Goal: Task Accomplishment & Management: Manage account settings

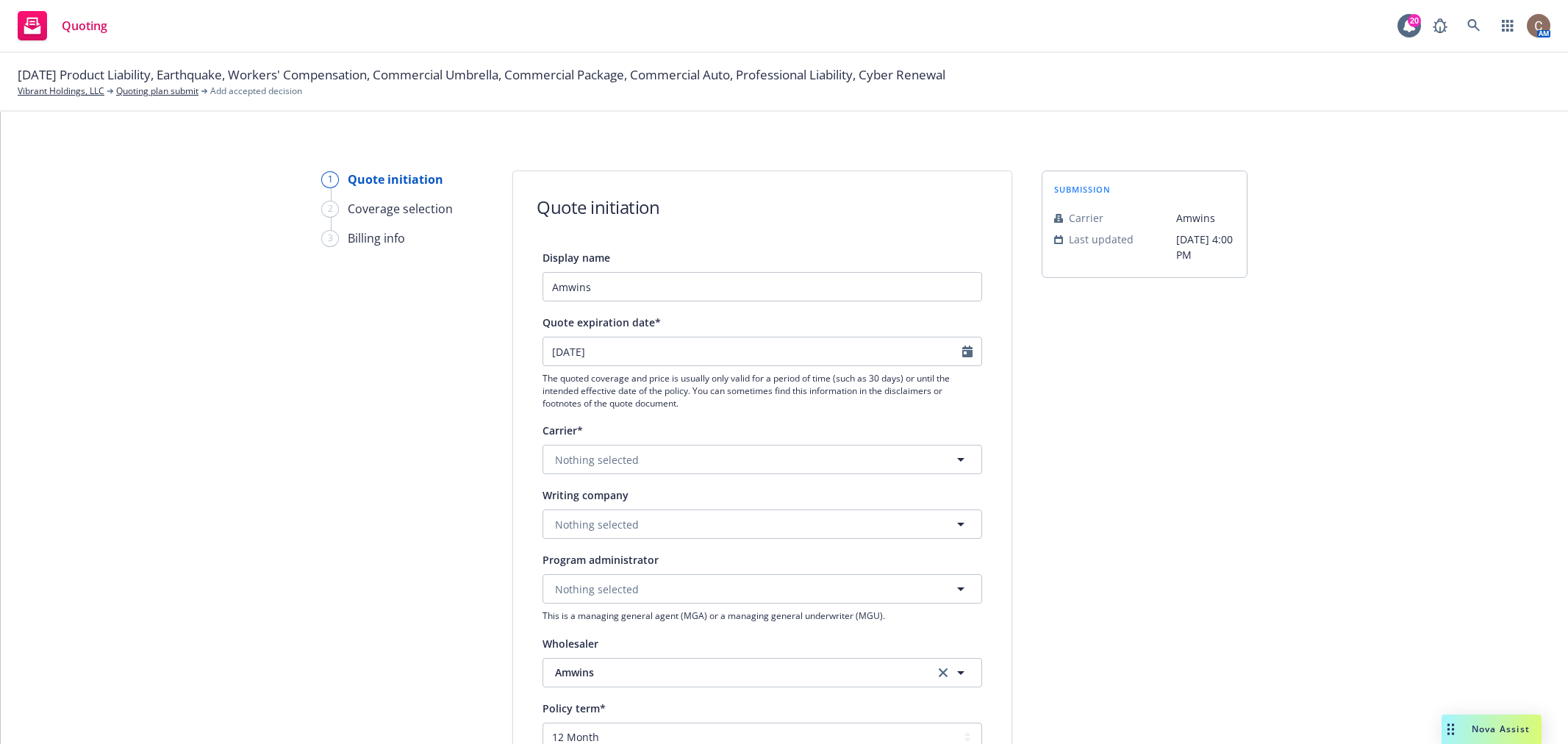
select select "12"
click at [71, 92] on link "Vibrant Holdings, LLC" at bounding box center [61, 91] width 87 height 13
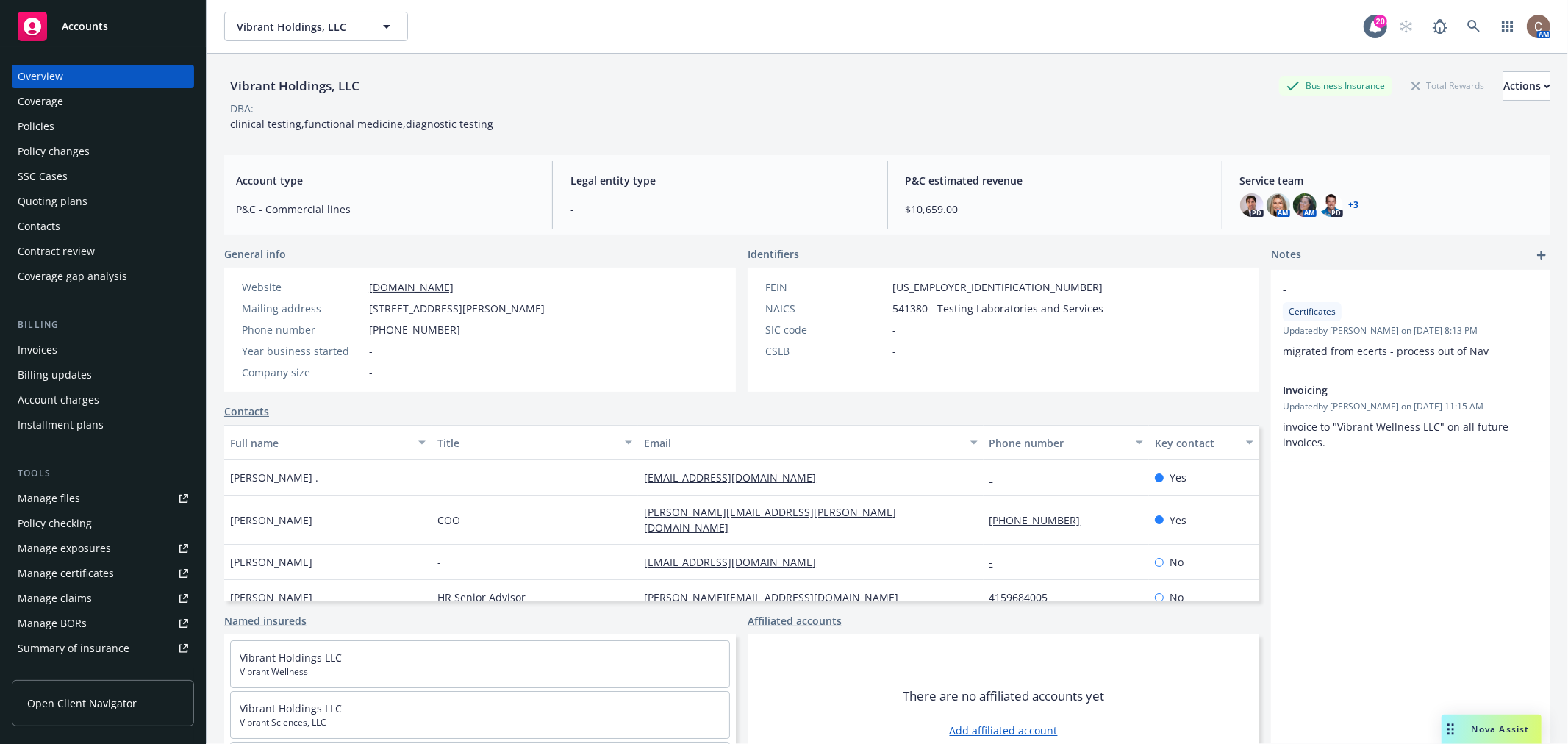
click at [100, 131] on div "Policies" at bounding box center [103, 126] width 171 height 23
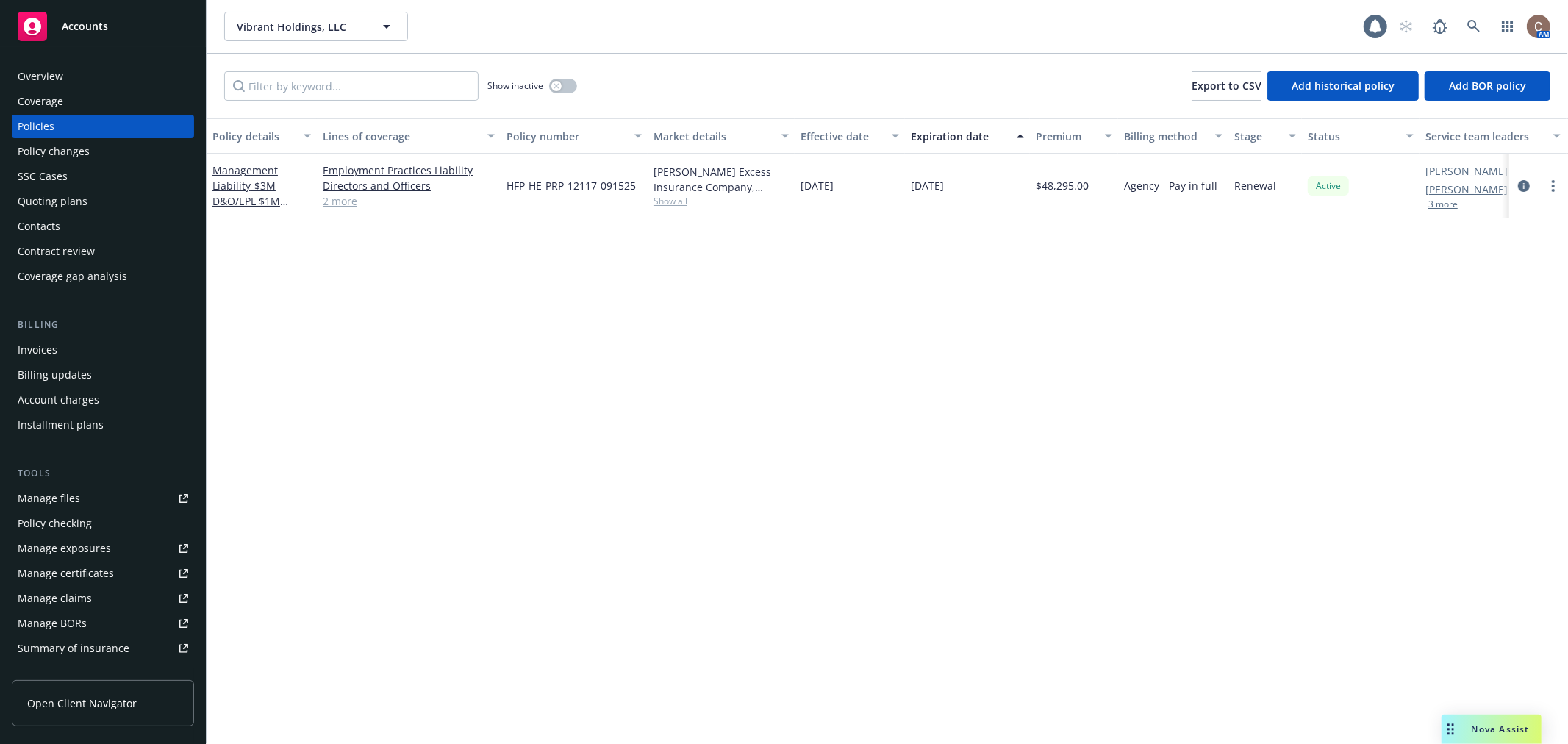
click at [87, 198] on div "Quoting plans" at bounding box center [103, 201] width 171 height 23
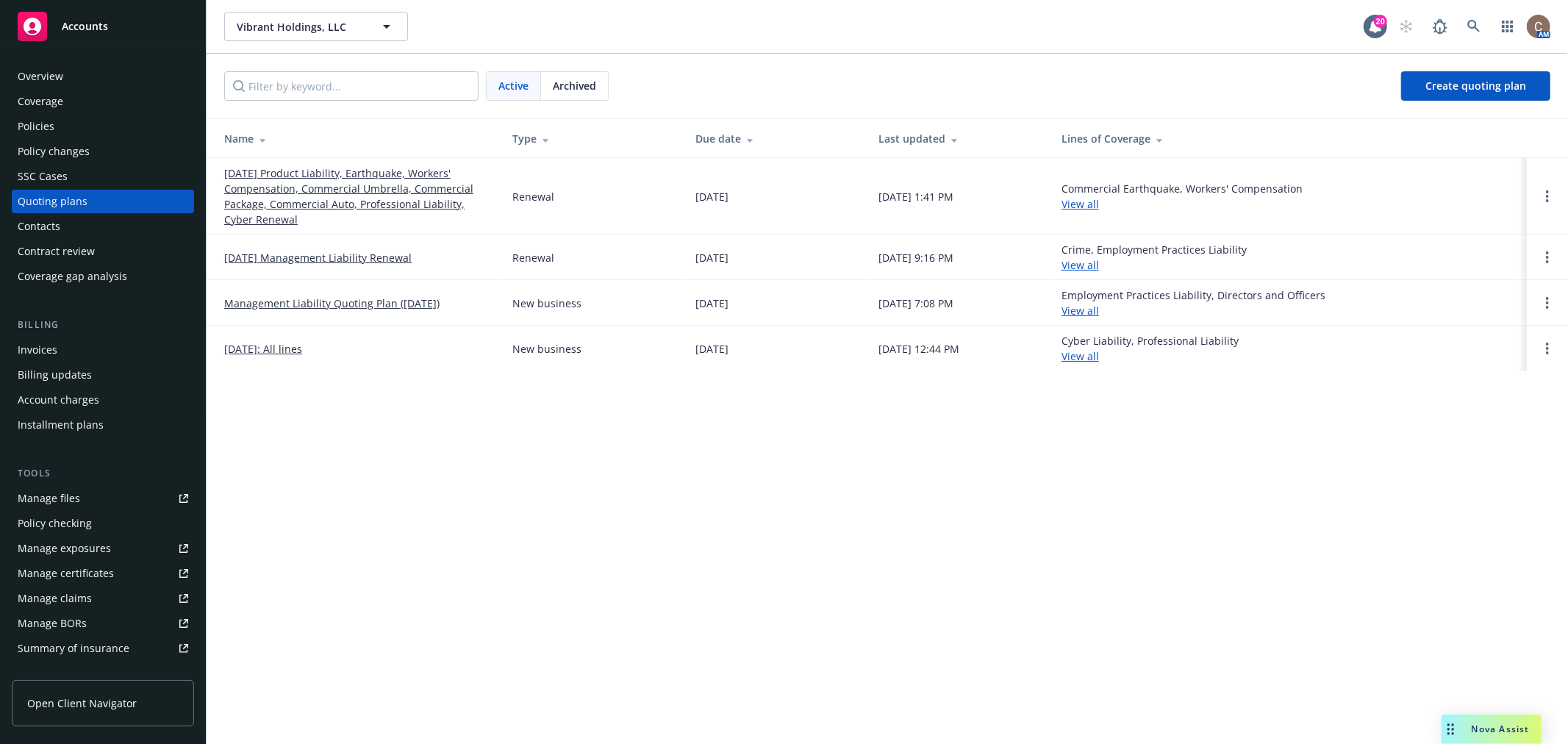
click at [298, 192] on link "[DATE] Product Liability, Earthquake, Workers' Compensation, Commercial Umbrell…" at bounding box center [356, 197] width 264 height 61
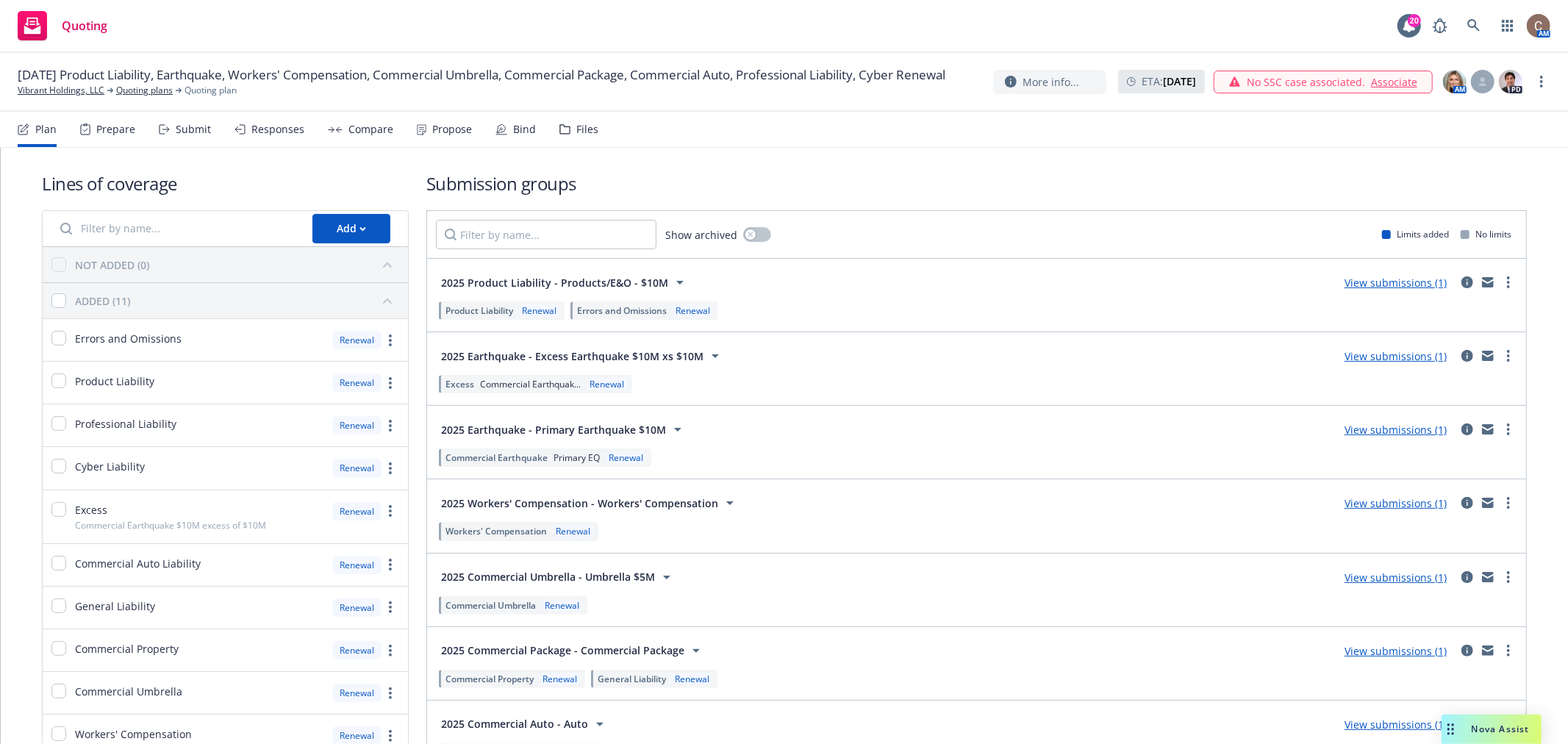
scroll to position [244, 0]
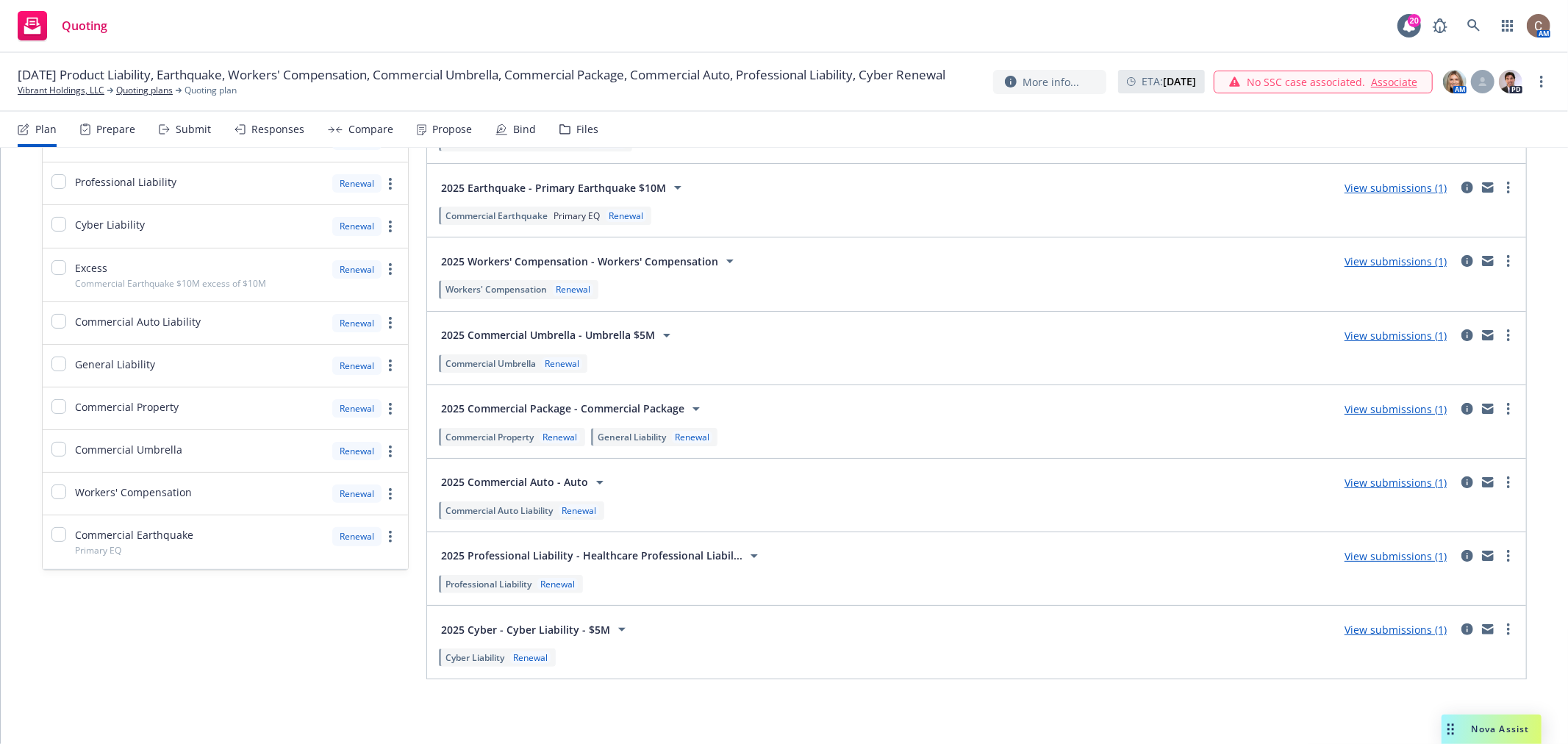
click at [278, 133] on div "Responses" at bounding box center [277, 129] width 53 height 12
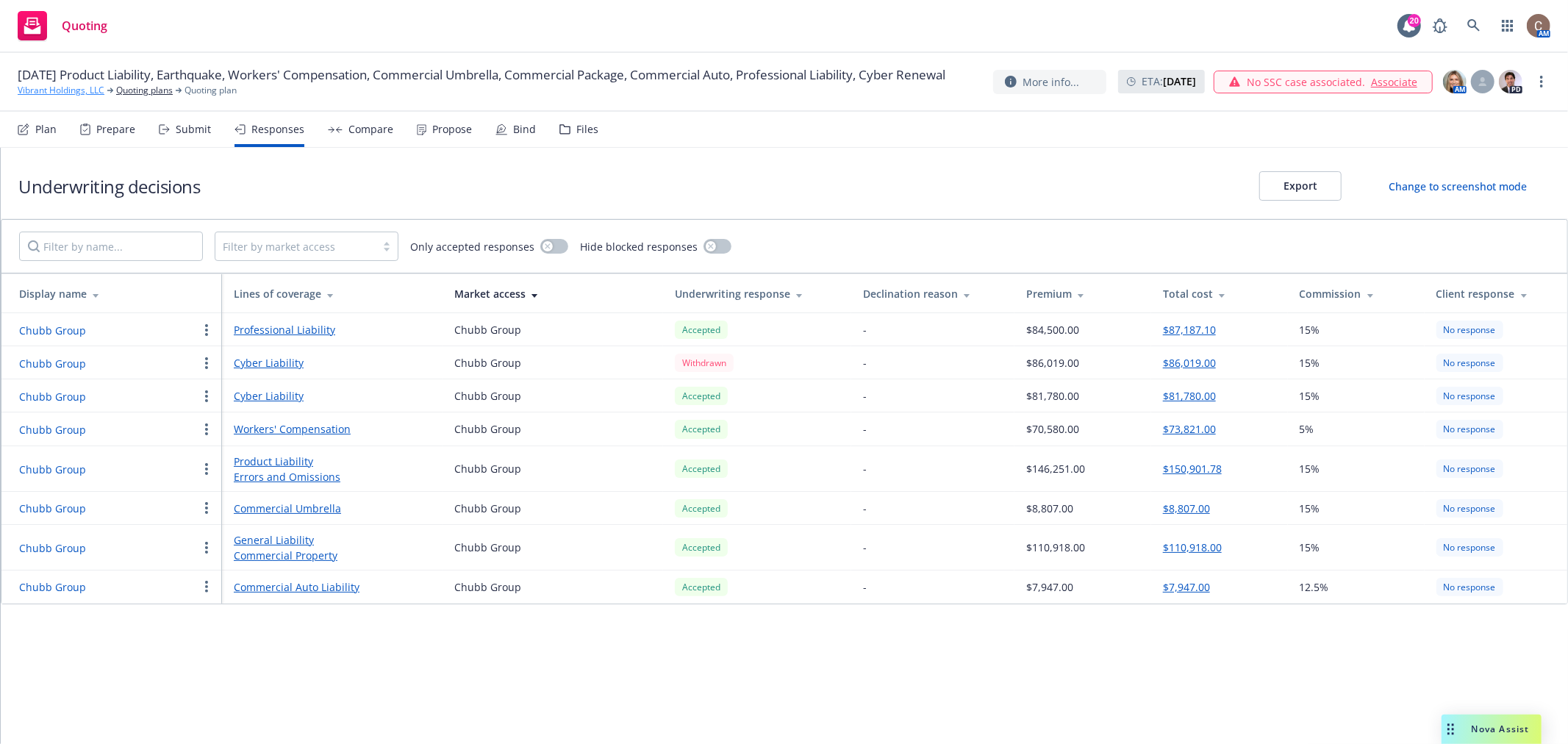
click at [91, 97] on link "Vibrant Holdings, LLC" at bounding box center [61, 91] width 87 height 13
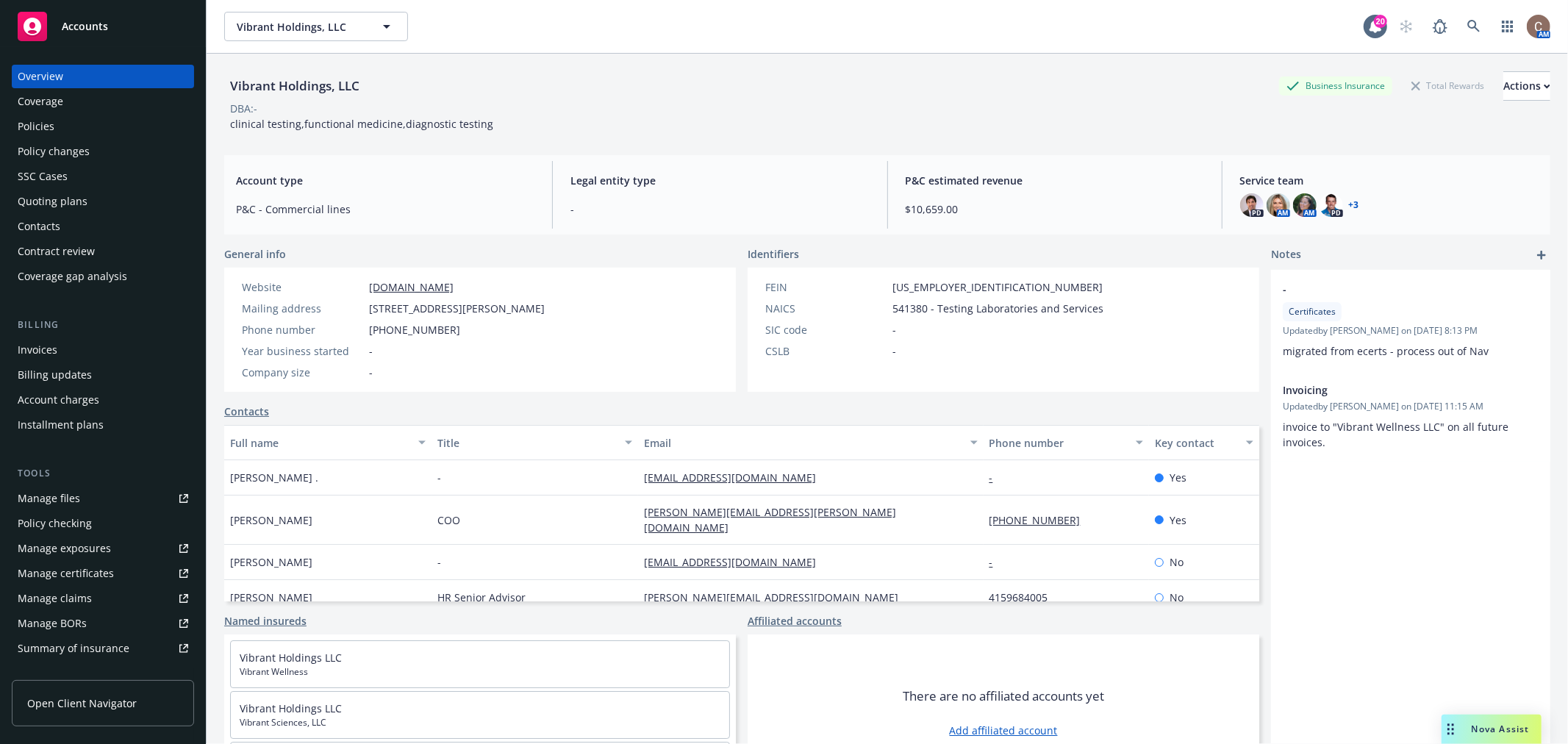
click at [77, 124] on div "Policies" at bounding box center [103, 126] width 171 height 23
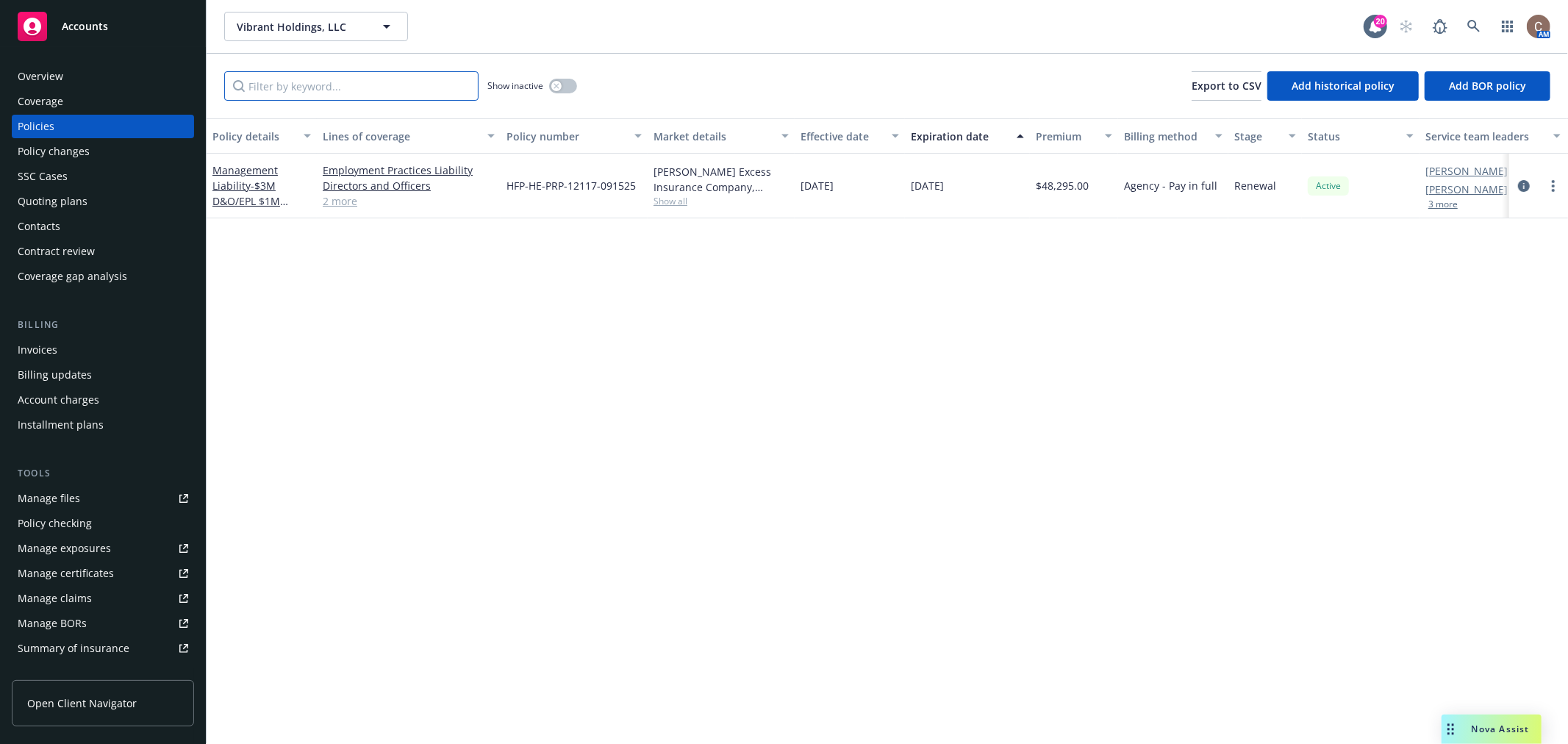
click at [363, 83] on input "Filter by keyword..." at bounding box center [351, 86] width 255 height 29
click at [555, 83] on icon "button" at bounding box center [556, 86] width 6 height 6
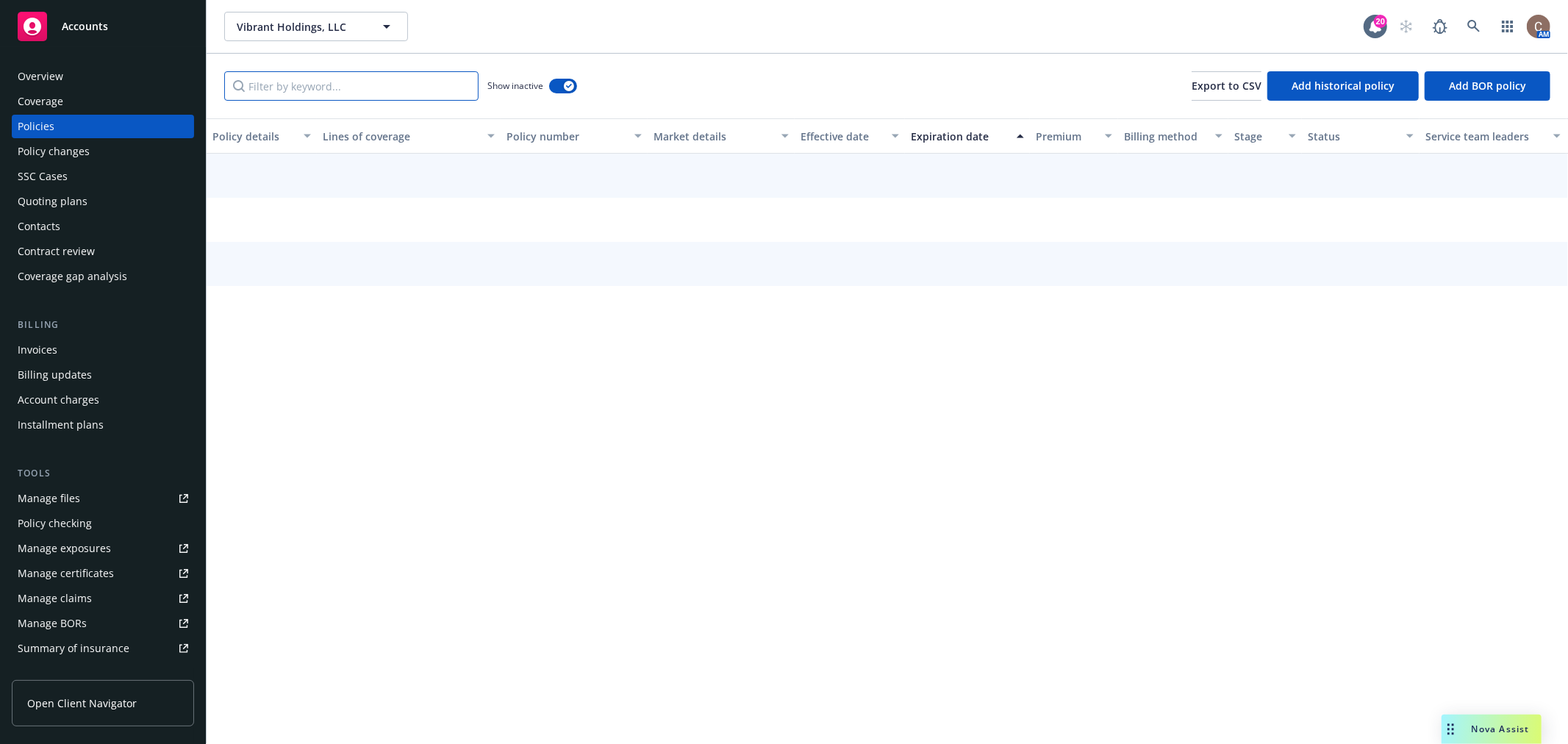
click at [398, 88] on input "Filter by keyword..." at bounding box center [351, 86] width 255 height 29
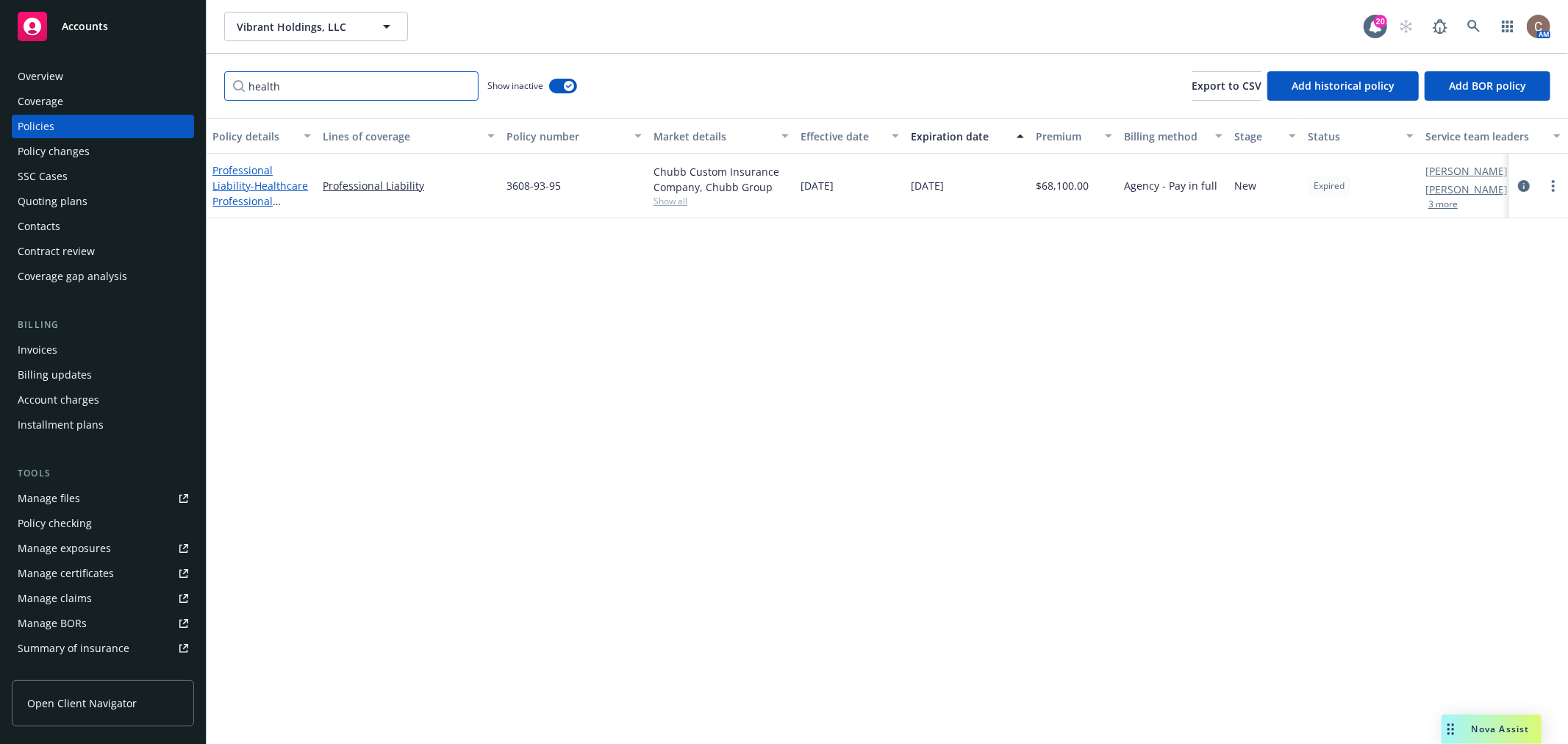
type input "health"
click at [280, 202] on span "- Healthcare Professional Liability $10M" at bounding box center [260, 201] width 95 height 44
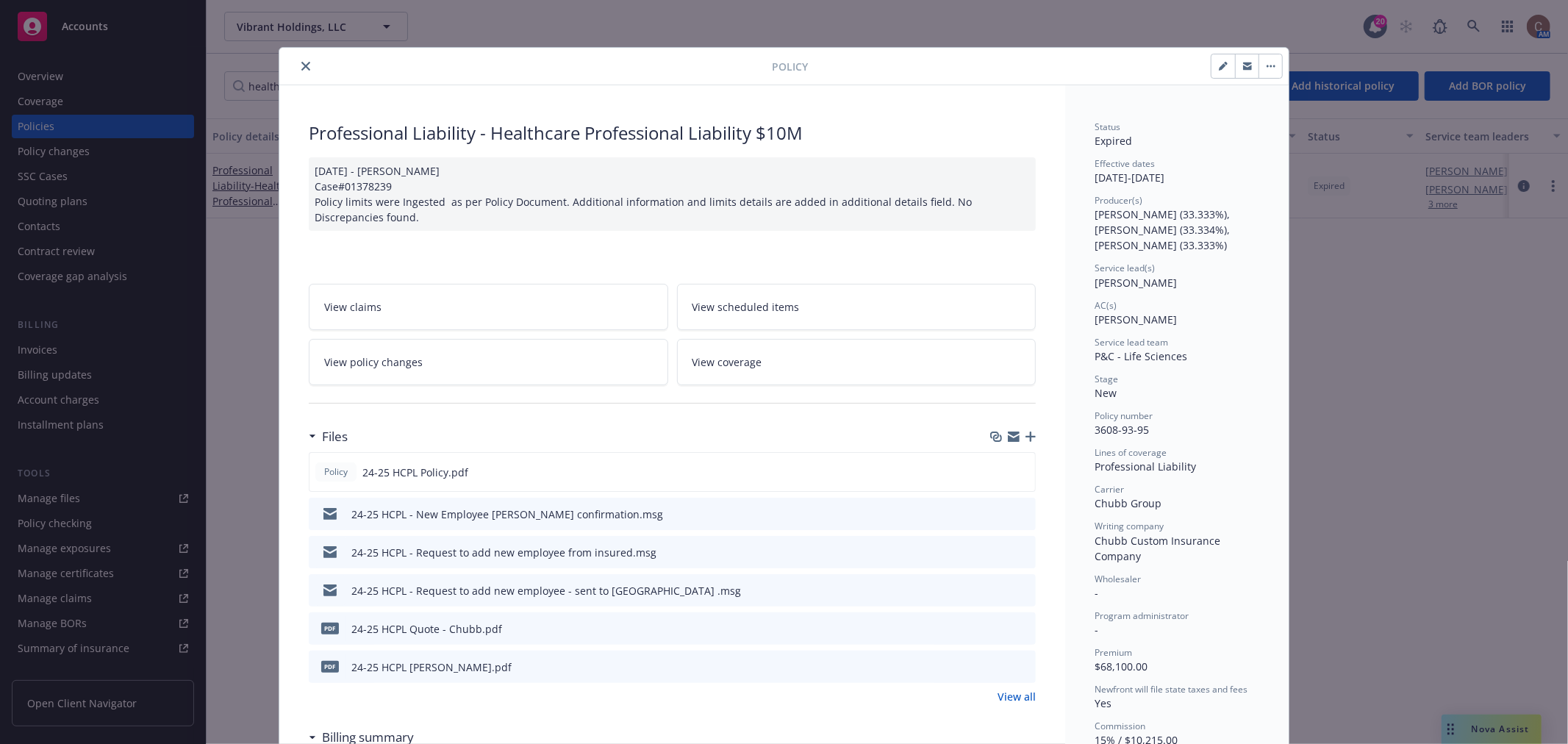
click at [302, 63] on icon "close" at bounding box center [306, 66] width 9 height 9
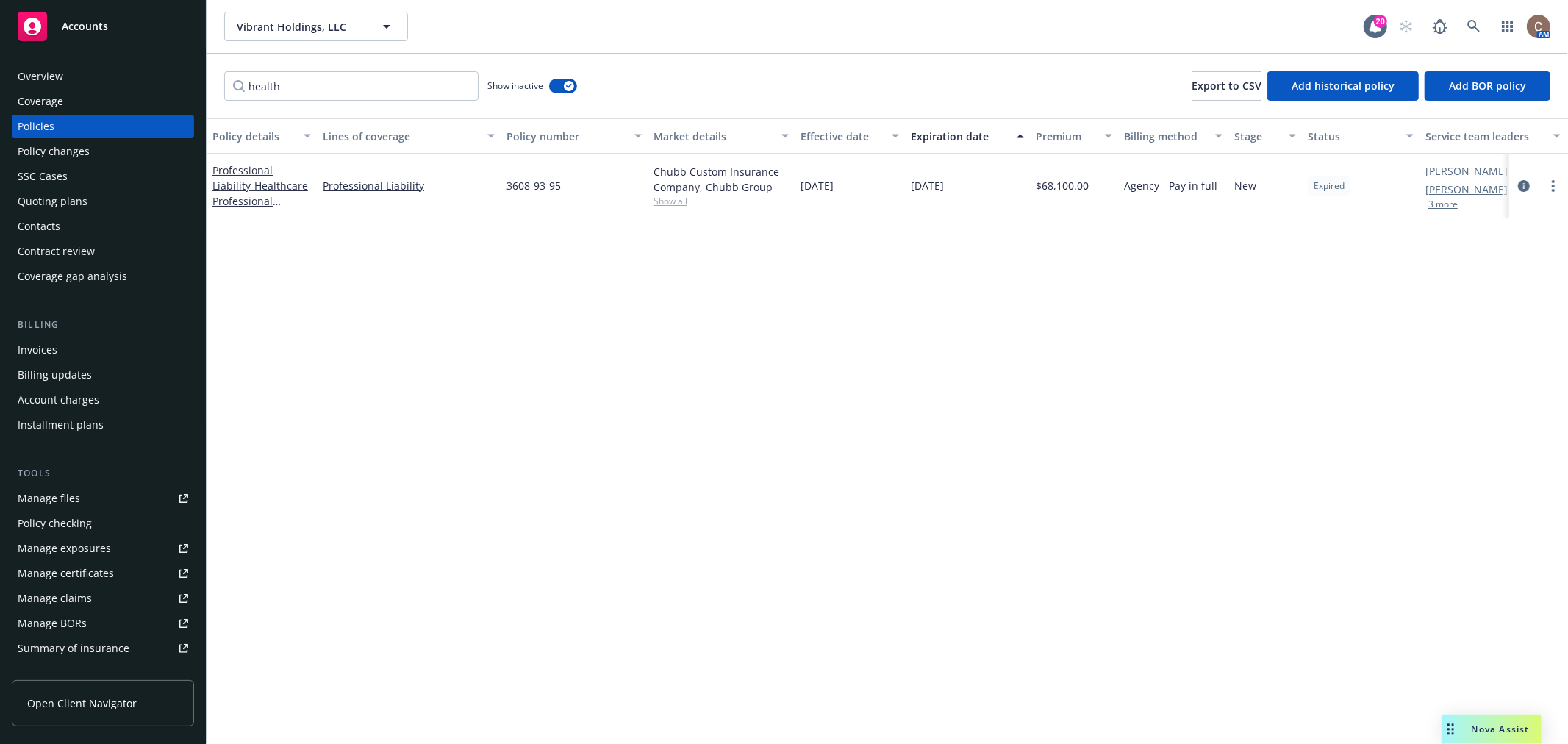
click at [65, 192] on div "Quoting plans" at bounding box center [53, 201] width 70 height 23
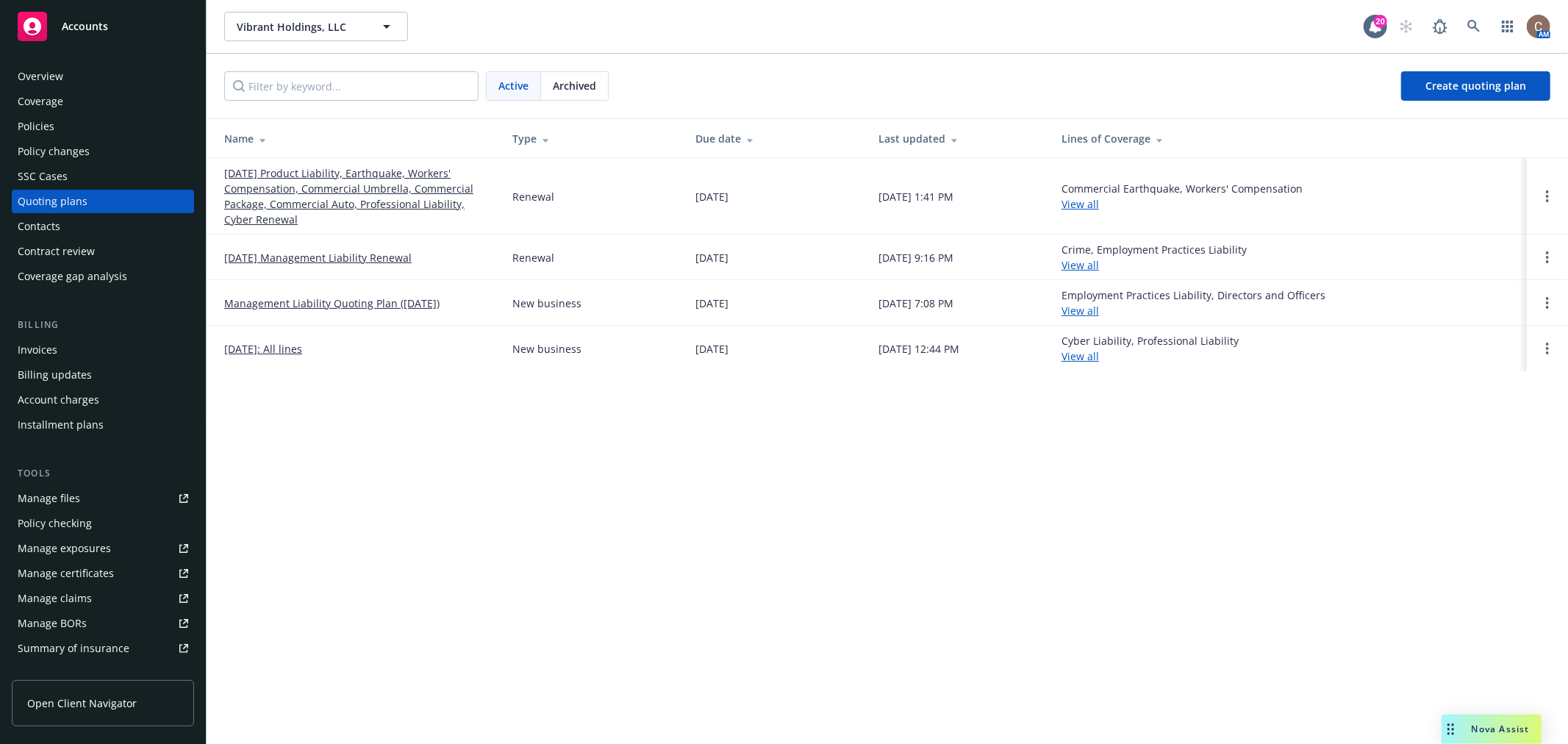
click at [349, 188] on link "09/15/25 Product Liability, Earthquake, Workers' Compensation, Commercial Umbre…" at bounding box center [356, 197] width 264 height 61
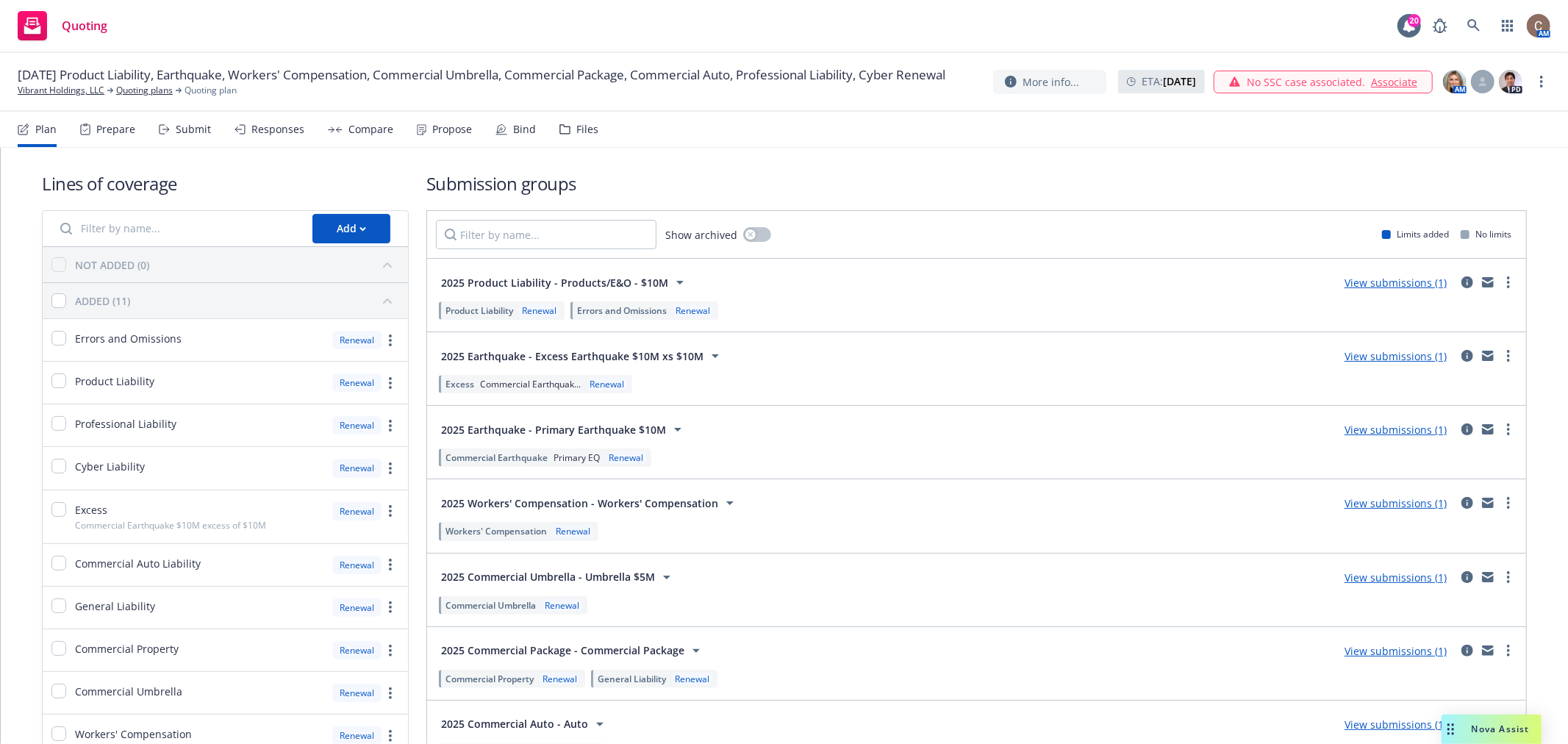
click at [177, 133] on div "Submit" at bounding box center [193, 129] width 36 height 12
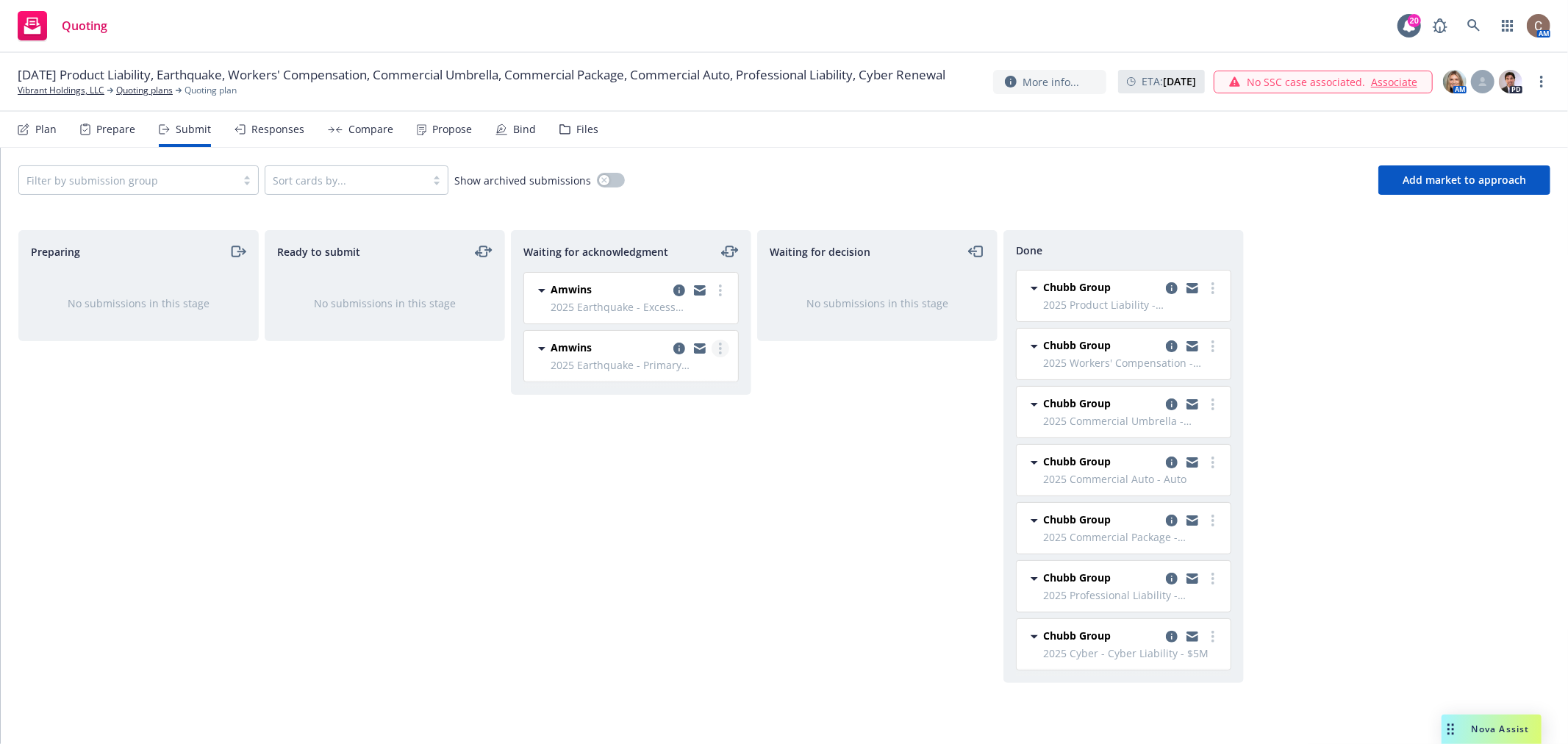
click at [713, 352] on link "more" at bounding box center [721, 349] width 18 height 18
click at [696, 468] on span "Add accepted decision" at bounding box center [655, 466] width 147 height 14
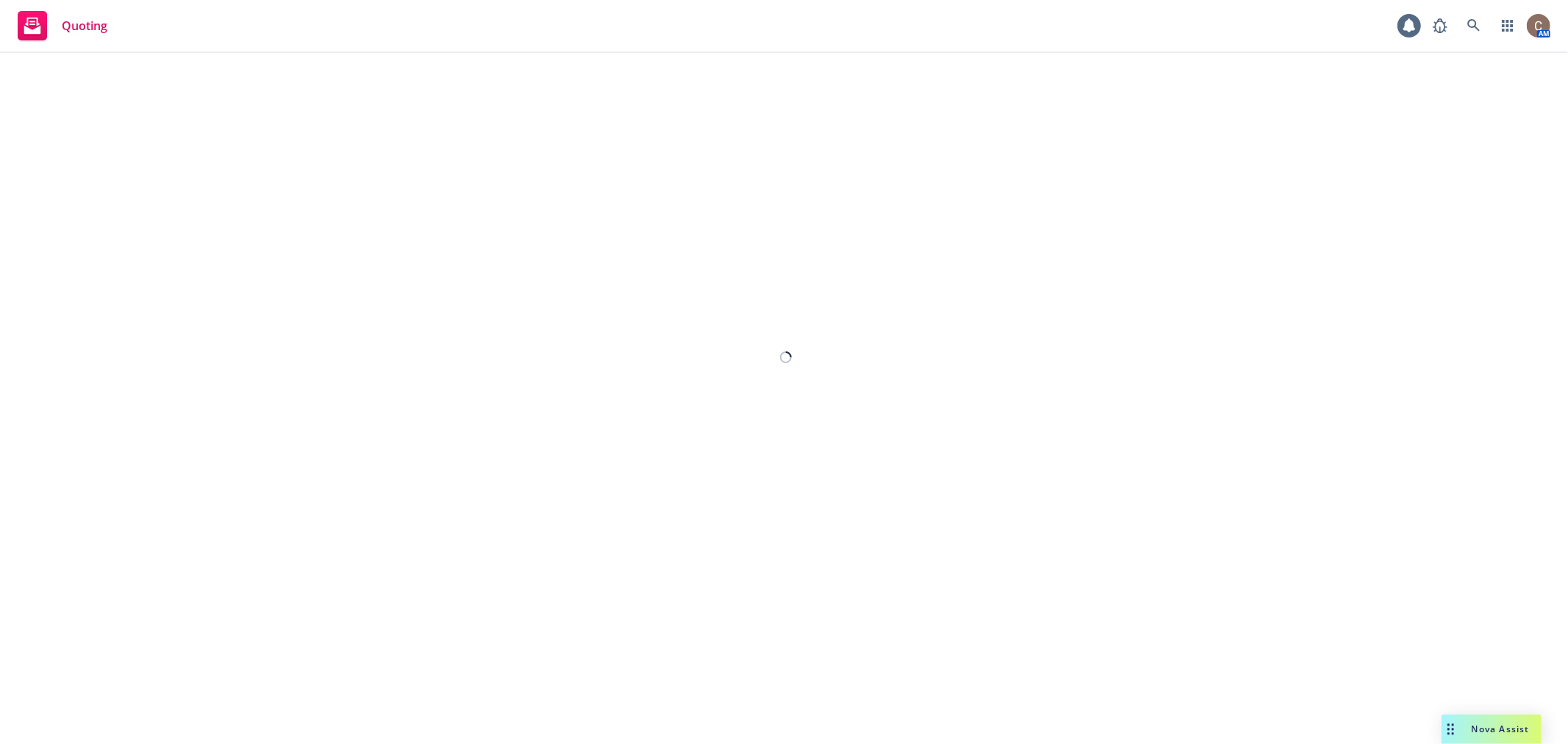
select select "12"
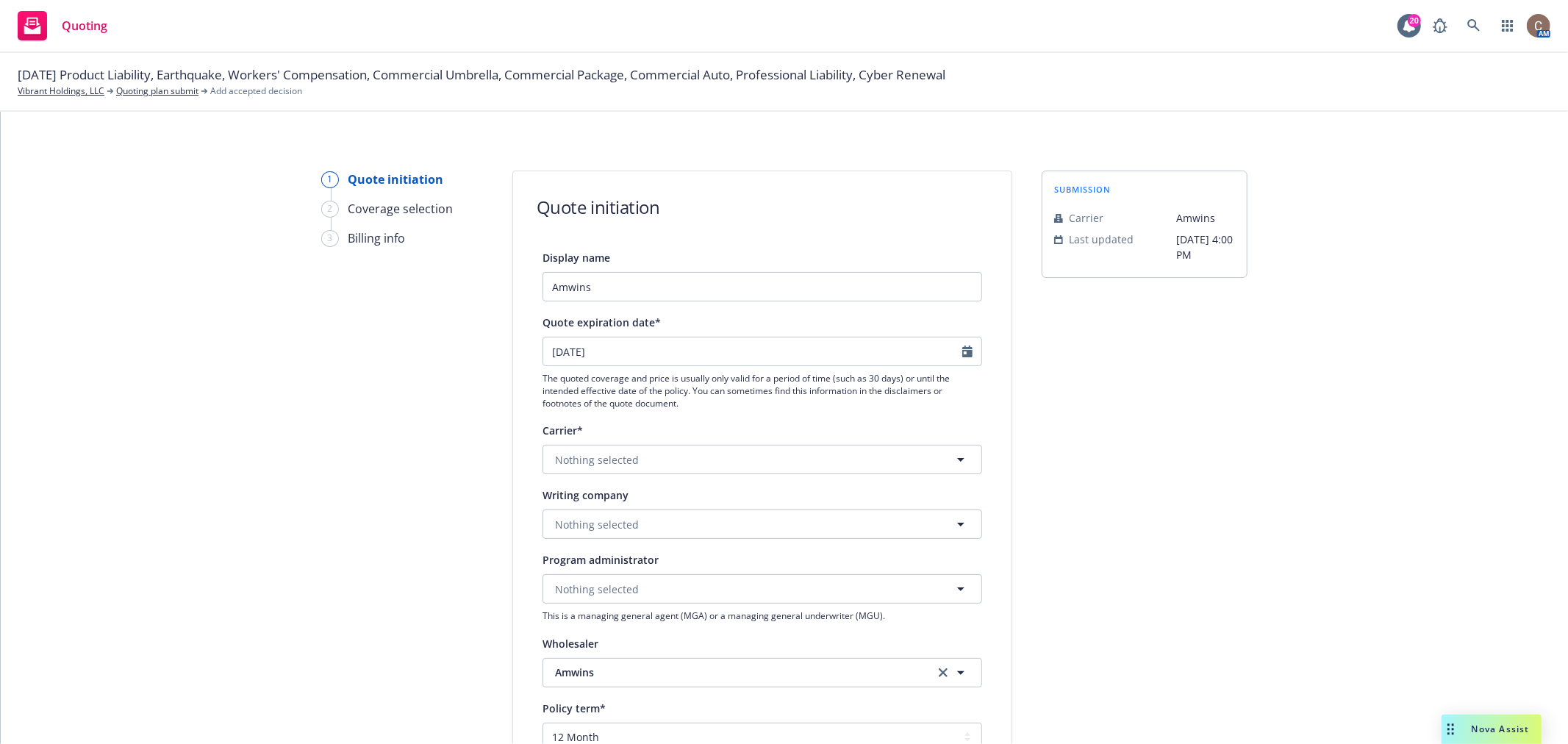
scroll to position [82, 0]
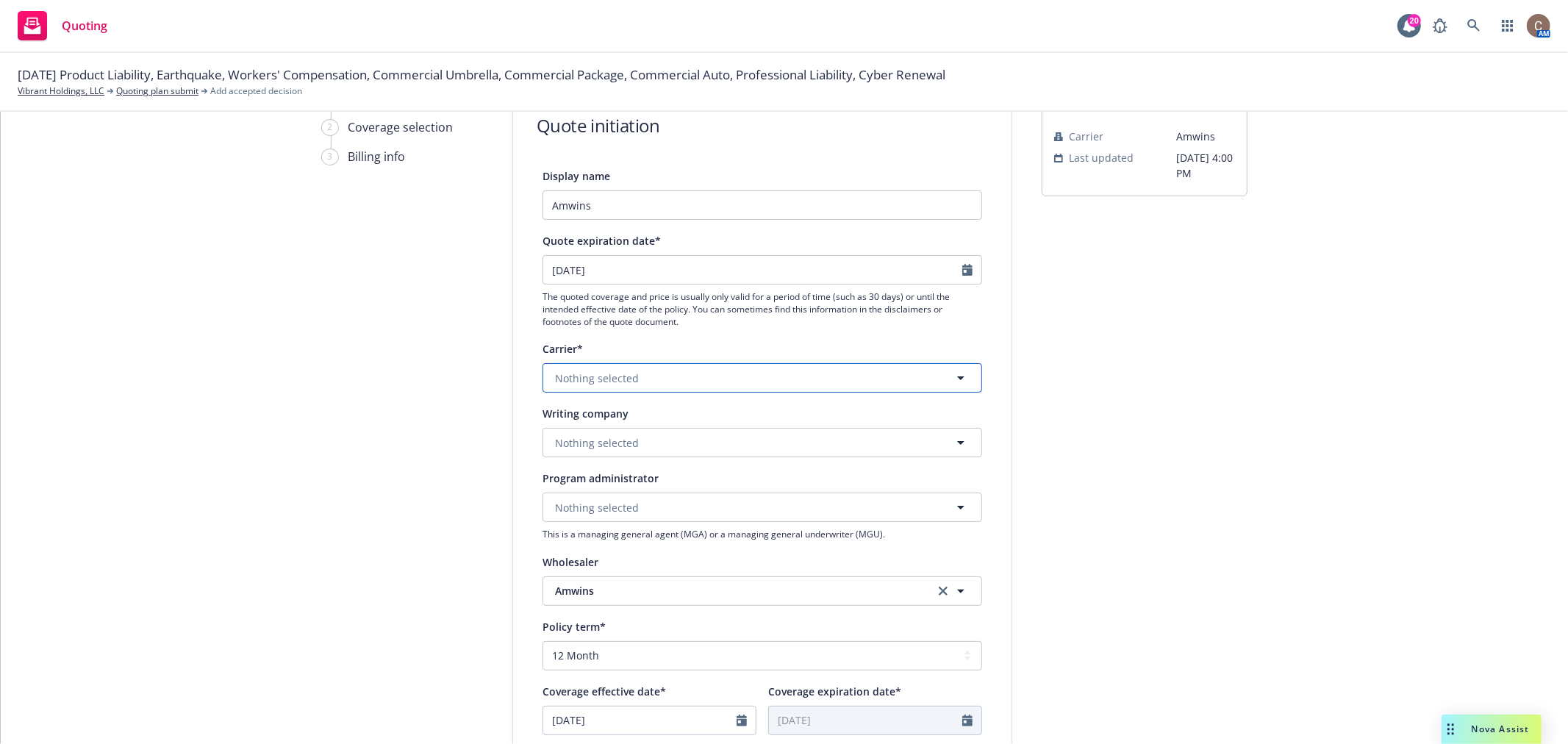
click at [704, 375] on button "Nothing selected" at bounding box center [763, 378] width 440 height 29
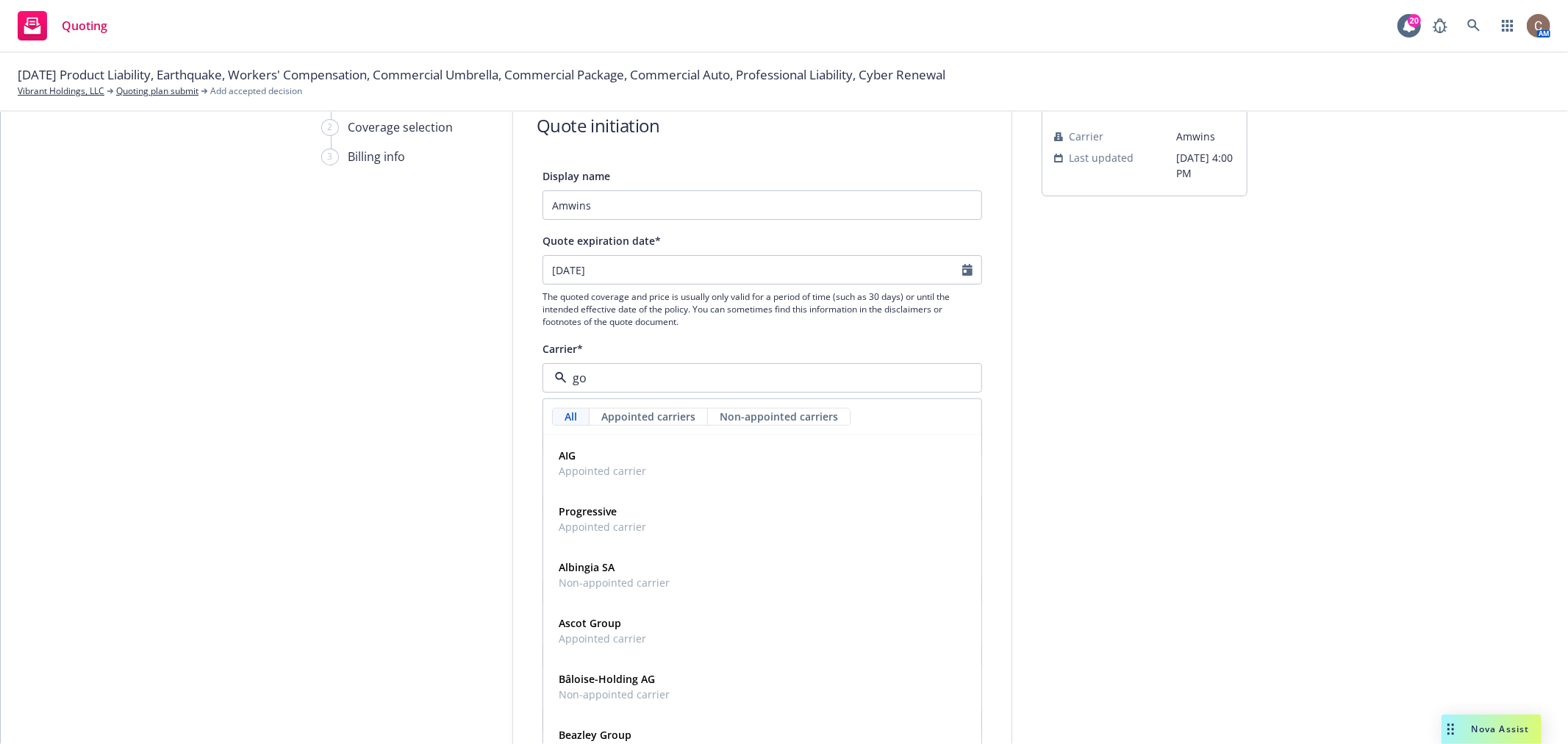
type input "gol"
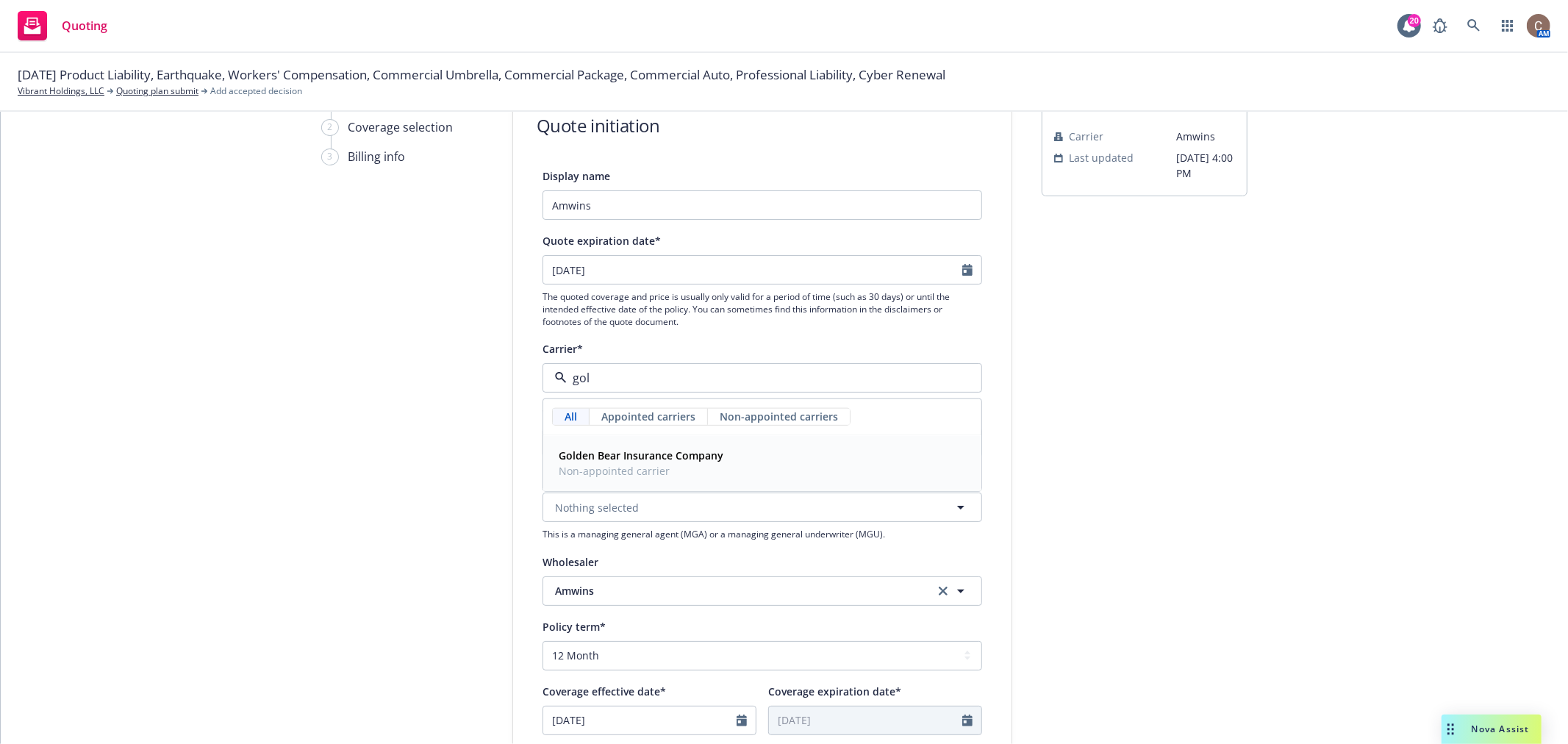
click at [731, 472] on div "Golden Bear Insurance Company Non-appointed carrier" at bounding box center [763, 463] width 419 height 36
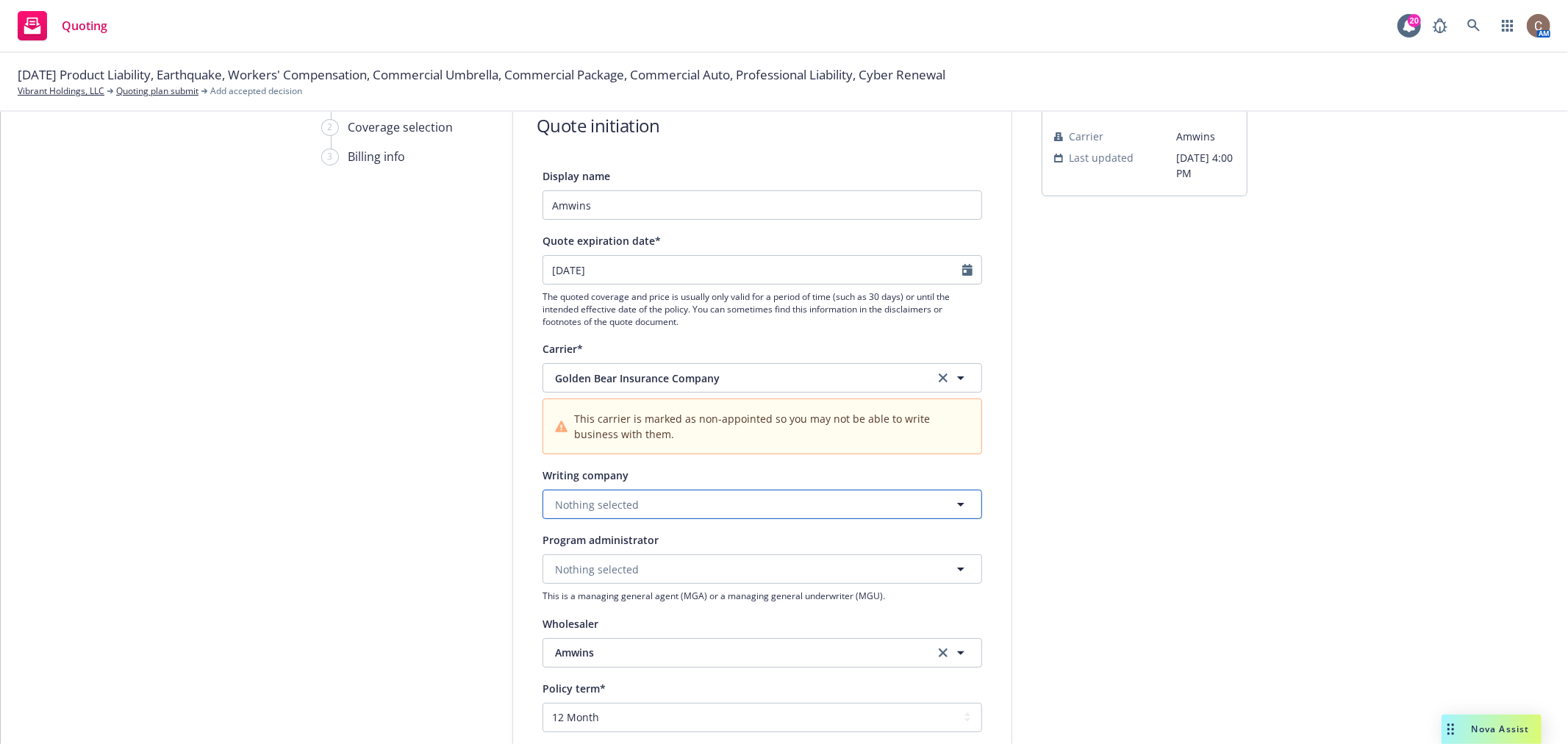
click at [672, 506] on button "Nothing selected" at bounding box center [763, 505] width 440 height 29
click at [740, 543] on div "Golden Bear Insurance Company Domestic - 39861" at bounding box center [763, 553] width 419 height 36
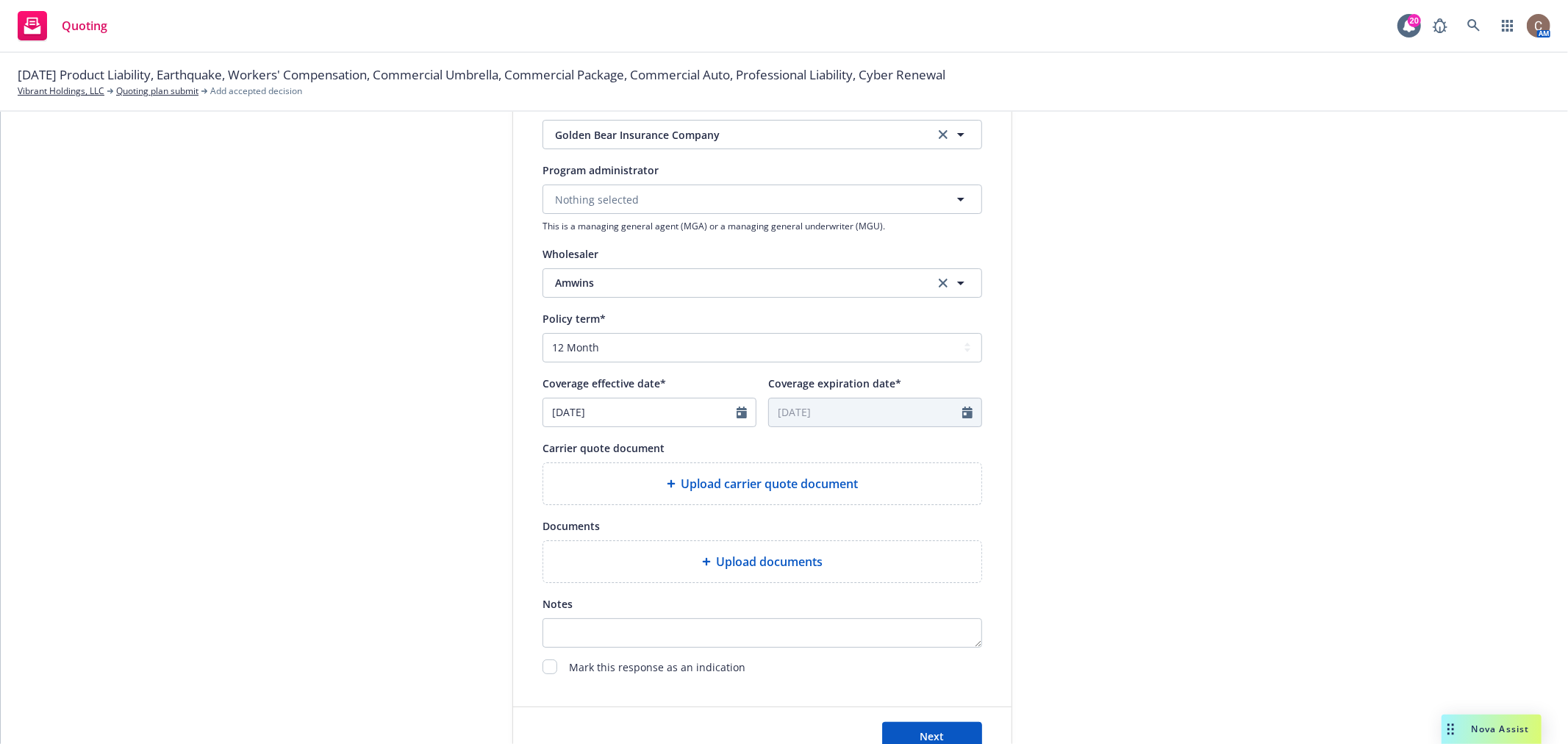
scroll to position [571, 0]
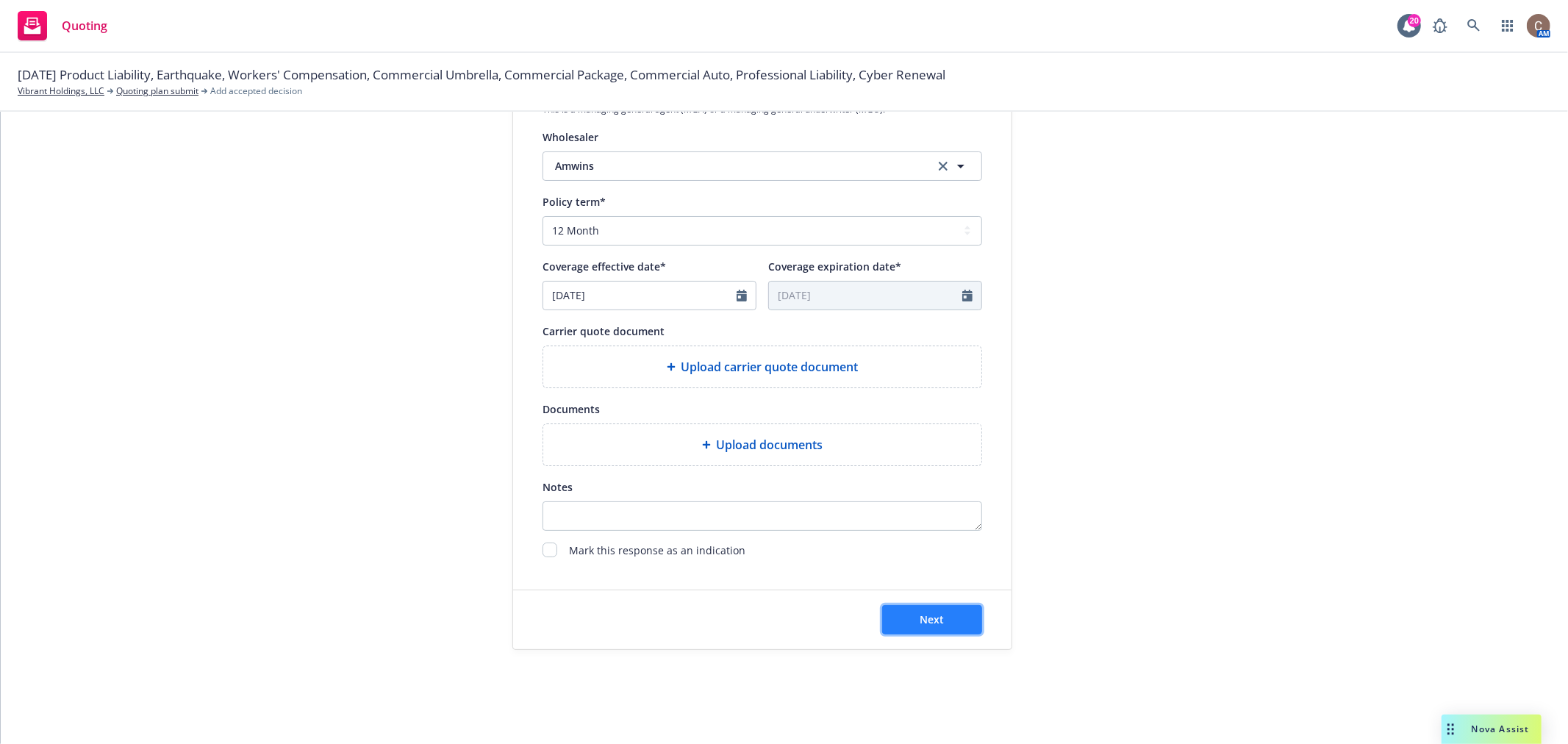
click at [934, 615] on span "Next" at bounding box center [932, 619] width 24 height 14
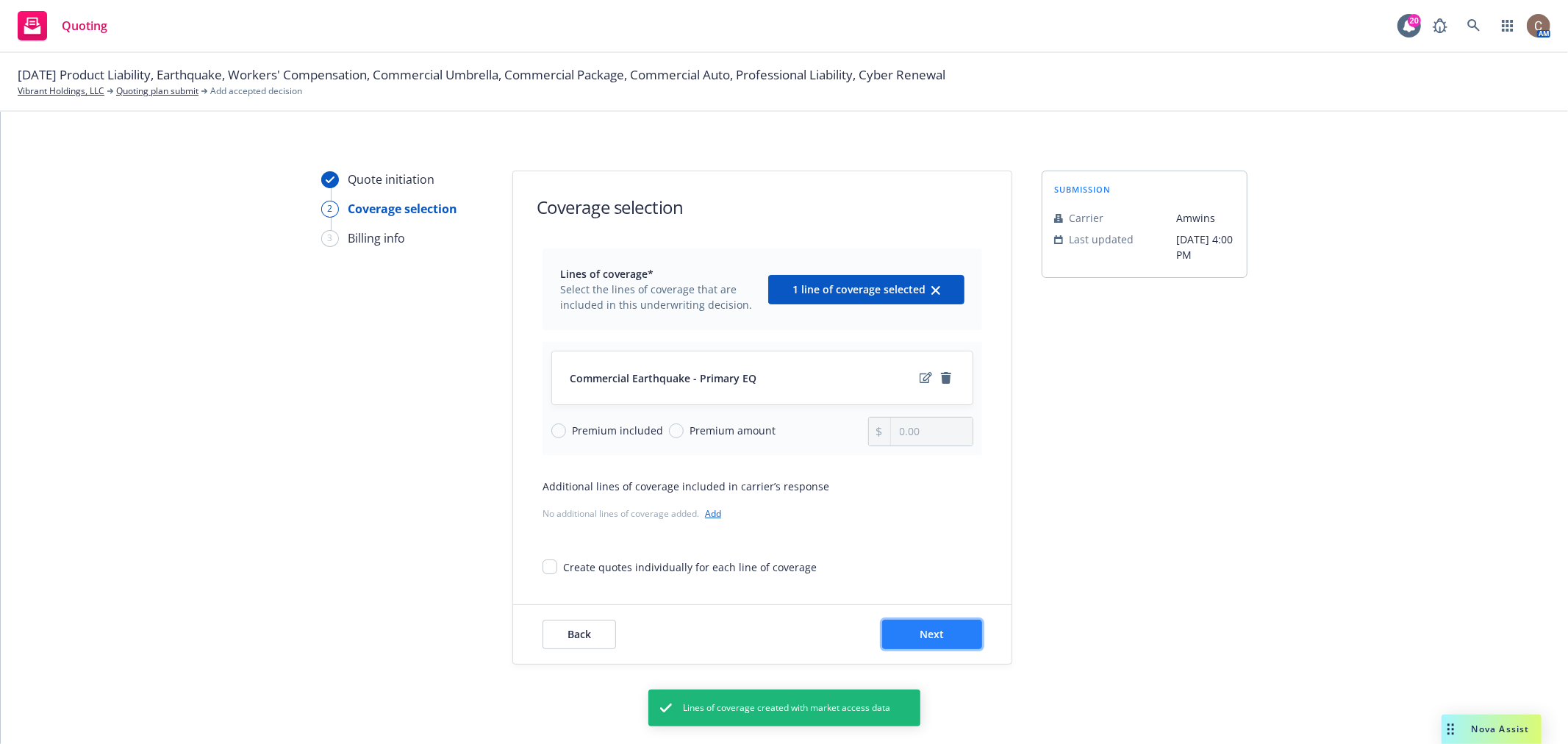
click at [928, 628] on span "Next" at bounding box center [932, 634] width 24 height 14
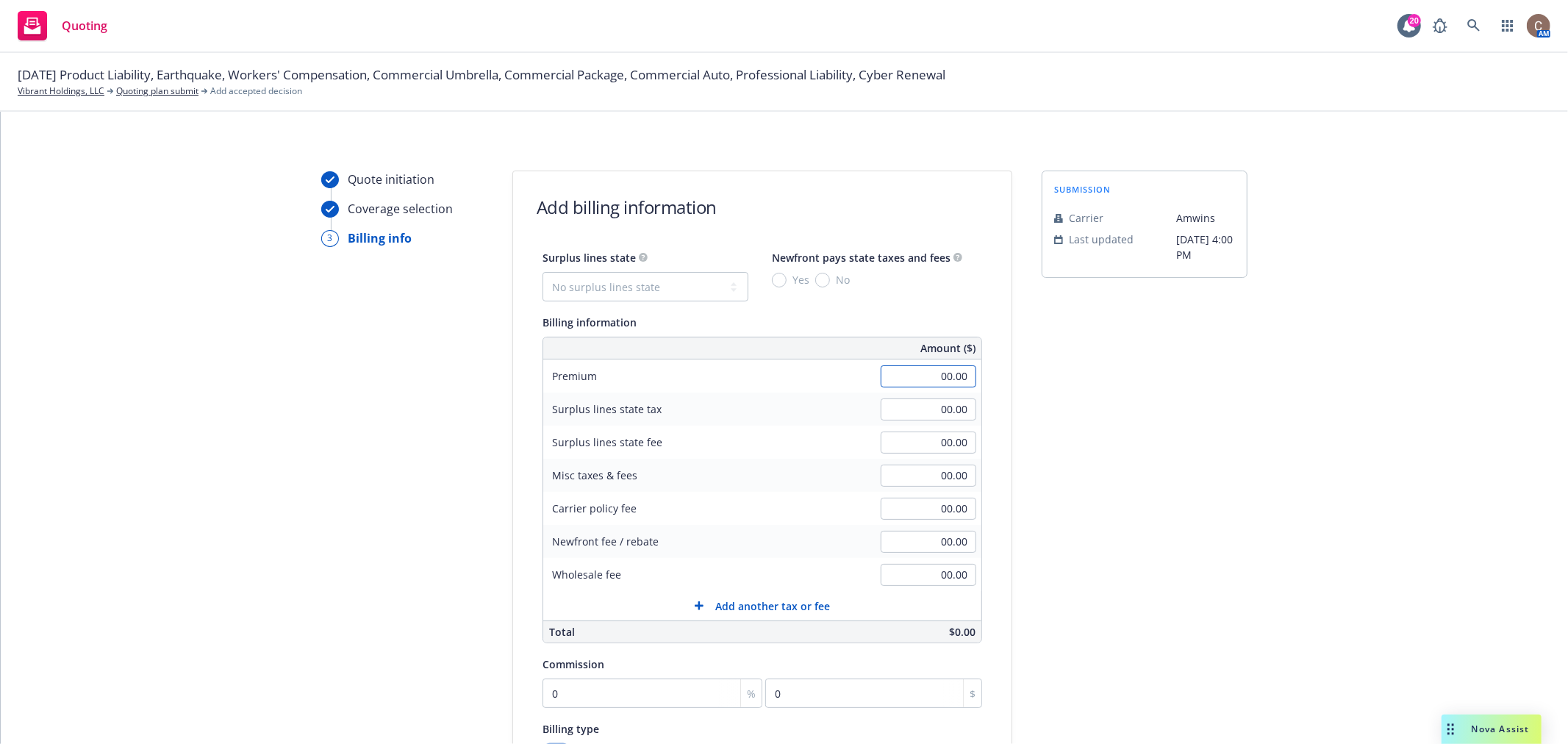
click at [919, 378] on input "00.00" at bounding box center [928, 376] width 95 height 22
type input "109,970.00"
click at [917, 513] on input "00.00" at bounding box center [928, 509] width 95 height 22
click at [917, 484] on input "00.00" at bounding box center [928, 476] width 95 height 22
type input "400.00"
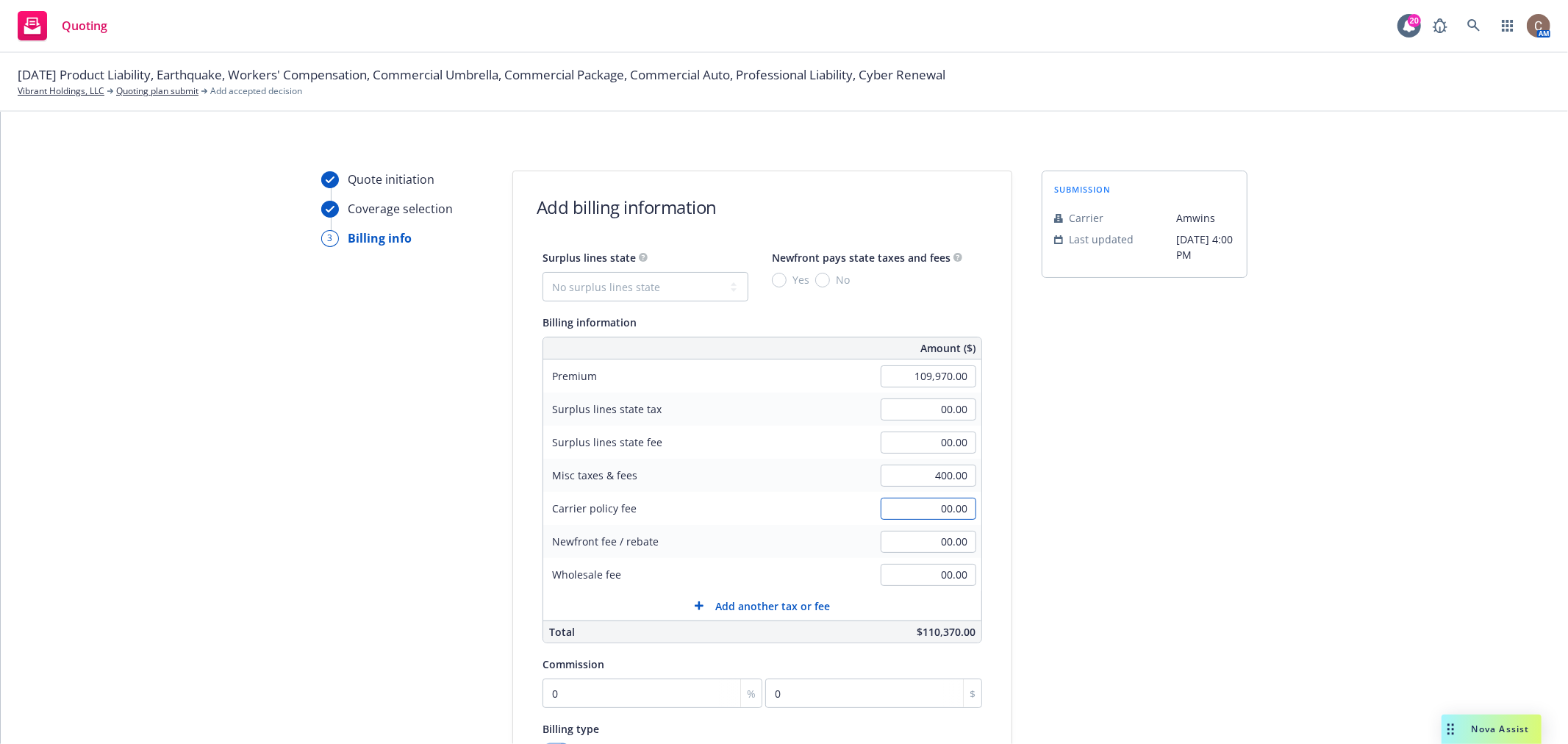
click at [915, 517] on input "00.00" at bounding box center [928, 509] width 95 height 22
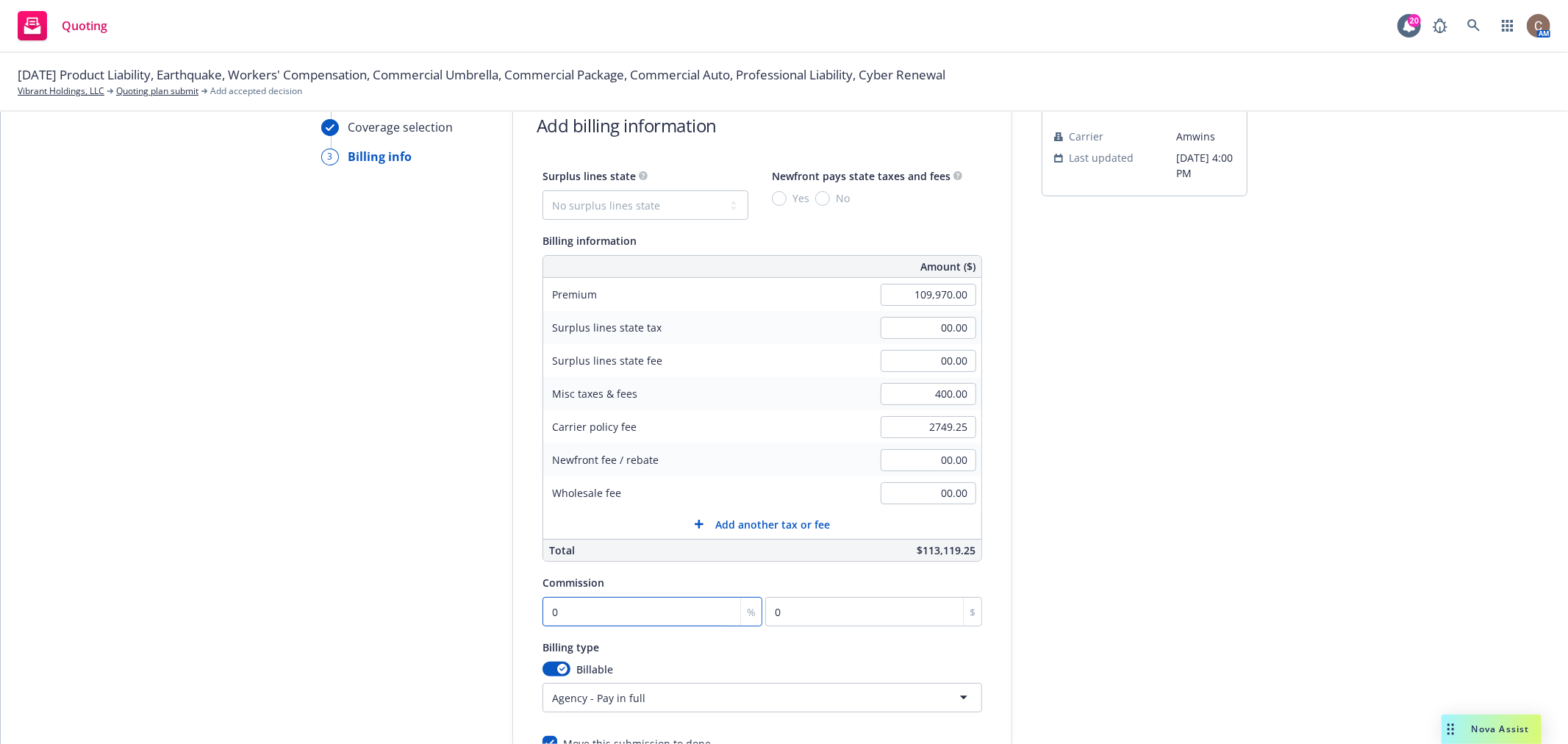
click at [660, 619] on input "0" at bounding box center [653, 611] width 220 height 29
type input "2,749.25"
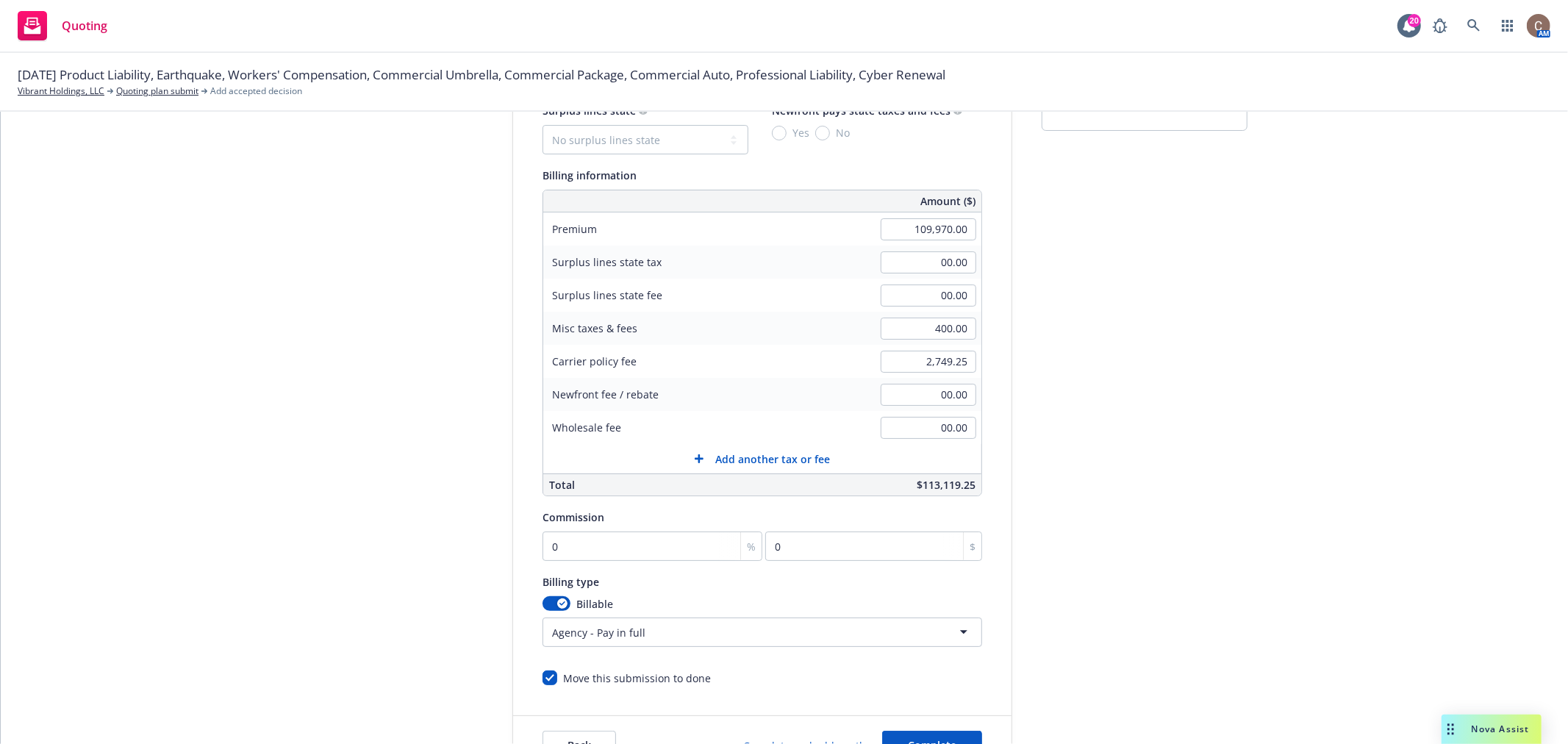
scroll to position [163, 0]
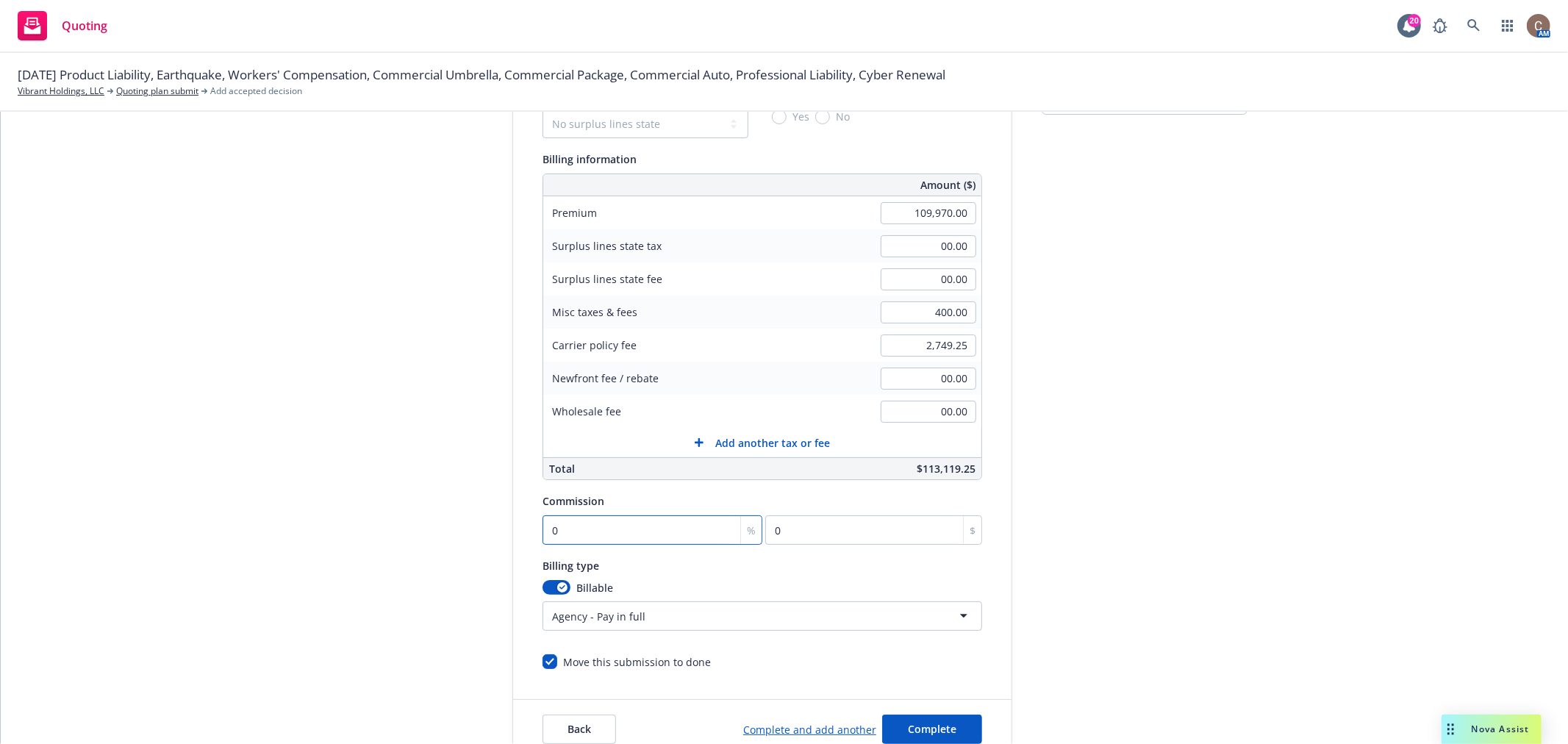
click at [684, 531] on input "0" at bounding box center [653, 530] width 220 height 29
type input "01"
type input "1099.7"
type input "011"
type input "12096.7"
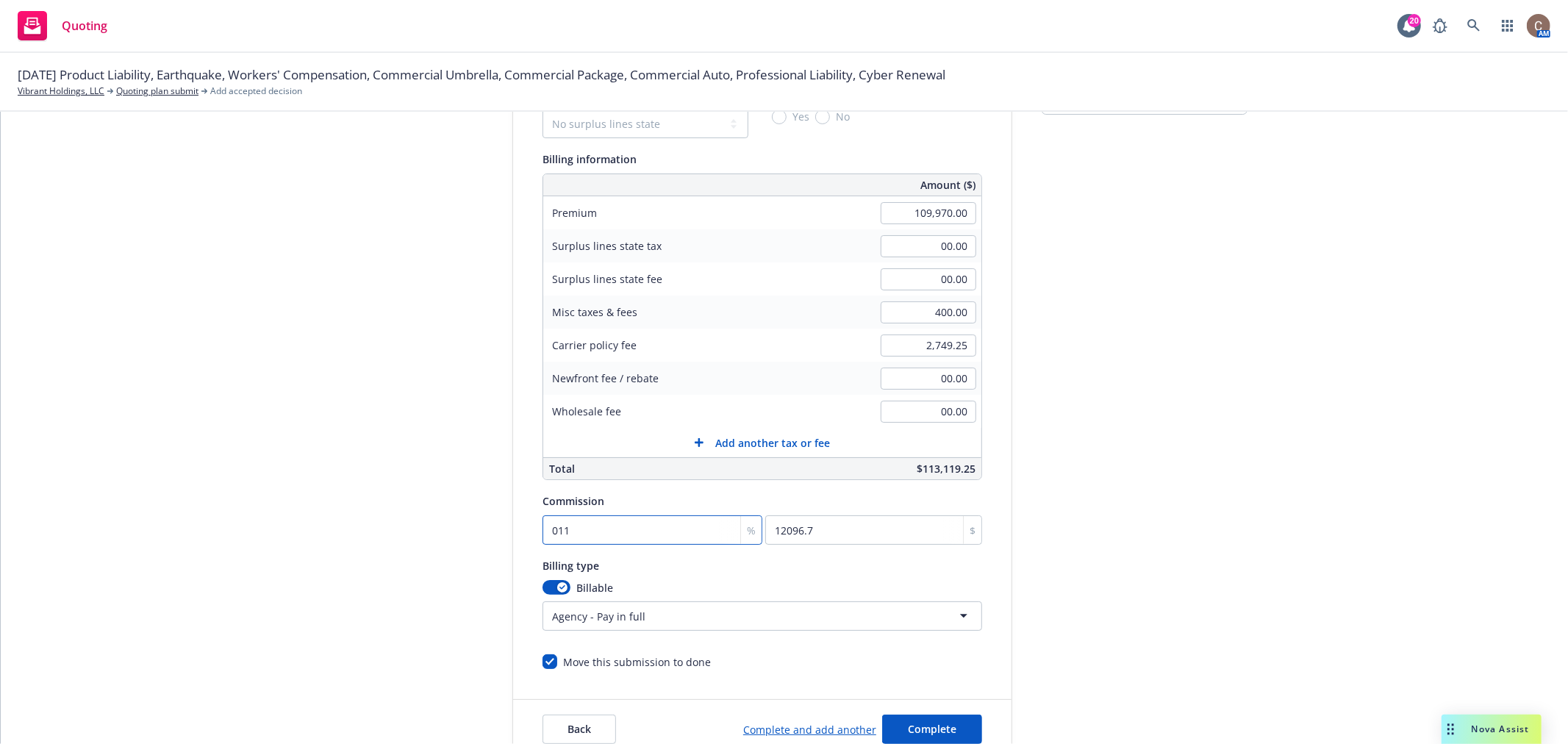
type input "01"
type input "1099.7"
type input "0"
type input "01"
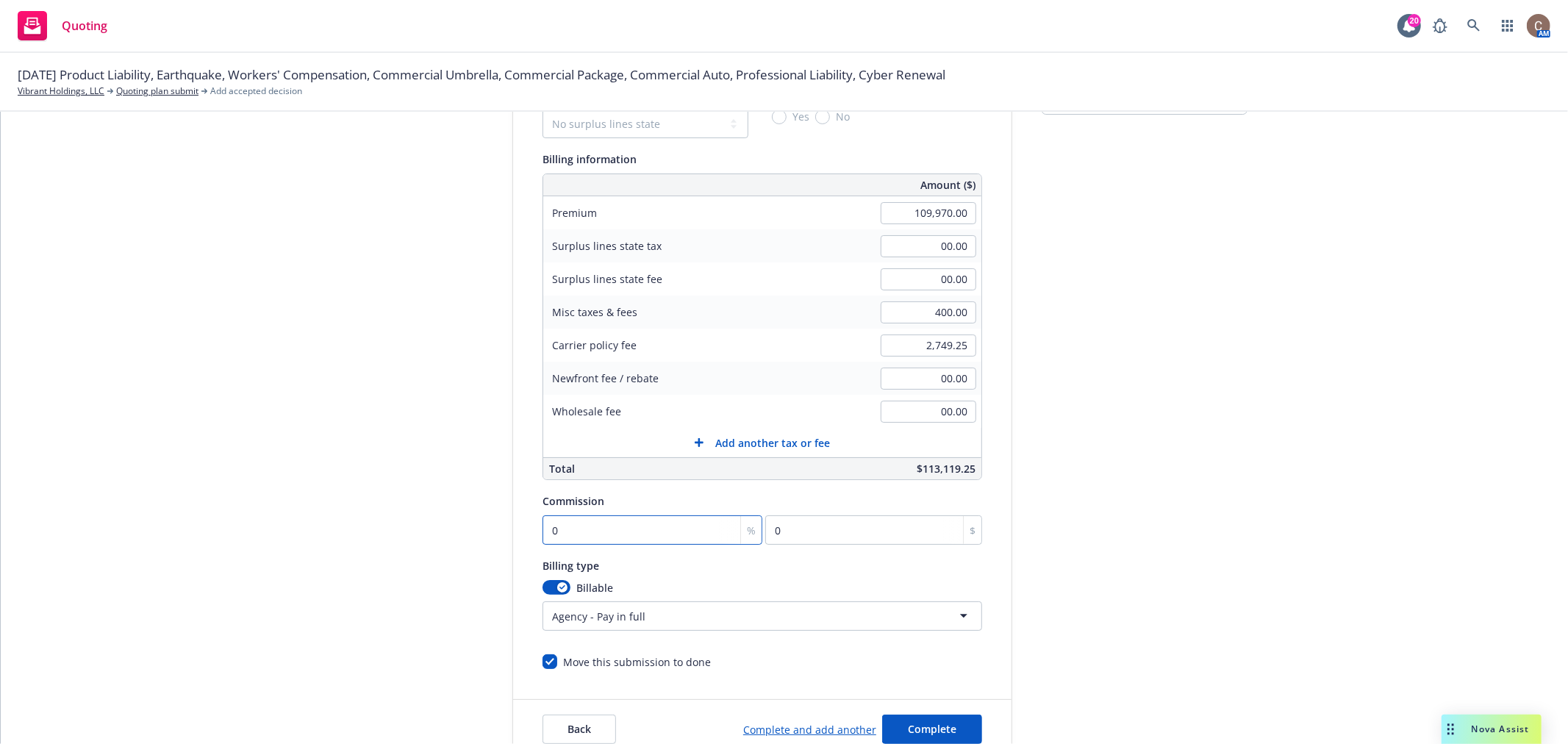
type input "1099.7"
type input "011"
type input "12096.7"
type input "01"
type input "1099.7"
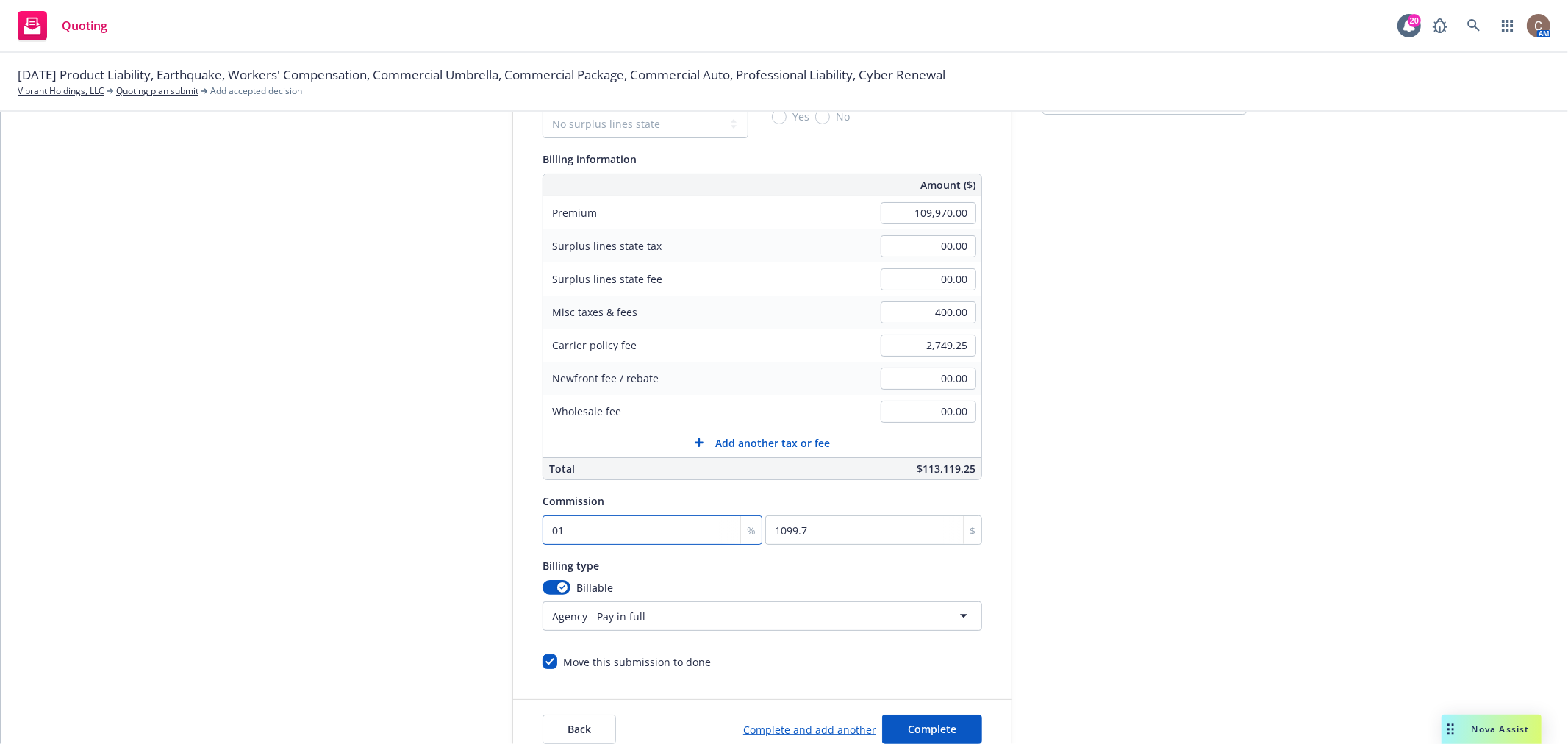
type input "0"
click at [543, 532] on input "0" at bounding box center [653, 530] width 220 height 29
type input "10"
type input "10997"
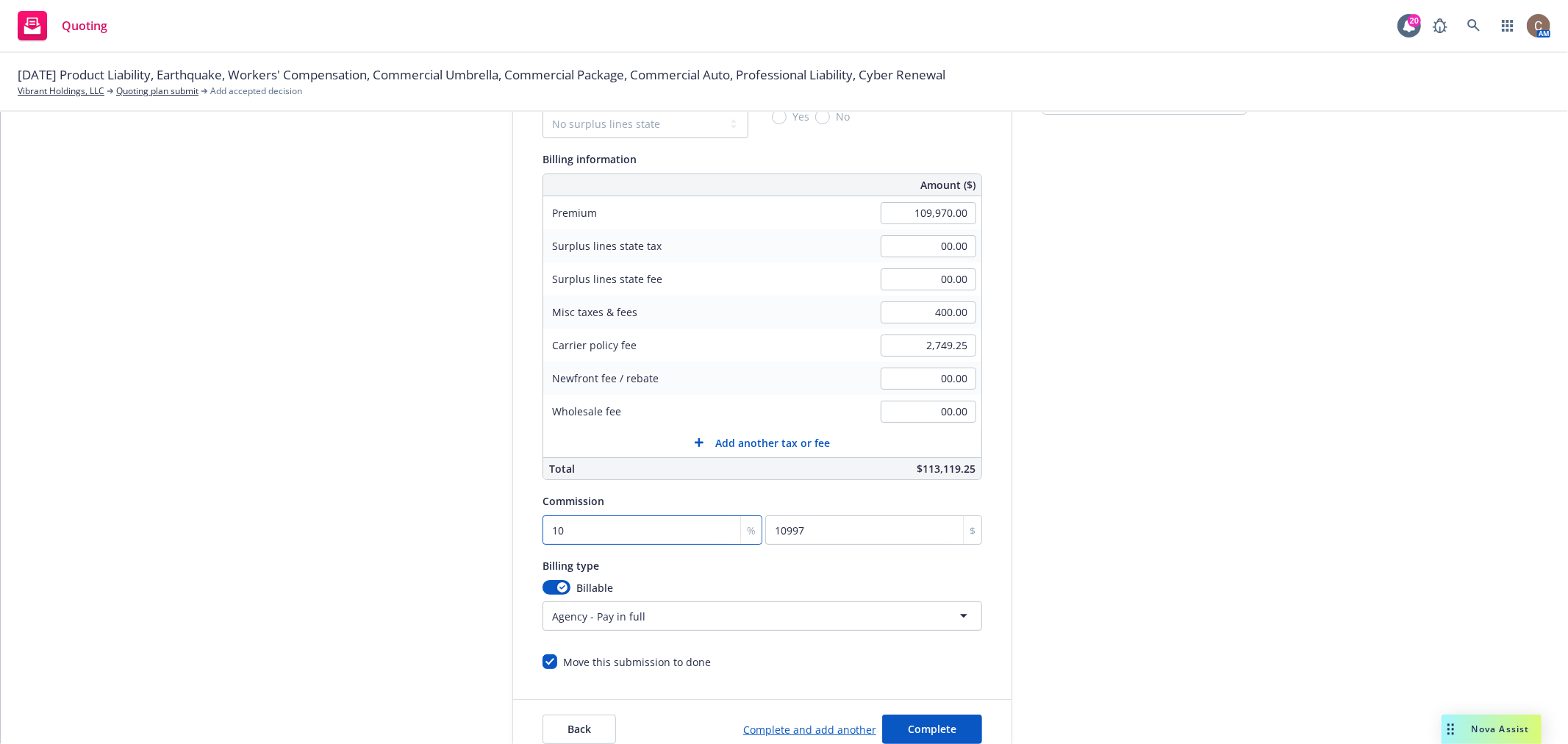
type input "110"
type input "120967"
type input "11"
type input "12096.7"
type input "11"
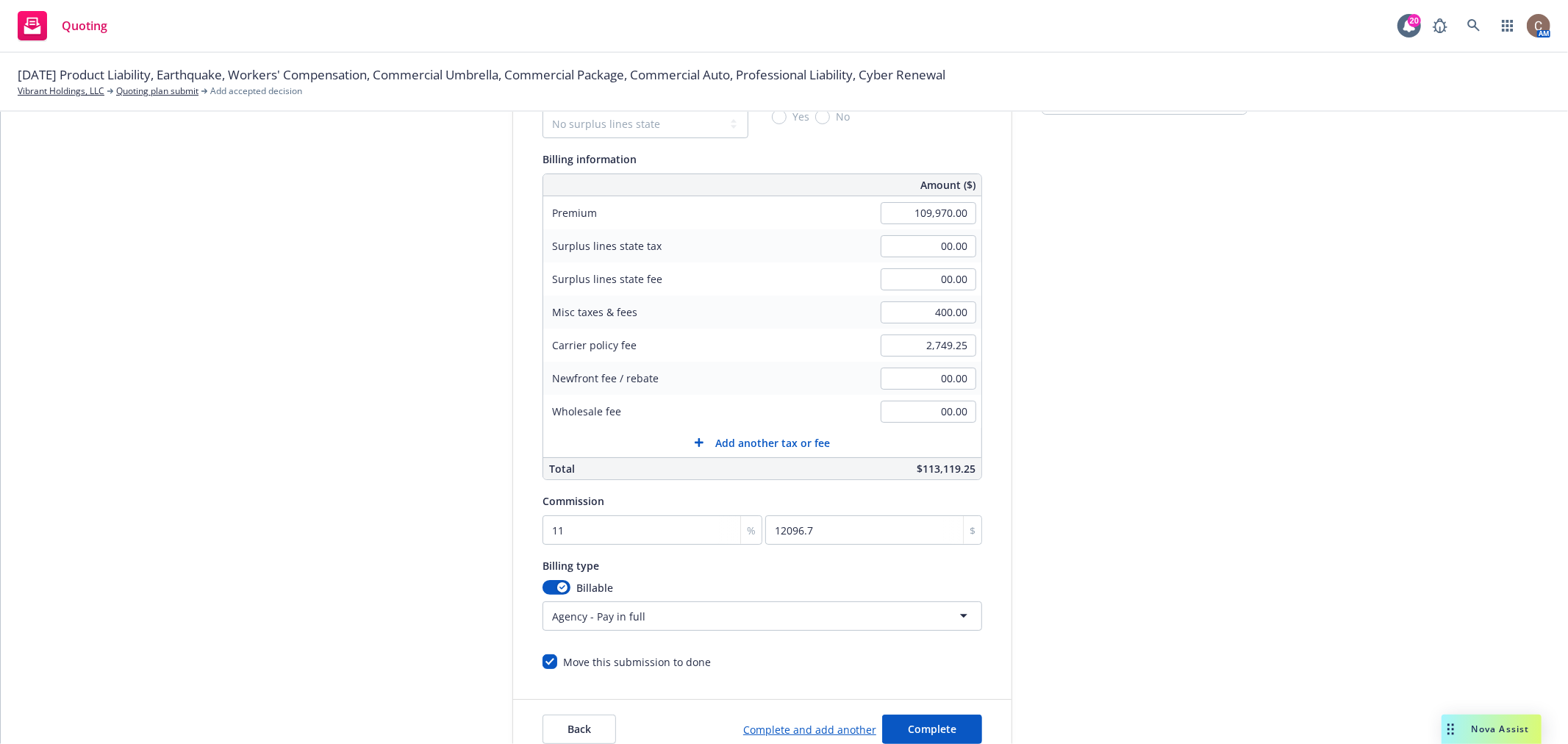
click at [352, 541] on div "Quote initiation Coverage selection 3 Billing info" at bounding box center [402, 383] width 162 height 752
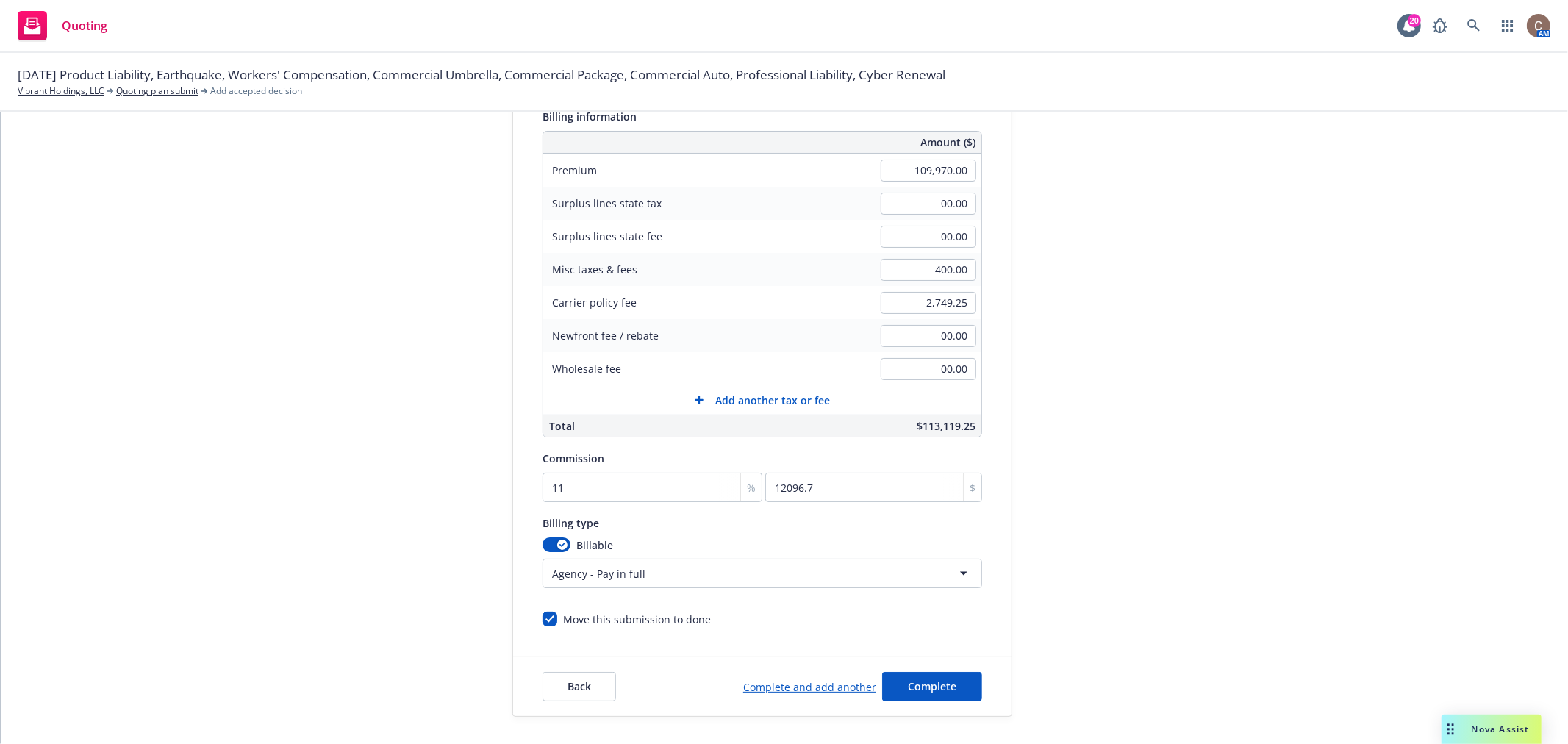
scroll to position [245, 0]
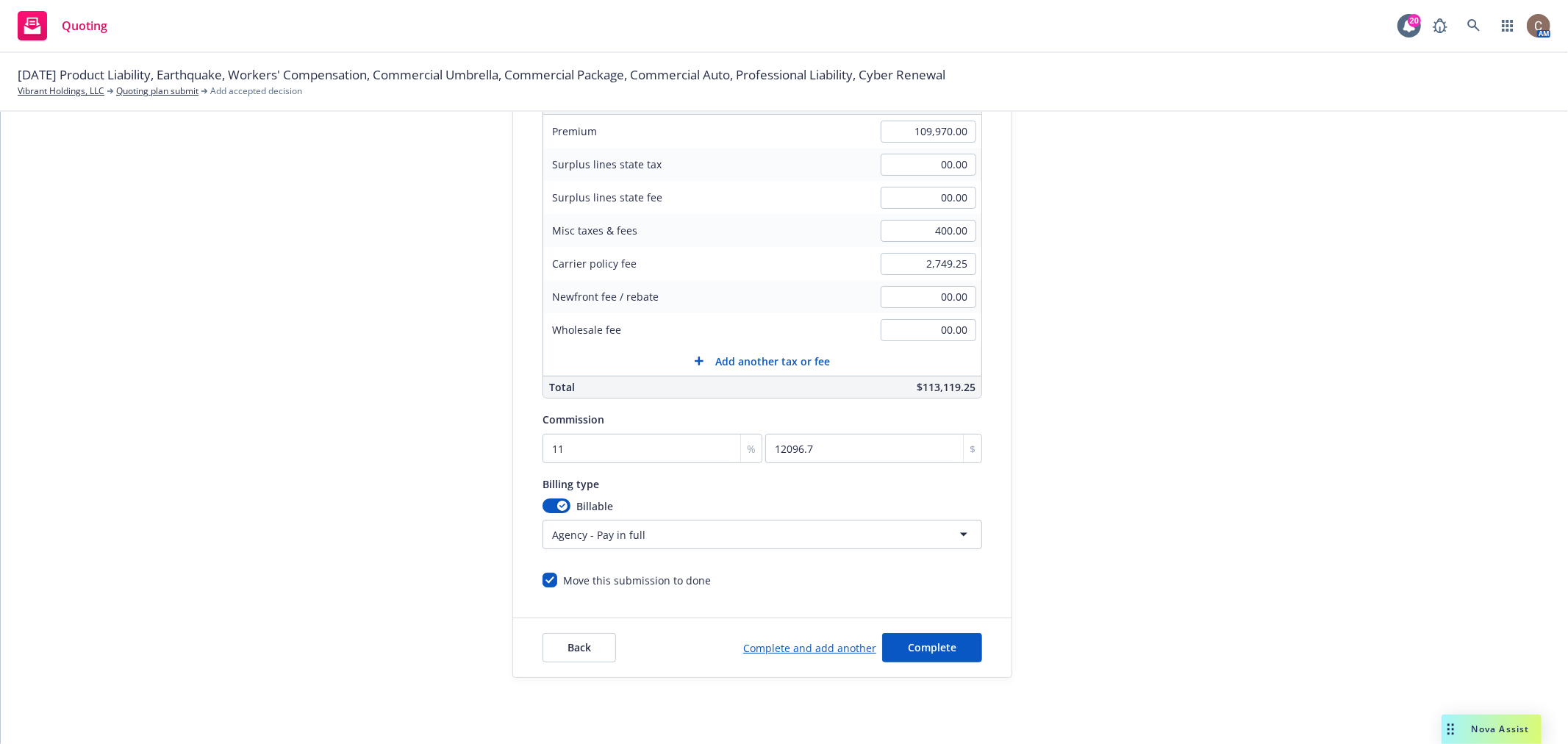
click at [825, 488] on div "Billing type" at bounding box center [763, 484] width 440 height 18
click at [949, 644] on button "Complete" at bounding box center [932, 648] width 100 height 29
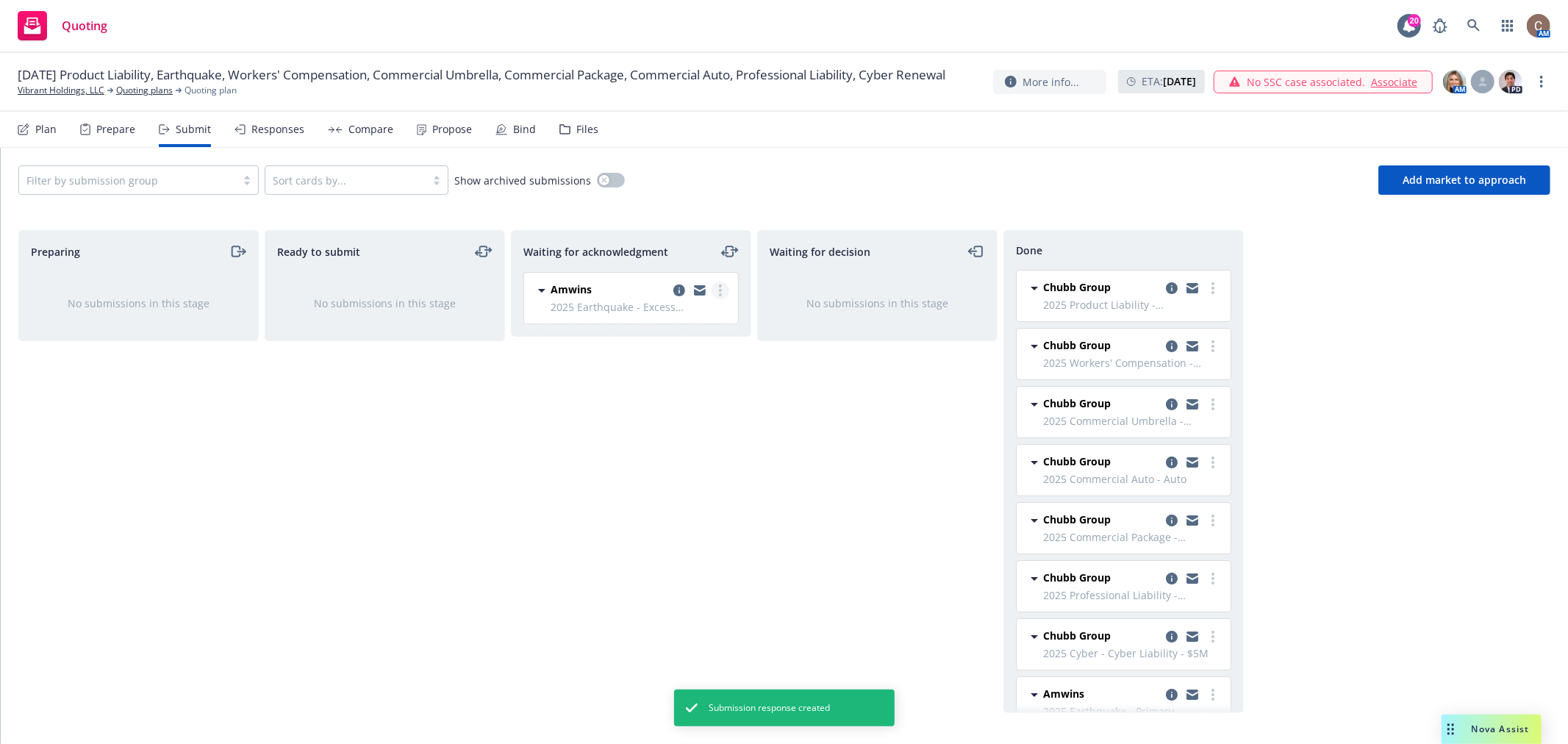
click at [721, 290] on circle "more" at bounding box center [721, 290] width 3 height 3
click at [693, 408] on span "Add accepted decision" at bounding box center [655, 408] width 147 height 14
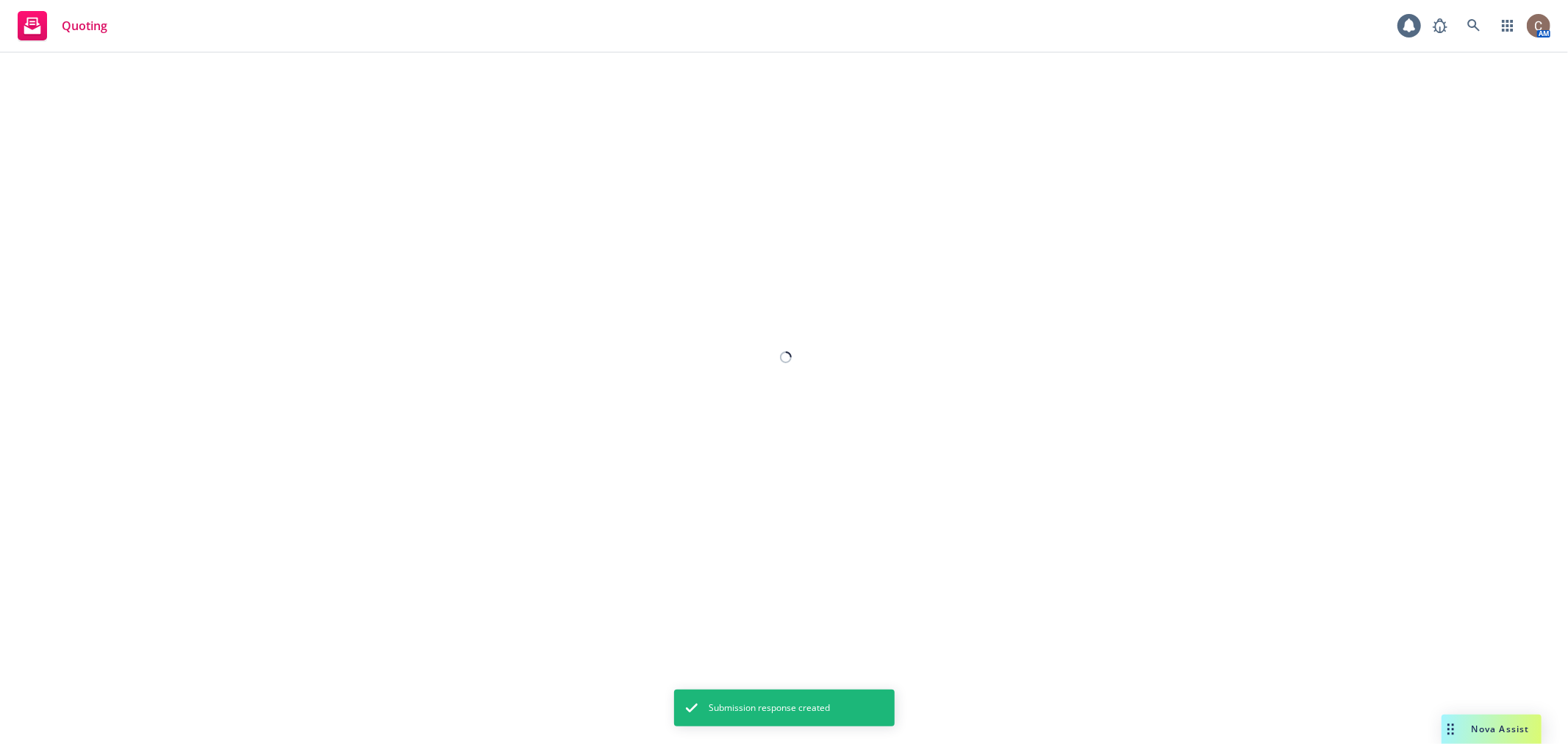
select select "12"
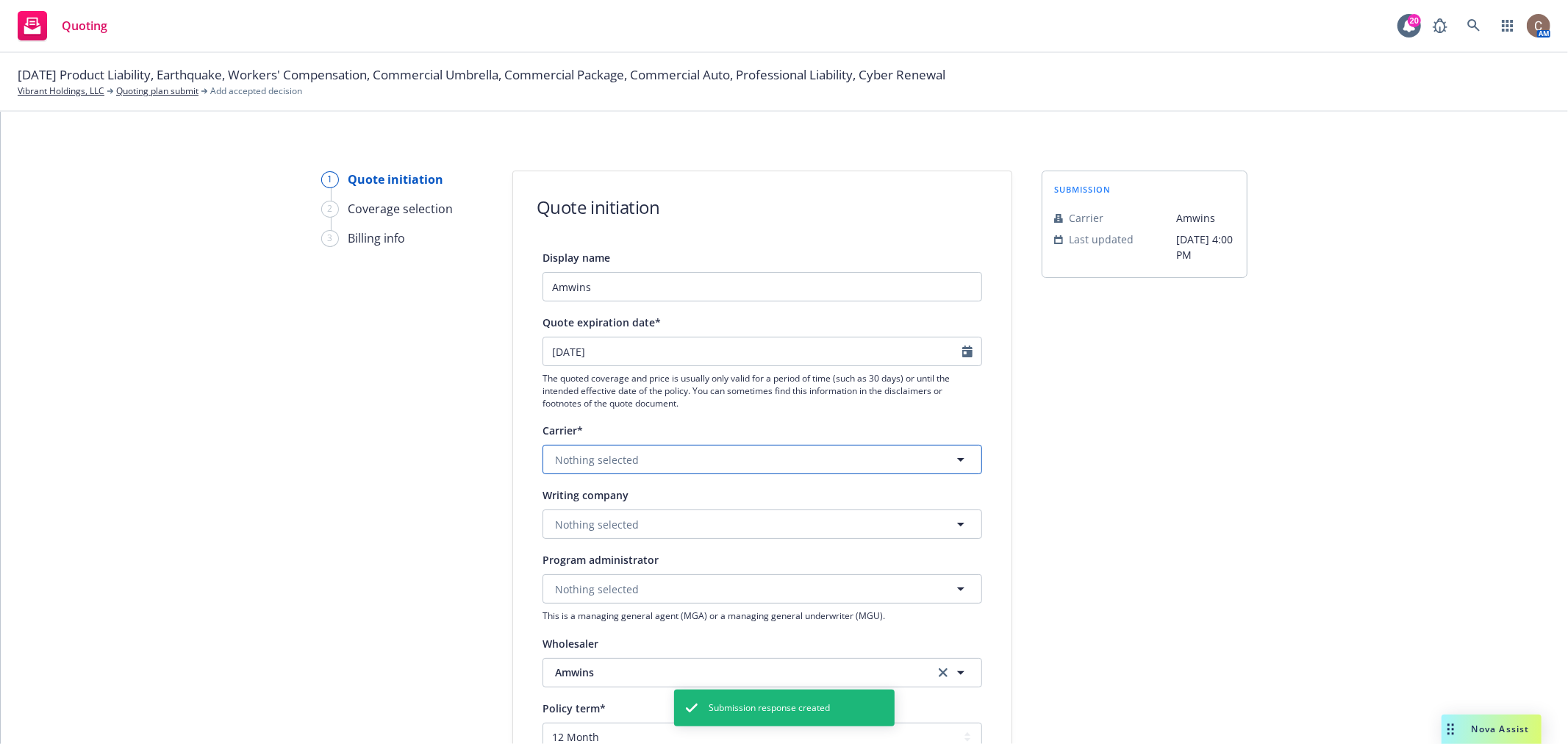
click at [737, 446] on button "Nothing selected" at bounding box center [763, 459] width 440 height 29
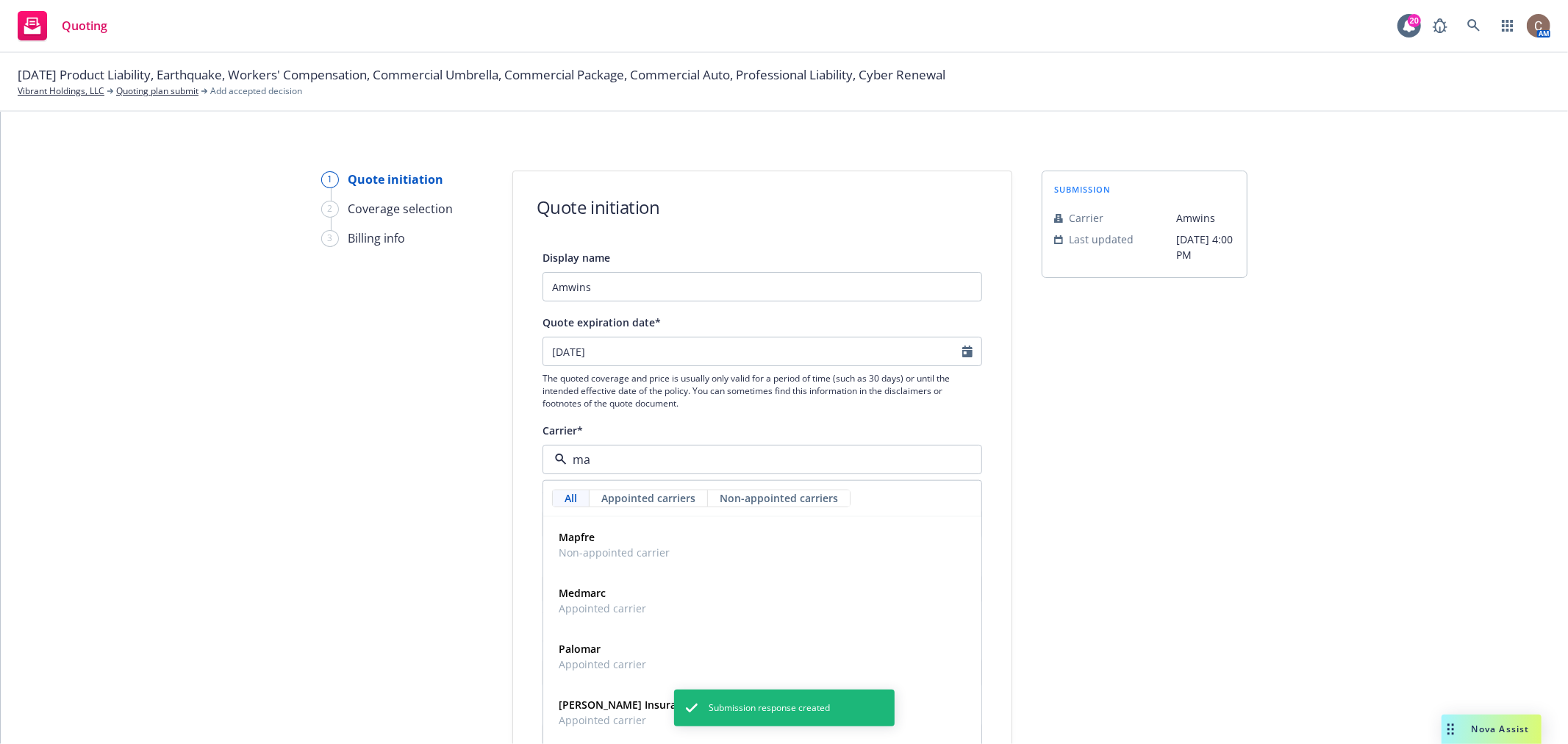
type input "mar"
click at [681, 647] on div "Markel Insurance Appointed carrier" at bounding box center [763, 656] width 419 height 36
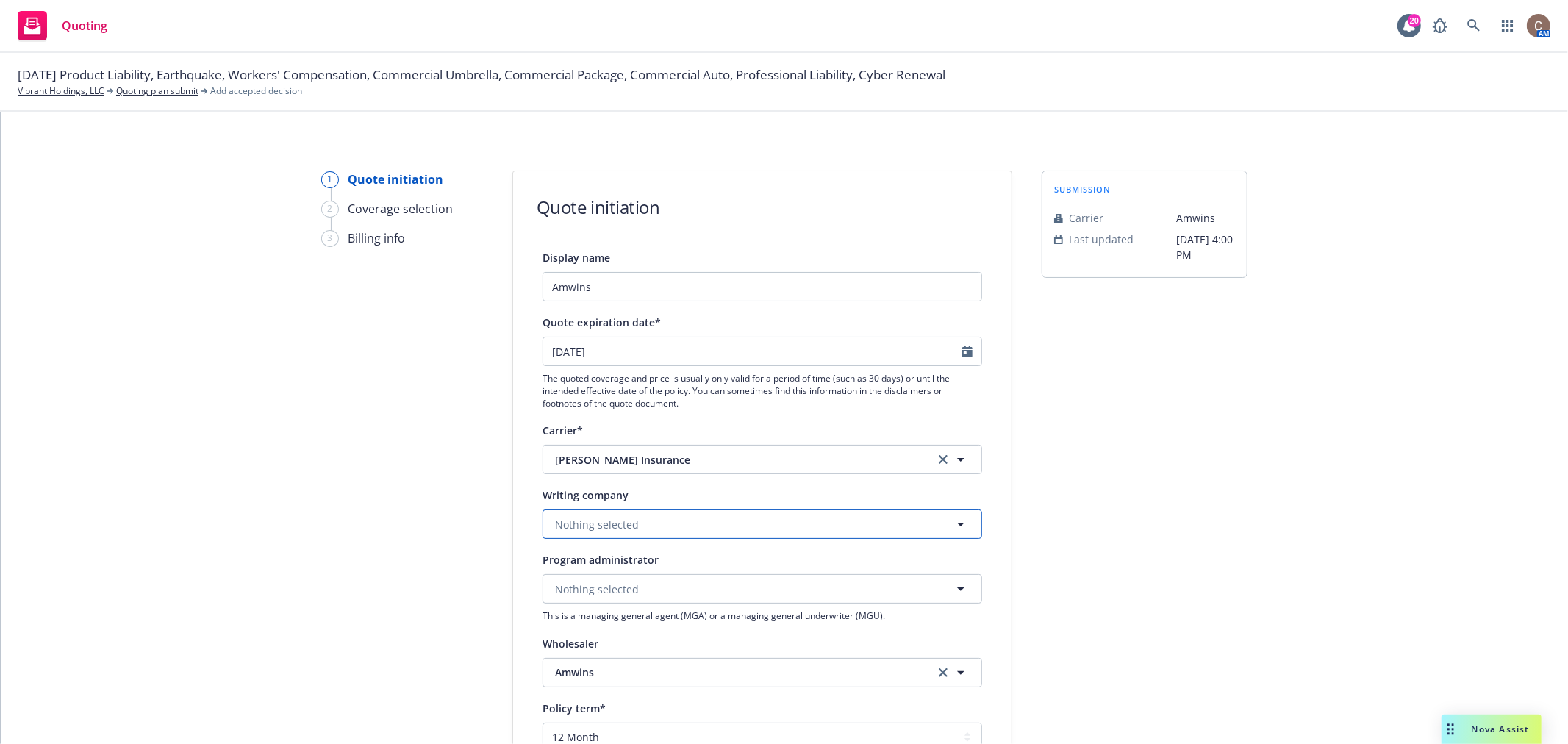
click at [609, 520] on span "Nothing selected" at bounding box center [597, 524] width 84 height 15
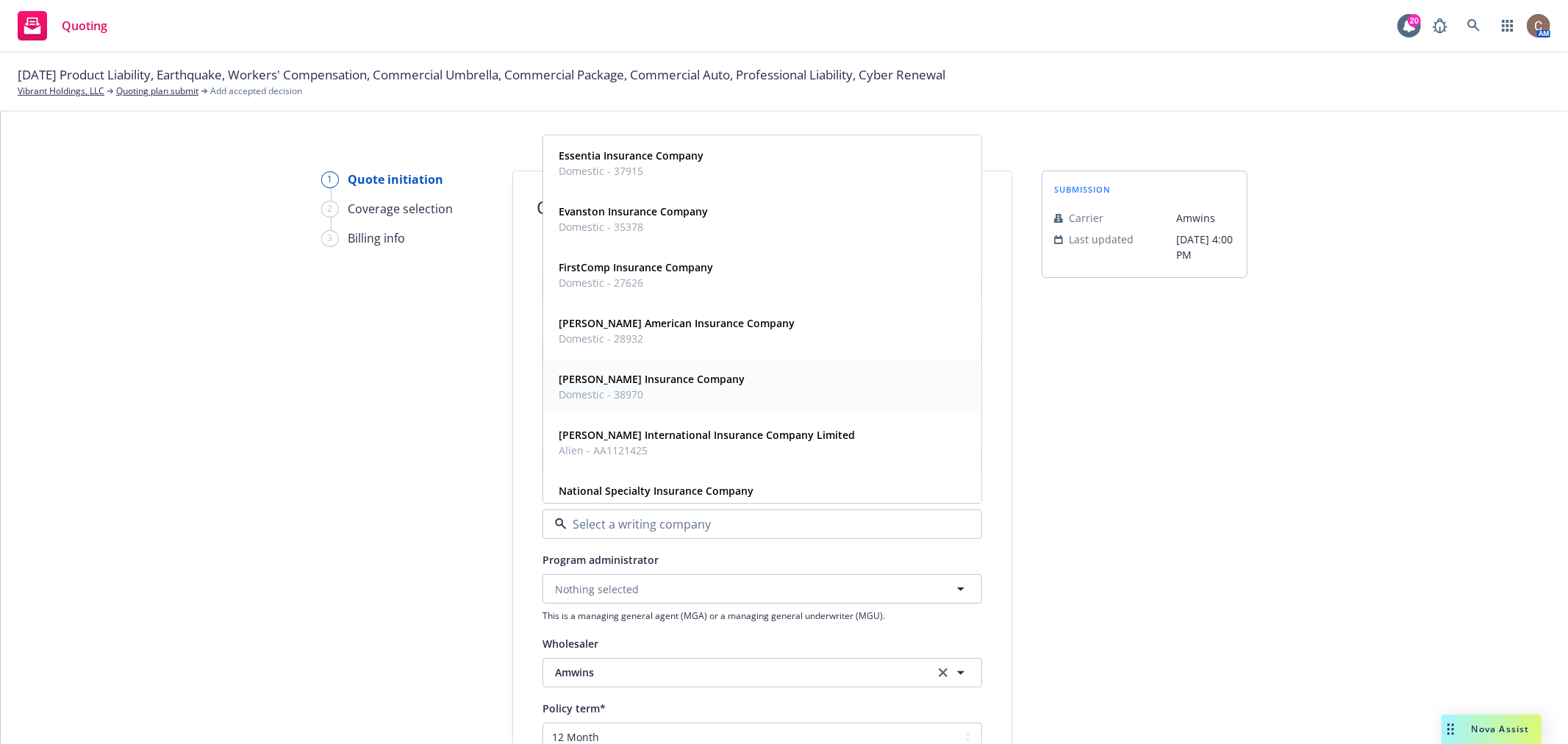
click at [682, 395] on span "Domestic - 38970" at bounding box center [652, 395] width 186 height 15
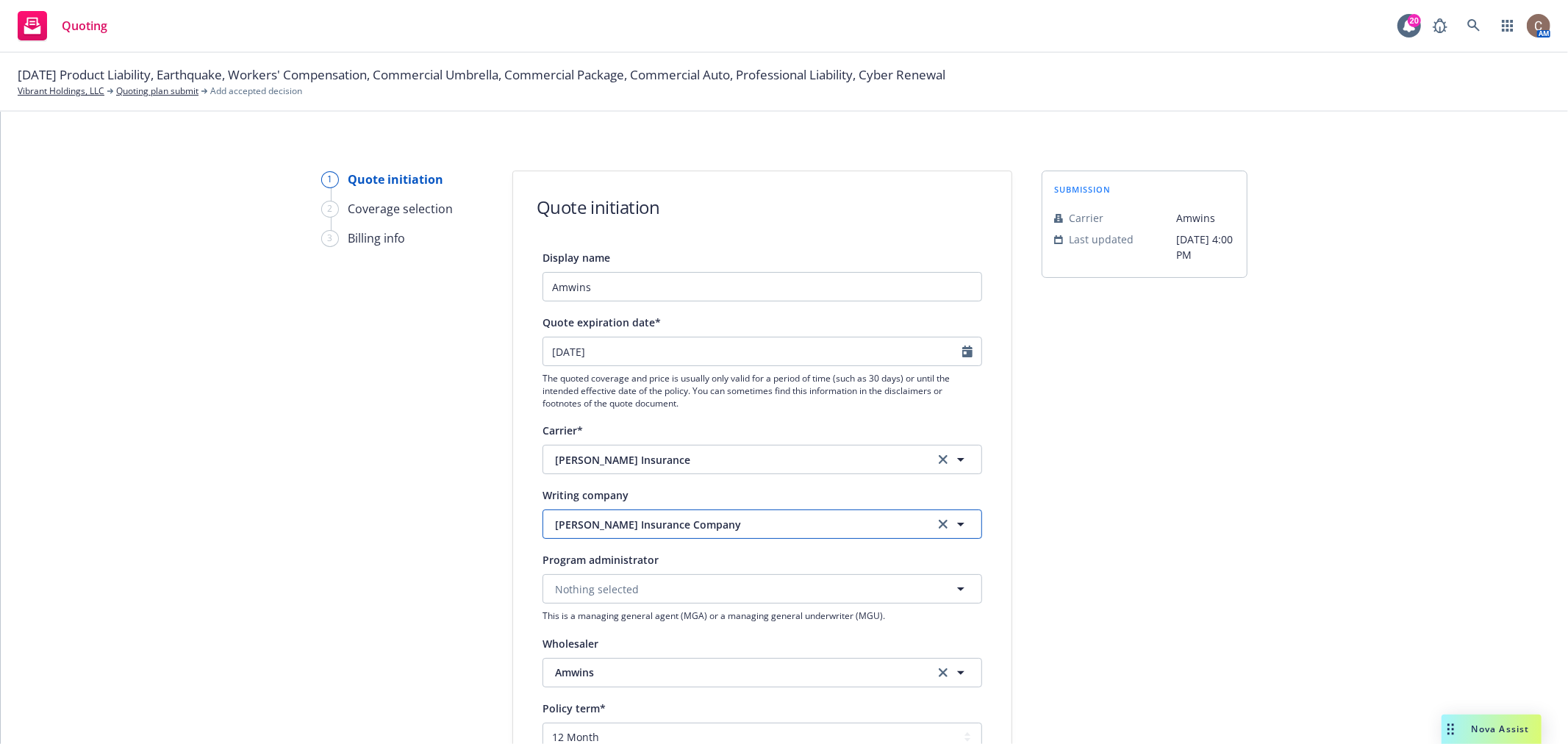
click at [696, 526] on span "Markel Insurance Company" at bounding box center [733, 524] width 357 height 15
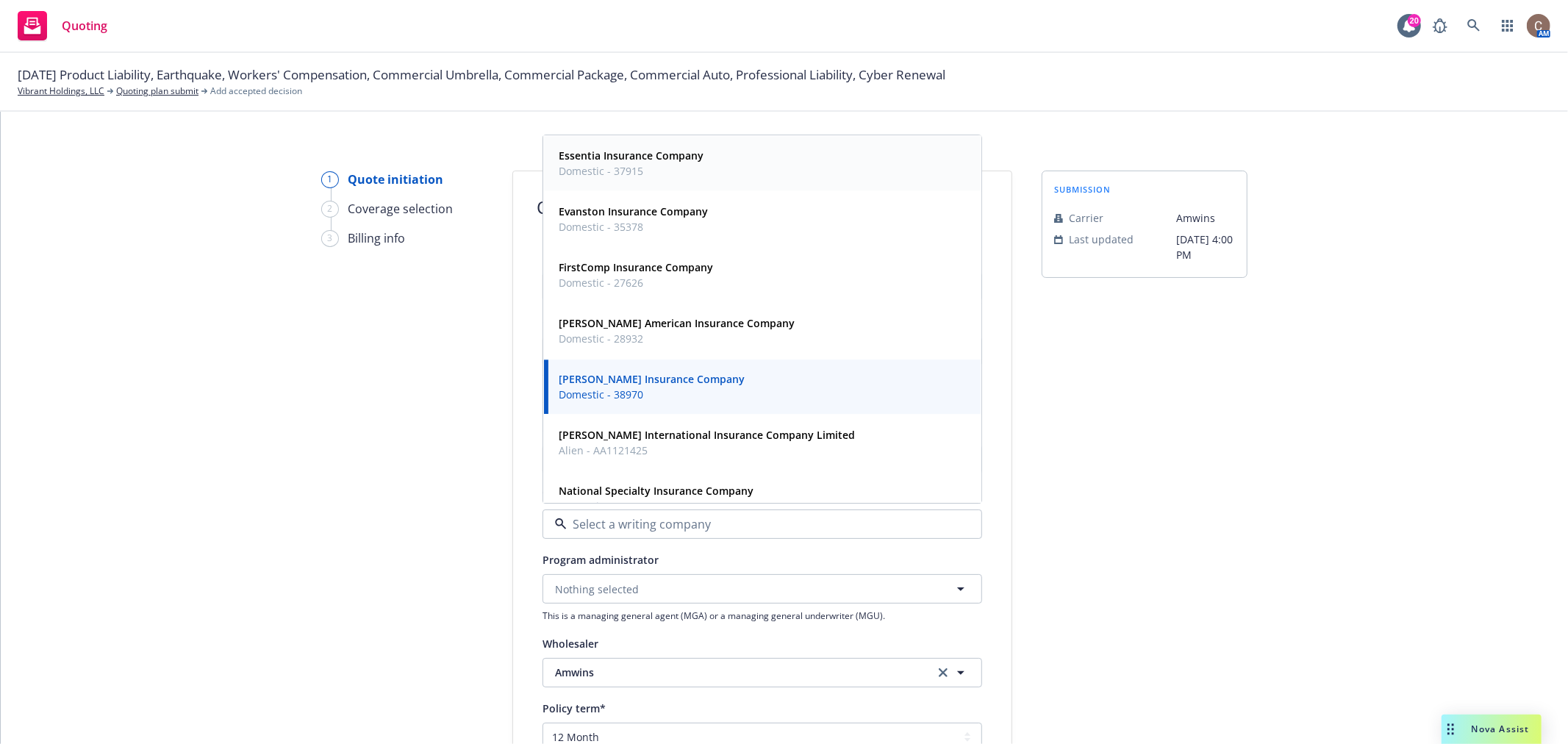
click at [682, 163] on strong "Essentia Insurance Company" at bounding box center [631, 156] width 145 height 14
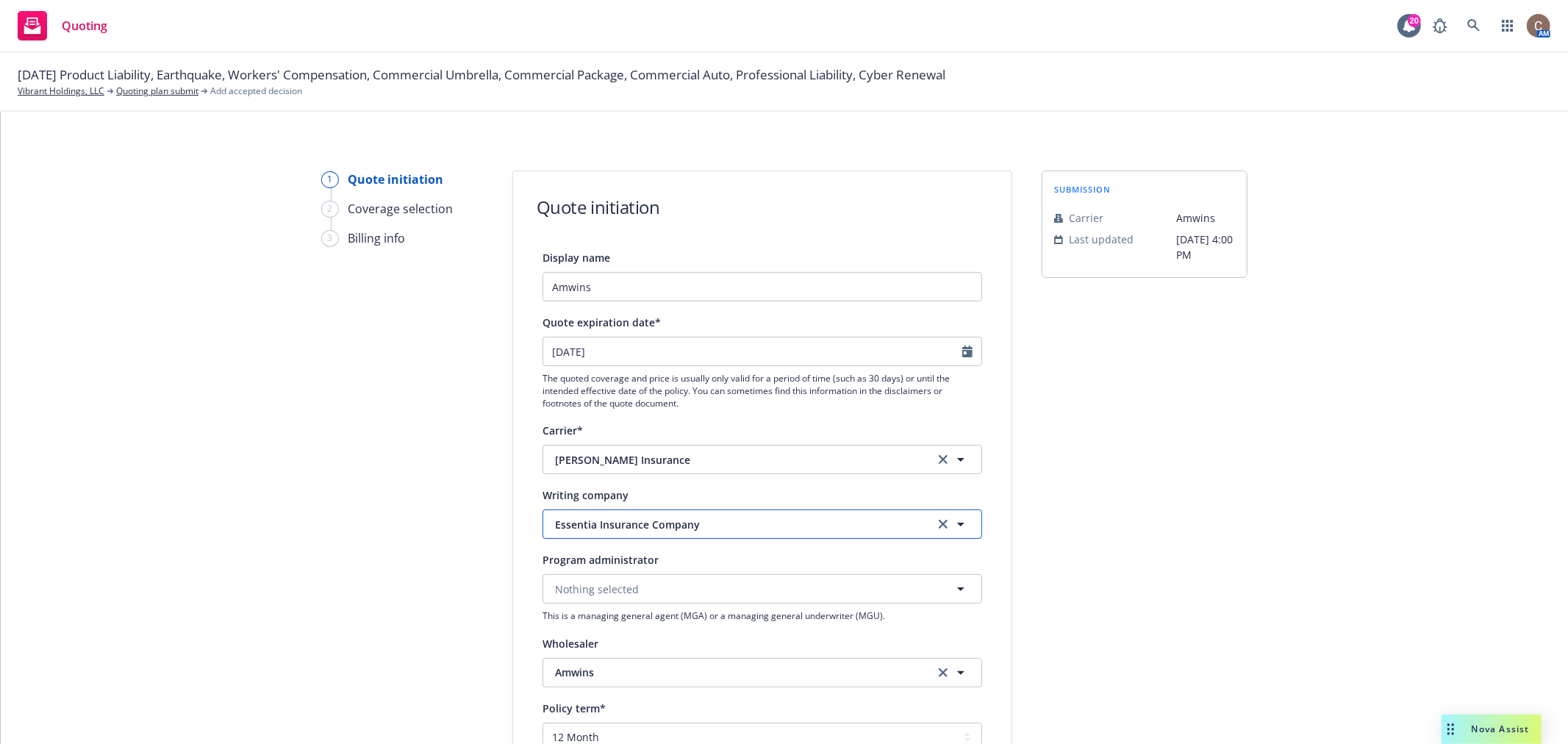
click at [738, 514] on button "Essentia Insurance Company" at bounding box center [763, 524] width 440 height 29
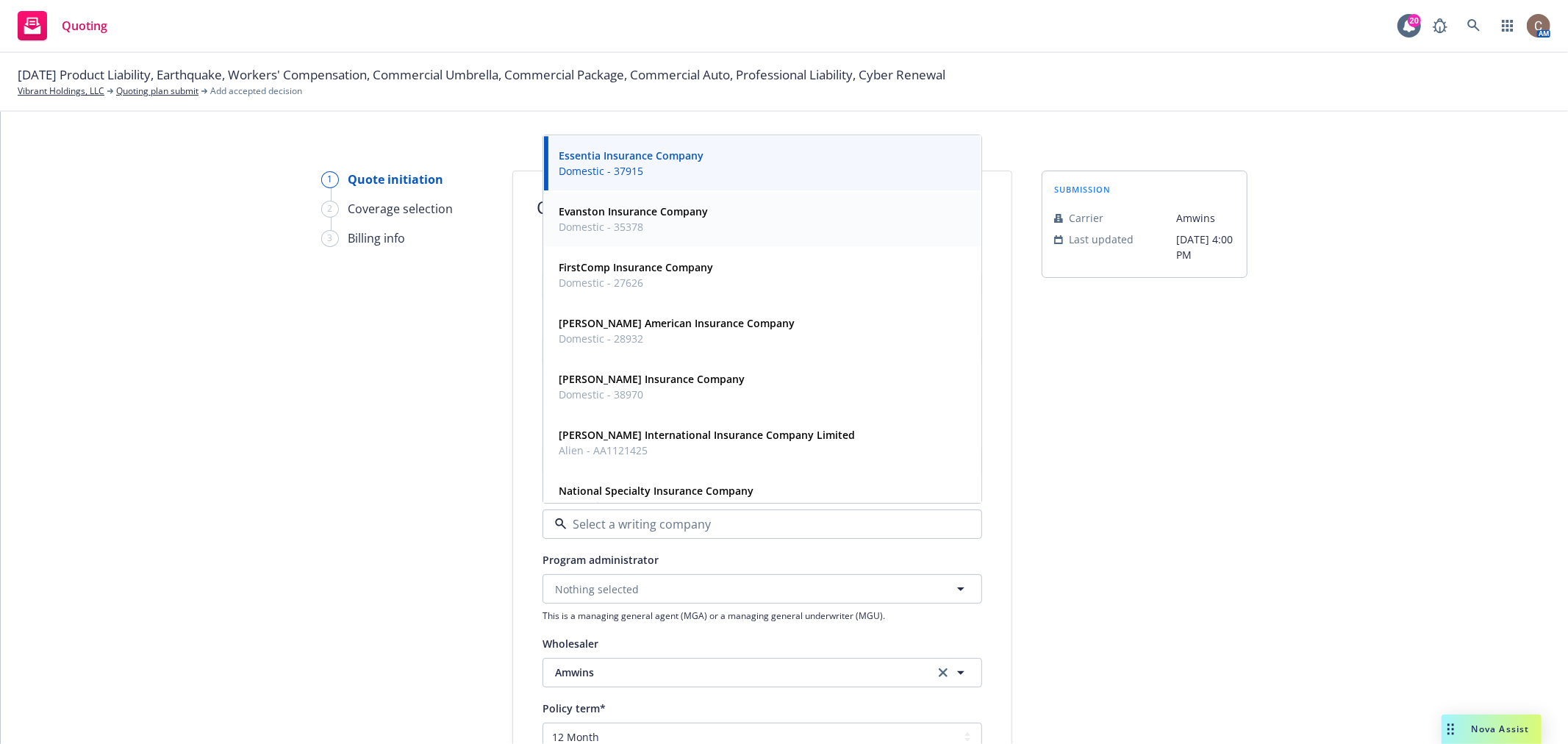
click at [684, 217] on strong "Evanston Insurance Company" at bounding box center [633, 212] width 150 height 14
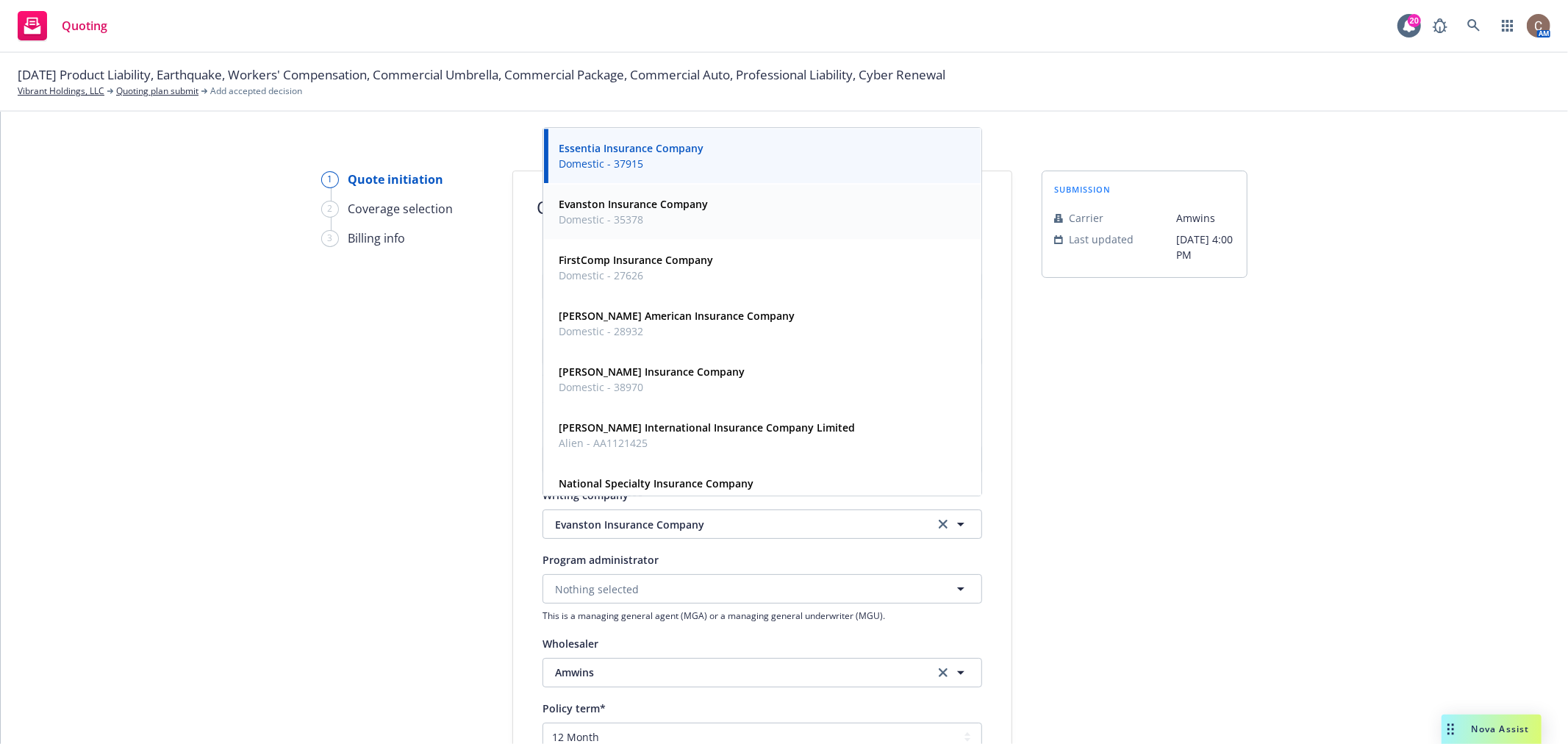
click at [409, 457] on div "1 Quote initiation 2 Coverage selection 3 Billing info" at bounding box center [402, 663] width 162 height 986
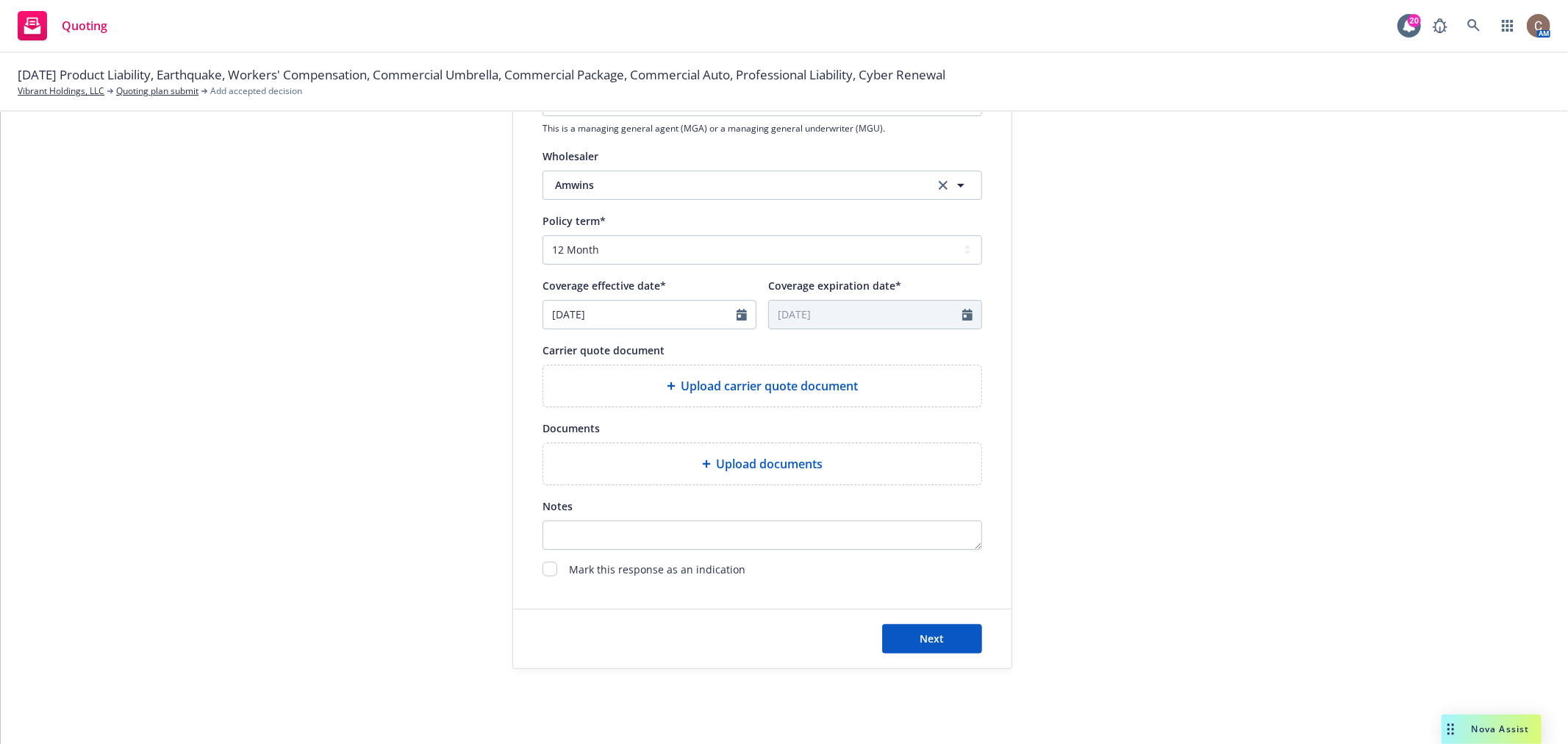
scroll to position [490, 0]
click at [902, 638] on button "Next" at bounding box center [932, 636] width 100 height 29
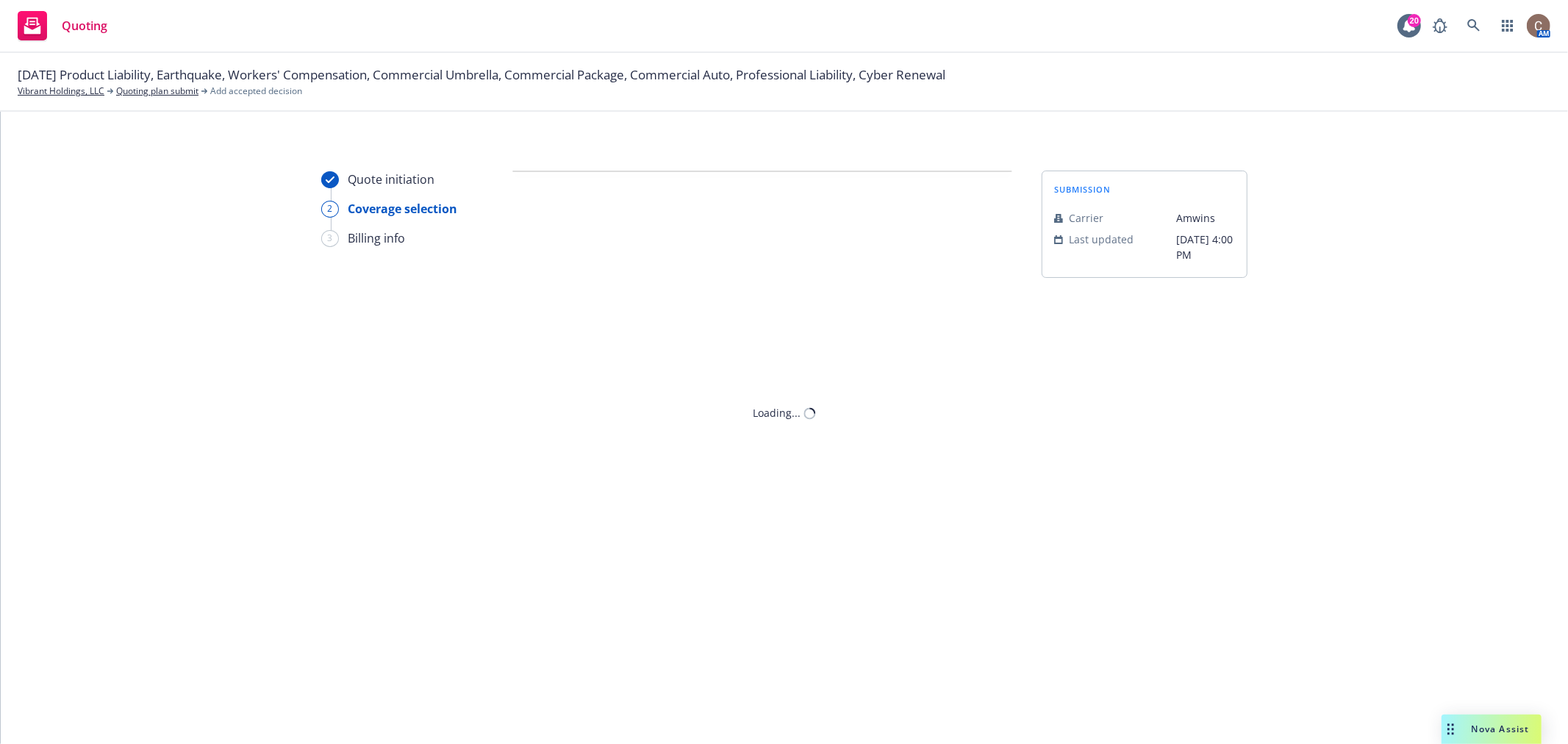
scroll to position [0, 0]
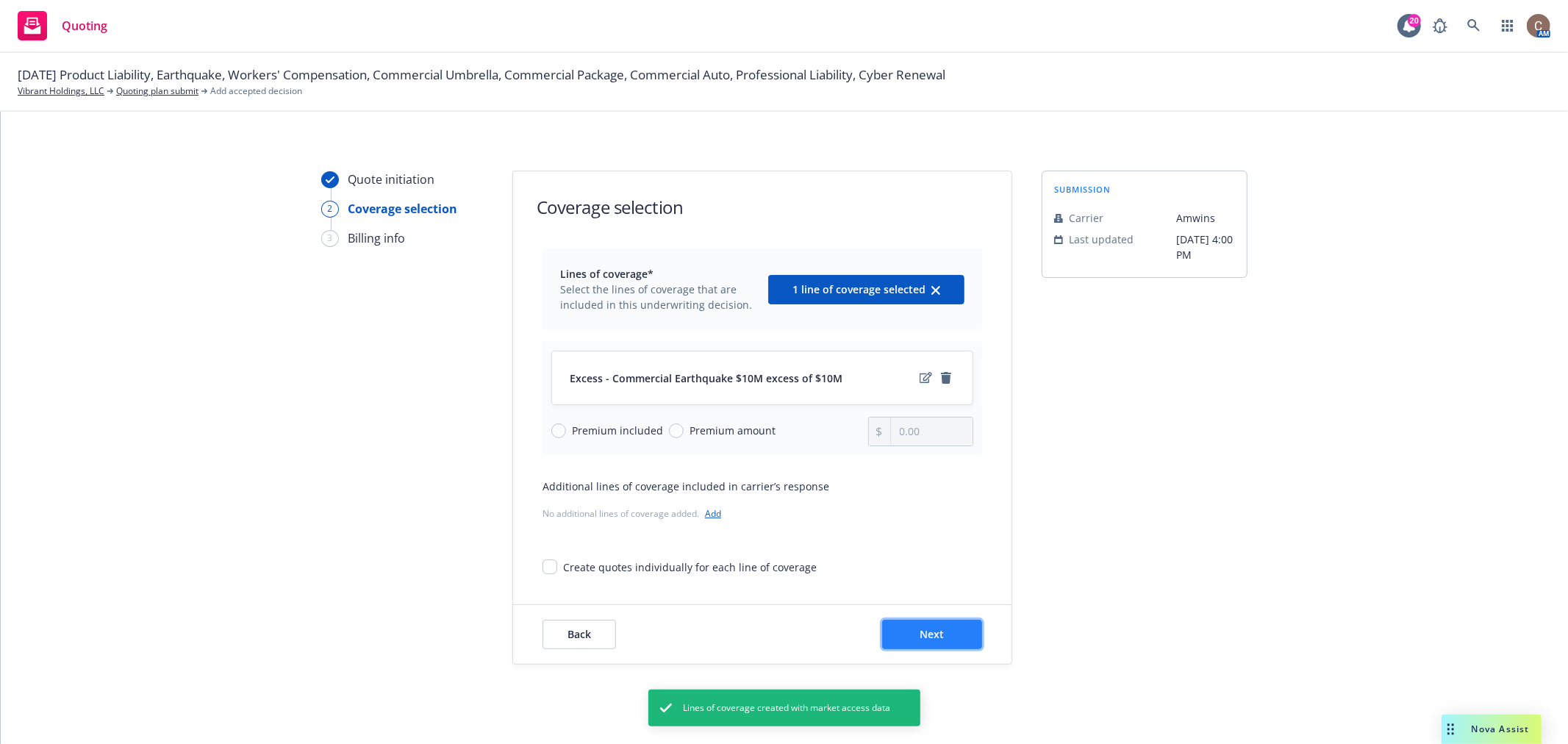
click at [940, 644] on button "Next" at bounding box center [932, 634] width 100 height 29
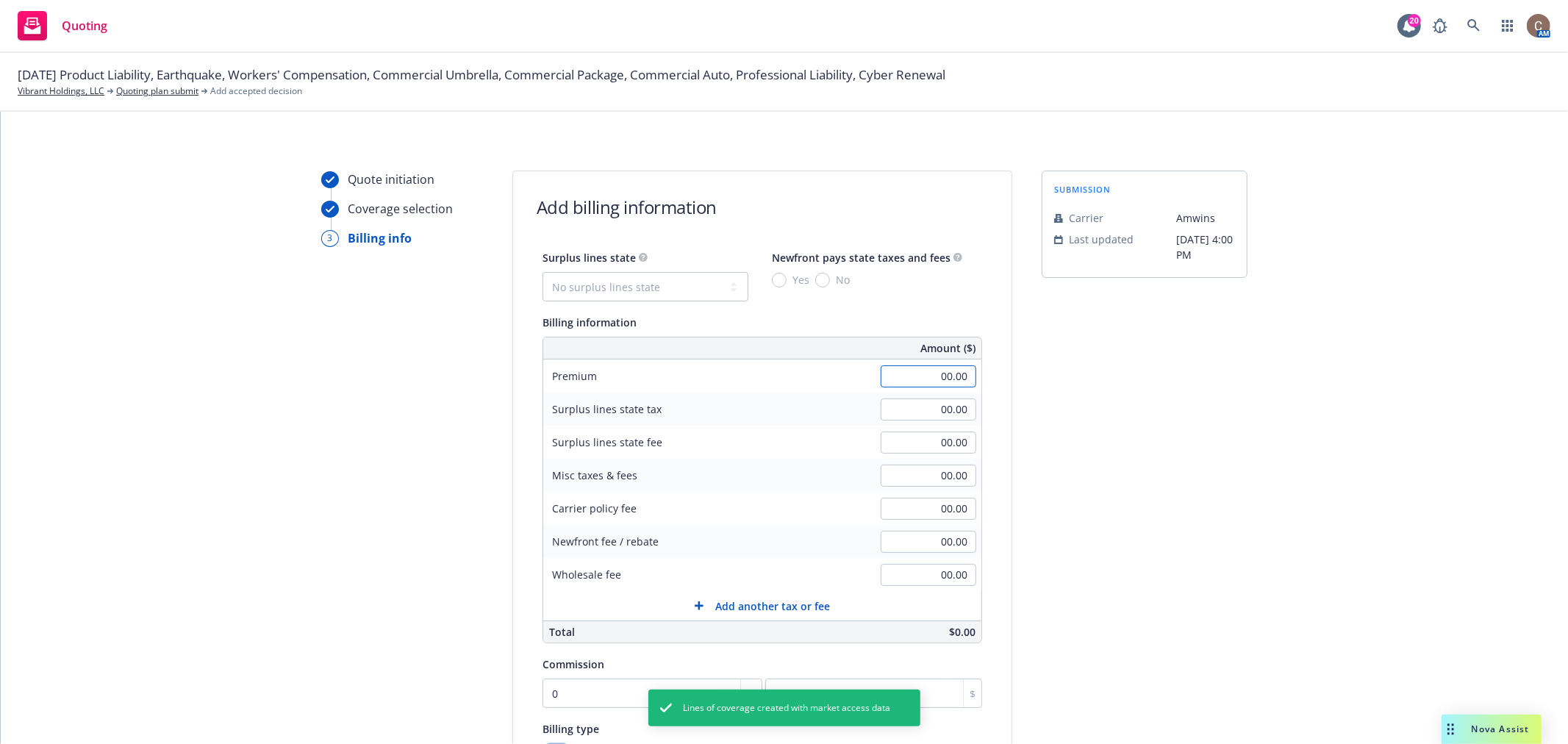
click at [927, 378] on input "00.00" at bounding box center [928, 376] width 95 height 22
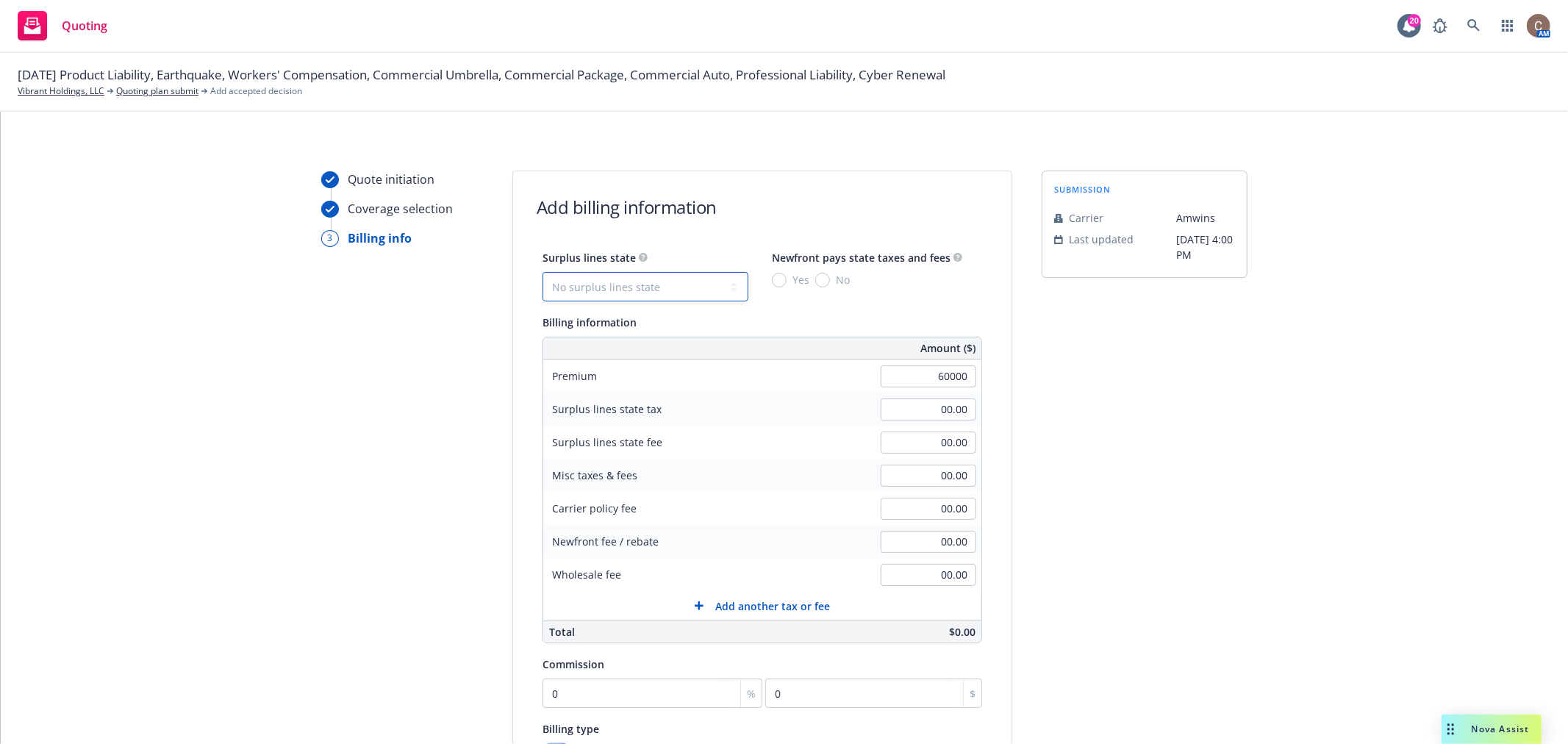
type input "60,000.00"
click at [659, 273] on select "No surplus lines state Alaska Alabama Arkansas Arizona California Colorado Conn…" at bounding box center [645, 286] width 206 height 29
select select "CA"
click at [543, 272] on select "No surplus lines state Alaska Alabama Arkansas Arizona California Colorado Conn…" at bounding box center [645, 286] width 206 height 29
type input "1,800.00"
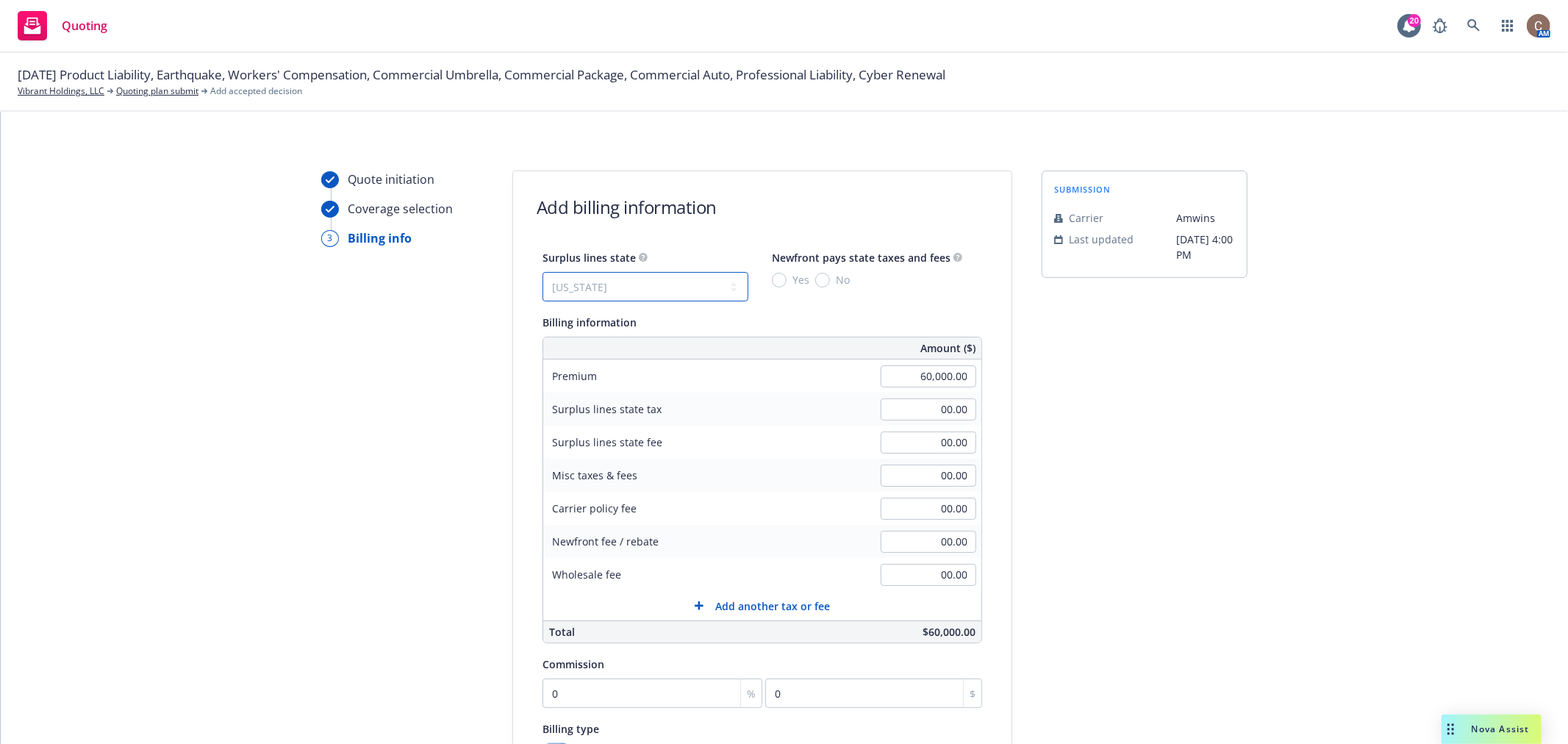
type input "108.00"
click at [772, 283] on input "Yes" at bounding box center [780, 280] width 15 height 15
radio input "true"
click at [805, 511] on input "checkbox" at bounding box center [813, 509] width 15 height 15
checkbox input "false"
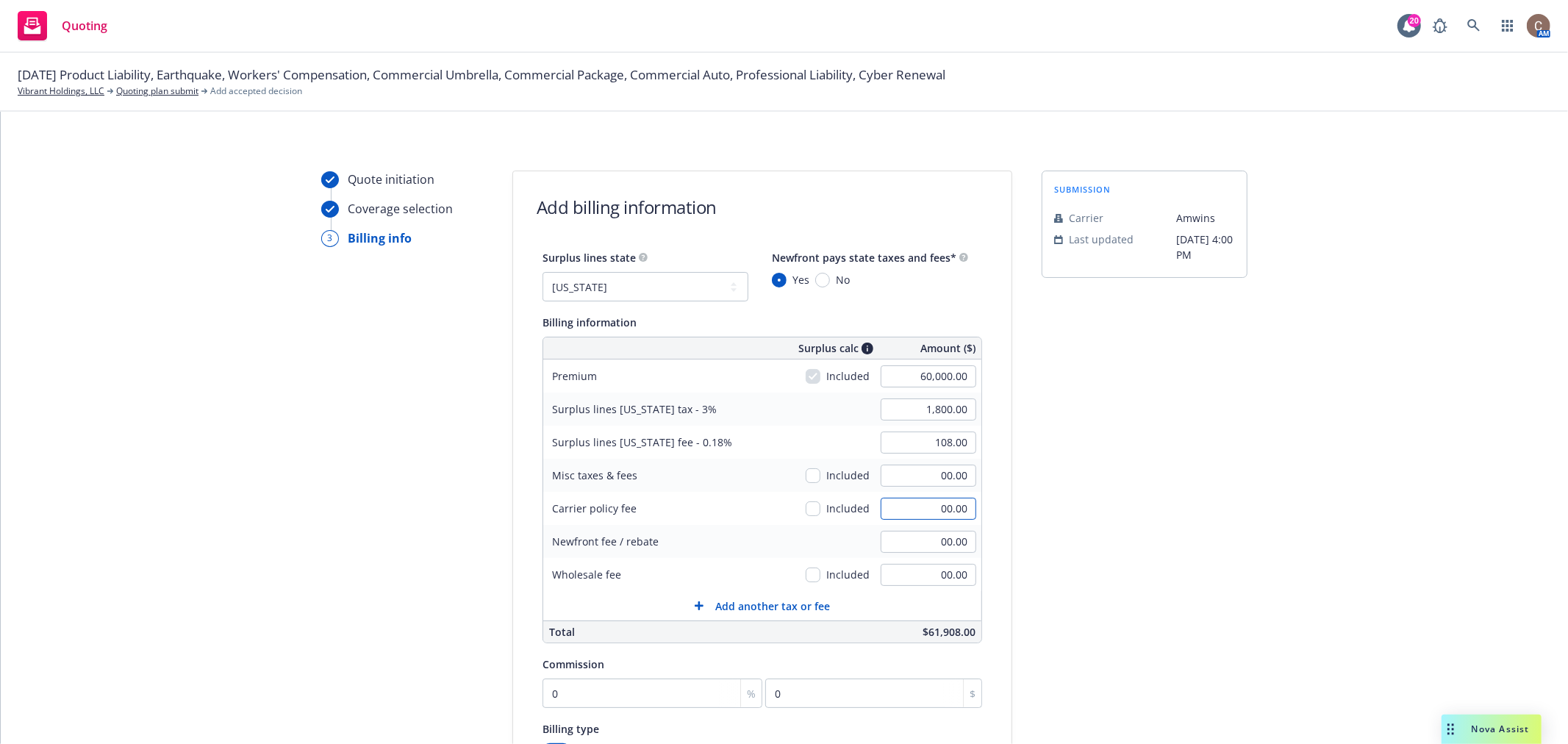
click at [892, 511] on input "00.00" at bounding box center [928, 509] width 95 height 22
type input "750.00"
click at [710, 517] on div "Carrier policy fee" at bounding box center [653, 508] width 221 height 33
click at [644, 696] on input "0" at bounding box center [653, 693] width 220 height 29
type input "1"
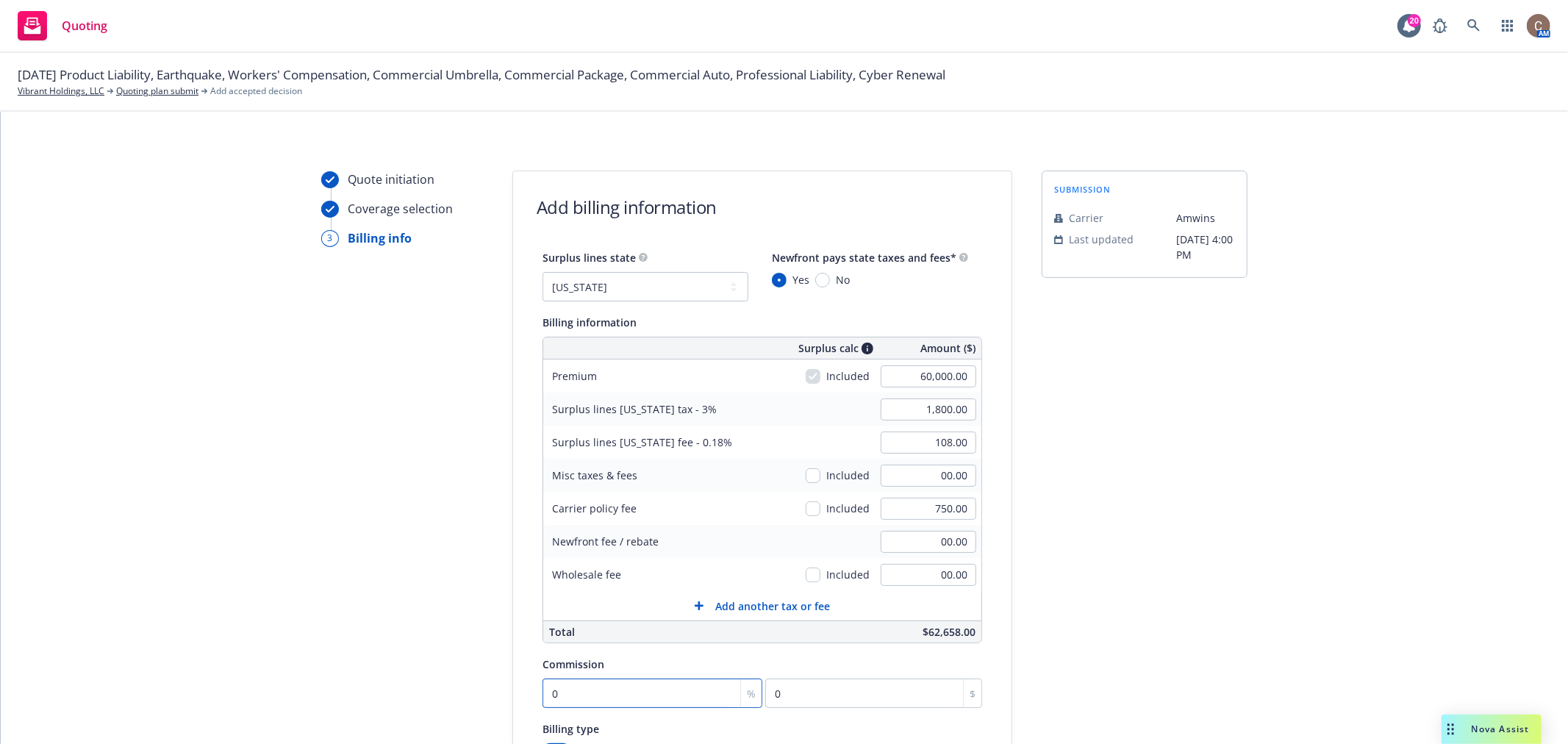
type input "600"
type input "11"
type input "6600"
type input "11"
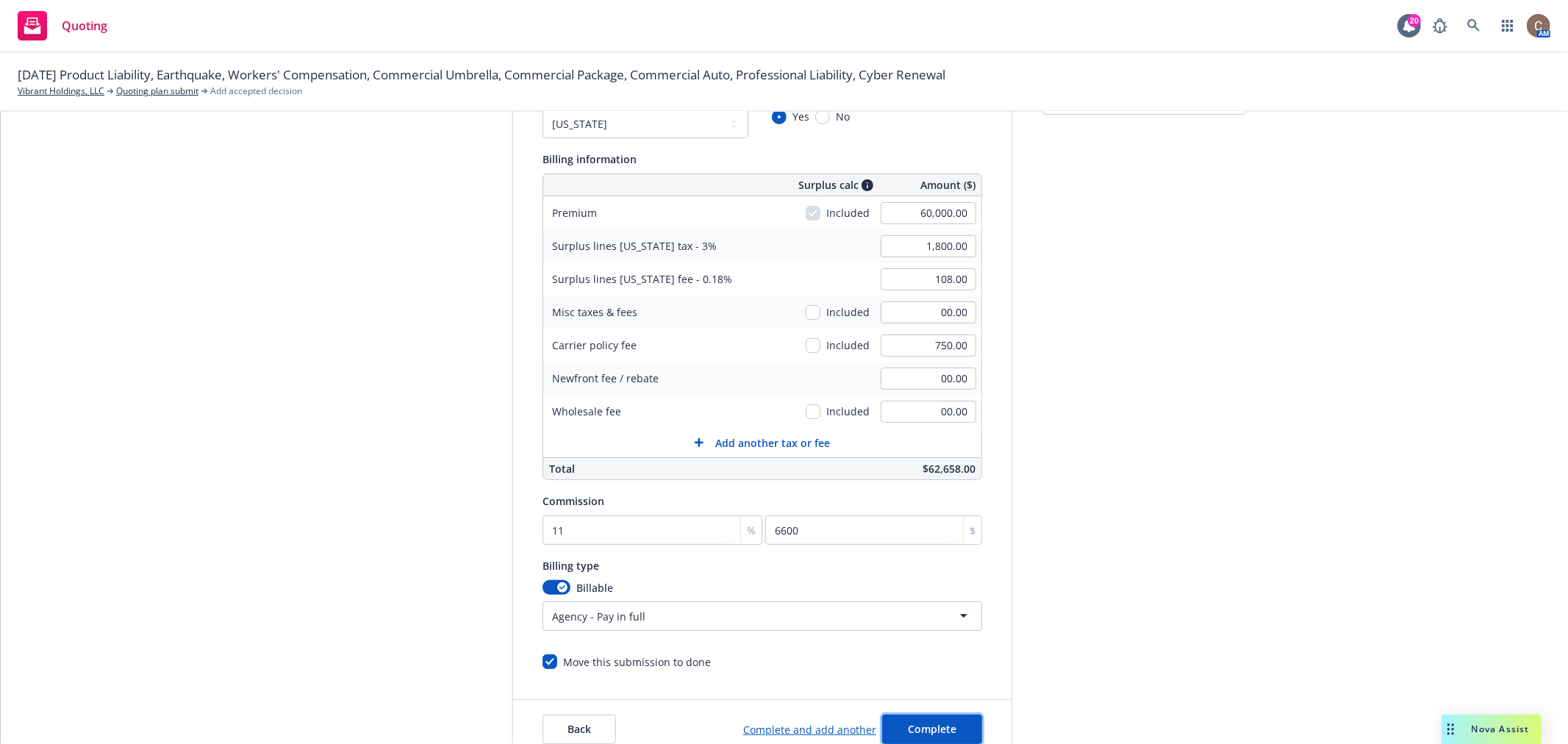
click at [908, 726] on span "Complete" at bounding box center [932, 729] width 49 height 14
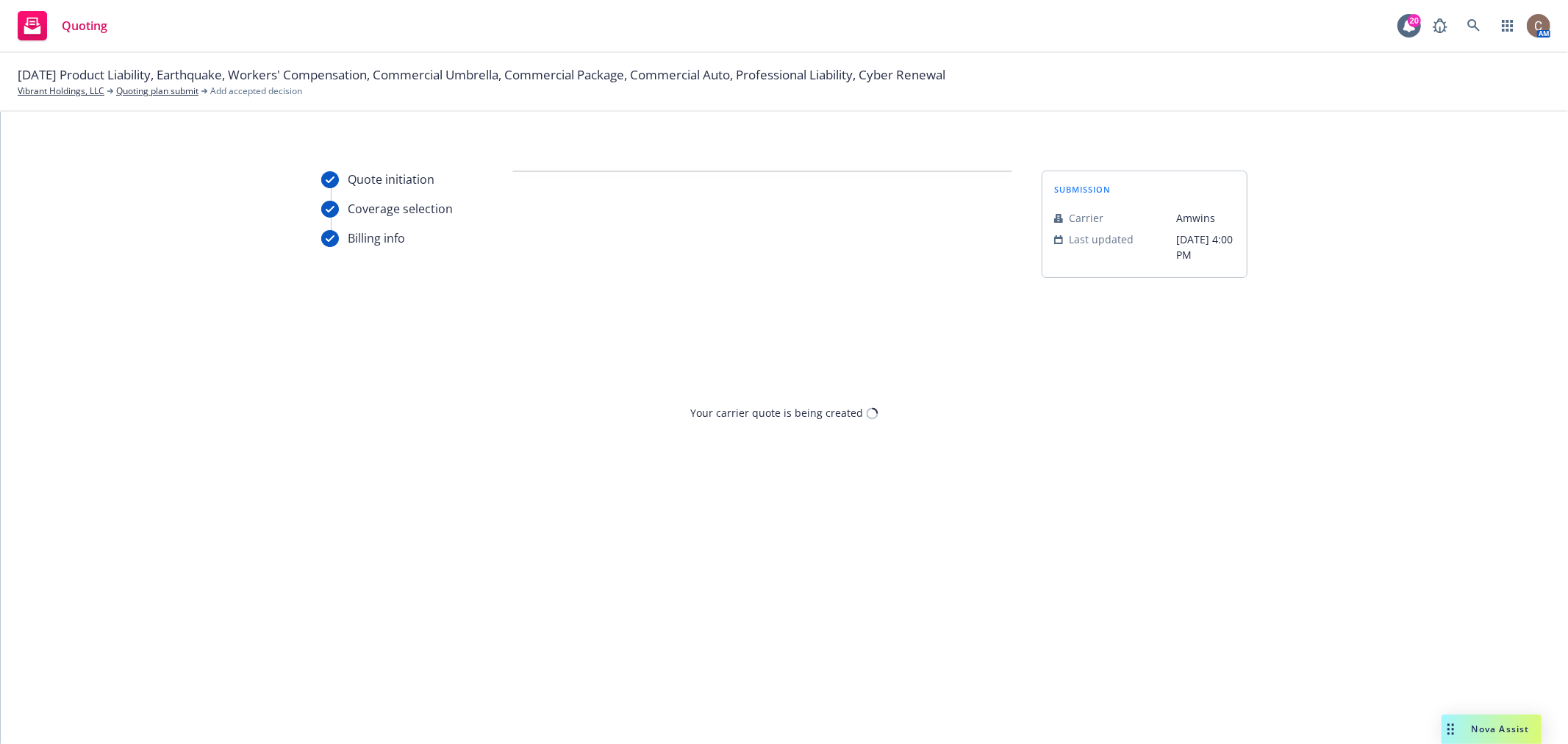
scroll to position [0, 0]
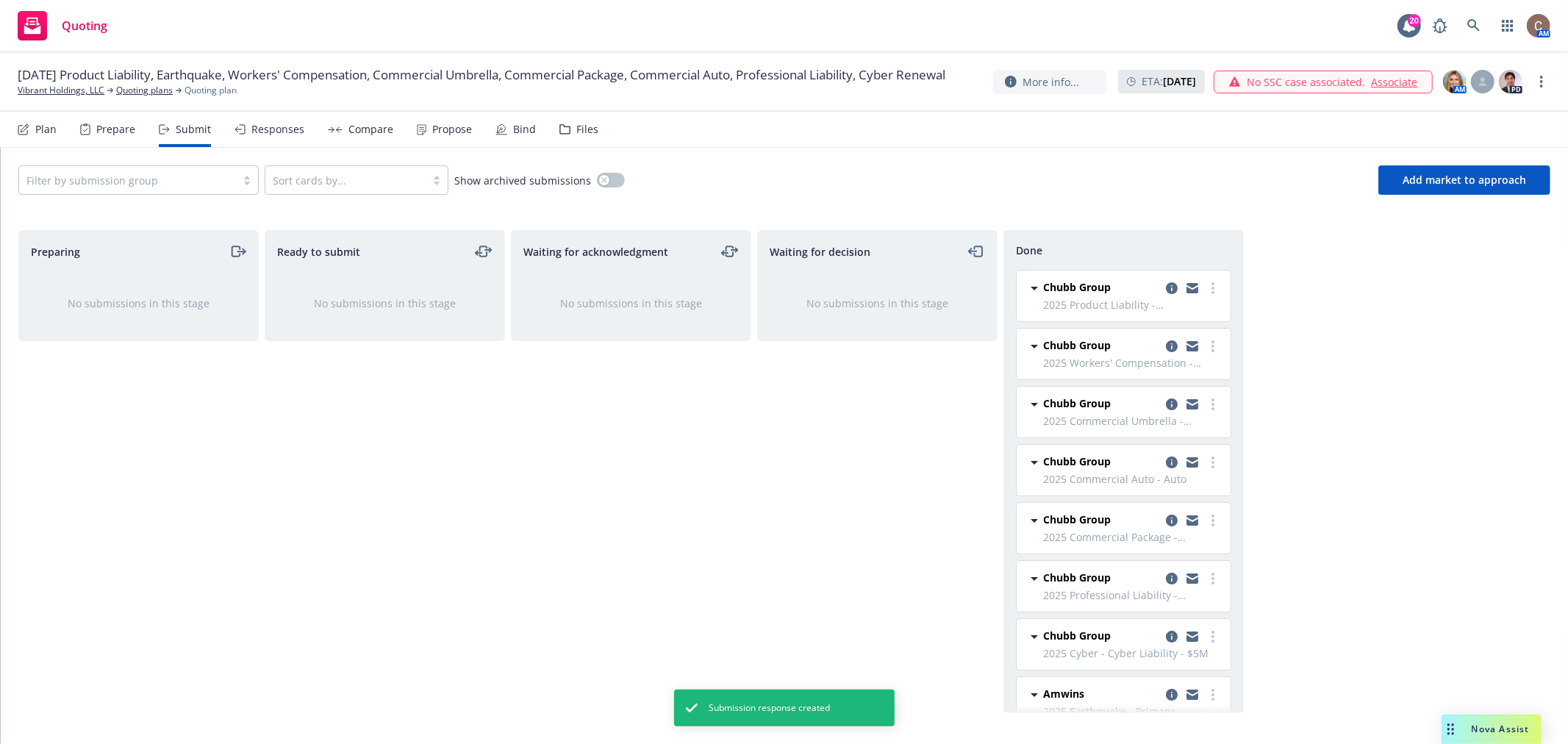
click at [275, 137] on div "Responses" at bounding box center [269, 129] width 70 height 36
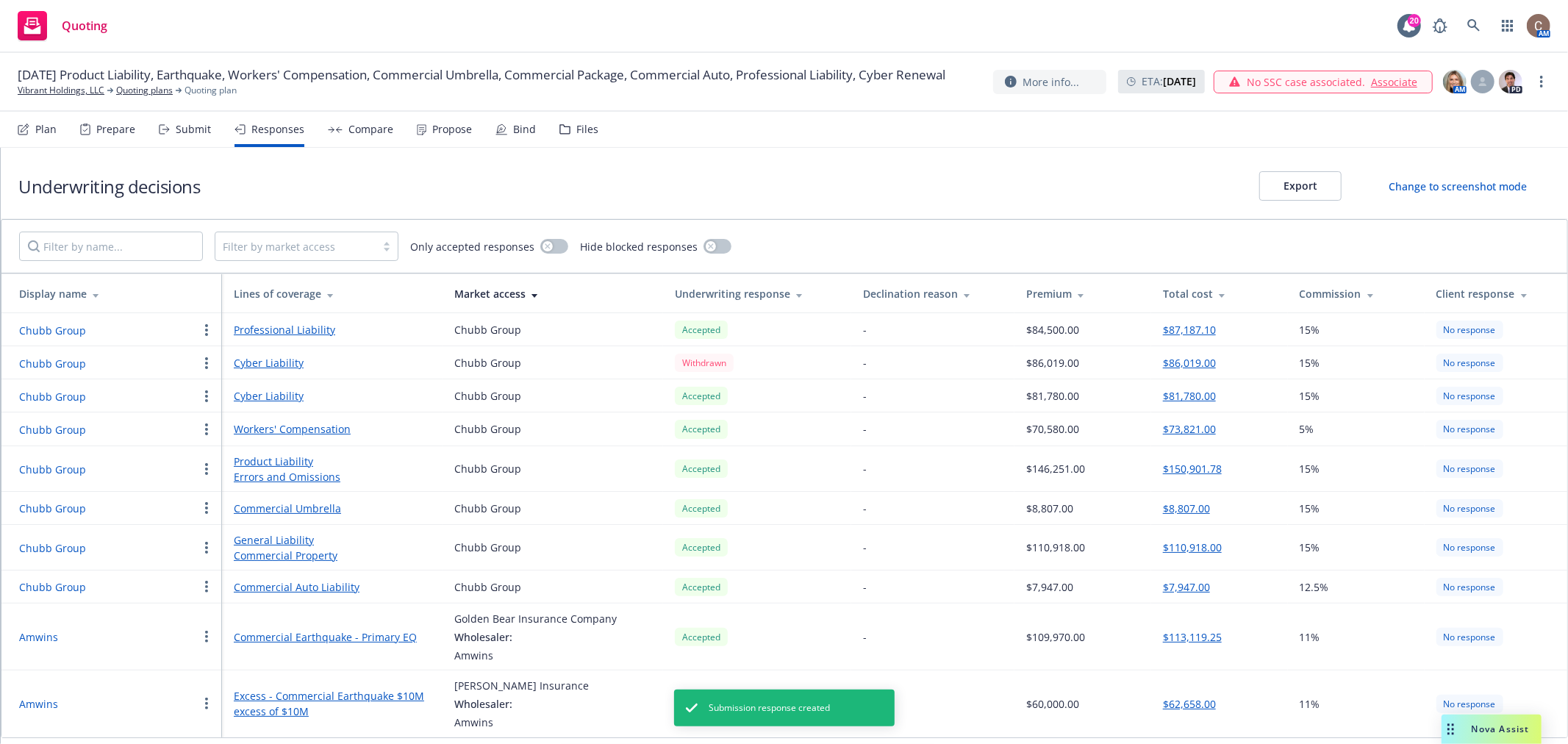
click at [1277, 194] on button "Export" at bounding box center [1300, 186] width 82 height 29
click at [1210, 194] on div "Underwriting decisions Export Change to screenshot mode" at bounding box center [784, 184] width 1567 height 71
click at [356, 129] on div "Compare" at bounding box center [370, 129] width 44 height 12
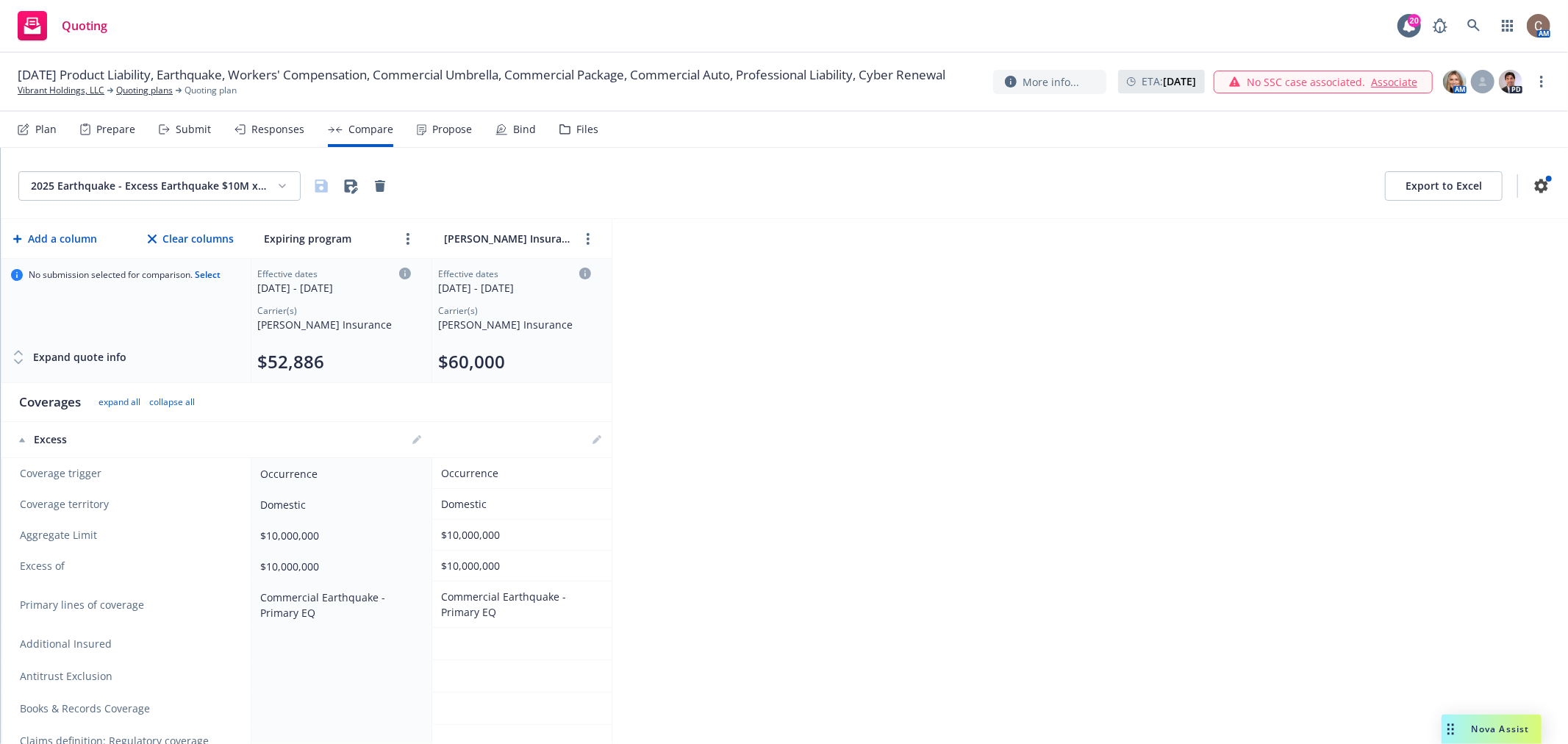
click at [280, 188] on html "Quoting 20 AM 09/15/25 Product Liability, Earthquake, Workers' Compensation, Co…" at bounding box center [784, 372] width 1568 height 744
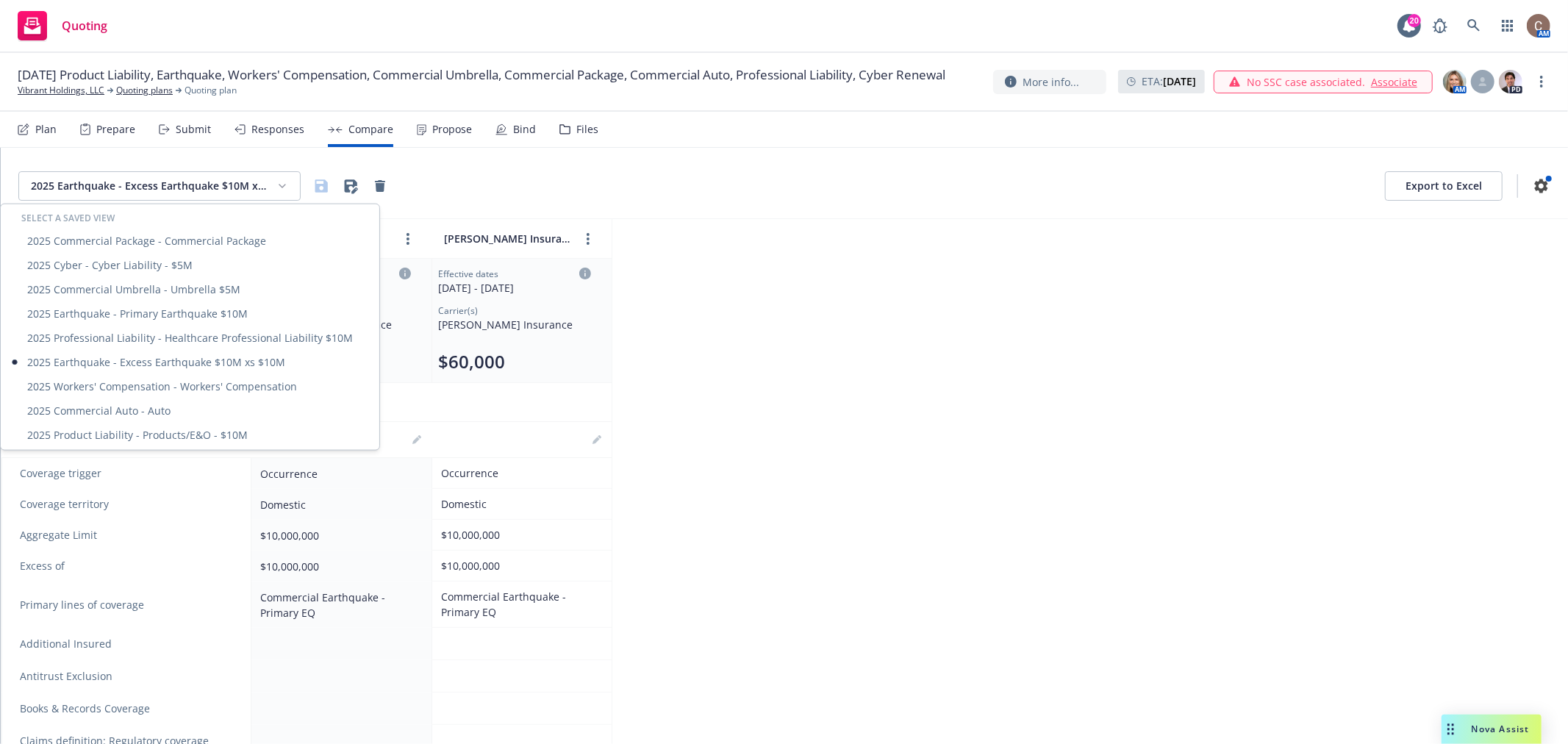
click at [1008, 247] on html "Quoting 20 AM 09/15/25 Product Liability, Earthquake, Workers' Compensation, Co…" at bounding box center [784, 372] width 1568 height 744
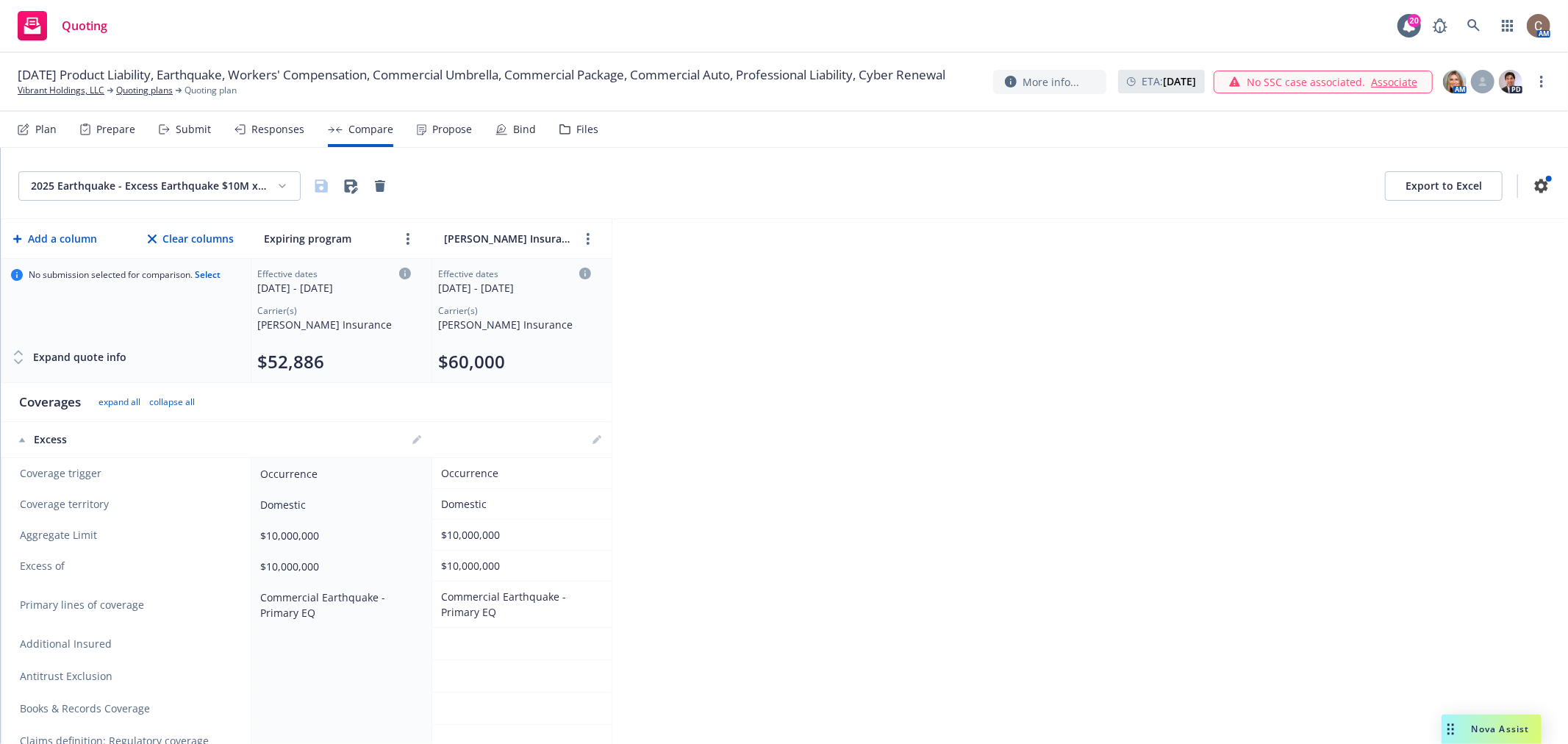
click at [446, 124] on div "Propose" at bounding box center [452, 129] width 40 height 12
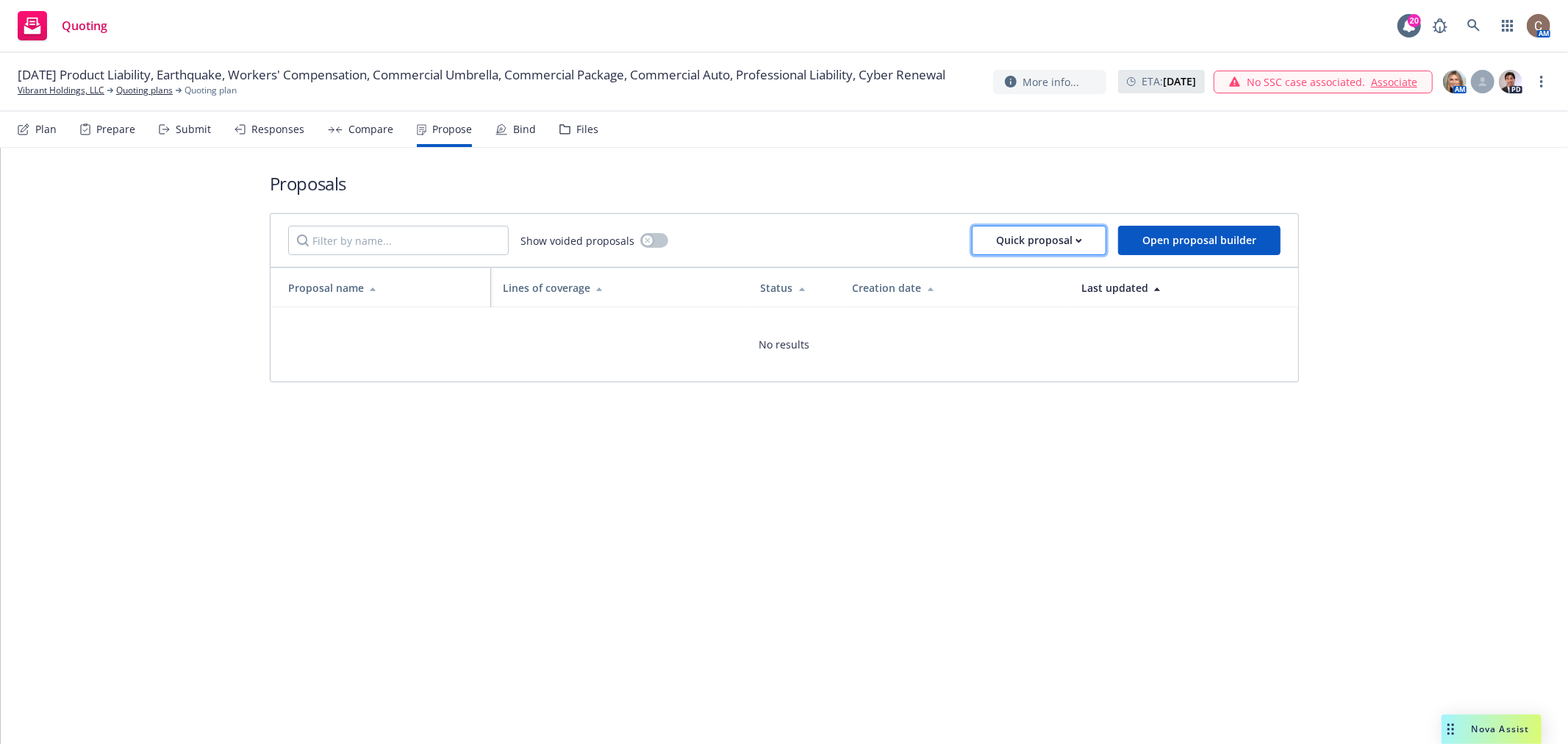
click at [1015, 234] on div "Quick proposal" at bounding box center [1039, 240] width 86 height 28
click at [1039, 307] on span "Upload quick proposal and response" at bounding box center [1084, 307] width 217 height 14
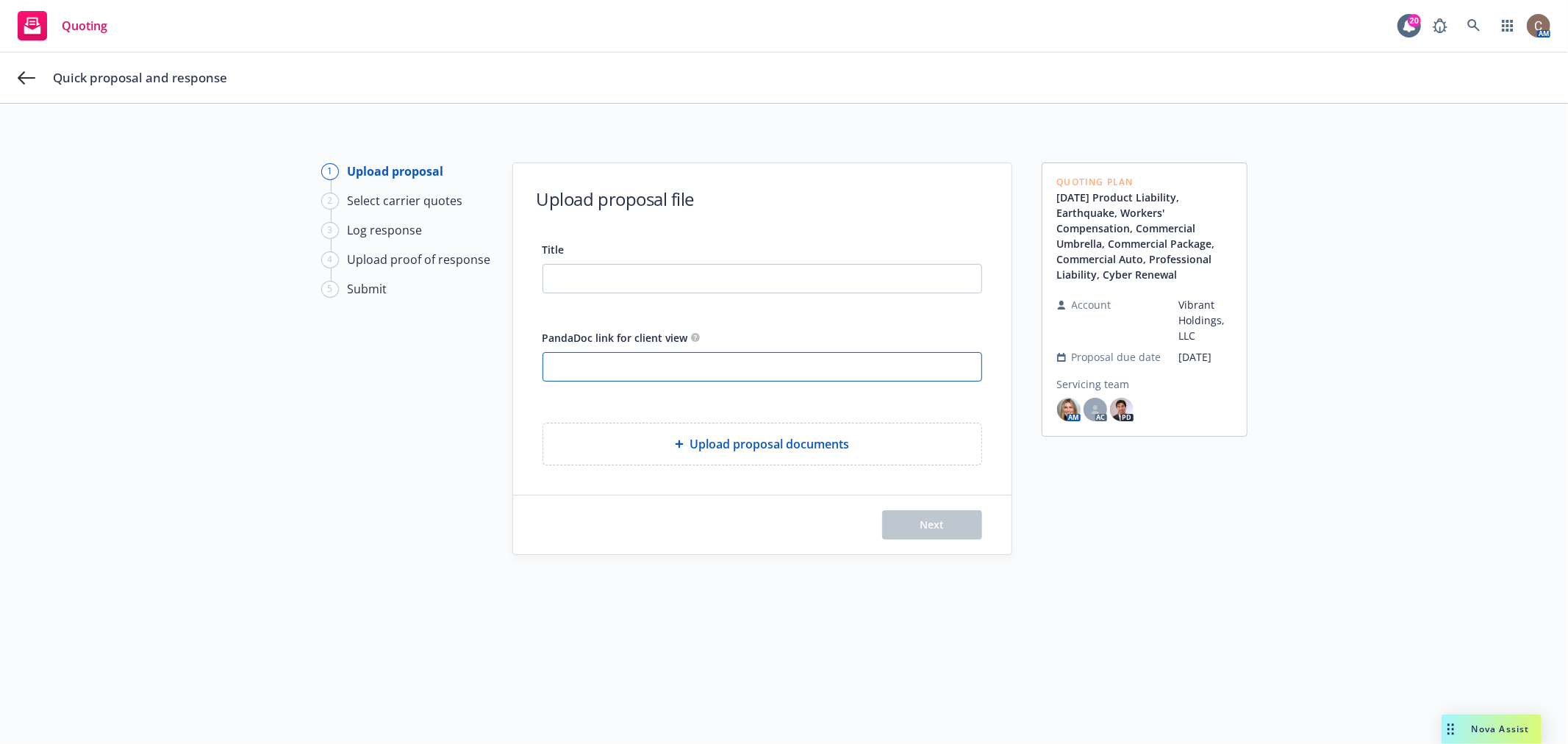
click at [619, 371] on input "PandaDoc link for client view" at bounding box center [763, 366] width 438 height 28
paste input "https://app09.pandadoc.com/document/v2?token=def4b18402ed8504eaa7bc913f5577288c…"
type input "https://app09.pandadoc.com/document/v2?token=def4b18402ed8504eaa7bc913f5577288c…"
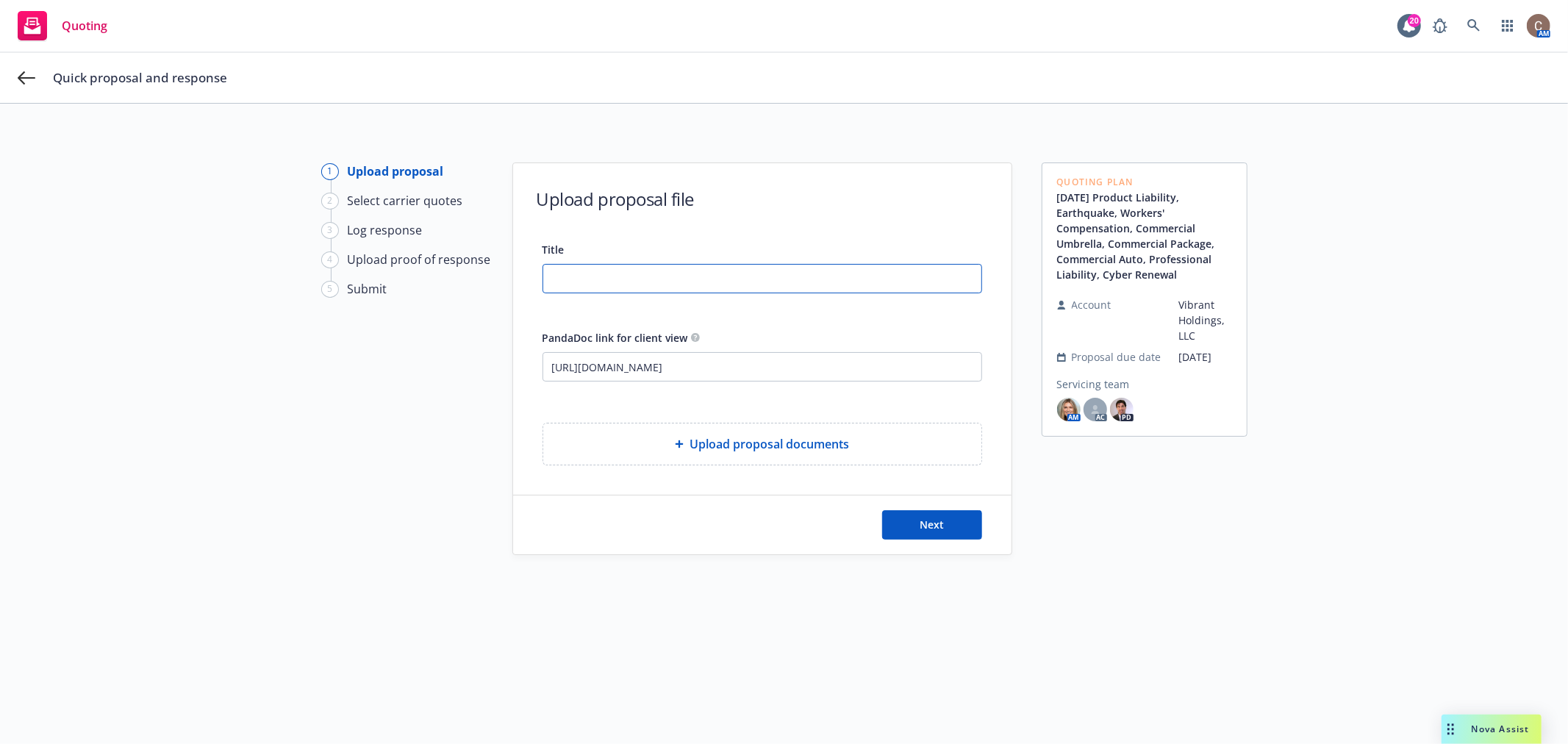
click at [657, 280] on input "Title" at bounding box center [763, 278] width 438 height 28
paste input "9/15/25-26 Vibrant P&C Renewal Proposal"
type input "9/15/25-26 Vibrant P&C Renewal Proposal"
click at [911, 525] on button "Next" at bounding box center [932, 525] width 100 height 29
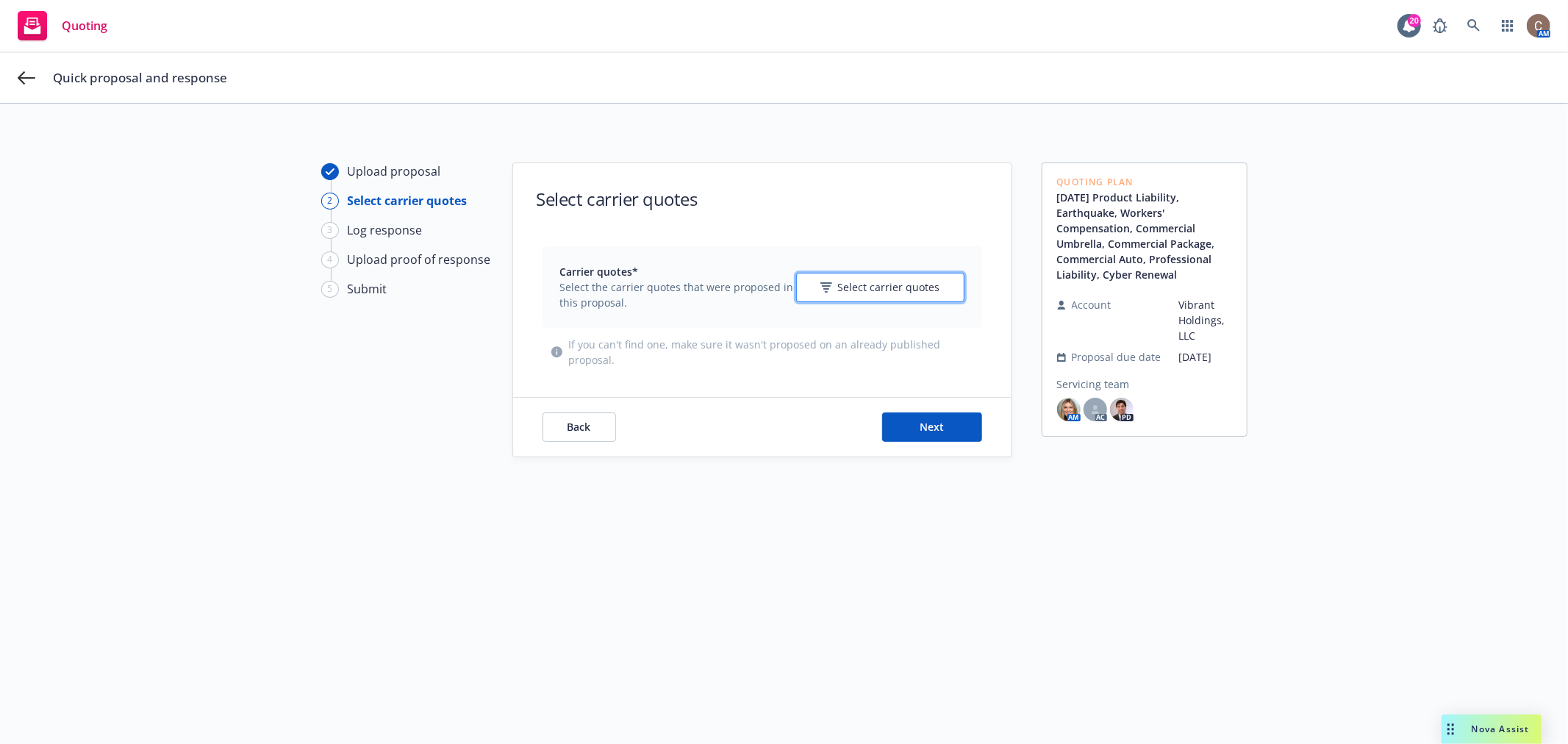
click at [916, 291] on span "Select carrier quotes" at bounding box center [889, 286] width 102 height 15
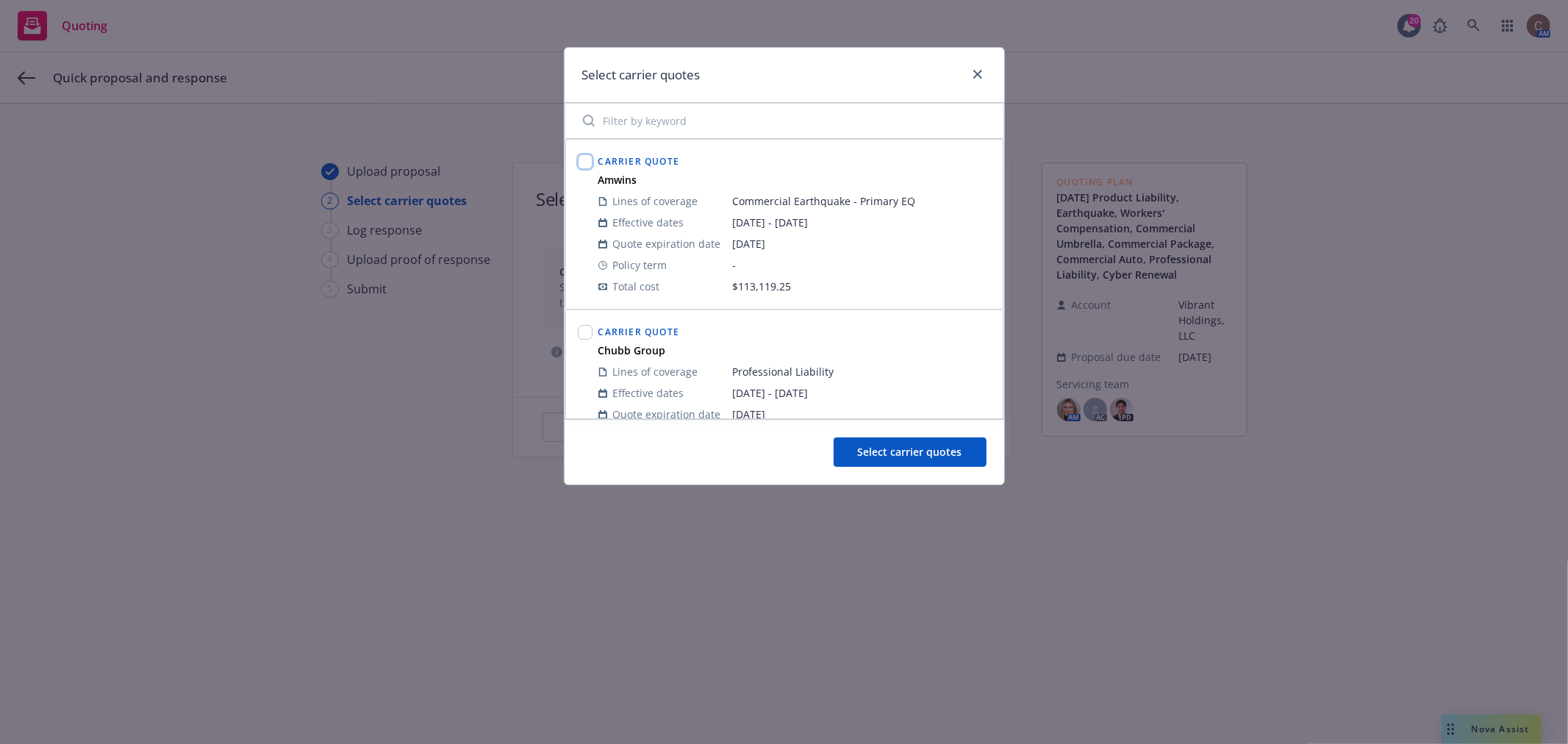
click at [578, 157] on input "checkbox" at bounding box center [585, 162] width 15 height 15
checkbox input "true"
click at [583, 332] on input "checkbox" at bounding box center [585, 332] width 15 height 15
checkbox input "true"
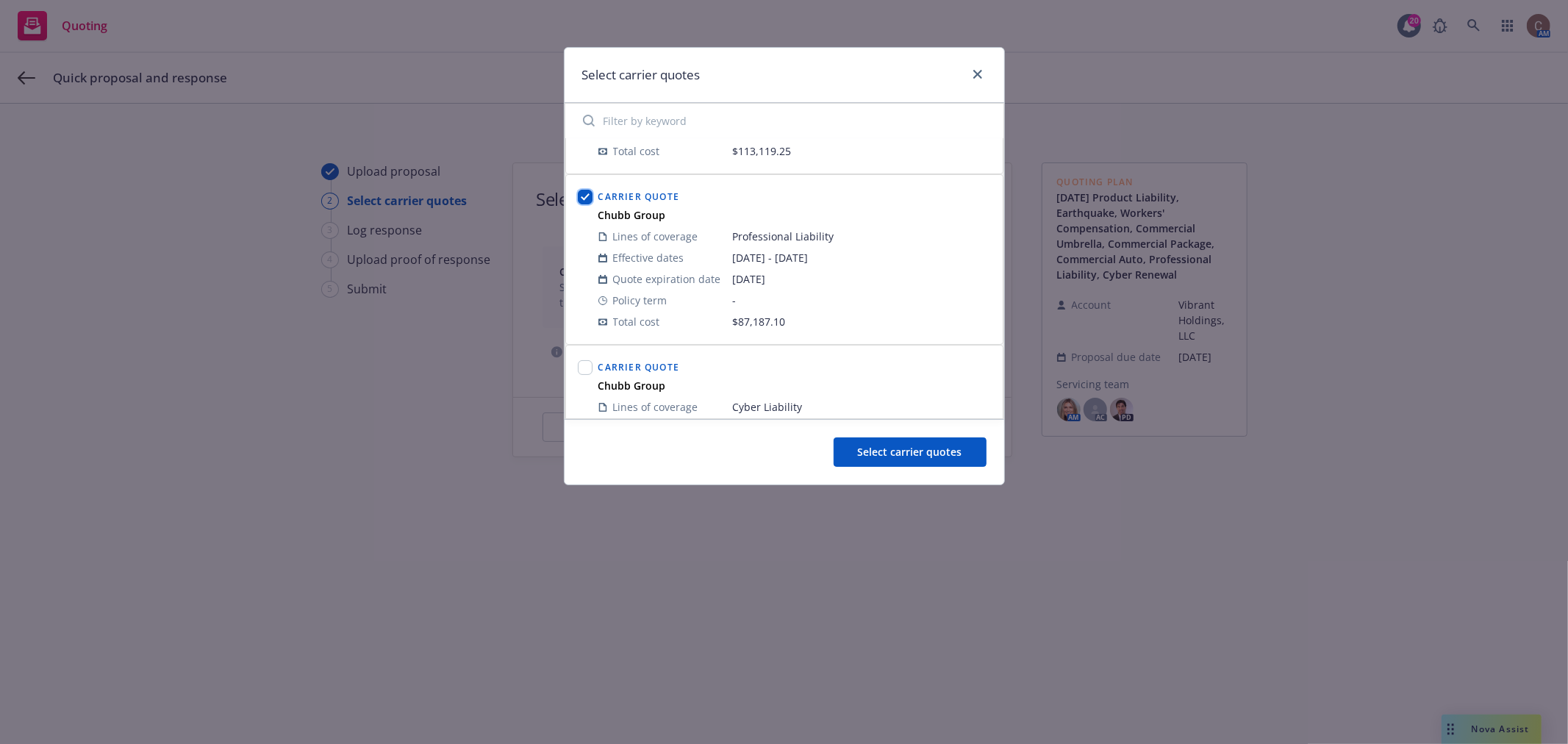
scroll to position [163, 0]
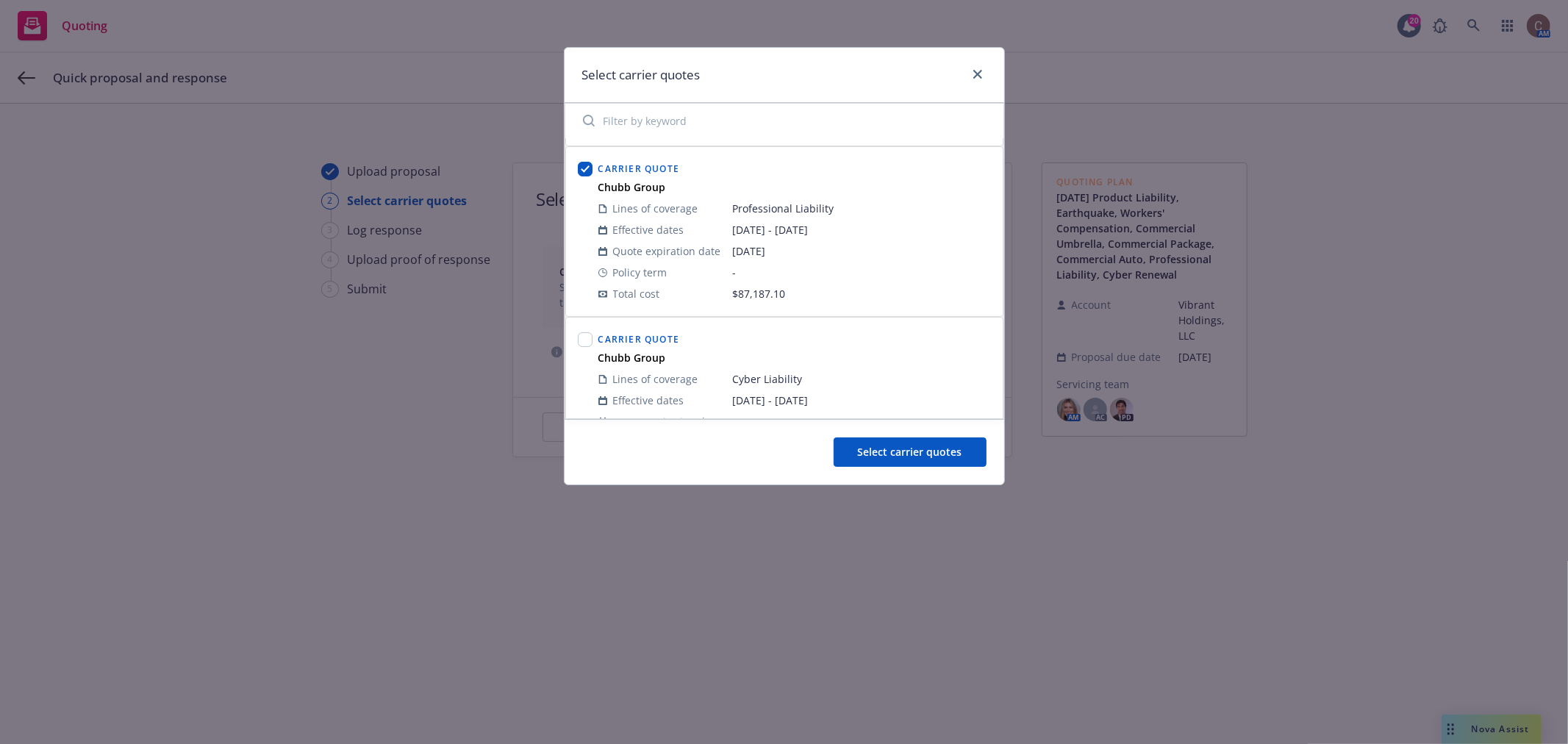
click at [589, 348] on div at bounding box center [585, 341] width 15 height 18
click at [588, 341] on input "checkbox" at bounding box center [585, 340] width 15 height 15
checkbox input "true"
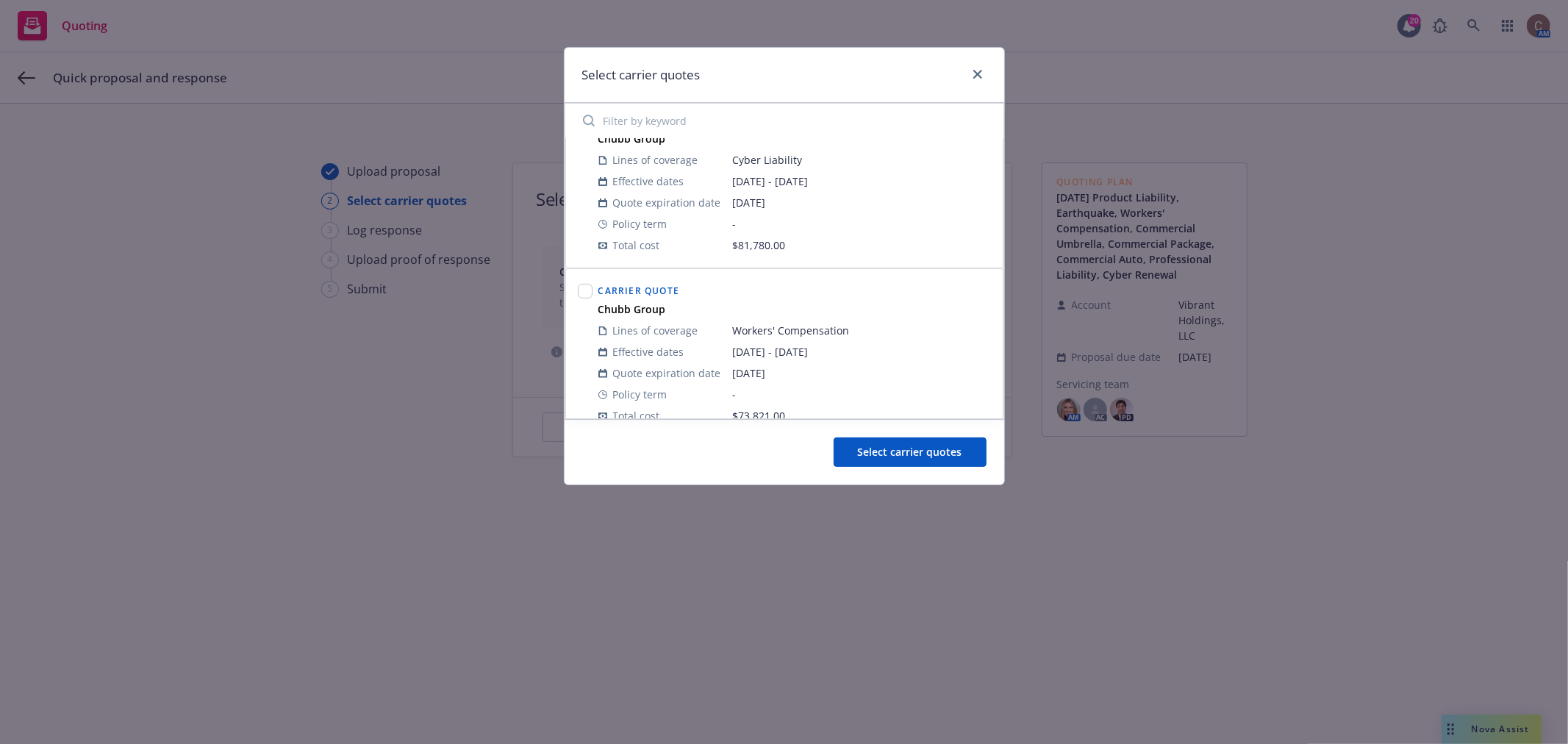
scroll to position [408, 0]
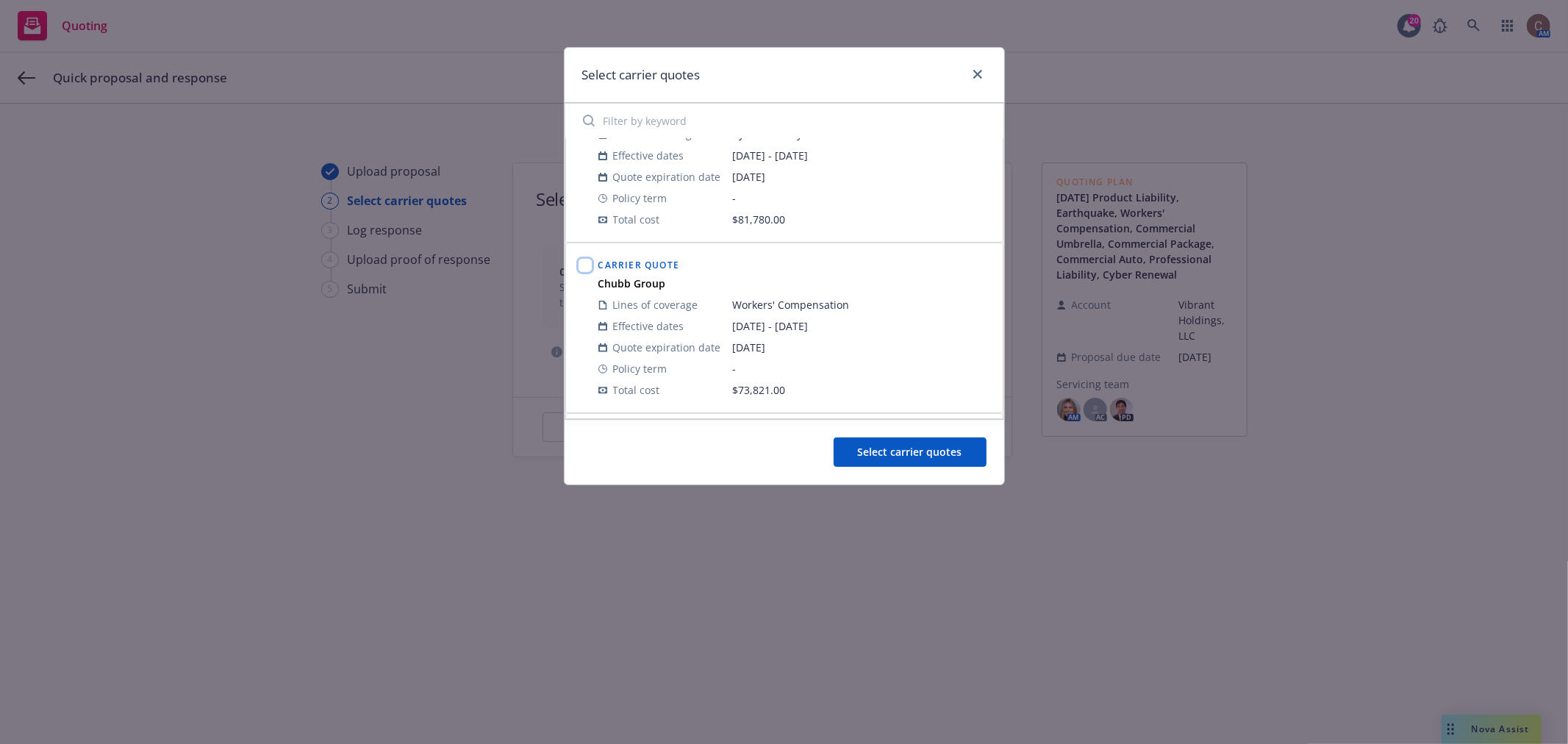
click at [579, 261] on input "checkbox" at bounding box center [585, 265] width 15 height 15
checkbox input "true"
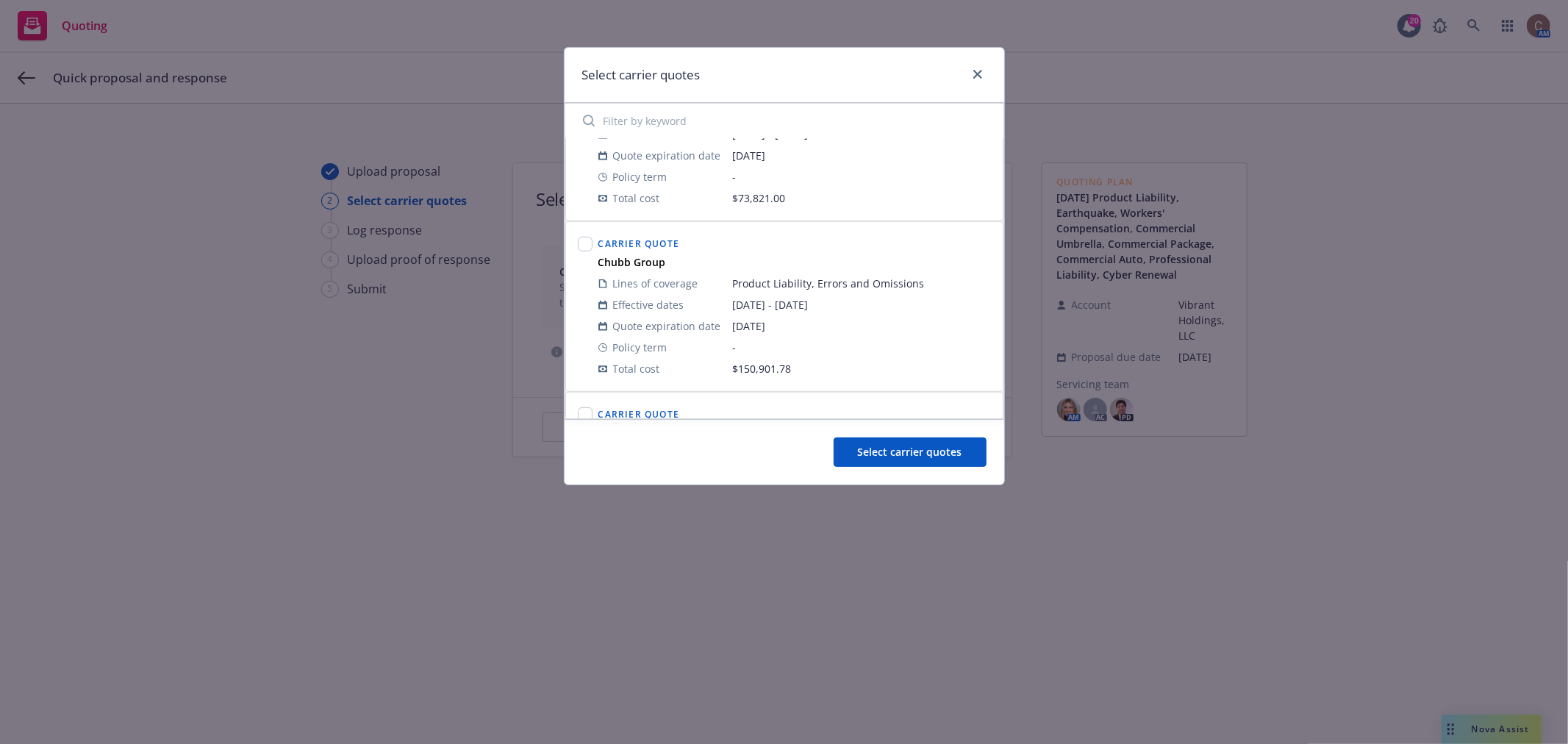
scroll to position [653, 0]
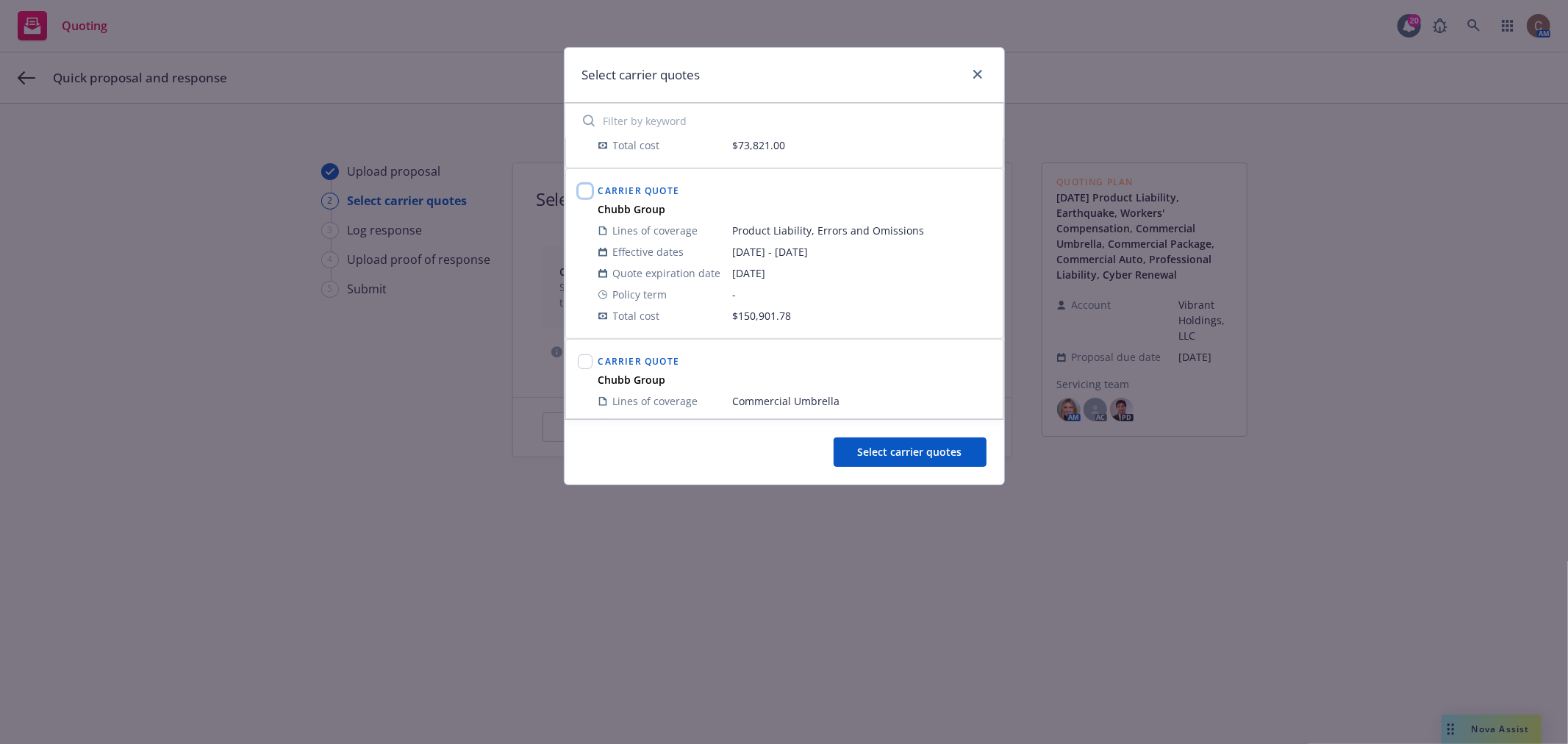
click at [582, 195] on input "checkbox" at bounding box center [585, 191] width 15 height 15
checkbox input "true"
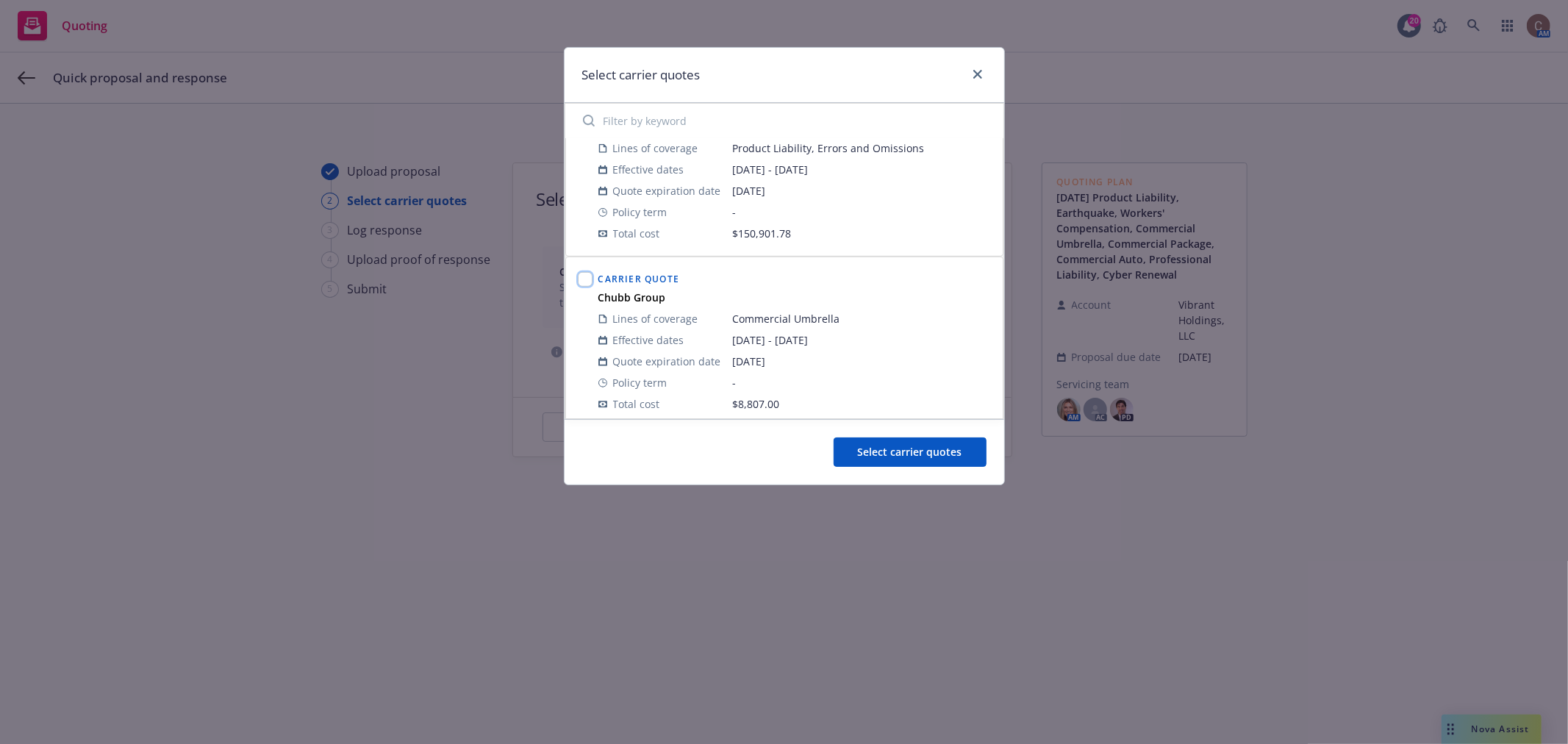
click at [585, 280] on input "checkbox" at bounding box center [585, 279] width 15 height 15
checkbox input "true"
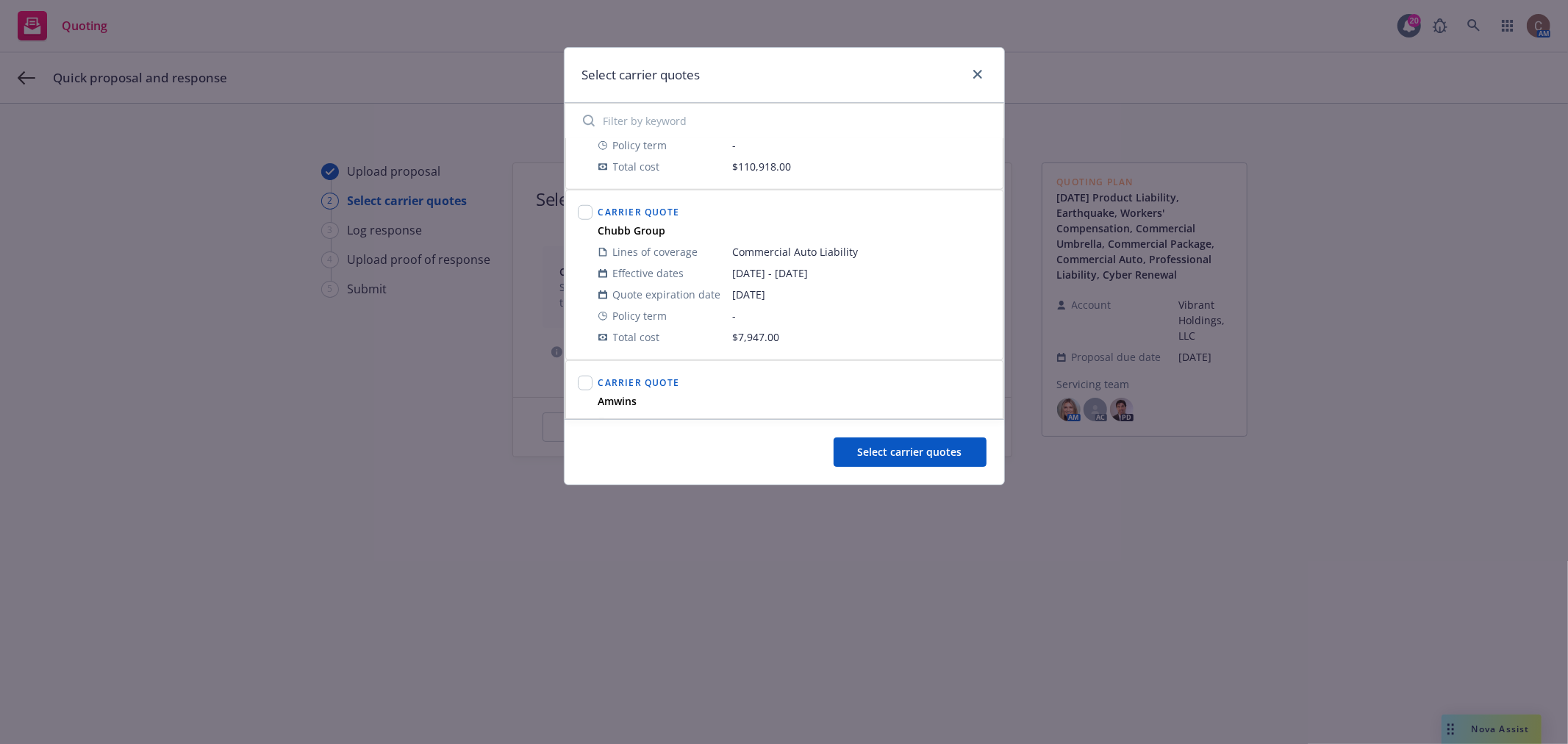
scroll to position [898, 0]
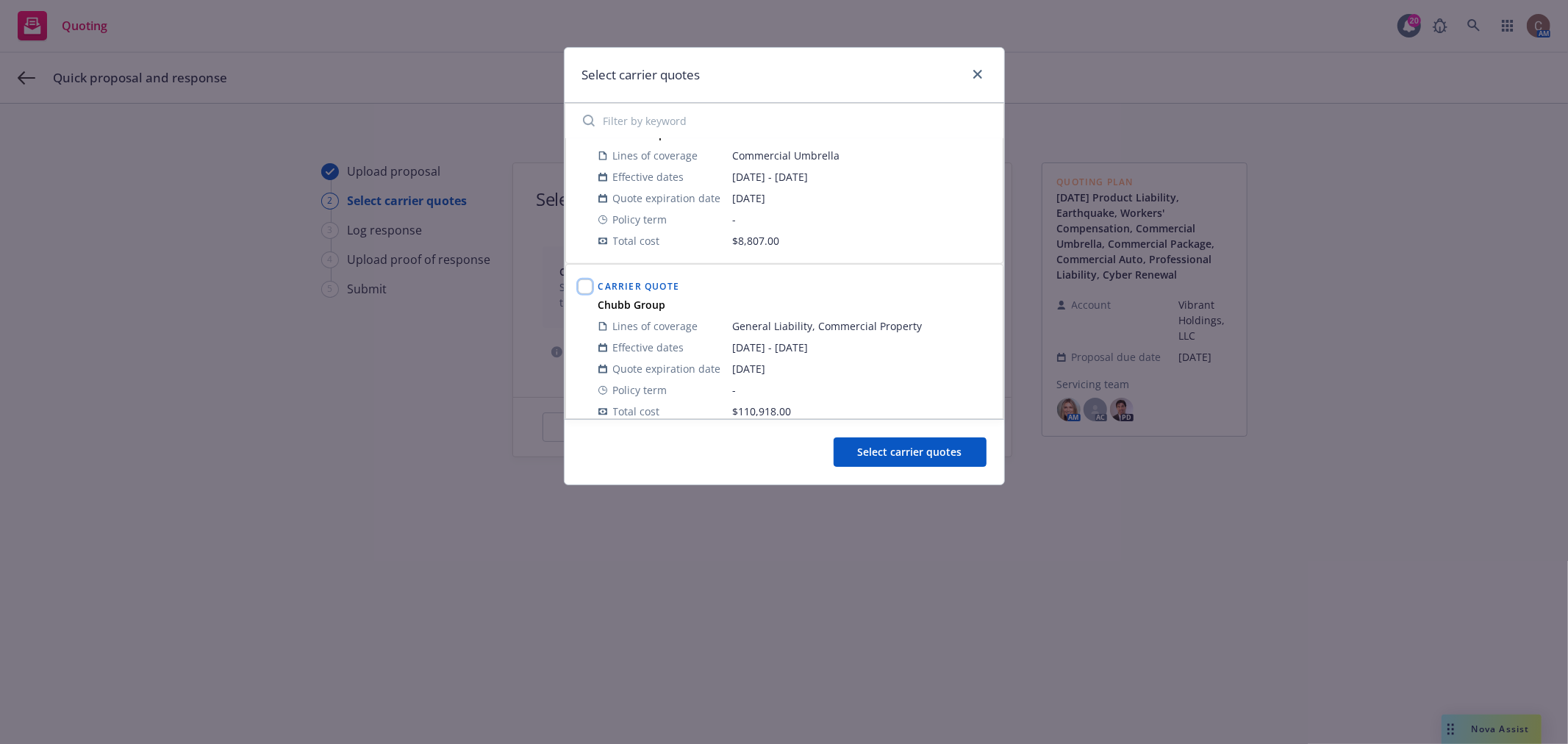
click at [581, 281] on input "checkbox" at bounding box center [585, 286] width 15 height 15
checkbox input "true"
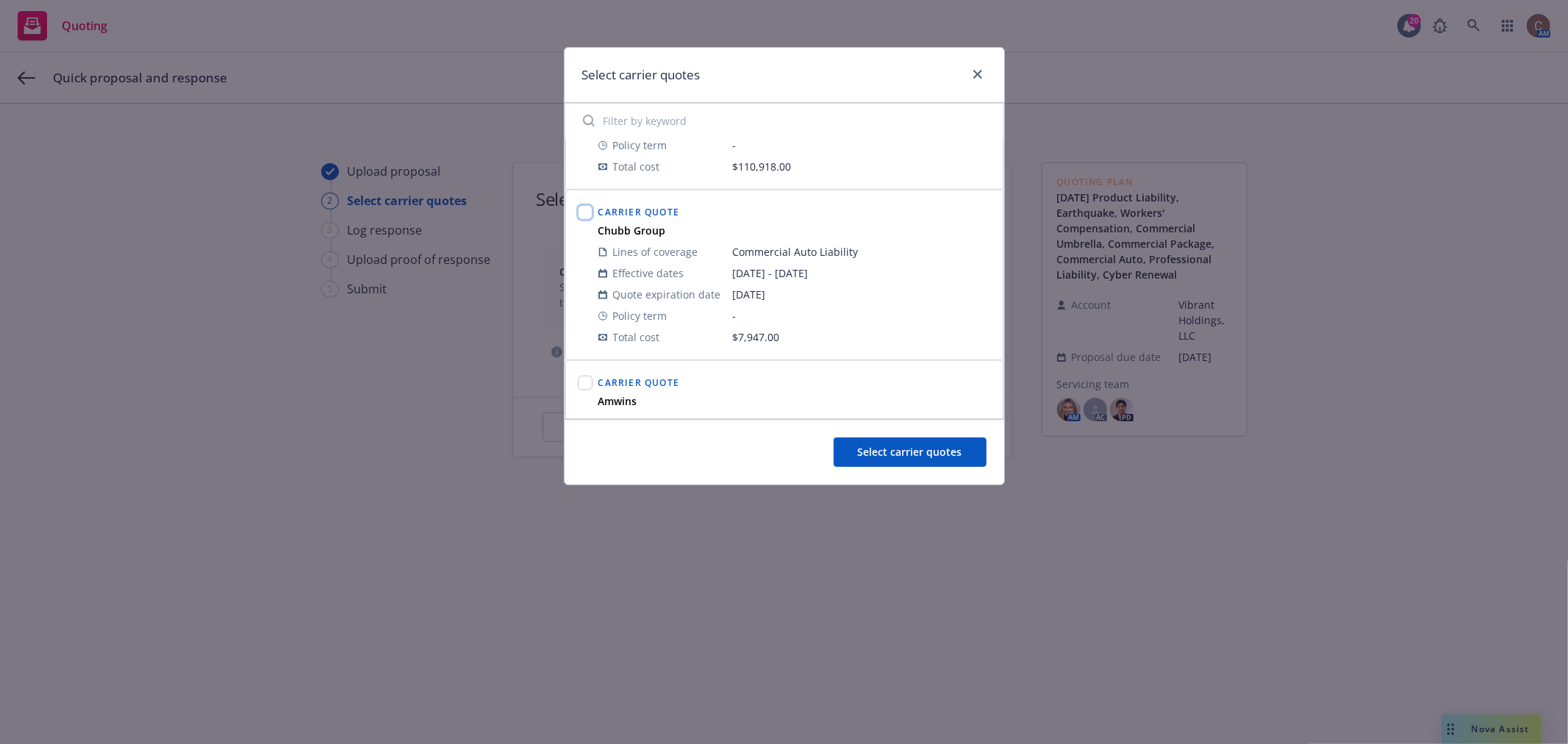
click at [584, 210] on input "checkbox" at bounding box center [585, 213] width 15 height 15
checkbox input "true"
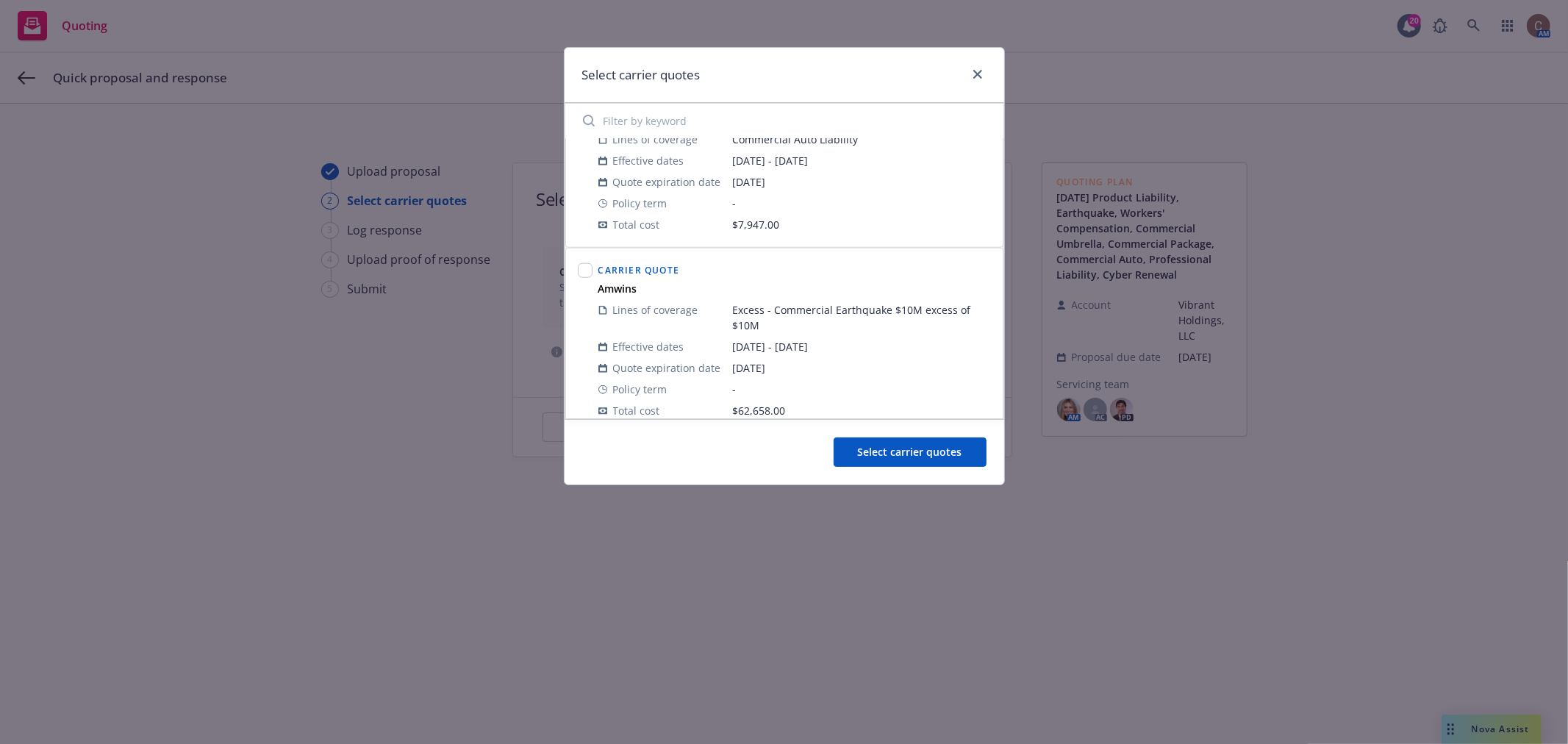
scroll to position [1272, 0]
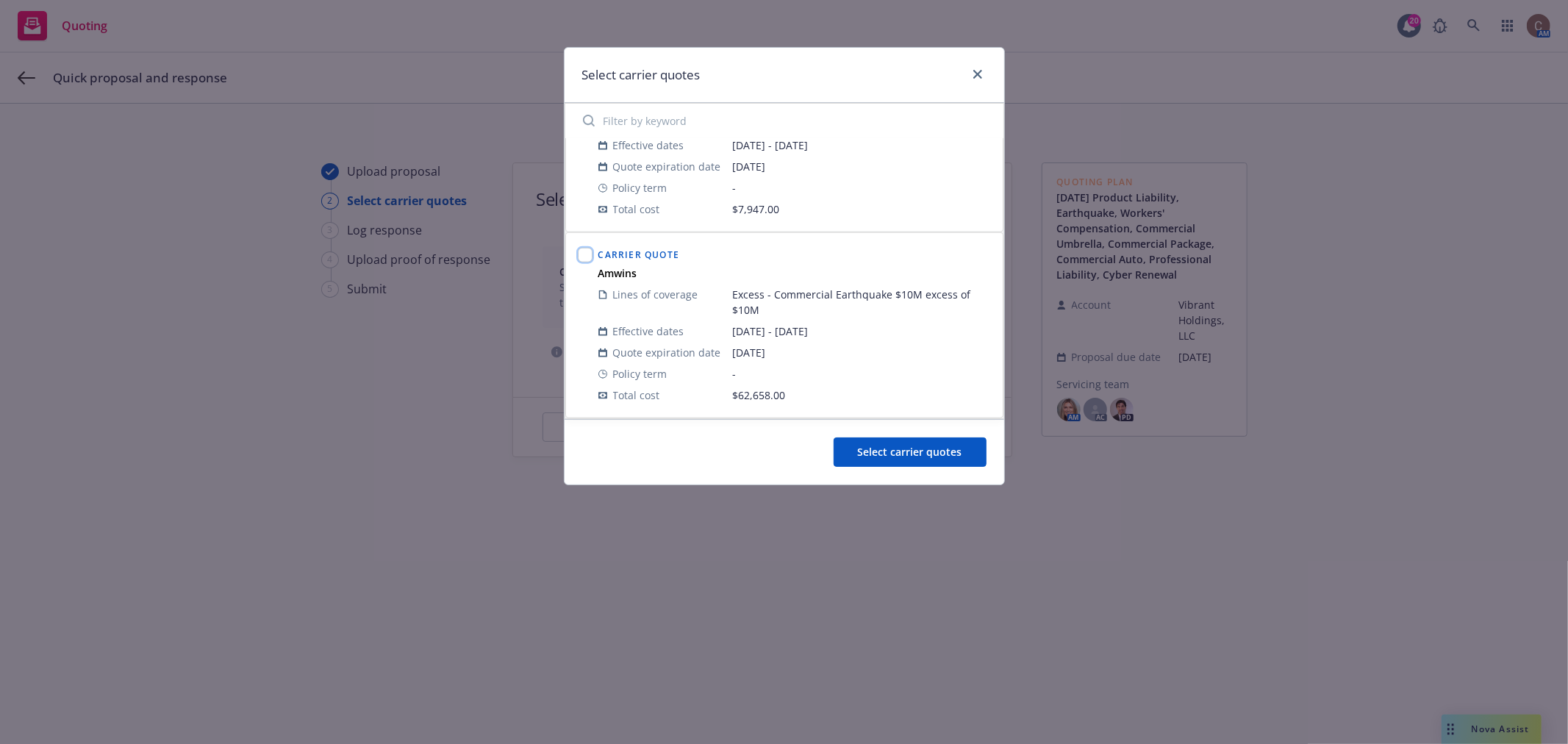
click at [589, 255] on input "checkbox" at bounding box center [585, 255] width 15 height 15
checkbox input "true"
click at [966, 452] on button "Select carrier quotes" at bounding box center [910, 452] width 153 height 29
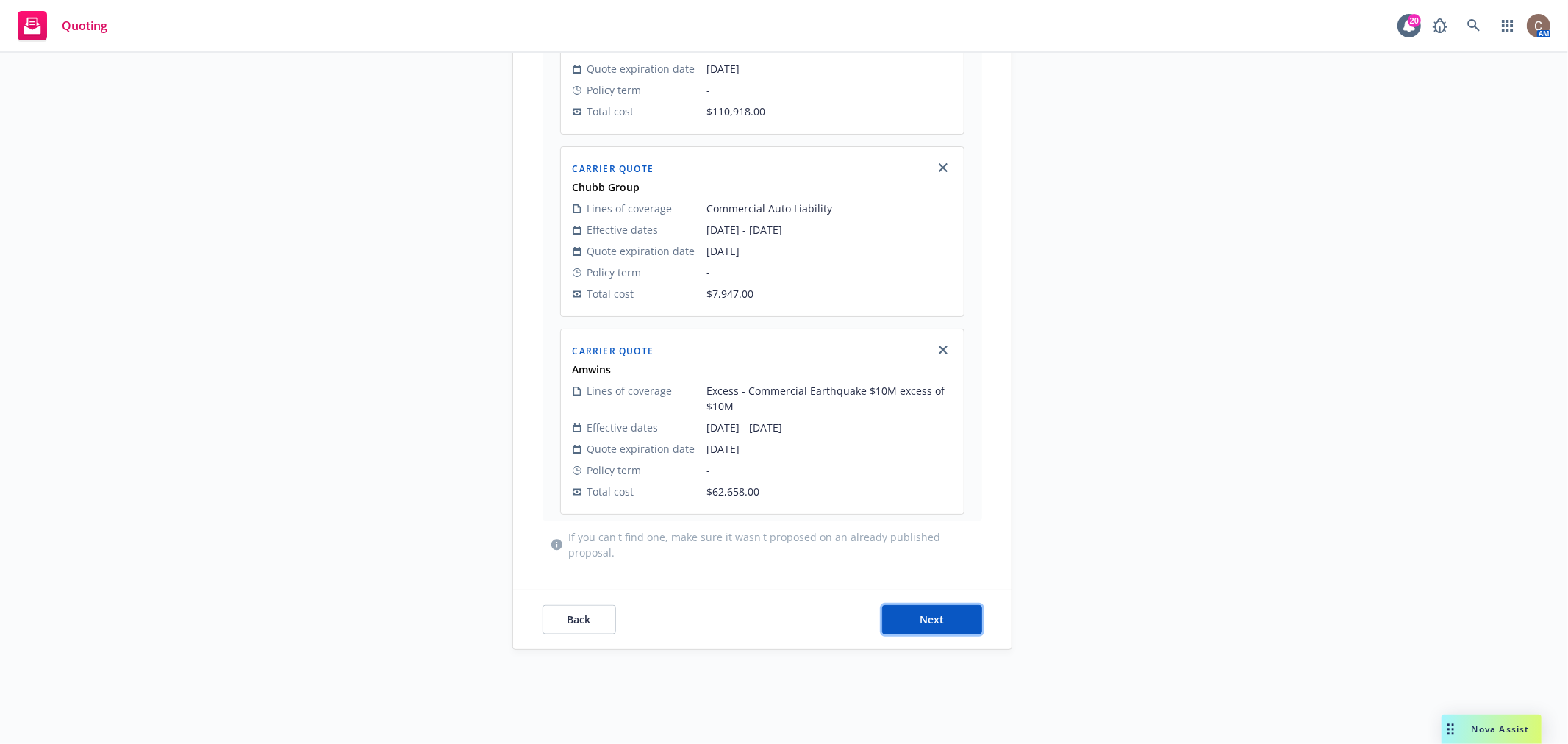
click at [932, 619] on span "Next" at bounding box center [932, 619] width 24 height 14
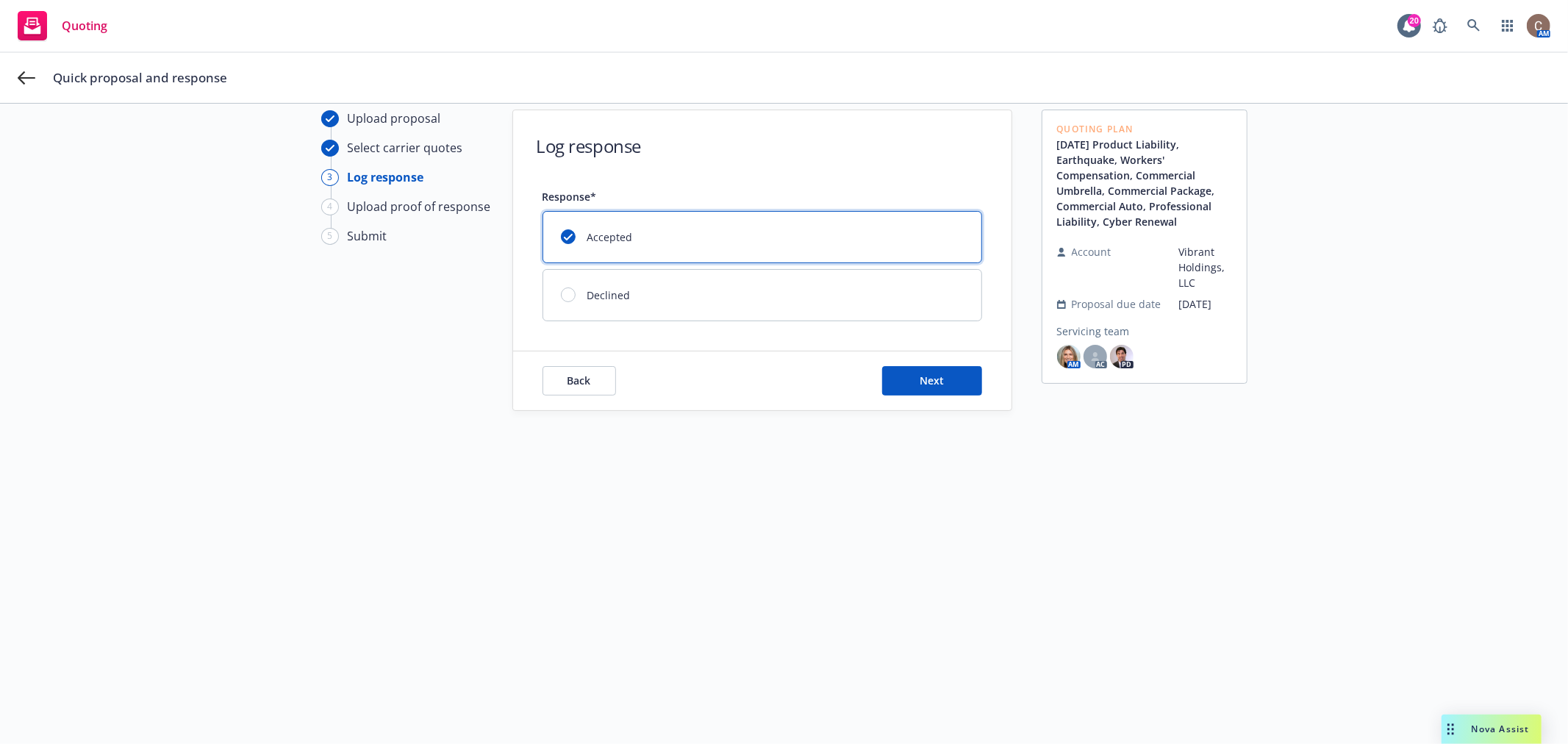
scroll to position [53, 0]
click at [927, 384] on span "Next" at bounding box center [932, 380] width 24 height 14
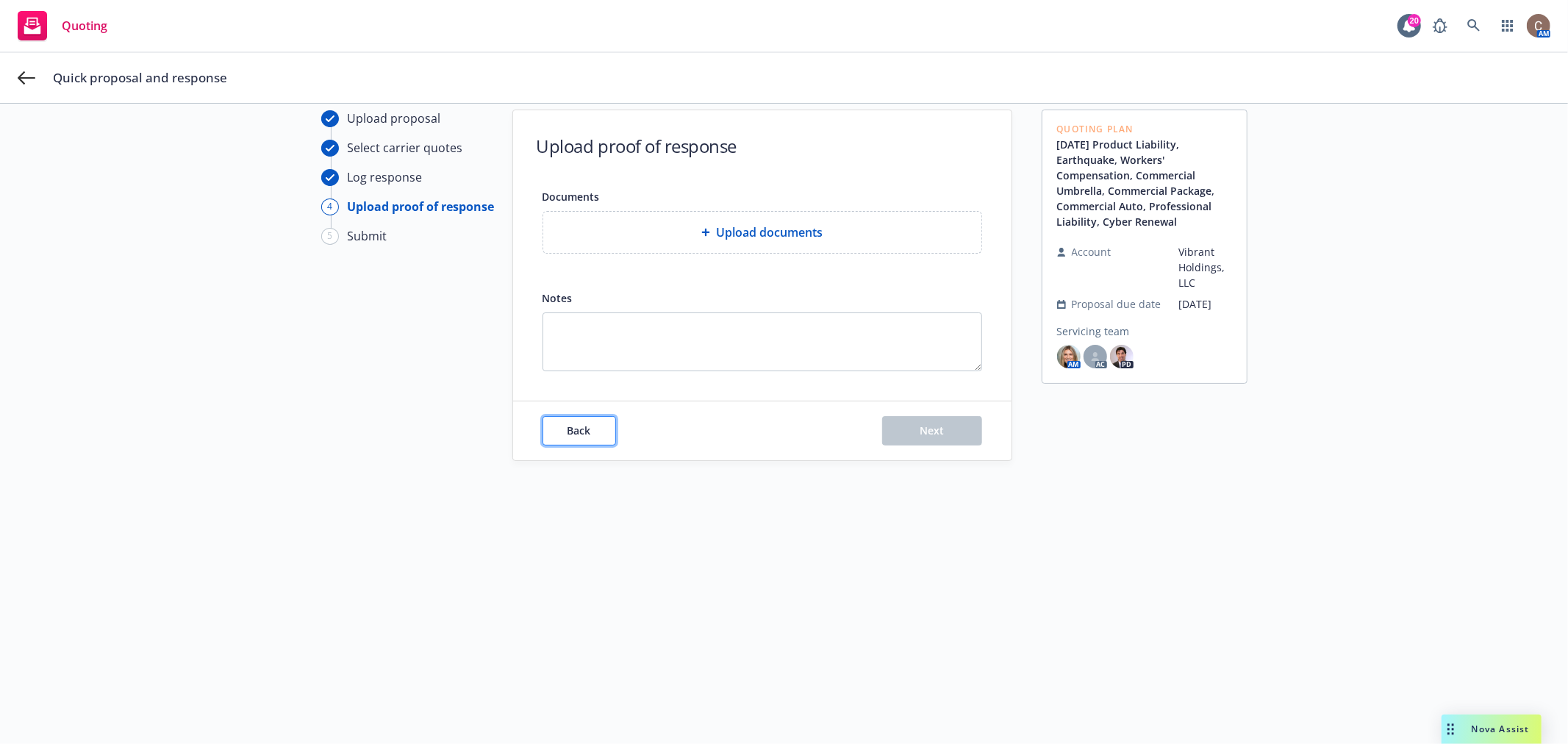
click at [577, 433] on span "Back" at bounding box center [579, 430] width 23 height 14
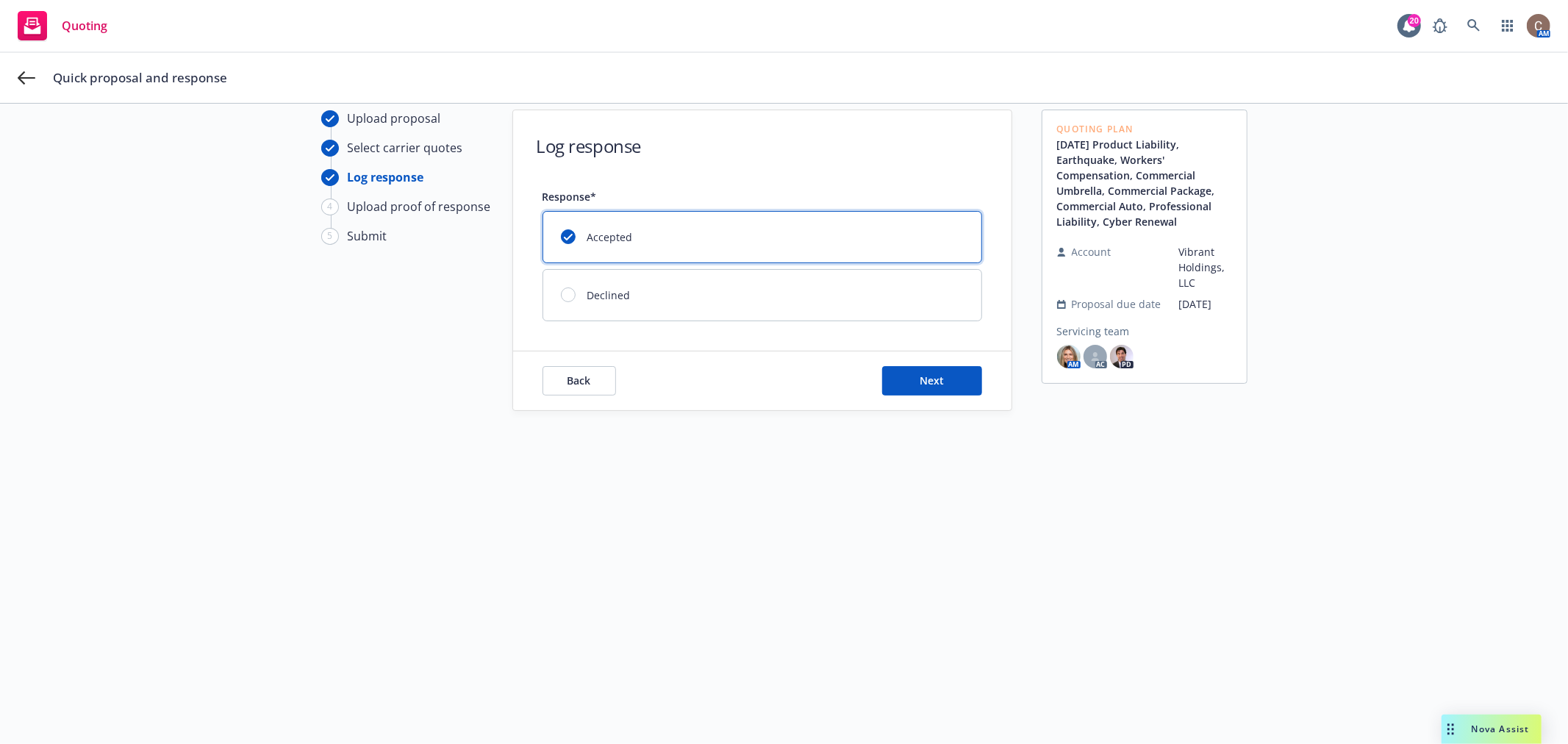
scroll to position [0, 0]
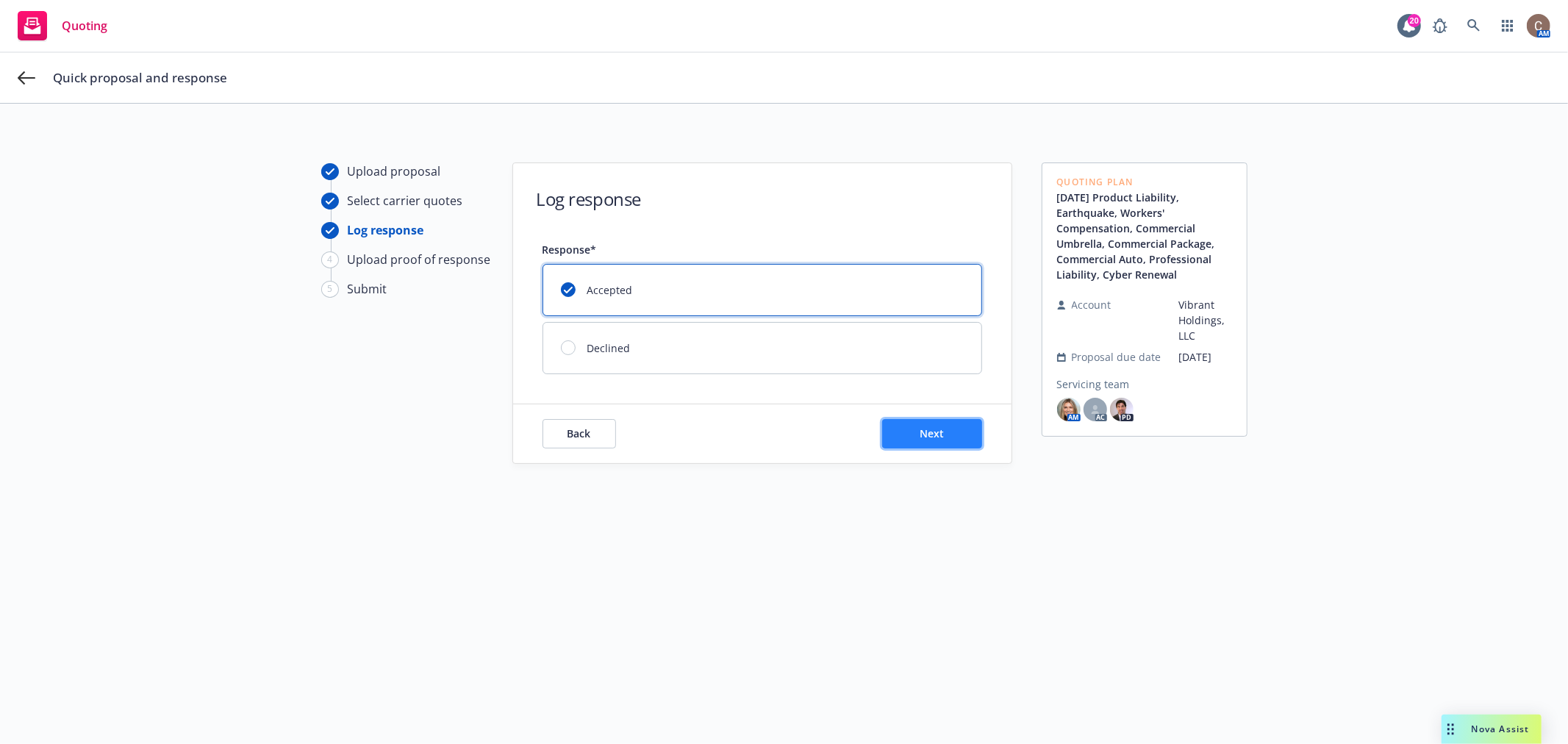
click at [957, 431] on button "Next" at bounding box center [932, 433] width 100 height 29
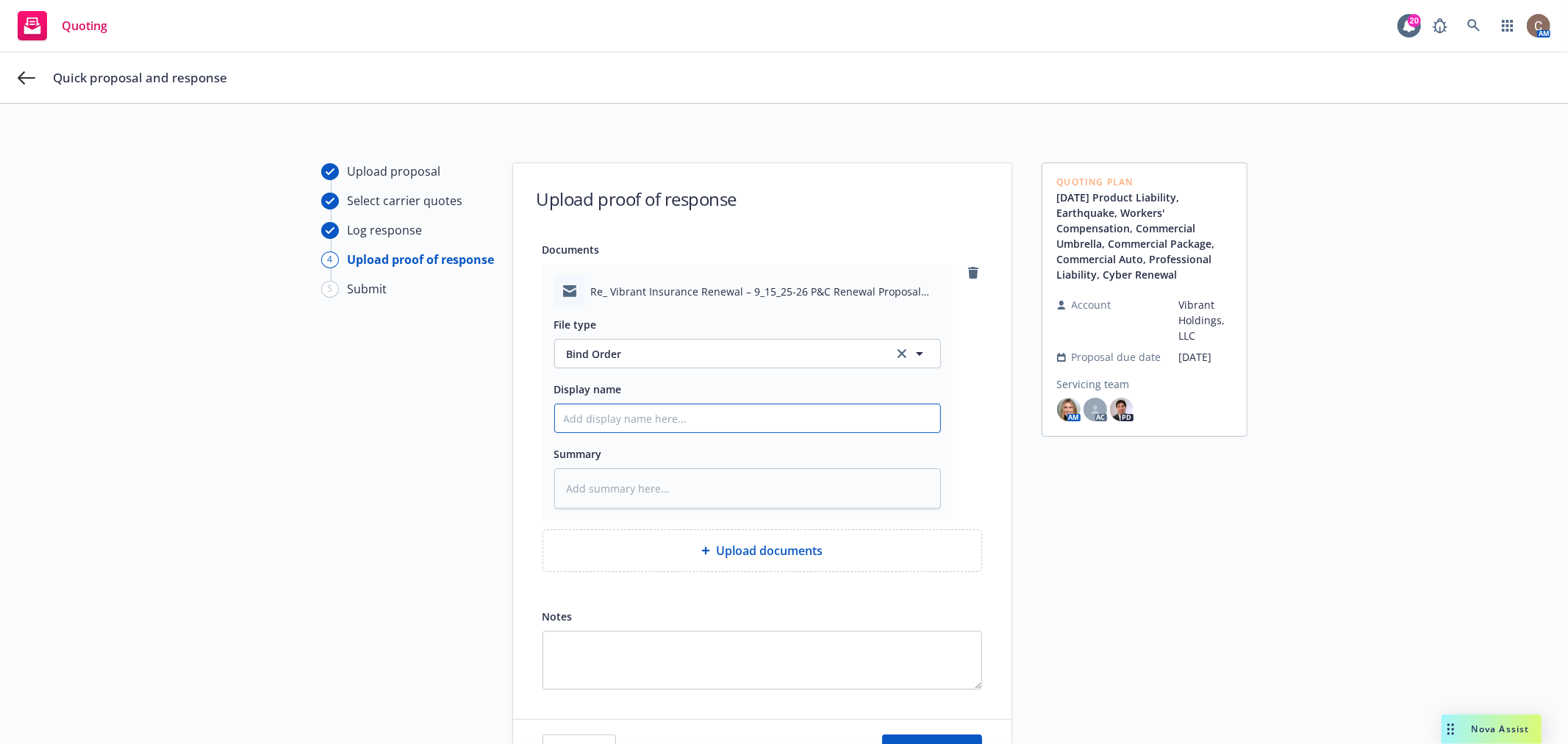
click at [699, 416] on input "Display name" at bounding box center [747, 418] width 385 height 28
paste input "9/15/25-26 Vibrant P&C Renewal Proposal"
type textarea "x"
type input "9/15/25-26 Vibrant P&C Renewal Proposal"
drag, startPoint x: 811, startPoint y: 414, endPoint x: 717, endPoint y: 410, distance: 94.1
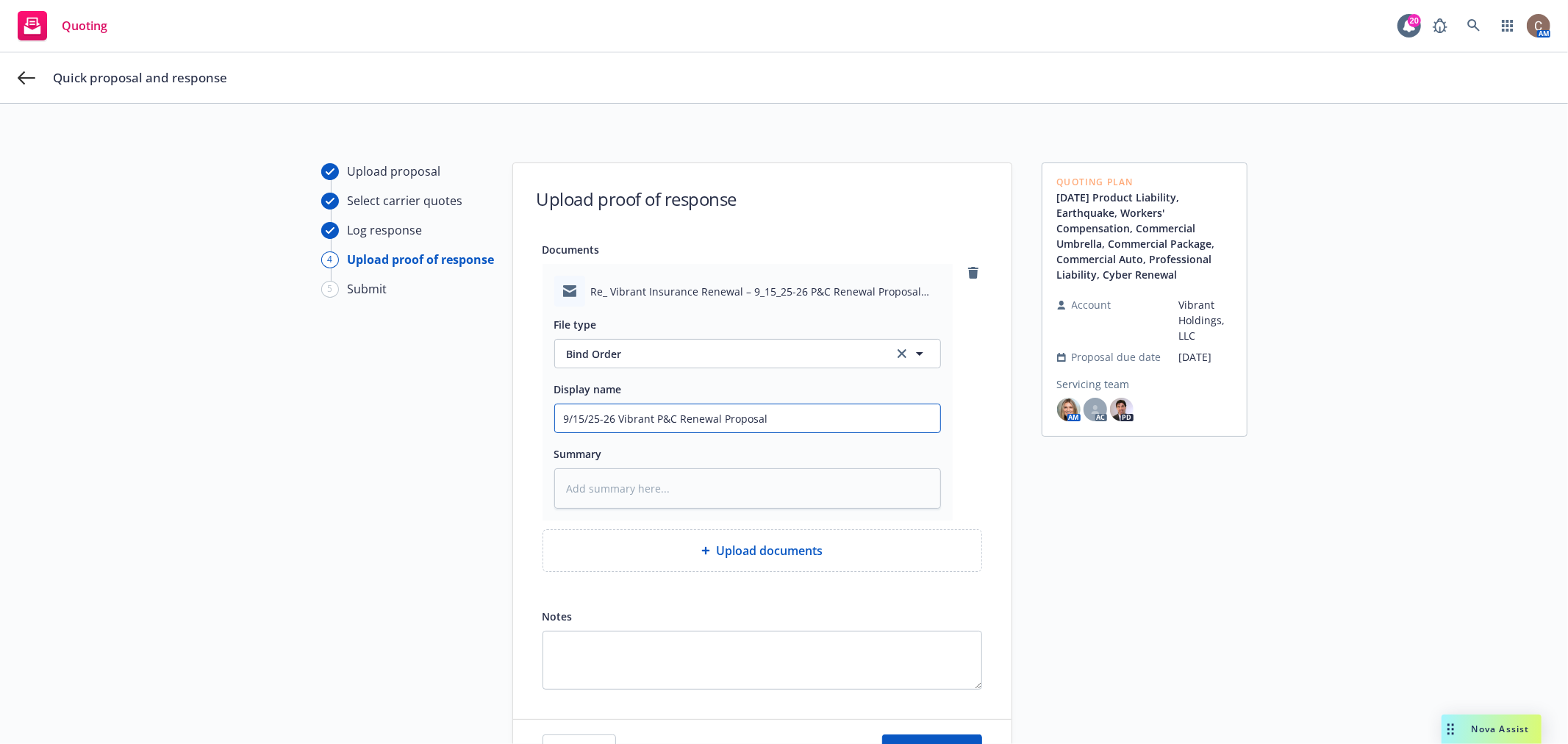
click at [717, 410] on input "9/15/25-26 Vibrant P&C Renewal Proposal" at bounding box center [747, 418] width 385 height 28
type textarea "x"
type input "9/15/25-26 Vibrant P&C Renewal -"
type textarea "x"
type input "9/15/25-26 Vibrant P&C Renewal -"
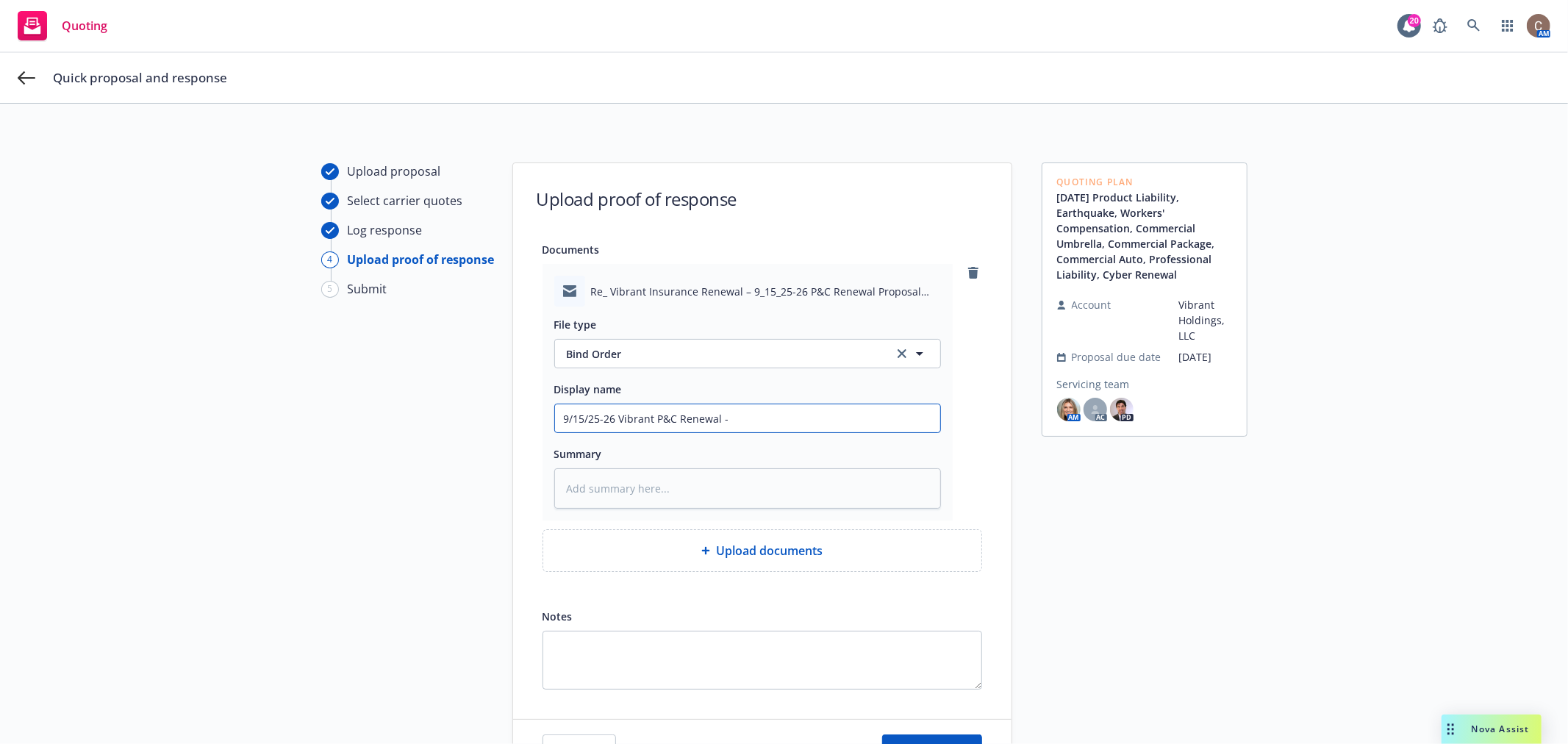
type textarea "x"
type input "9/15/25-26 Vibrant P&C Renewal - e"
type textarea "x"
type input "9/15/25-26 Vibrant P&C Renewal - em"
type textarea "x"
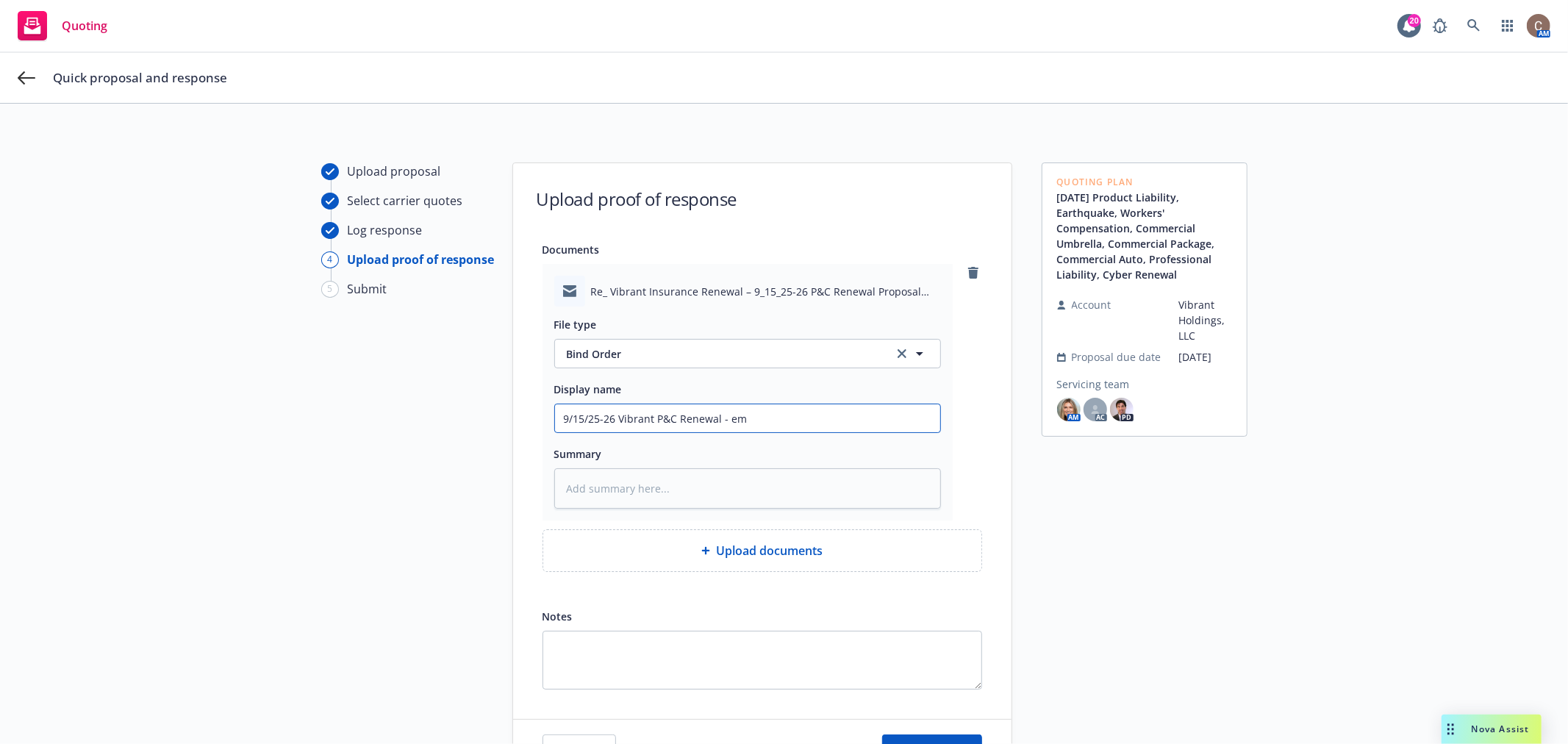
type input "9/15/25-26 Vibrant P&C Renewal - ema"
type textarea "x"
type input "9/15/25-26 Vibrant P&C Renewal - emai"
type textarea "x"
type input "9/15/25-26 Vibrant P&C Renewal - email"
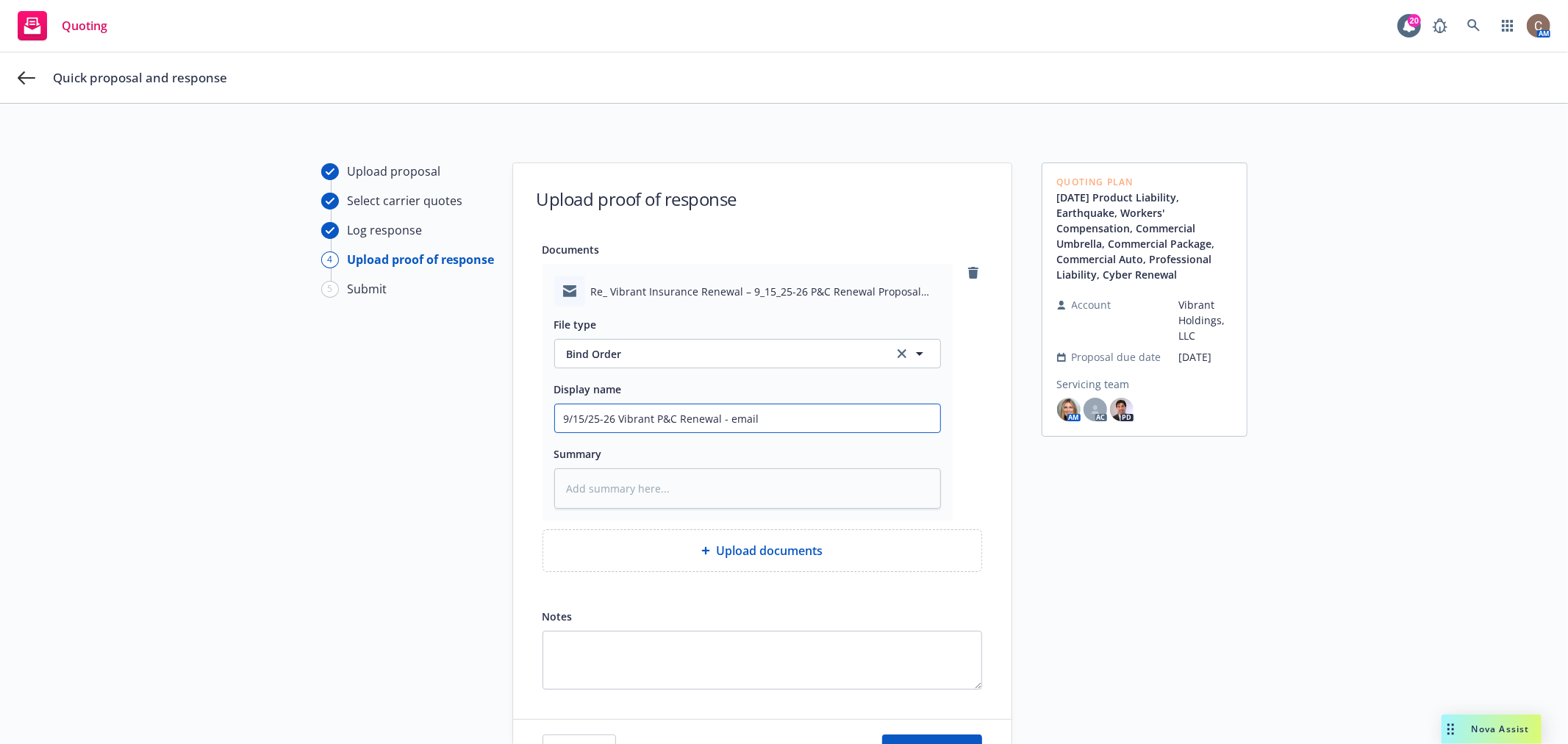
type textarea "x"
type input "9/15/25-26 Vibrant P&C Renewal - email"
type textarea "x"
type input "9/15/25-26 Vibrant P&C Renewal - email b"
type textarea "x"
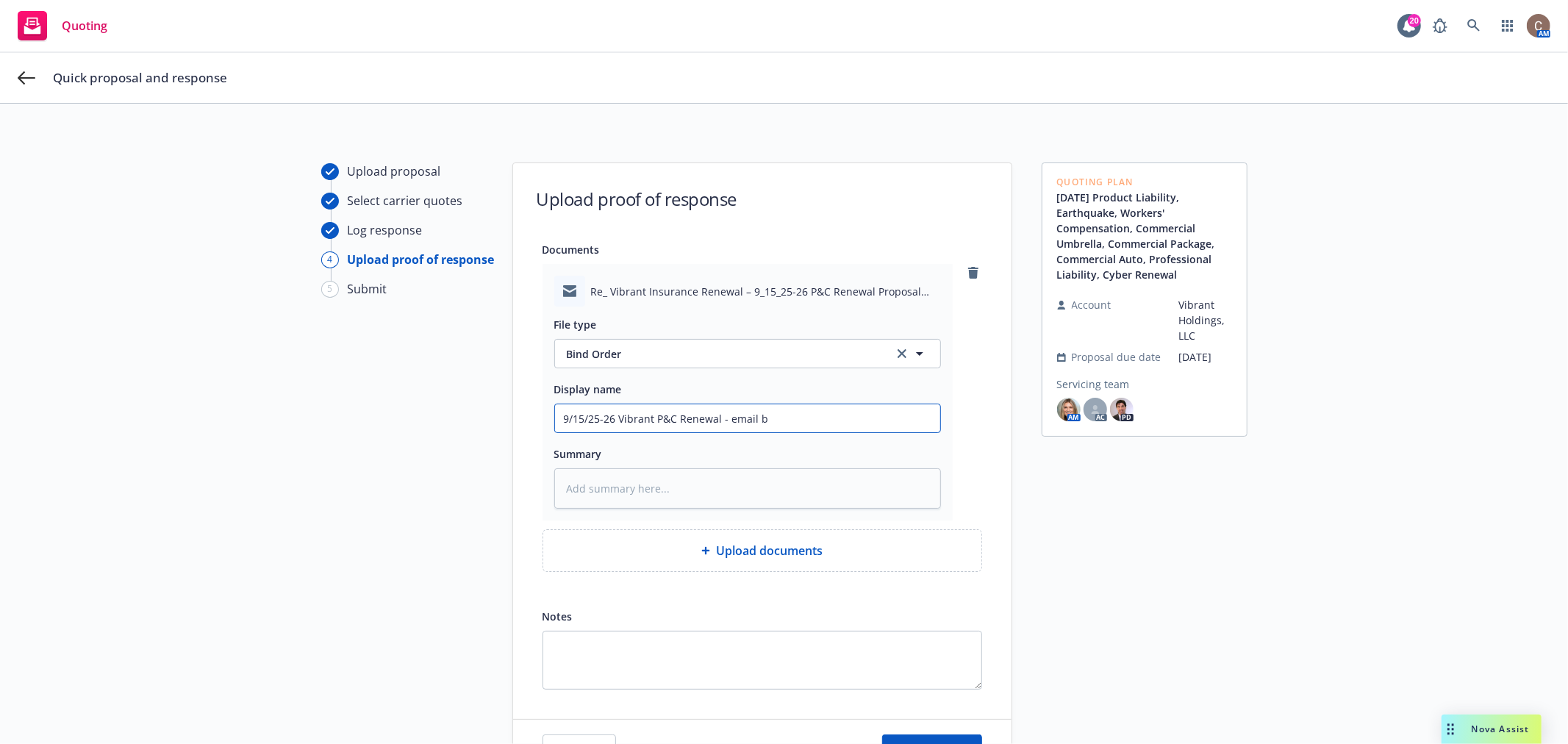
type input "9/15/25-26 Vibrant P&C Renewal - email bi"
type textarea "x"
type input "9/15/25-26 Vibrant P&C Renewal - email bind"
type textarea "x"
type input "9/15/25-26 Vibrant P&C Renewal - email bind"
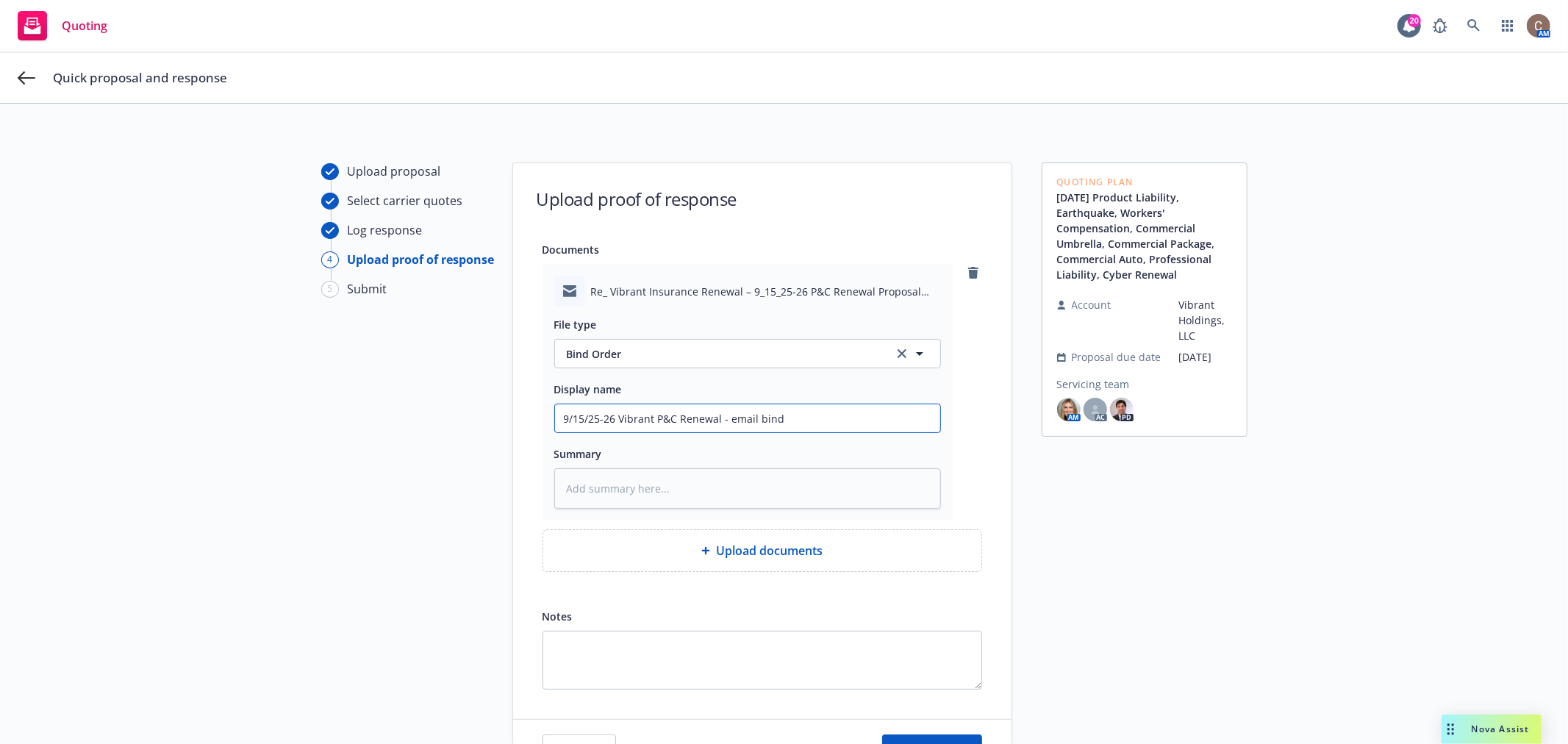
type textarea "x"
type input "9/15/25-26 Vibrant P&C Renewal - email bind o"
type textarea "x"
type input "9/15/25-26 Vibrant P&C Renewal - email bind or"
type textarea "x"
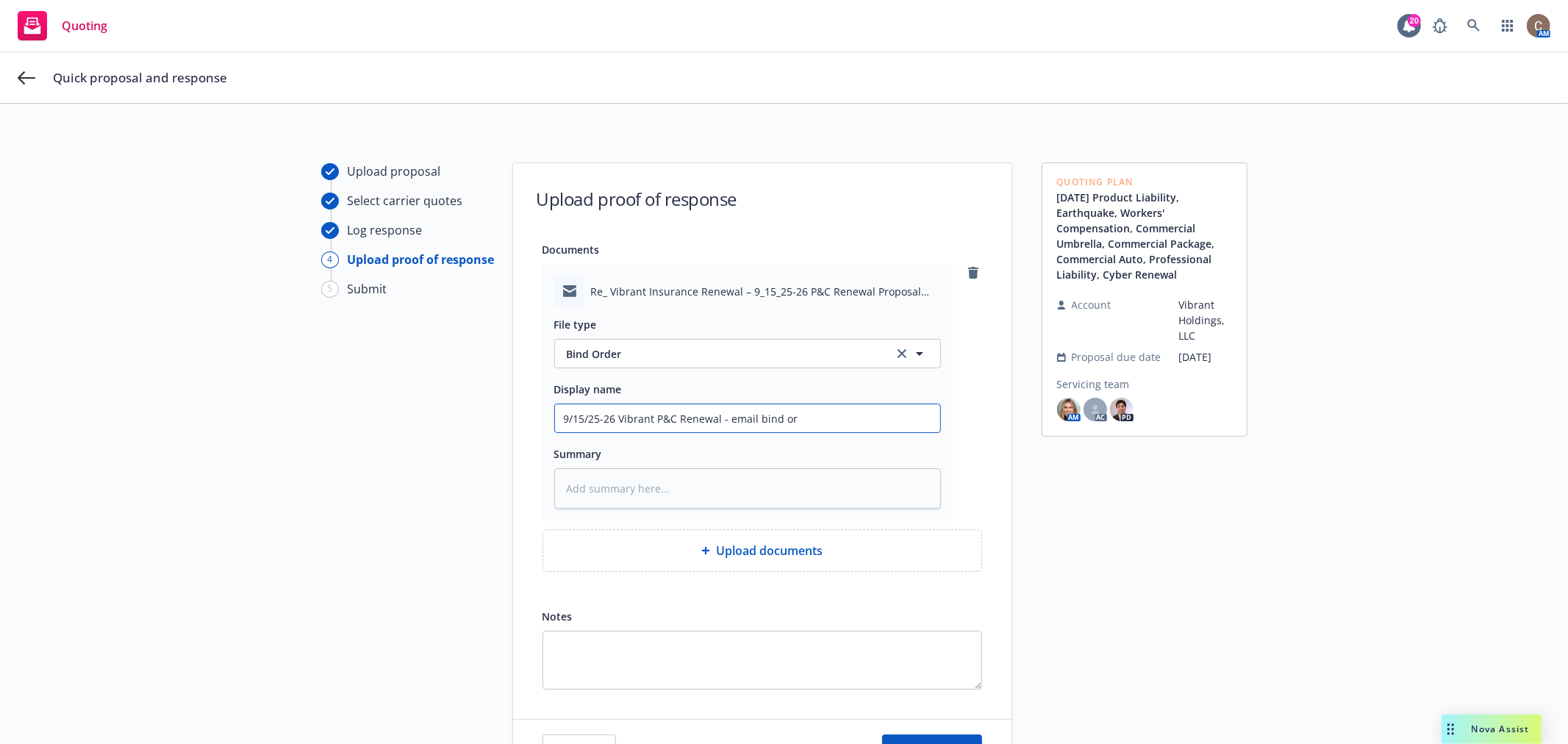
type input "9/15/25-26 Vibrant P&C Renewal - email bind ord"
type textarea "x"
type input "9/15/25-26 Vibrant P&C Renewal - email bind orde"
type textarea "x"
type input "9/15/25-26 Vibrant P&C Renewal - email bind order"
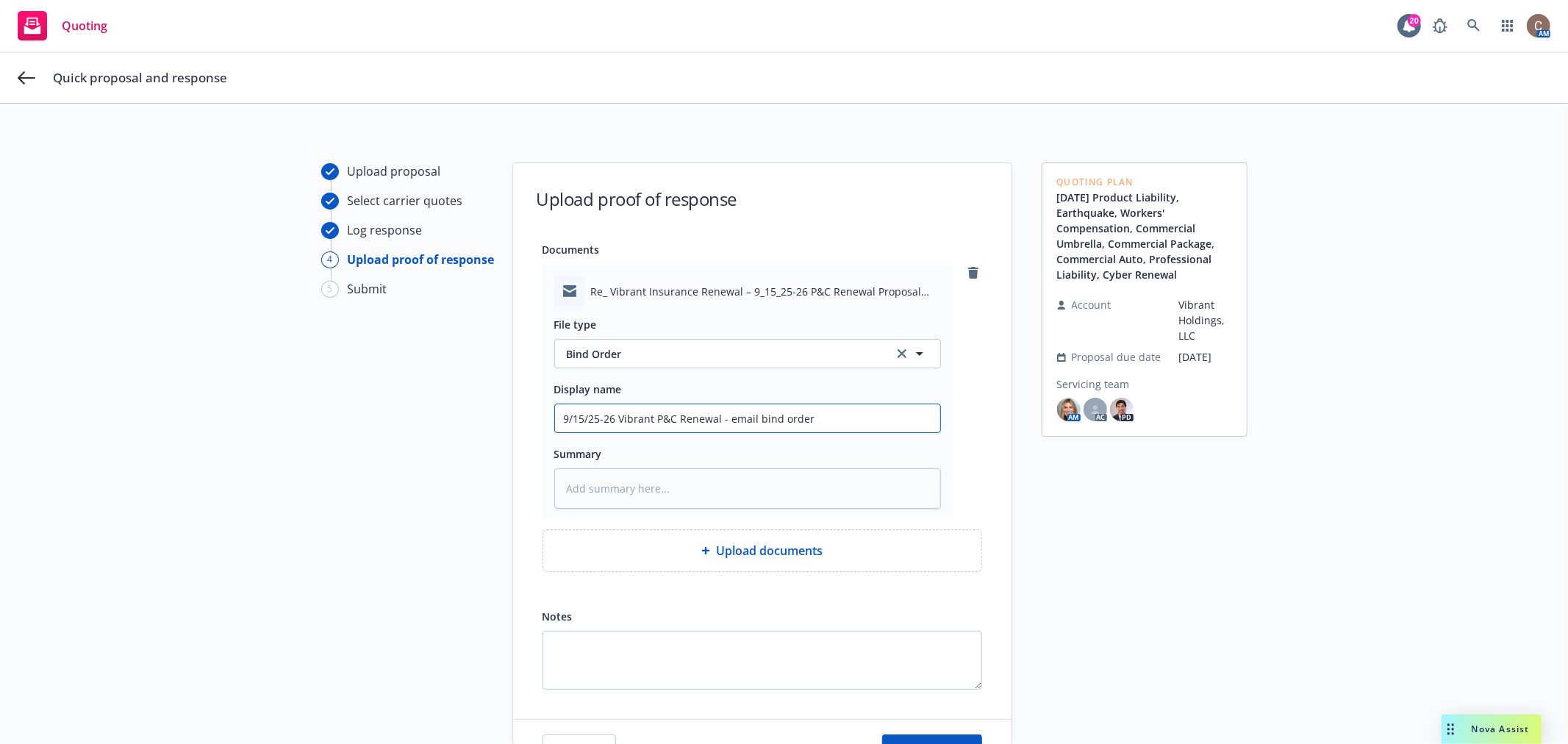
type textarea "x"
type input "9/15/25-26 Vibrant P&C Renewal - email bind order"
type textarea "x"
type input "9/15/25-26 Vibrant P&C Renewal - email bind order f"
type textarea "x"
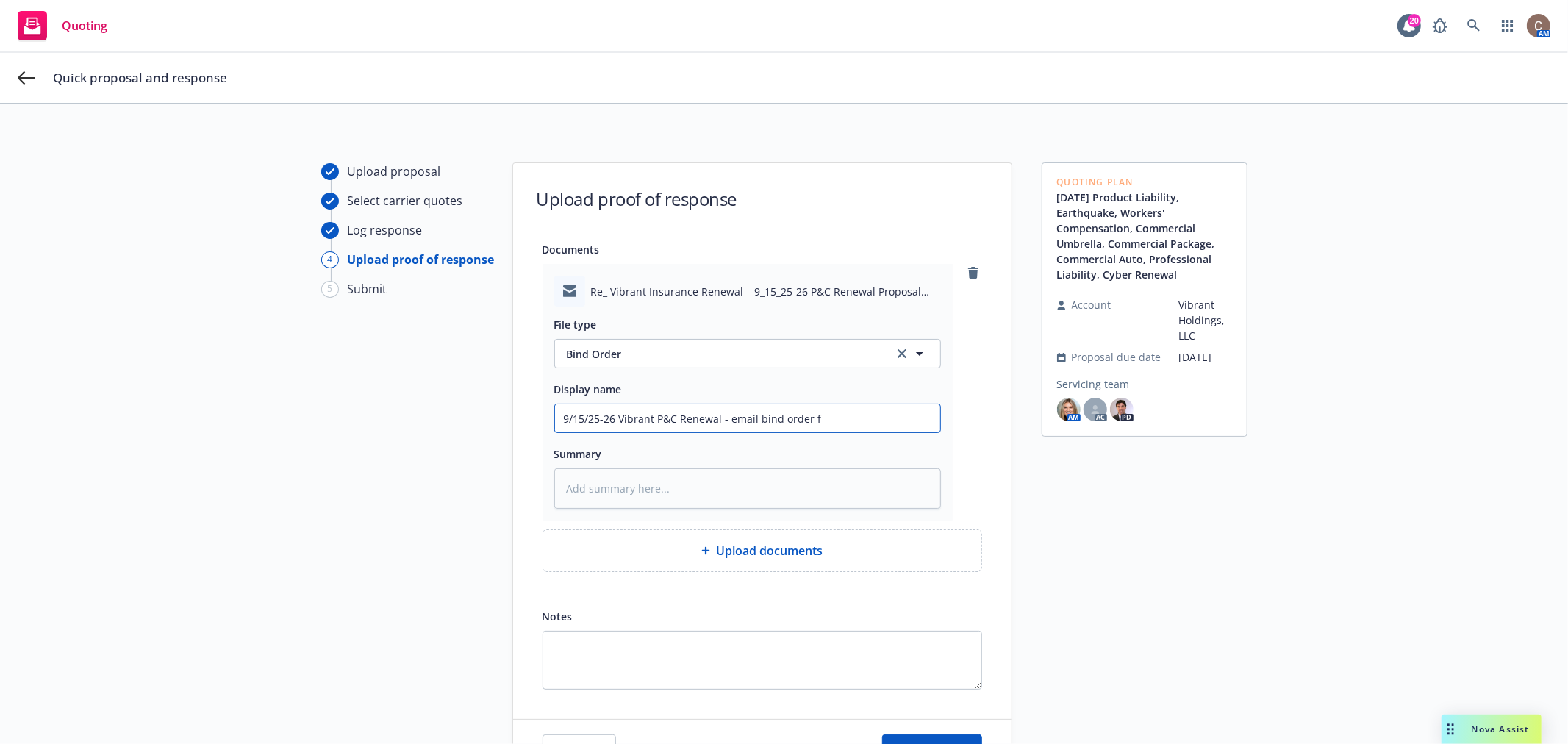
type input "9/15/25-26 Vibrant P&C Renewal - email bind order fr"
type textarea "x"
type input "9/15/25-26 Vibrant P&C Renewal - email bind order fro"
type textarea "x"
type input "9/15/25-26 Vibrant P&C Renewal - email bind order from"
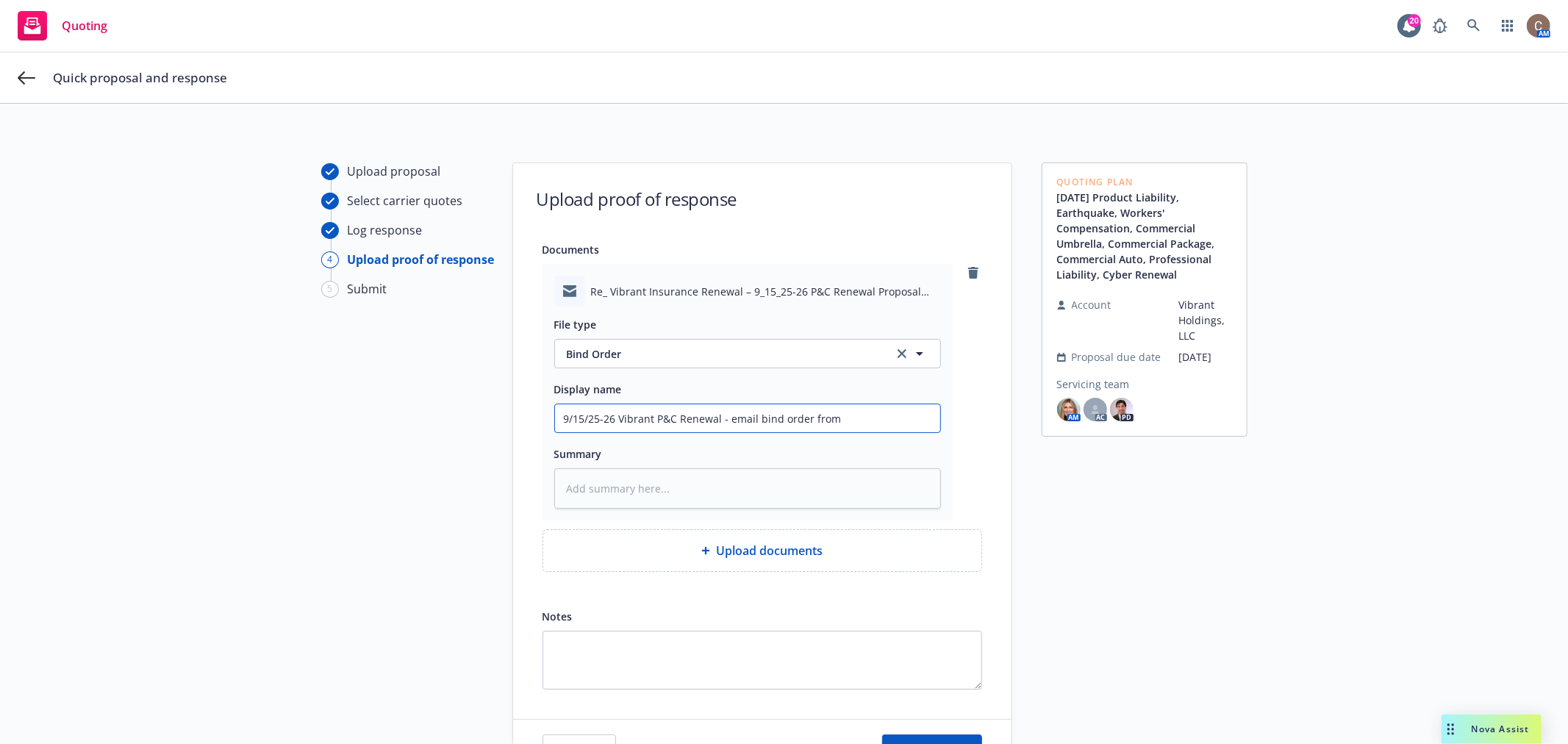
type textarea "x"
type input "9/15/25-26 Vibrant P&C Renewal - email bind order from"
type textarea "x"
type input "9/15/25-26 Vibrant P&C Renewal - email bind order from i"
type textarea "x"
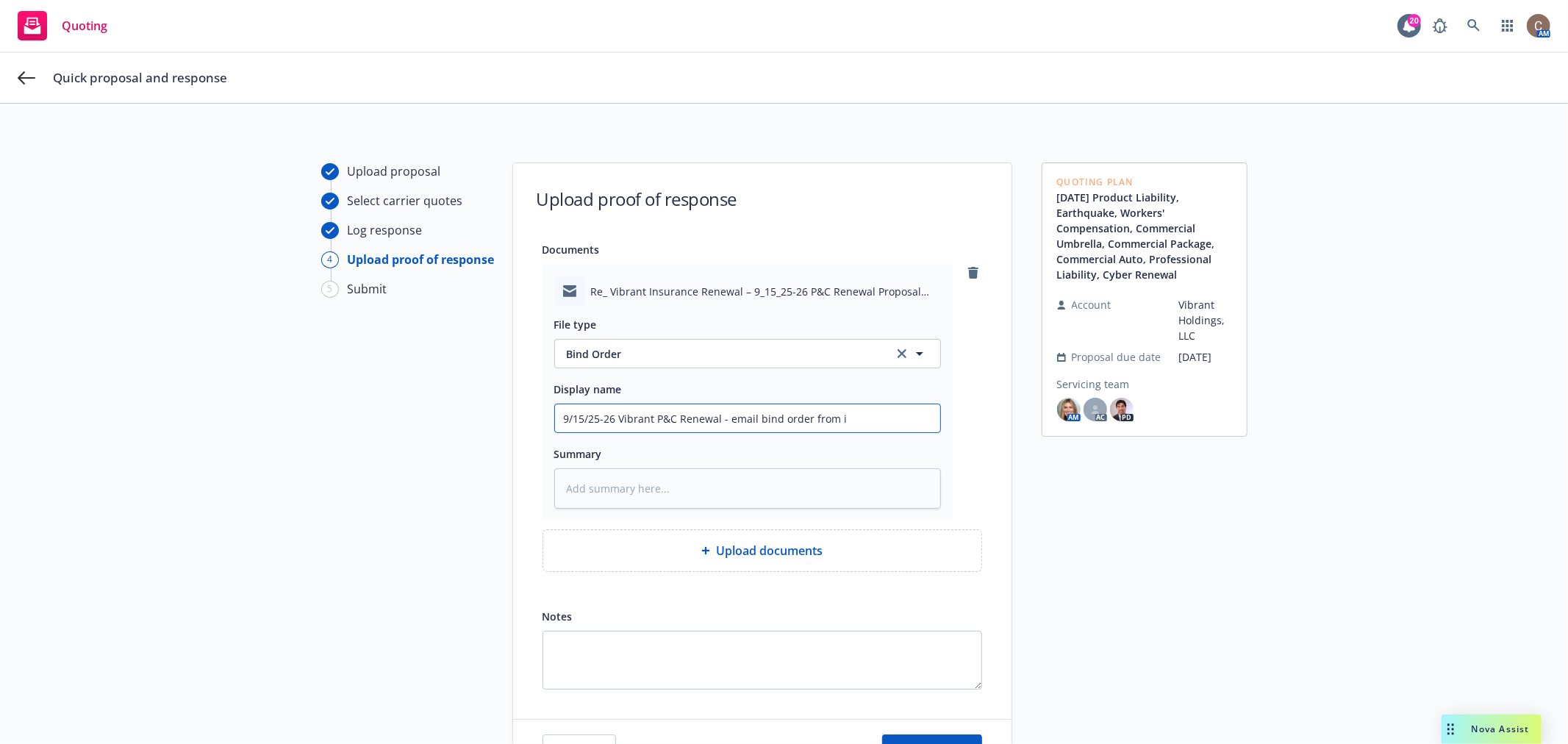
type input "9/15/25-26 Vibrant P&C Renewal - email bind order from in"
type textarea "x"
type input "9/15/25-26 Vibrant P&C Renewal - email bind order from inu"
type textarea "x"
type input "9/15/25-26 Vibrant P&C Renewal - email bind order from inus"
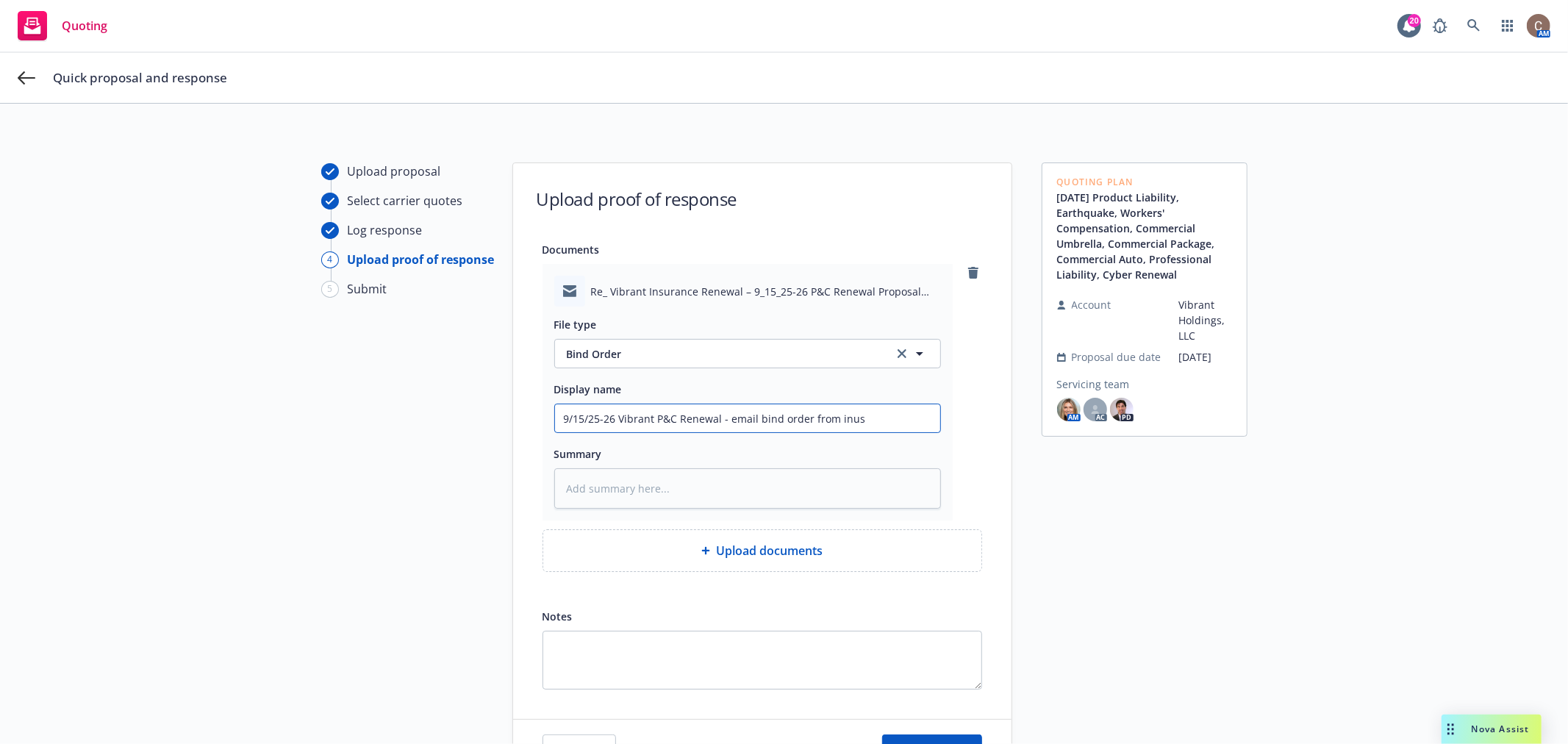
type textarea "x"
type input "9/15/25-26 Vibrant P&C Renewal - email bind order from inusr"
type textarea "x"
type input "9/15/25-26 Vibrant P&C Renewal - email bind order from inusre"
type textarea "x"
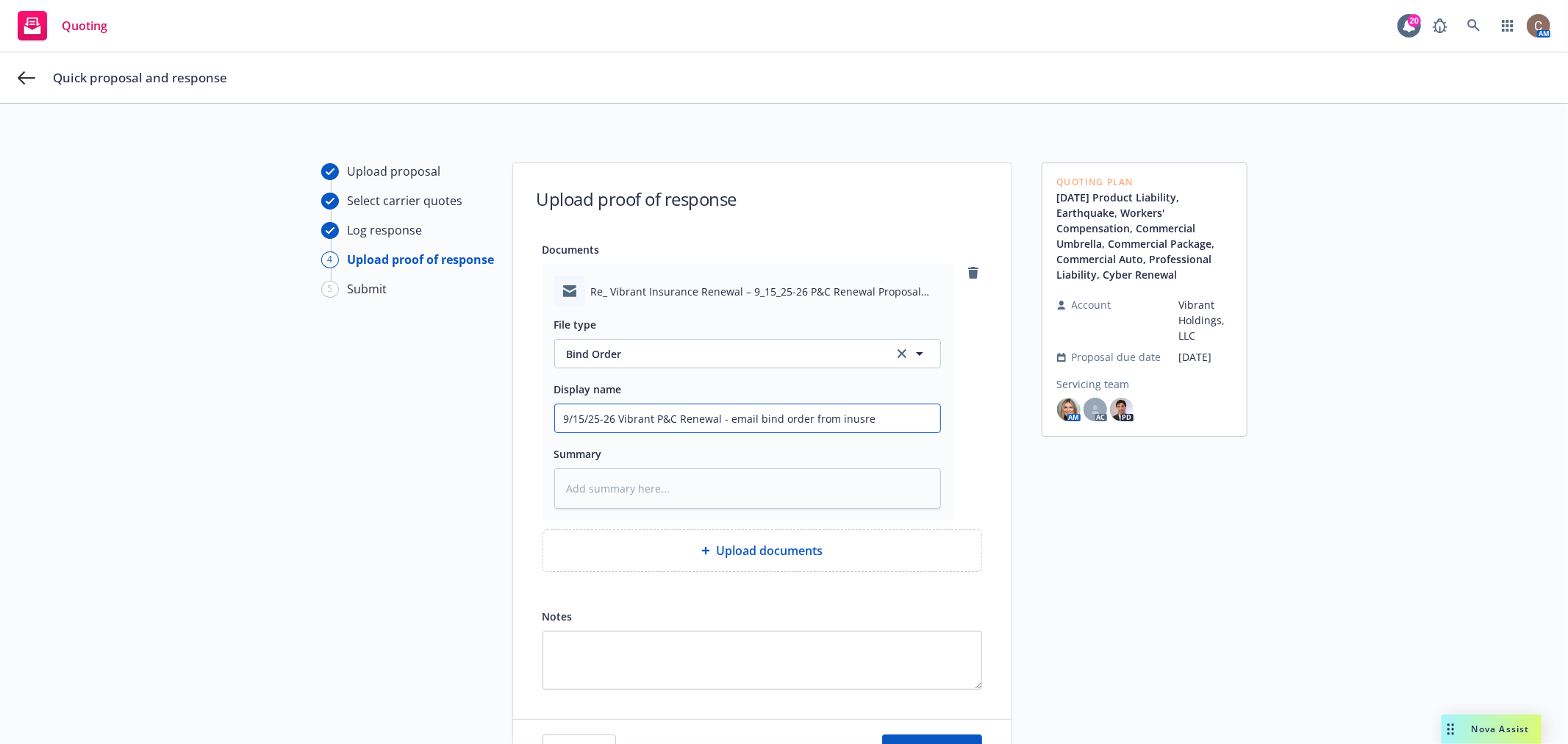
type input "9/15/25-26 Vibrant P&C Renewal - email bind order from inusred"
type textarea "x"
type input "9/15/25-26 Vibrant P&C Renewal - email bind order from inusre"
type textarea "x"
type input "9/15/25-26 Vibrant P&C Renewal - email bind order from inusr"
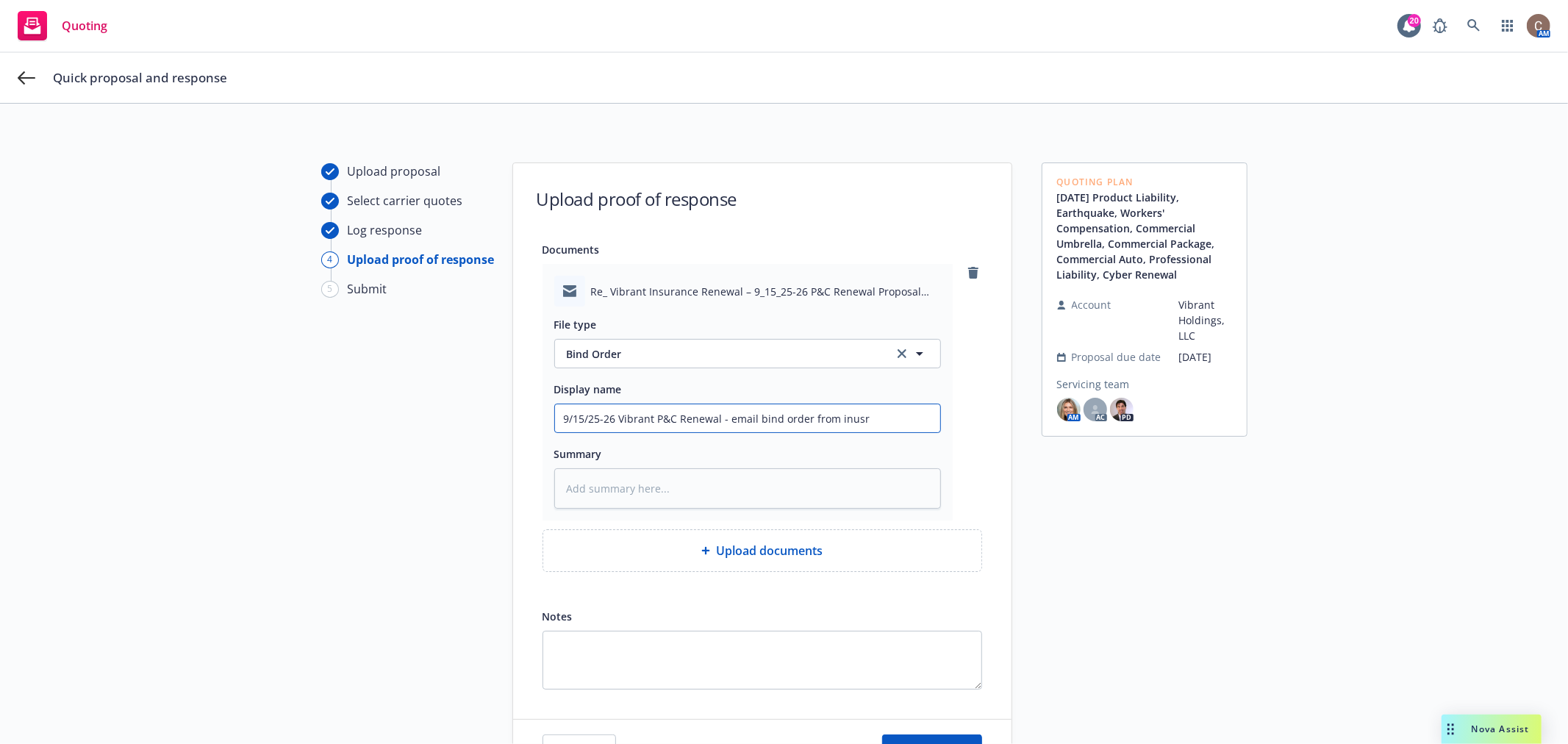
type textarea "x"
type input "9/15/25-26 Vibrant P&C Renewal - email bind order from inus"
type textarea "x"
type input "9/15/25-26 Vibrant P&C Renewal - email bind order from inu"
type textarea "x"
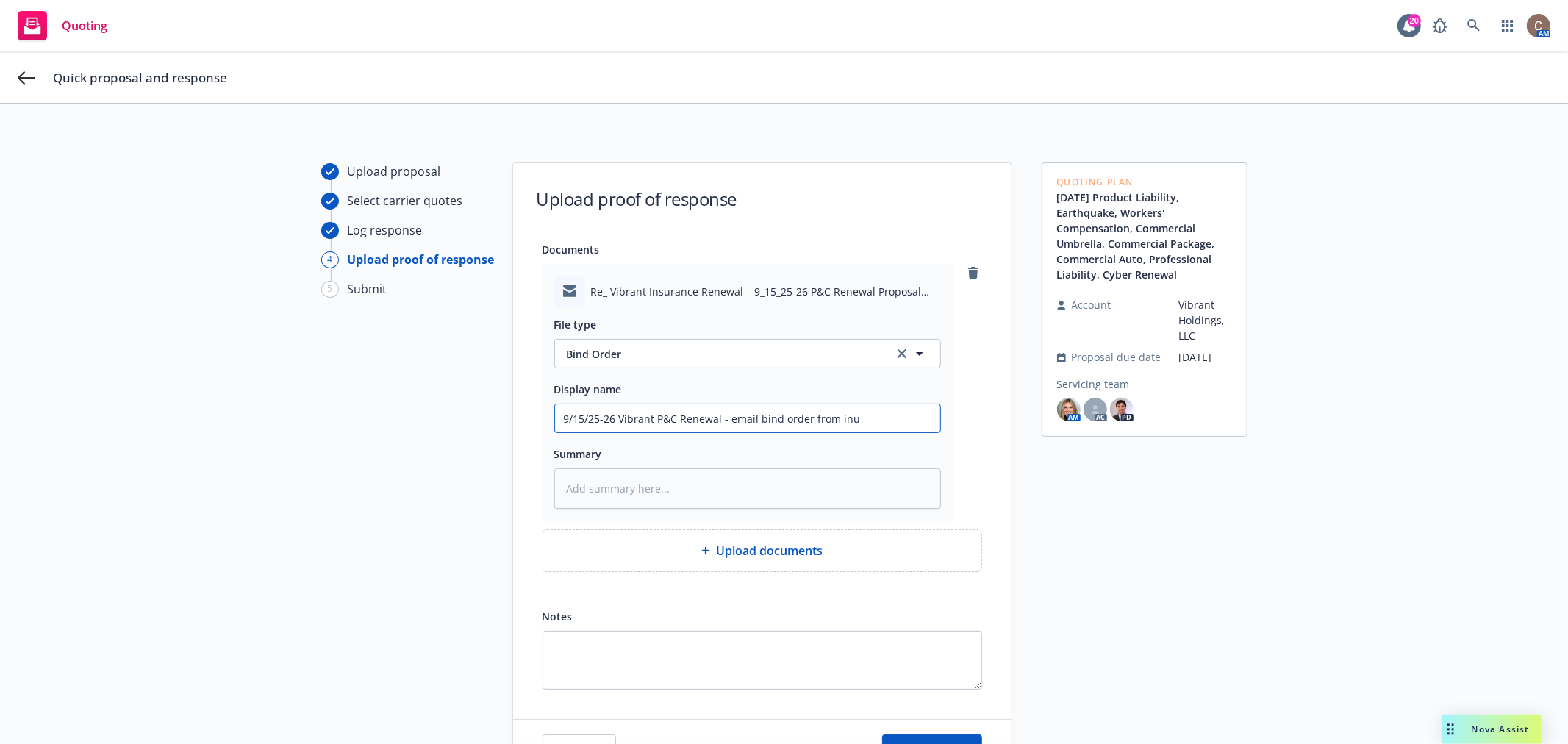
type input "9/15/25-26 Vibrant P&C Renewal - email bind order from in"
type textarea "x"
type input "9/15/25-26 Vibrant P&C Renewal - email bind order from ins"
type textarea "x"
type input "9/15/25-26 Vibrant P&C Renewal - email bind order from insu"
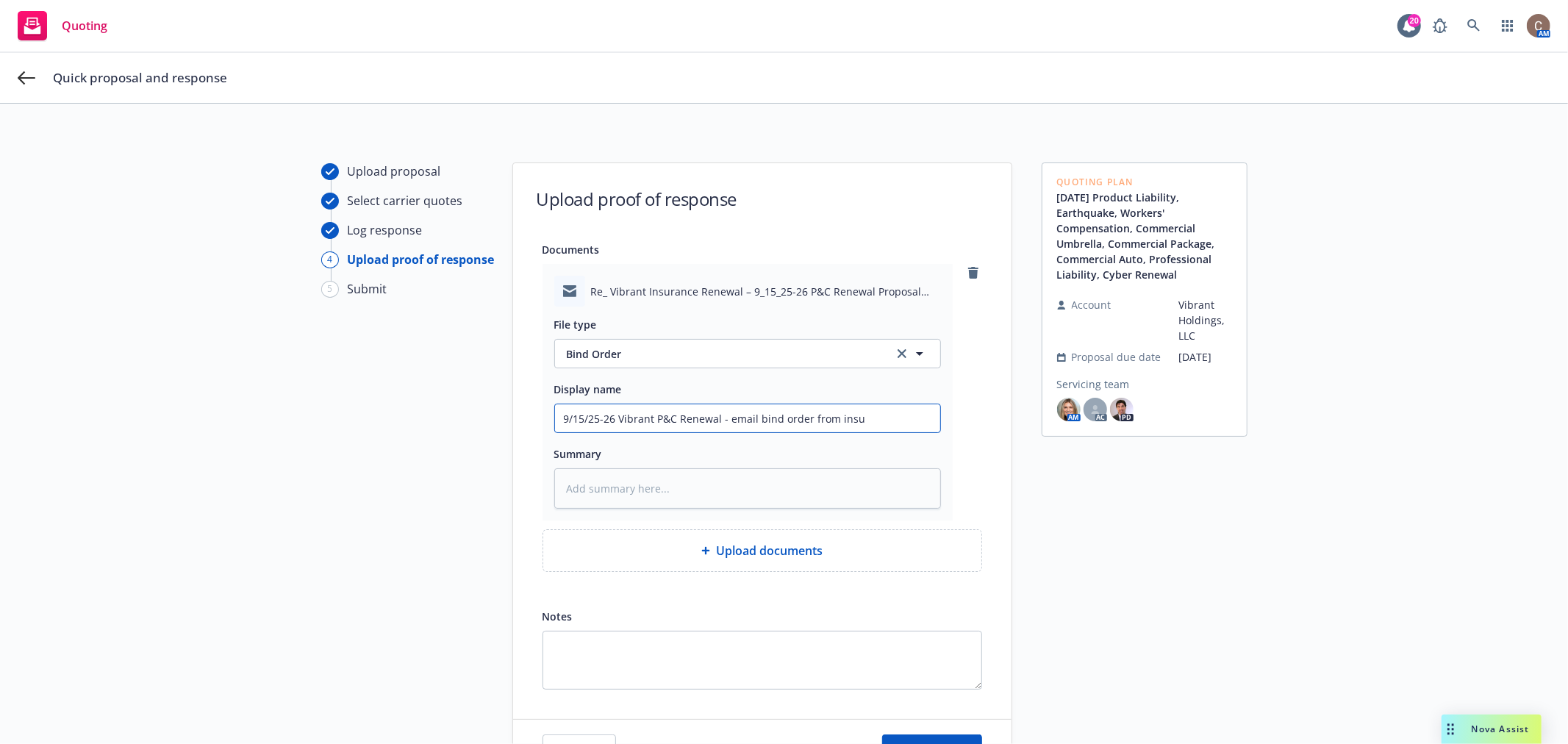
type textarea "x"
type input "9/15/25-26 Vibrant P&C Renewal - email bind order from insur"
type textarea "x"
type input "9/15/25-26 Vibrant P&C Renewal - email bind order from insure"
type textarea "x"
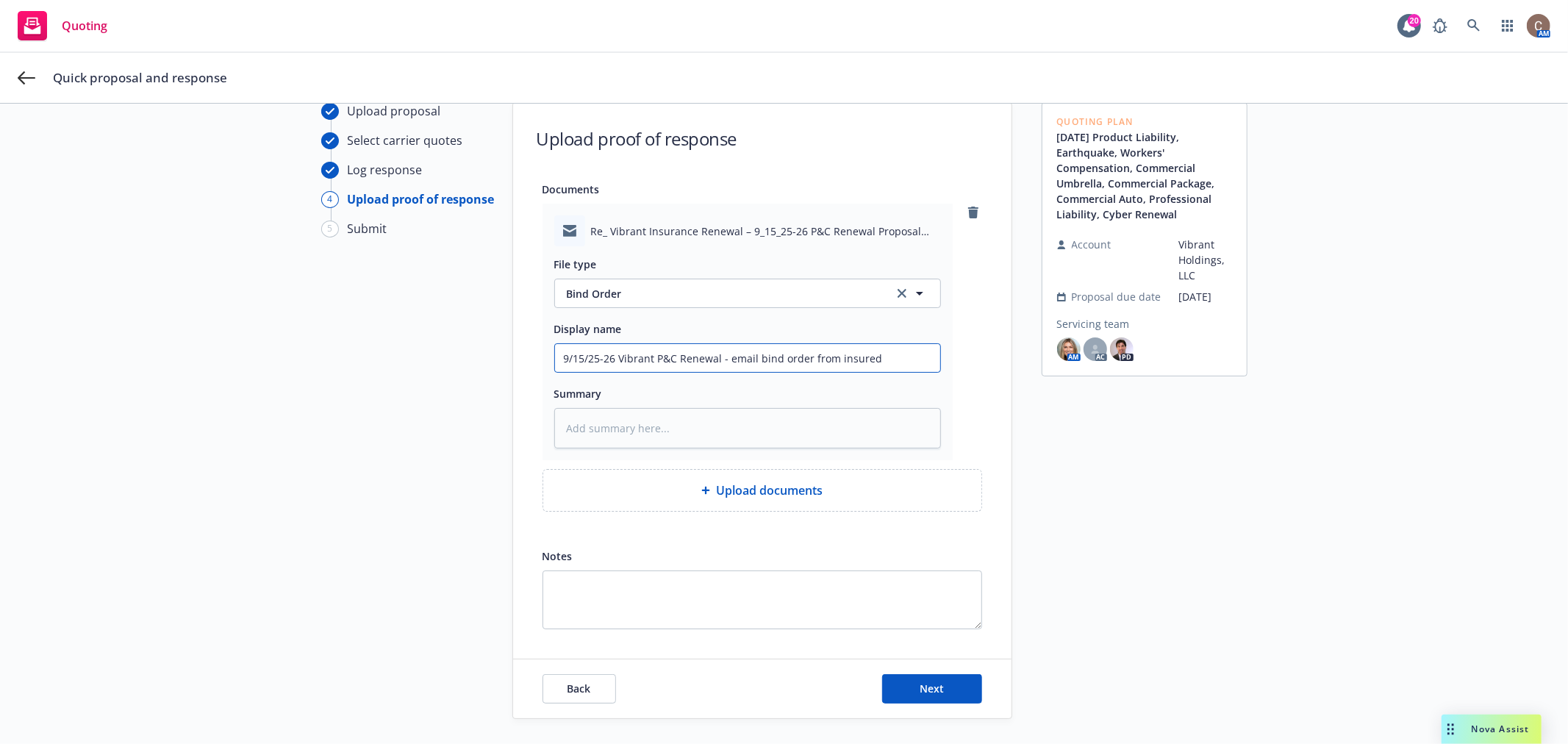
scroll to position [130, 0]
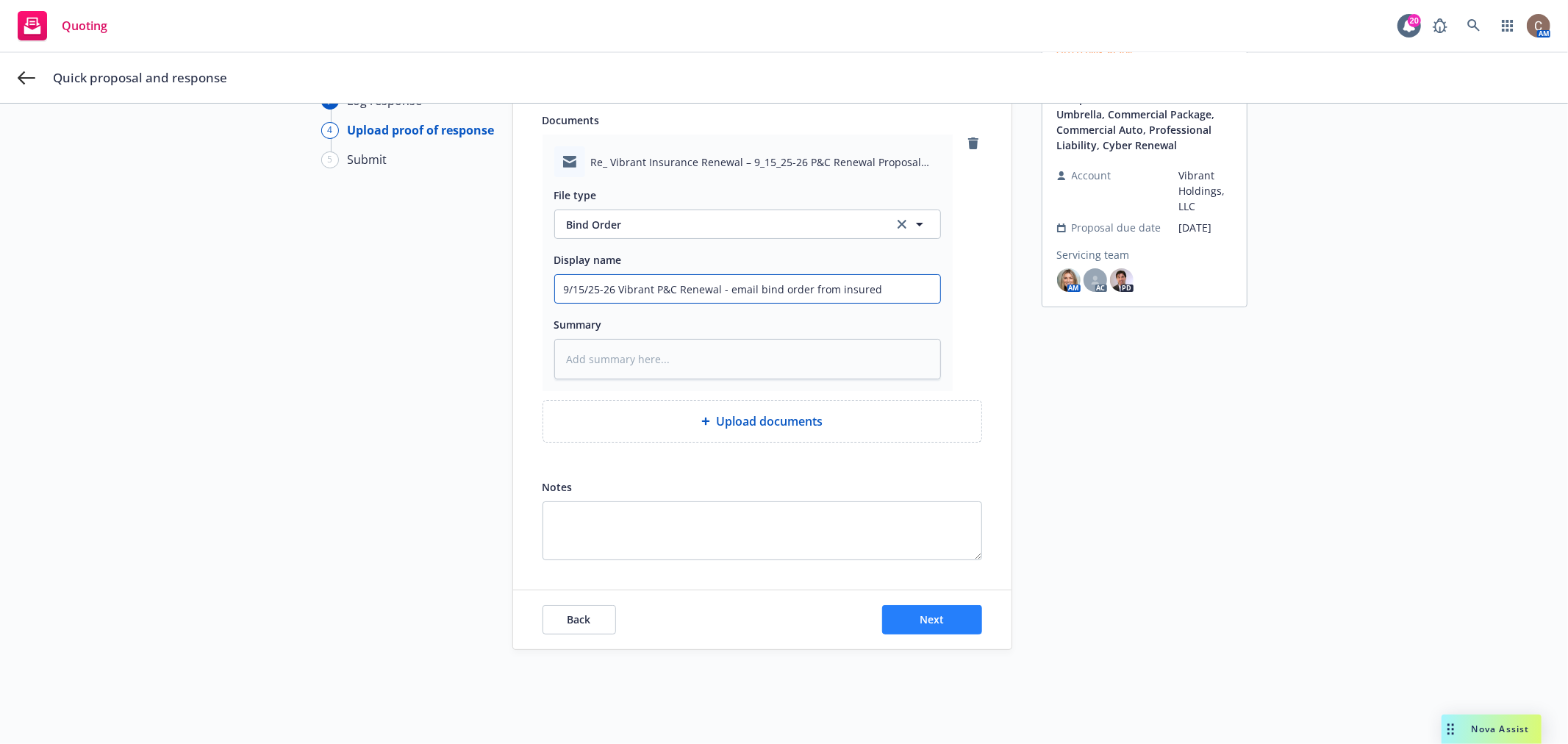
type input "9/15/25-26 Vibrant P&C Renewal - email bind order from insured"
click at [924, 619] on span "Next" at bounding box center [932, 619] width 24 height 14
type textarea "x"
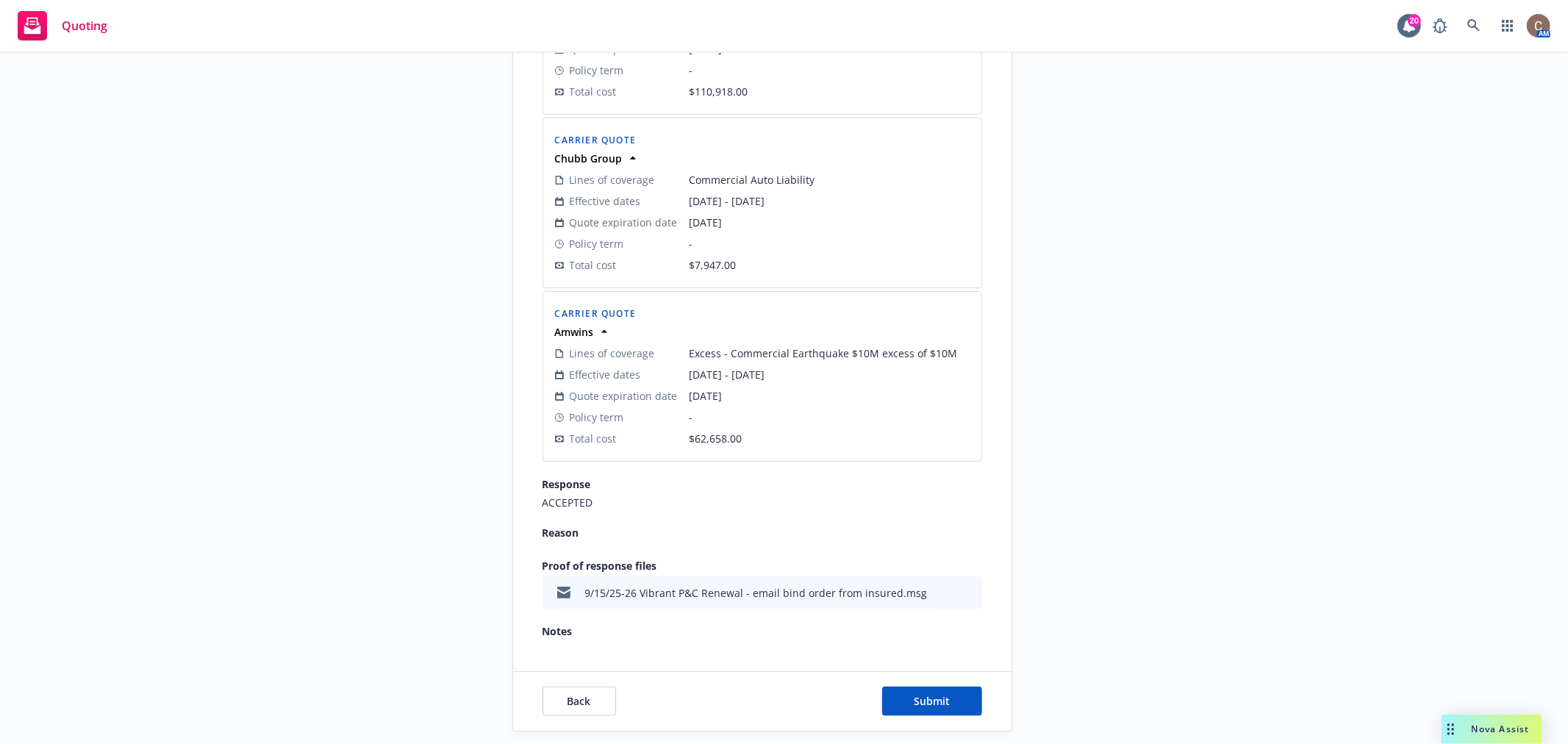
scroll to position [1502, 0]
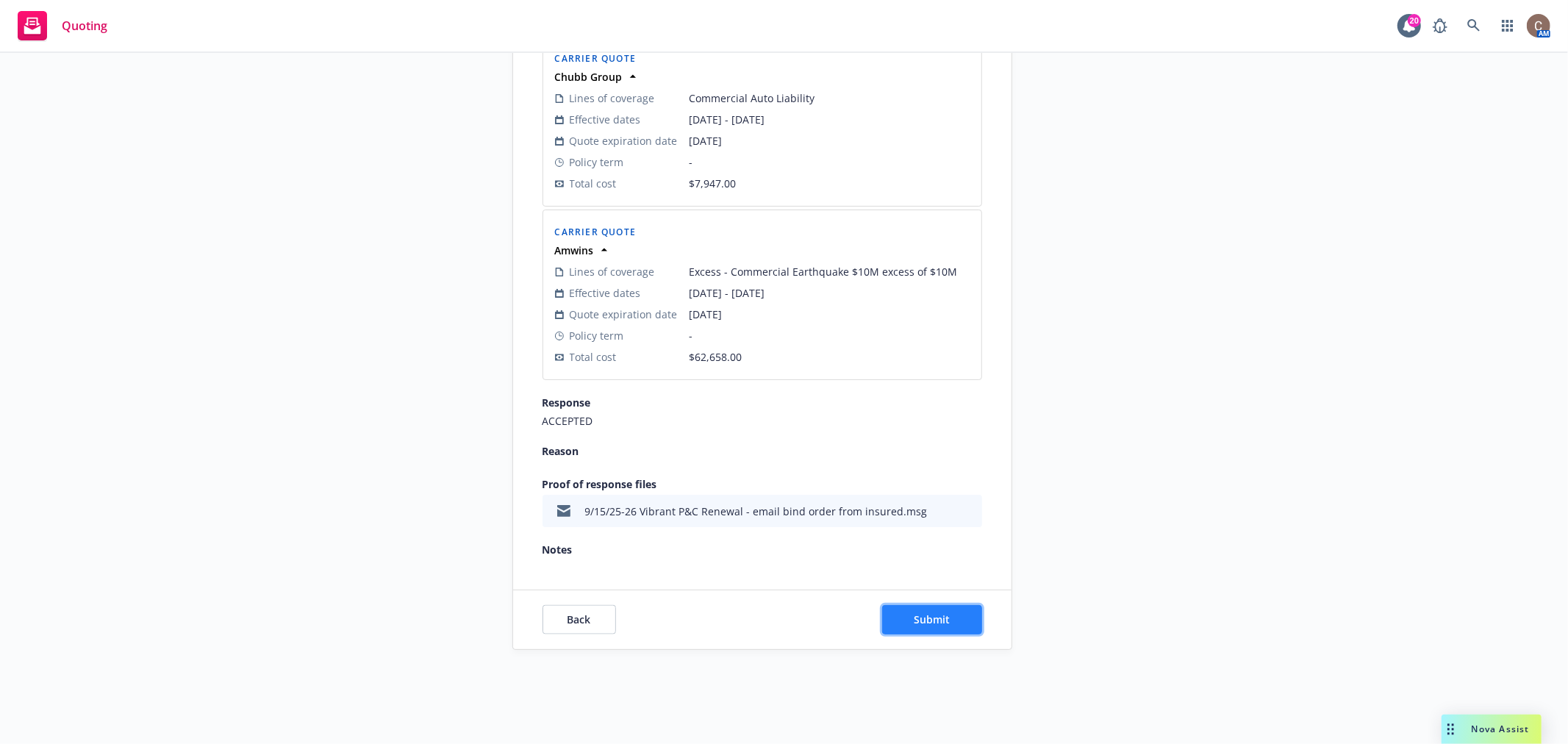
click at [920, 628] on button "Submit" at bounding box center [932, 619] width 100 height 29
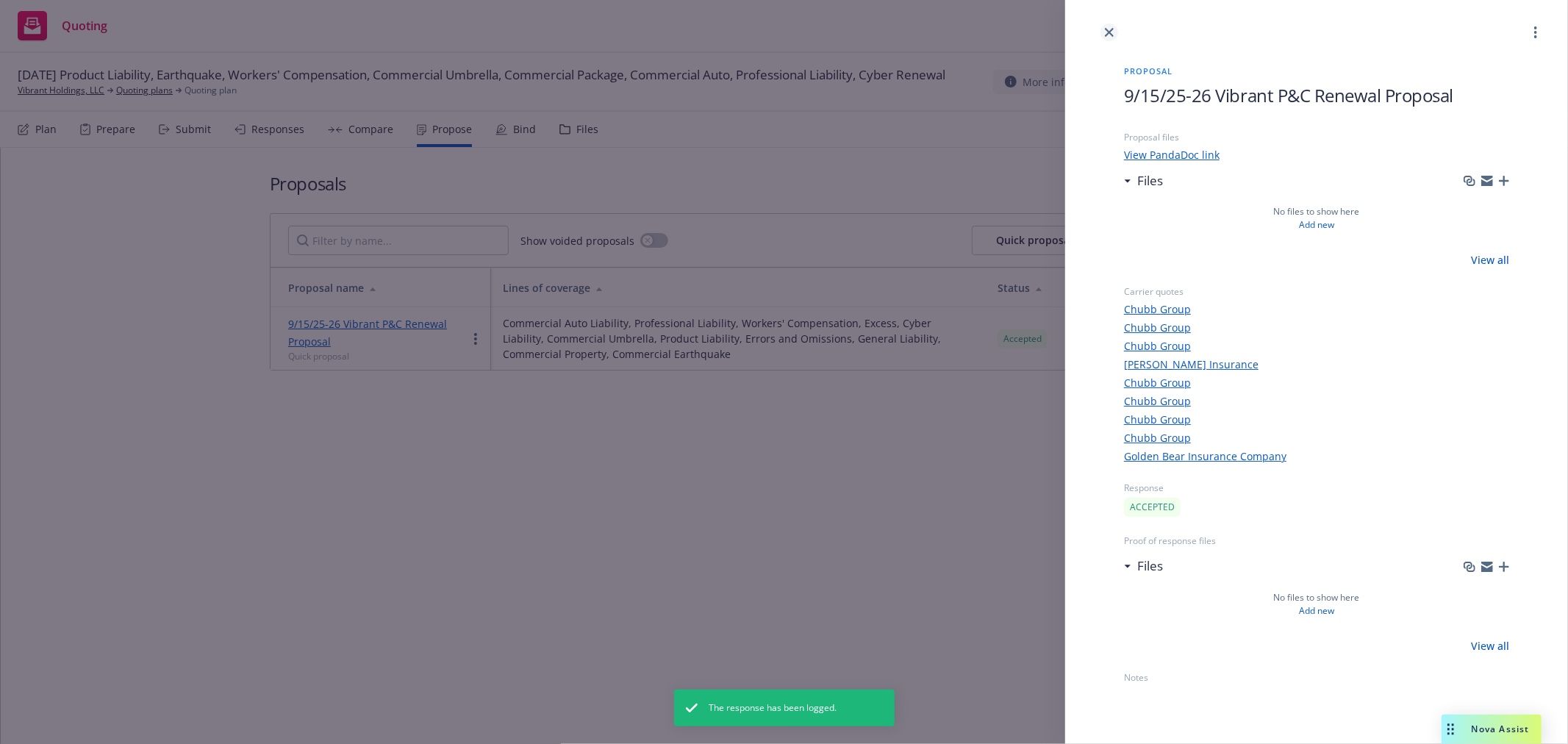
click at [1113, 28] on icon "close" at bounding box center [1109, 32] width 9 height 9
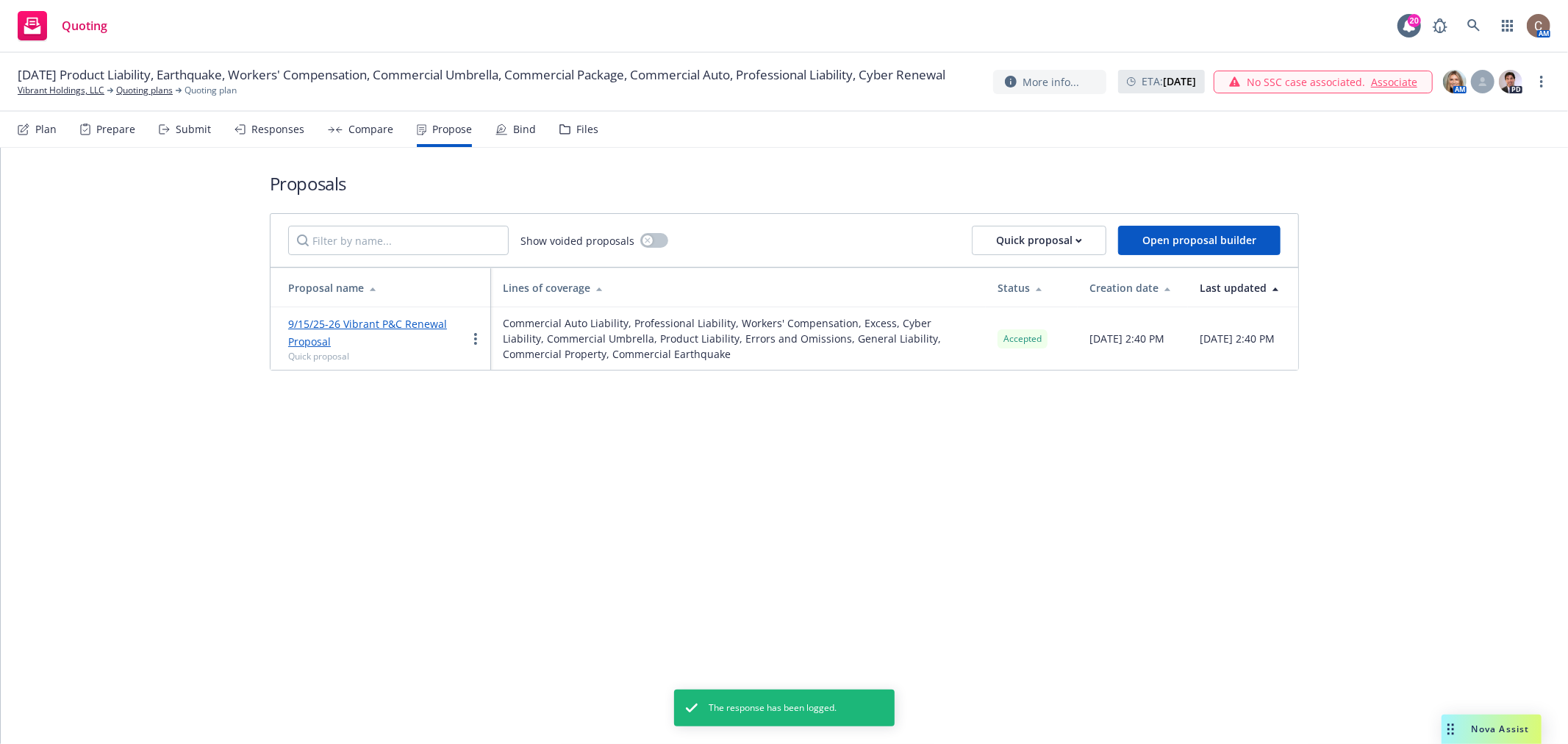
click at [496, 134] on icon at bounding box center [501, 129] width 12 height 12
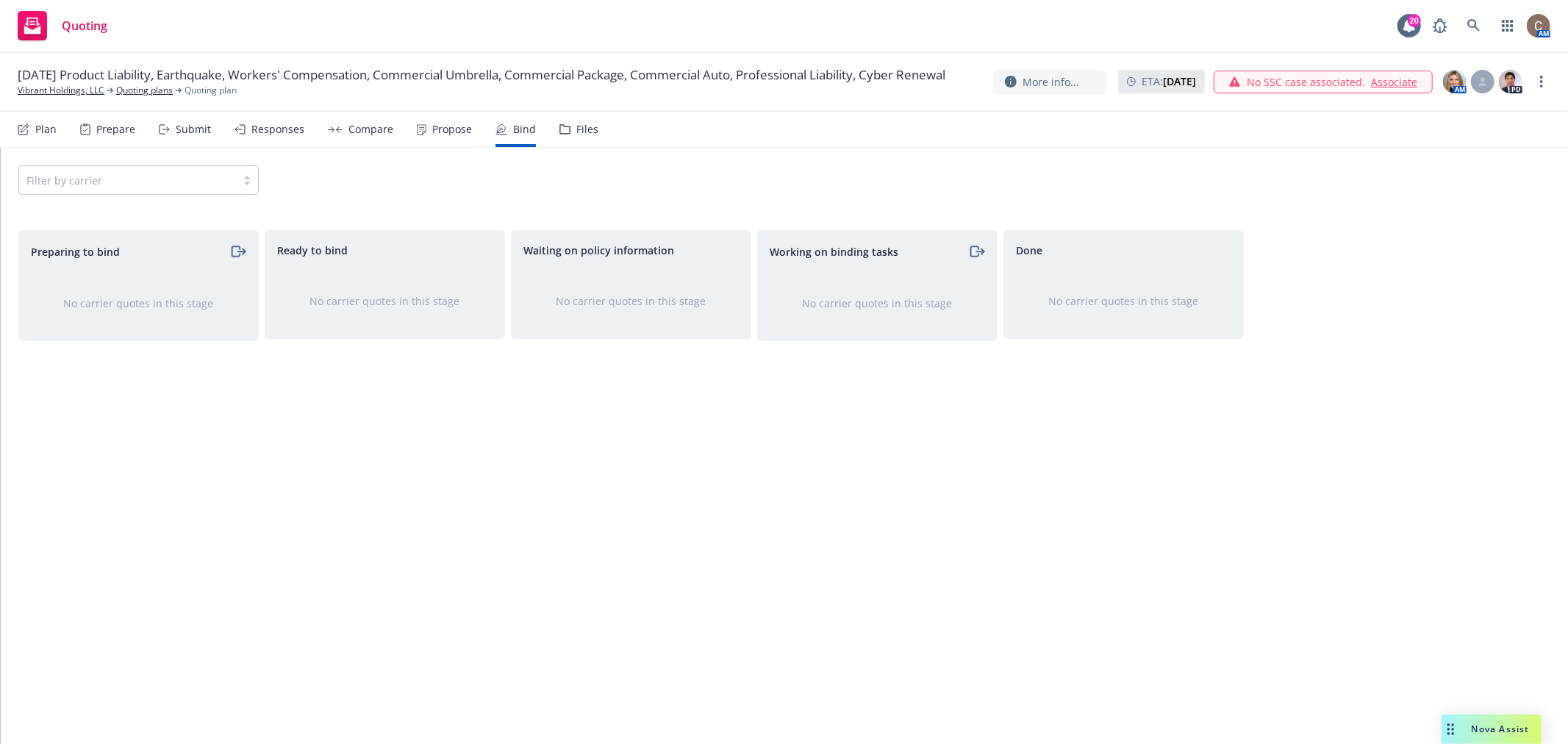
click at [150, 202] on div "Filter by carrier" at bounding box center [784, 180] width 1567 height 65
click at [155, 174] on div "Filter by carrier" at bounding box center [138, 180] width 240 height 29
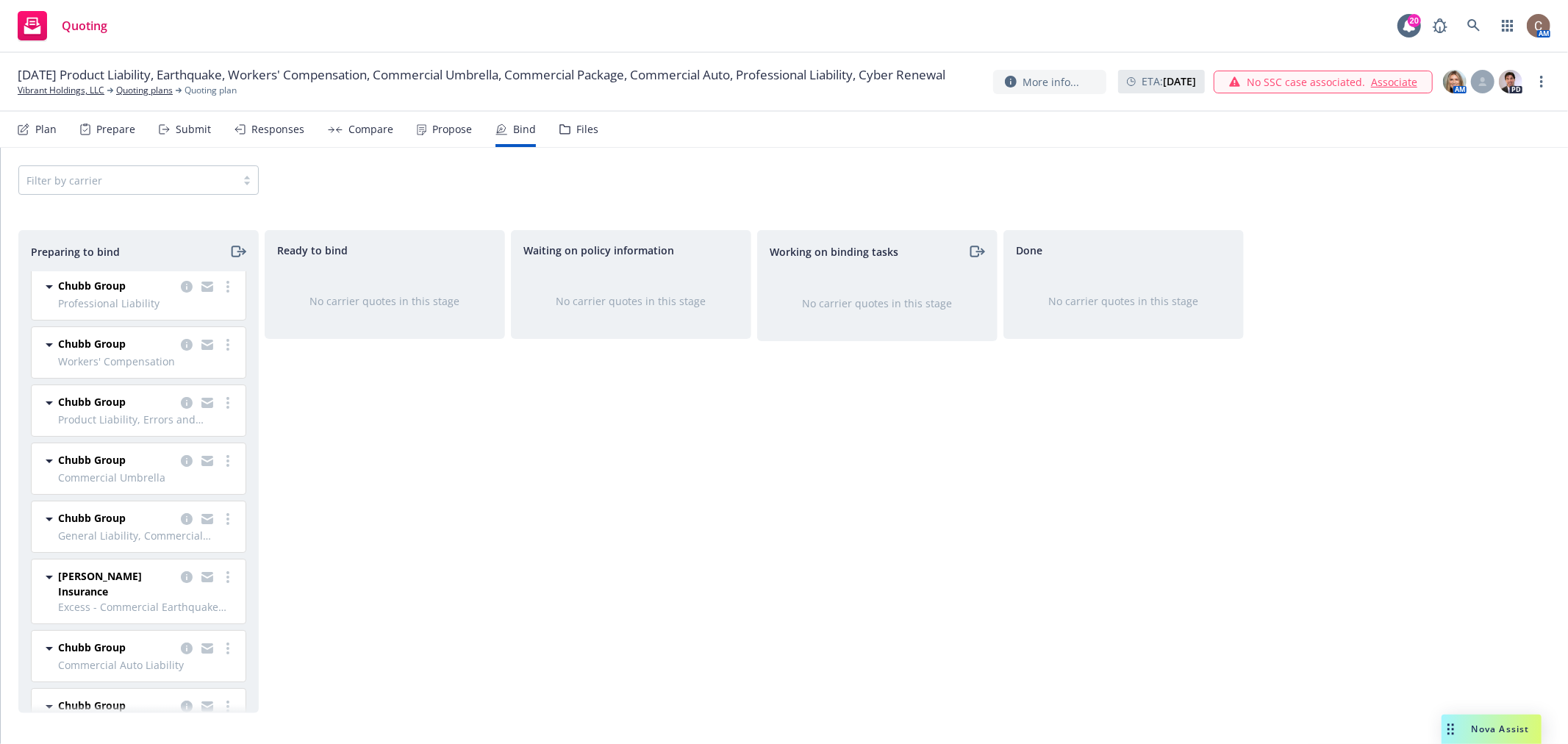
scroll to position [103, 0]
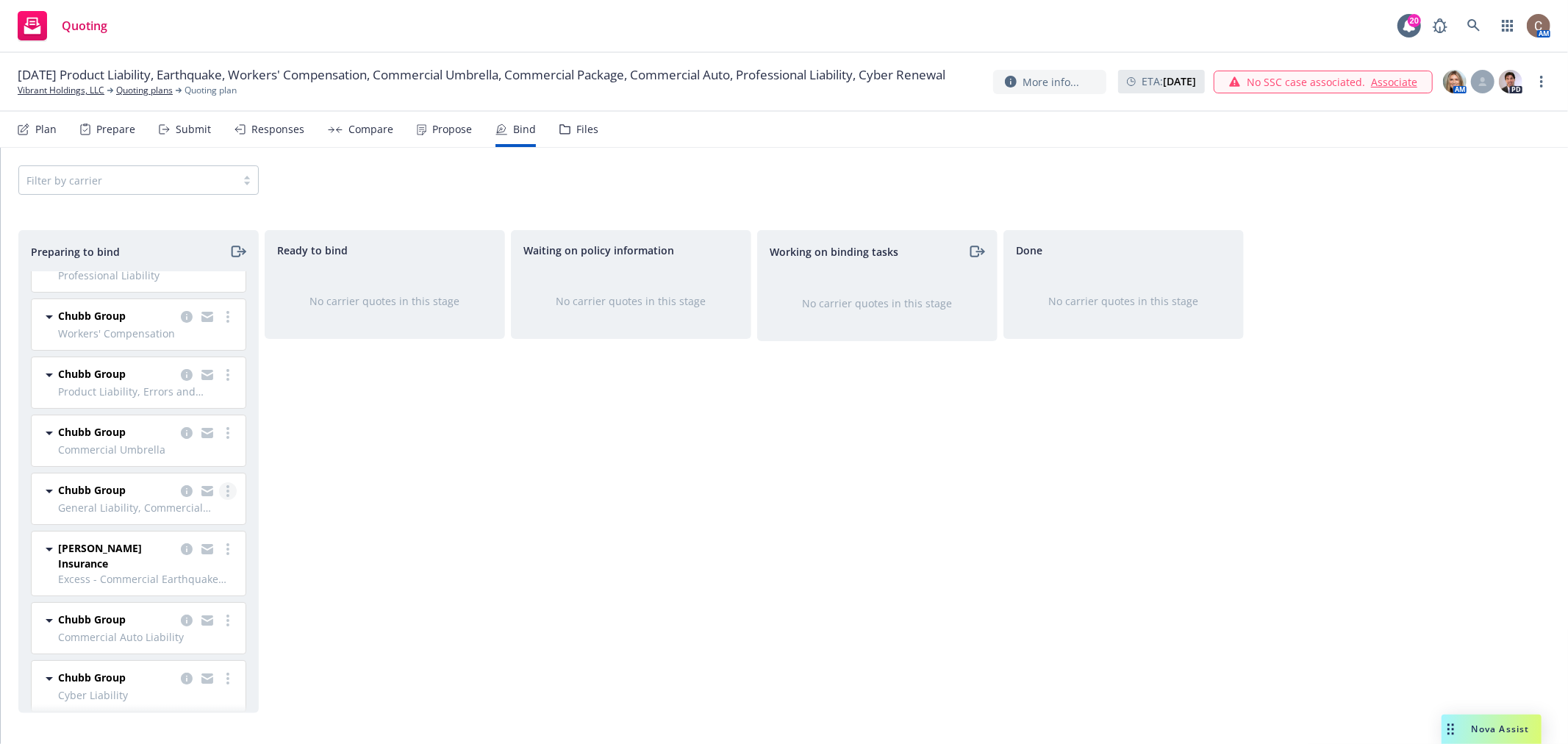
click at [226, 493] on icon "more" at bounding box center [228, 491] width 3 height 12
click at [146, 552] on span "Log bind order" at bounding box center [133, 551] width 108 height 14
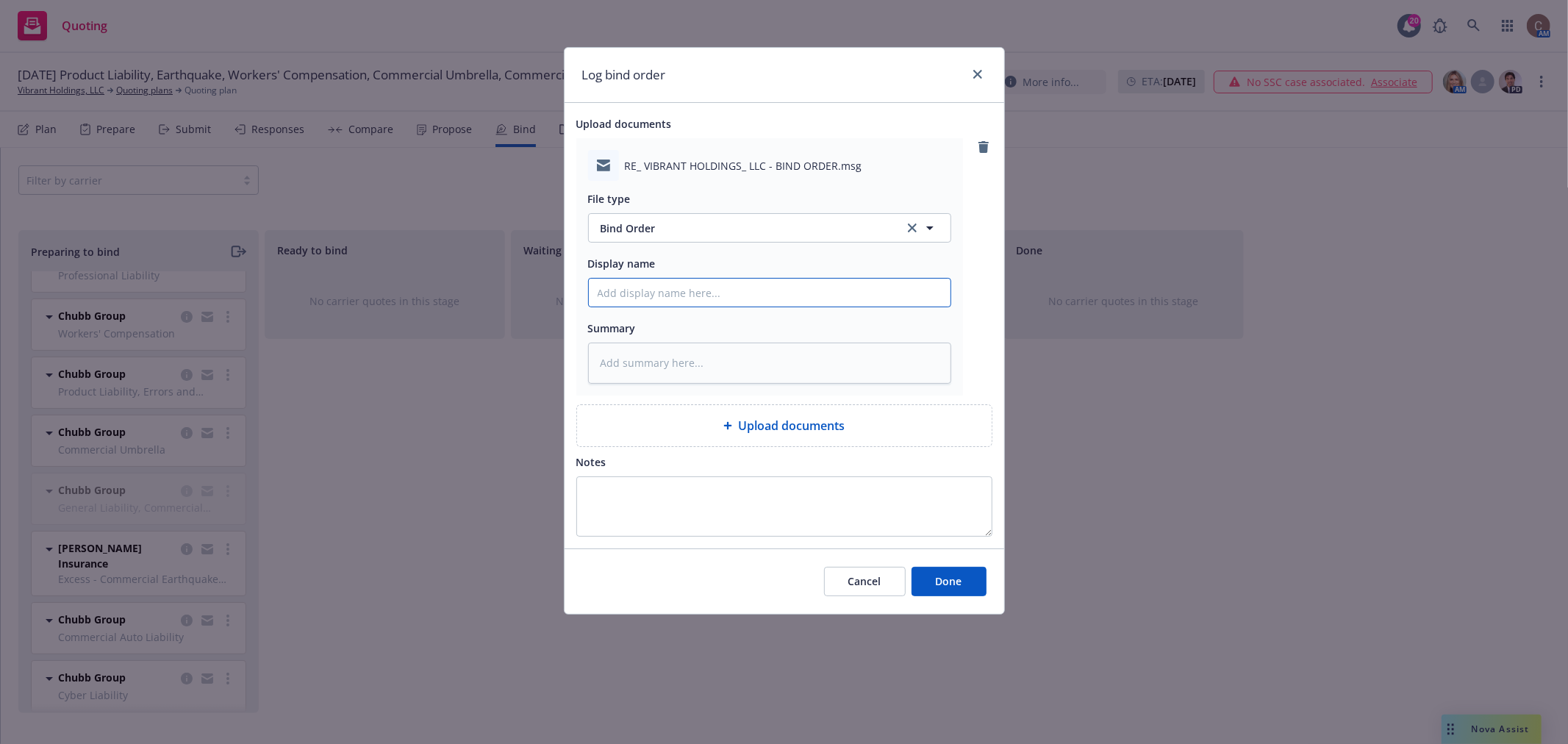
click at [725, 288] on input "Display name" at bounding box center [769, 293] width 361 height 28
paste input "9/15/25-26 Vibrant P&C Renewal Proposal"
type textarea "x"
type input "9/15/25-26 Vibrant P&C Renewal Proposal"
drag, startPoint x: 816, startPoint y: 294, endPoint x: 755, endPoint y: 294, distance: 61.0
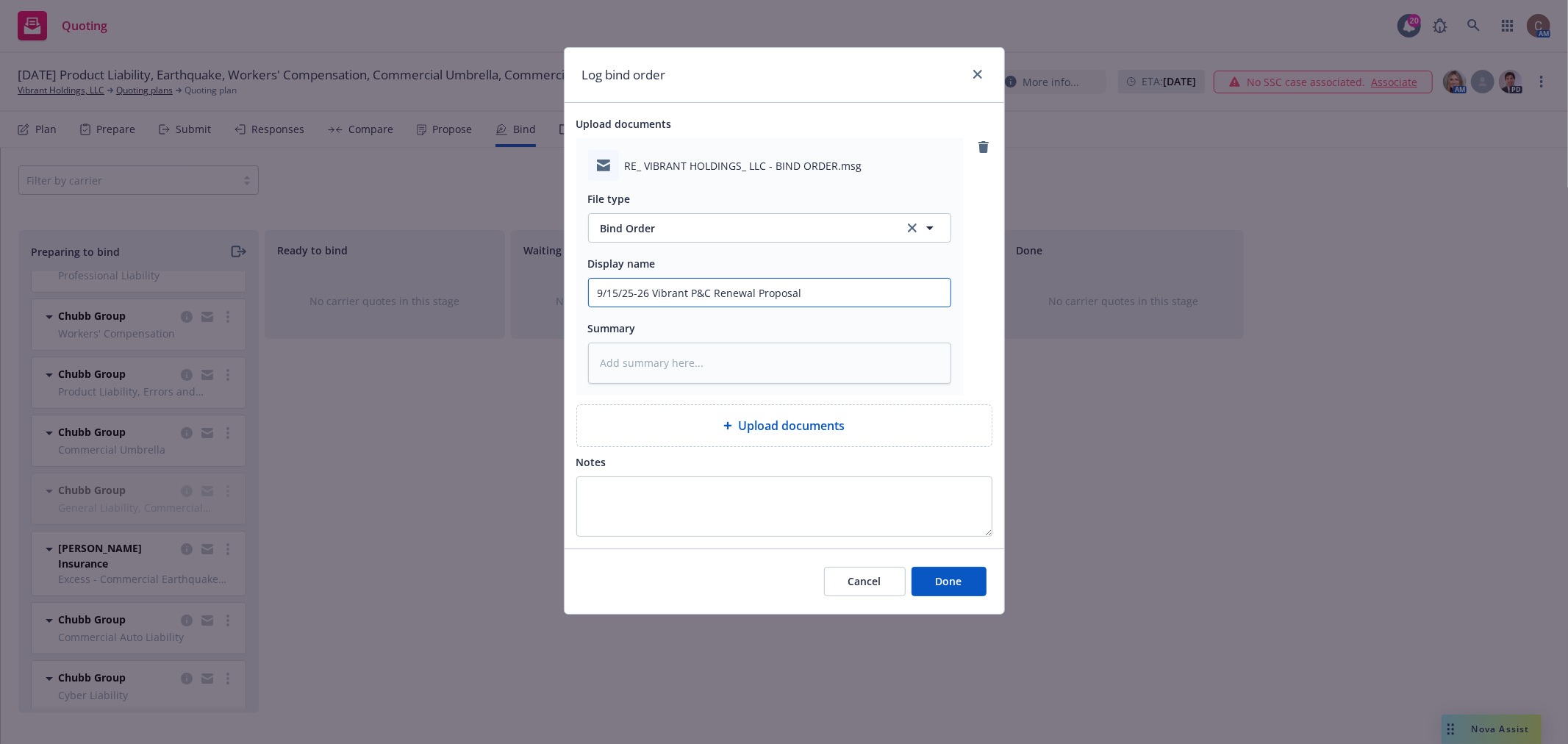
click at [755, 294] on input "9/15/25-26 Vibrant P&C Renewal Proposal" at bounding box center [769, 293] width 361 height 28
type textarea "x"
type input "9/15/25-26 Vibrant P&C Renewal B"
type textarea "x"
type input "9/15/25-26 Vibrant P&C Renewal Bi"
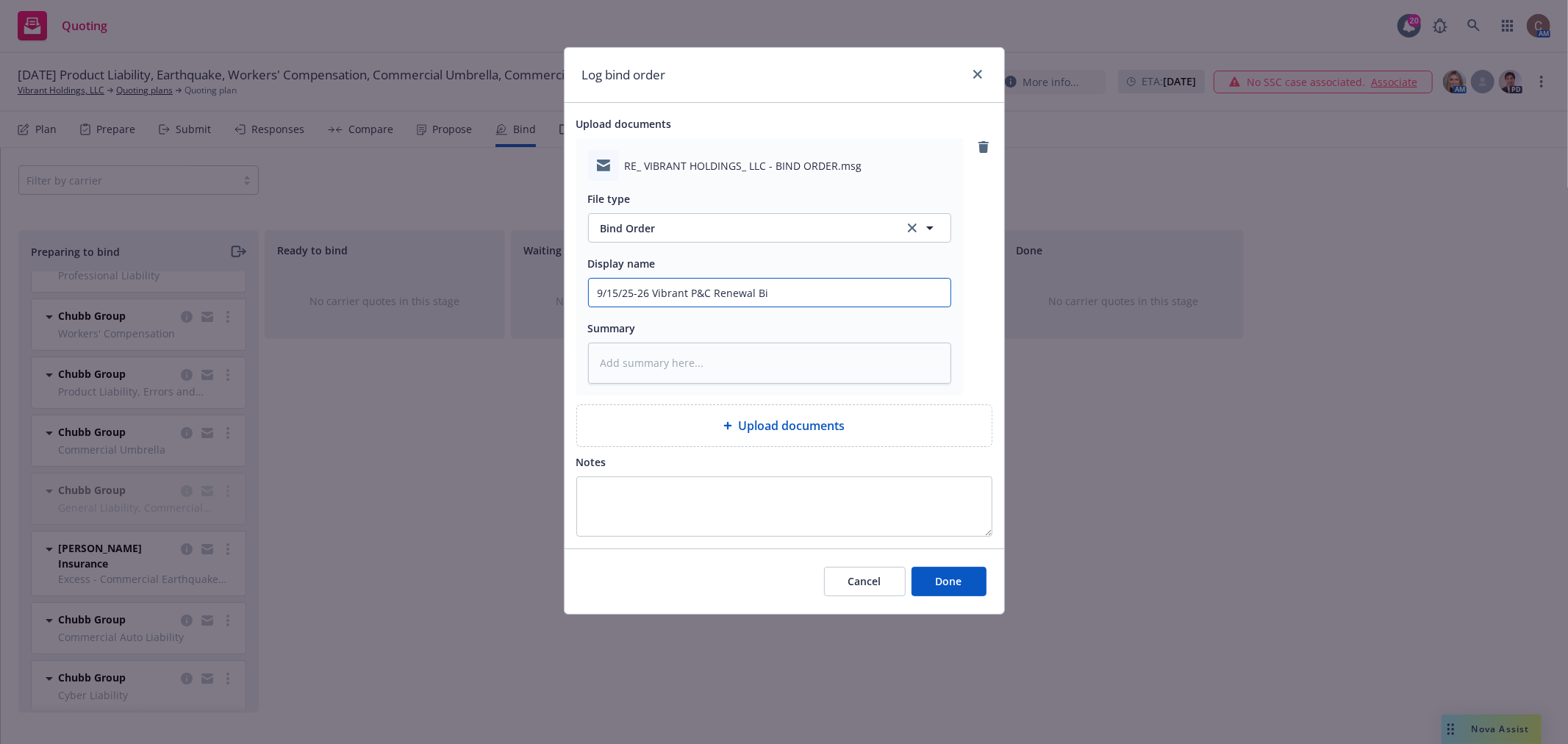
type textarea "x"
type input "9/15/25-26 Vibrant P&C Renewal Bind"
type textarea "x"
type input "9/15/25-26 Vibrant P&C Renewal Bind"
type textarea "x"
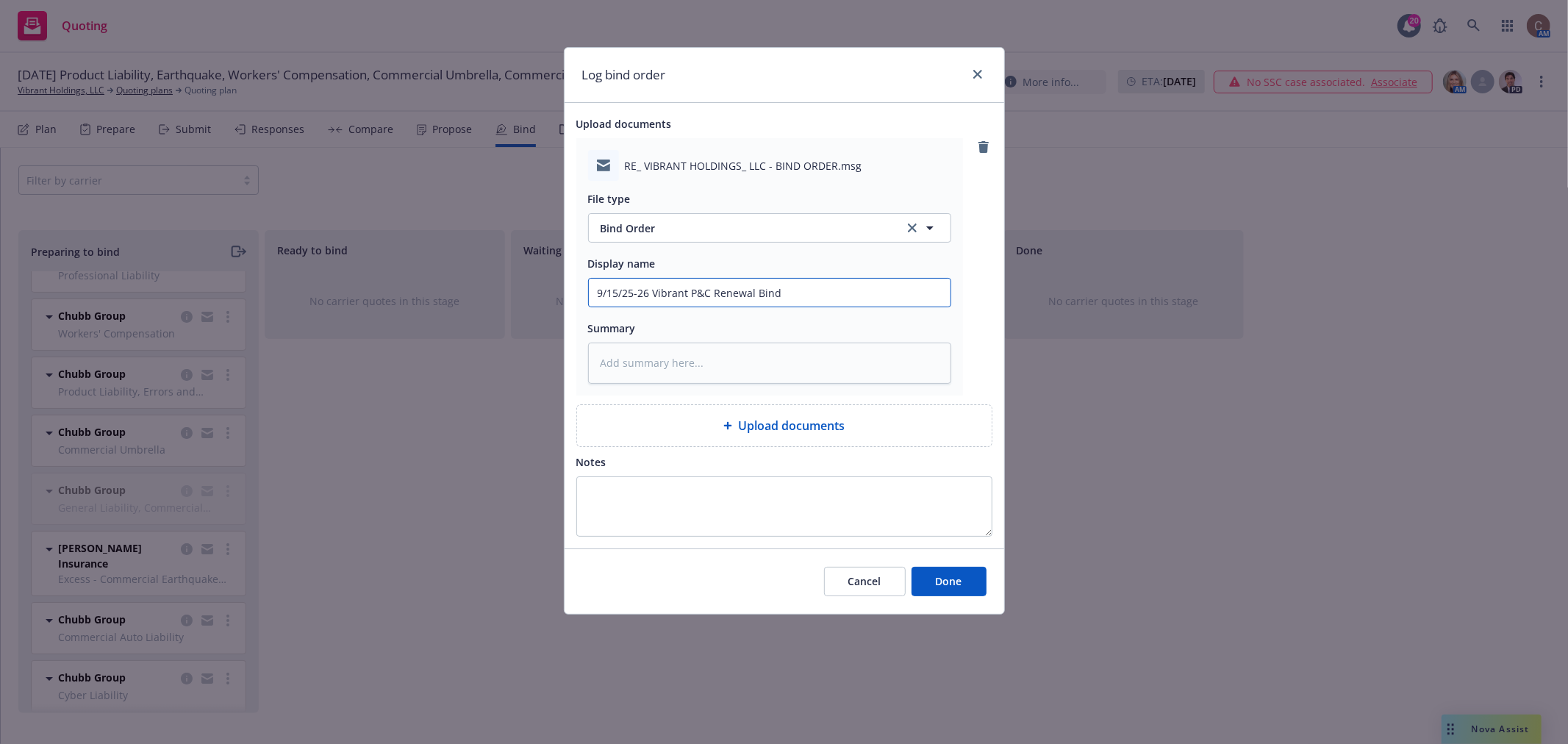
type input "9/15/25-26 Vibrant P&C Renewal Bind O"
type textarea "x"
type input "9/15/25-26 Vibrant P&C Renewal Bind OR"
type textarea "x"
type input "9/15/25-26 Vibrant P&C Renewal Bind ORd"
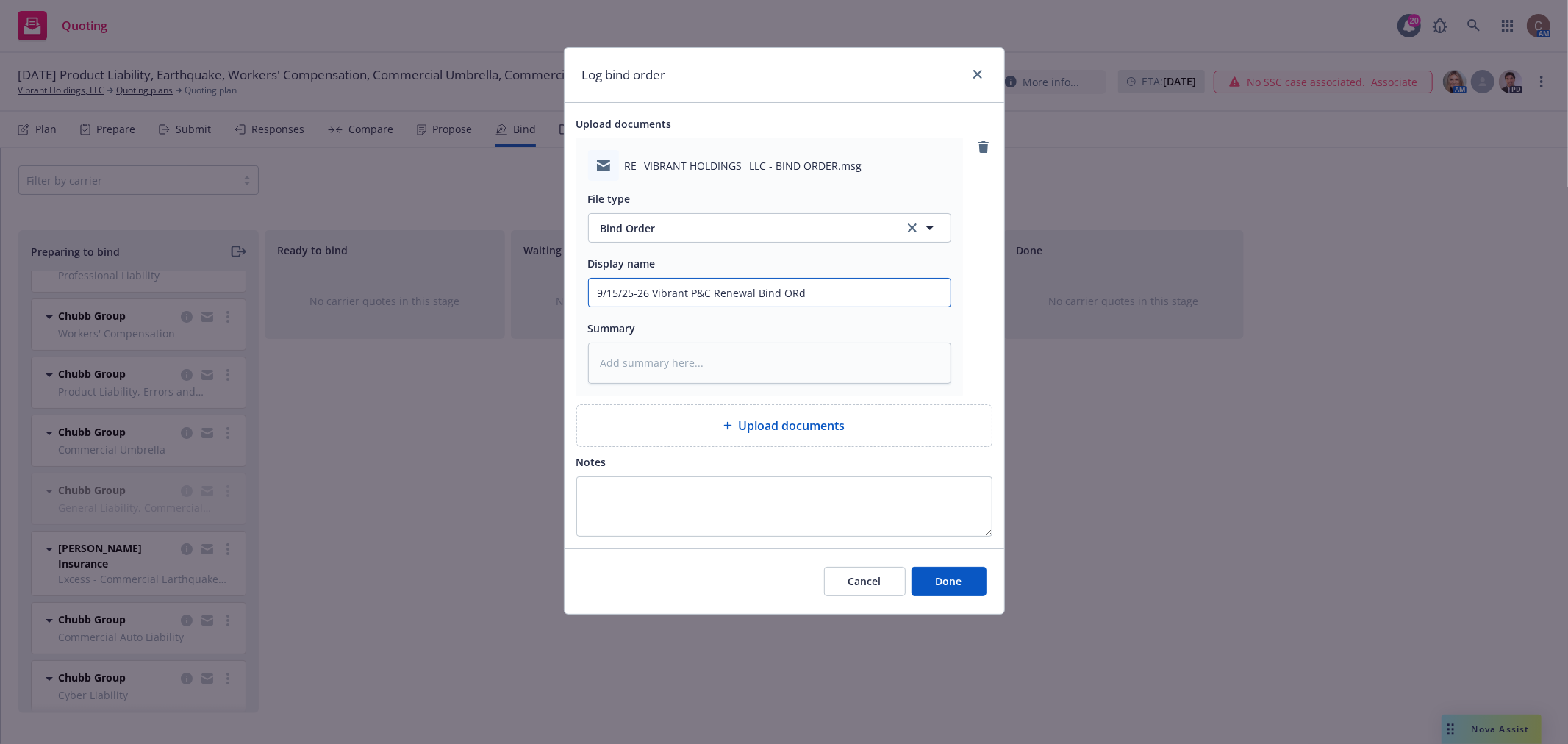
type textarea "x"
type input "9/15/25-26 Vibrant P&C Renewal Bind ORde"
type textarea "x"
type input "9/15/25-26 Vibrant P&C Renewal Bind ORder"
type textarea "x"
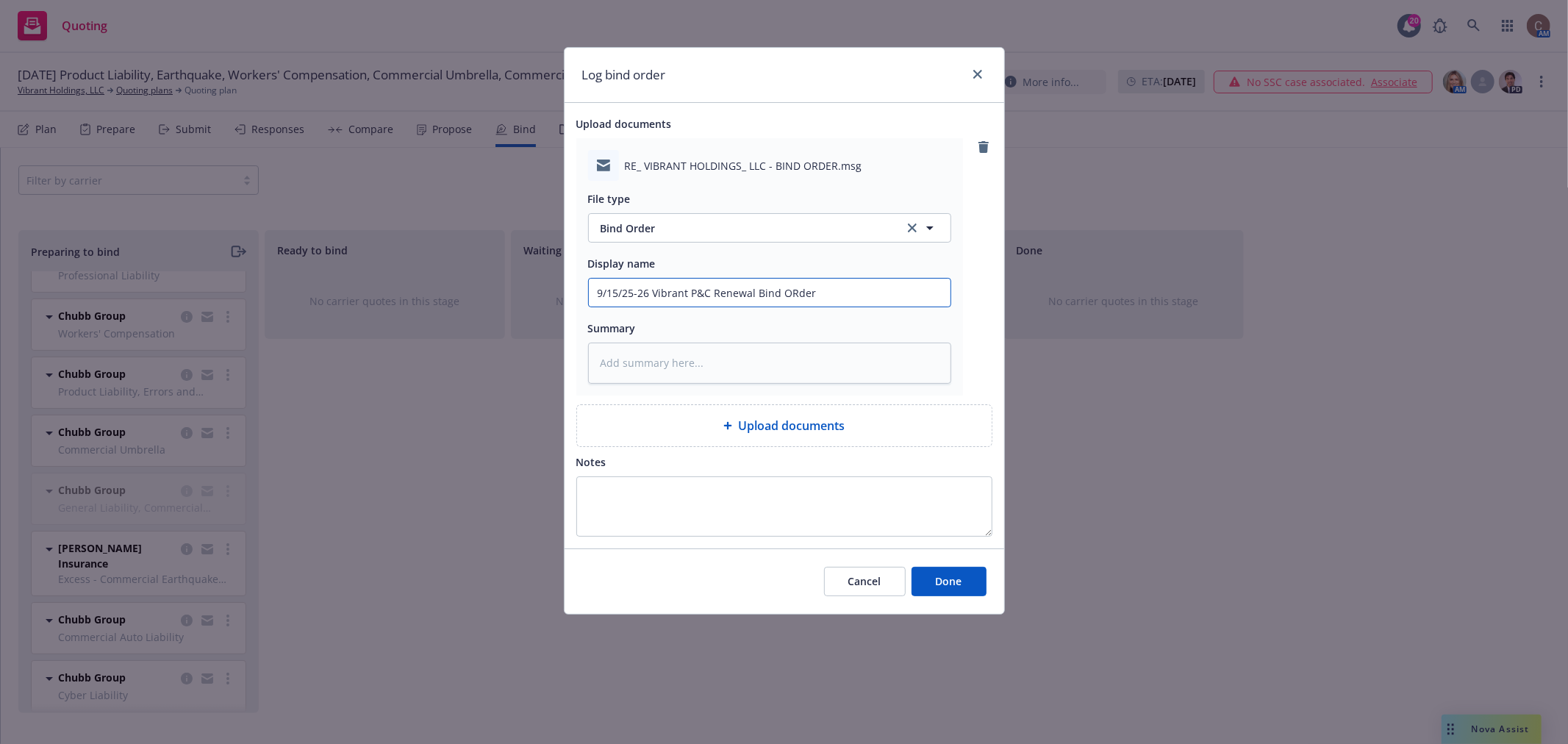
type input "9/15/25-26 Vibrant P&C Renewal Bind ORde"
type textarea "x"
type input "9/15/25-26 Vibrant P&C Renewal Bind ORd"
type textarea "x"
type input "9/15/25-26 Vibrant P&C Renewal Bind OR"
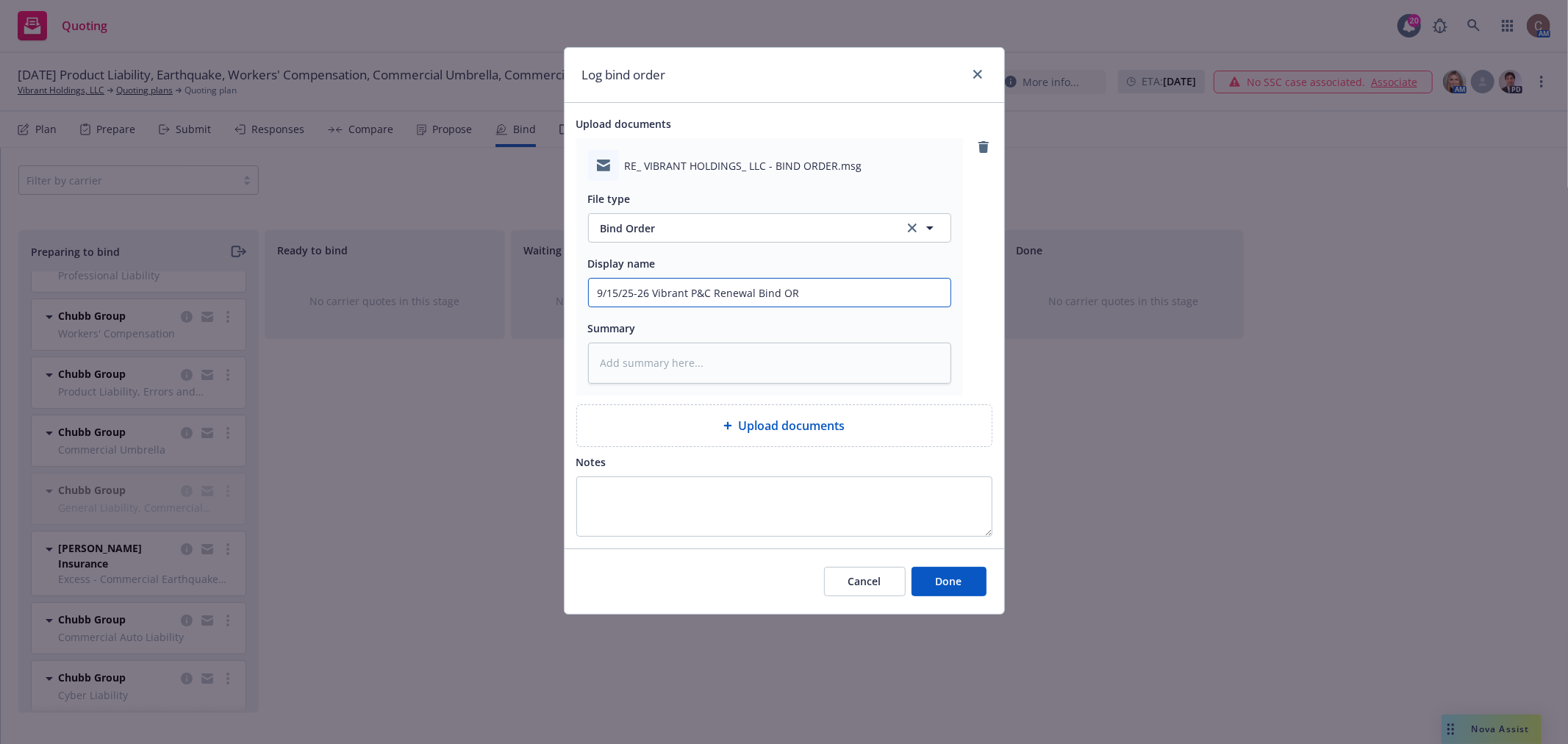
type textarea "x"
type input "9/15/25-26 Vibrant P&C Renewal Bind O"
type textarea "x"
type input "9/15/25-26 Vibrant P&C Renewal Bind Or"
type textarea "x"
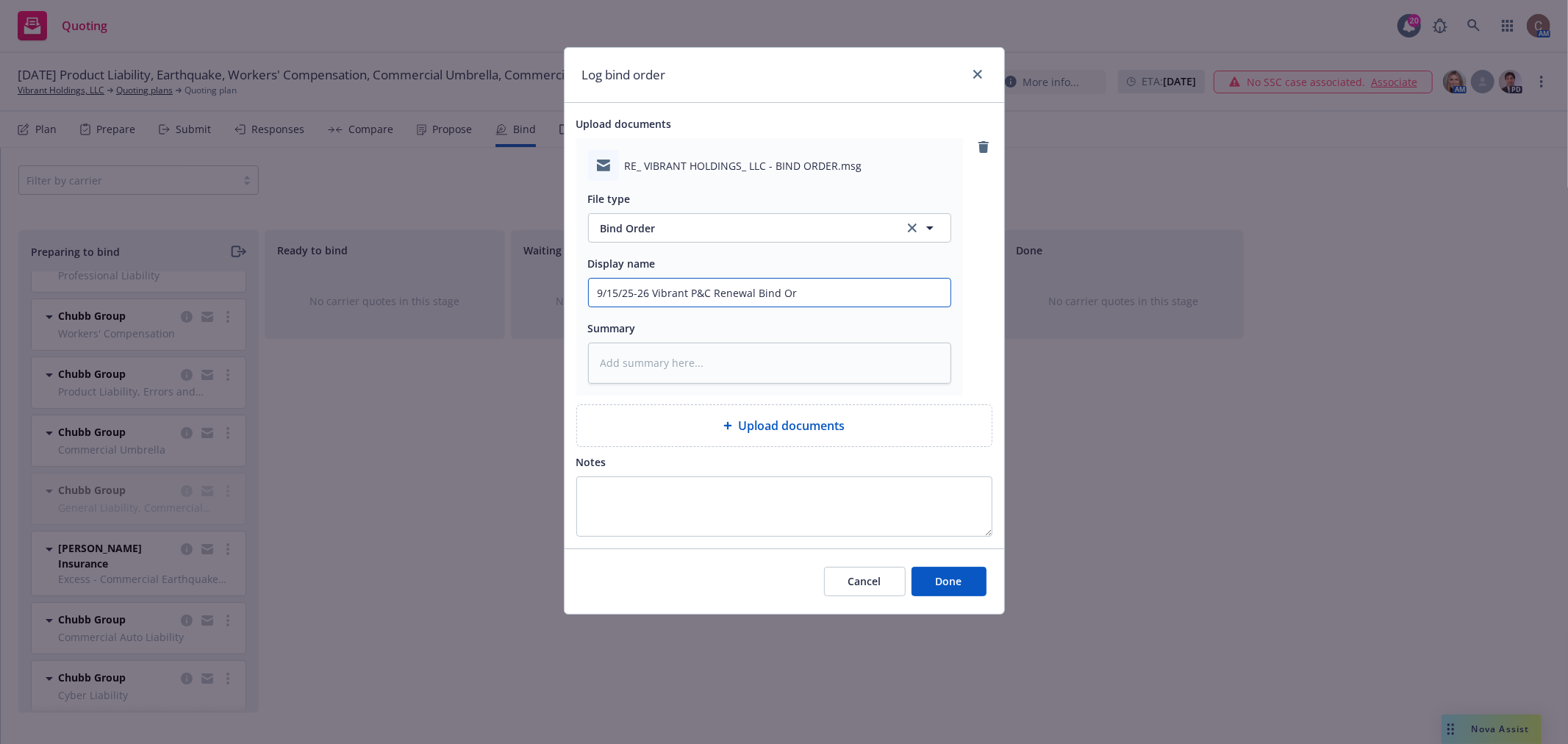
type input "9/15/25-26 Vibrant P&C Renewal Bind Ord"
type textarea "x"
type input "9/15/25-26 Vibrant P&C Renewal Bind Orde"
type textarea "x"
type input "9/15/25-26 Vibrant P&C Renewal Bind Order"
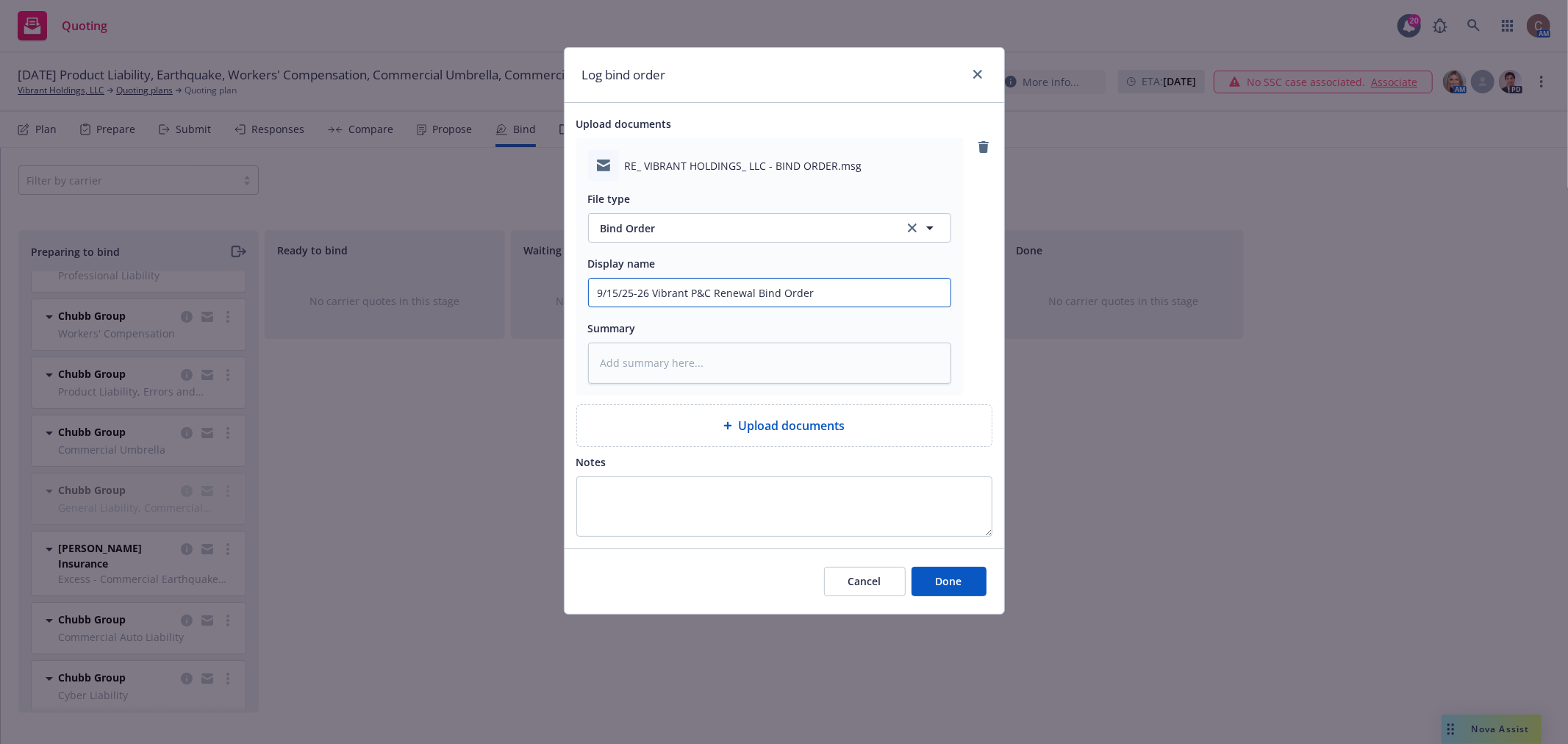
type textarea "x"
type input "9/15/25-26 Vibrant P&C Renewal Bind Order"
type textarea "x"
type input "9/15/25-26 Vibrant P&C Renewal Bind Order s"
type textarea "x"
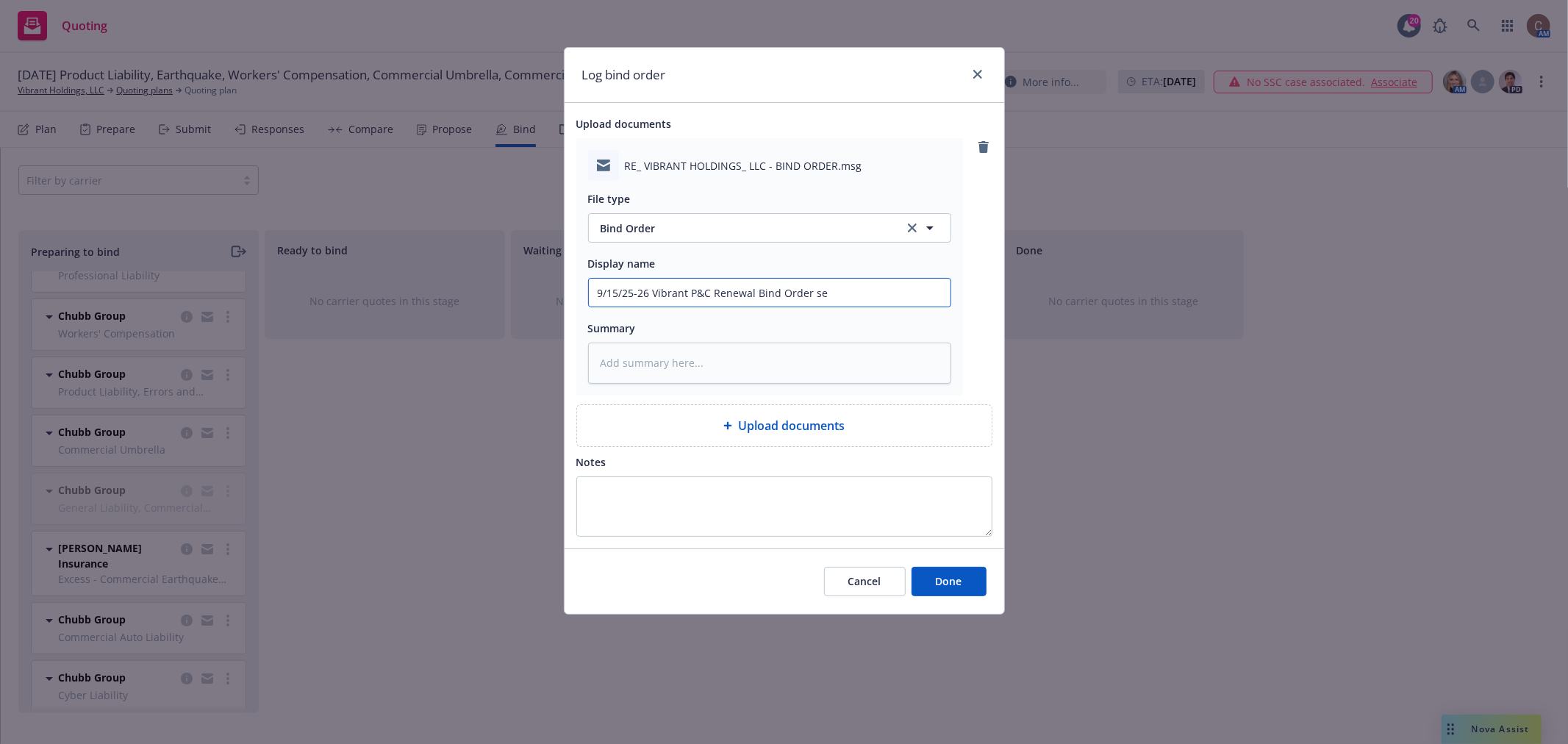
type input "9/15/25-26 Vibrant P&C Renewal Bind Order sen"
type textarea "x"
type input "9/15/25-26 Vibrant P&C Renewal Bind Order sent"
type textarea "x"
type input "9/15/25-26 Vibrant P&C Renewal Bind Order sent"
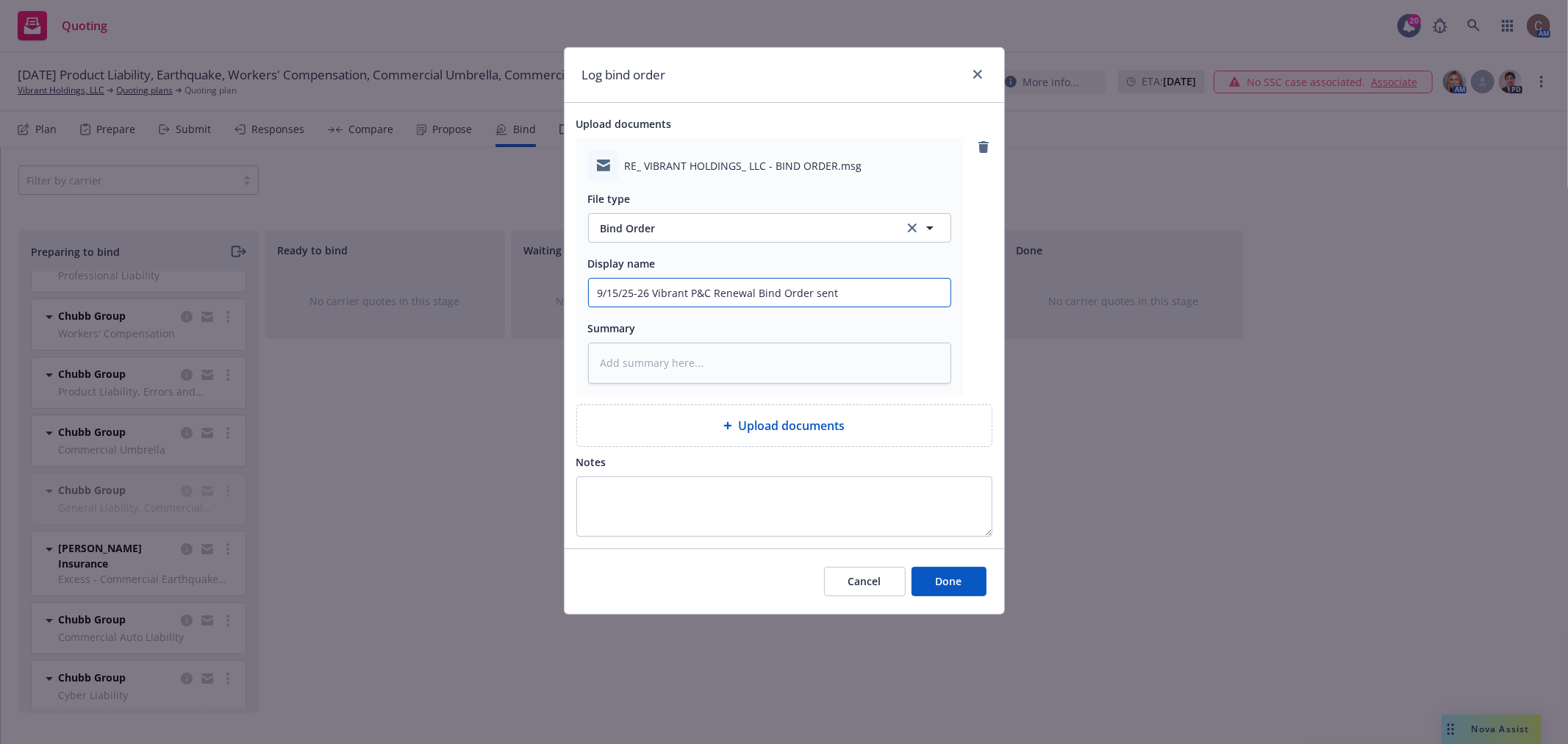
type textarea "x"
type input "9/15/25-26 Vibrant P&C Renewal Bind Order sent t"
type textarea "x"
type input "9/15/25-26 Vibrant P&C Renewal Bind Order sent t"
type textarea "x"
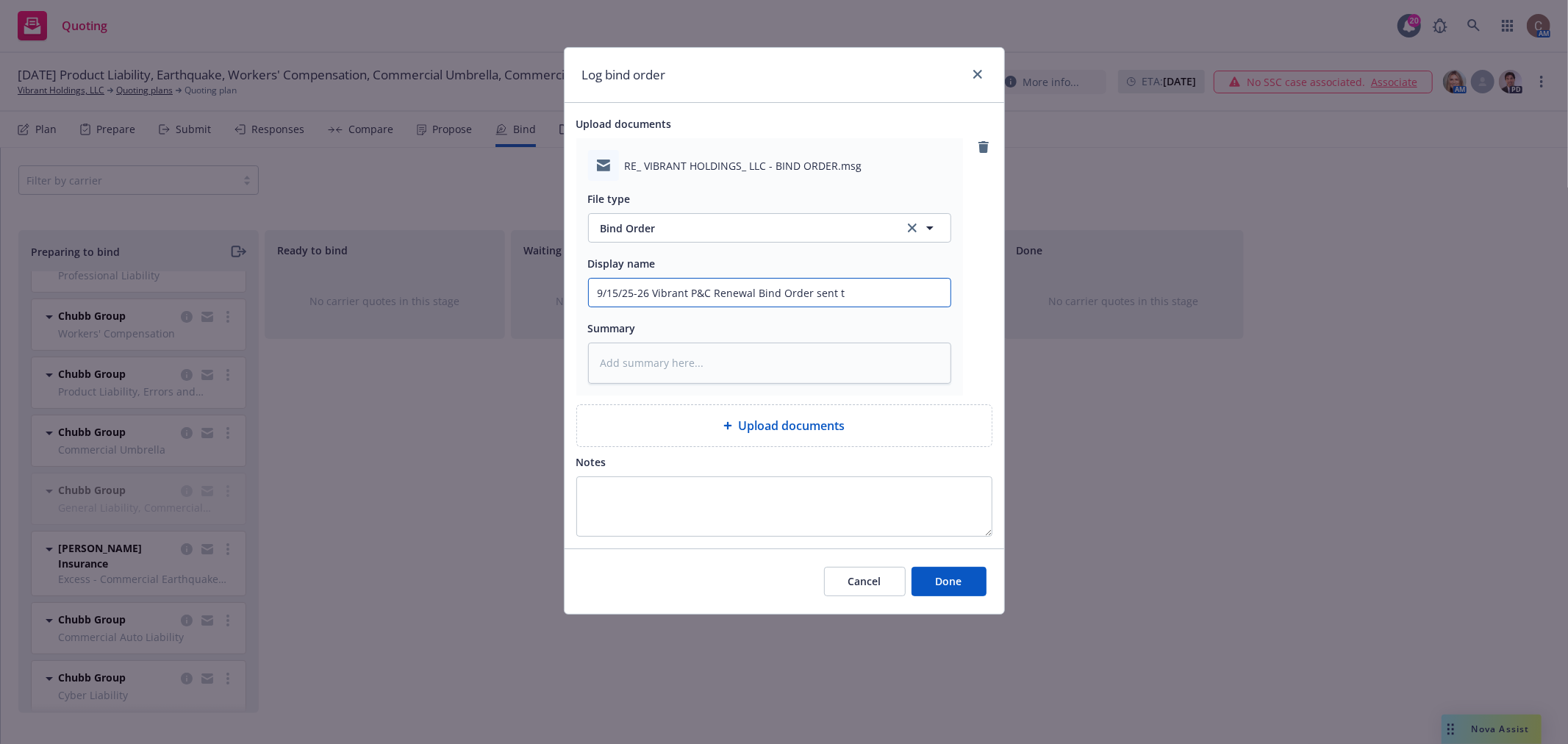
type input "9/15/25-26 Vibrant P&C Renewal Bind Order sent to"
type textarea "x"
type input "9/15/25-26 Vibrant P&C Renewal Bind Order sent top"
type textarea "x"
type input "9/15/25-26 Vibrant P&C Renewal Bind Order sent top"
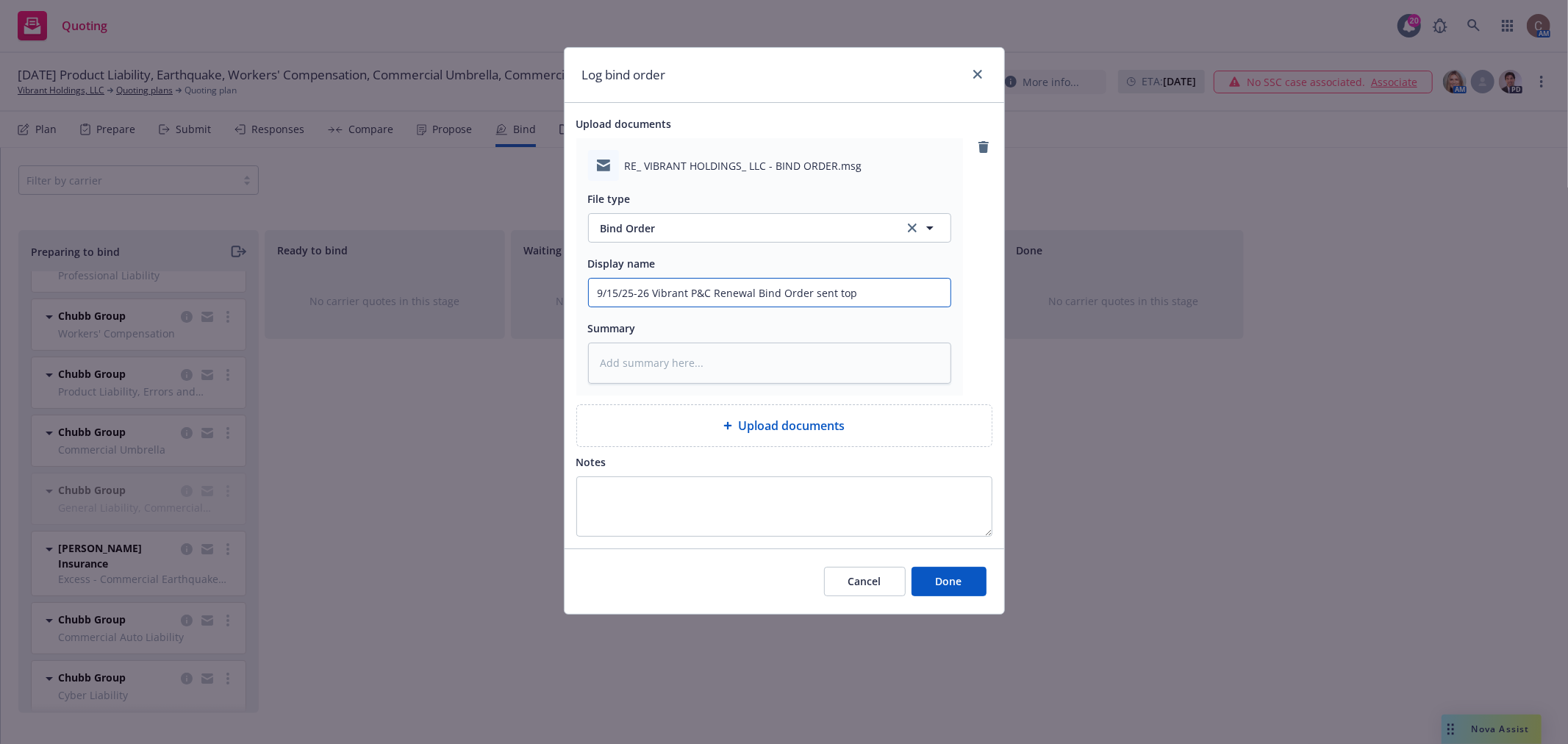
type textarea "x"
type input "9/15/25-26 Vibrant P&C Renewal Bind Order sent top"
type textarea "x"
type input "9/15/25-26 Vibrant P&C Renewal Bind Order sent to"
type textarea "x"
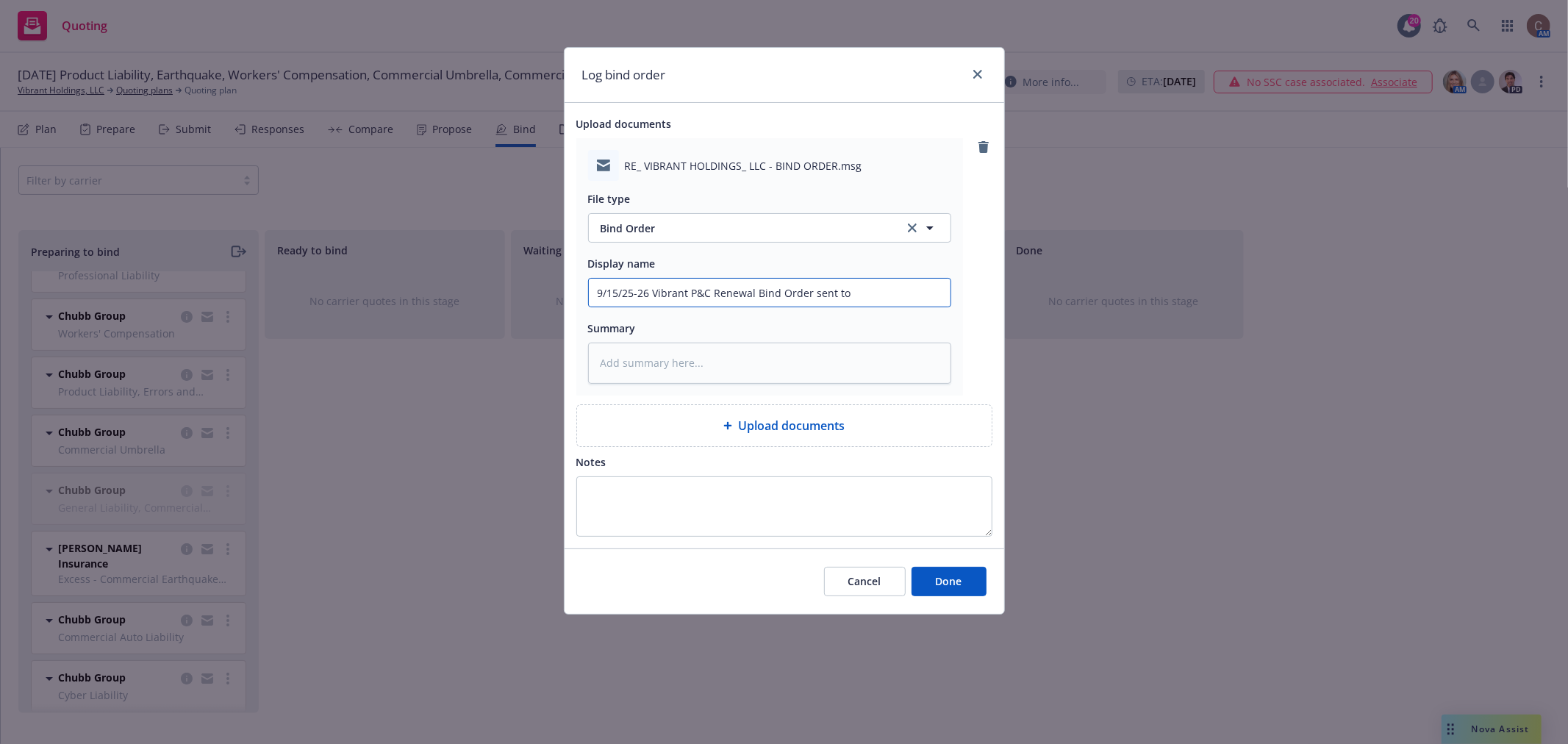
type input "9/15/25-26 Vibrant P&C Renewal Bind Order sent to"
type textarea "x"
type input "9/15/25-26 Vibrant P&C Renewal Bind Order sent to C"
type textarea "x"
type input "9/15/25-26 Vibrant P&C Renewal Bind Order sent to Ch"
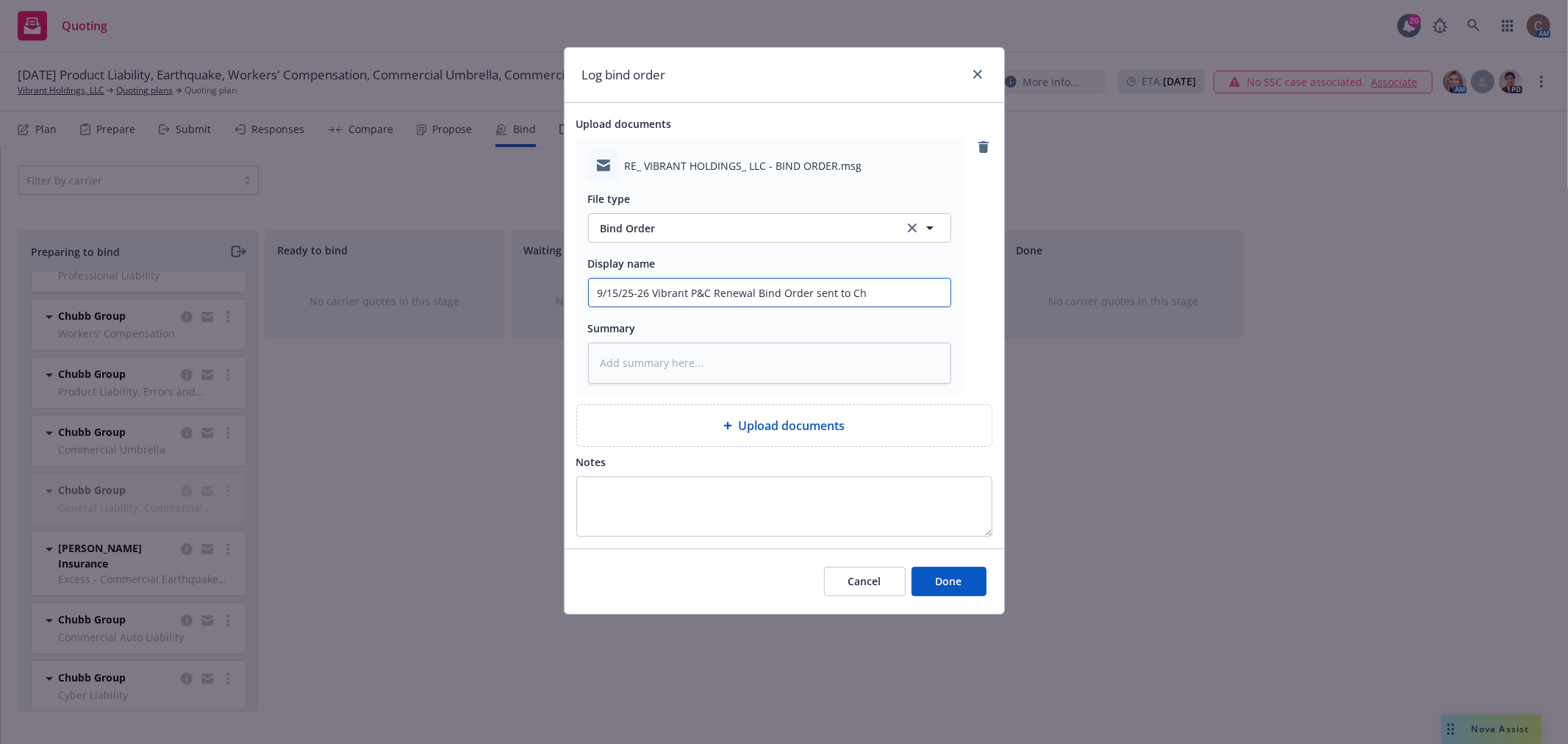
type textarea "x"
type input "9/15/25-26 Vibrant P&C Renewal Bind Order sent to Chub"
type textarea "x"
type input "9/15/25-26 Vibrant P&C Renewal Bind Order sent to Chubb"
click at [944, 571] on button "Done" at bounding box center [949, 581] width 75 height 29
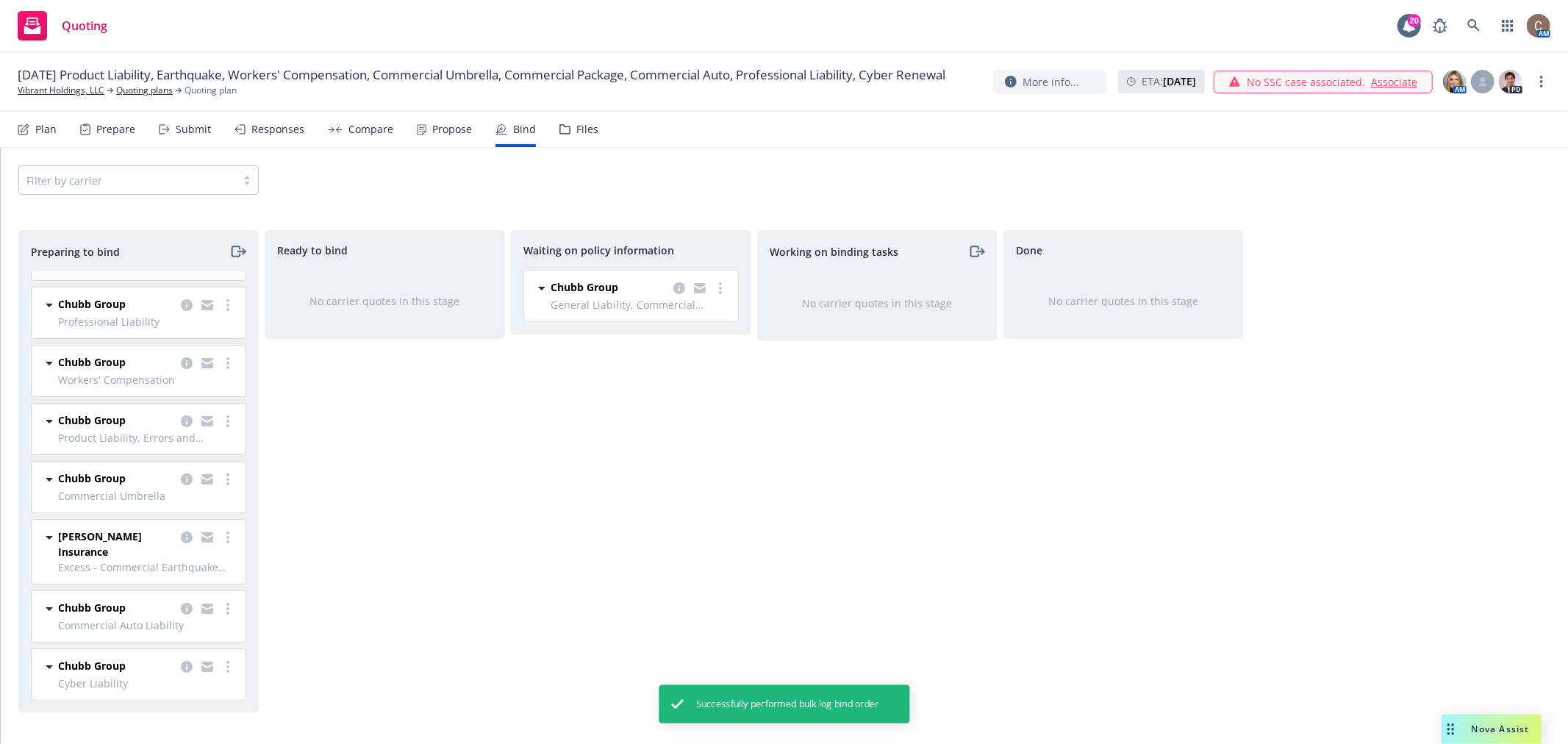
scroll to position [44, 0]
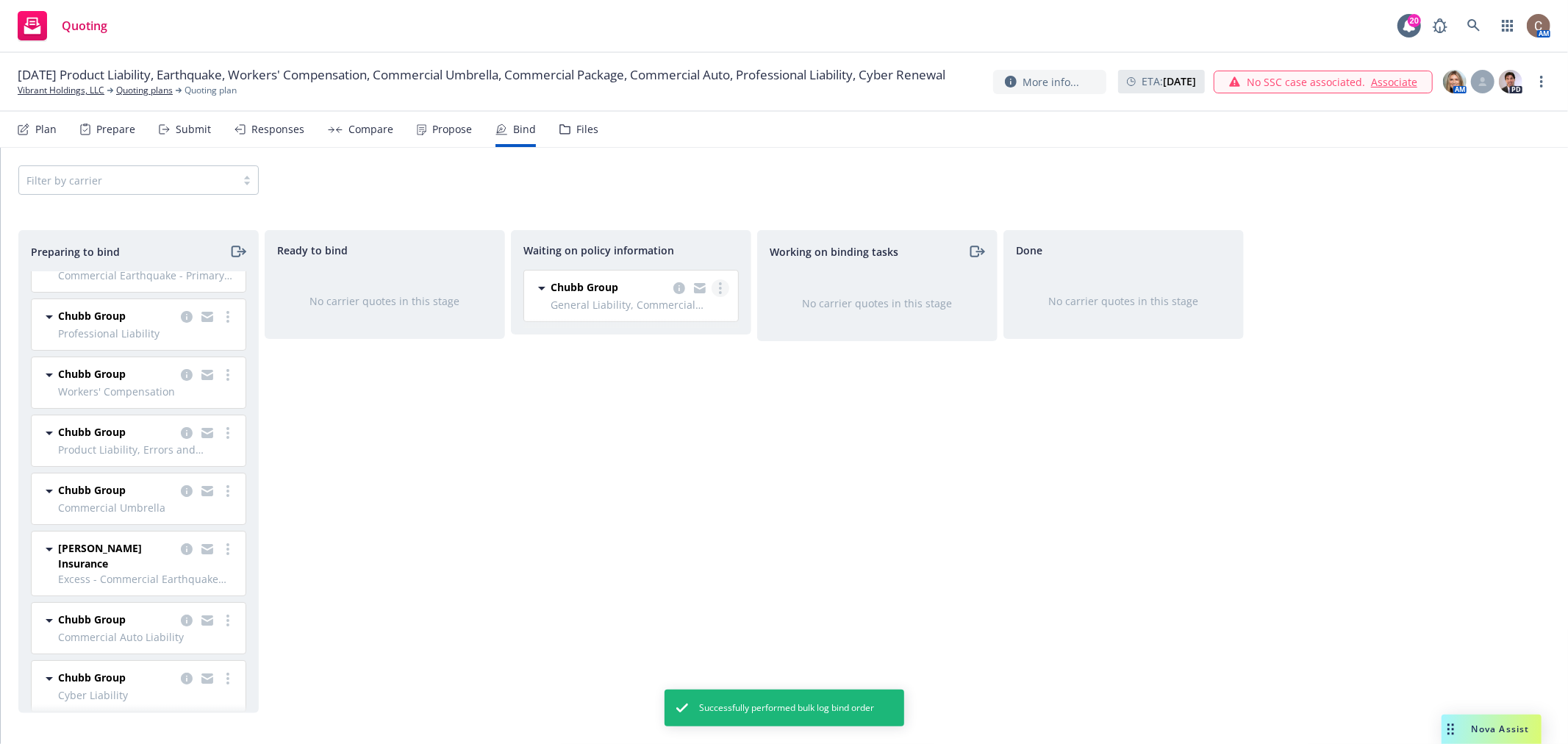
click at [723, 291] on link "more" at bounding box center [721, 288] width 18 height 18
click at [219, 670] on link "more" at bounding box center [228, 678] width 18 height 18
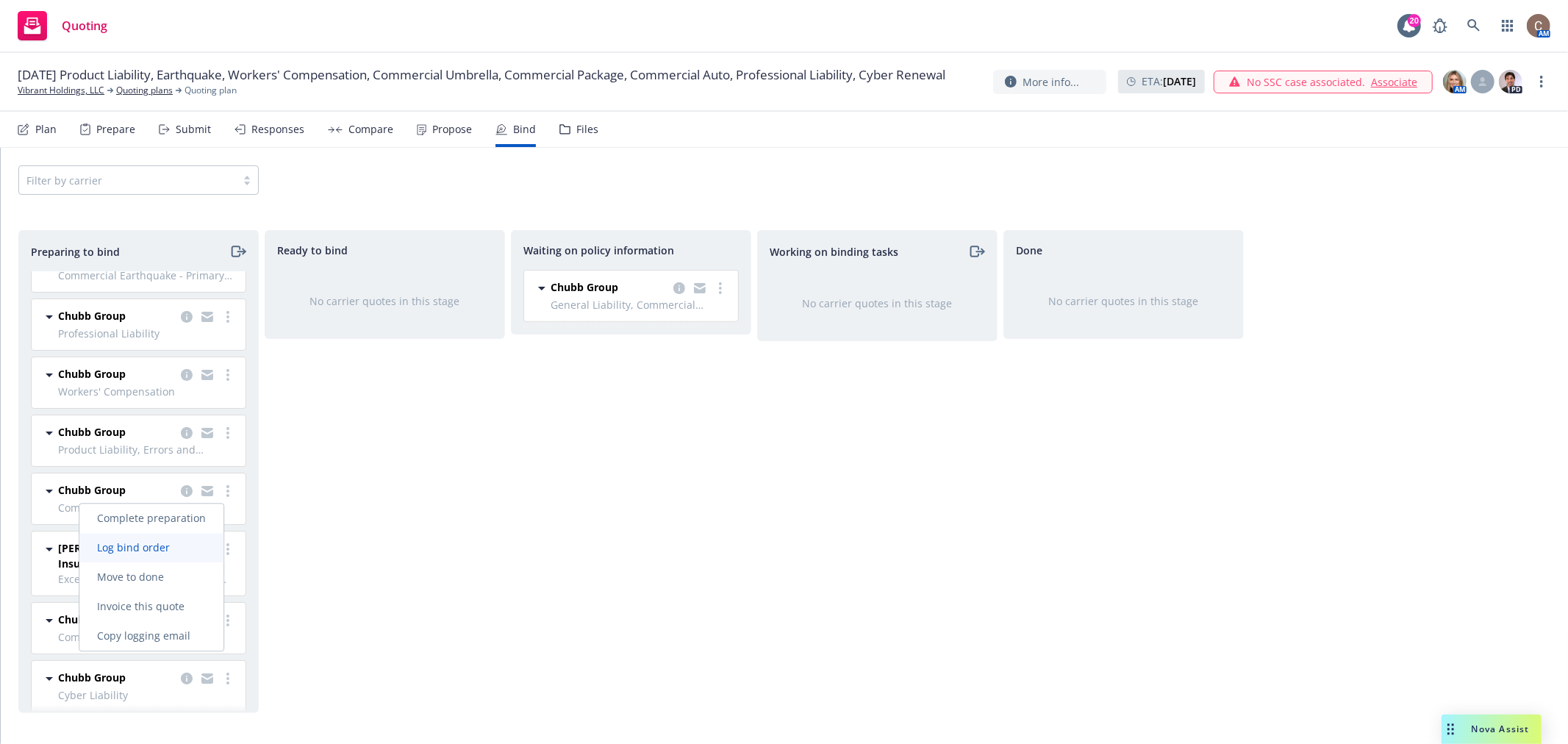
click at [164, 552] on span "Log bind order" at bounding box center [133, 547] width 108 height 14
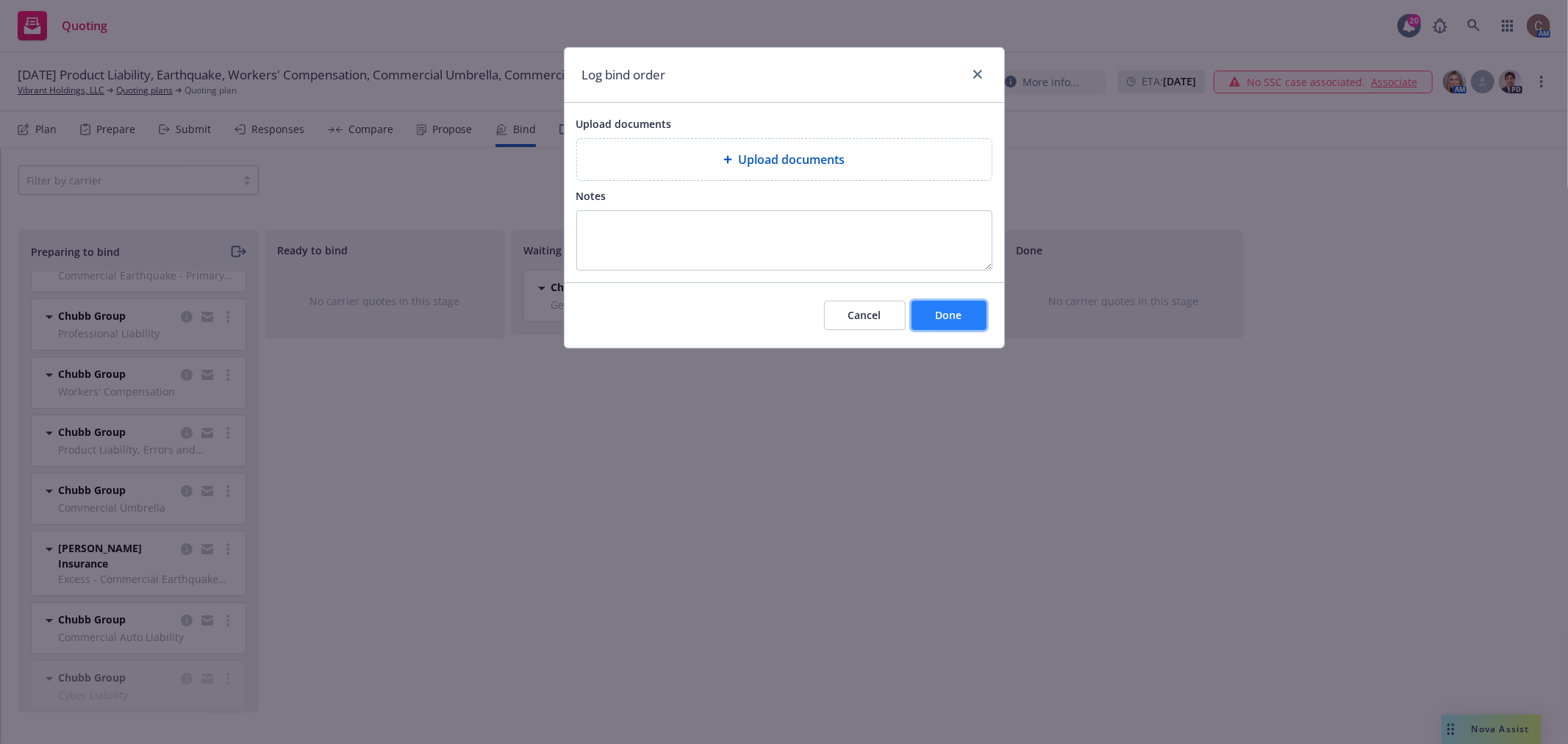
click at [945, 321] on span "Done" at bounding box center [949, 315] width 27 height 14
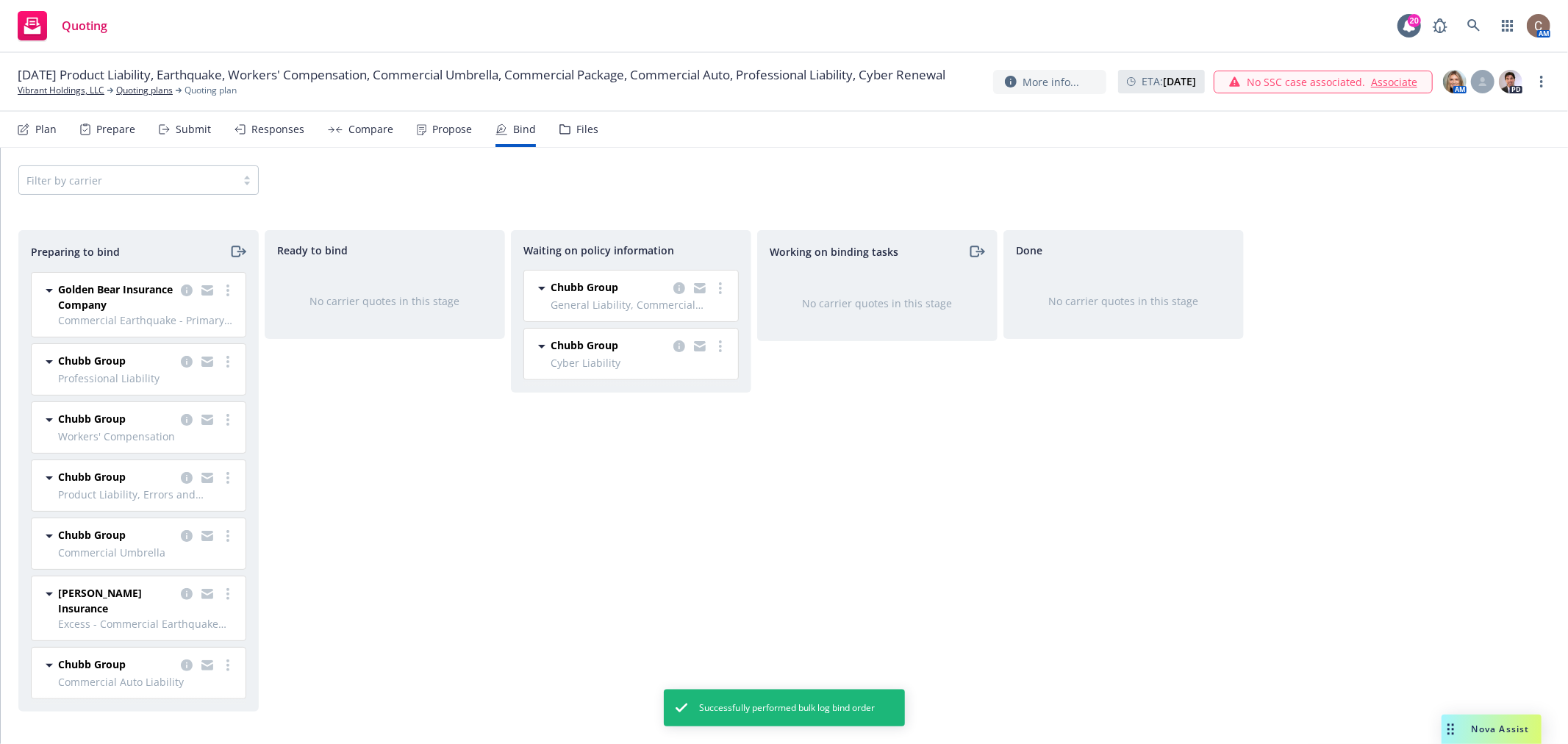
scroll to position [0, 0]
click at [229, 660] on icon "more" at bounding box center [228, 666] width 3 height 12
click at [167, 539] on span "Log bind order" at bounding box center [146, 535] width 108 height 14
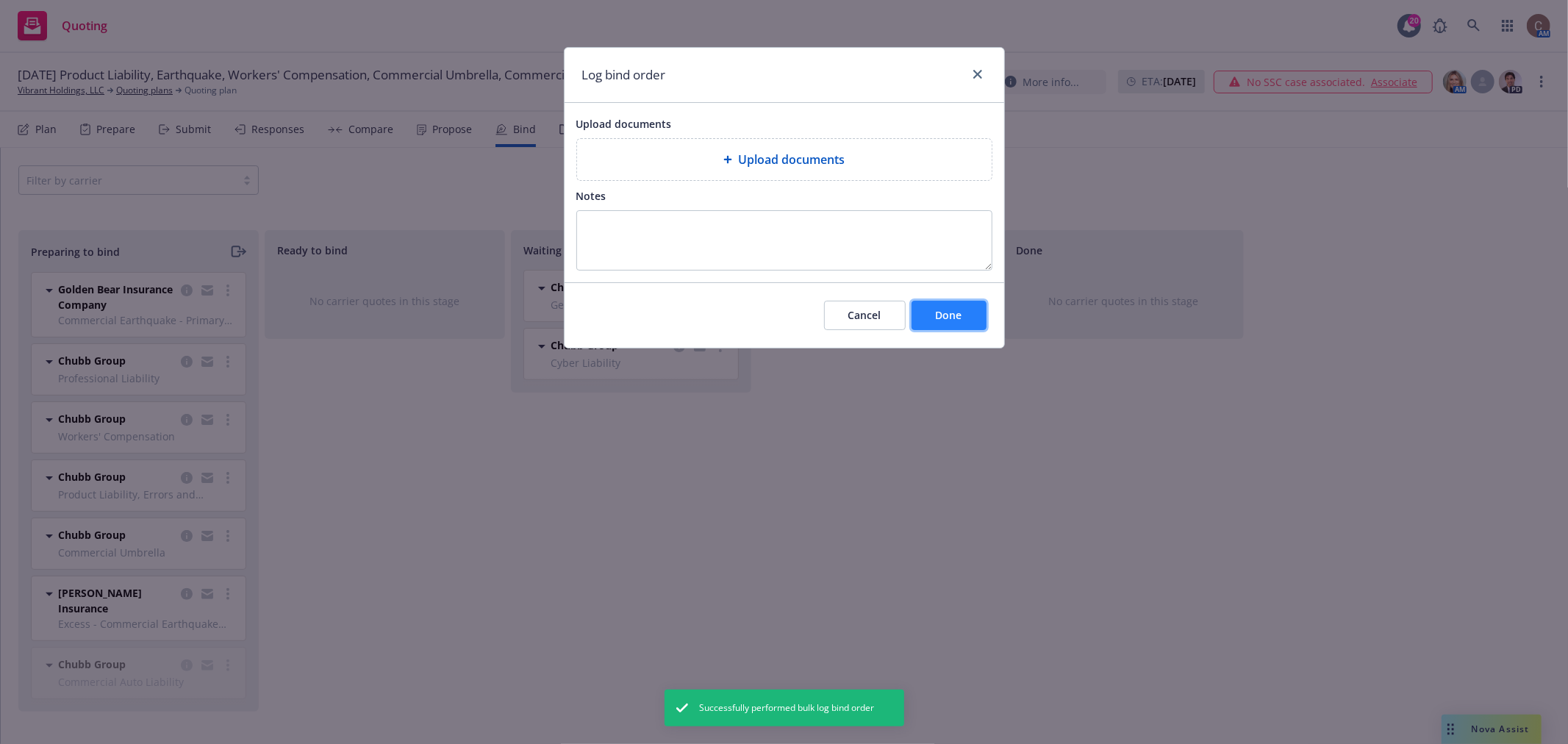
click at [957, 327] on button "Done" at bounding box center [949, 315] width 75 height 29
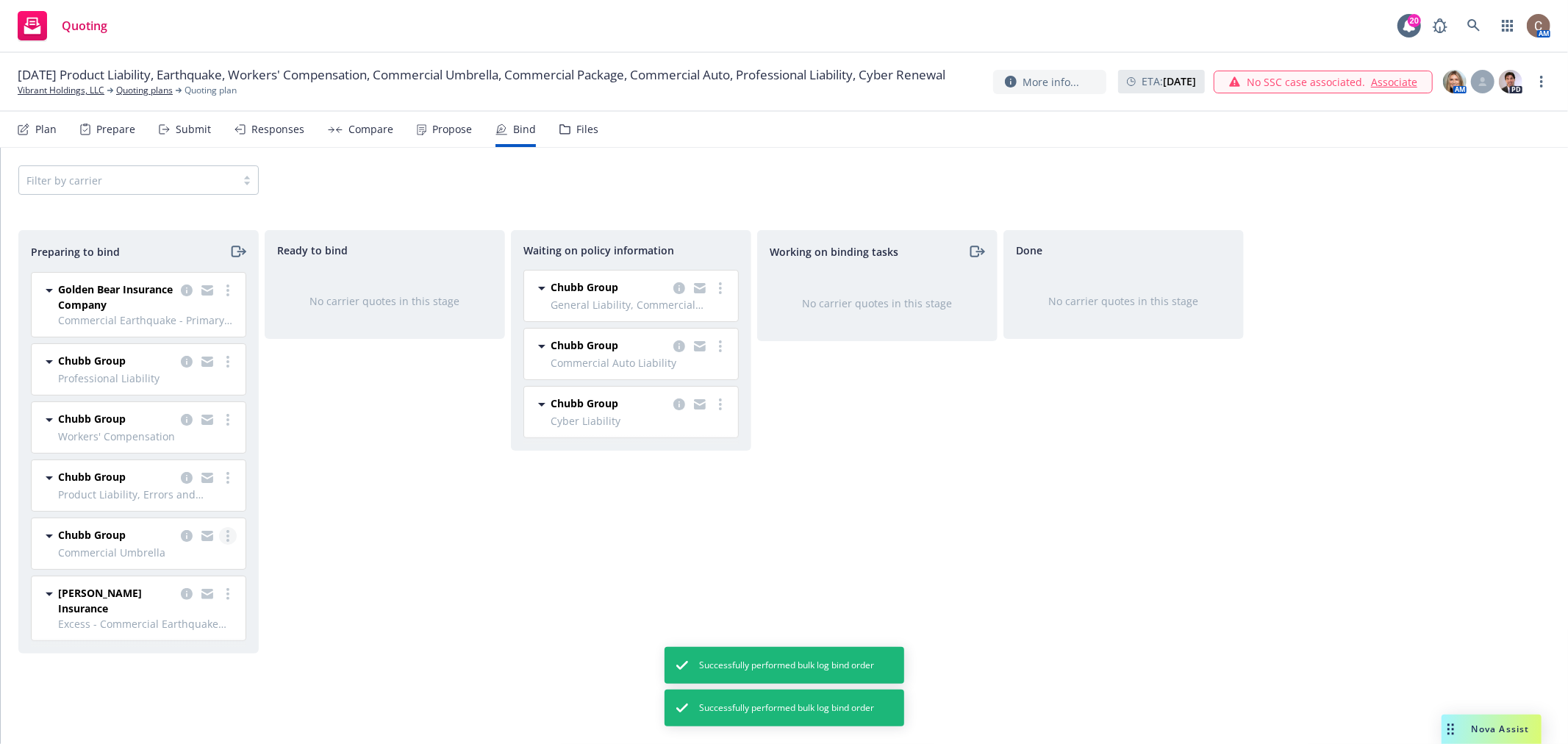
click at [225, 535] on link "more" at bounding box center [228, 536] width 18 height 18
click at [159, 599] on span "Log bind order" at bounding box center [146, 595] width 108 height 14
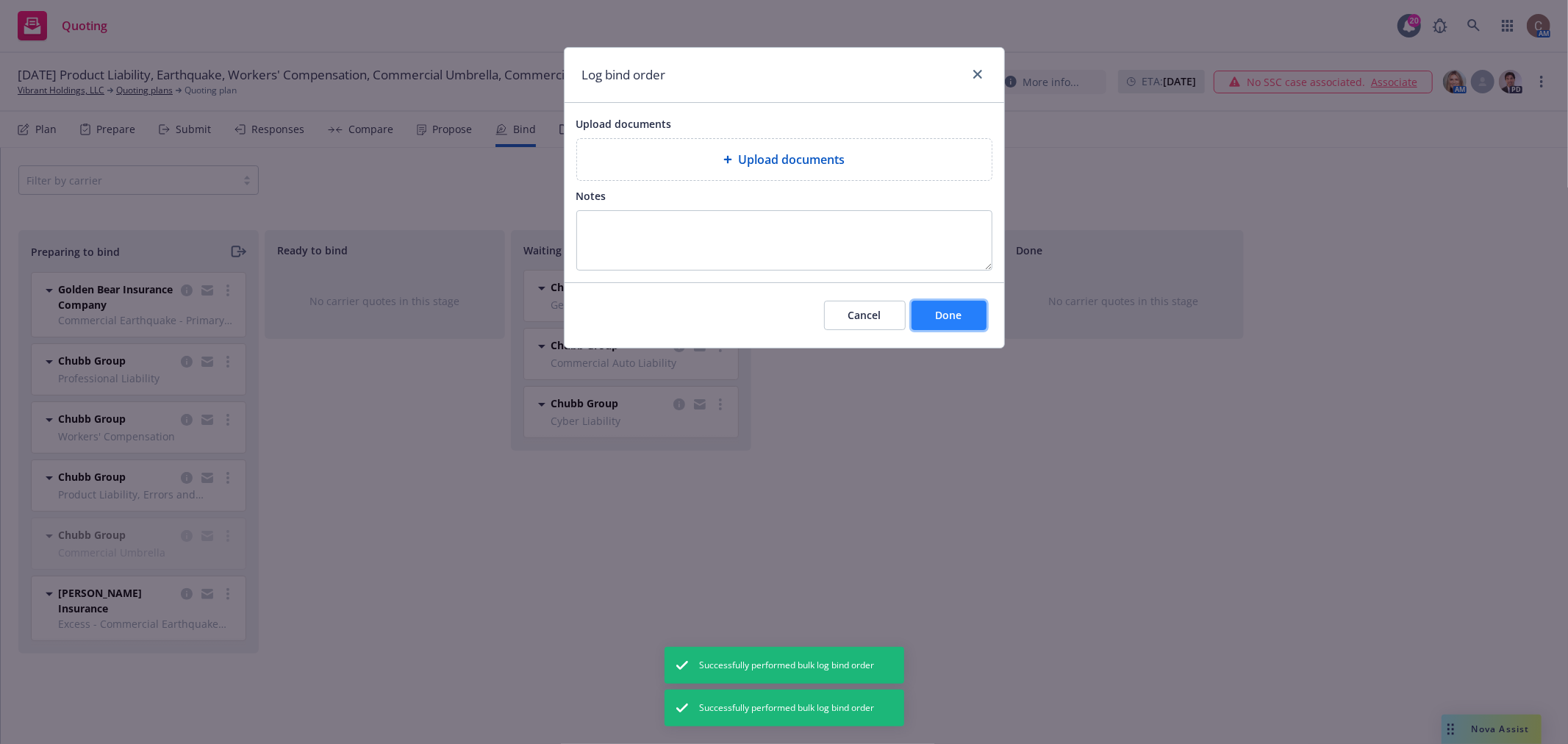
click at [944, 313] on span "Done" at bounding box center [949, 315] width 27 height 14
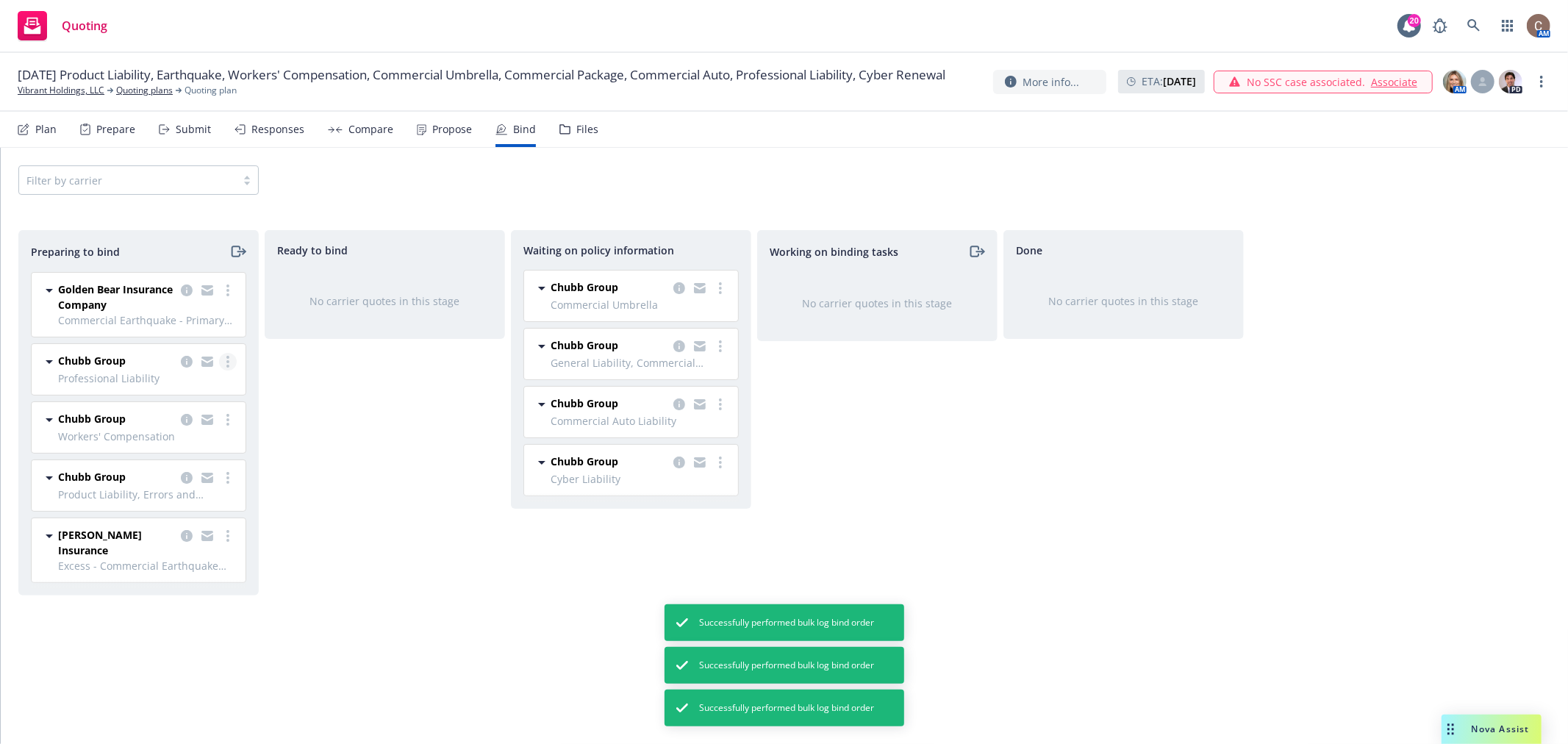
click at [226, 359] on icon "more" at bounding box center [228, 361] width 3 height 12
click at [175, 419] on span "Log bind order" at bounding box center [146, 421] width 108 height 14
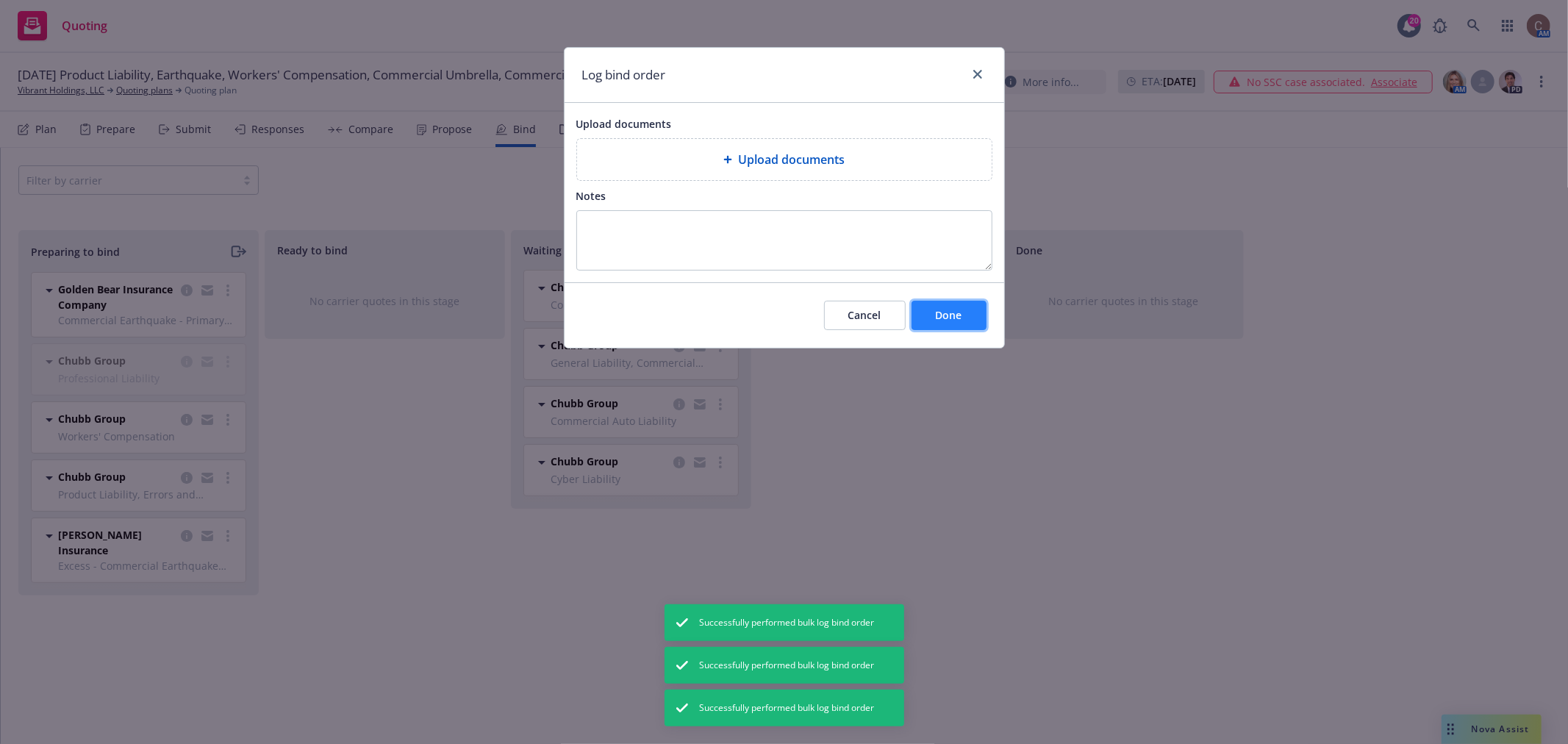
click at [945, 311] on span "Done" at bounding box center [949, 315] width 27 height 14
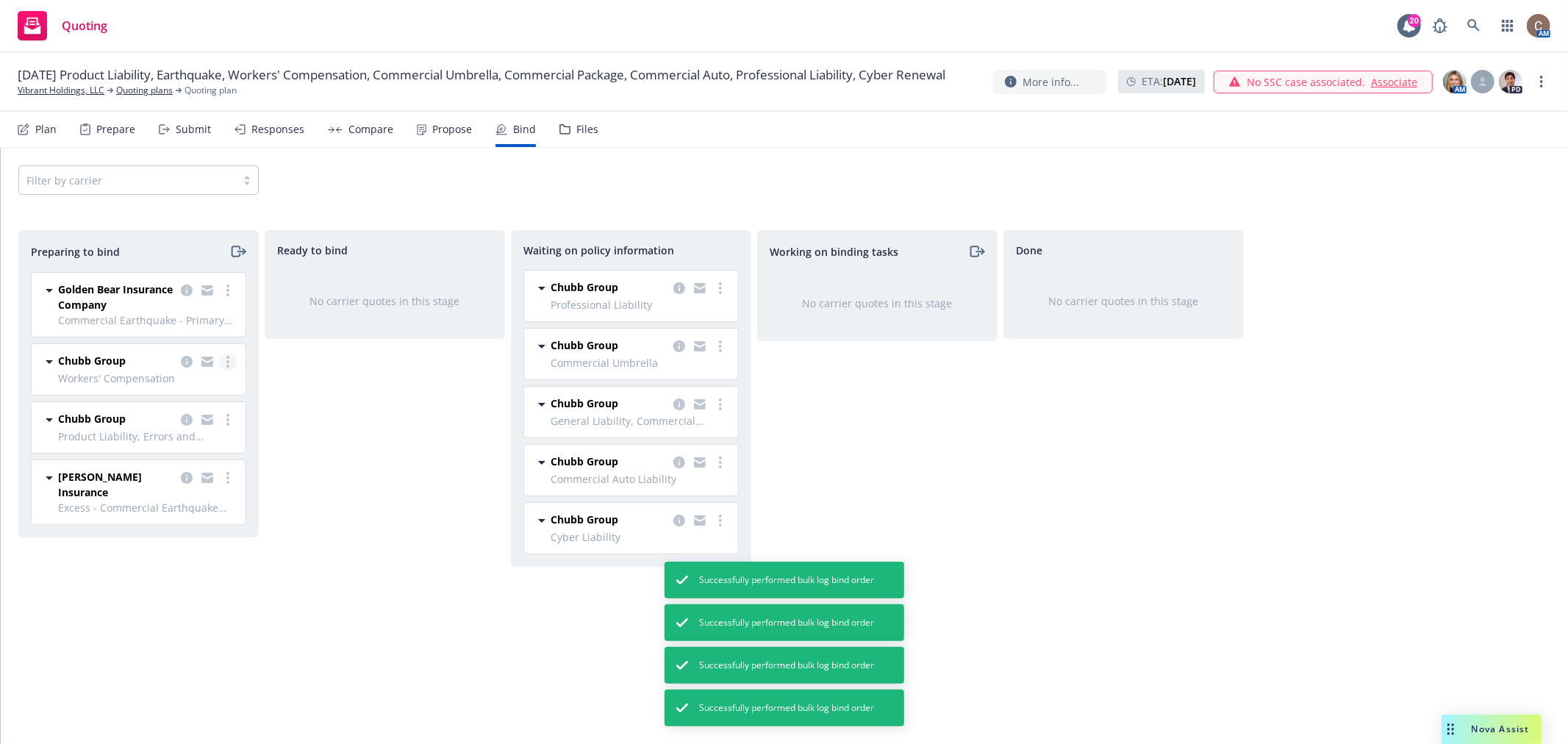
click at [230, 361] on link "more" at bounding box center [228, 361] width 18 height 18
click at [127, 419] on span "Log bind order" at bounding box center [146, 421] width 108 height 14
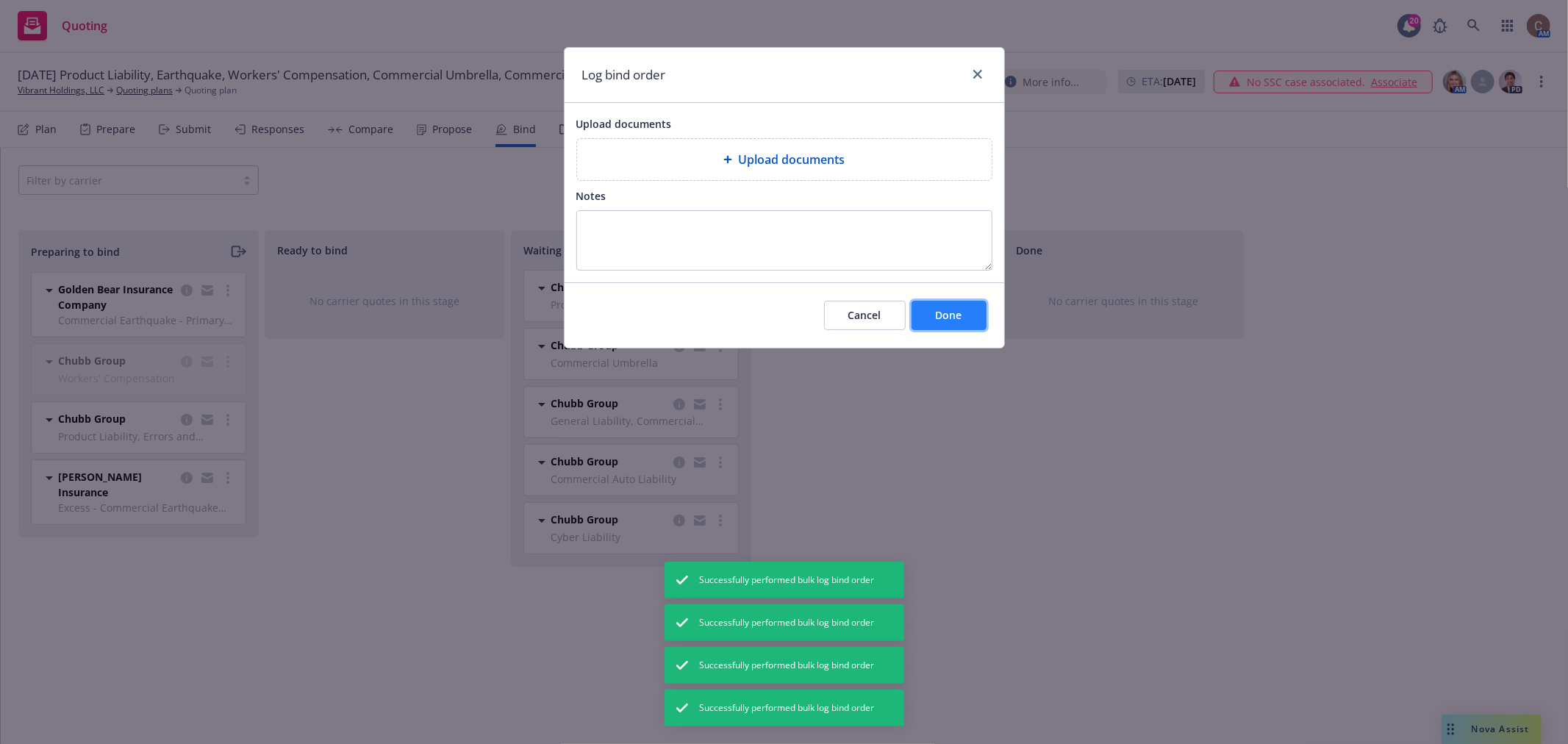
click at [941, 311] on span "Done" at bounding box center [949, 315] width 27 height 14
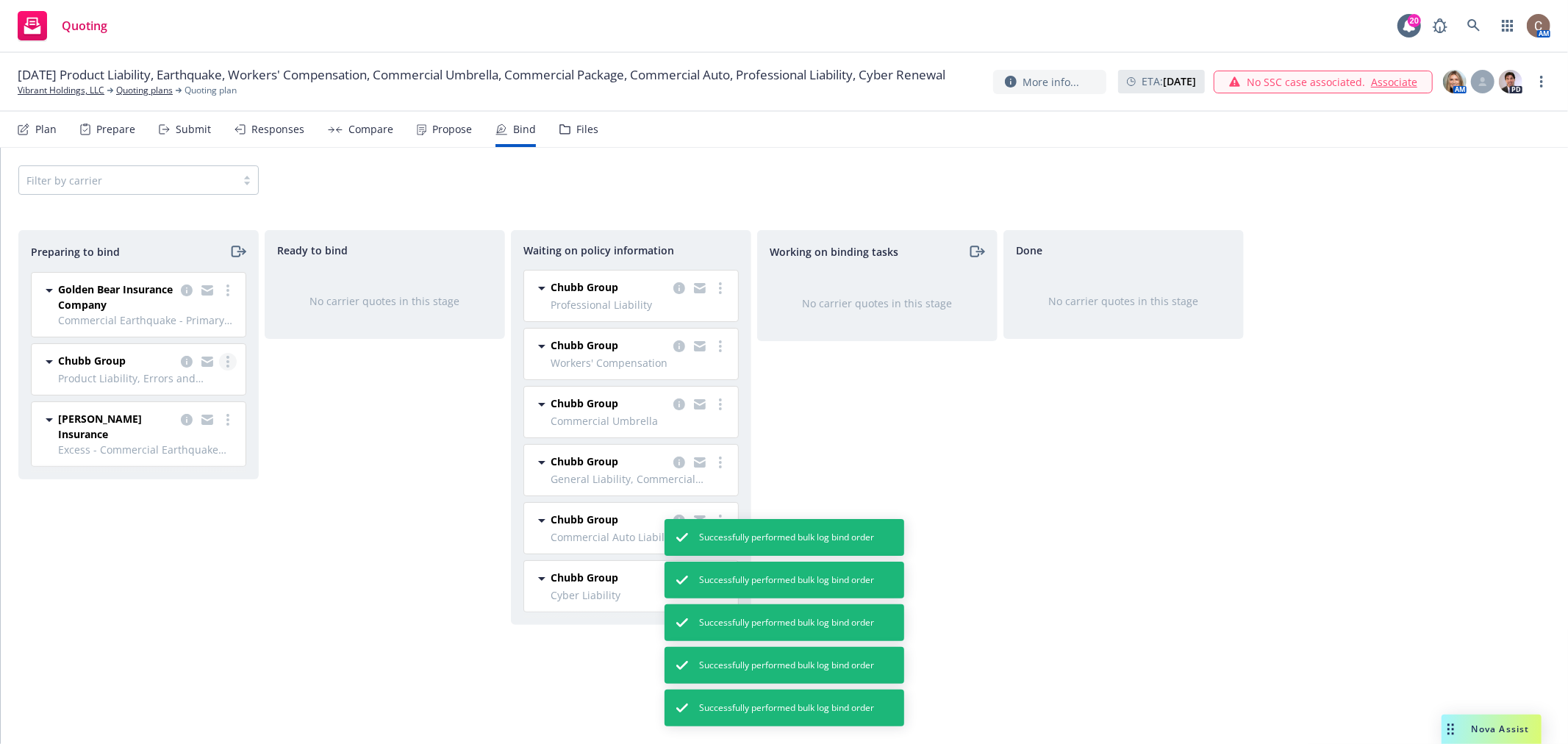
click at [224, 358] on link "more" at bounding box center [228, 361] width 18 height 18
click at [167, 414] on span "Log bind order" at bounding box center [146, 421] width 108 height 14
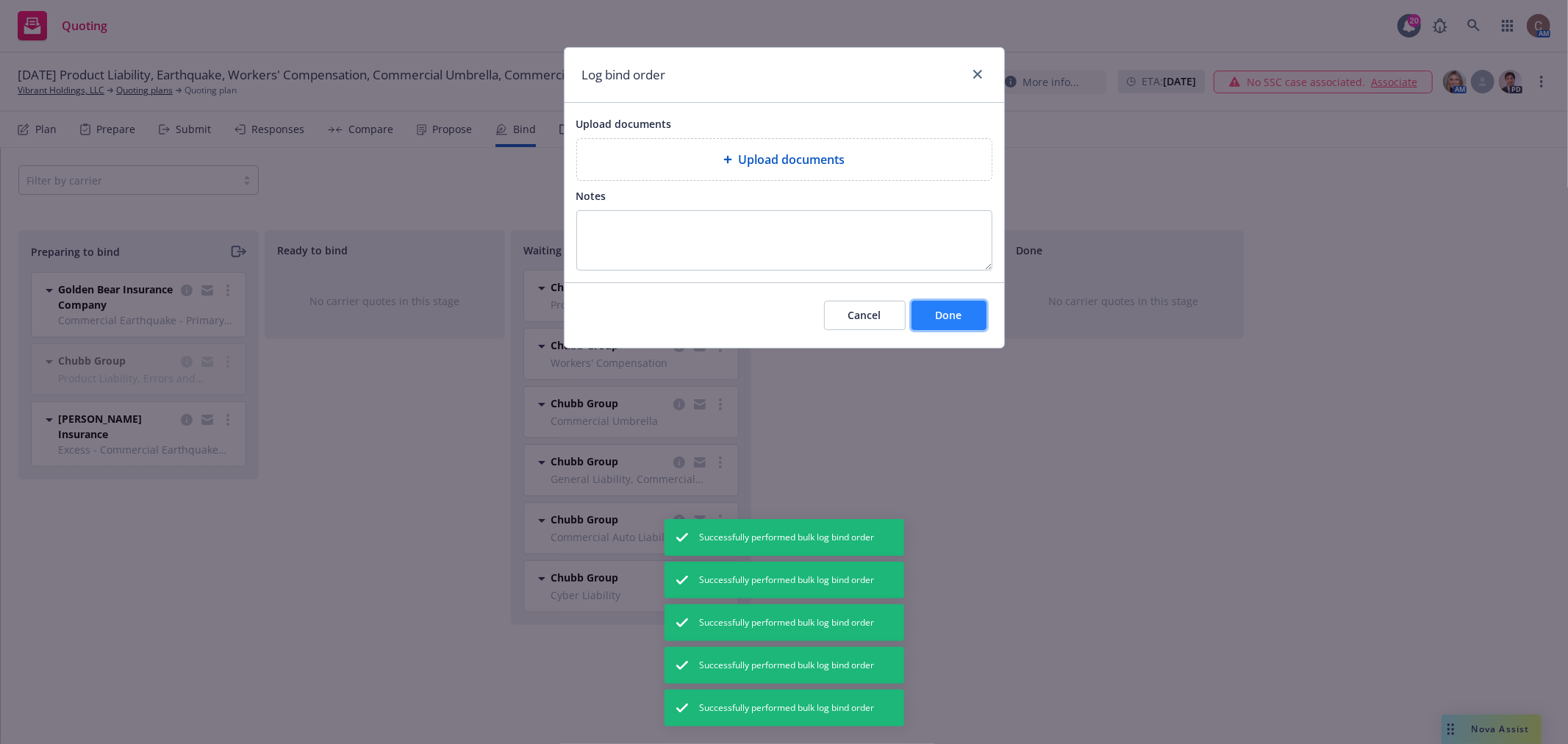
click at [953, 319] on span "Done" at bounding box center [949, 315] width 27 height 14
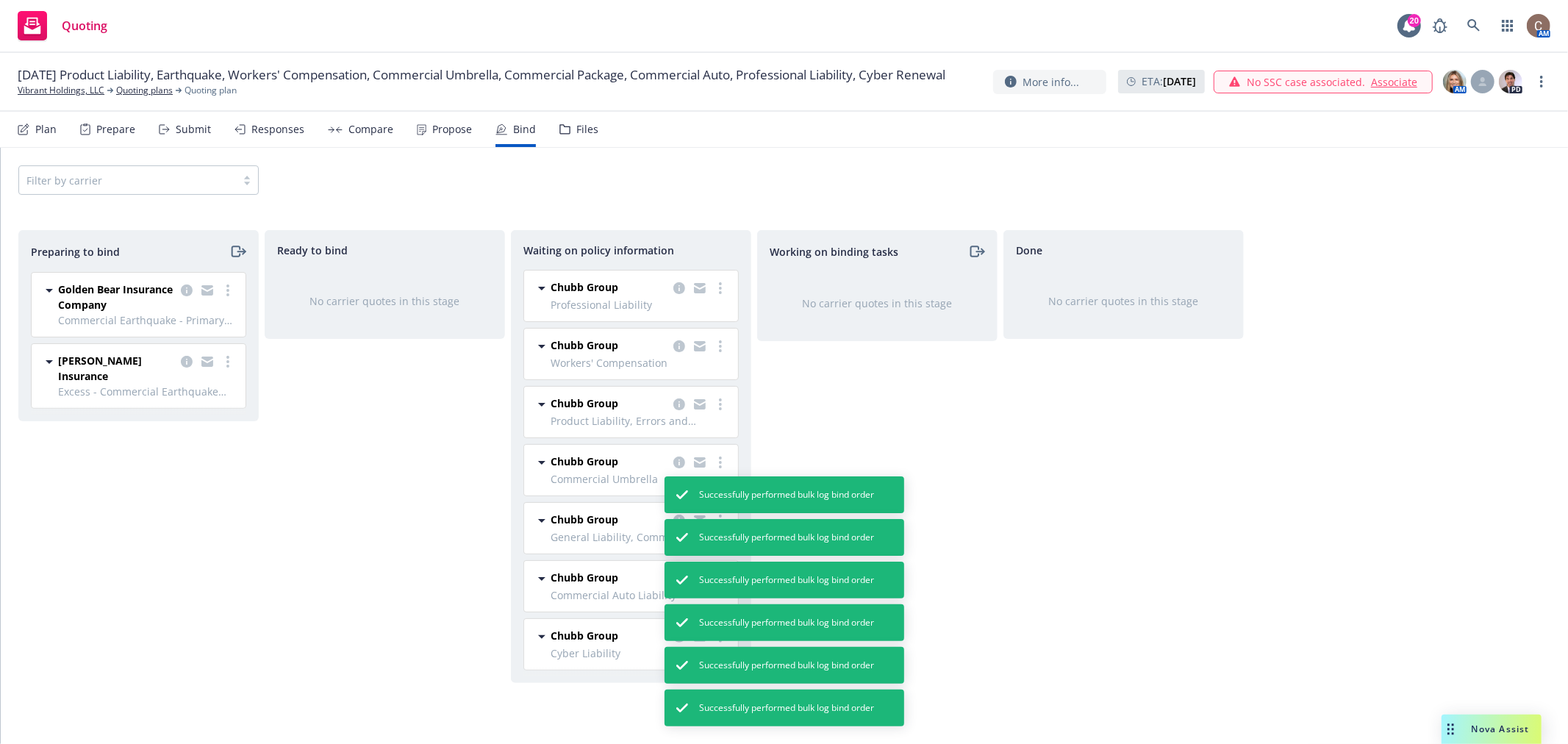
click at [594, 125] on nav "Plan Prepare Submit Responses Compare Propose Bind Files" at bounding box center [784, 129] width 1533 height 36
click at [579, 128] on div "Files" at bounding box center [587, 129] width 22 height 12
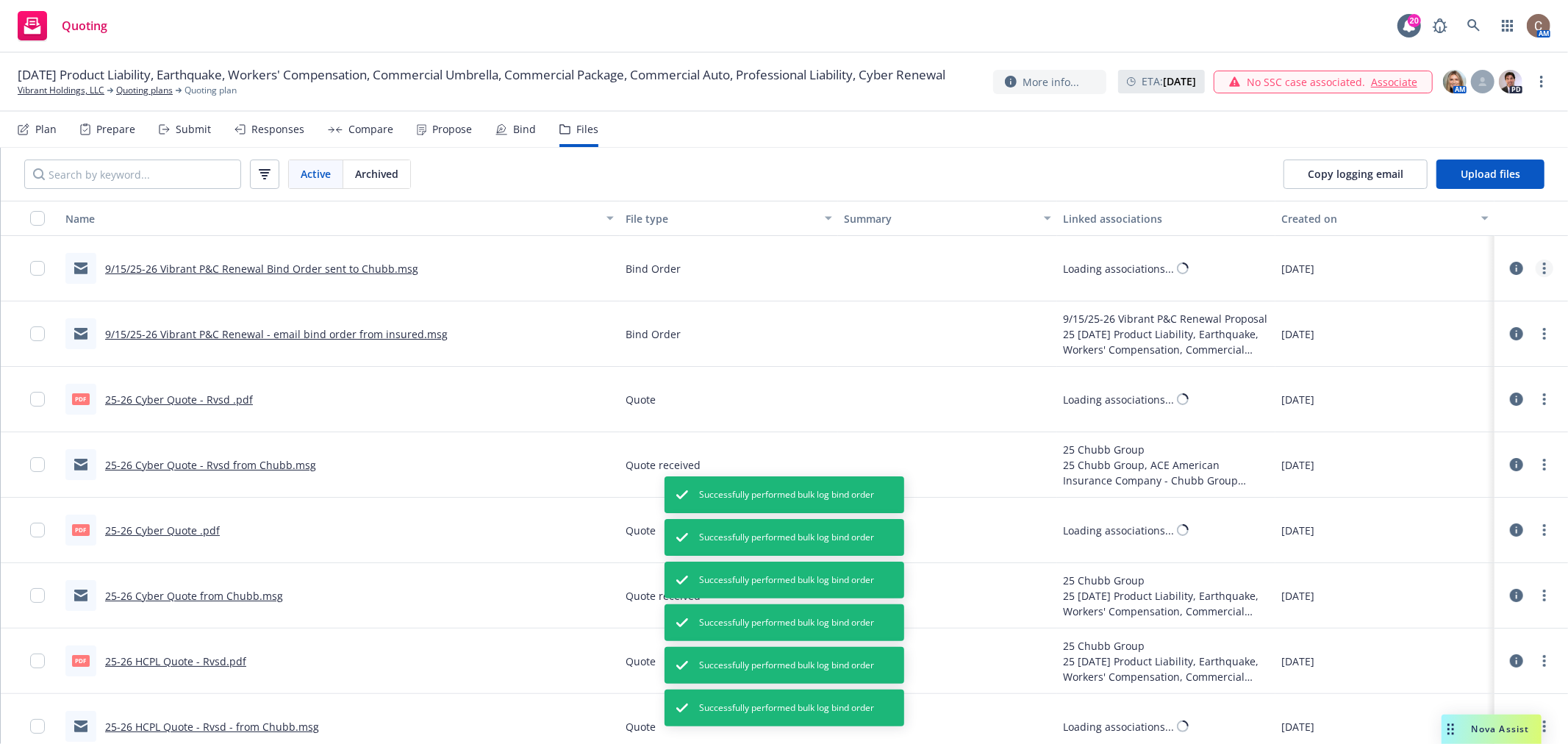
click at [1537, 267] on link "more" at bounding box center [1545, 268] width 18 height 18
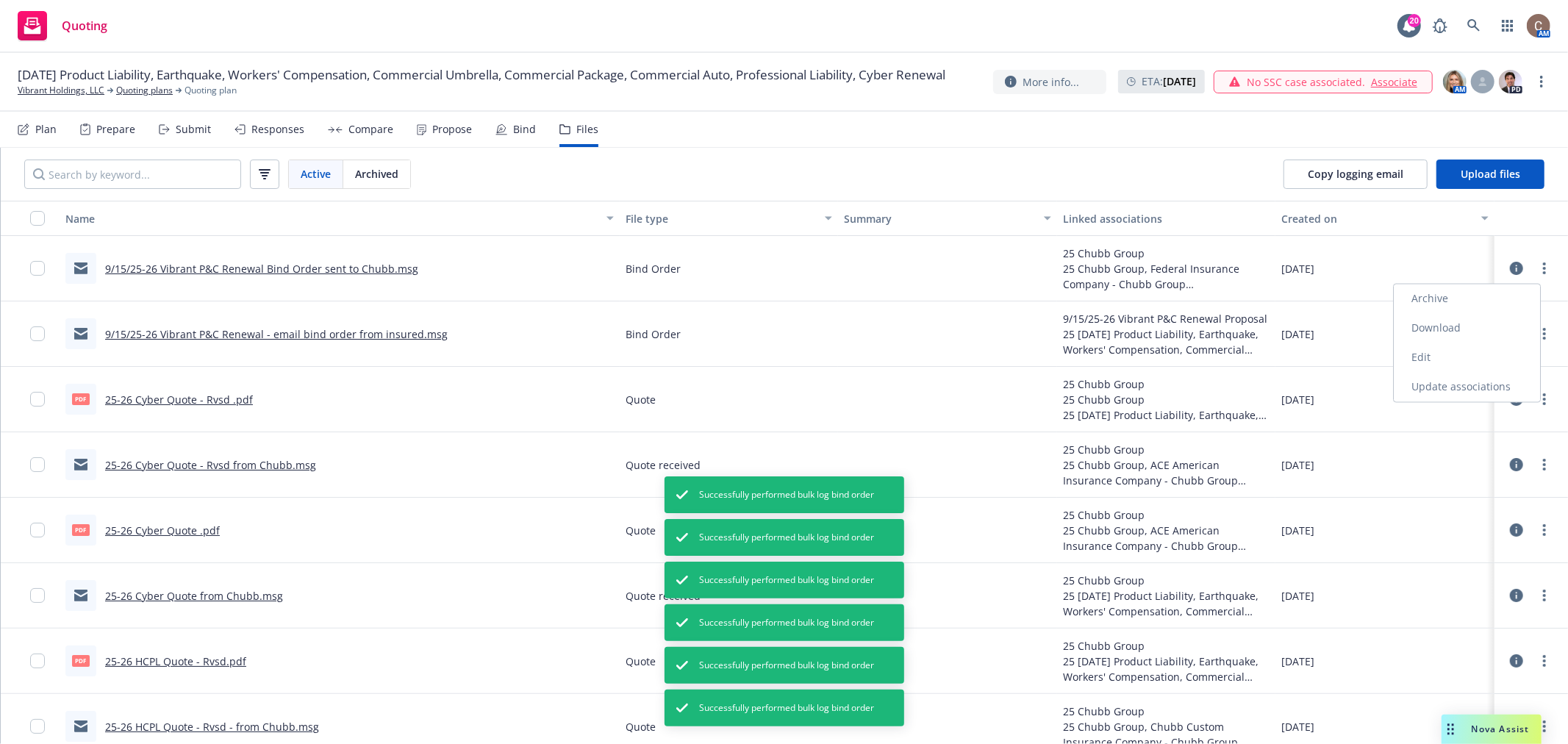
click at [1464, 383] on link "Update associations" at bounding box center [1467, 387] width 146 height 29
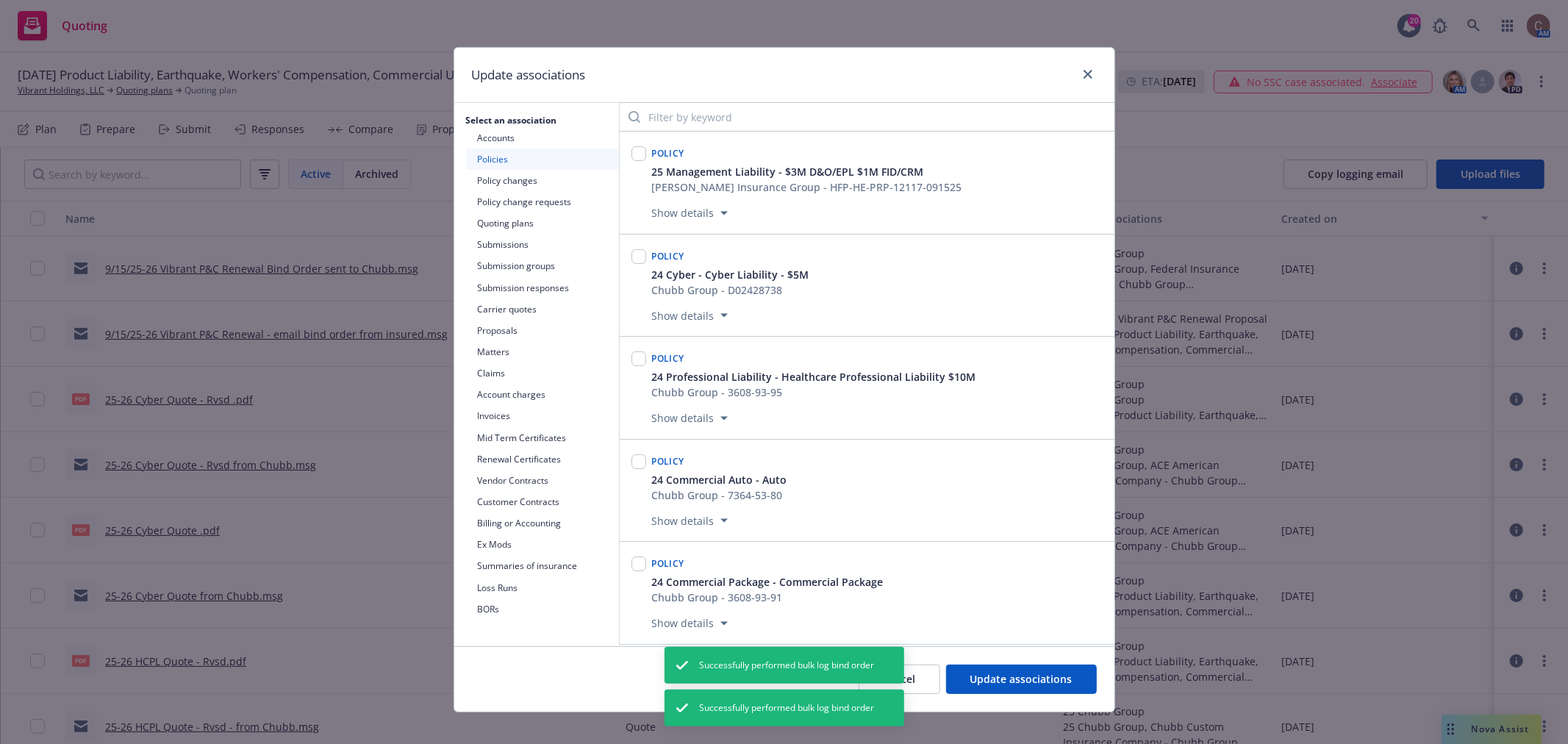
click at [523, 218] on button "Quoting plans" at bounding box center [542, 223] width 153 height 21
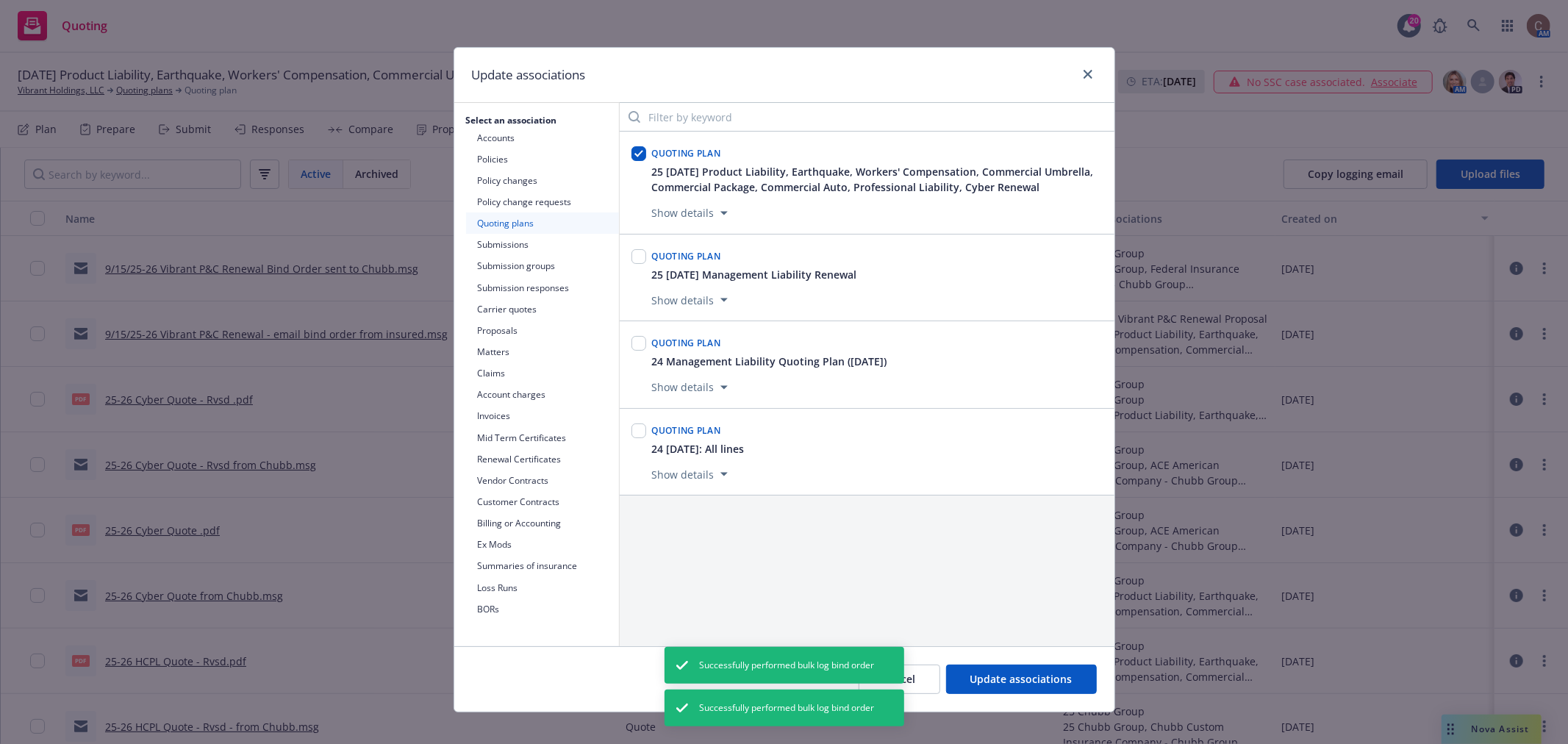
click at [687, 214] on button "Show details" at bounding box center [690, 213] width 87 height 18
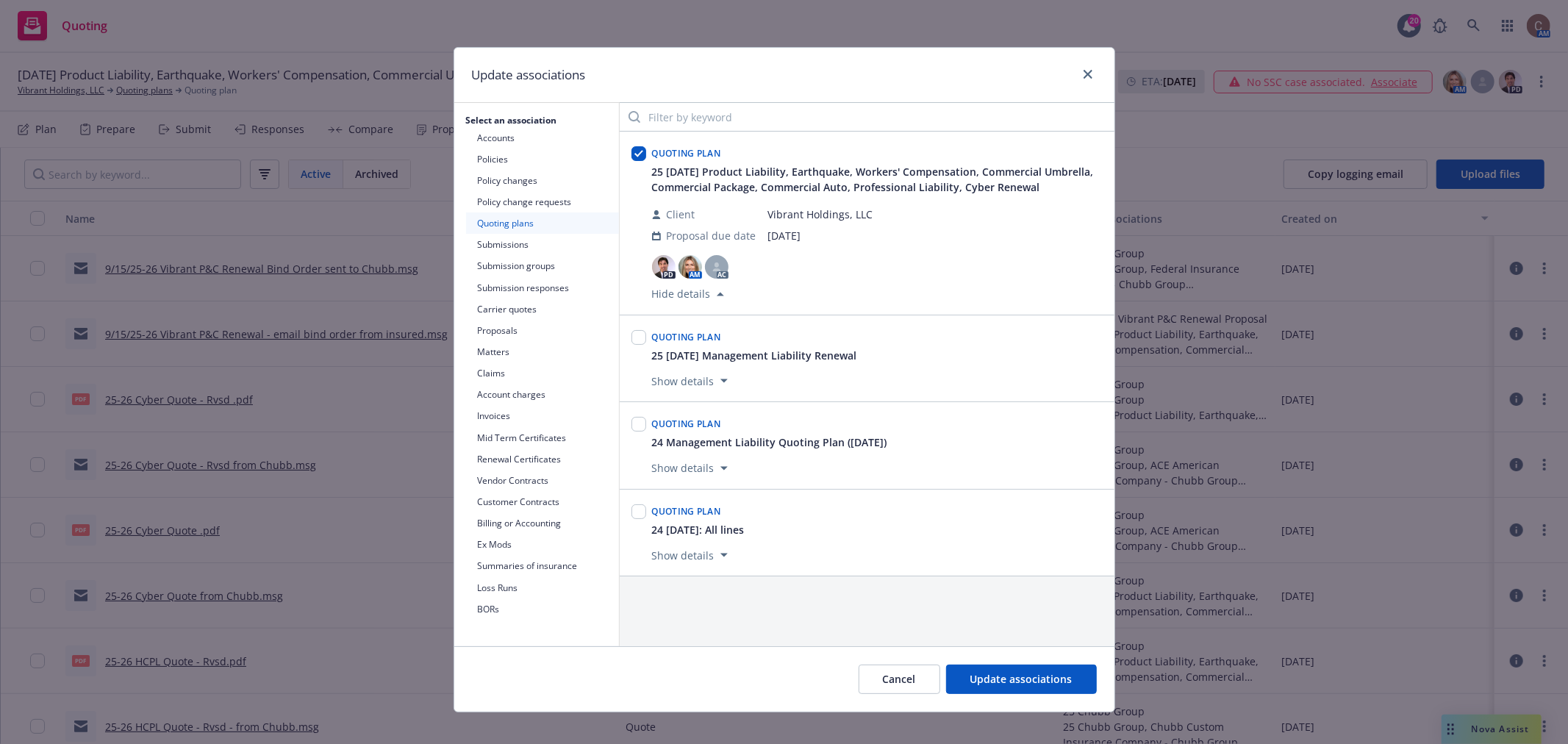
click at [498, 310] on button "Carrier quotes" at bounding box center [542, 309] width 153 height 21
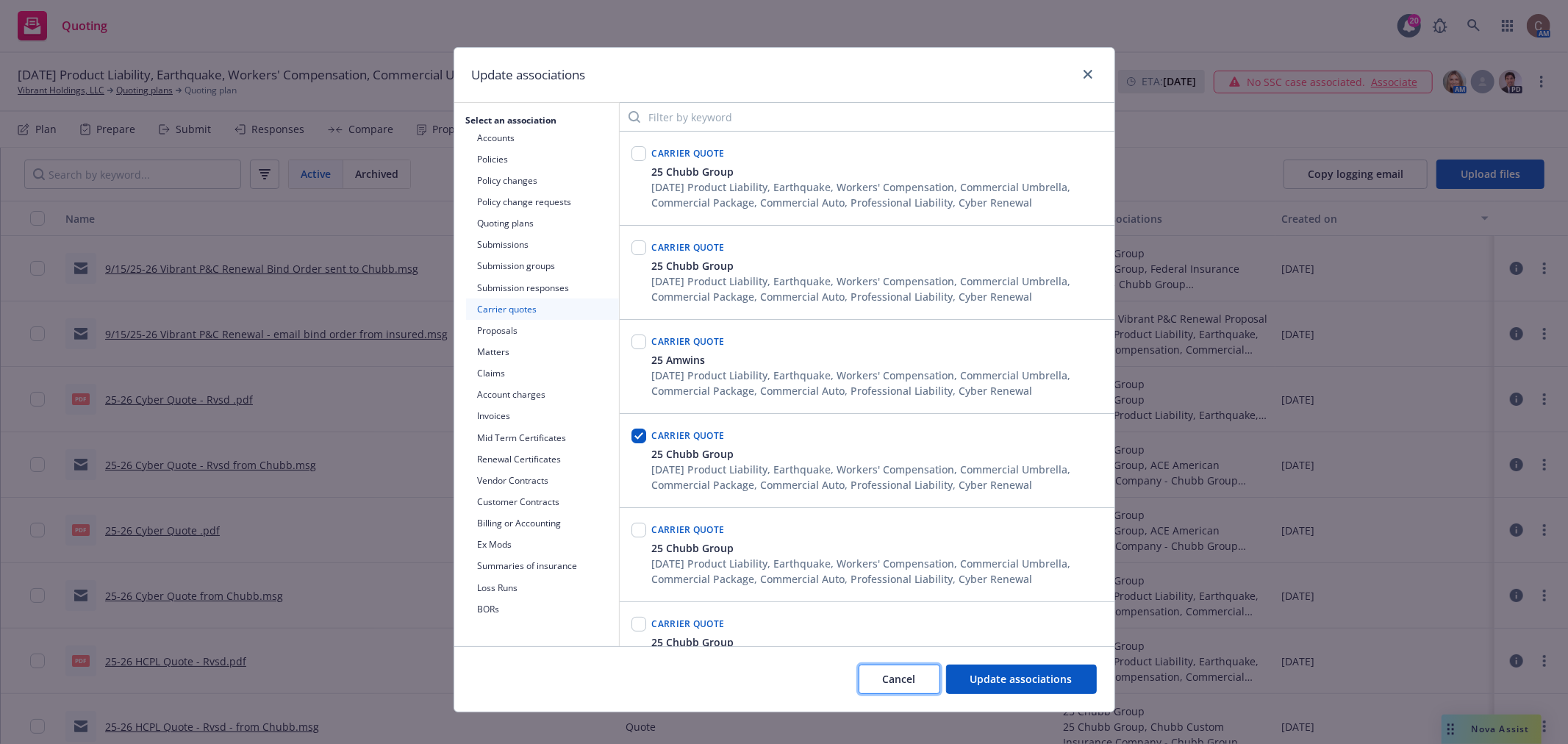
click at [894, 685] on span "Cancel" at bounding box center [899, 678] width 33 height 14
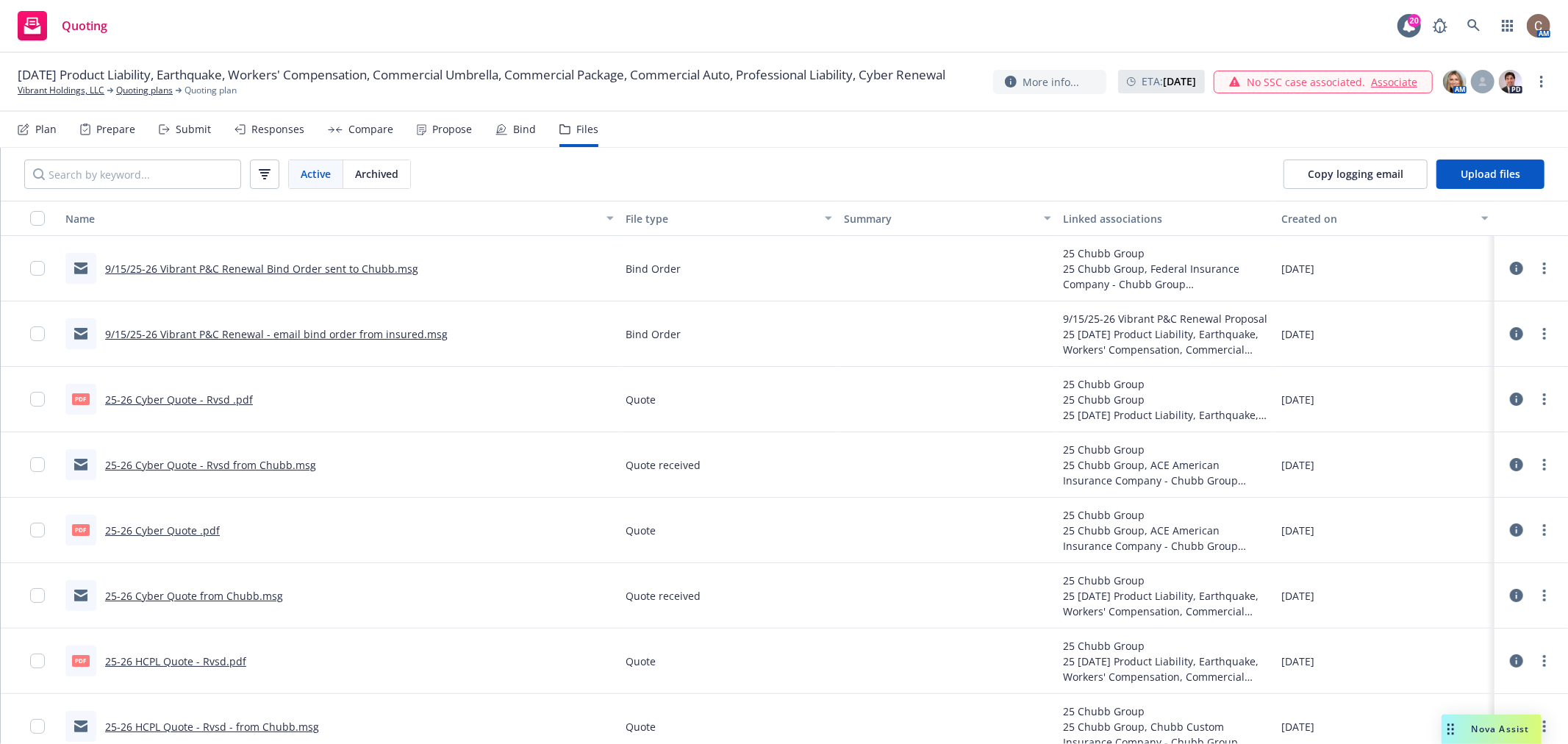
click at [518, 125] on div "Bind" at bounding box center [525, 129] width 23 height 12
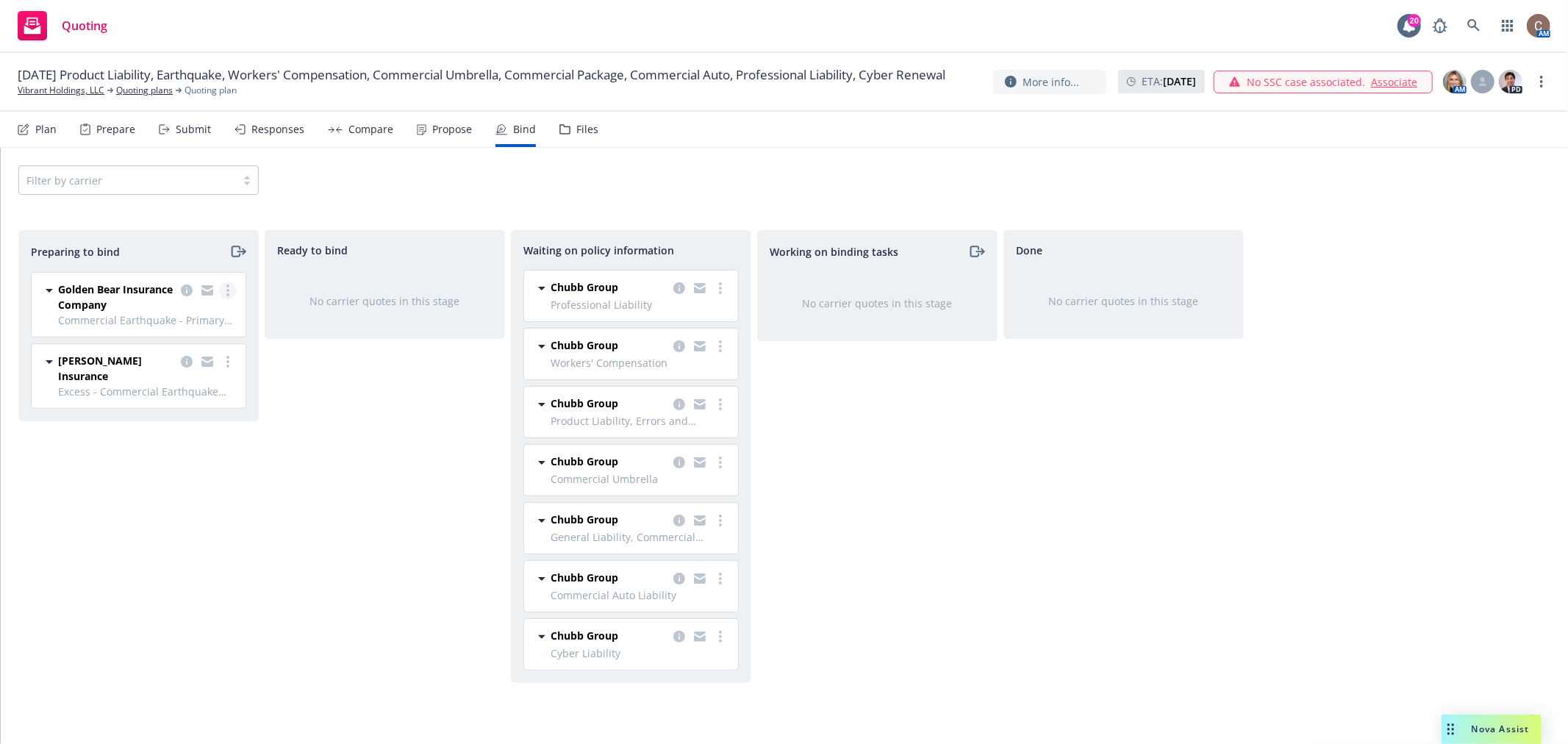
click at [230, 292] on link "more" at bounding box center [228, 290] width 18 height 18
click at [186, 353] on span "Log bind order" at bounding box center [146, 350] width 108 height 14
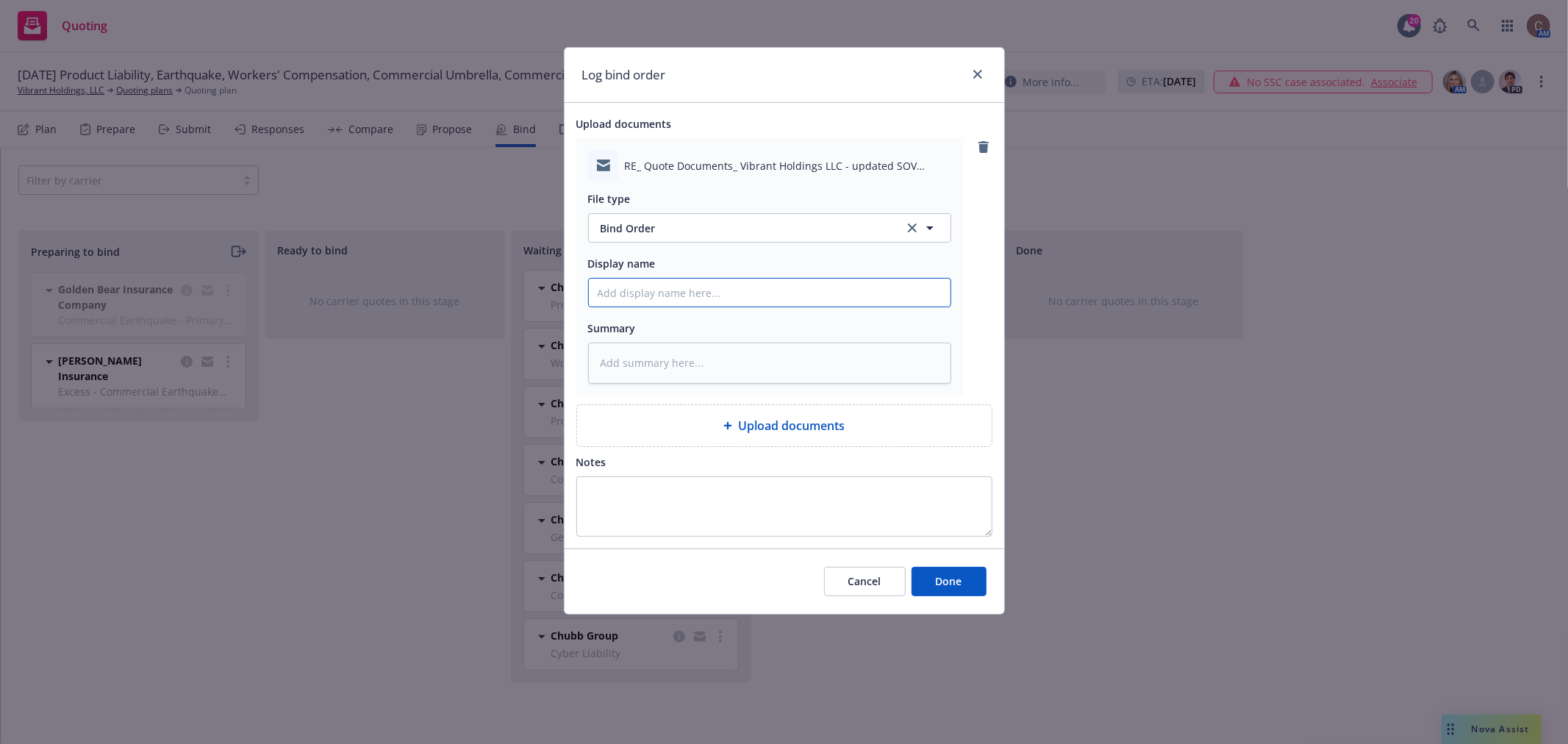
click at [709, 302] on input "Display name" at bounding box center [769, 293] width 361 height 28
paste input "9/15/25-26 Vibrant P&C Renewal Proposal"
type textarea "x"
type input "9/15/25-26 Vibrant P&C Renewal Proposal"
drag, startPoint x: 791, startPoint y: 296, endPoint x: 762, endPoint y: 298, distance: 29.1
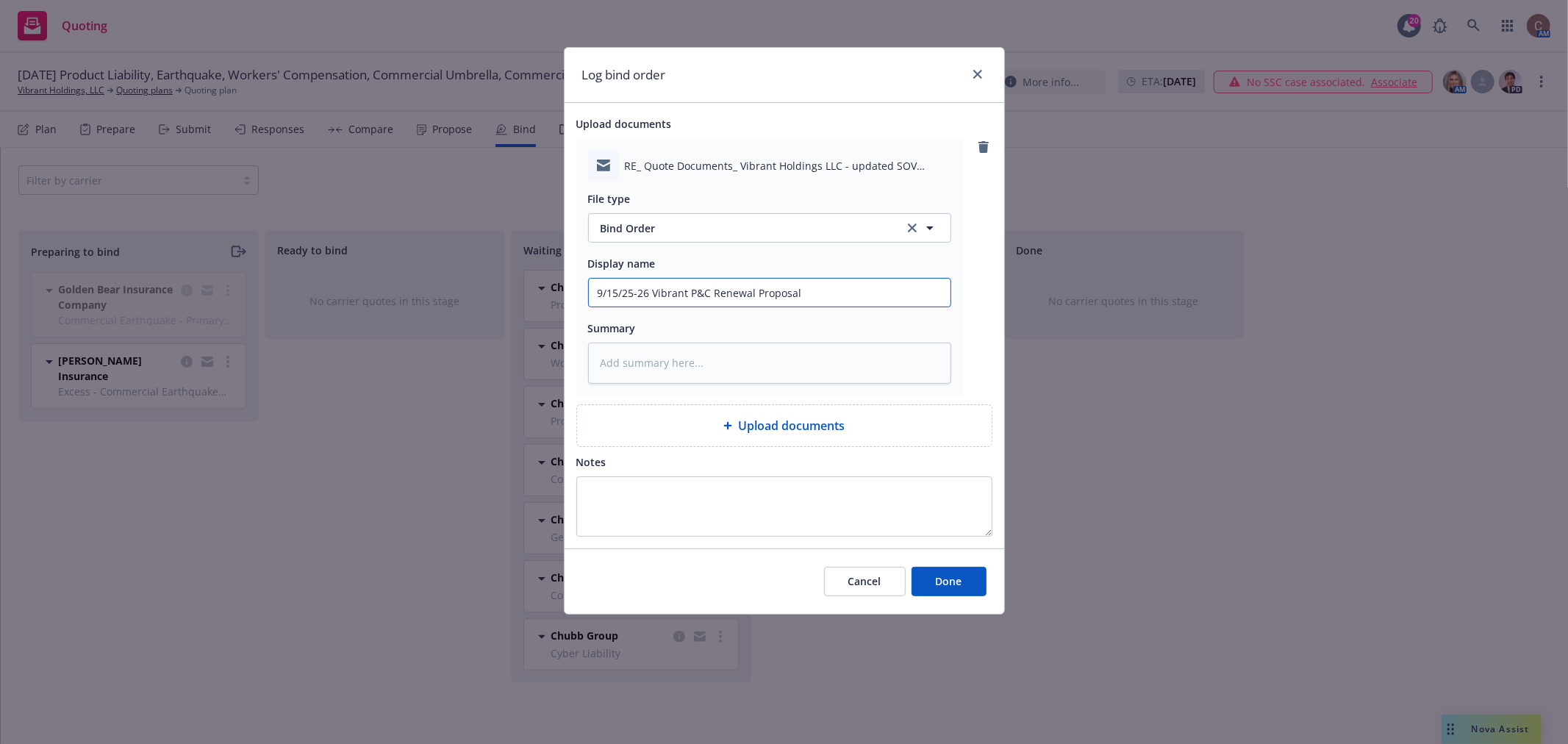
click at [762, 298] on input "9/15/25-26 Vibrant P&C Renewal Proposal" at bounding box center [769, 293] width 361 height 28
type textarea "x"
type input "9/15/25-26 Vibrant P&C Renewal Pr"
type textarea "x"
type input "9/15/25-26 Vibrant P&C Renewal Pri"
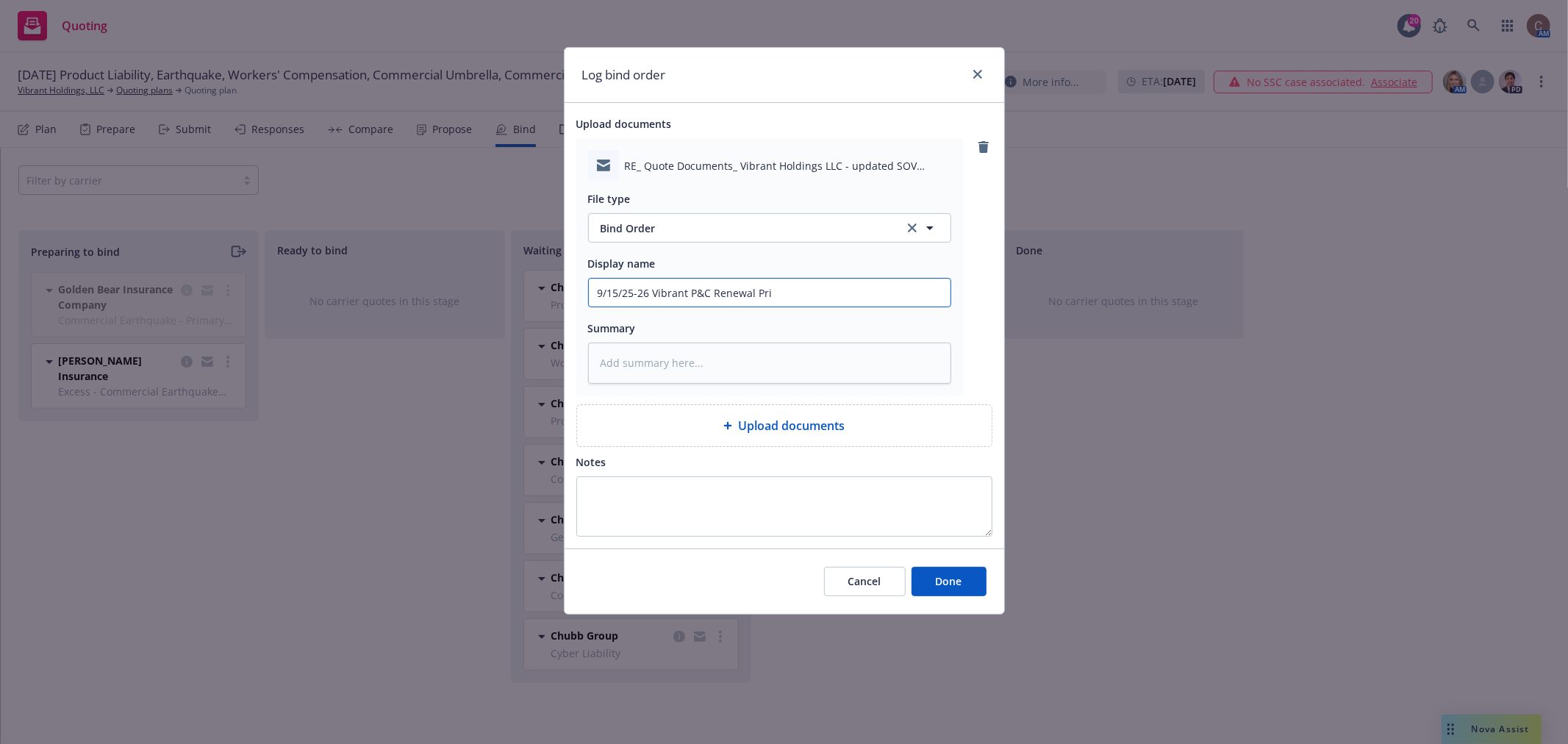
type textarea "x"
type input "9/15/25-26 Vibrant P&C Renewal Prim"
type textarea "x"
type input "9/15/25-26 Vibrant P&C Renewal Prima"
type textarea "x"
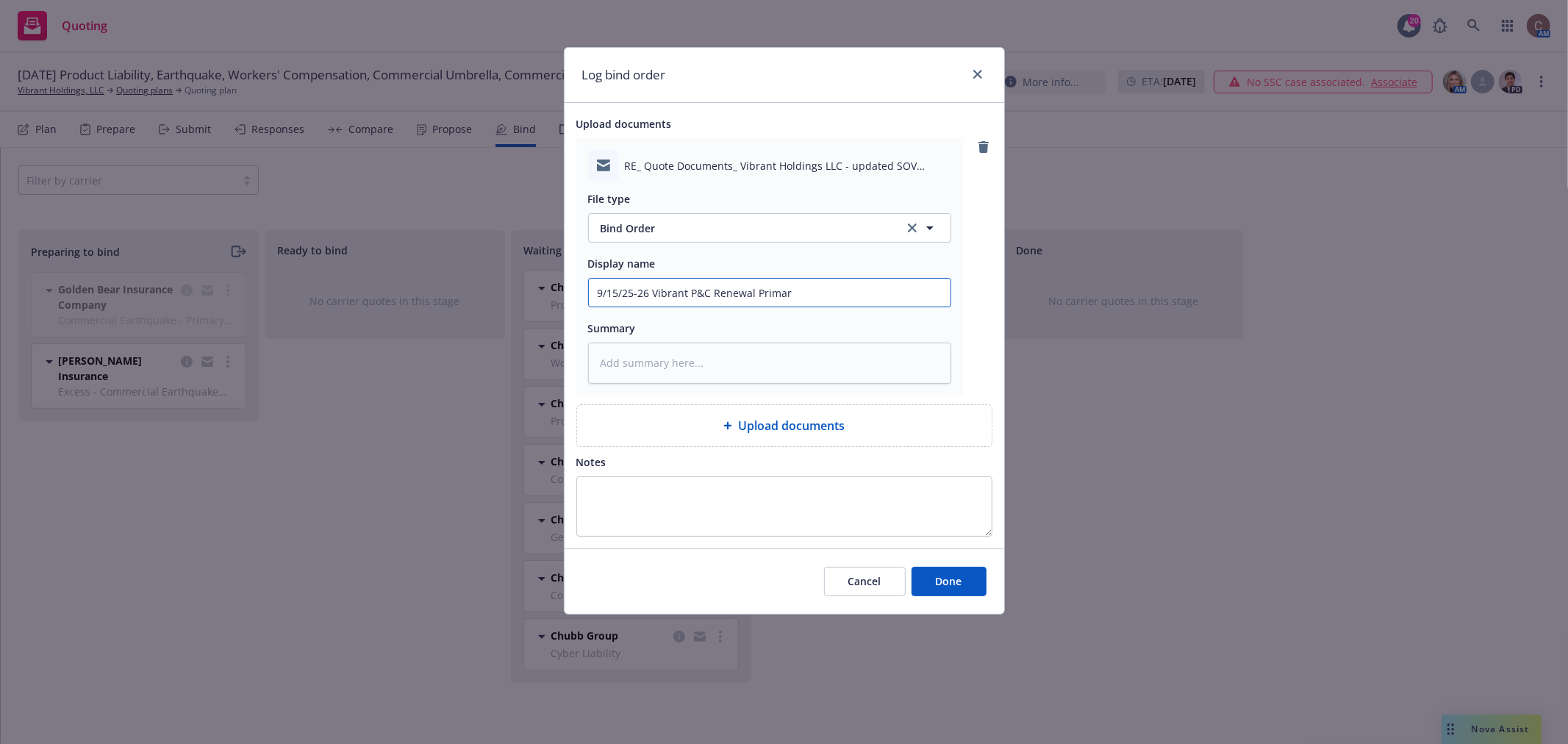
type input "9/15/25-26 Vibrant P&C Renewal Primary"
type textarea "x"
type input "9/15/25-26 Vibrant P&C Renewal Primary"
type textarea "x"
type input "9/15/25-26 Vibrant P&C Renewal Primary &"
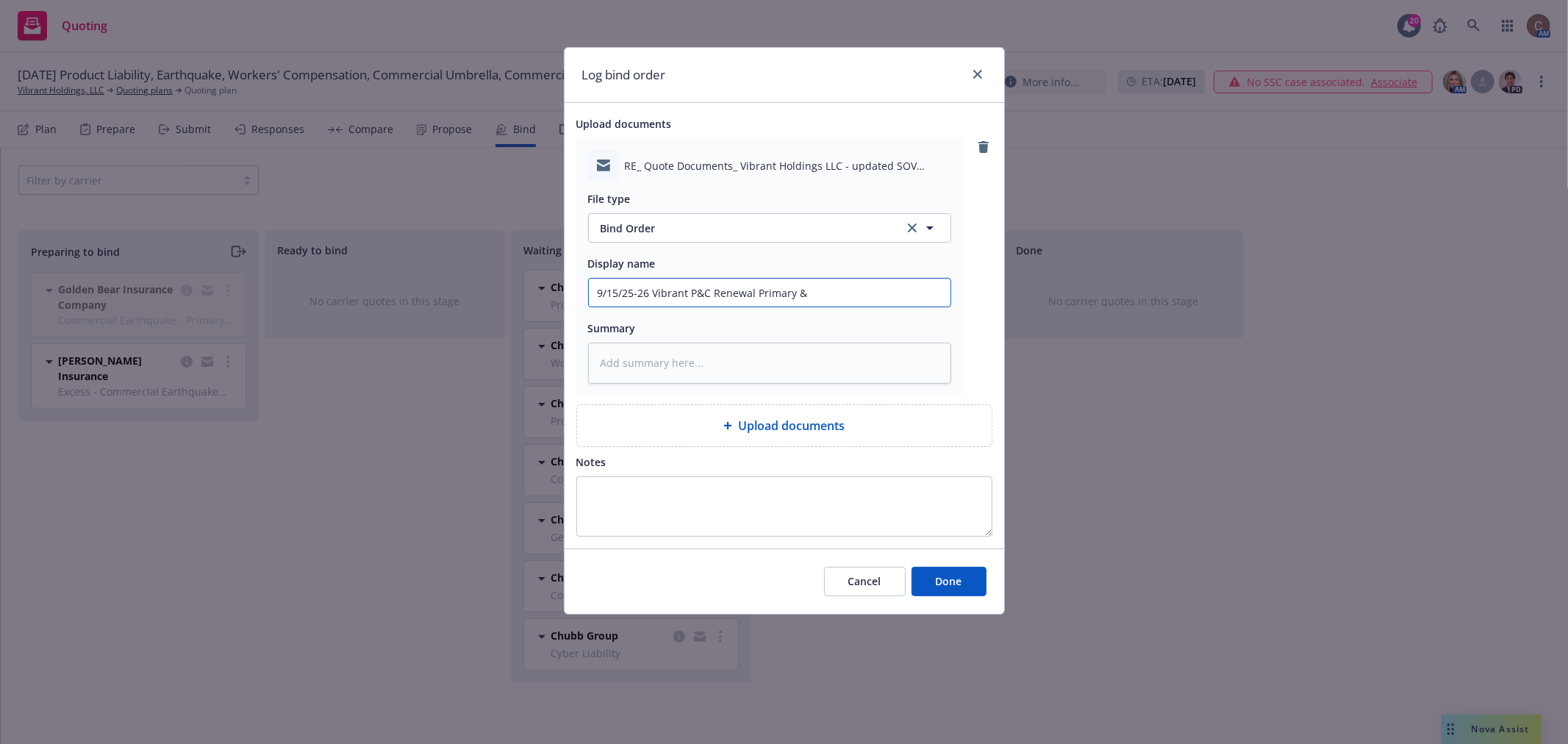
type textarea "x"
type input "9/15/25-26 Vibrant P&C Renewal Primary &"
type textarea "x"
type input "9/15/25-26 Vibrant P&C Renewal Primary & E"
type textarea "x"
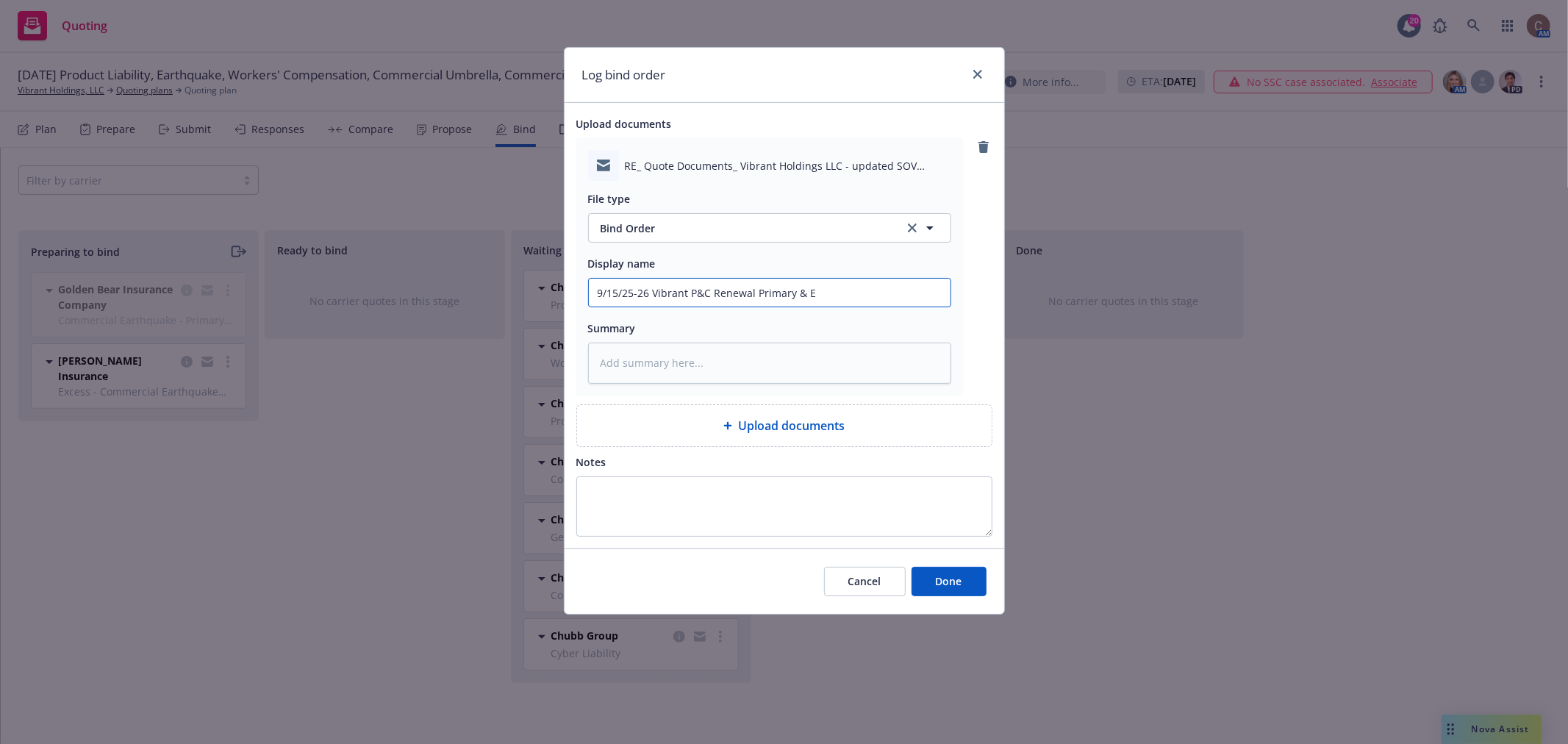
type input "9/15/25-26 Vibrant P&C Renewal Primary & Ex"
type textarea "x"
type input "9/15/25-26 Vibrant P&C Renewal Primary & Exc"
type textarea "x"
type input "9/15/25-26 Vibrant P&C Renewal Primary & Exce"
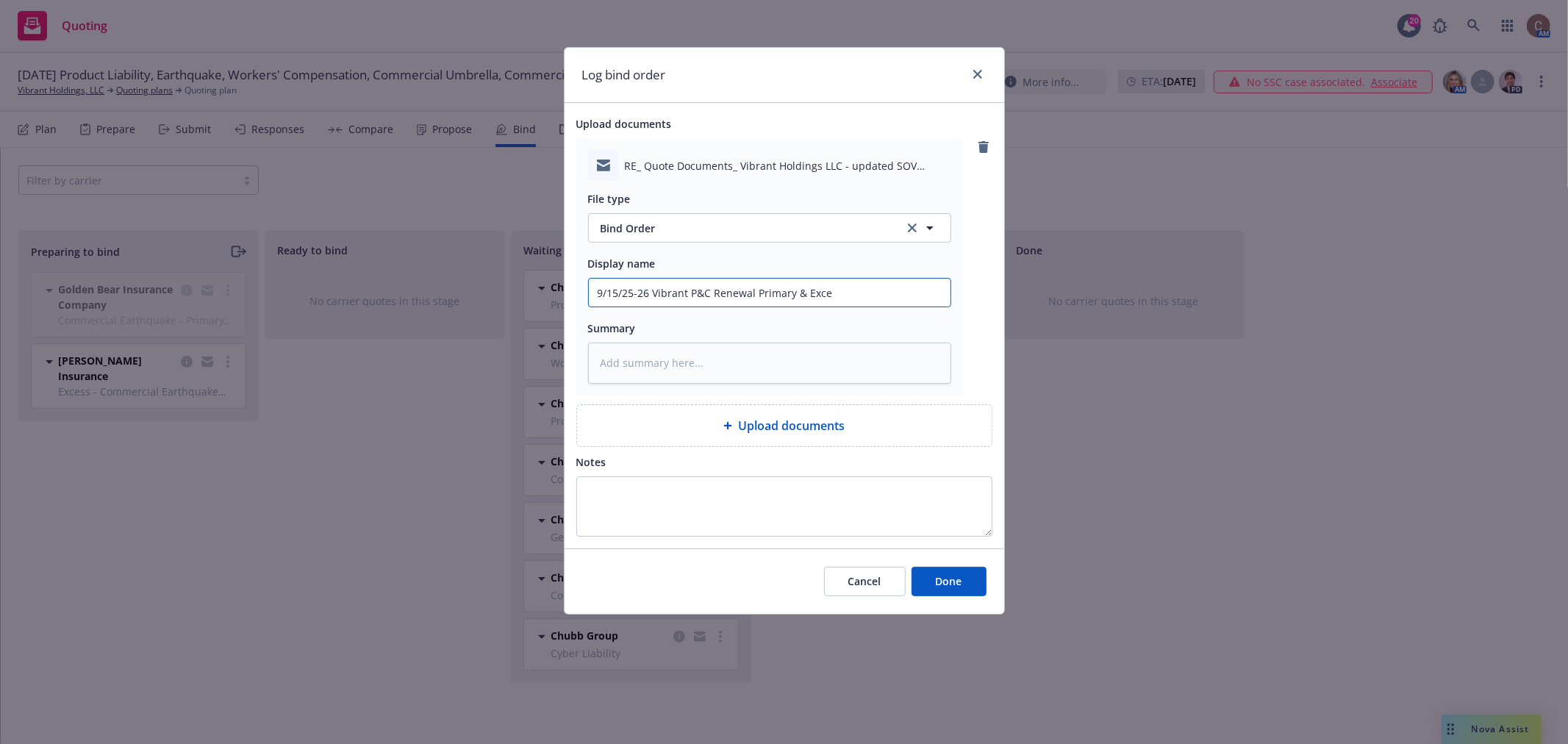
type textarea "x"
type input "9/15/25-26 Vibrant P&C Renewal Primary & Exces"
type textarea "x"
type input "9/15/25-26 Vibrant P&C Renewal Primary & Excess"
type textarea "x"
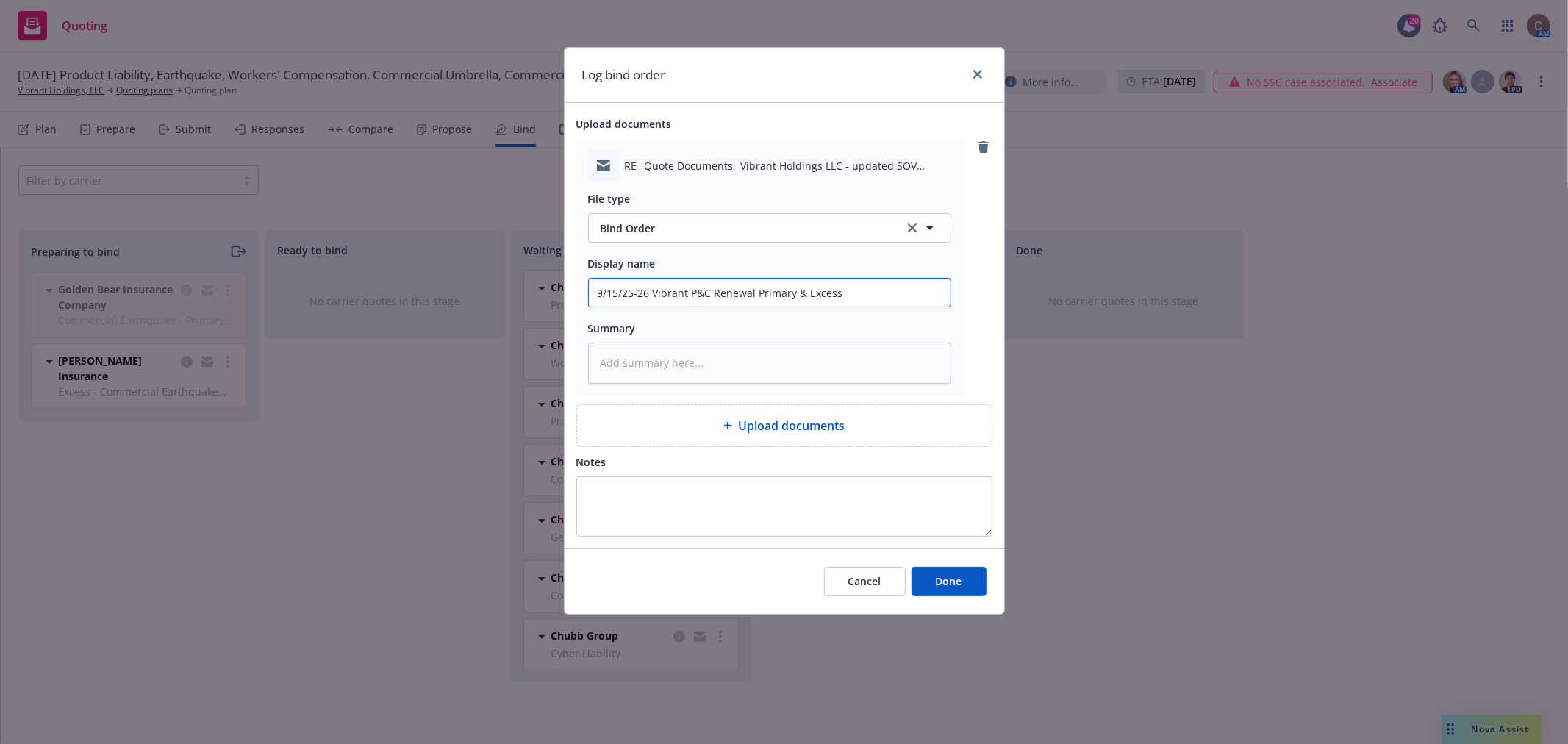
type input "9/15/25-26 Vibrant P&C Renewal Primary & Excess"
type textarea "x"
type input "9/15/25-26 Vibrant P&C Renewal Primary & Excess E"
type textarea "x"
type input "9/15/25-26 Vibrant P&C Renewal Primary & Excess EQ"
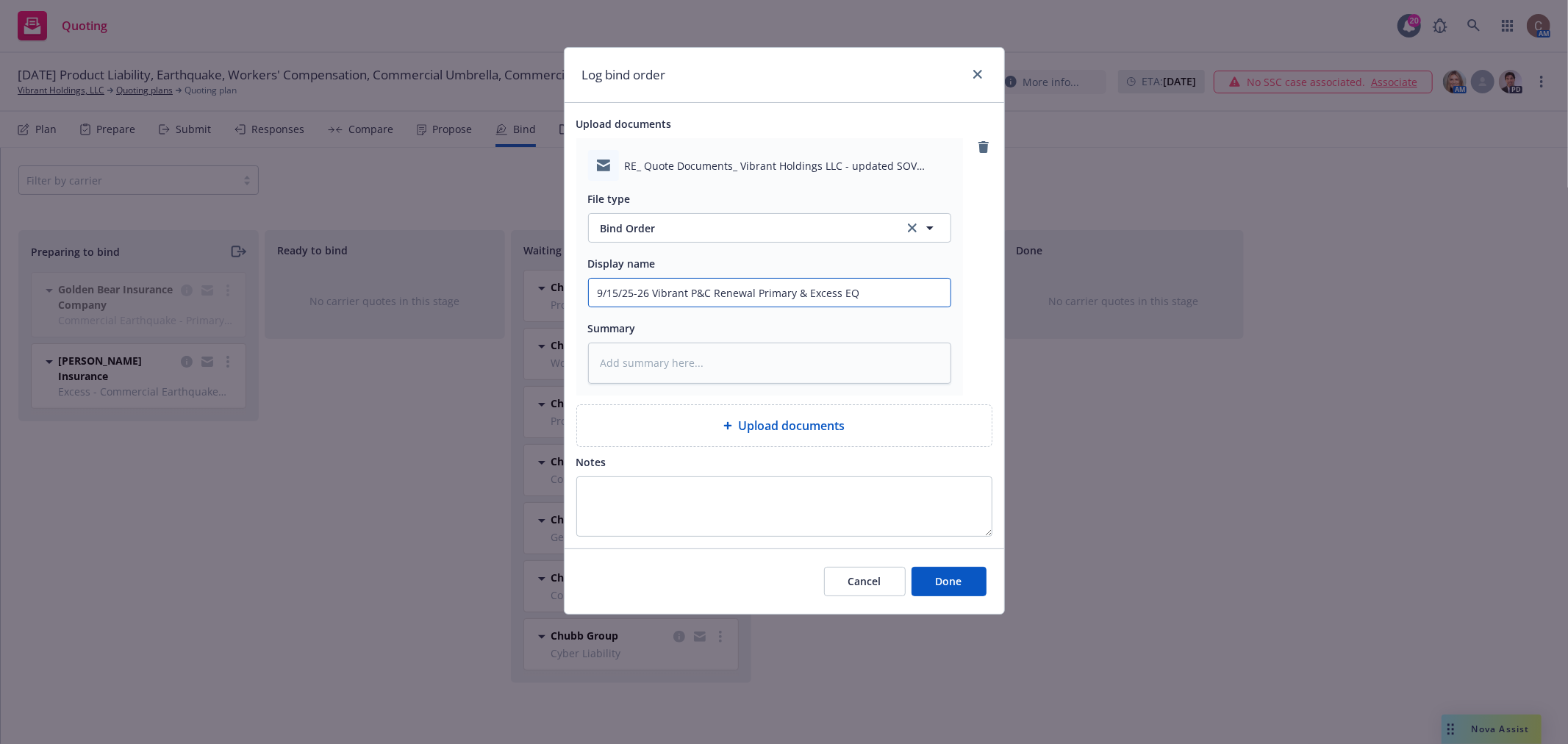
type textarea "x"
type input "9/15/25-26 Vibrant P&C Renewal Primary & Excess EQ"
type textarea "x"
type input "9/15/25-26 Vibrant P&C Renewal Primary & Excess EQ B"
type textarea "x"
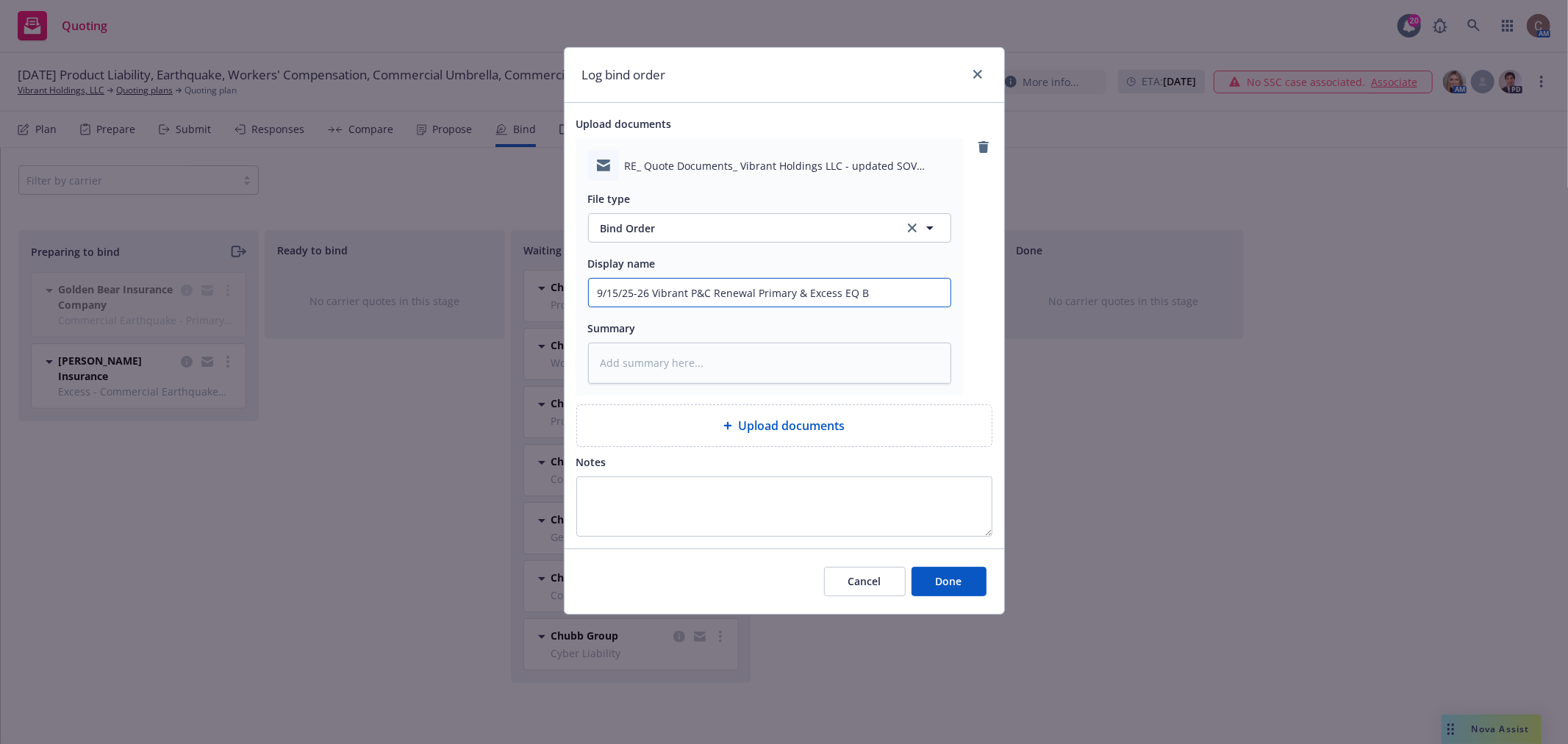
type input "9/15/25-26 Vibrant P&C Renewal Primary & Excess EQ Bi"
type textarea "x"
type input "9/15/25-26 Vibrant P&C Renewal Primary & Excess EQ Bind"
type textarea "x"
type input "9/15/25-26 Vibrant P&C Renewal Primary & Excess EQ Bind"
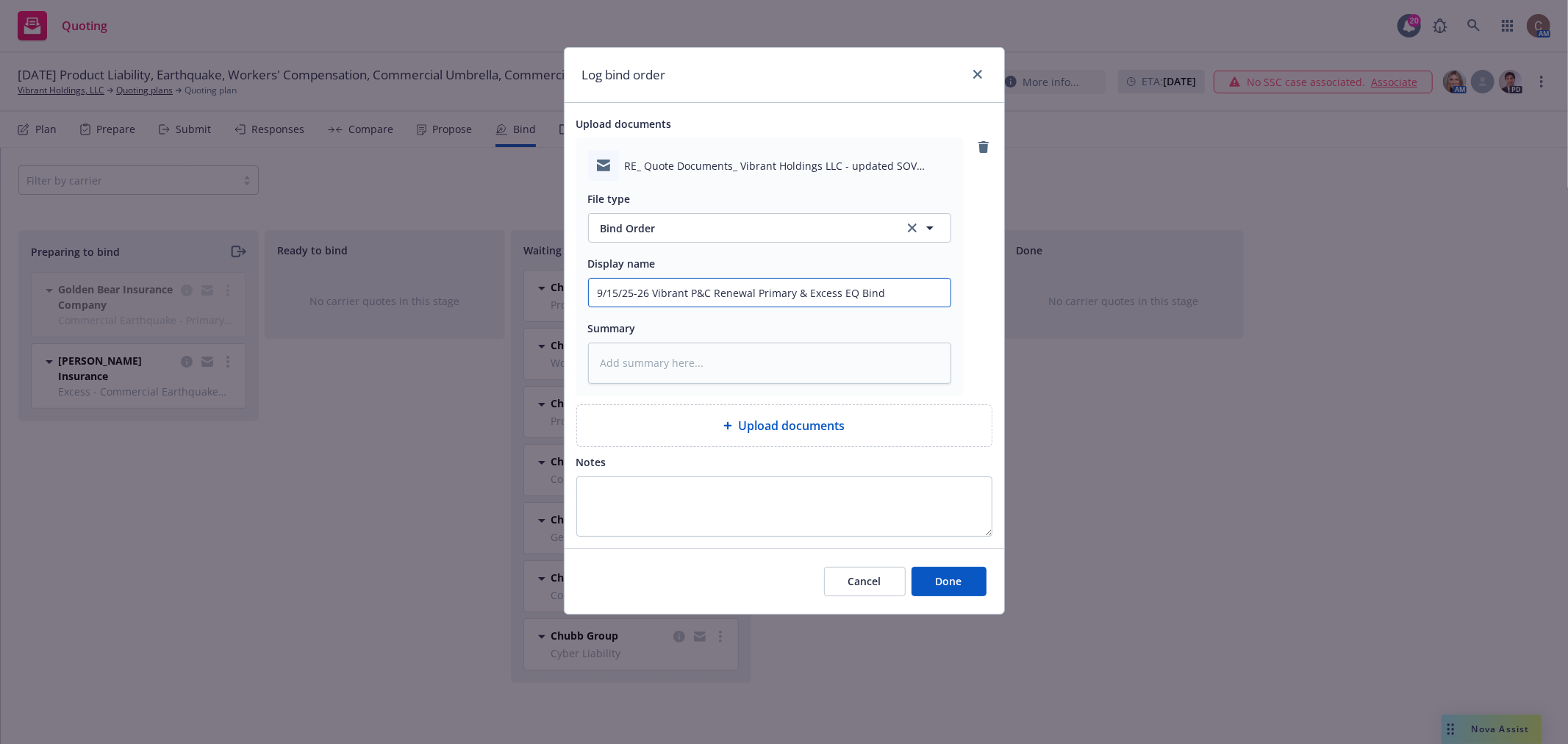
type textarea "x"
type input "9/15/25-26 Vibrant P&C Renewal Primary & Excess EQ Bind Or"
type textarea "x"
type input "9/15/25-26 Vibrant P&C Renewal Primary & Excess EQ Bind Ord"
type textarea "x"
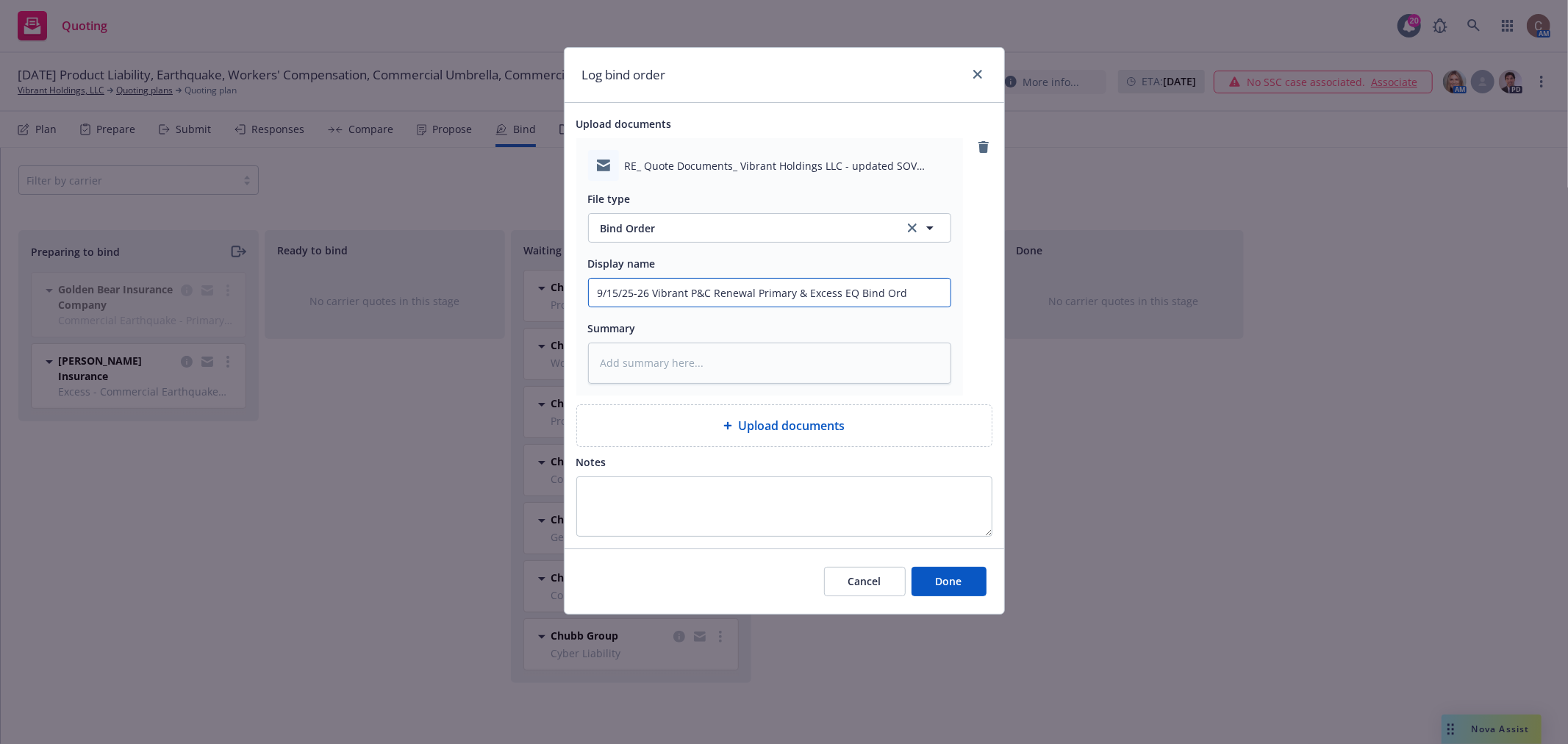
type input "9/15/25-26 Vibrant P&C Renewal Primary & Excess EQ Bind Orde"
type textarea "x"
type input "9/15/25-26 Vibrant P&C Renewal Primary & Excess EQ Bind Order"
type textarea "x"
type input "9/15/25-26 Vibrant P&C Renewal Primary & Excess EQ Bind Order"
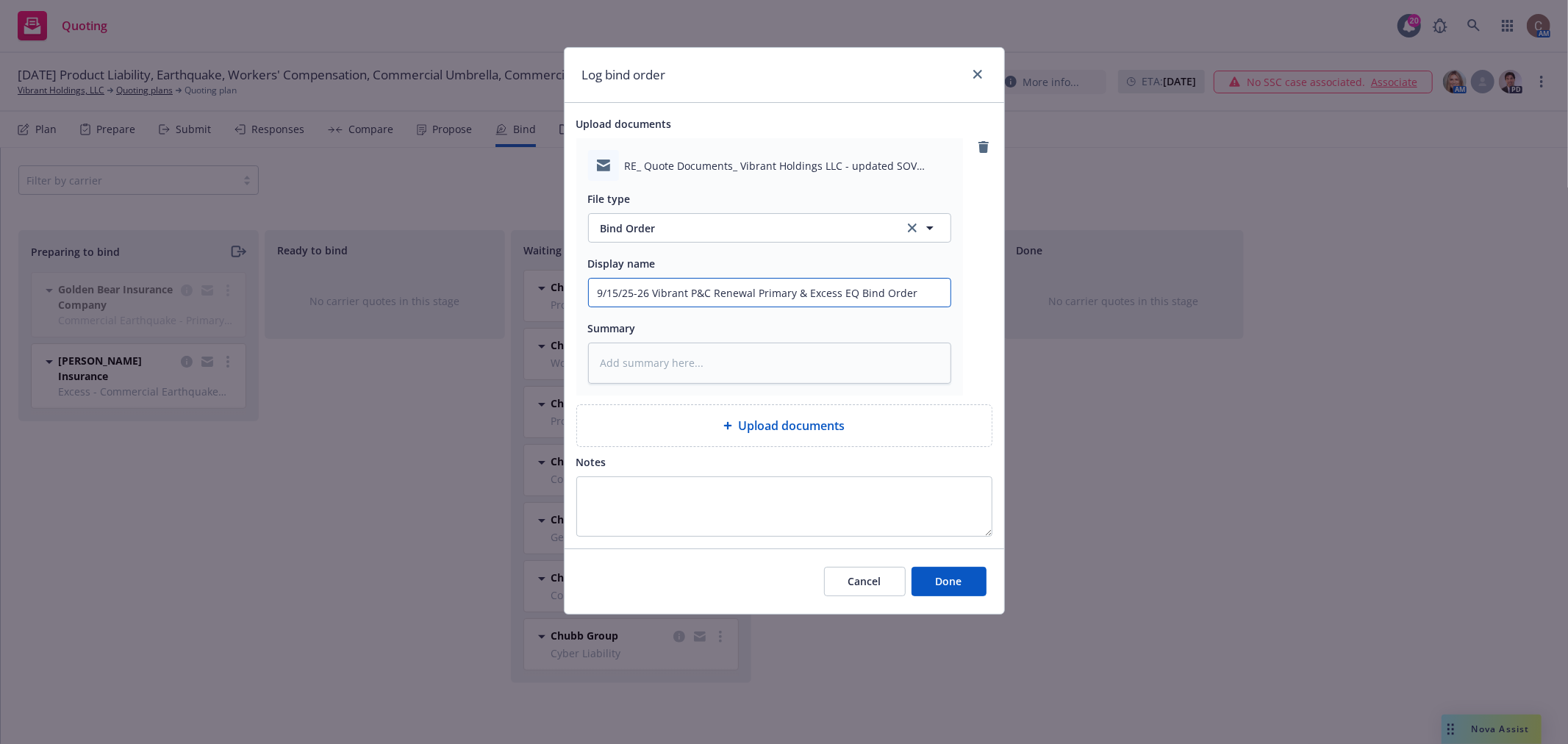
type textarea "x"
type input "9/15/25-26 Vibrant P&C Renewal Primary & Excess EQ Bind Order s"
type textarea "x"
type input "9/15/25-26 Vibrant P&C Renewal Primary & Excess EQ Bind Order se"
type textarea "x"
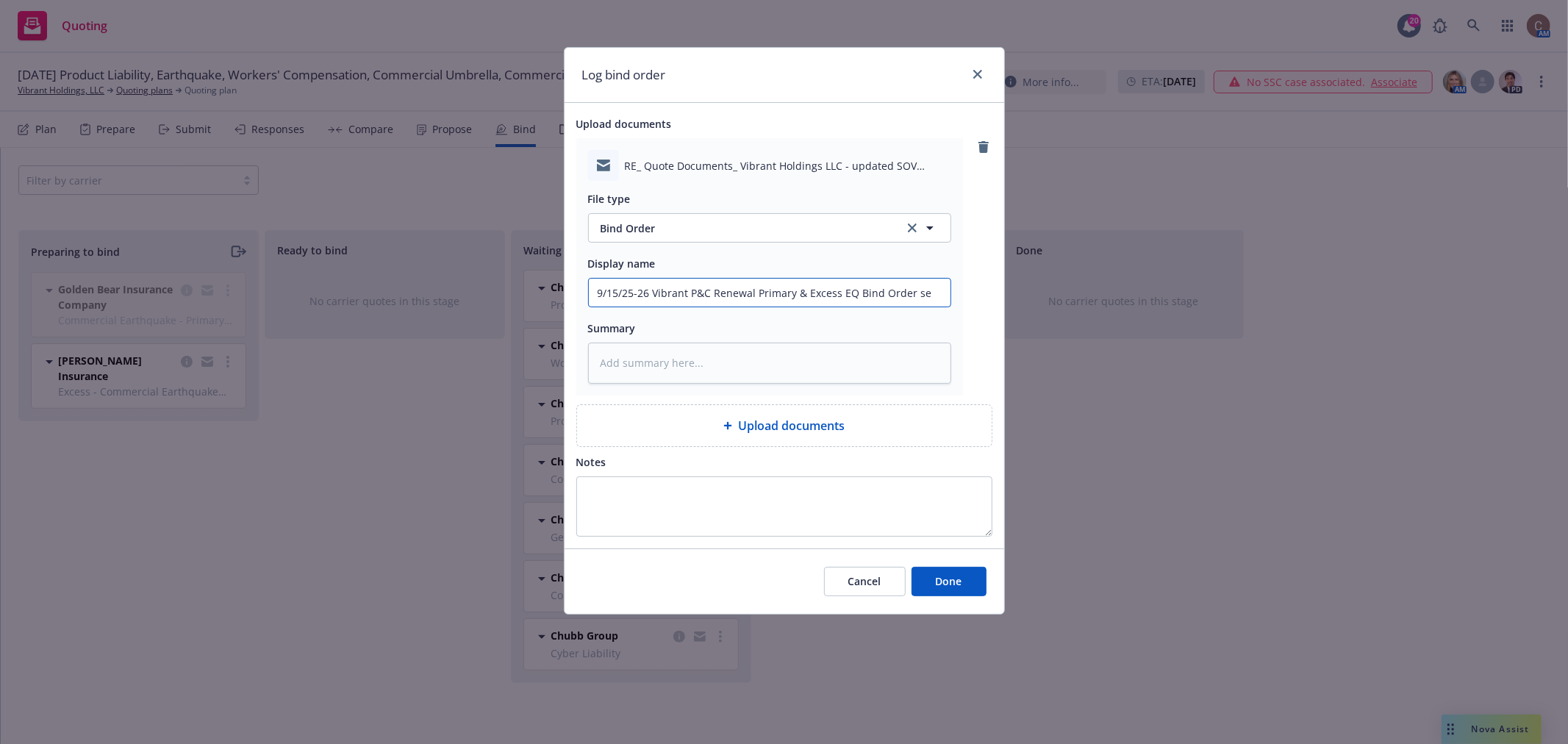
type input "9/15/25-26 Vibrant P&C Renewal Primary & Excess EQ Bind Order sen"
type textarea "x"
type input "9/15/25-26 Vibrant P&C Renewal Primary & Excess EQ Bind Order sent"
type textarea "x"
type input "9/15/25-26 Vibrant P&C Renewal Primary & Excess EQ Bind Order sent"
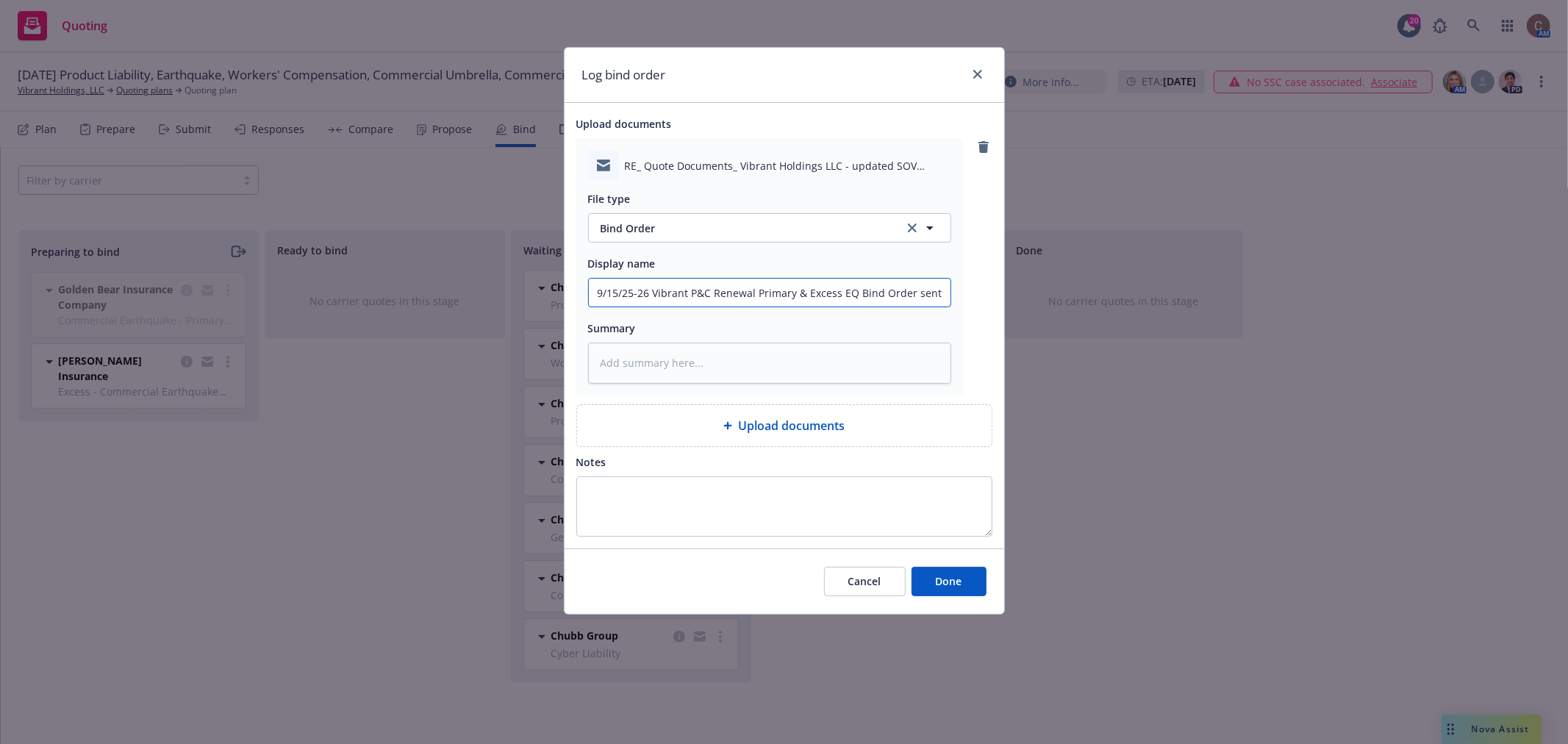
type textarea "x"
type input "9/15/25-26 Vibrant P&C Renewal Primary & Excess EQ Bind Order sent t"
type textarea "x"
type input "9/15/25-26 Vibrant P&C Renewal Primary & Excess EQ Bind Order sent to"
type textarea "x"
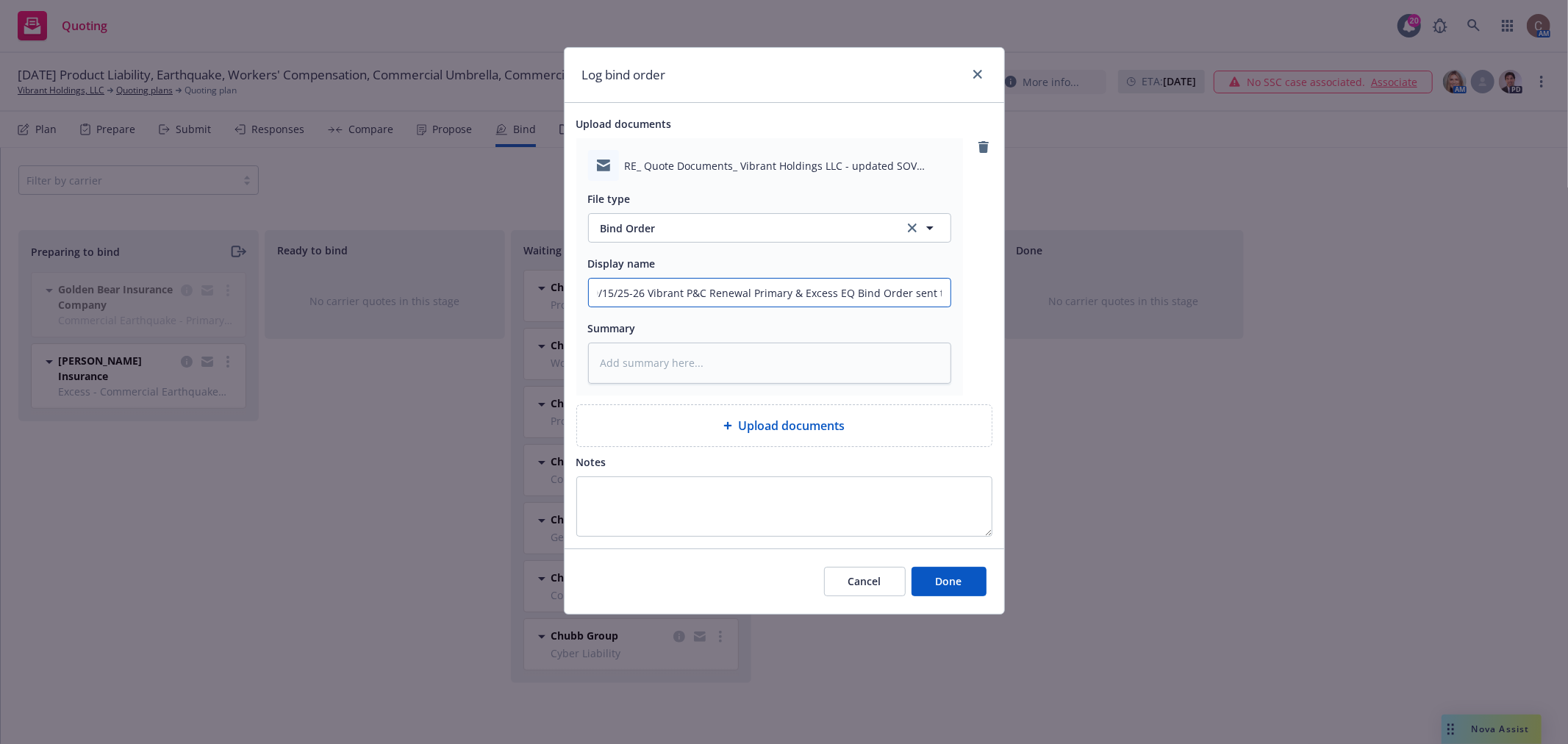
type input "9/15/25-26 Vibrant P&C Renewal Primary & Excess EQ Bind Order sent to"
type textarea "x"
type input "9/15/25-26 Vibrant P&C Renewal Primary & Excess EQ Bind Order sent to A"
type textarea "x"
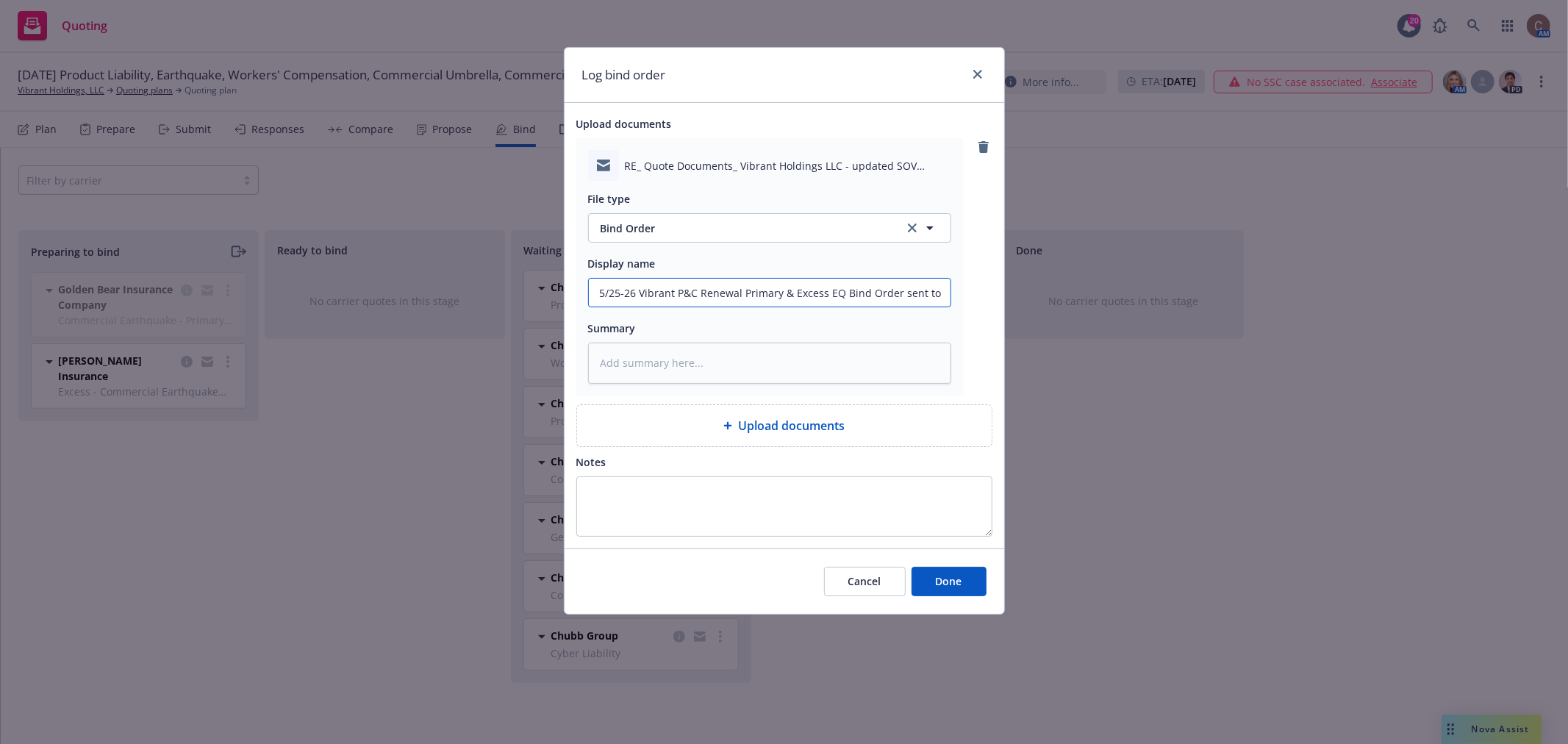
type input "9/15/25-26 Vibrant P&C Renewal Primary & Excess EQ Bind Order sent to Am"
type textarea "x"
type input "9/15/25-26 Vibrant P&C Renewal Primary & Excess EQ Bind Order sent to AmW"
type textarea "x"
type input "9/15/25-26 Vibrant P&C Renewal Primary & Excess EQ Bind Order sent to AmWi"
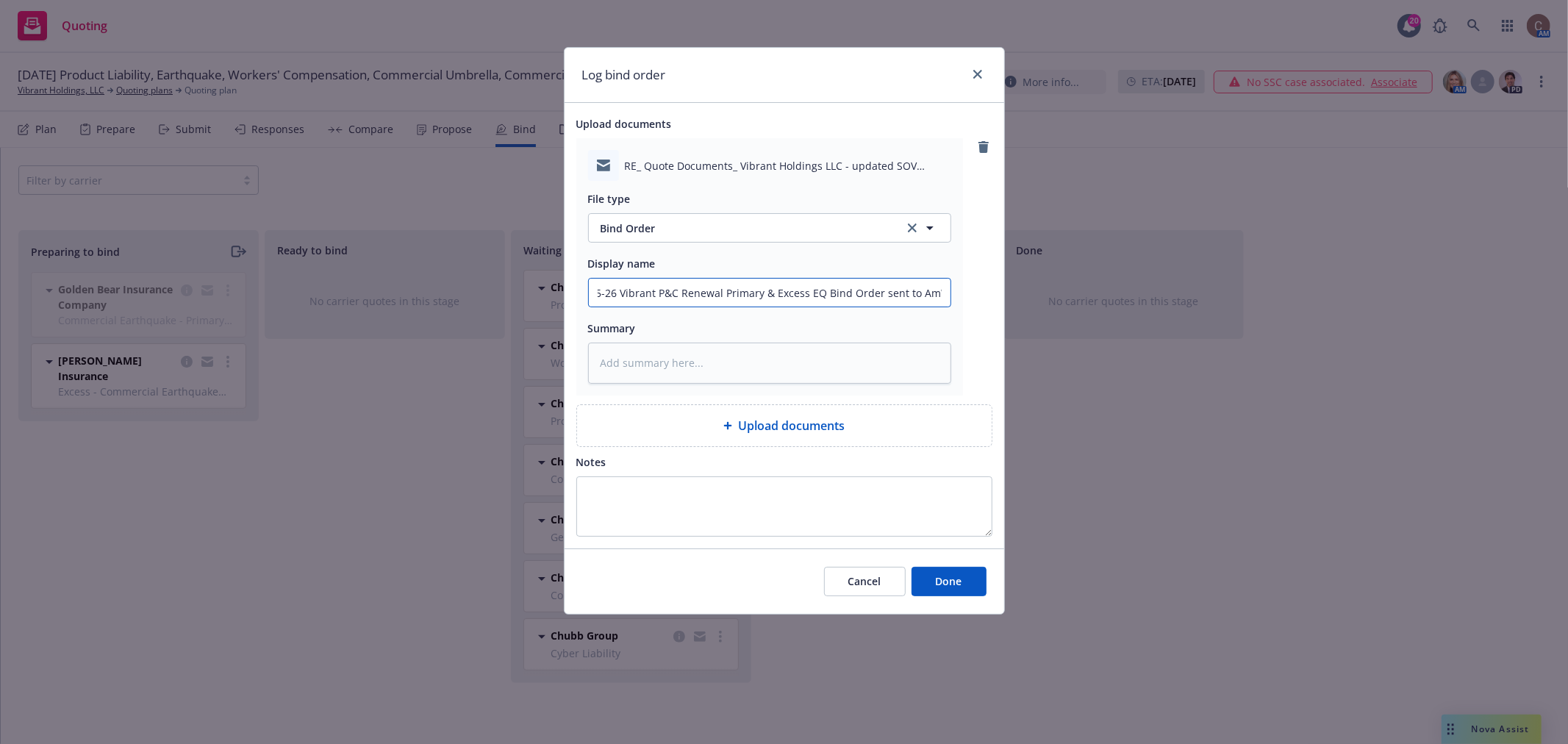
type textarea "x"
type input "9/15/25-26 Vibrant P&C Renewal Primary & Excess EQ Bind Order sent to AmWin"
type textarea "x"
type input "9/15/25-26 Vibrant P&C Renewal Primary & Excess EQ Bind Order sent to AmWins"
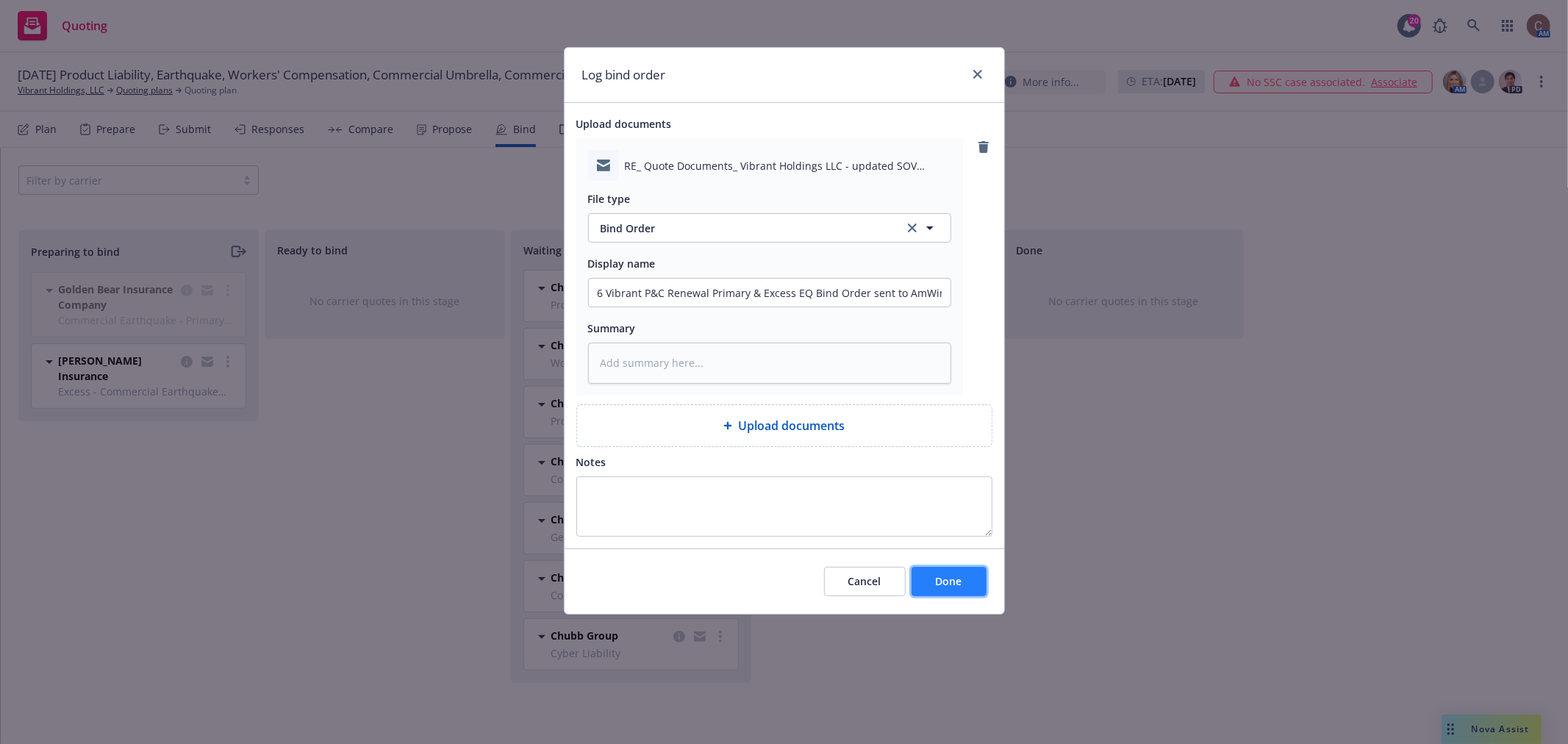
click at [949, 573] on button "Done" at bounding box center [949, 581] width 75 height 29
type textarea "x"
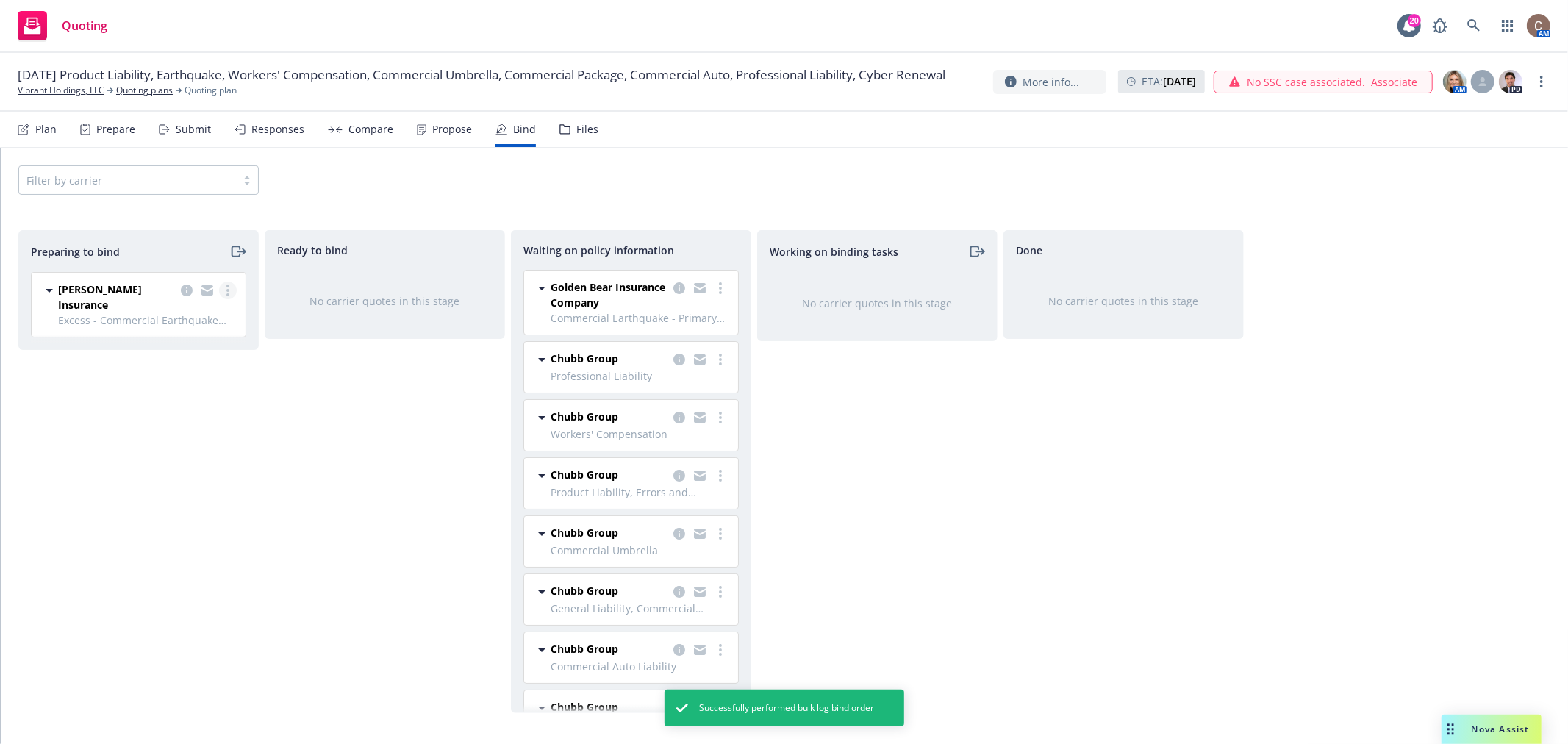
click at [230, 287] on link "more" at bounding box center [228, 290] width 18 height 18
click at [184, 351] on span "Log bind order" at bounding box center [146, 350] width 108 height 14
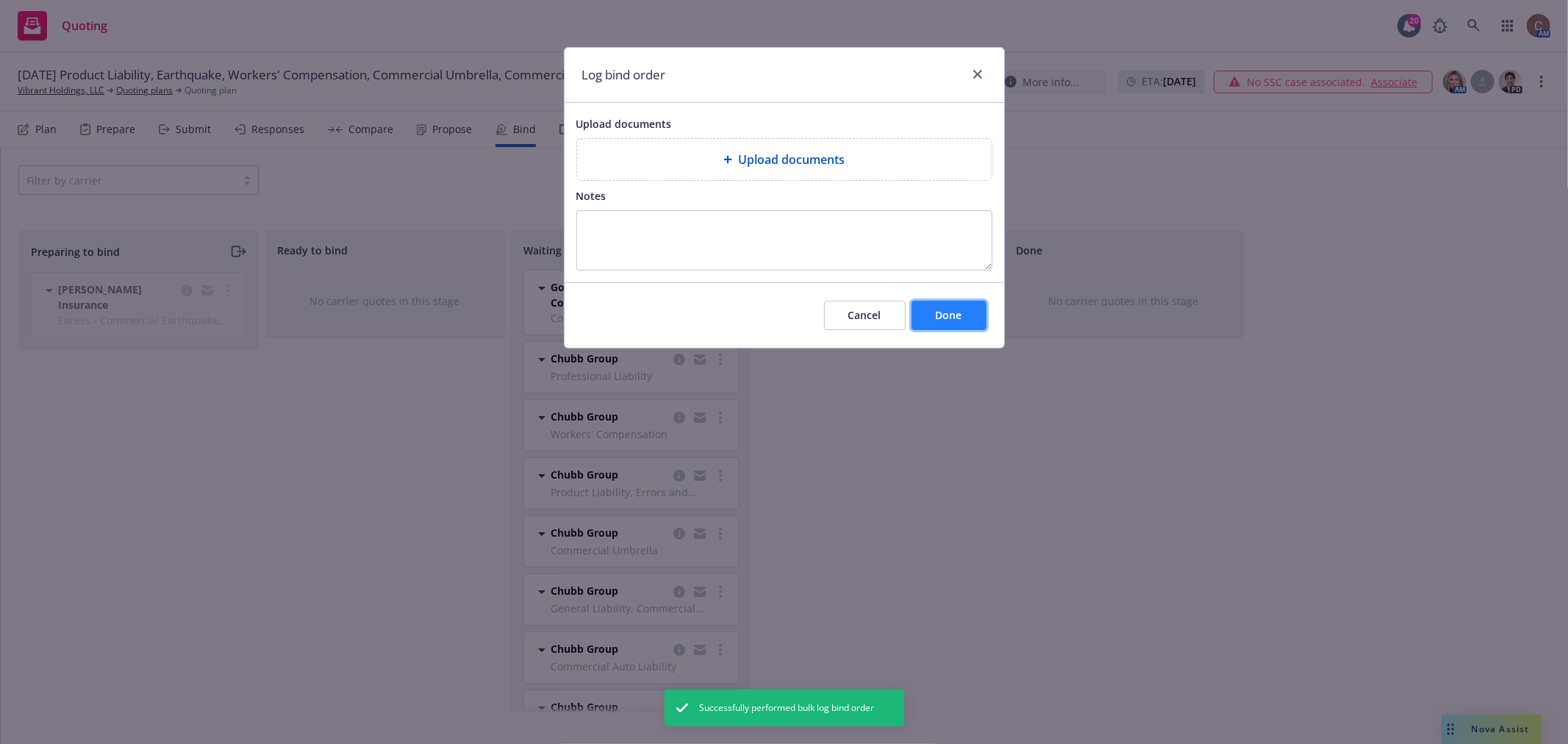
click at [953, 320] on span "Done" at bounding box center [949, 315] width 27 height 14
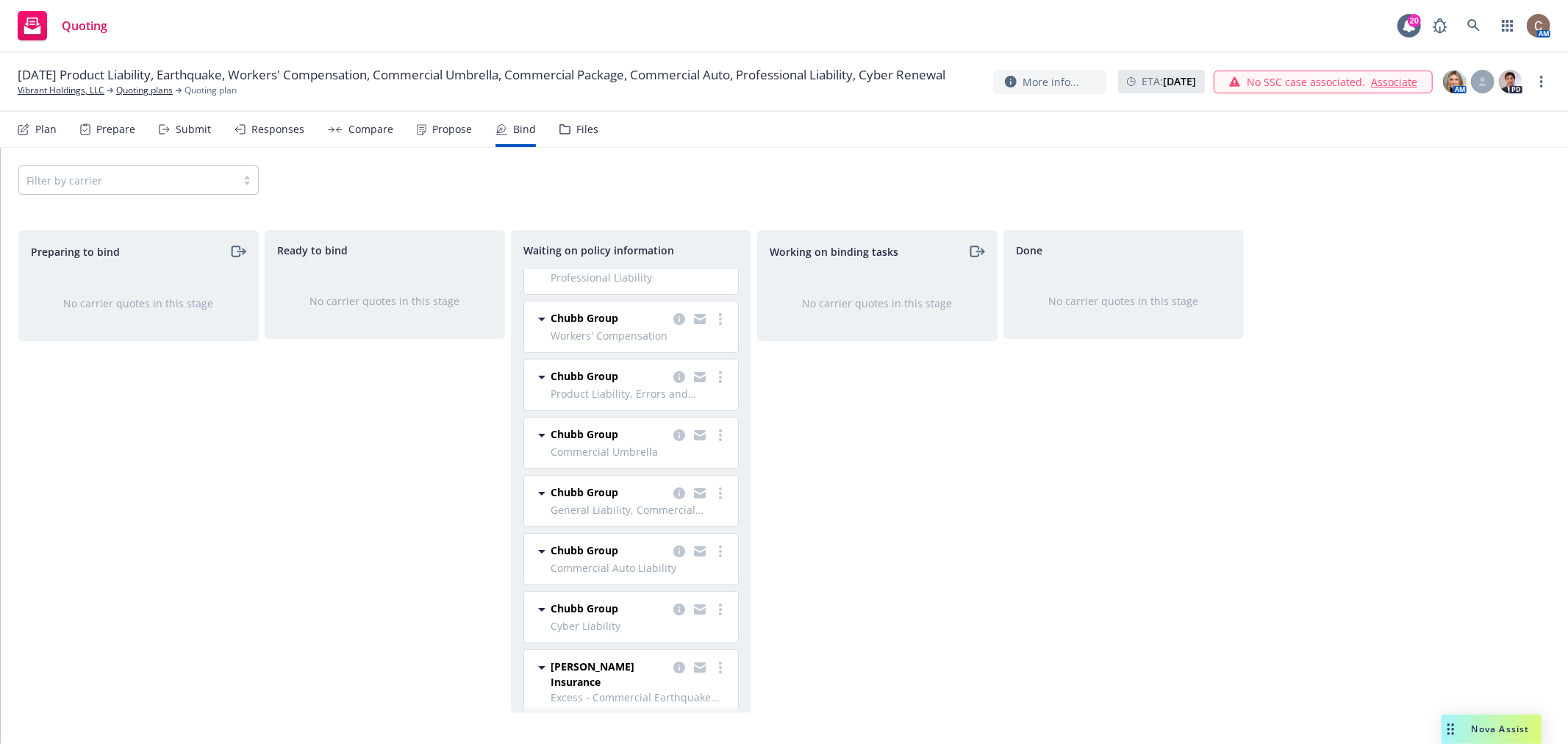
scroll to position [100, 0]
click at [714, 493] on link "more" at bounding box center [721, 492] width 18 height 18
click at [666, 524] on span "Create policies" at bounding box center [637, 522] width 108 height 14
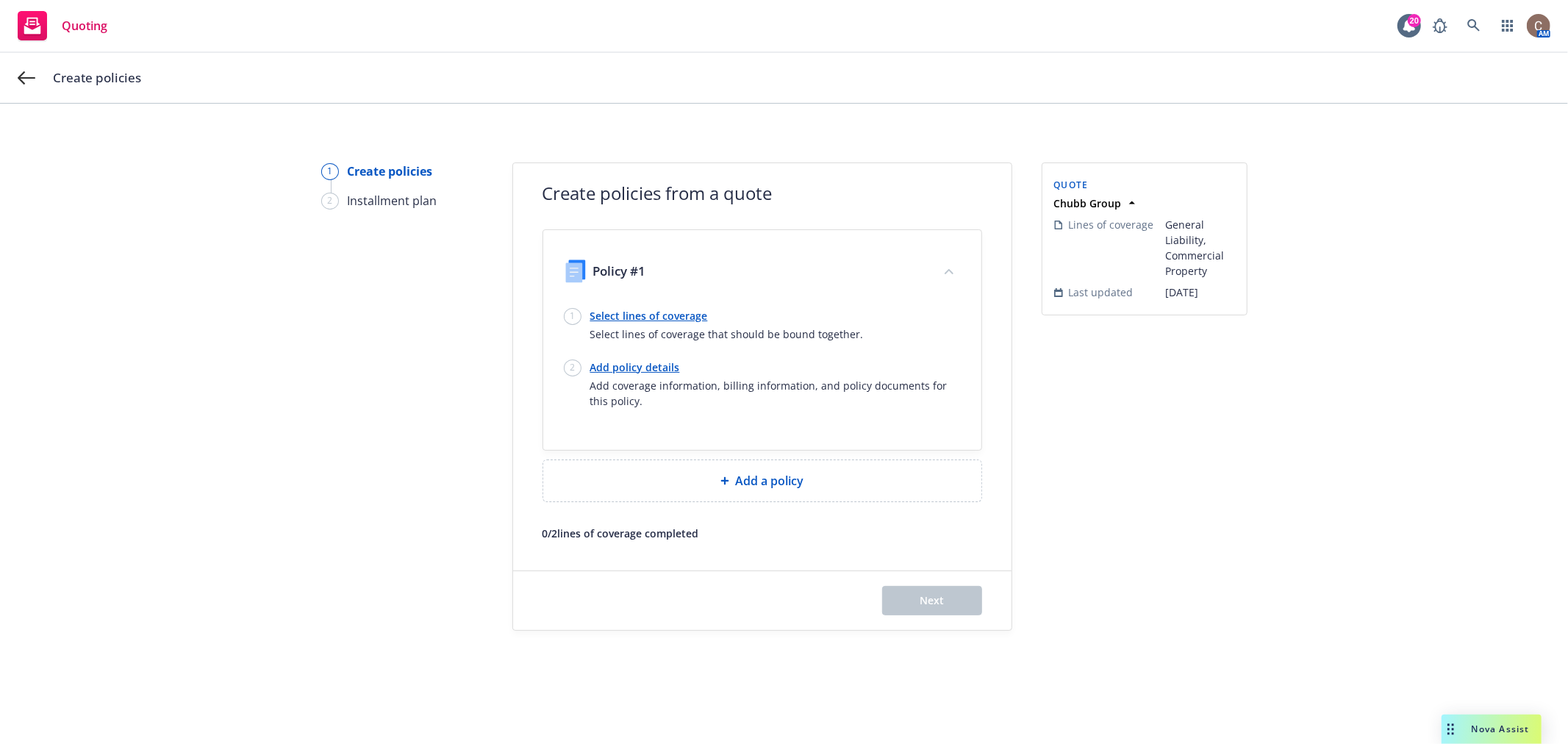
click at [661, 316] on link "Select lines of coverage" at bounding box center [727, 315] width 273 height 15
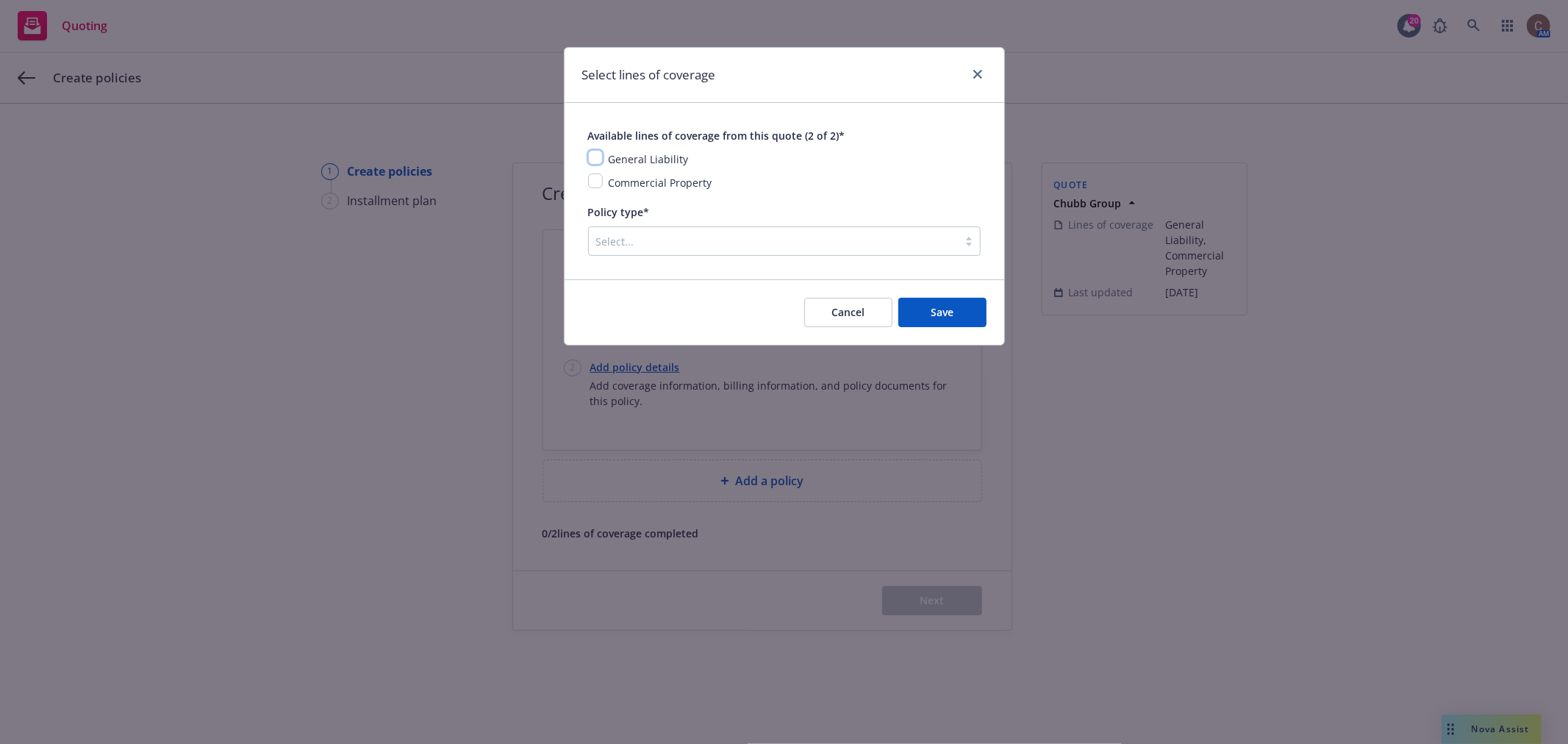
click at [596, 158] on input "checkbox" at bounding box center [595, 157] width 15 height 15
checkbox input "true"
click at [591, 181] on input "checkbox" at bounding box center [595, 181] width 15 height 15
checkbox input "true"
click at [628, 238] on div at bounding box center [773, 241] width 354 height 18
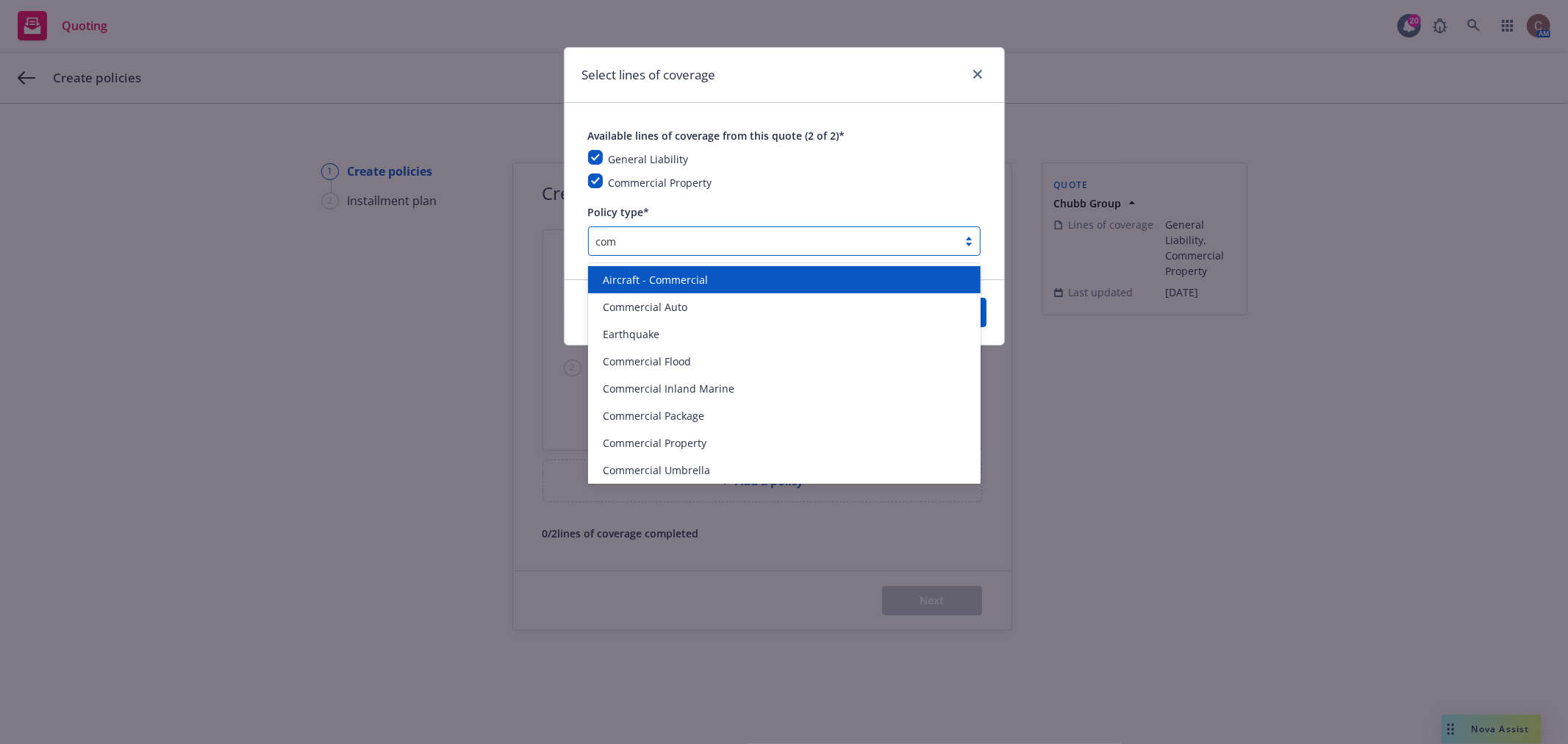
type input "comm"
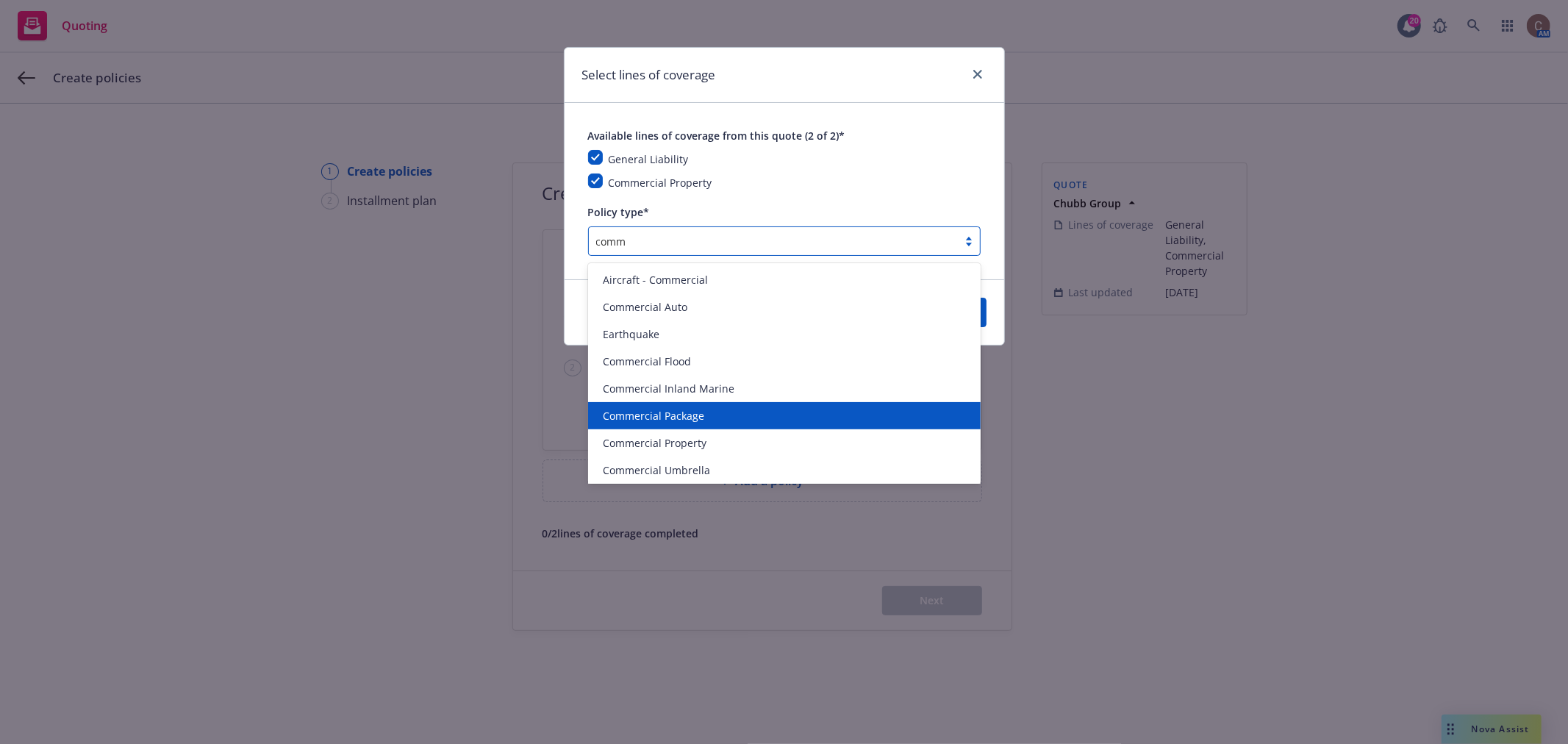
click at [660, 424] on div "Commercial Package" at bounding box center [784, 416] width 393 height 27
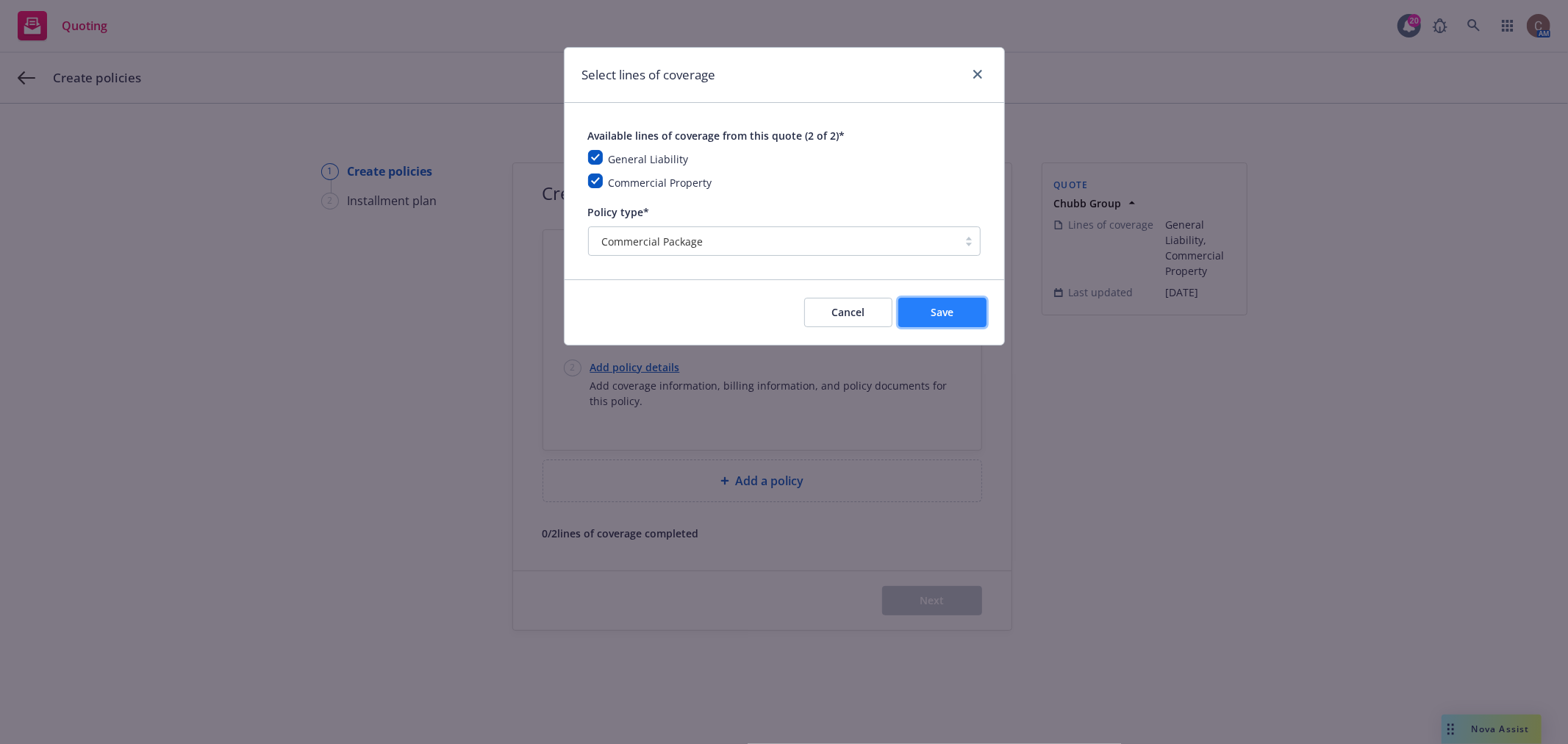
click at [964, 319] on button "Save" at bounding box center [942, 312] width 88 height 29
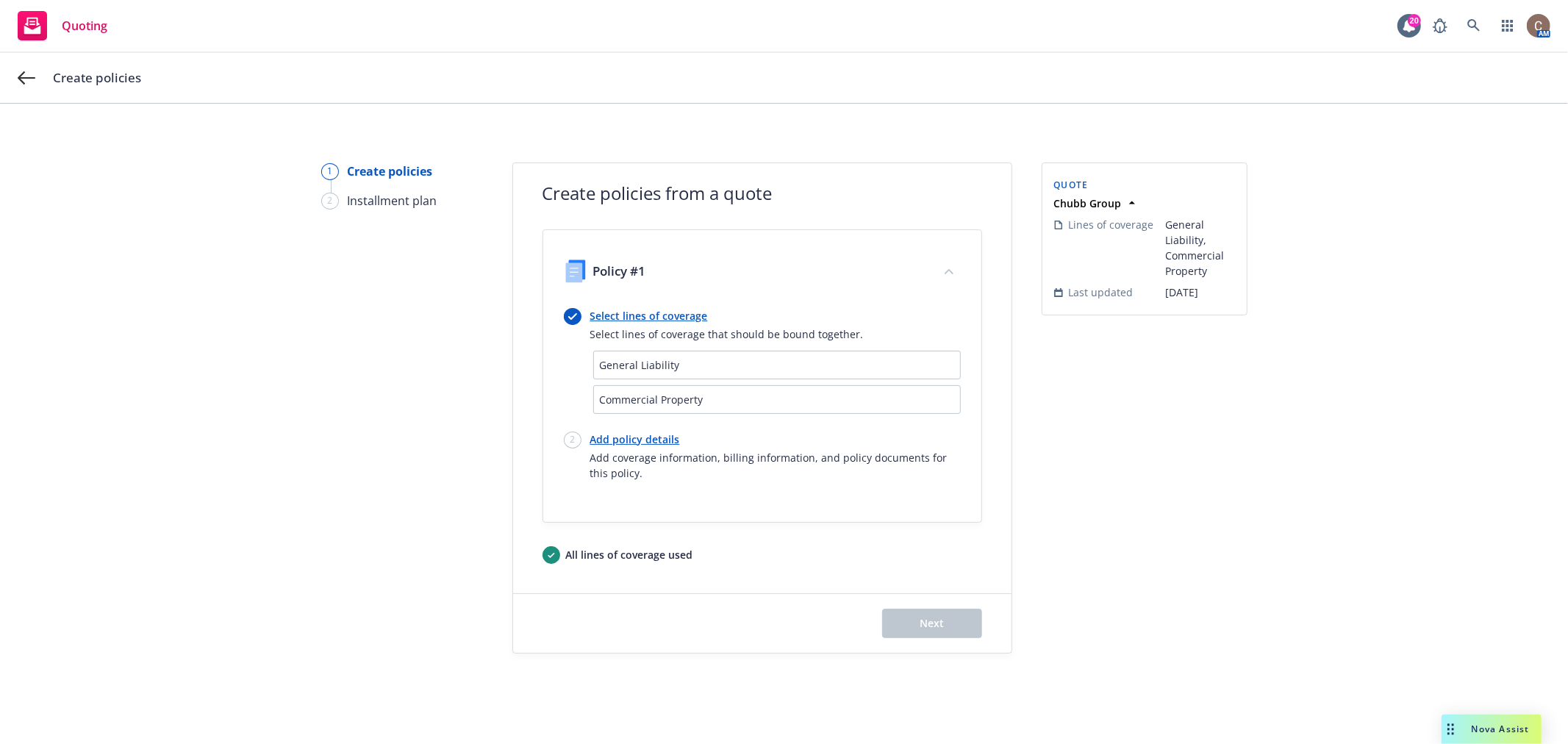
click at [627, 440] on link "Add policy details" at bounding box center [776, 439] width 370 height 15
select select "12"
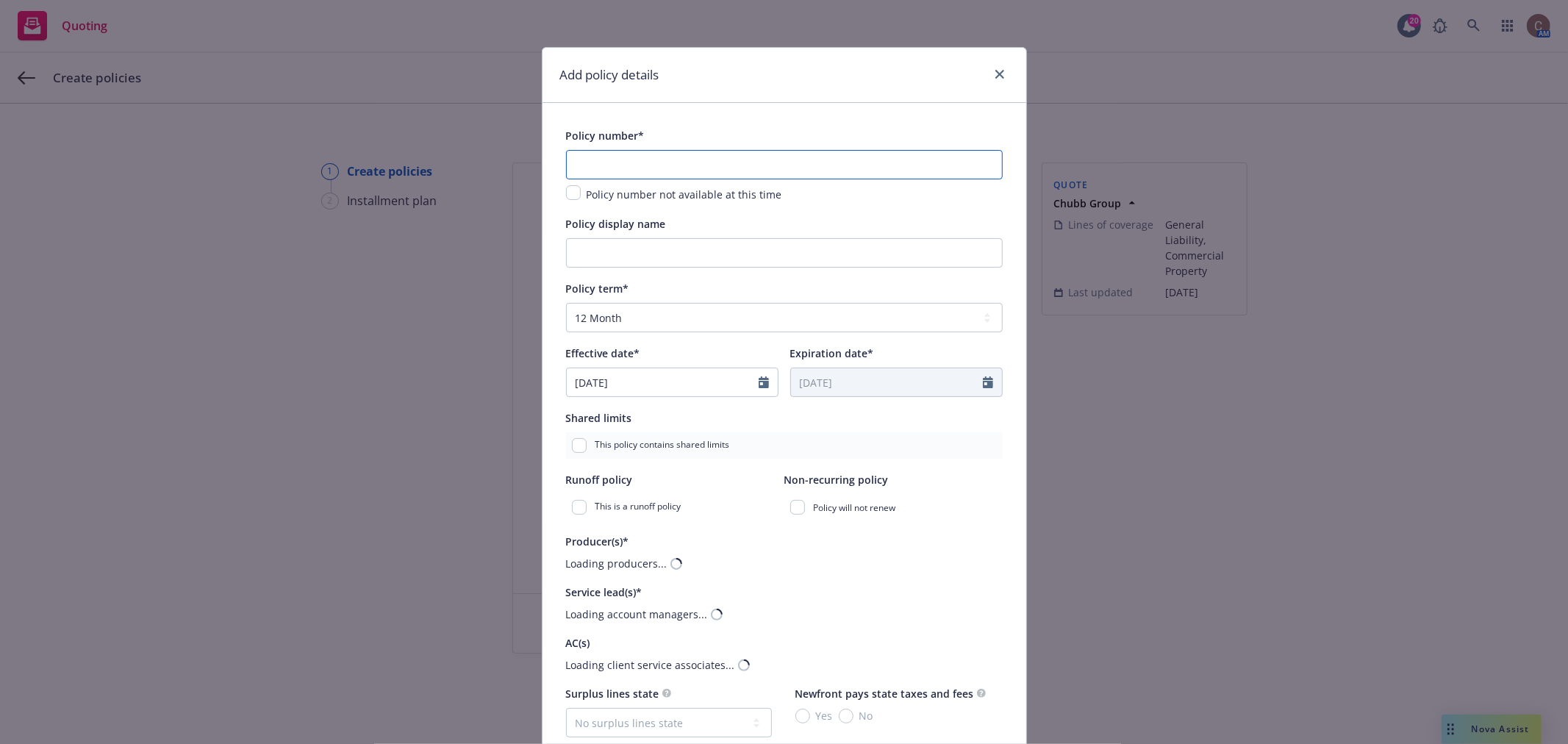
click at [644, 163] on input "text" at bounding box center [784, 164] width 437 height 29
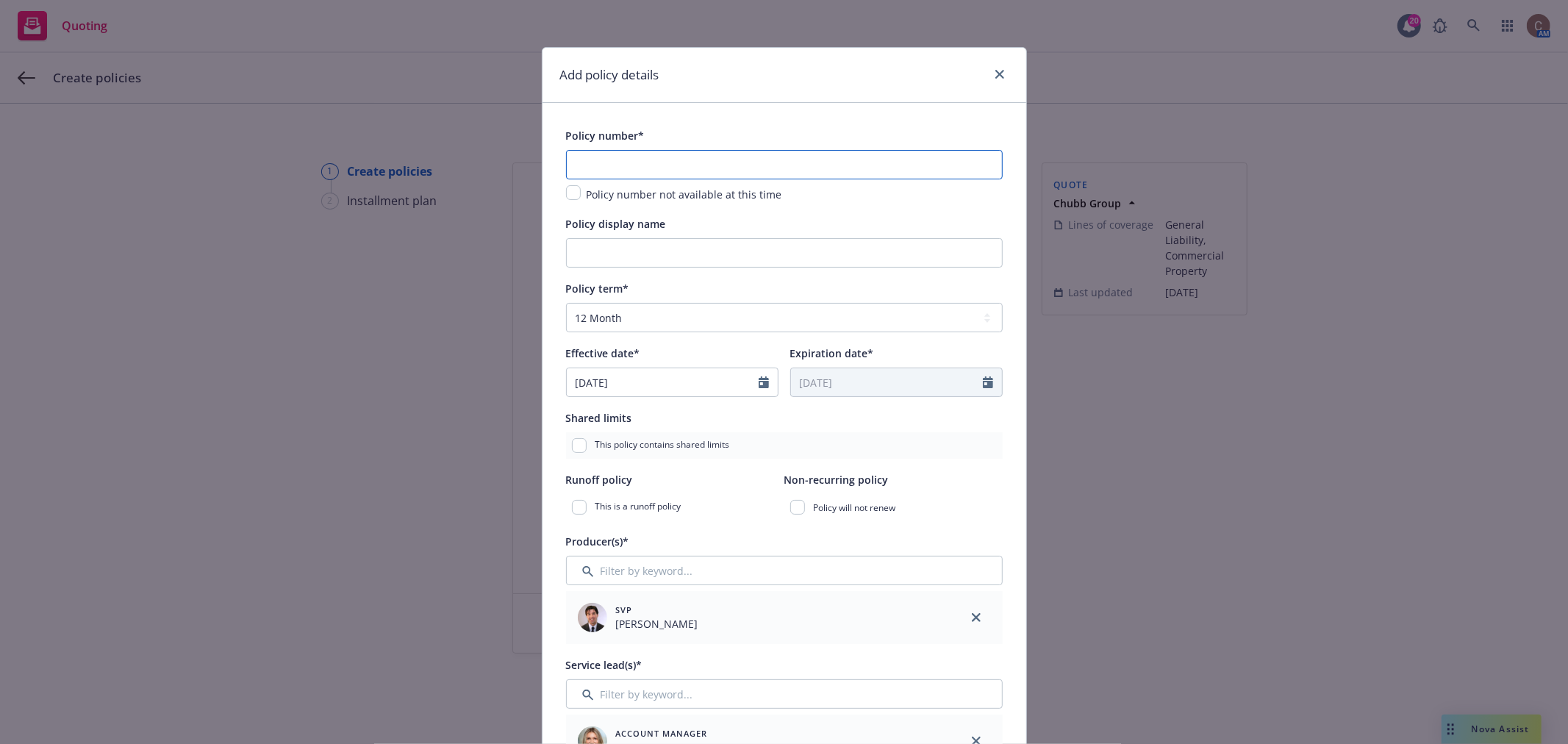
click at [771, 170] on input "text" at bounding box center [784, 164] width 437 height 29
paste input "3608-93-91"
type input "3608-93-91"
click at [753, 250] on input "Policy display name" at bounding box center [784, 253] width 437 height 29
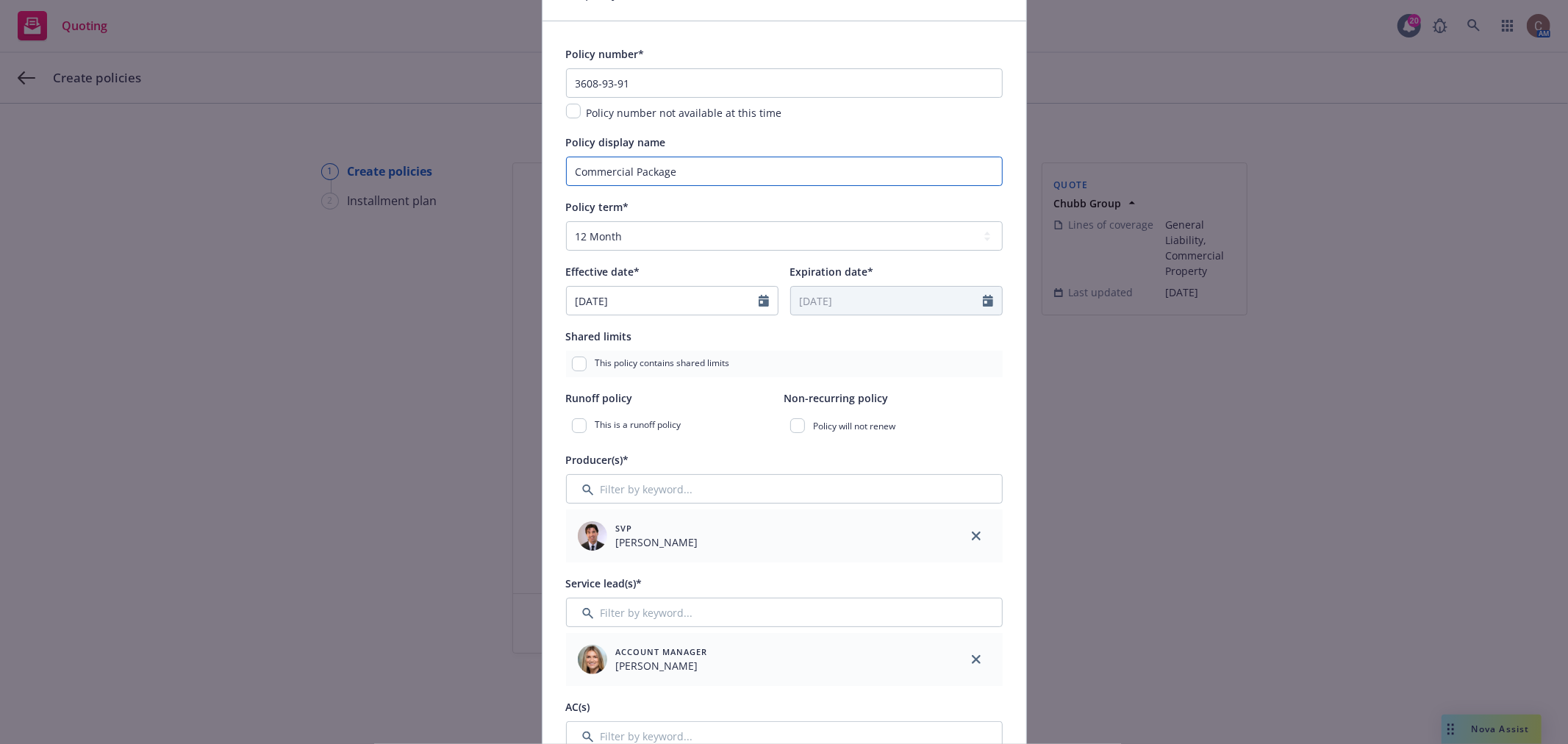
scroll to position [245, 0]
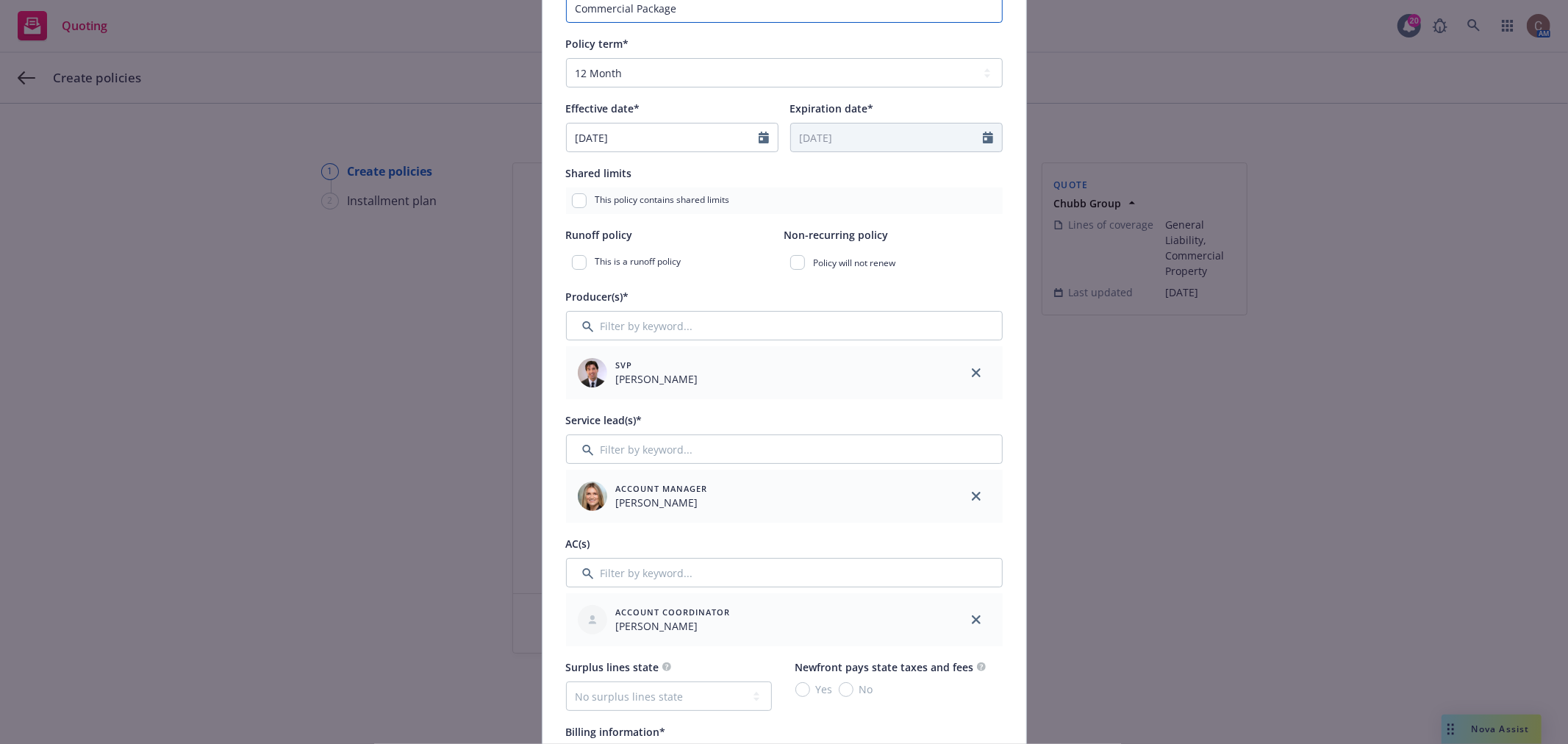
type input "Commercial Package"
click at [702, 324] on input "Filter by keyword..." at bounding box center [784, 326] width 437 height 29
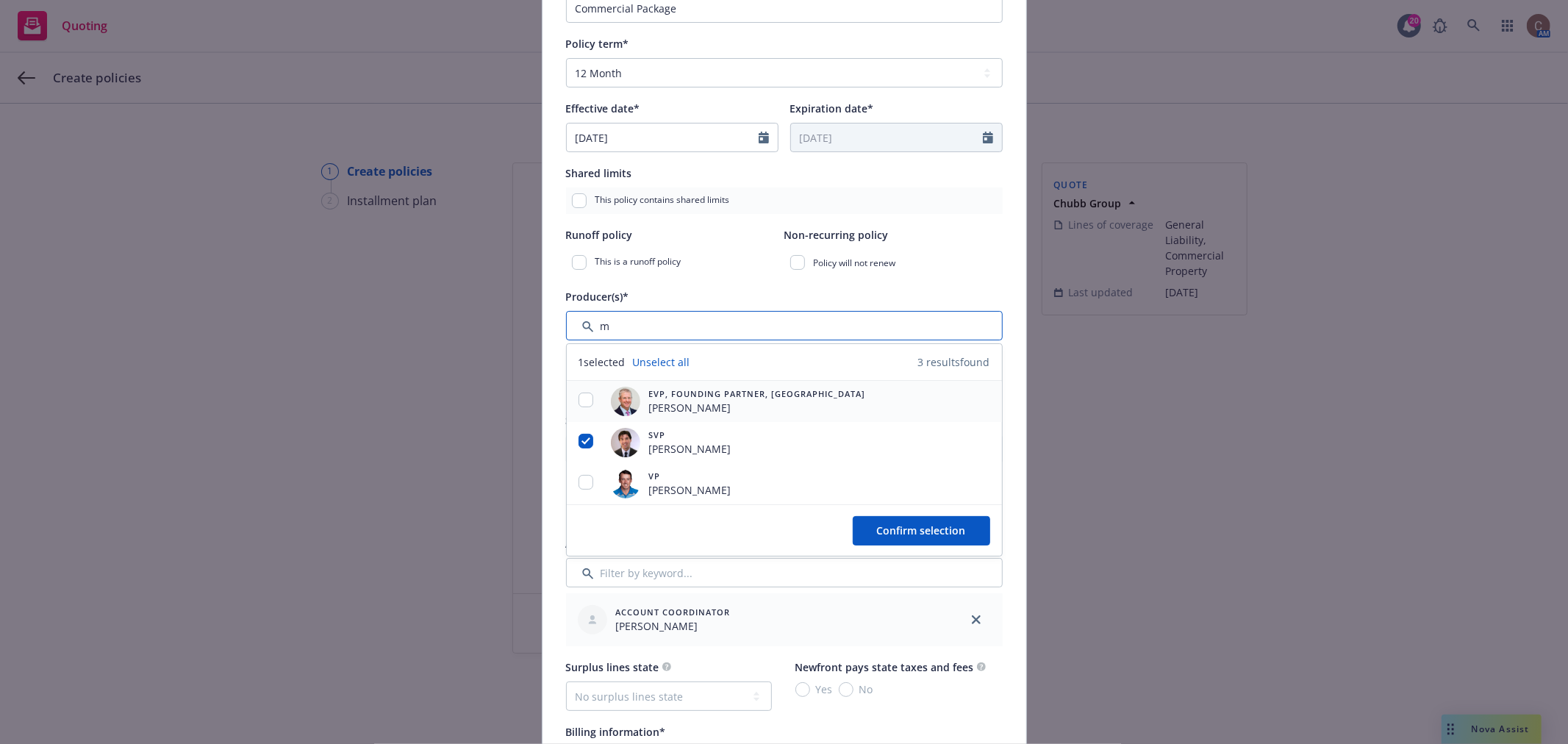
type input "m"
click at [582, 399] on input "checkbox" at bounding box center [586, 400] width 15 height 15
checkbox input "true"
click at [581, 481] on input "checkbox" at bounding box center [586, 482] width 15 height 15
checkbox input "true"
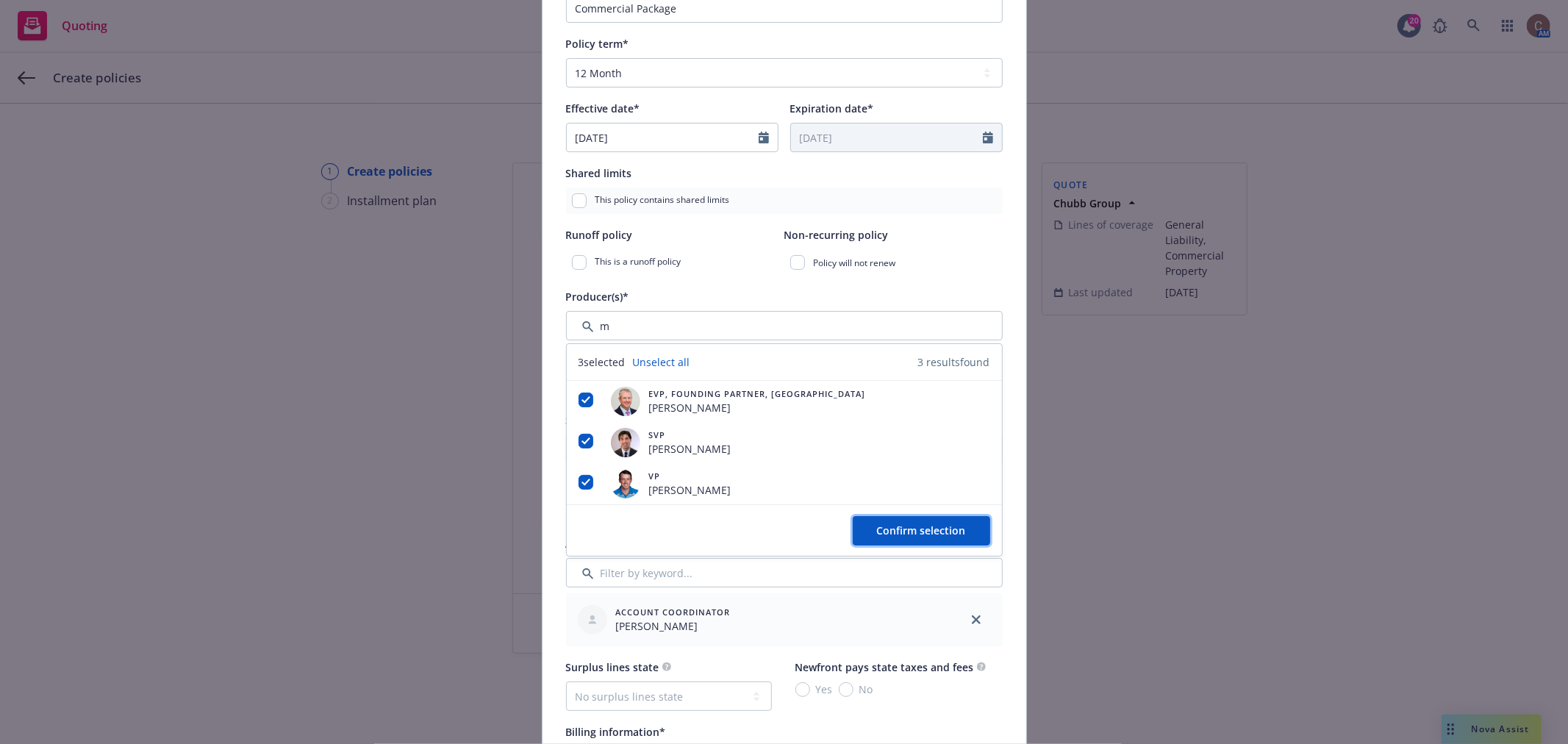
click at [950, 534] on span "Confirm selection" at bounding box center [922, 530] width 89 height 14
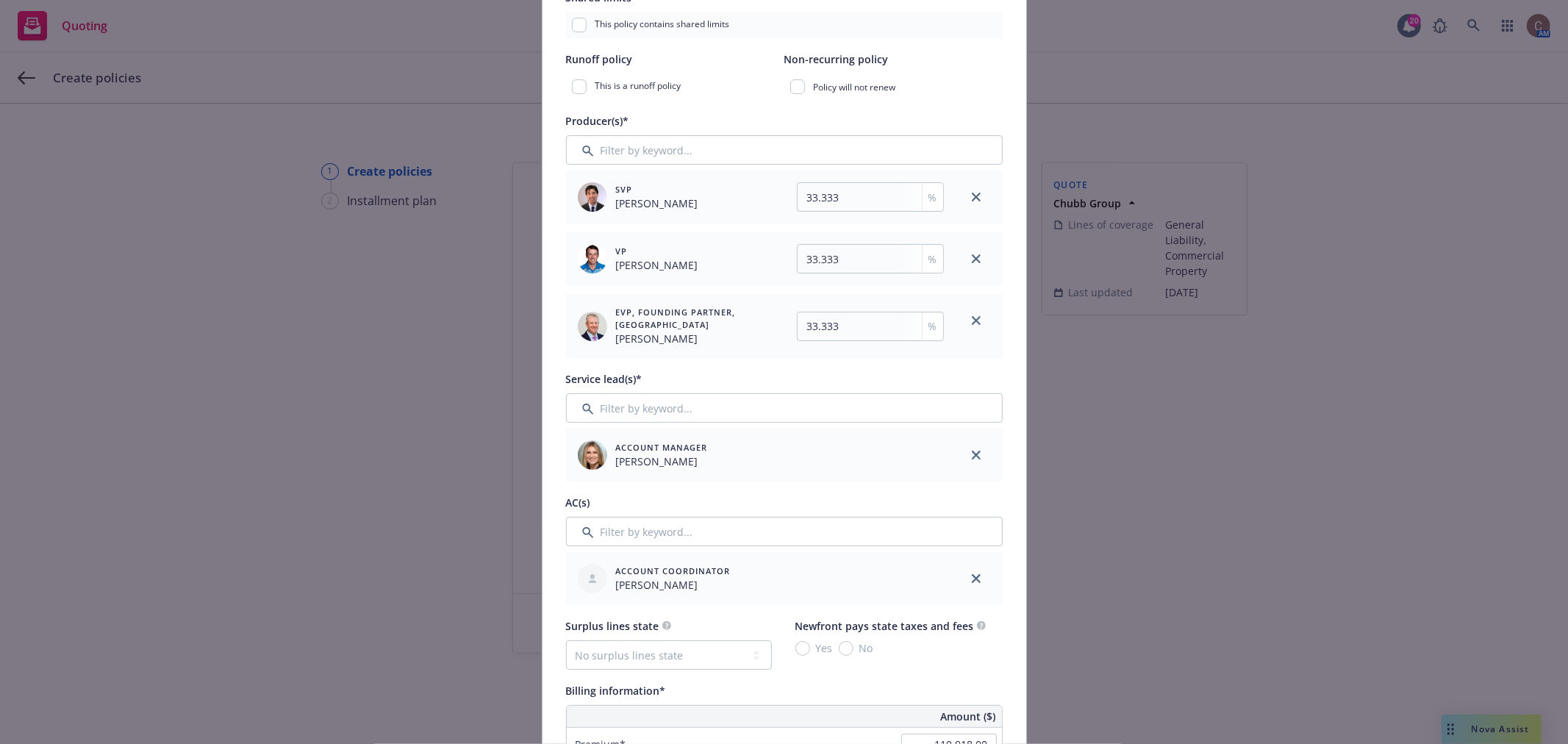
scroll to position [571, 0]
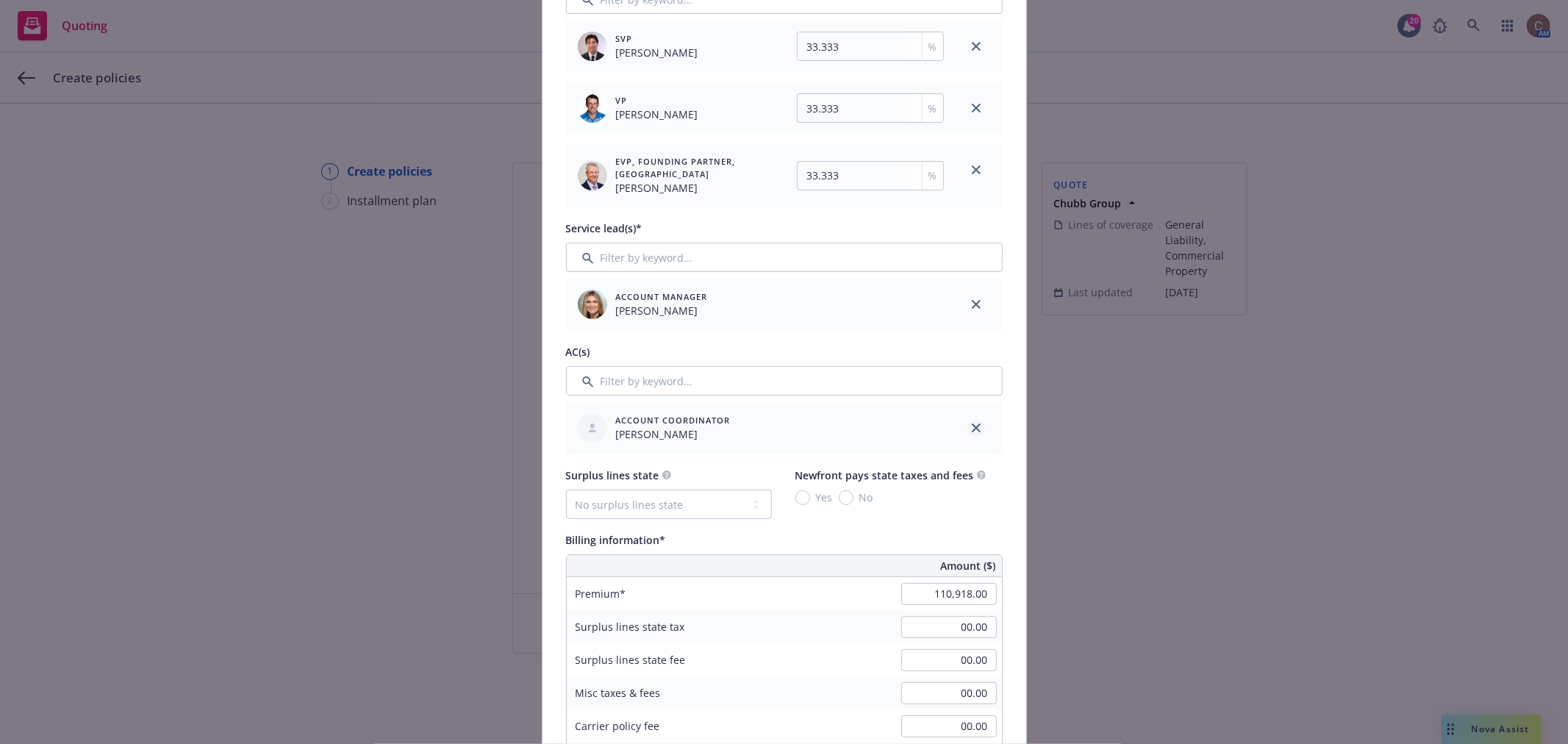
click at [972, 432] on icon "close" at bounding box center [976, 428] width 9 height 9
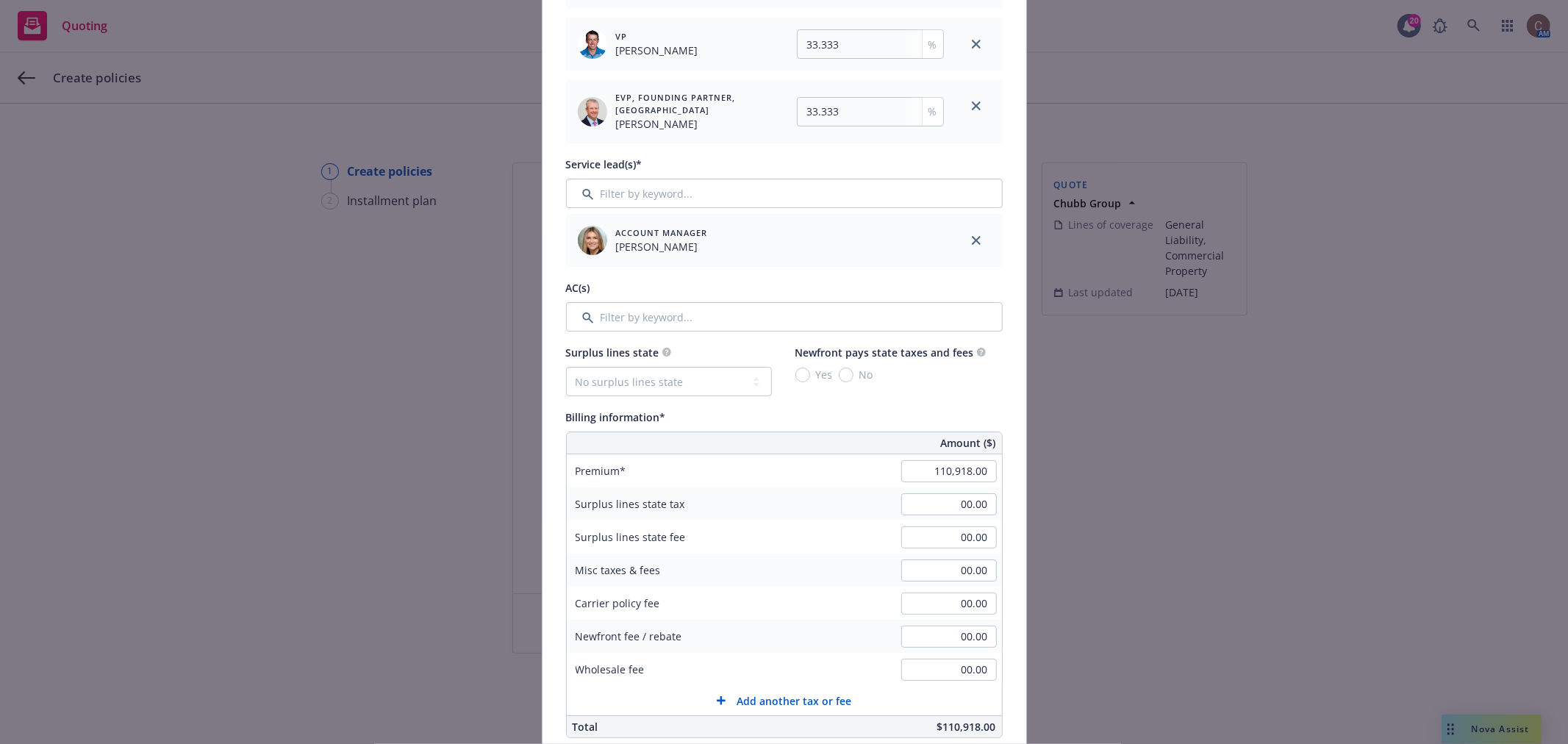
scroll to position [653, 0]
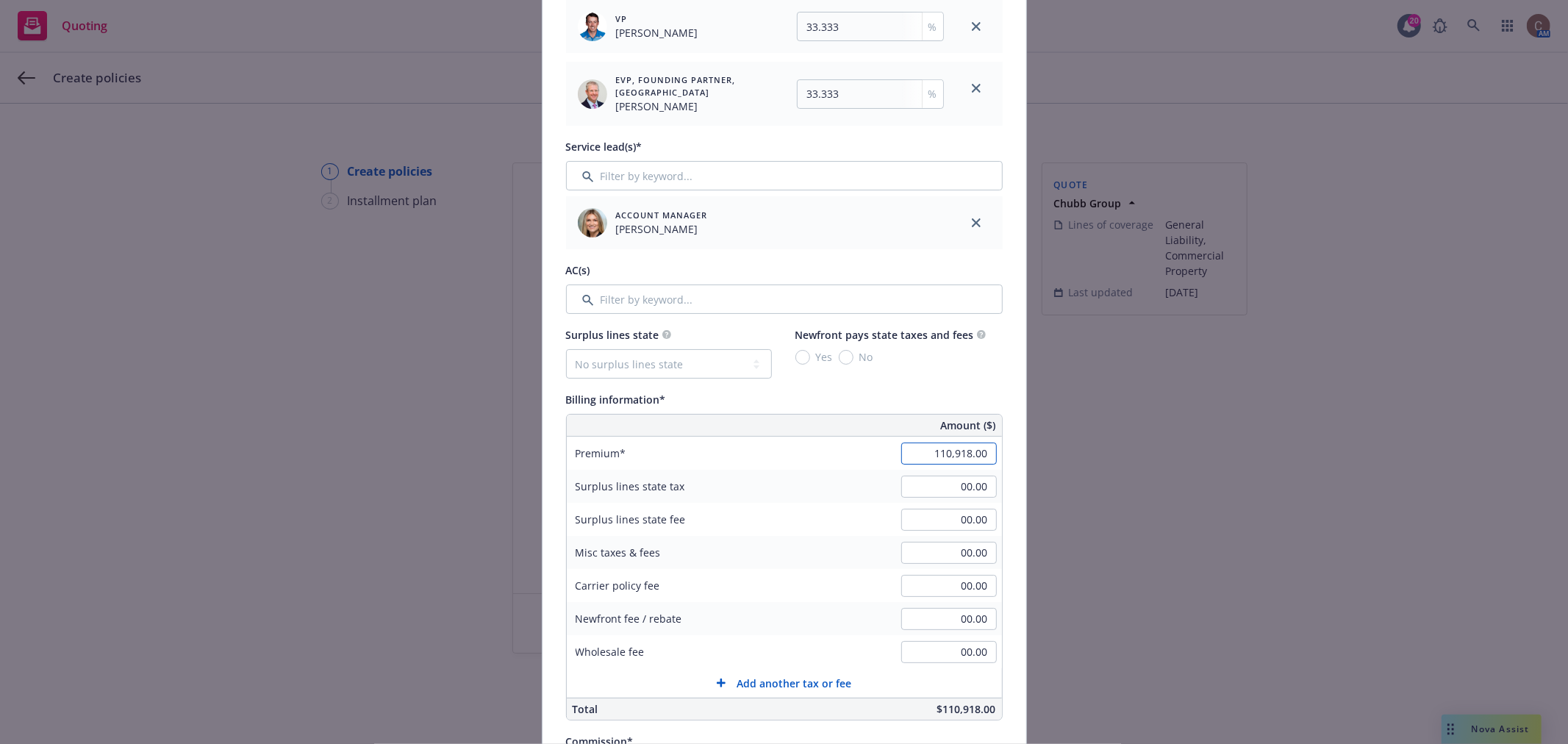
click at [915, 451] on input "110,918.00" at bounding box center [949, 453] width 95 height 22
type input "113,376.00"
type input "17006.4"
click at [823, 442] on div "Premium 113,376.00" at bounding box center [784, 453] width 435 height 33
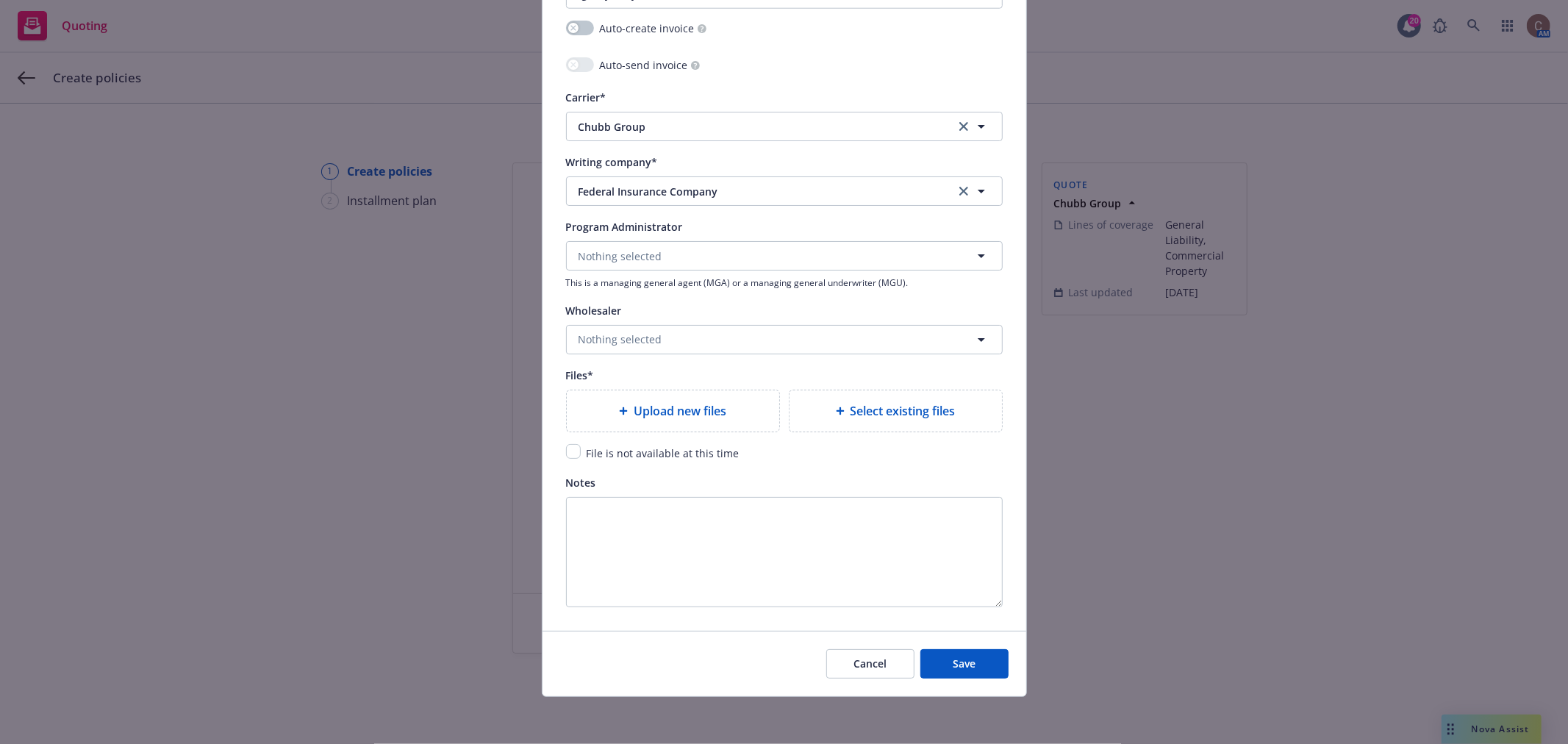
scroll to position [1520, 0]
click at [566, 454] on input "checkbox" at bounding box center [573, 451] width 15 height 15
checkbox input "true"
click at [971, 670] on button "Save" at bounding box center [964, 664] width 88 height 29
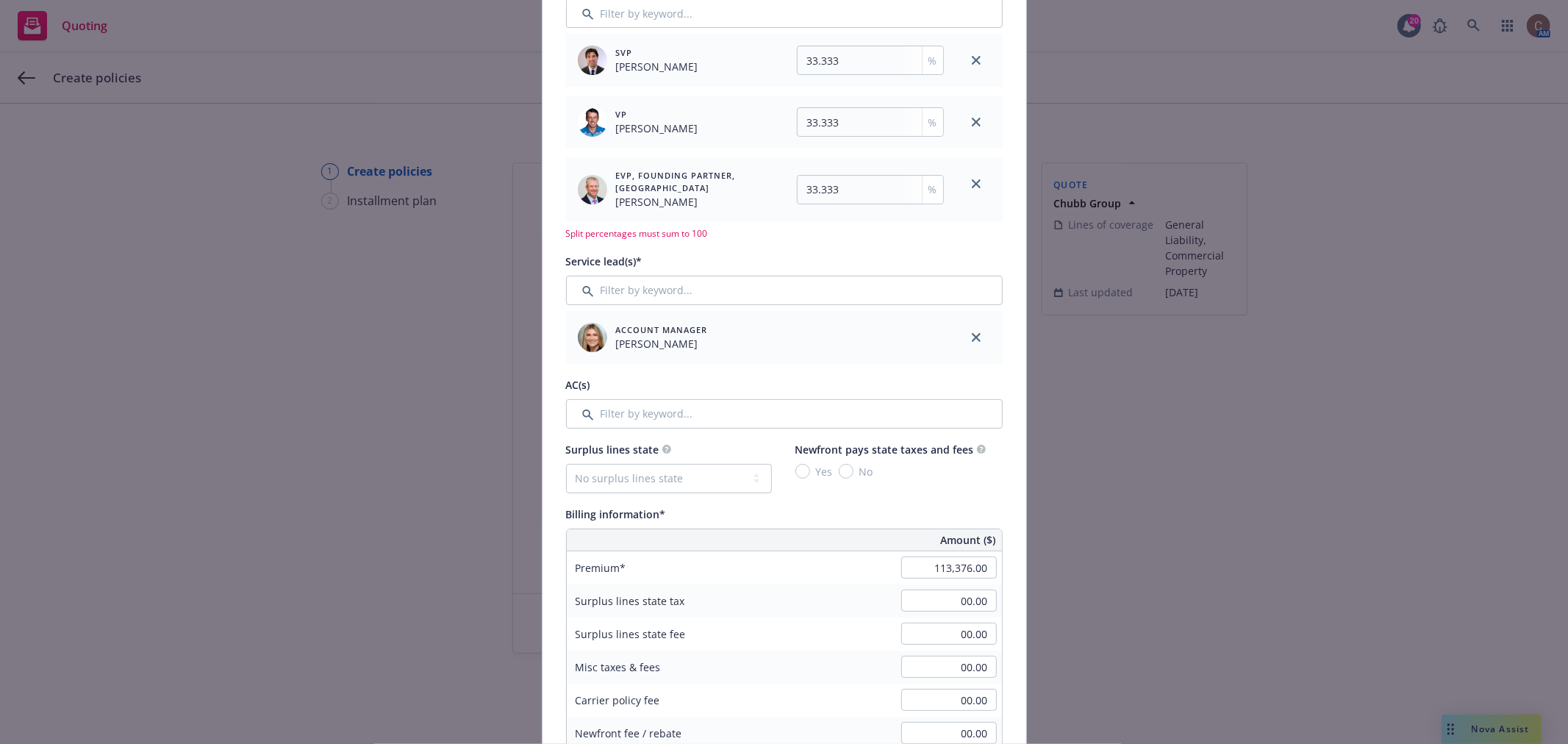
scroll to position [476, 0]
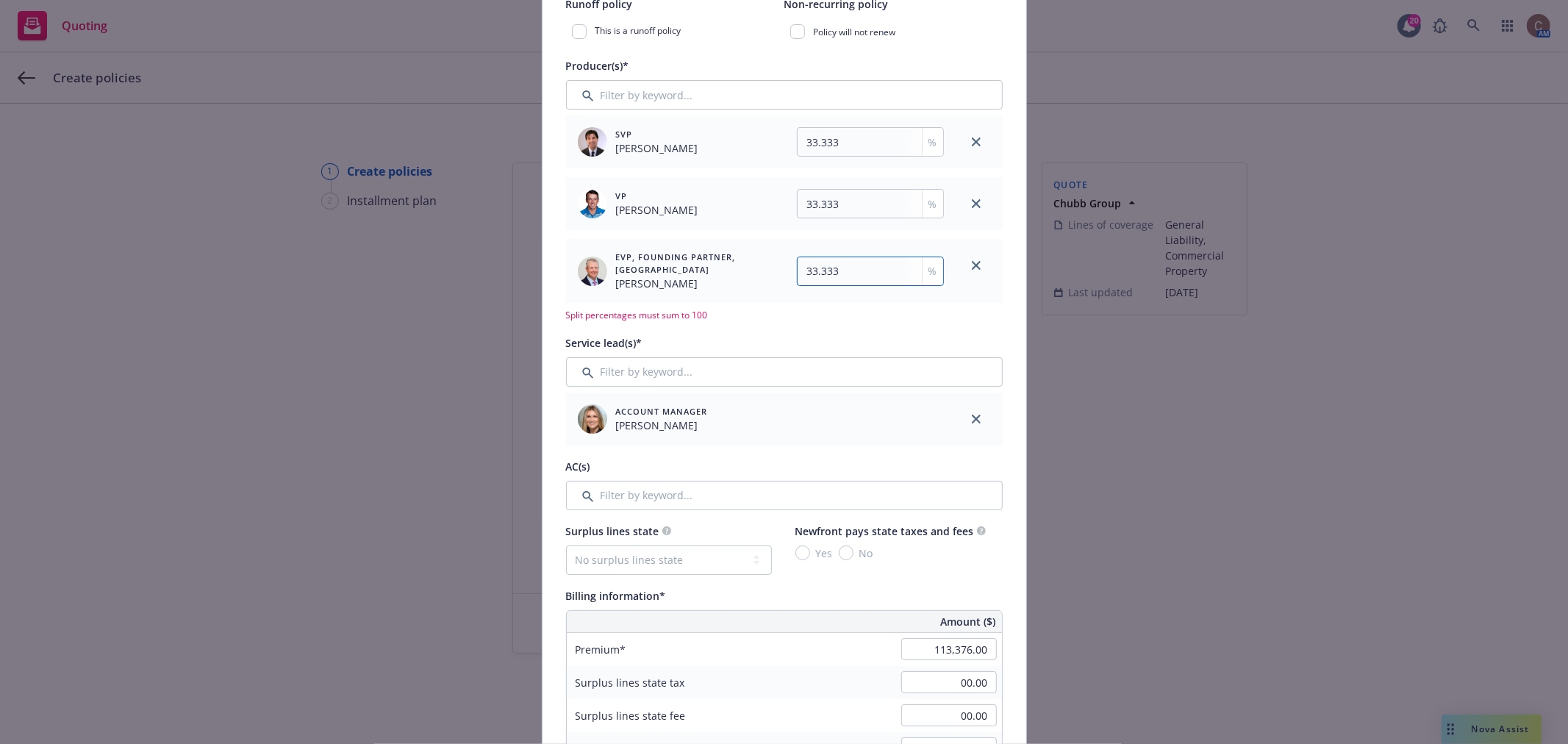
click at [826, 276] on input "33.333" at bounding box center [871, 271] width 147 height 29
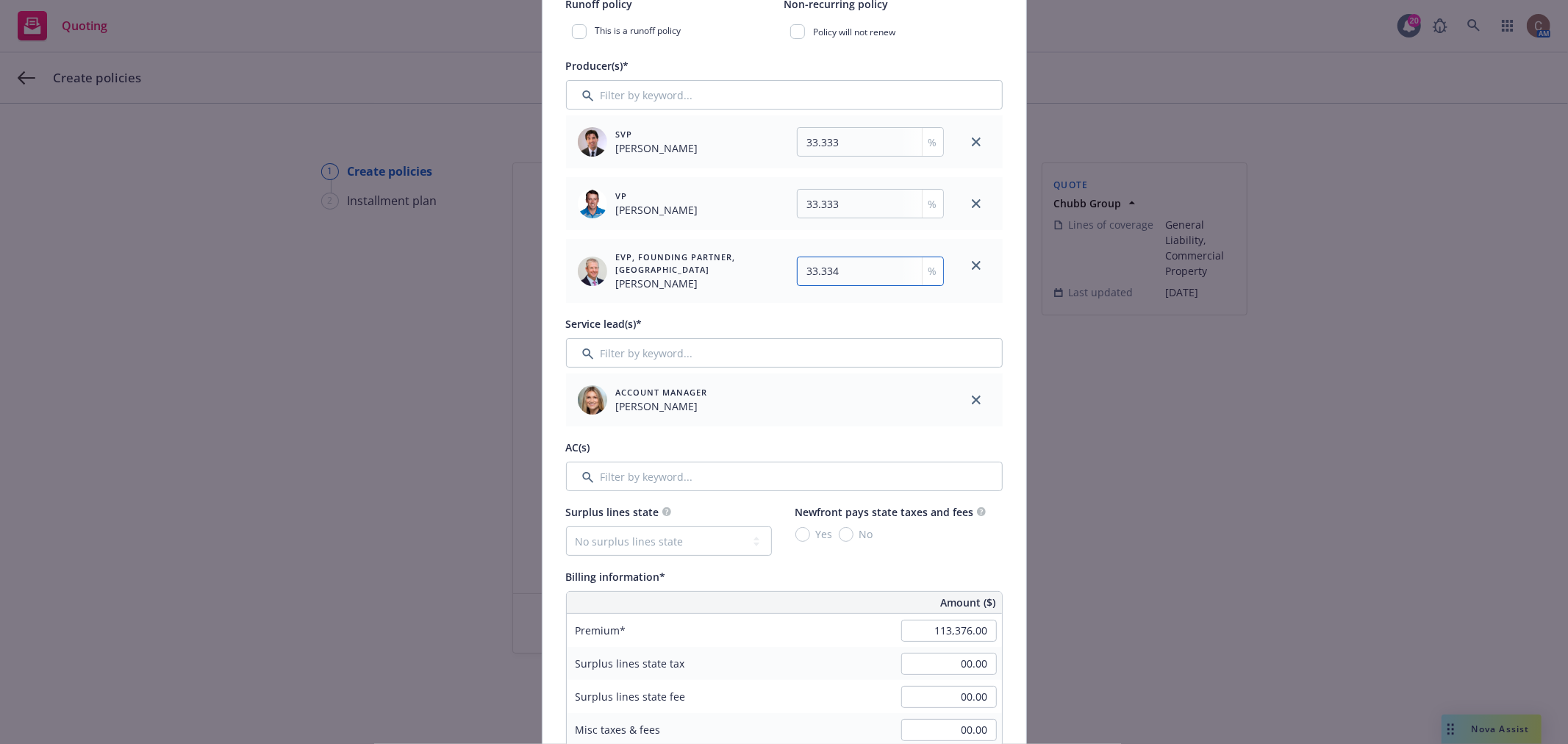
type input "33.334"
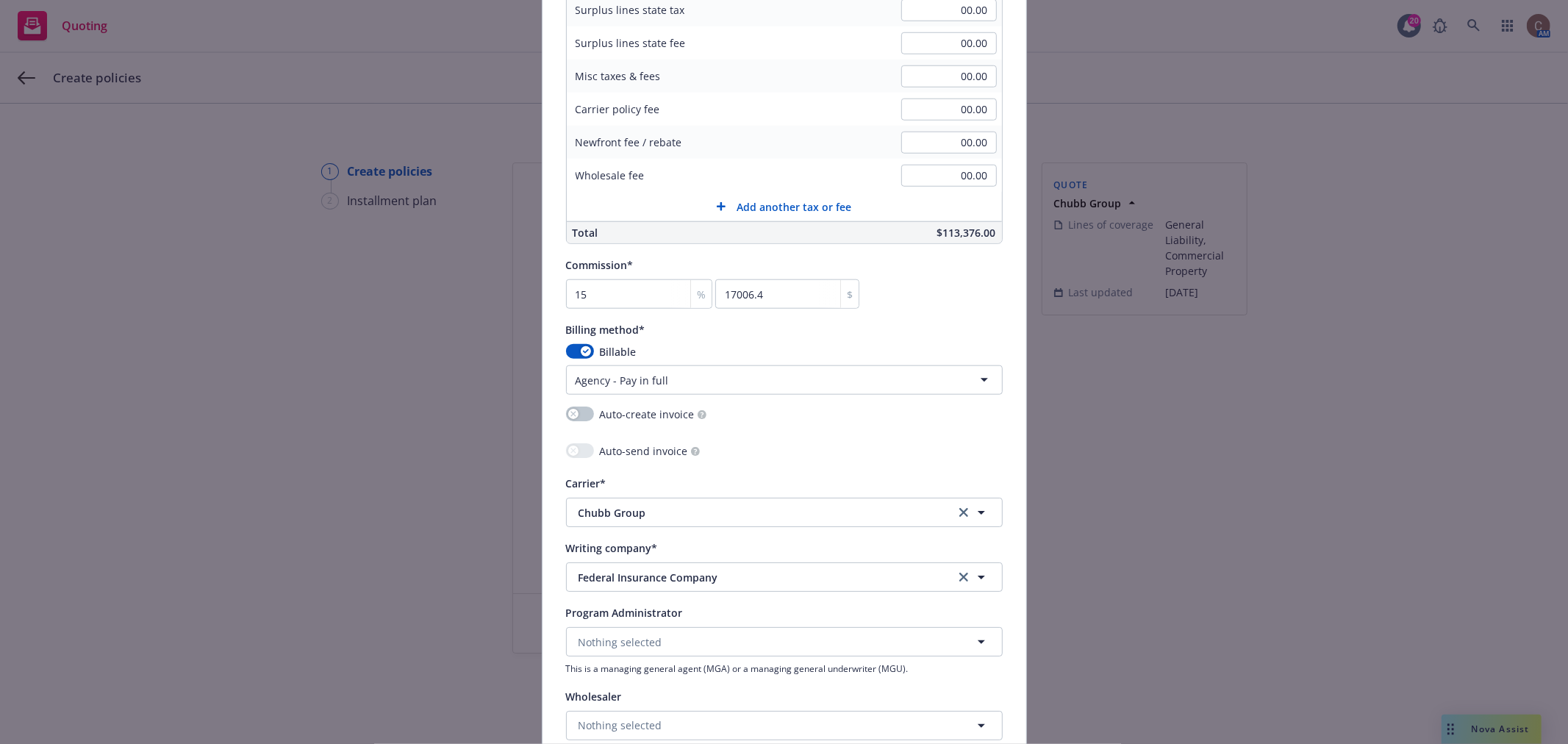
scroll to position [1520, 0]
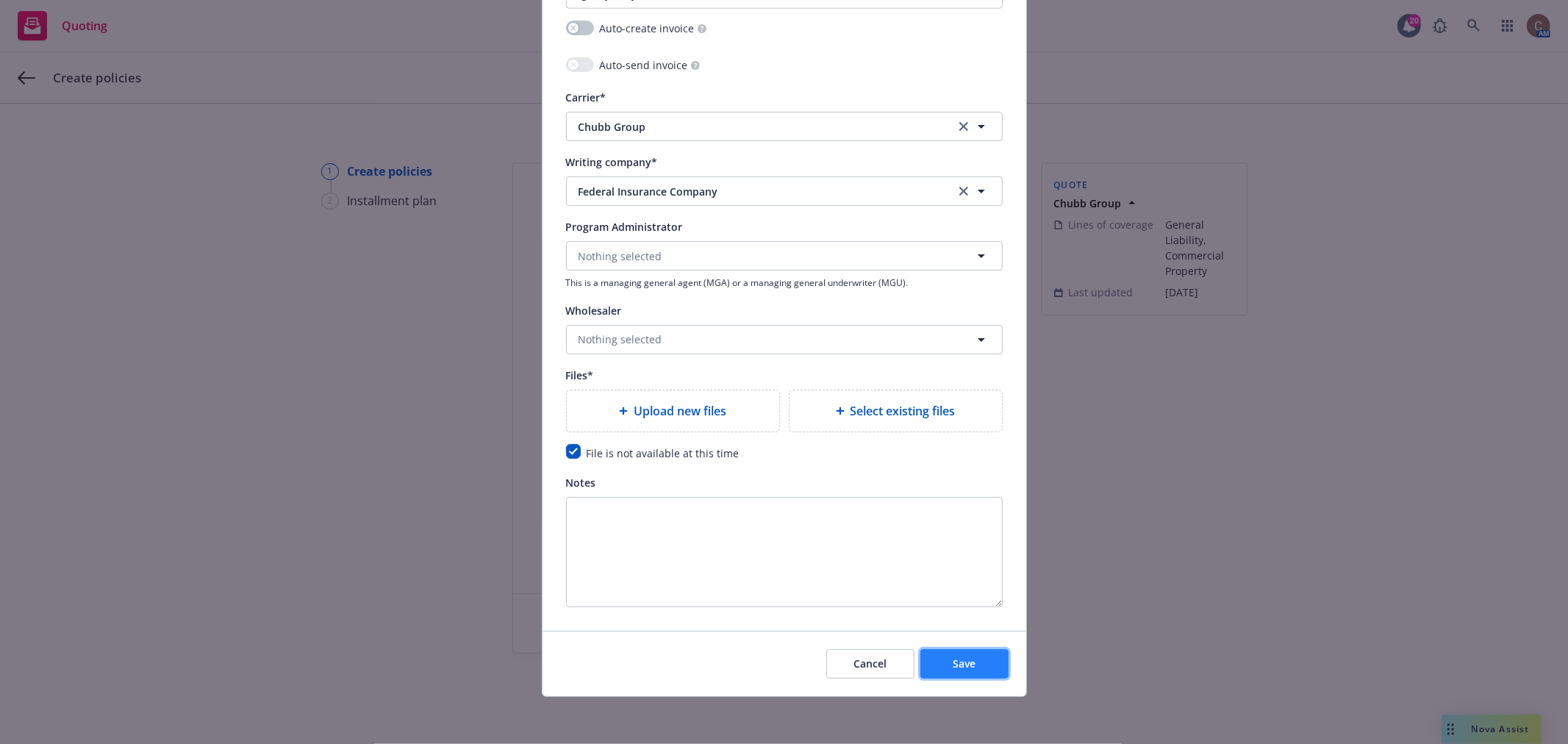
click at [938, 660] on button "Save" at bounding box center [964, 664] width 88 height 29
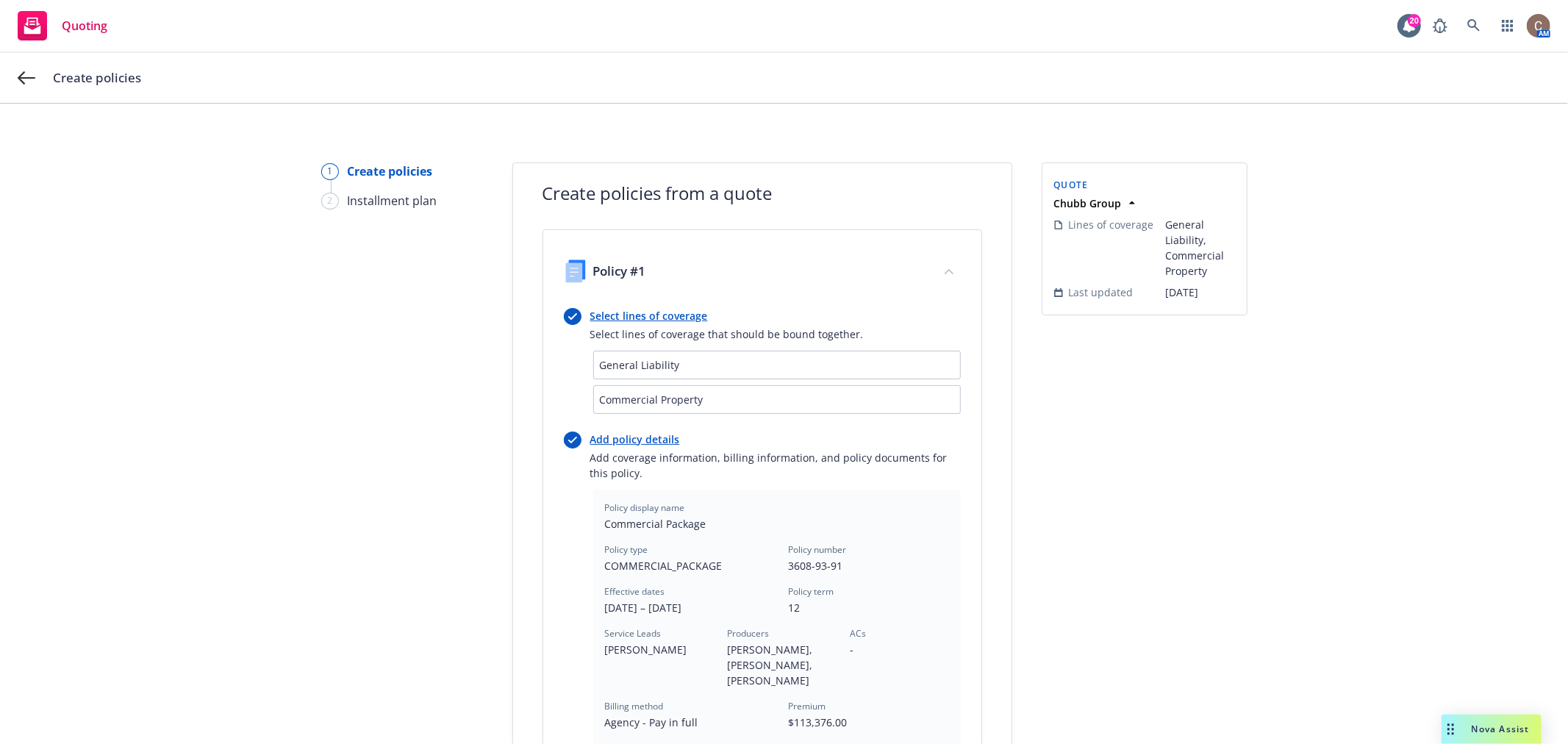
scroll to position [432, 0]
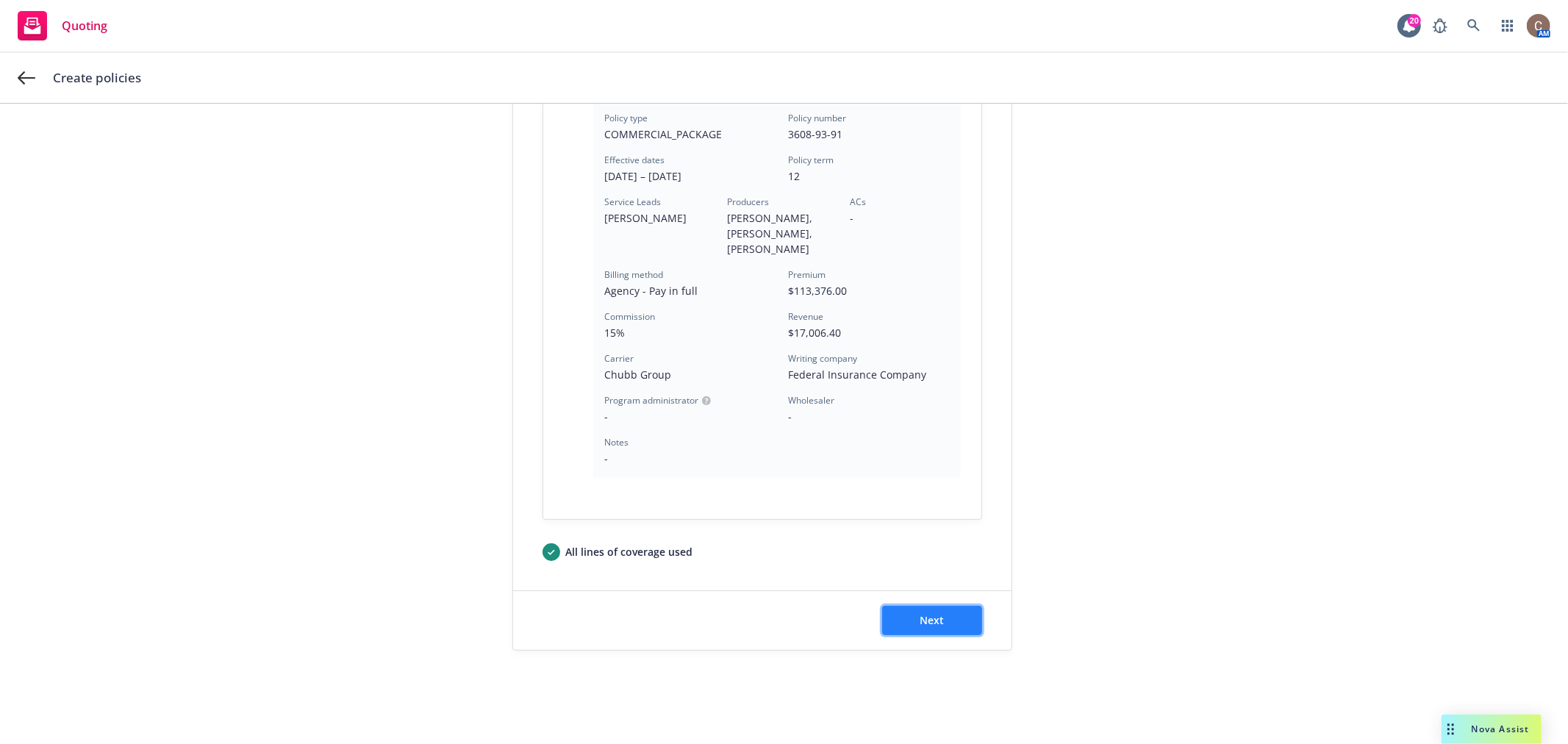
click at [932, 613] on span "Next" at bounding box center [932, 619] width 24 height 14
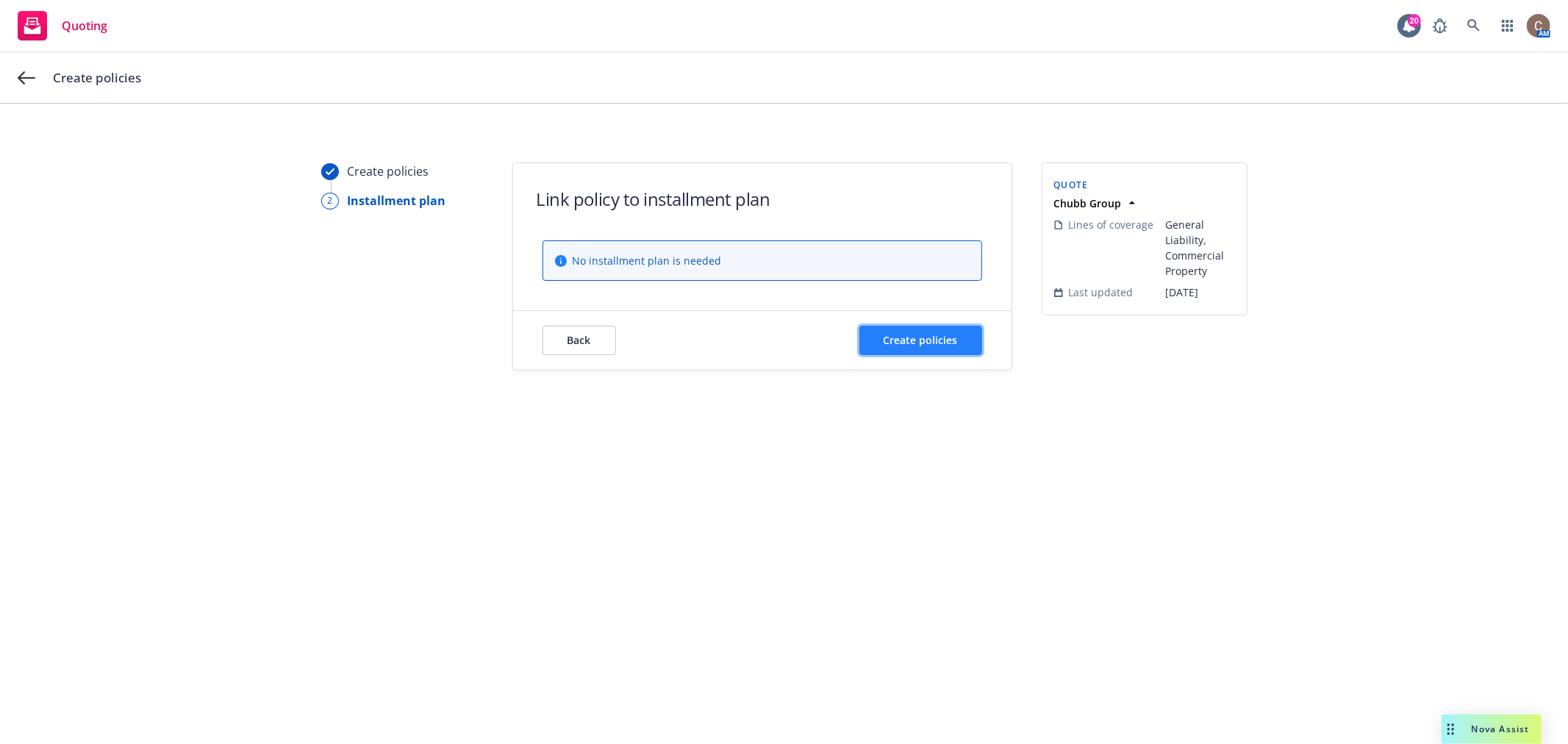
click at [924, 348] on button "Create policies" at bounding box center [921, 340] width 123 height 29
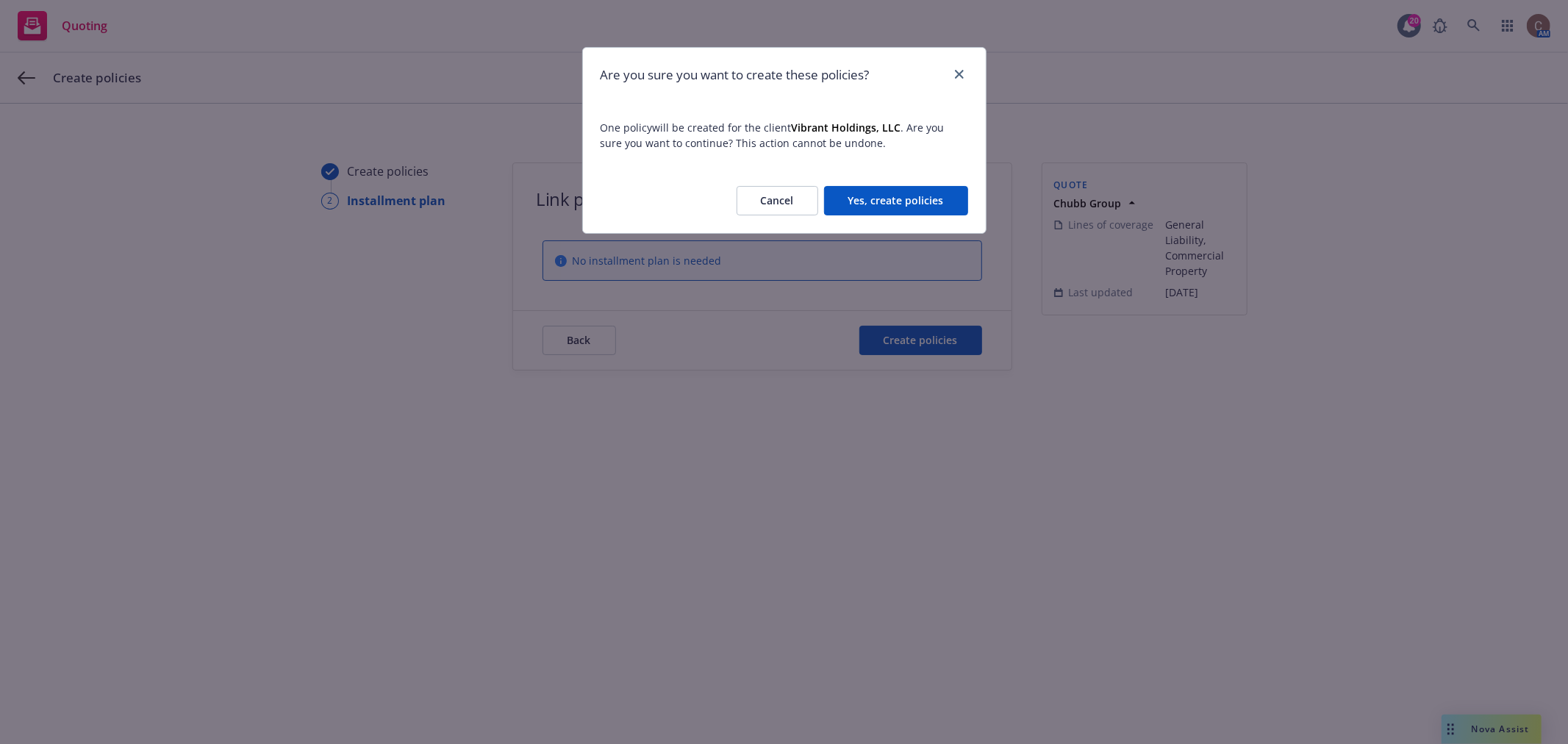
click at [932, 193] on button "Yes, create policies" at bounding box center [896, 201] width 144 height 29
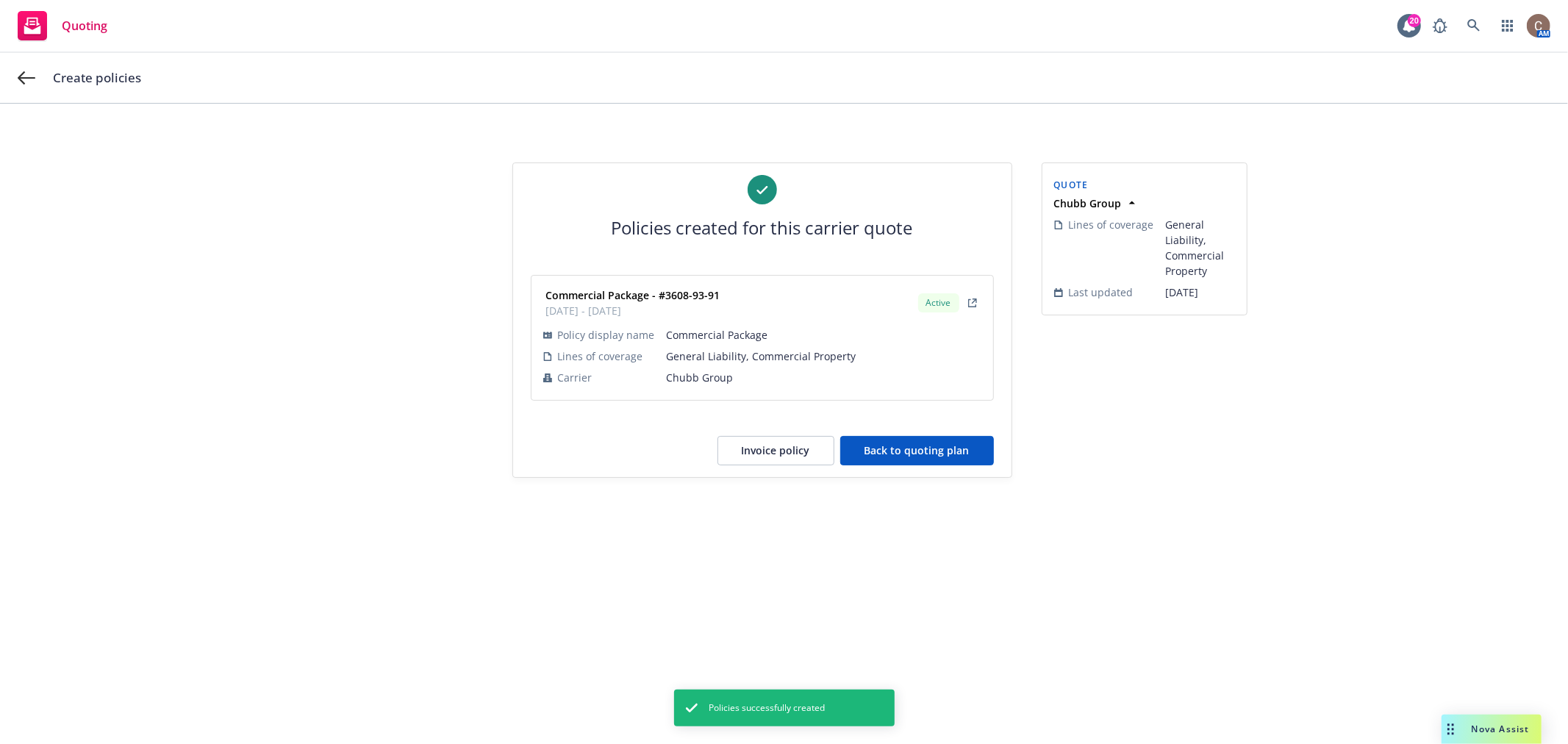
click at [894, 454] on button "Back to quoting plan" at bounding box center [917, 450] width 154 height 29
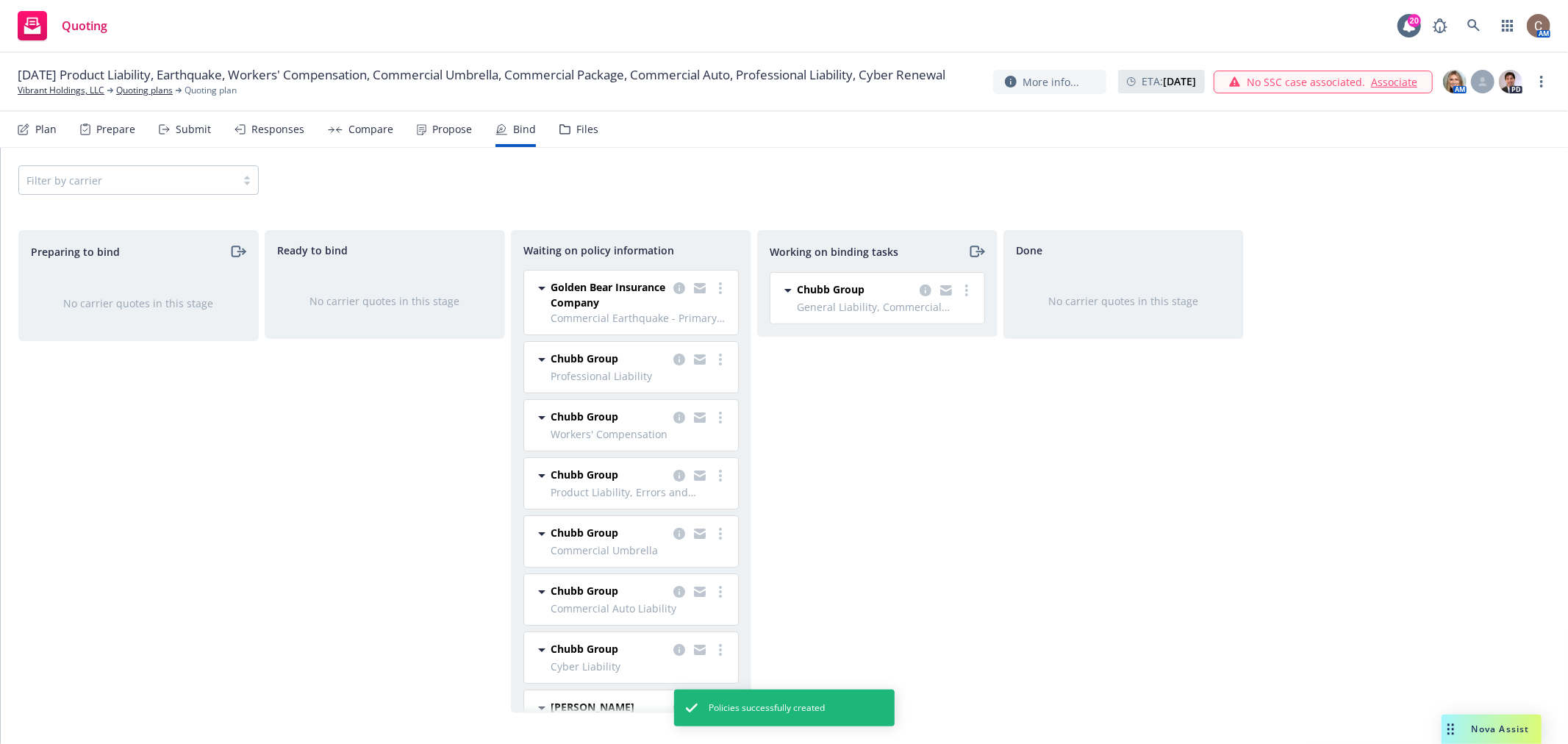
scroll to position [42, 0]
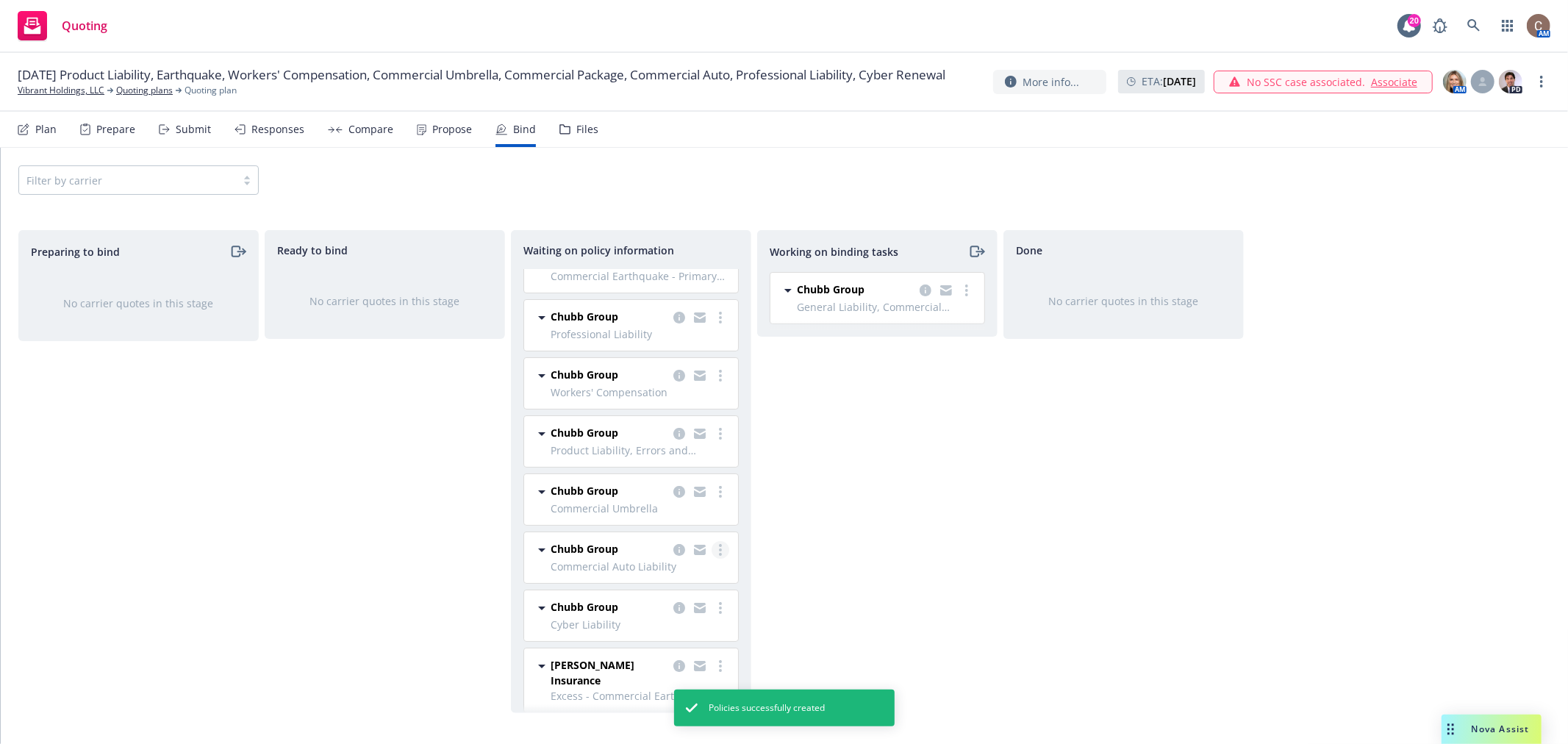
click at [719, 547] on icon "more" at bounding box center [721, 550] width 3 height 12
click at [671, 575] on span "Create policies" at bounding box center [637, 580] width 108 height 14
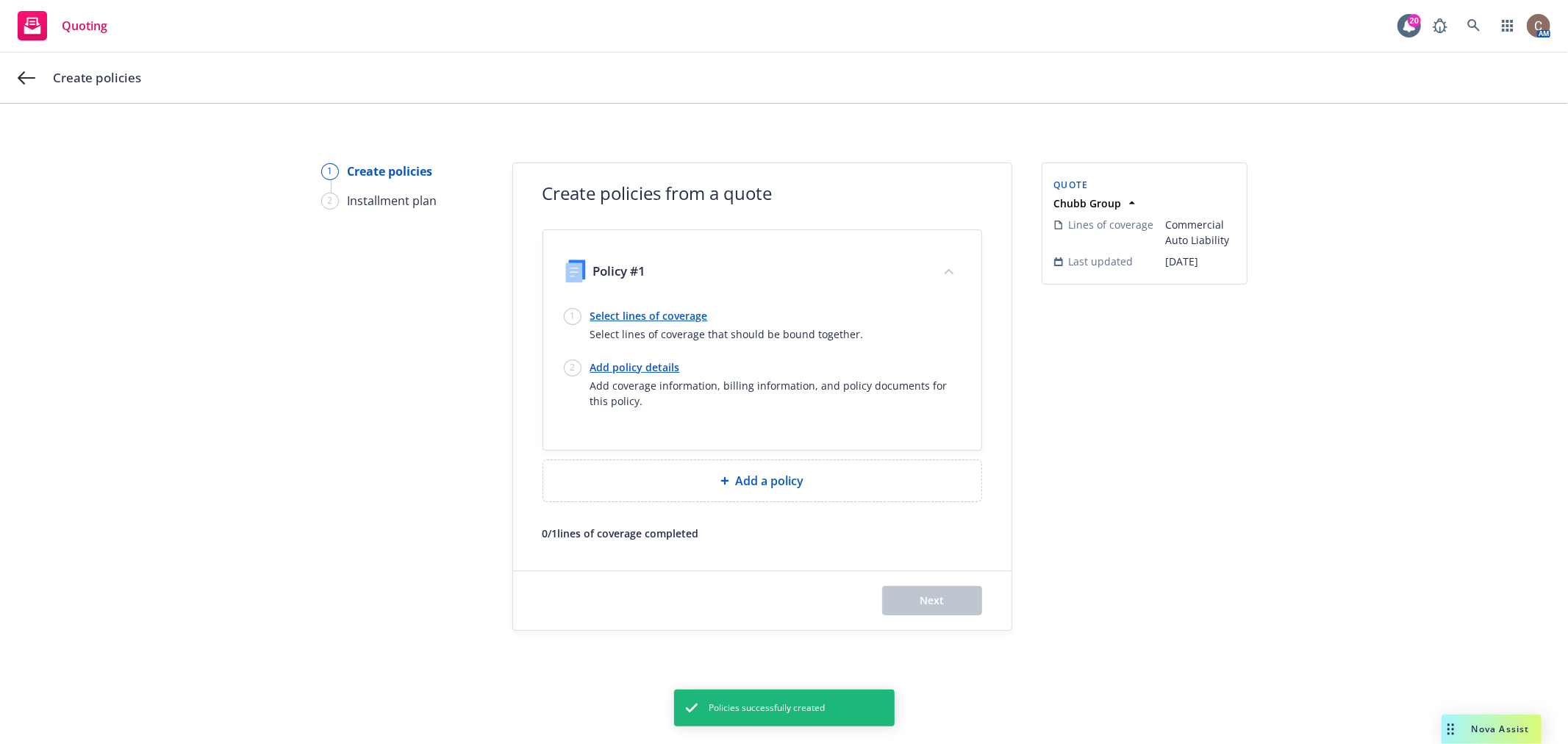
click at [667, 319] on link "Select lines of coverage" at bounding box center [727, 315] width 273 height 15
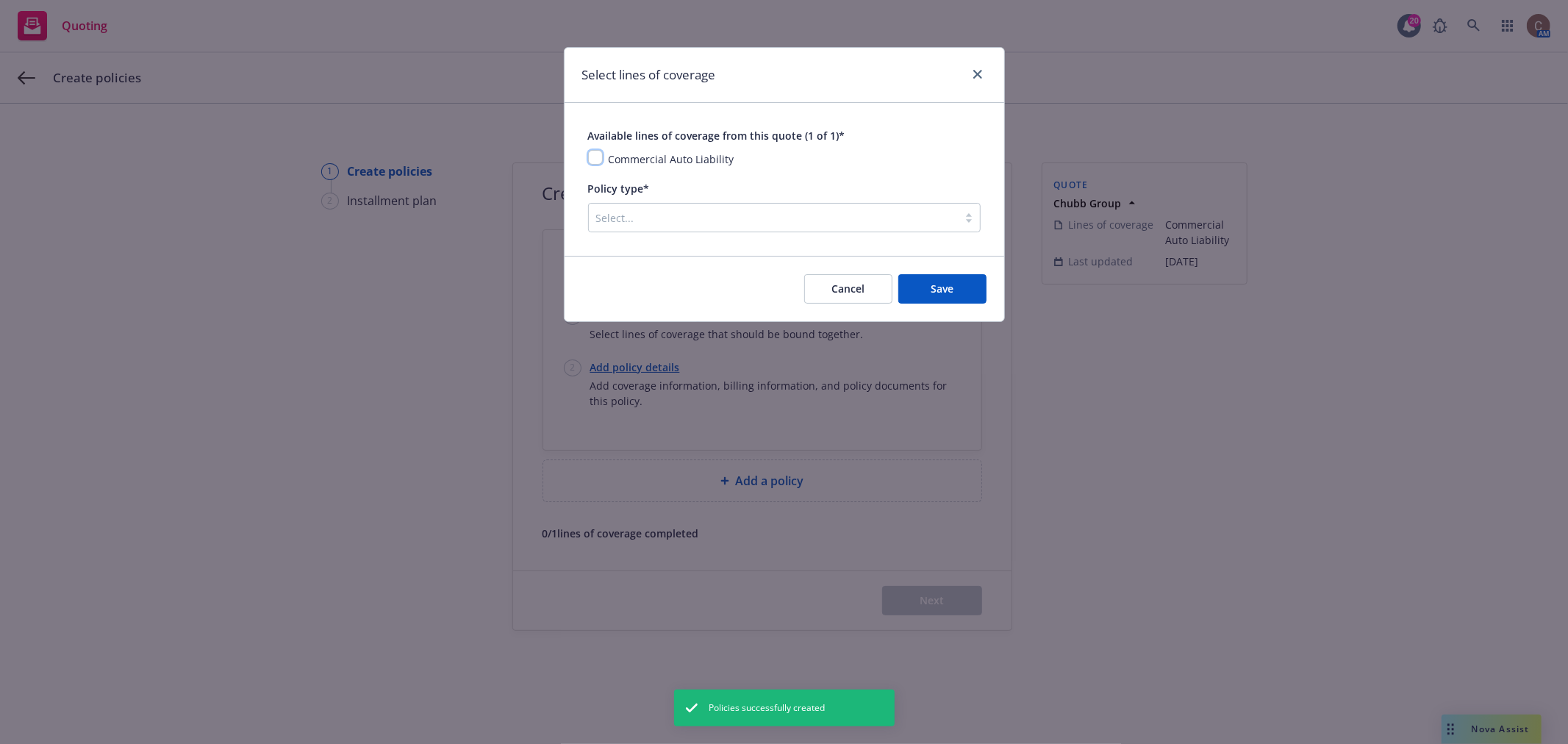
click at [599, 159] on input "checkbox" at bounding box center [595, 157] width 15 height 15
checkbox input "true"
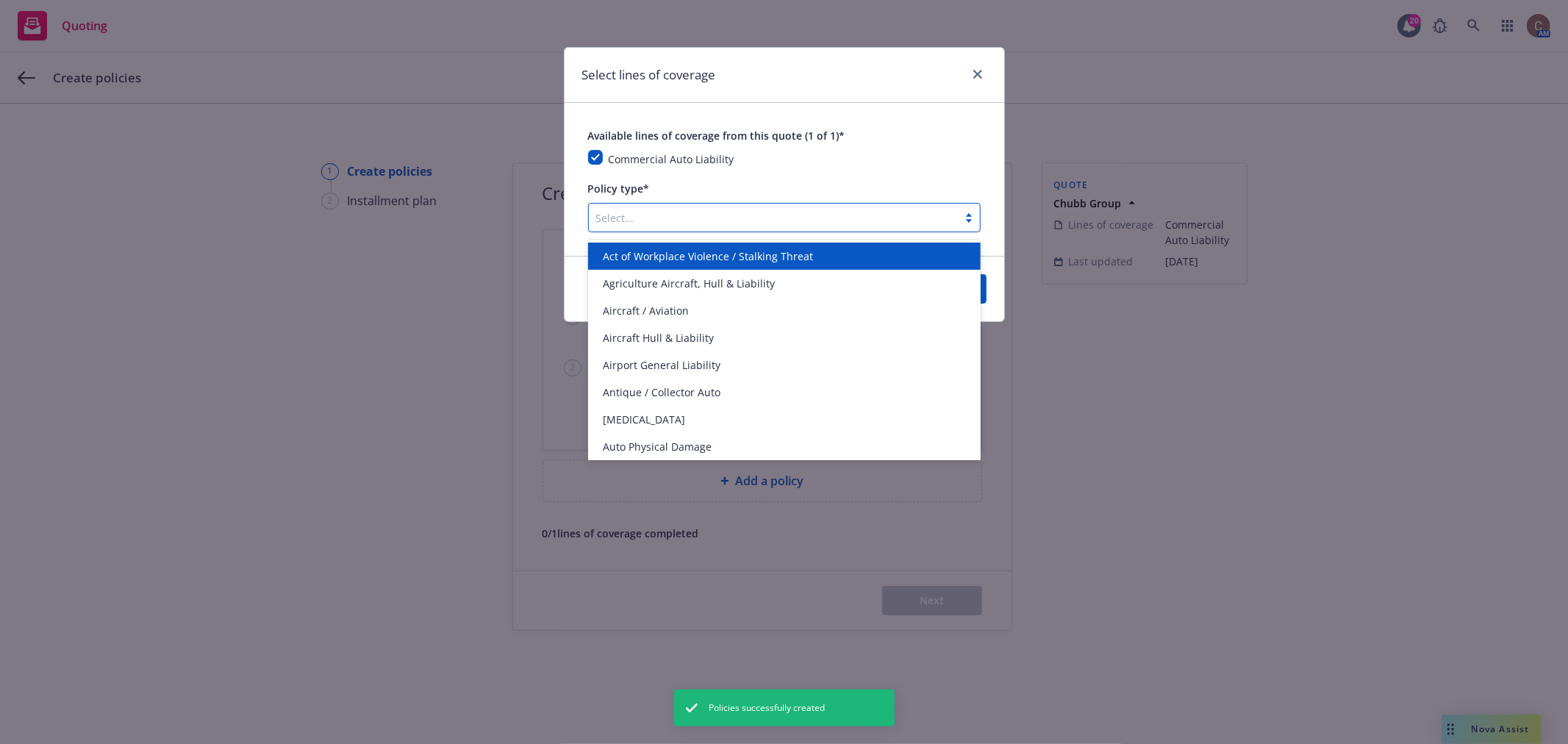
click at [628, 230] on div "Select..." at bounding box center [773, 218] width 369 height 23
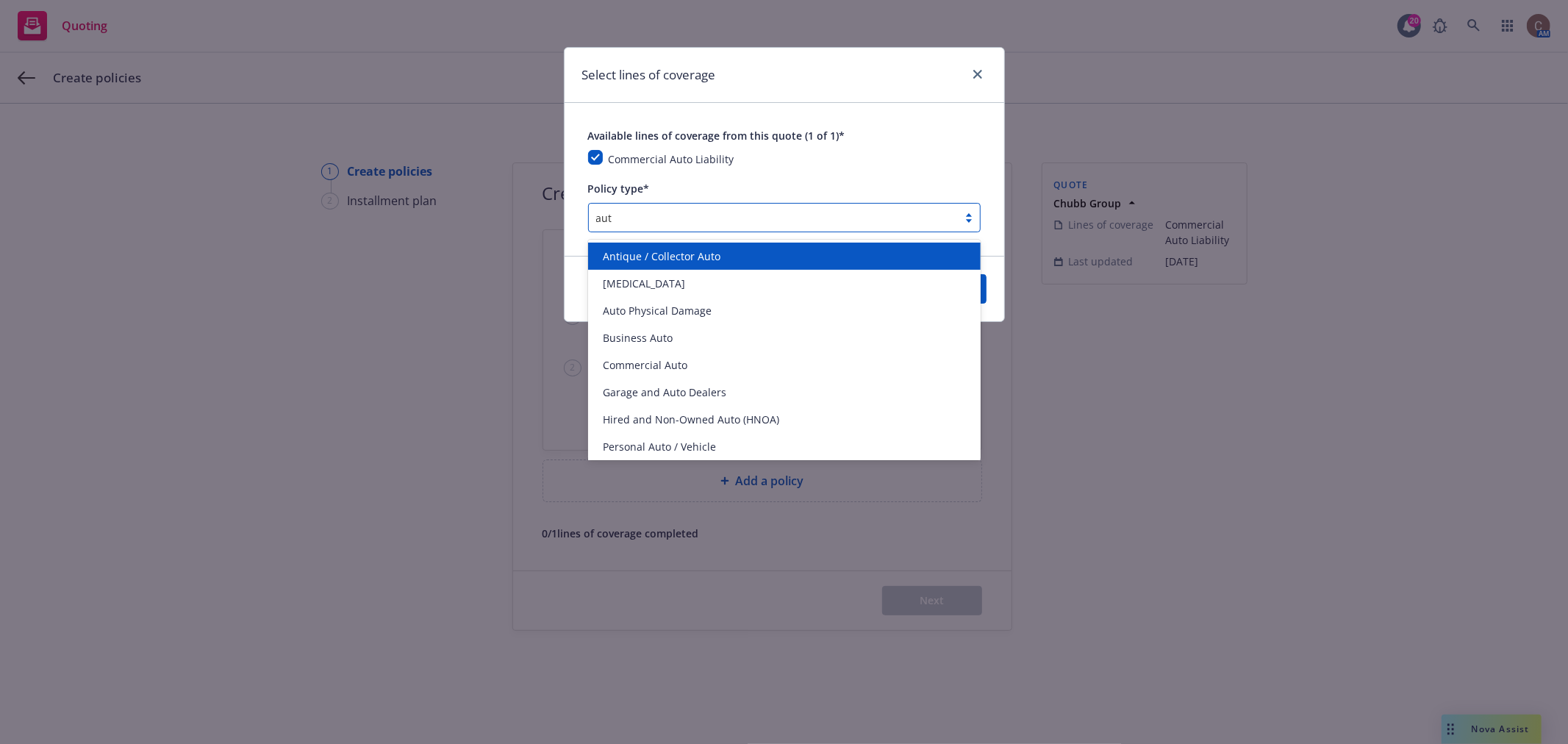
type input "auto"
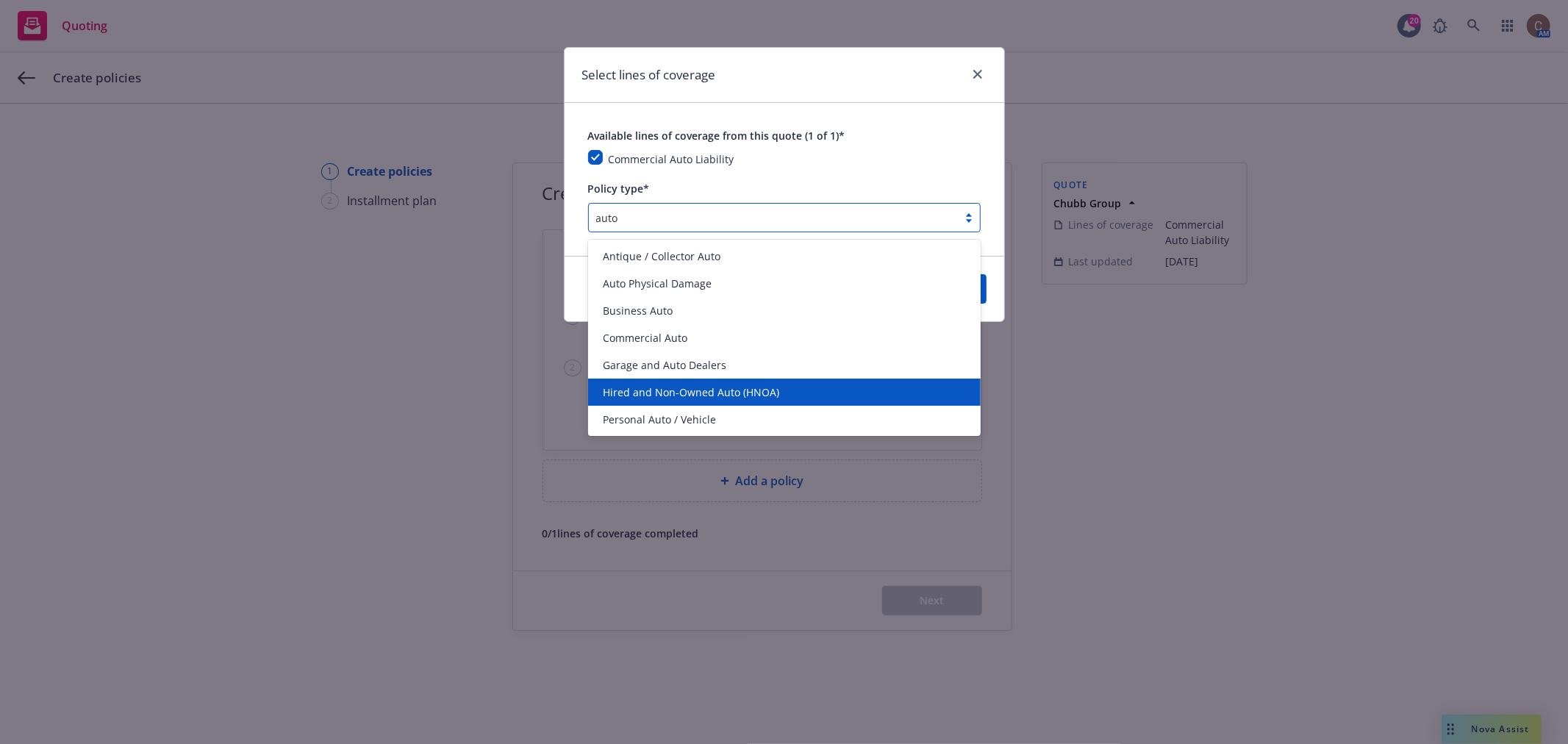
click at [687, 386] on span "Hired and Non-Owned Auto (HNOA)" at bounding box center [691, 392] width 176 height 15
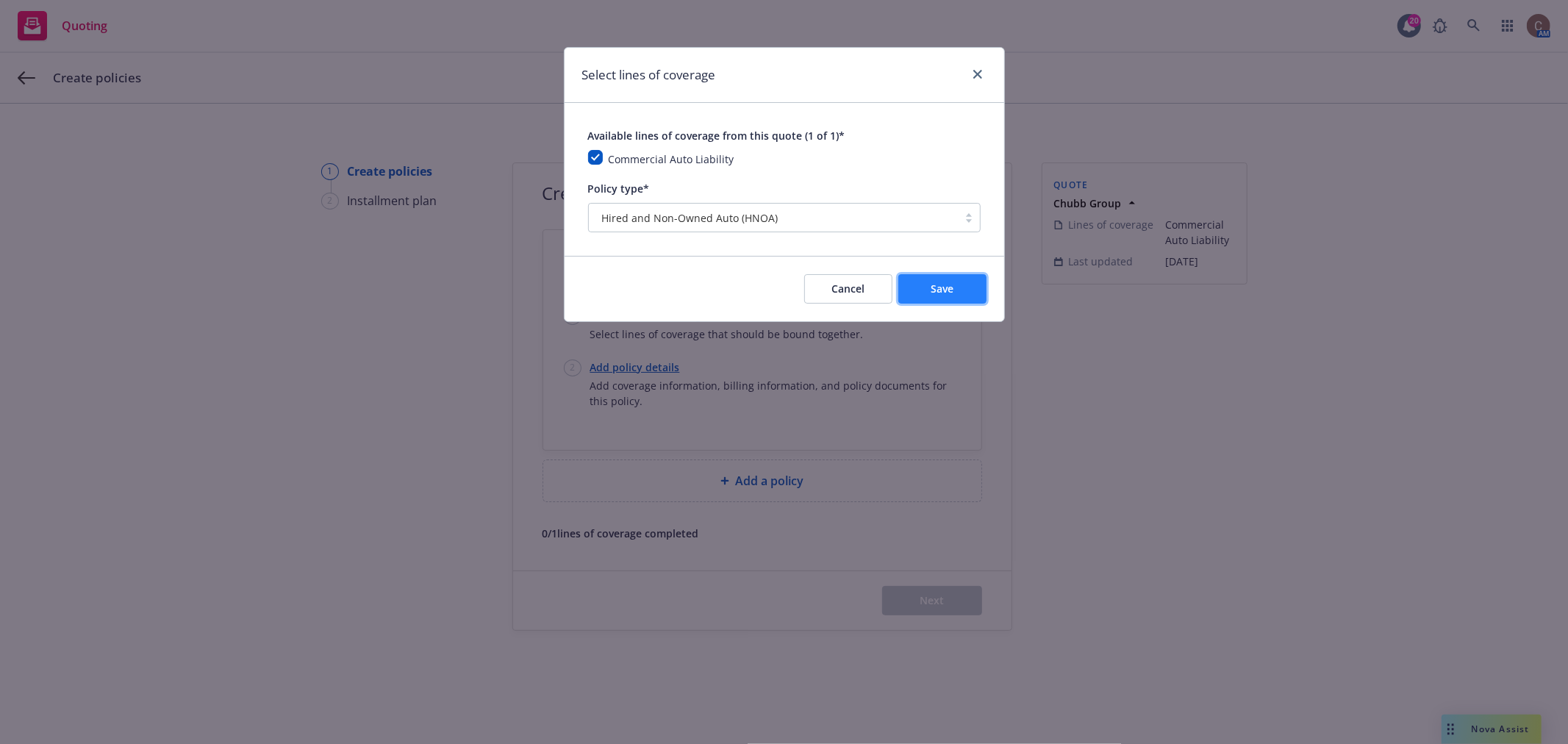
click at [936, 290] on span "Save" at bounding box center [942, 288] width 23 height 14
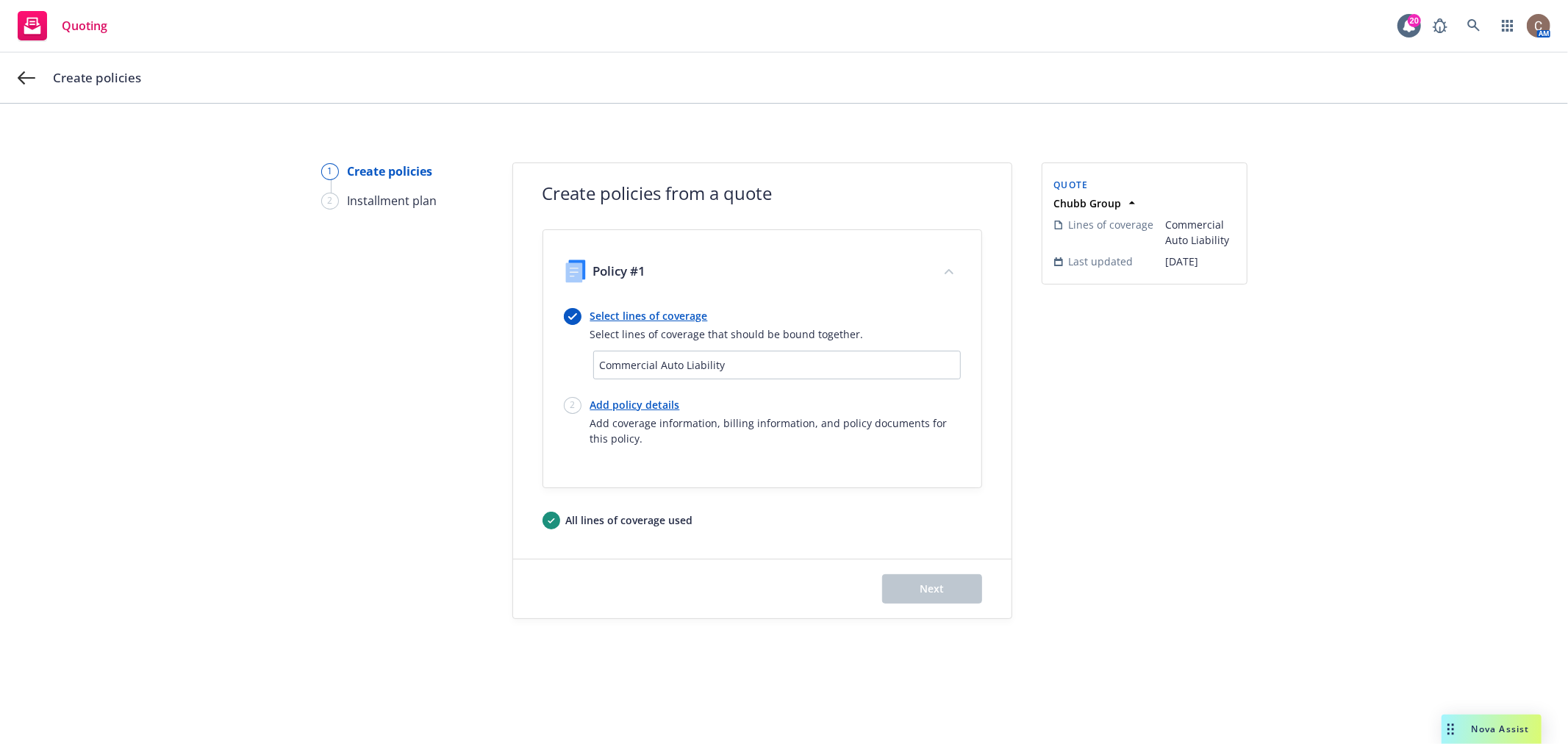
click at [653, 399] on link "Add policy details" at bounding box center [776, 404] width 370 height 15
select select "12"
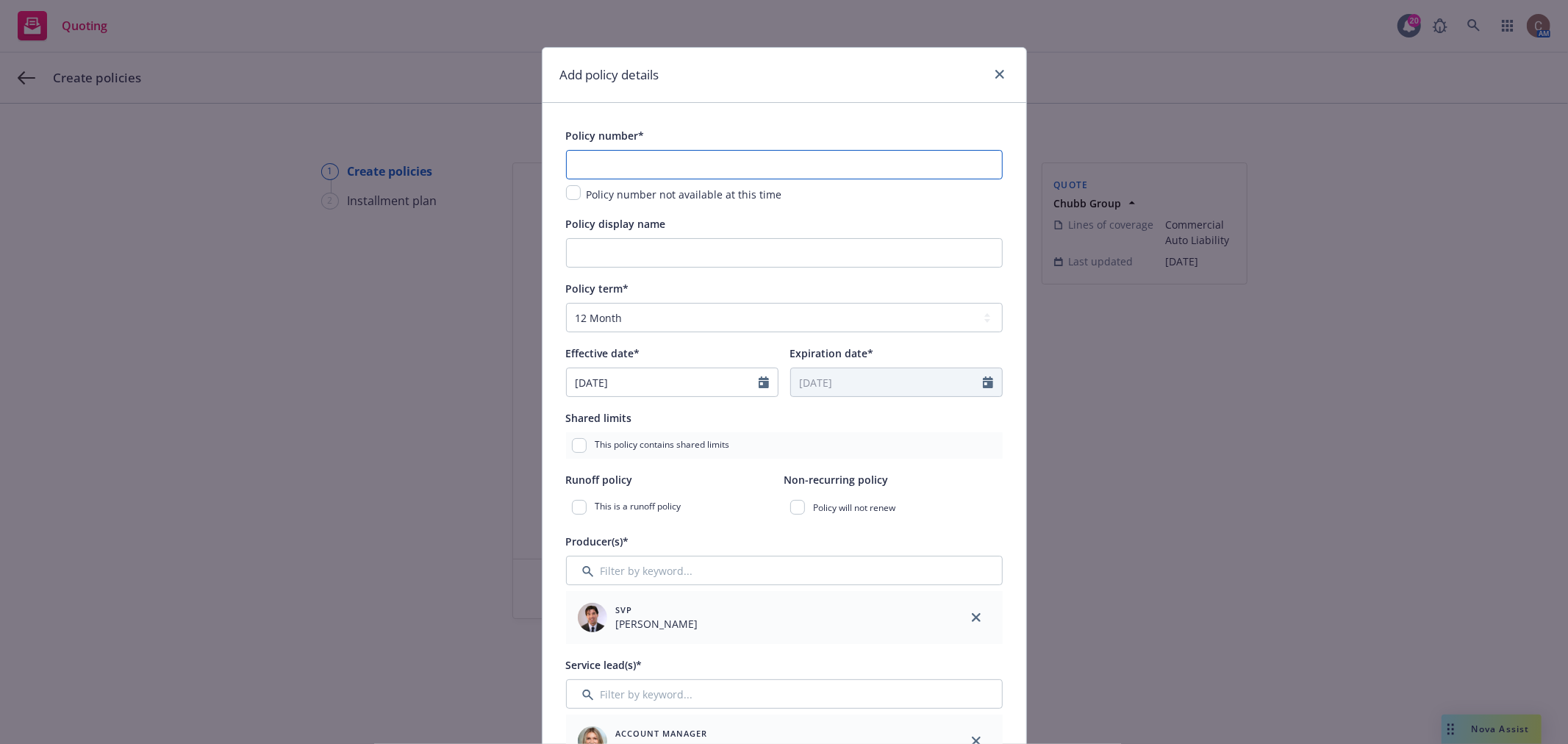
click at [666, 152] on input "text" at bounding box center [784, 164] width 437 height 29
paste input "7364-53-80"
type input "7364-53-80"
click at [641, 255] on input "Policy display name" at bounding box center [784, 253] width 437 height 29
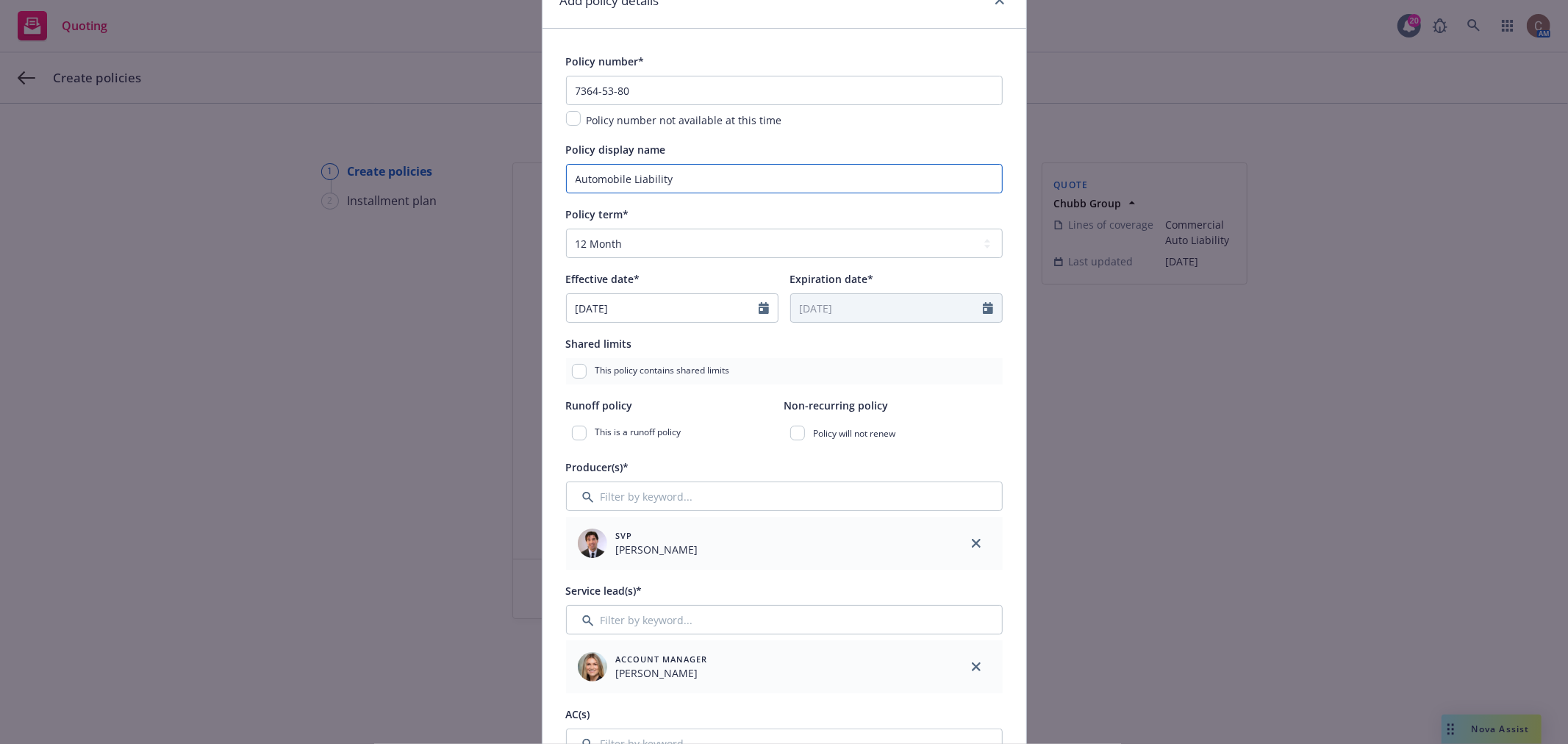
scroll to position [163, 0]
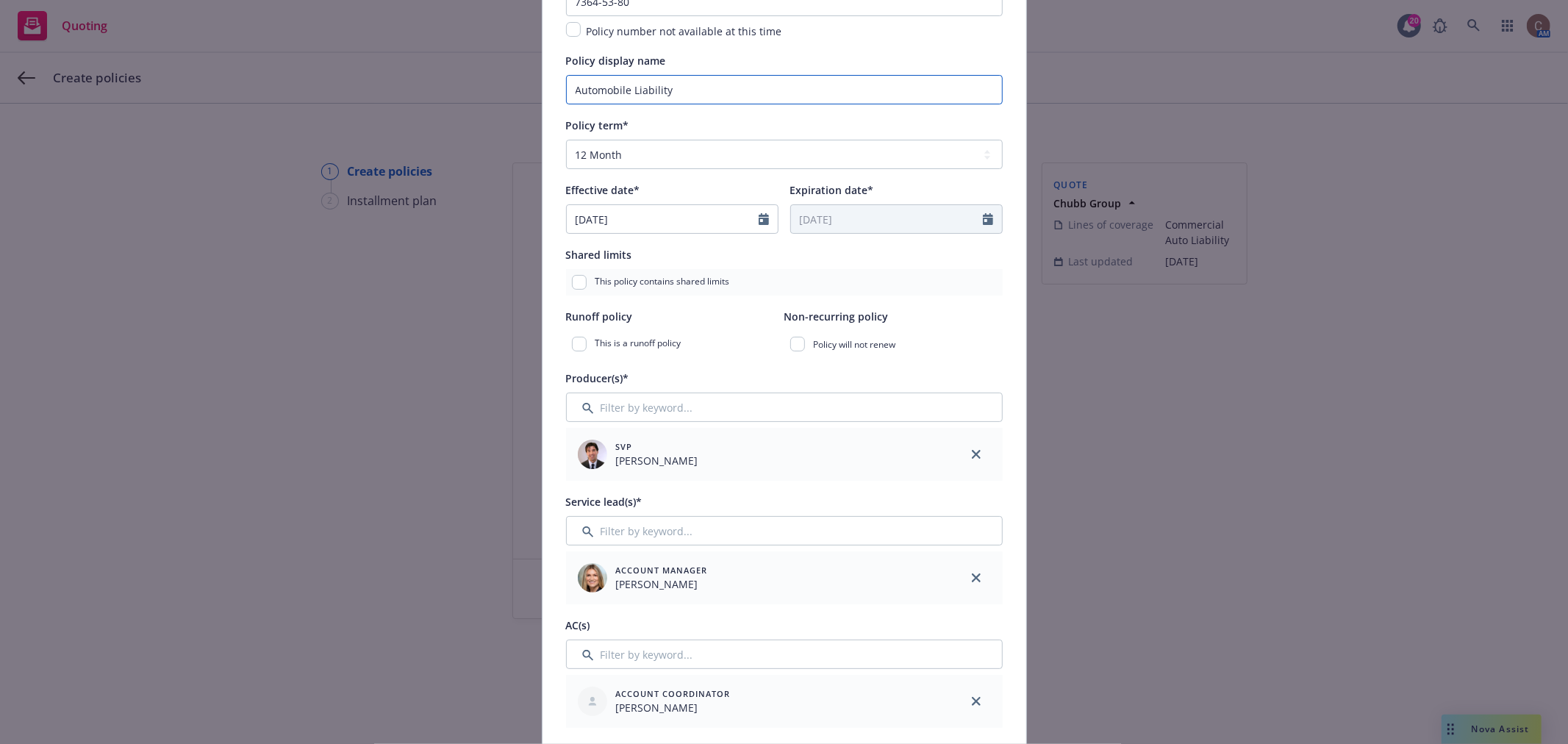
type input "Automobile Liability"
click at [821, 414] on input "Filter by keyword..." at bounding box center [784, 408] width 437 height 29
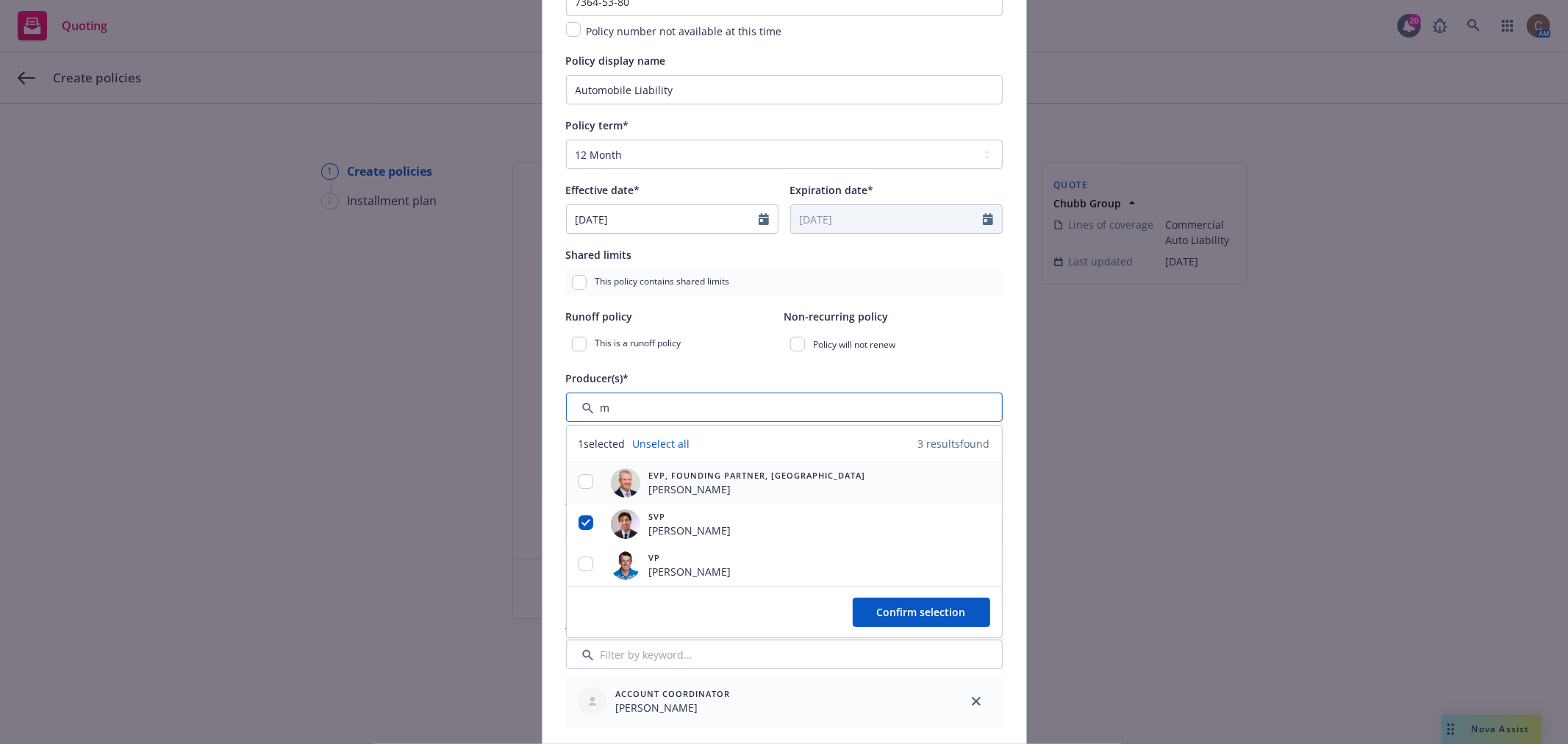
type input "m"
click at [581, 482] on input "checkbox" at bounding box center [586, 481] width 15 height 15
checkbox input "true"
click at [579, 568] on input "checkbox" at bounding box center [586, 564] width 15 height 15
checkbox input "true"
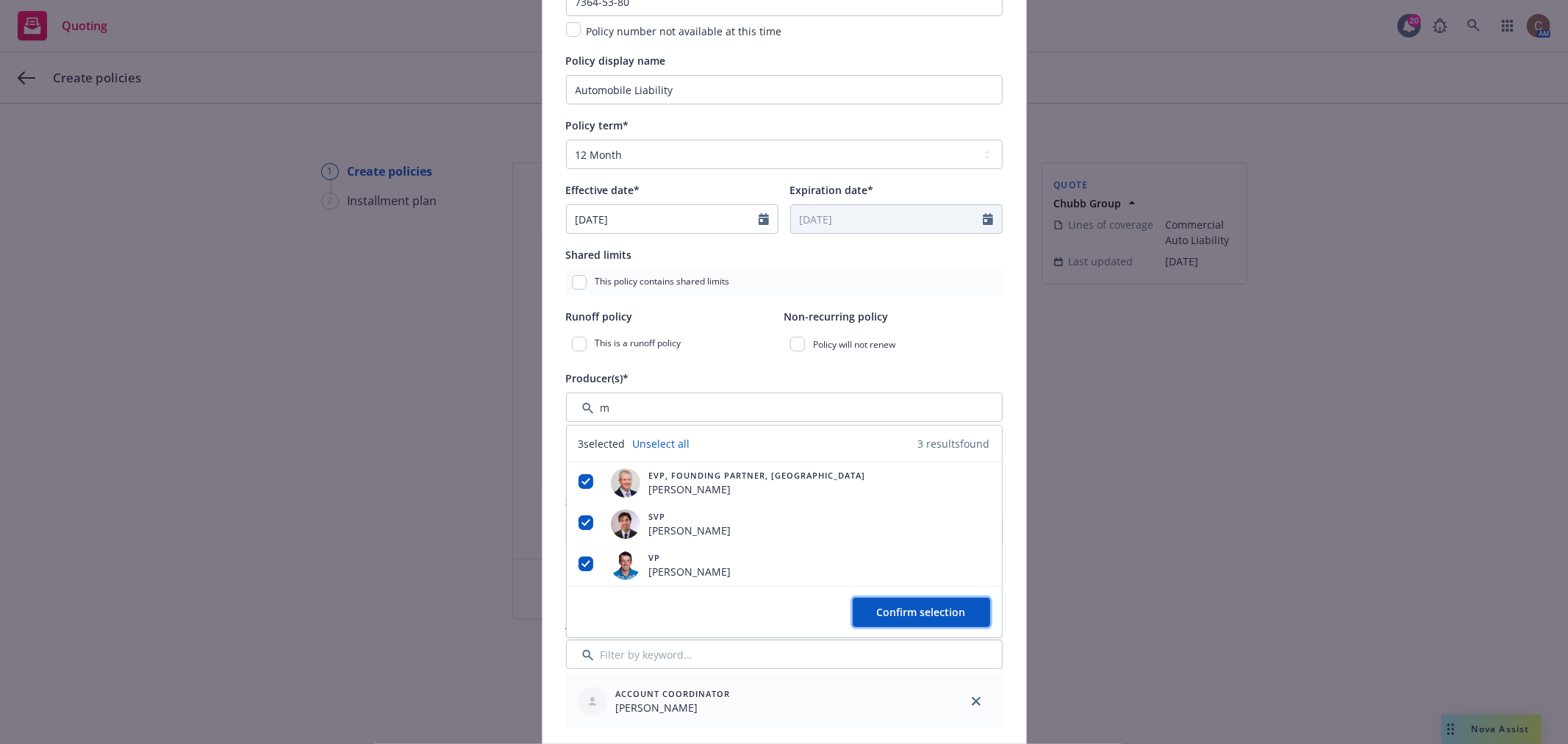
click at [898, 612] on span "Confirm selection" at bounding box center [922, 611] width 89 height 14
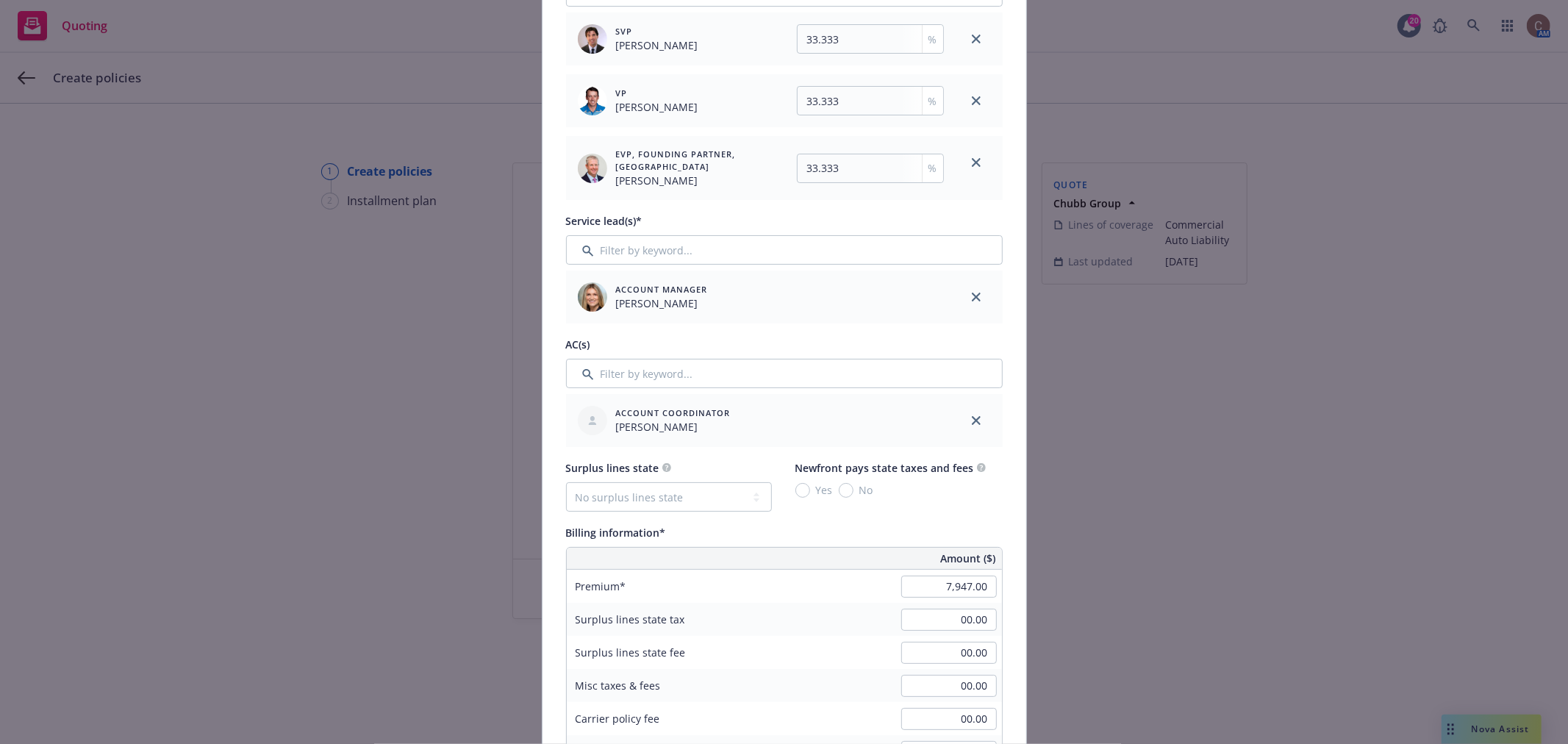
scroll to position [653, 0]
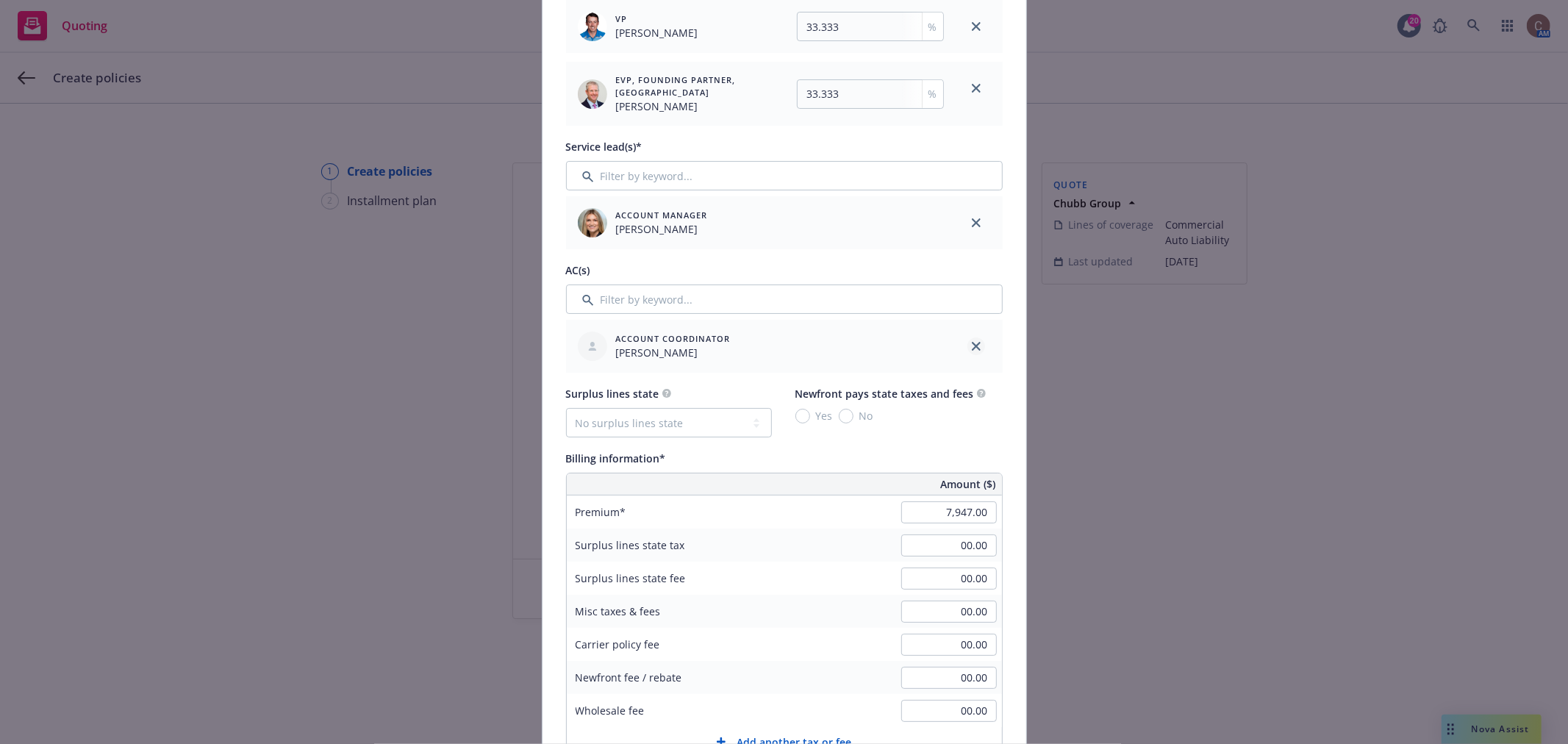
click at [973, 345] on icon "close" at bounding box center [976, 346] width 9 height 9
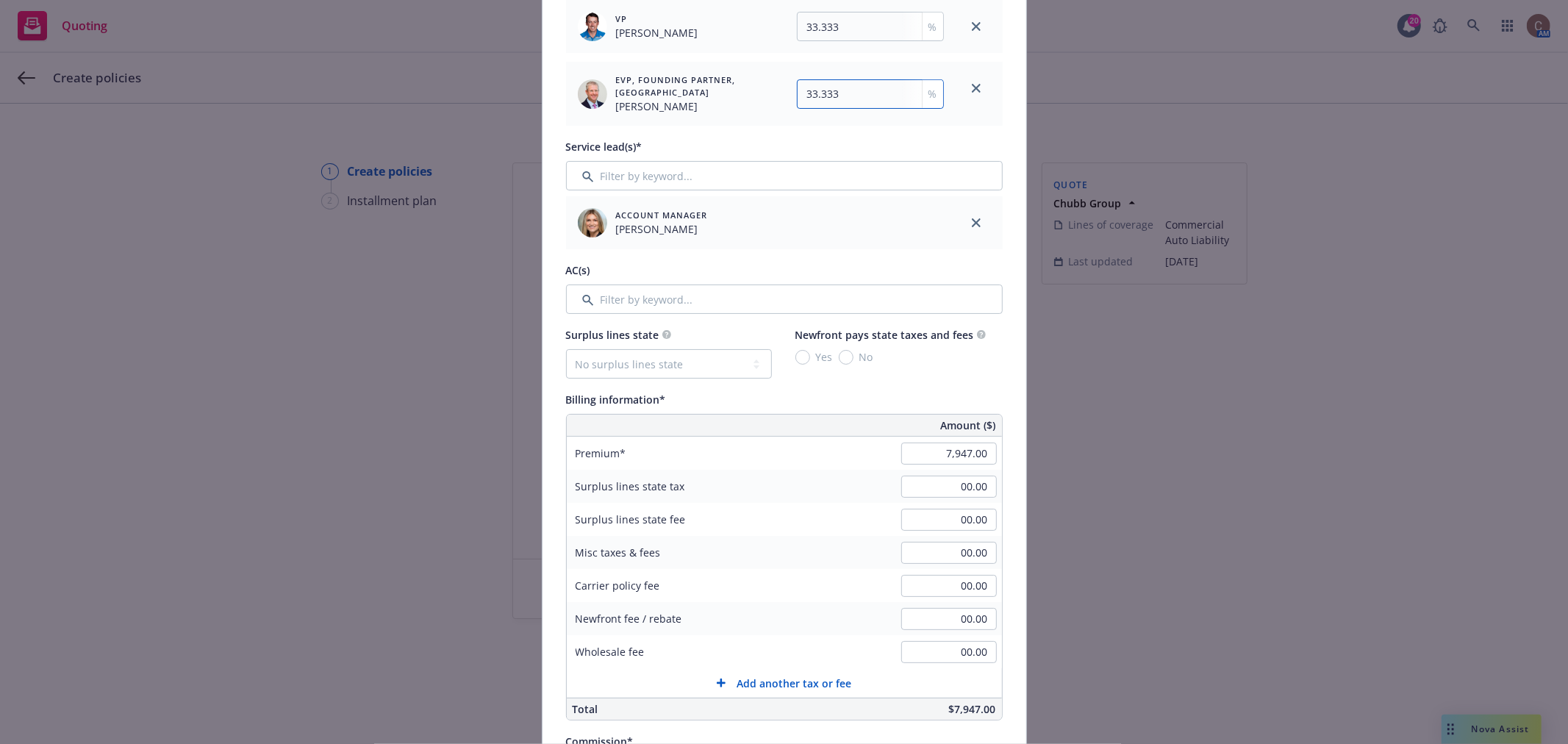
click at [837, 106] on input "33.333" at bounding box center [871, 94] width 147 height 29
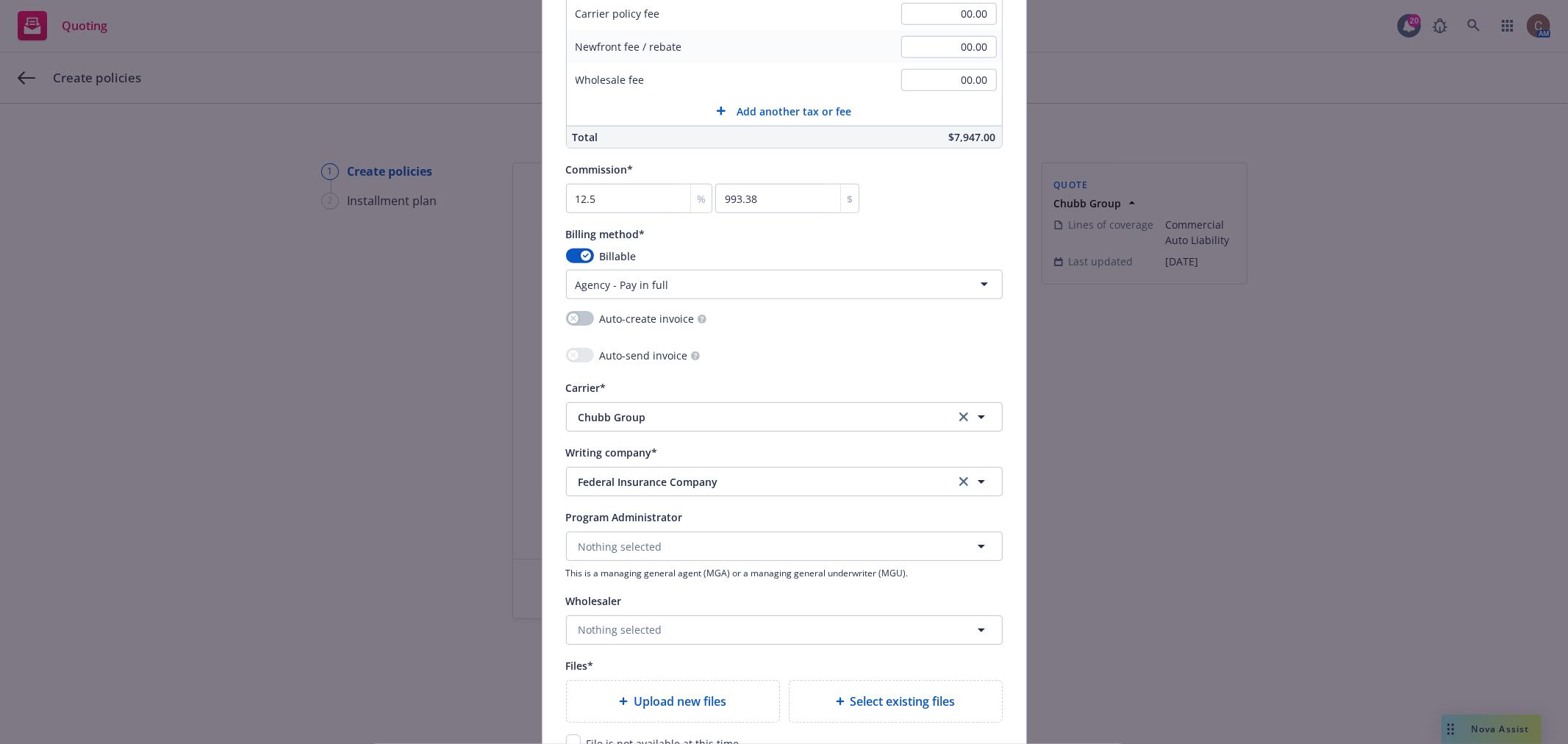
scroll to position [1307, 0]
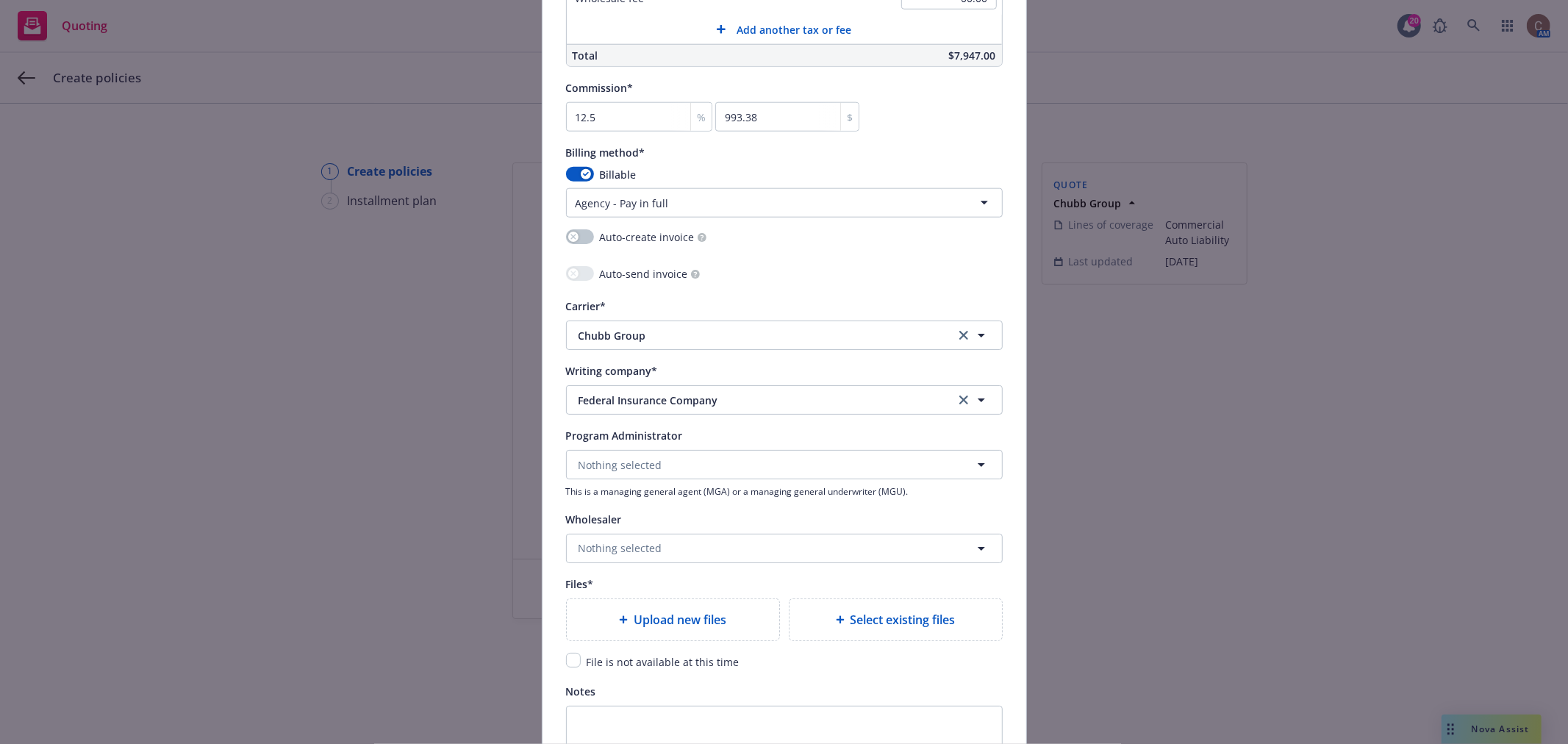
type input "33.334"
click at [568, 662] on input "checkbox" at bounding box center [573, 660] width 15 height 15
checkbox input "true"
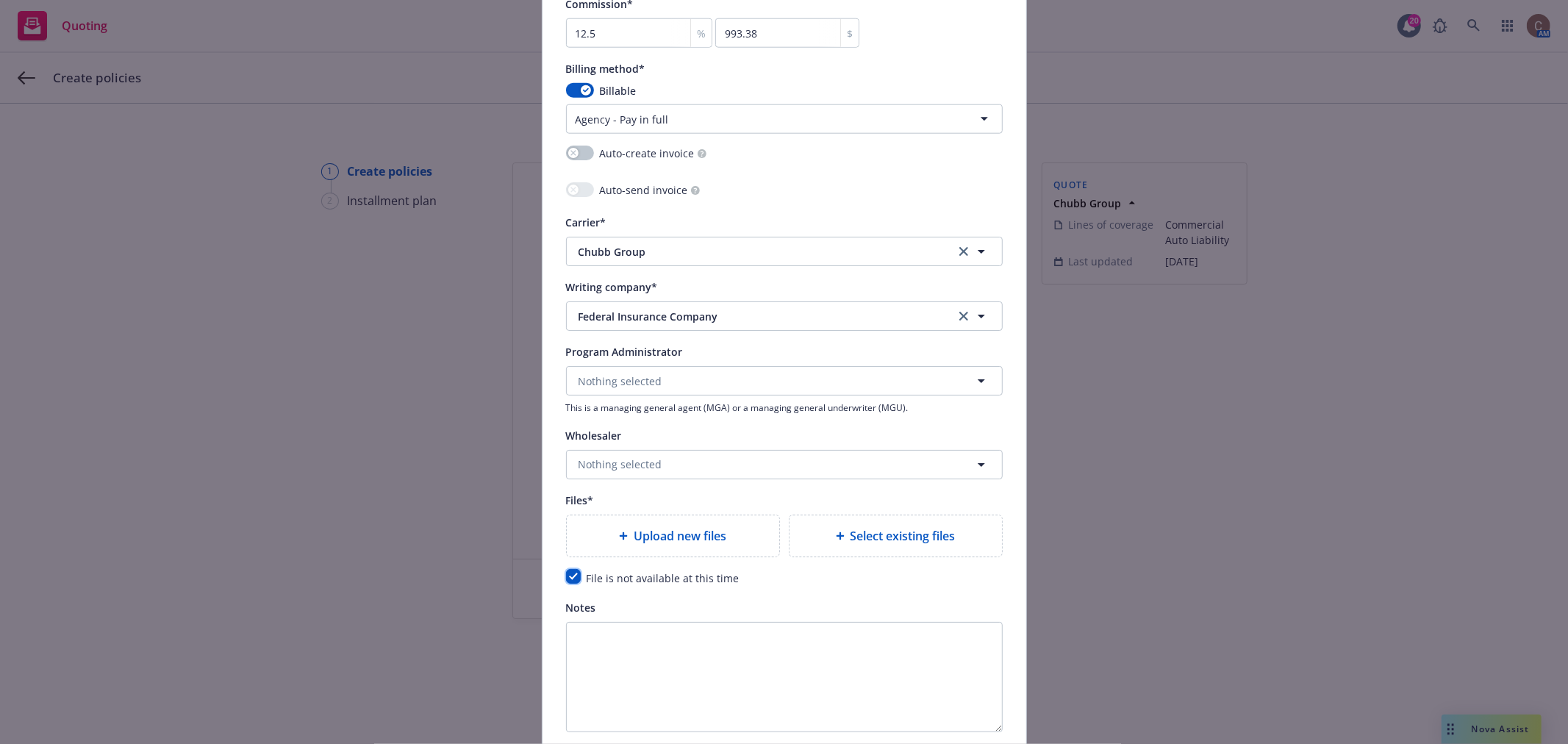
scroll to position [1520, 0]
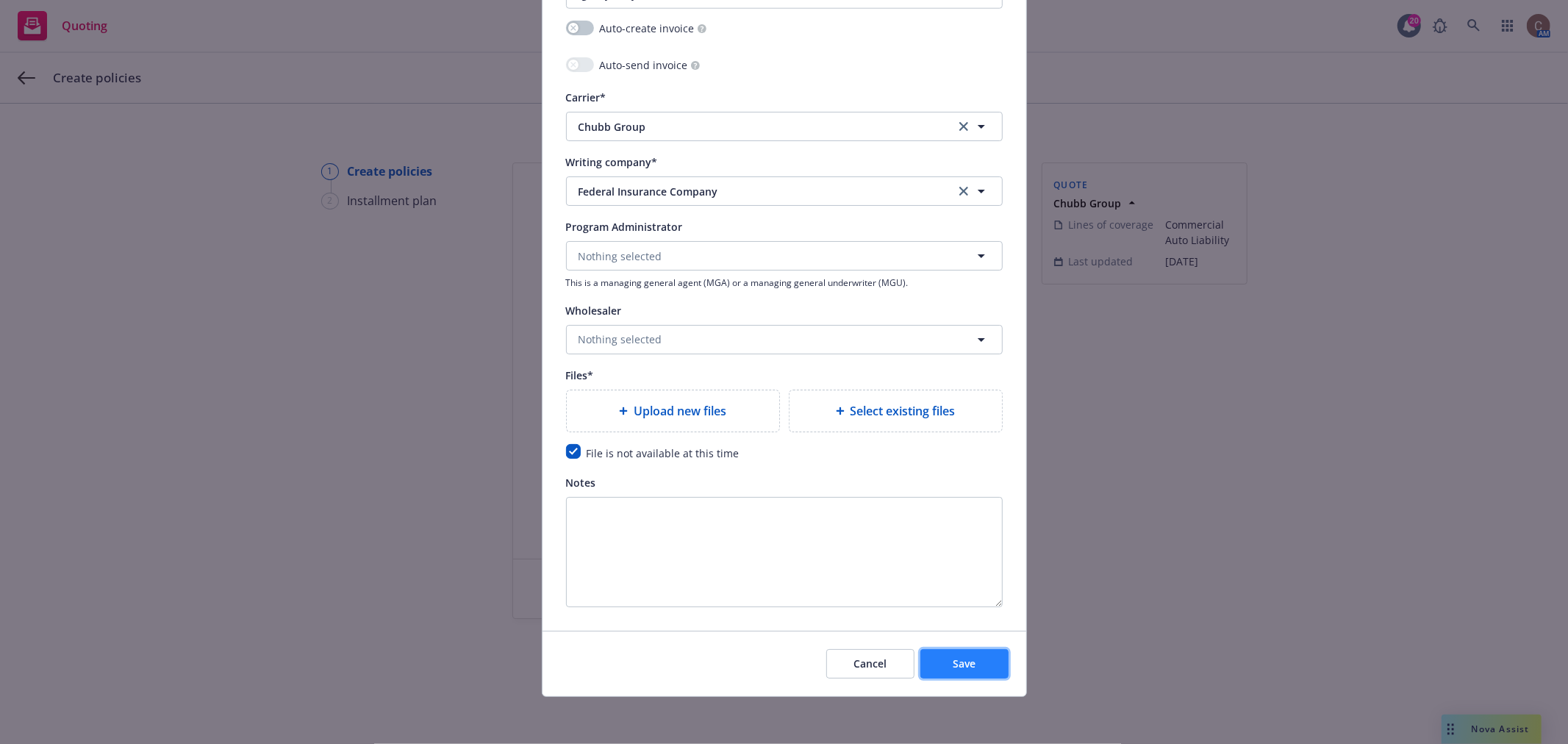
click at [957, 666] on span "Save" at bounding box center [964, 663] width 23 height 14
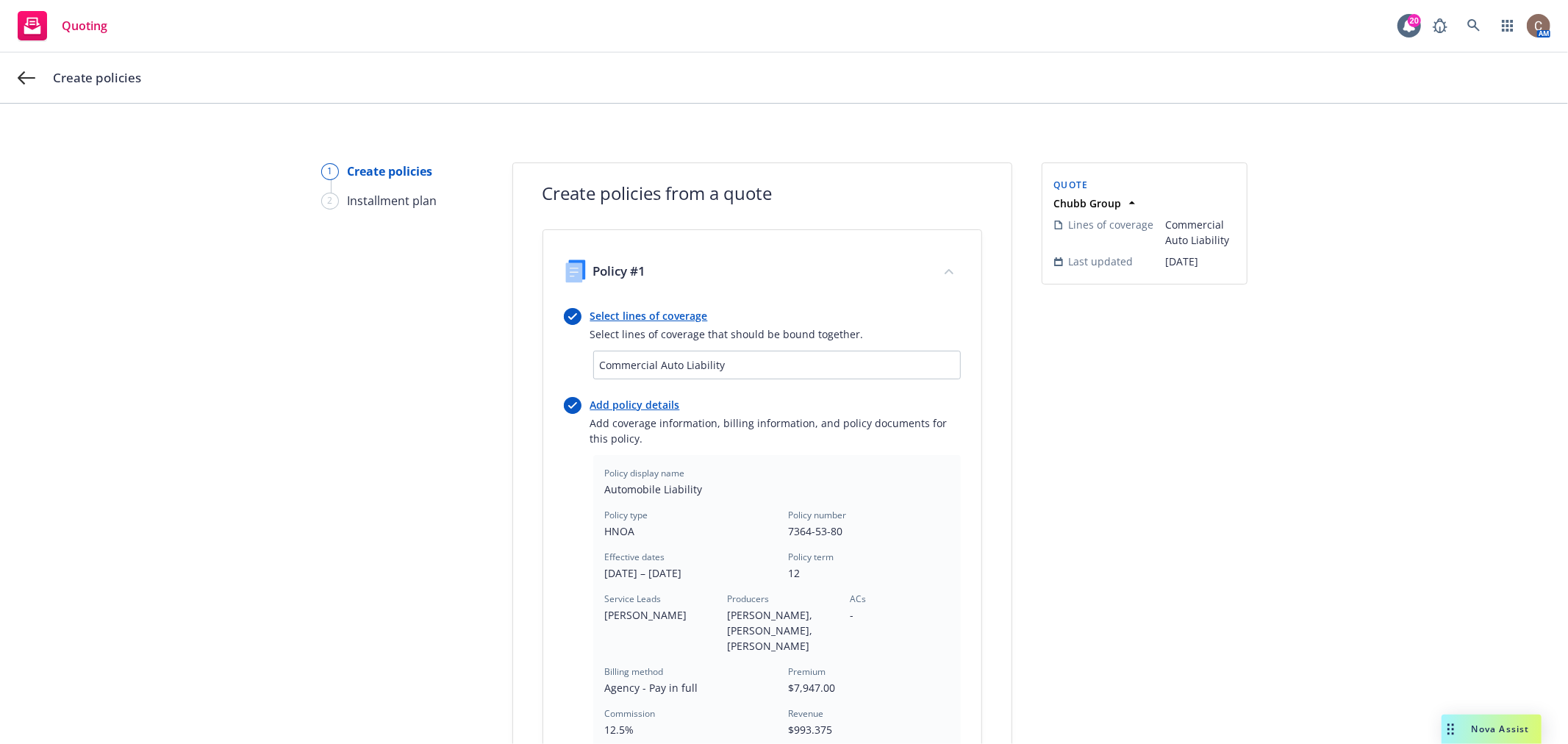
scroll to position [398, 0]
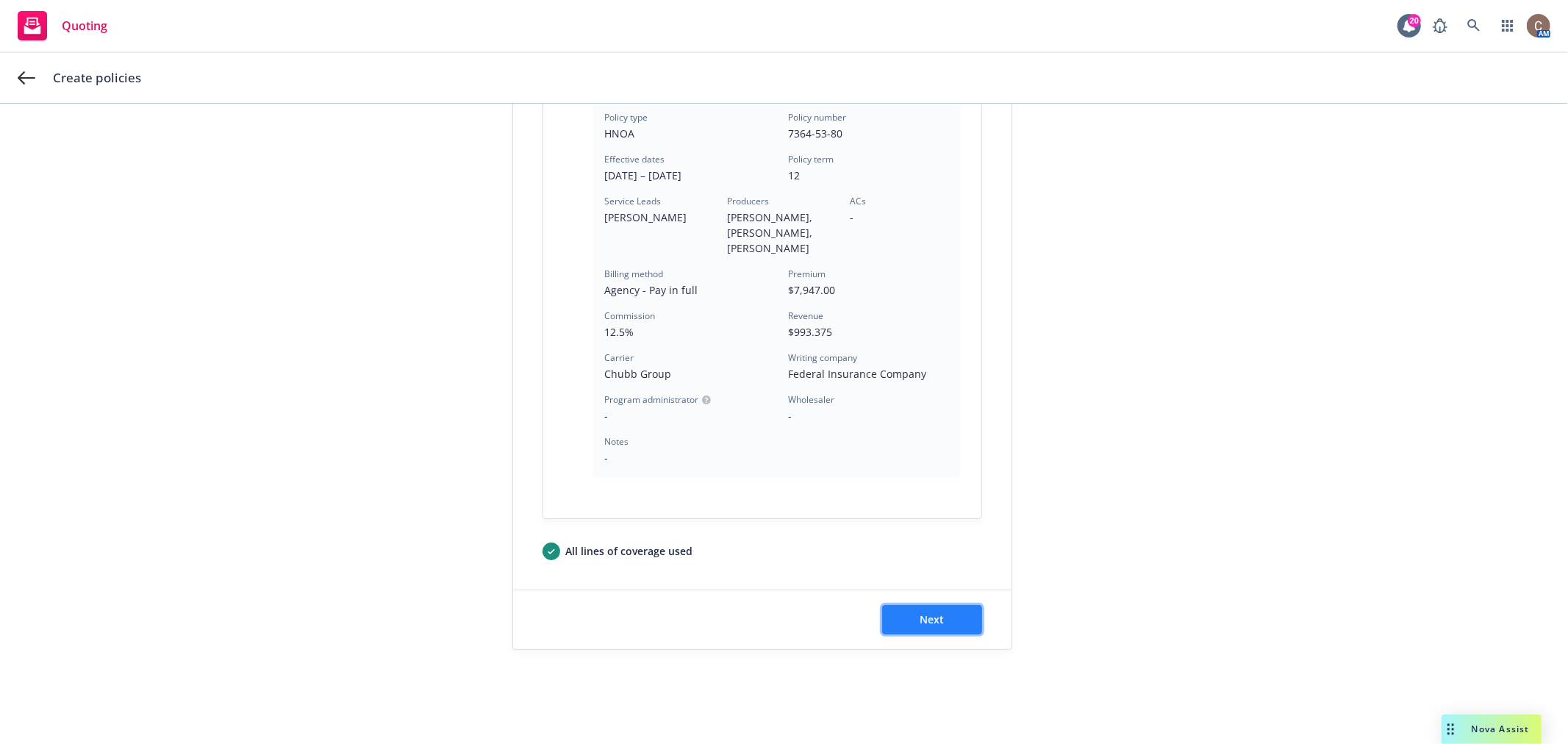
click at [911, 609] on button "Next" at bounding box center [932, 619] width 100 height 29
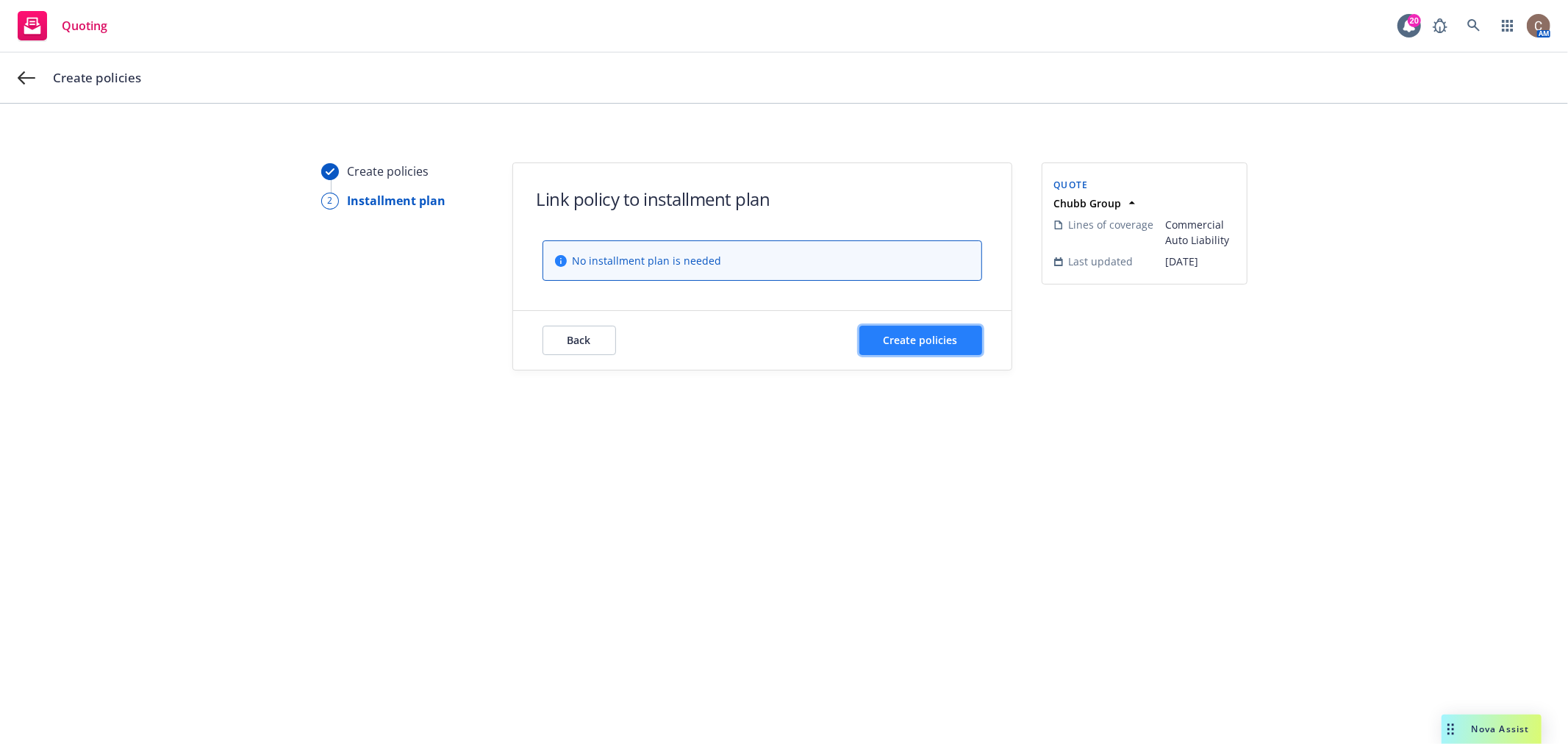
click at [914, 341] on span "Create policies" at bounding box center [921, 340] width 74 height 14
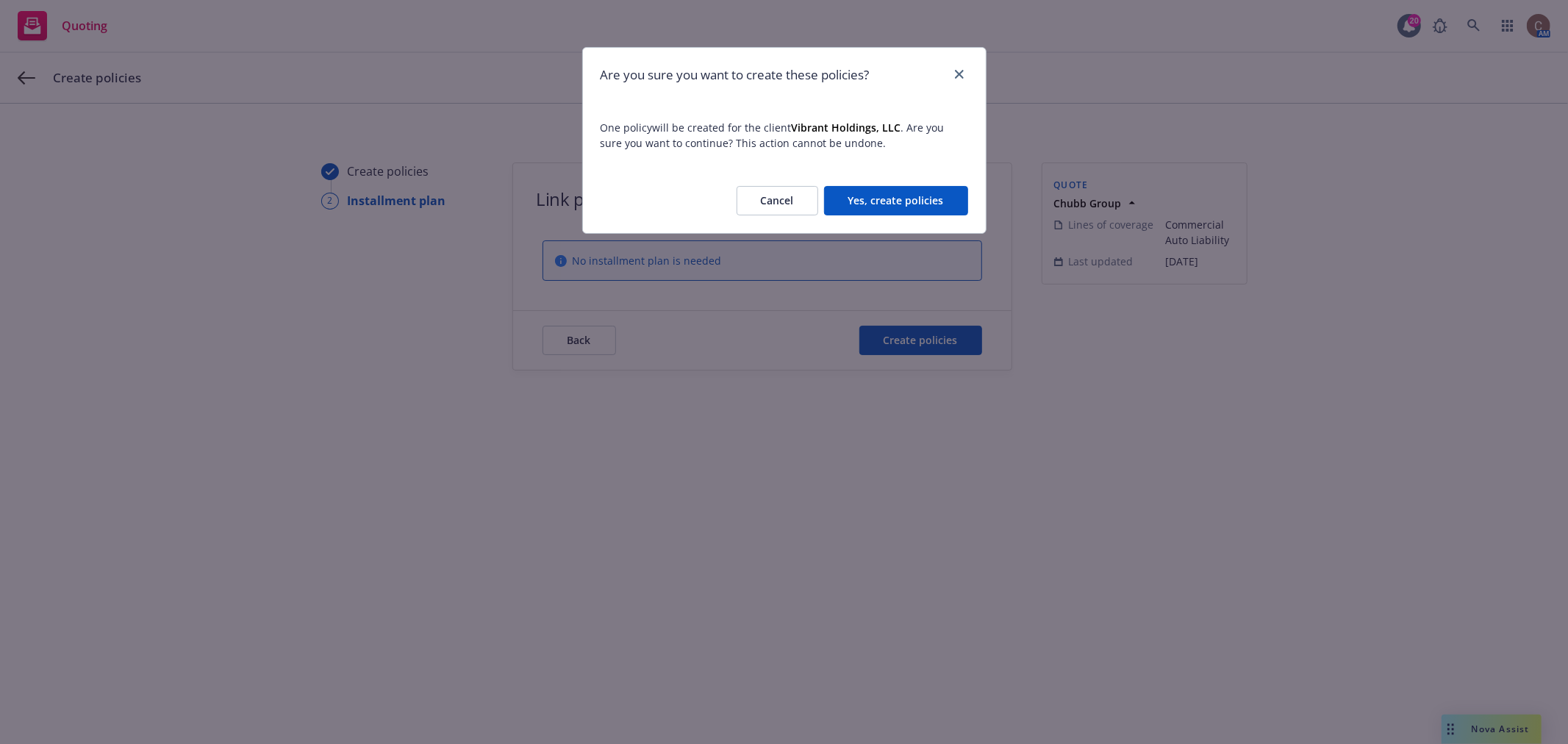
click at [873, 205] on button "Yes, create policies" at bounding box center [896, 201] width 144 height 29
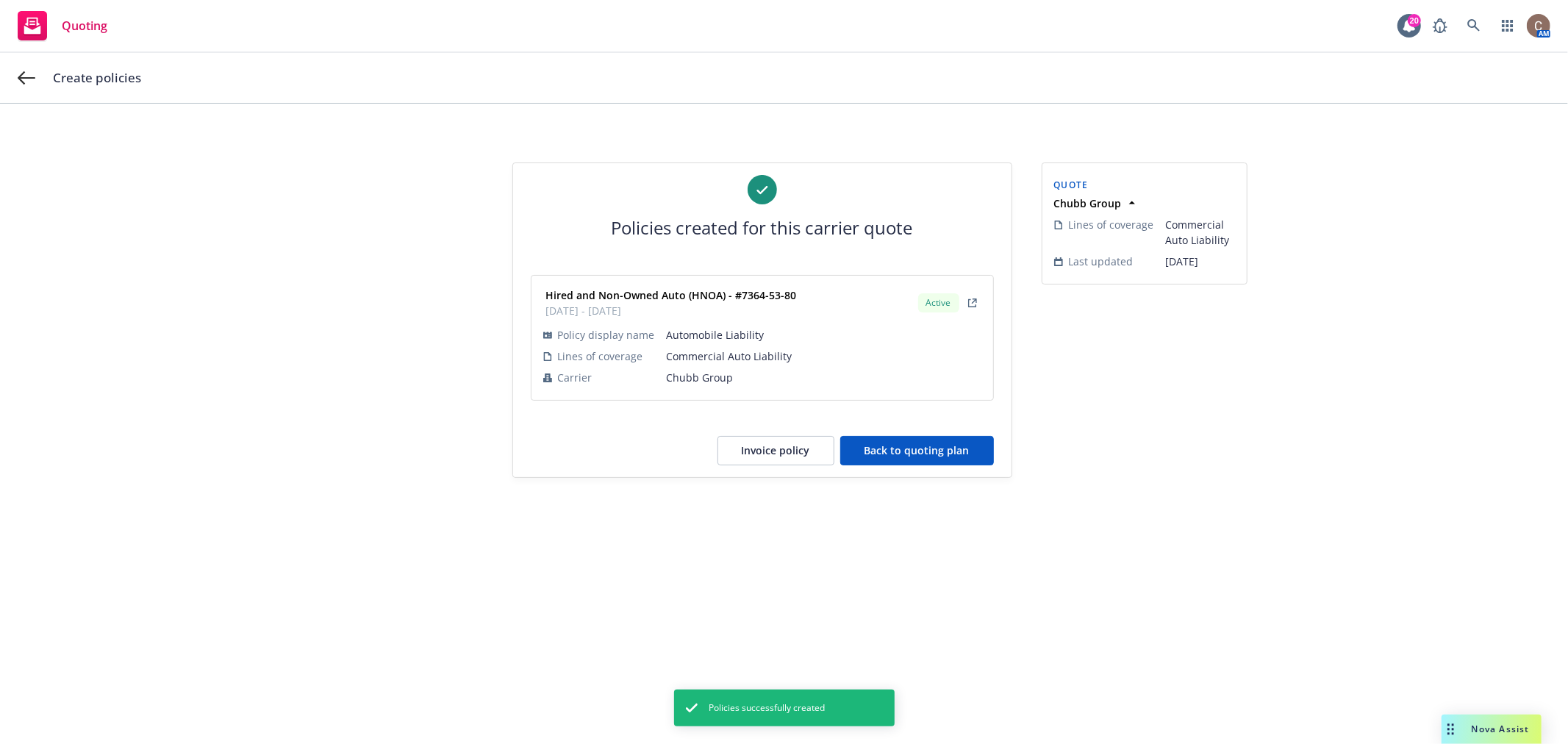
click at [891, 454] on button "Back to quoting plan" at bounding box center [917, 450] width 154 height 29
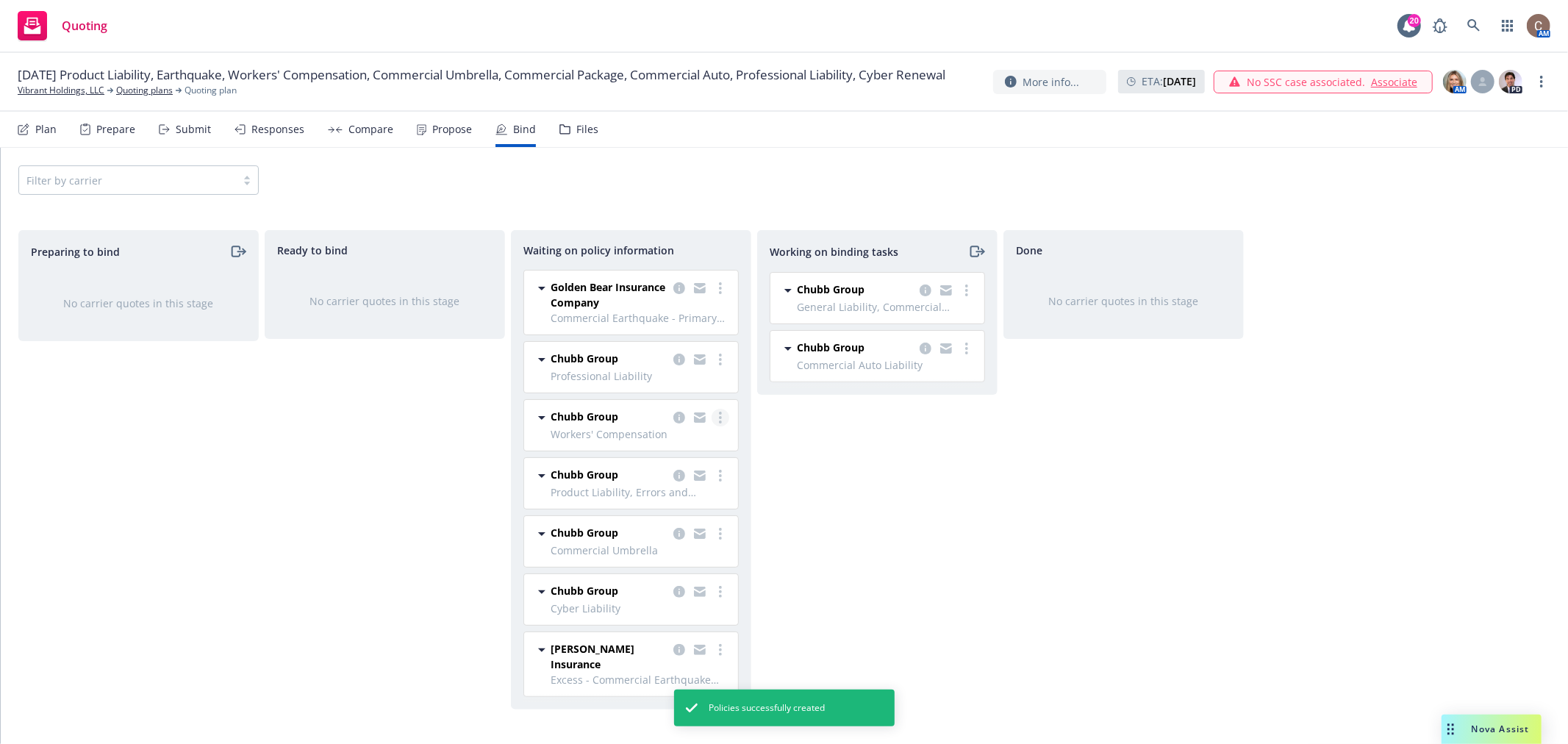
click at [719, 421] on icon "more" at bounding box center [721, 417] width 3 height 12
click at [699, 451] on span "Create policies" at bounding box center [649, 448] width 108 height 14
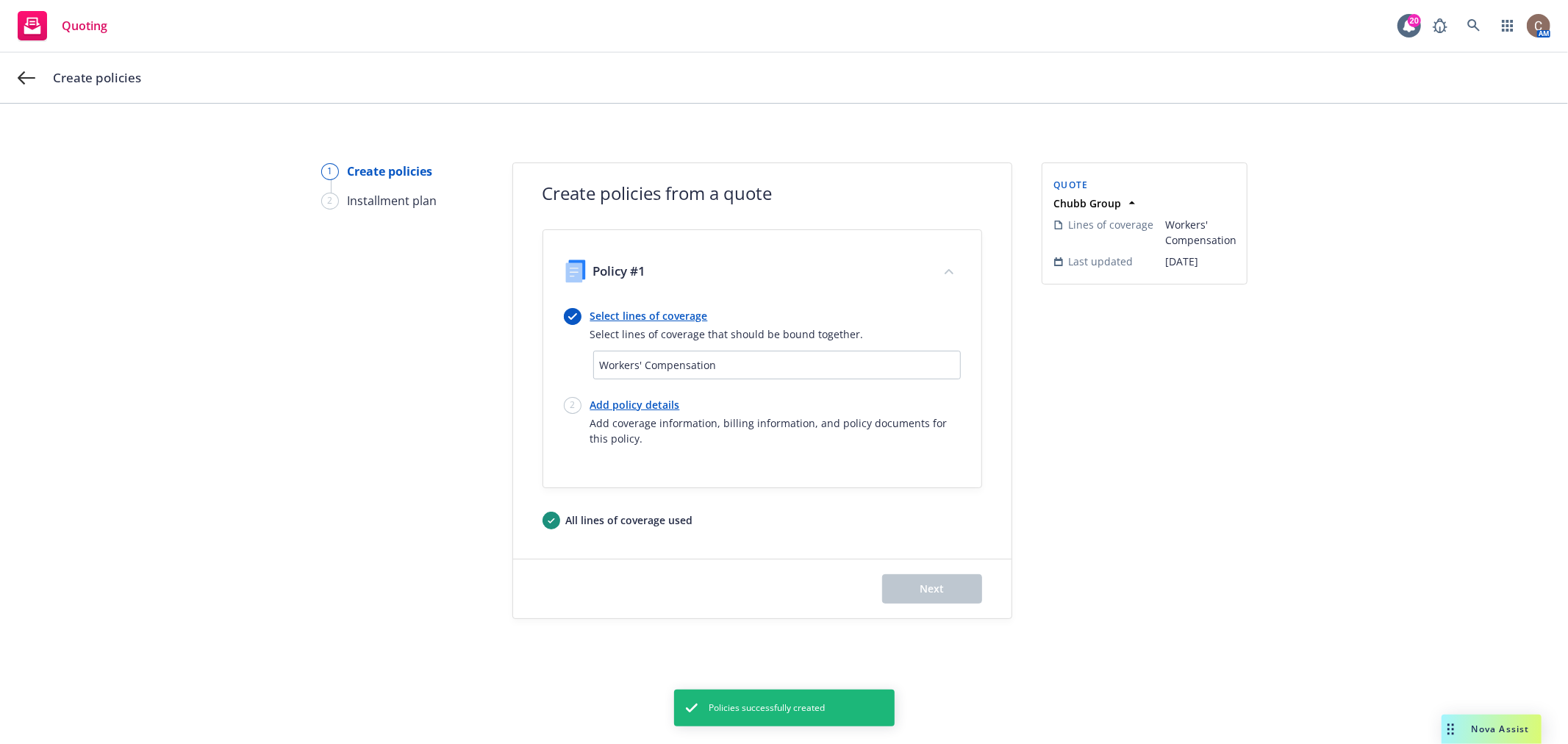
click at [667, 404] on link "Add policy details" at bounding box center [776, 404] width 370 height 15
select select "12"
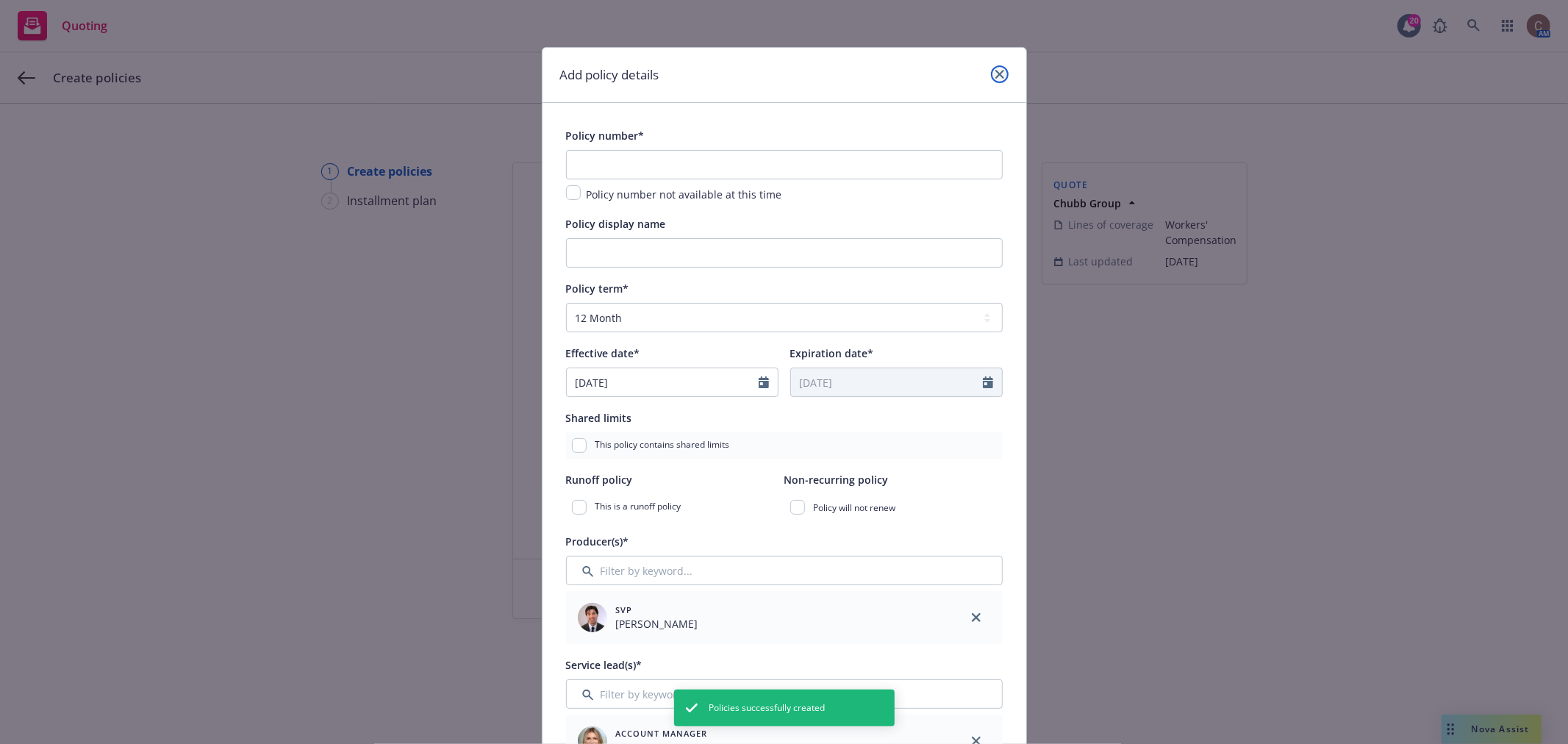
click at [991, 78] on link "close" at bounding box center [1000, 74] width 18 height 18
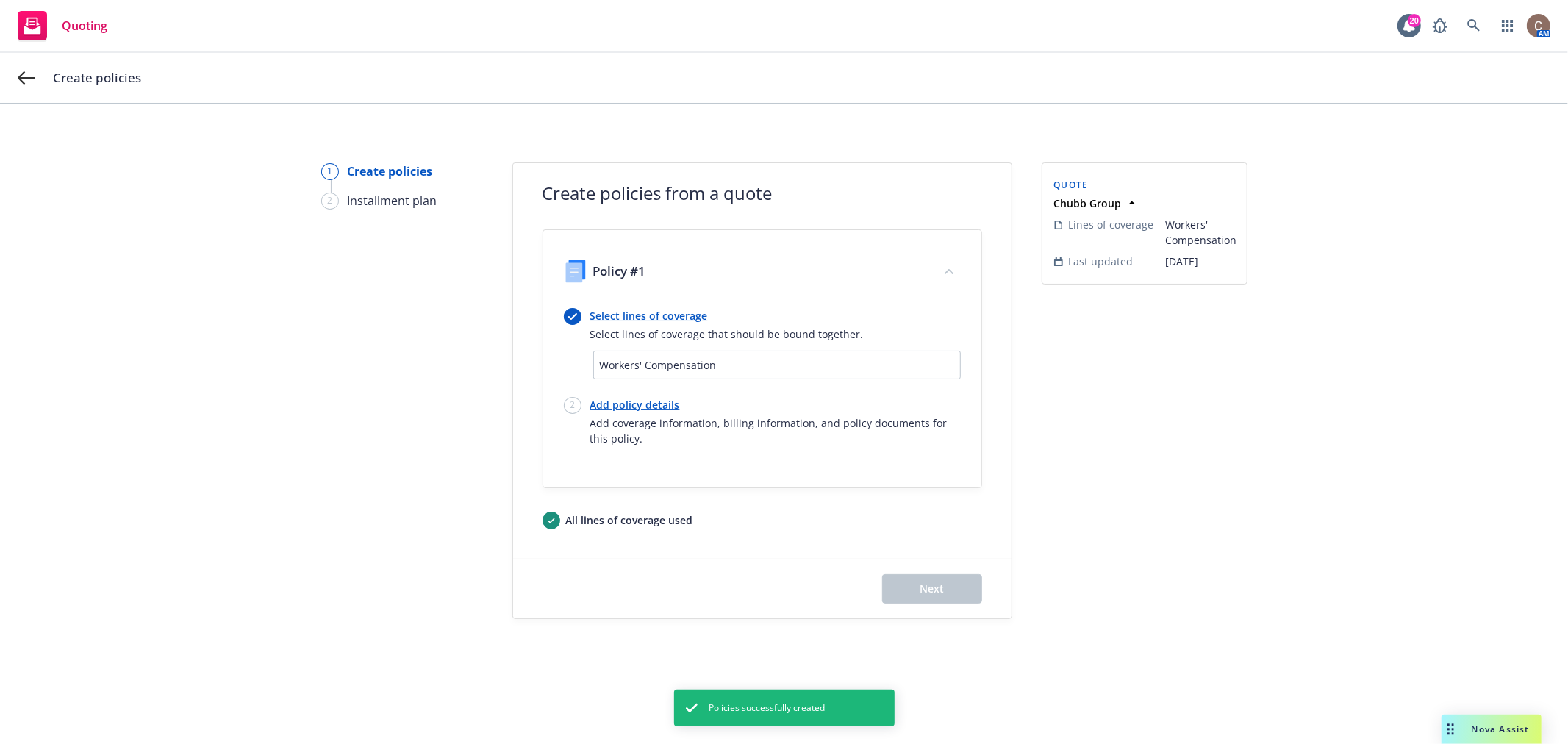
click at [632, 319] on link "Select lines of coverage" at bounding box center [727, 315] width 273 height 15
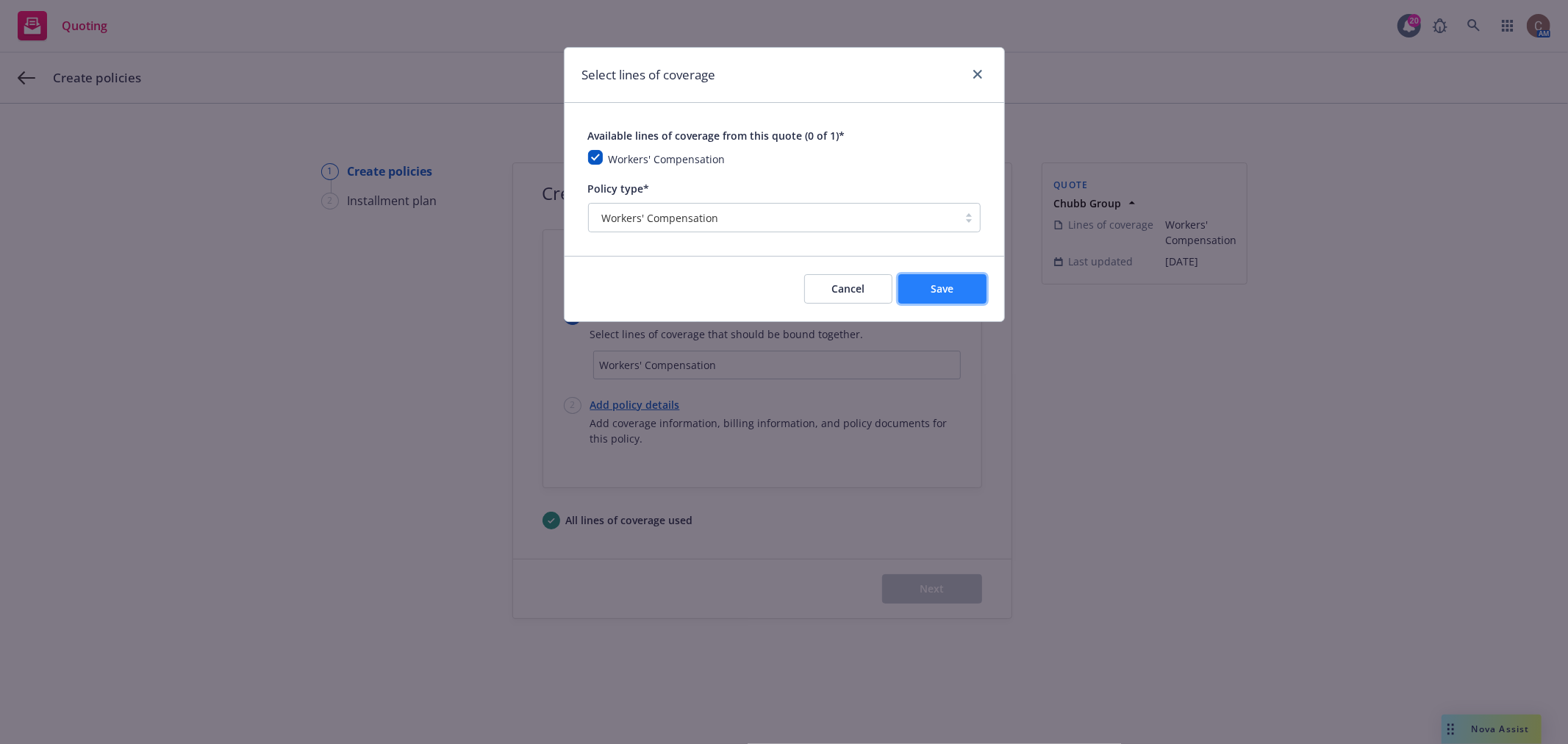
click at [911, 289] on button "Save" at bounding box center [942, 289] width 88 height 29
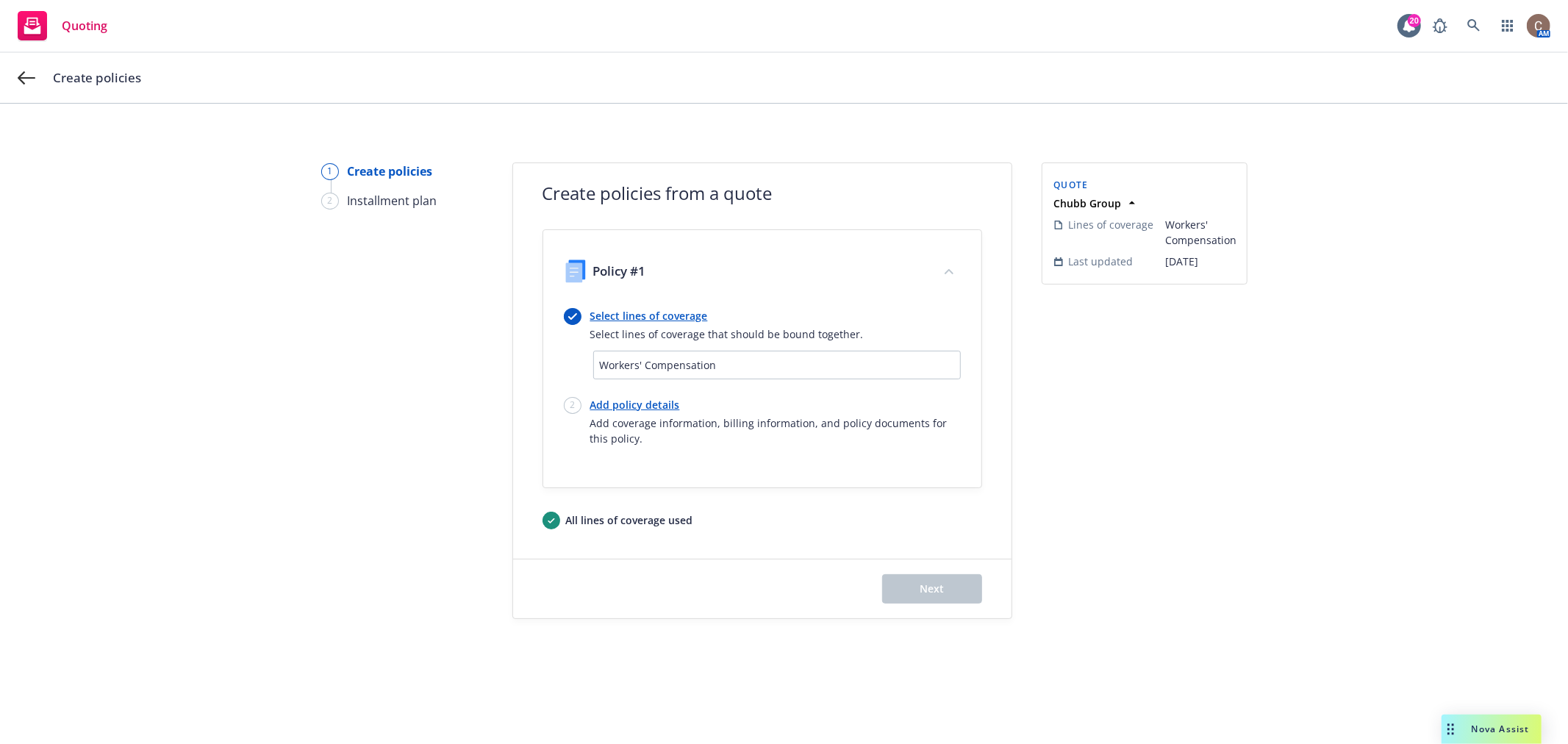
click at [629, 404] on link "Add policy details" at bounding box center [776, 404] width 370 height 15
select select "12"
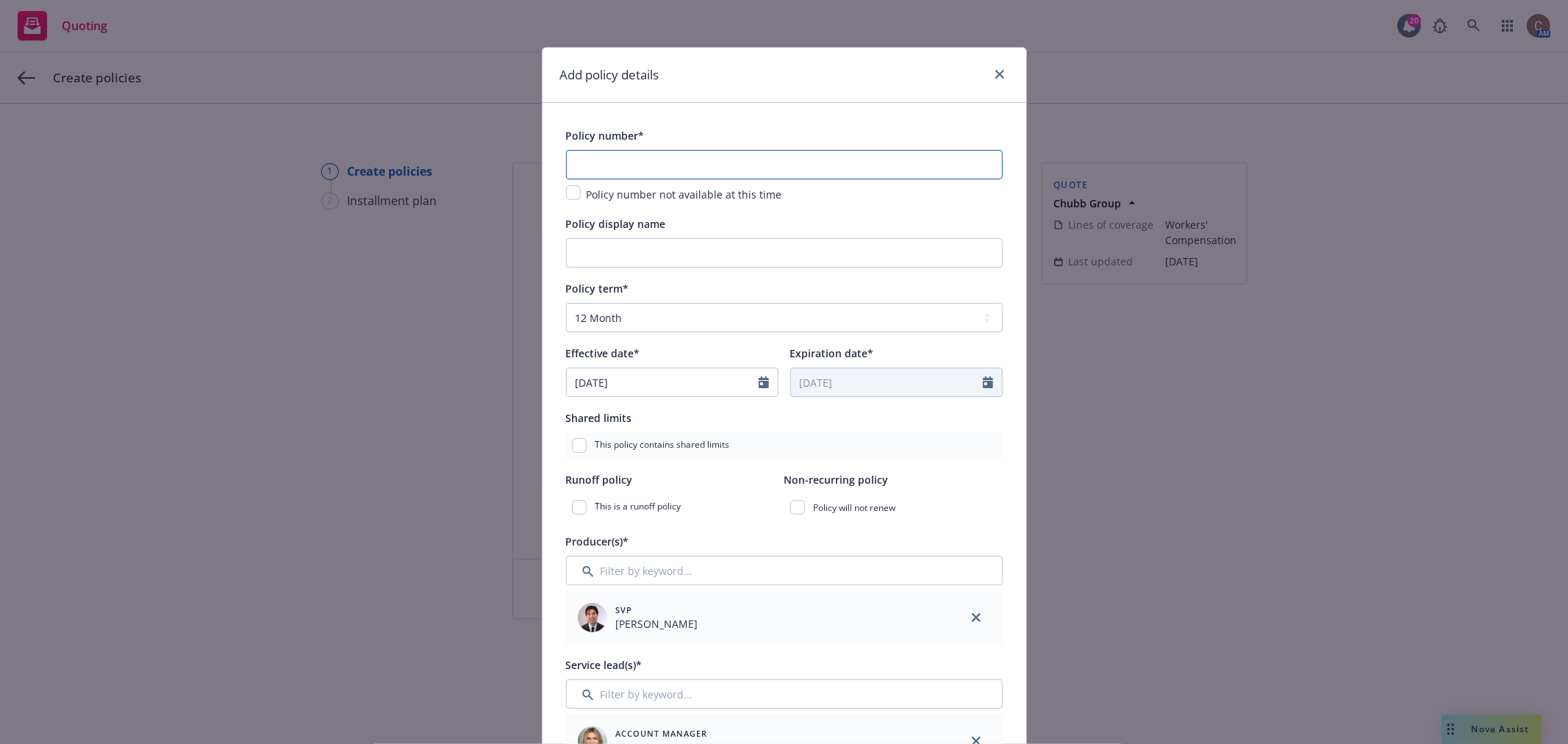
click at [688, 169] on input "text" at bounding box center [784, 164] width 437 height 29
click at [695, 169] on input "text" at bounding box center [784, 164] width 437 height 29
paste input "7184-12-72"
type input "7184-12-72"
click at [693, 247] on input "Policy display name" at bounding box center [784, 253] width 437 height 29
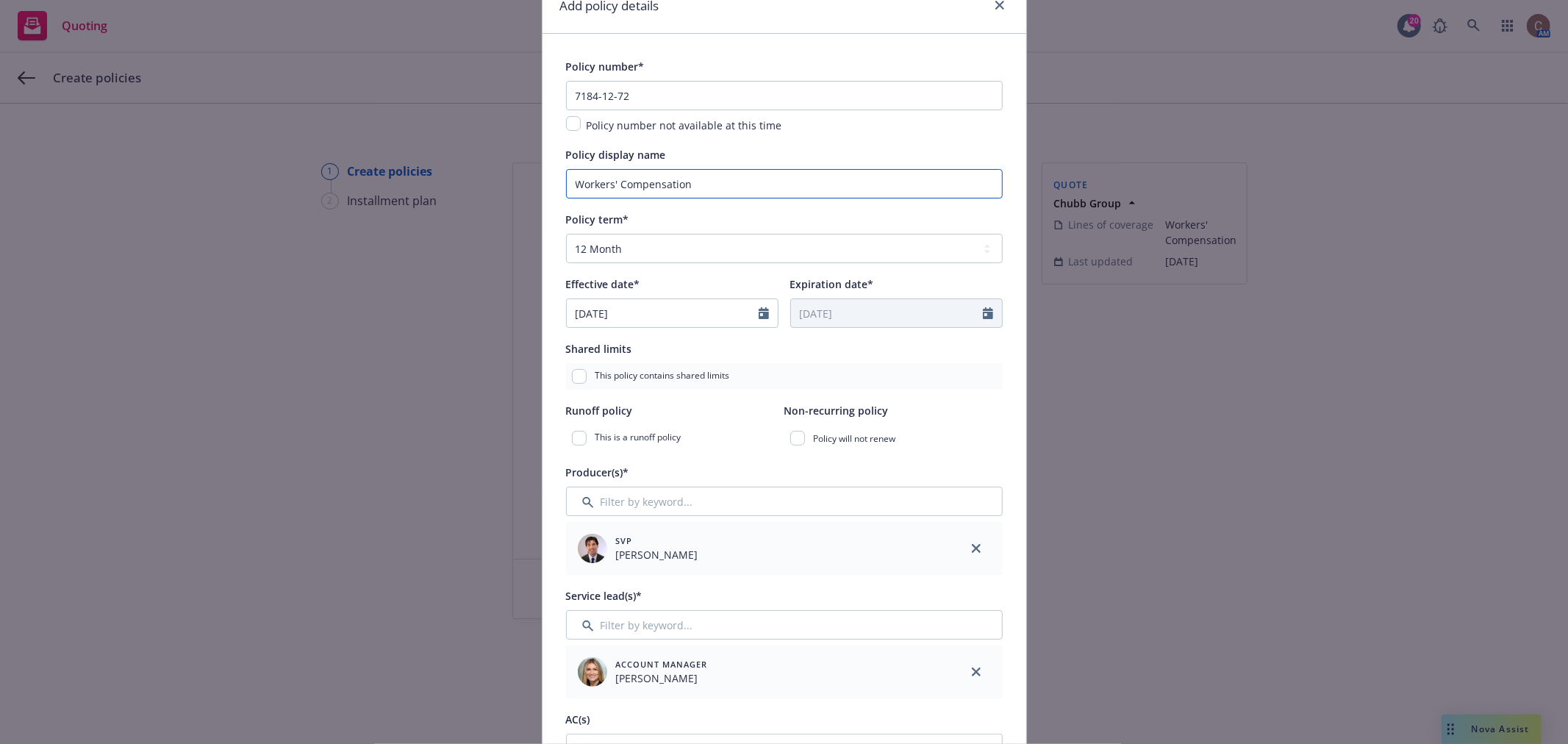
scroll to position [163, 0]
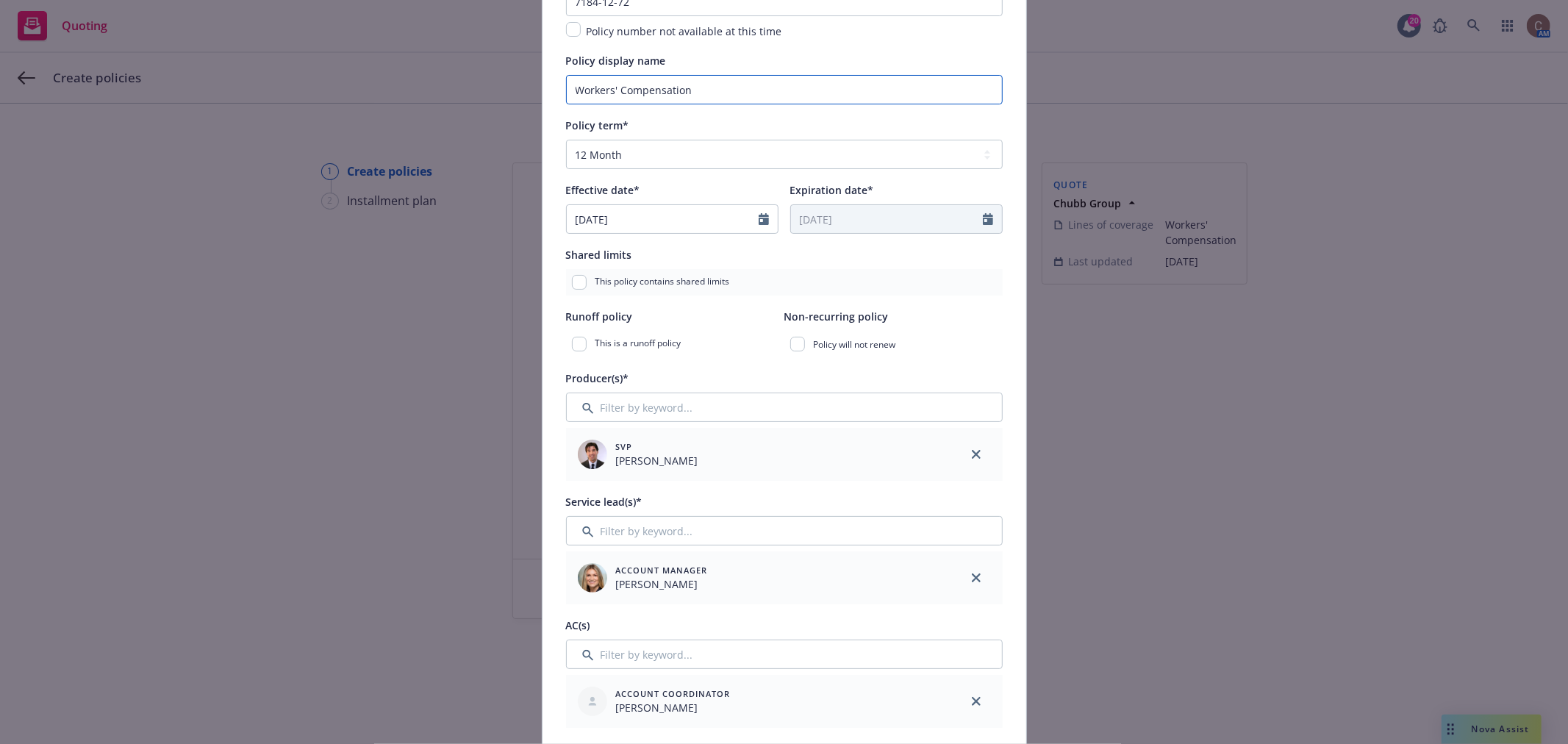
type input "Workers' Compensation"
click at [704, 408] on input "Filter by keyword..." at bounding box center [784, 408] width 437 height 29
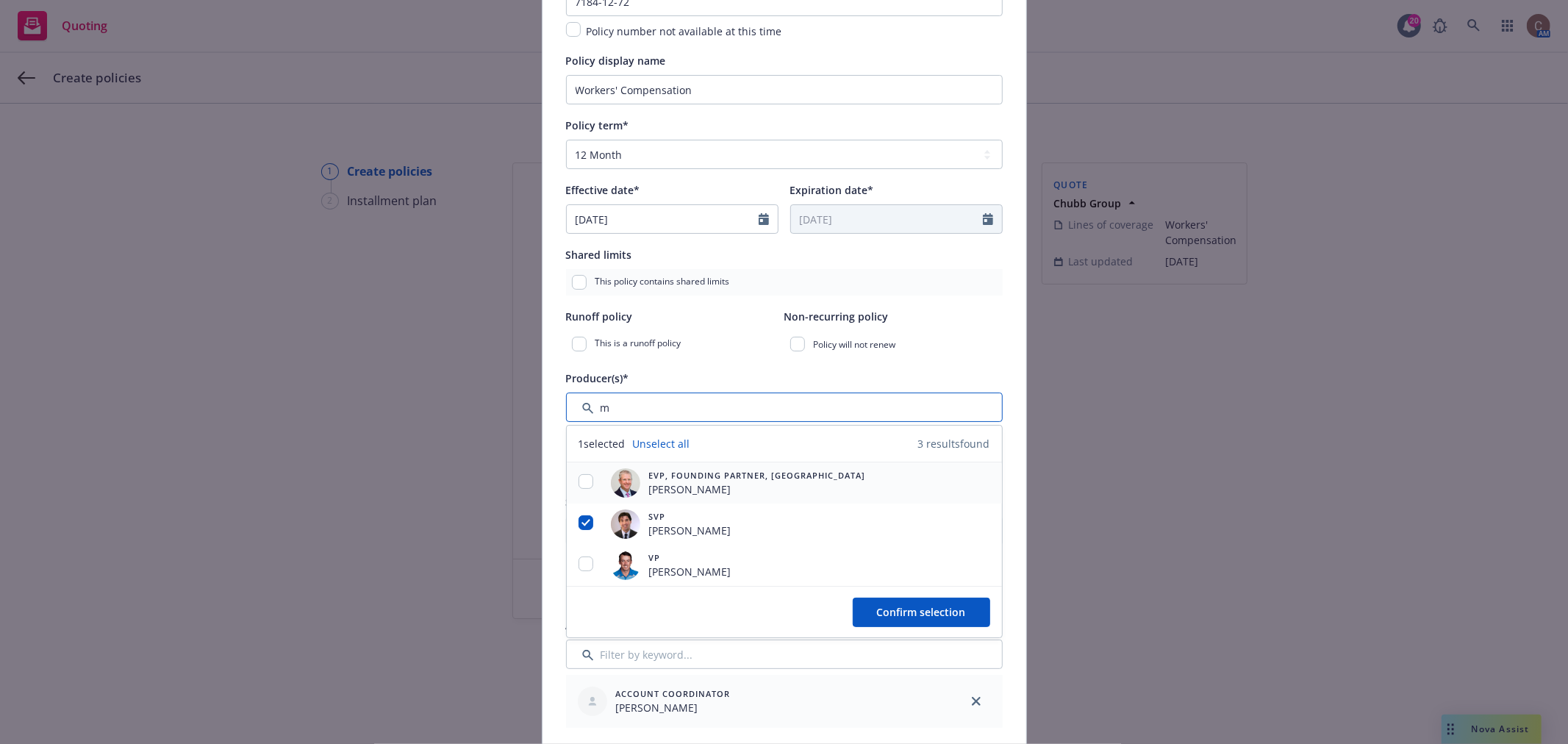
type input "m"
click at [579, 486] on input "checkbox" at bounding box center [586, 481] width 15 height 15
checkbox input "true"
click at [576, 557] on div at bounding box center [585, 565] width 38 height 18
click at [579, 570] on input "checkbox" at bounding box center [586, 564] width 15 height 15
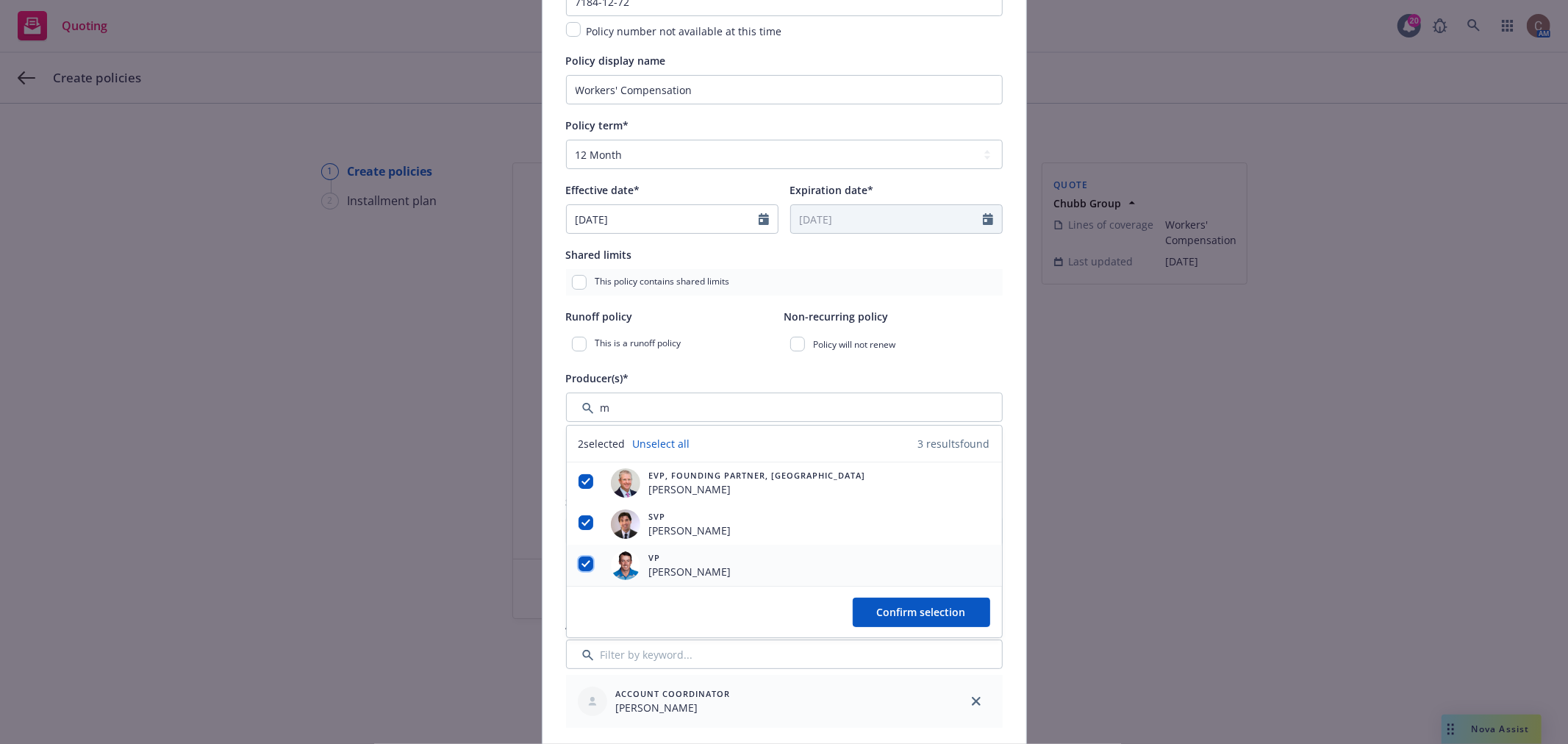
checkbox input "true"
click at [892, 612] on span "Confirm selection" at bounding box center [922, 611] width 89 height 14
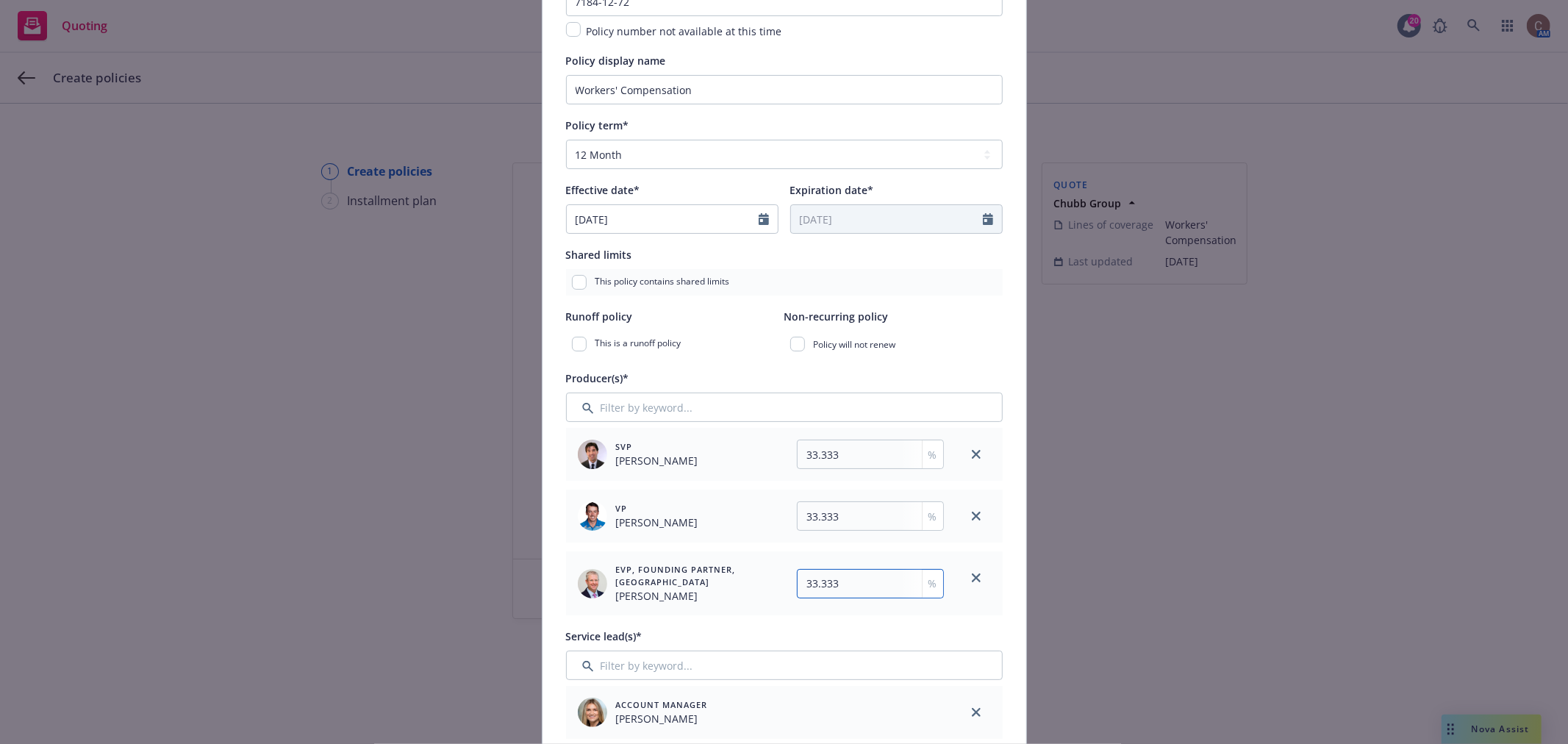
click at [848, 585] on input "33.333" at bounding box center [871, 584] width 147 height 29
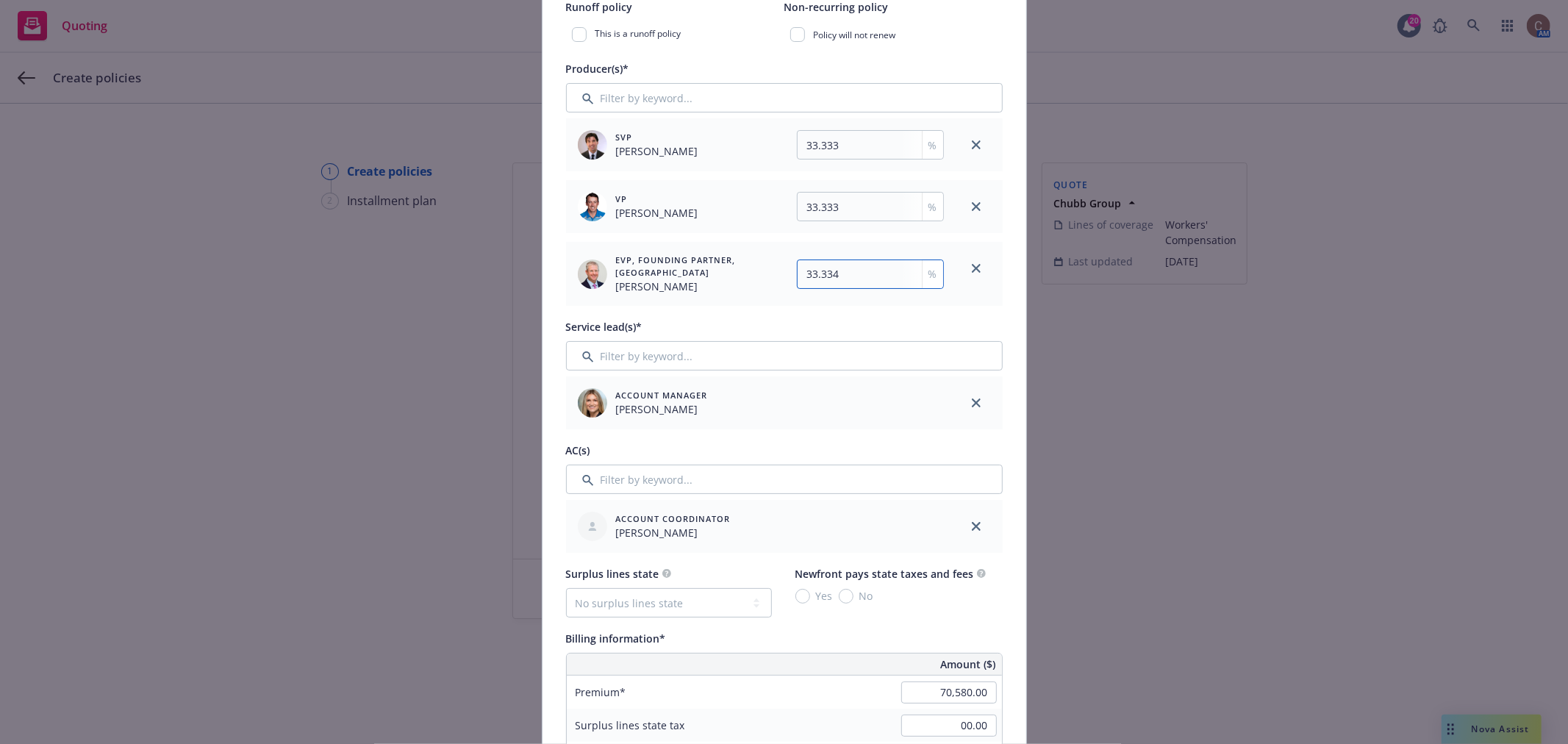
scroll to position [653, 0]
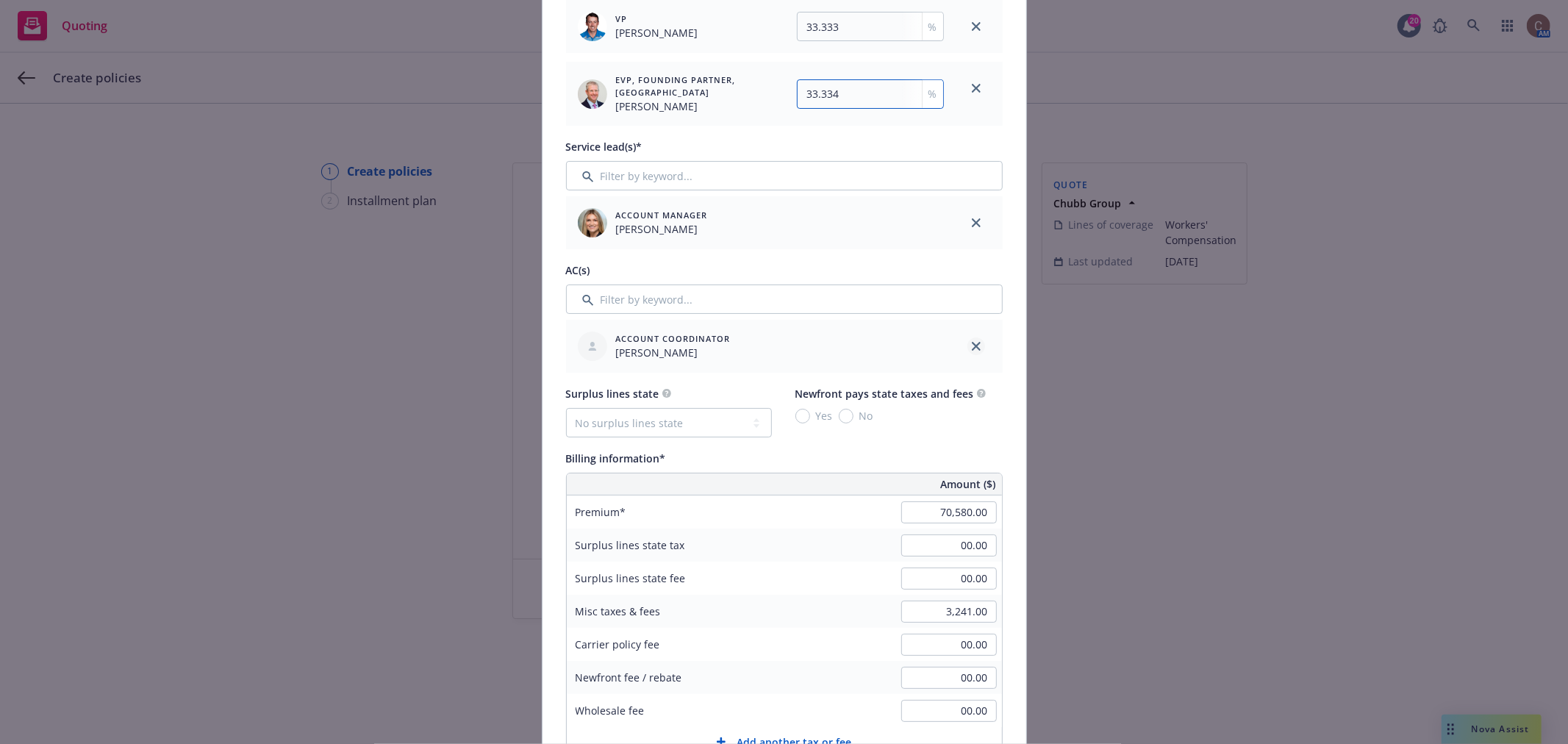
type input "33.334"
click at [972, 349] on icon "close" at bounding box center [976, 346] width 9 height 9
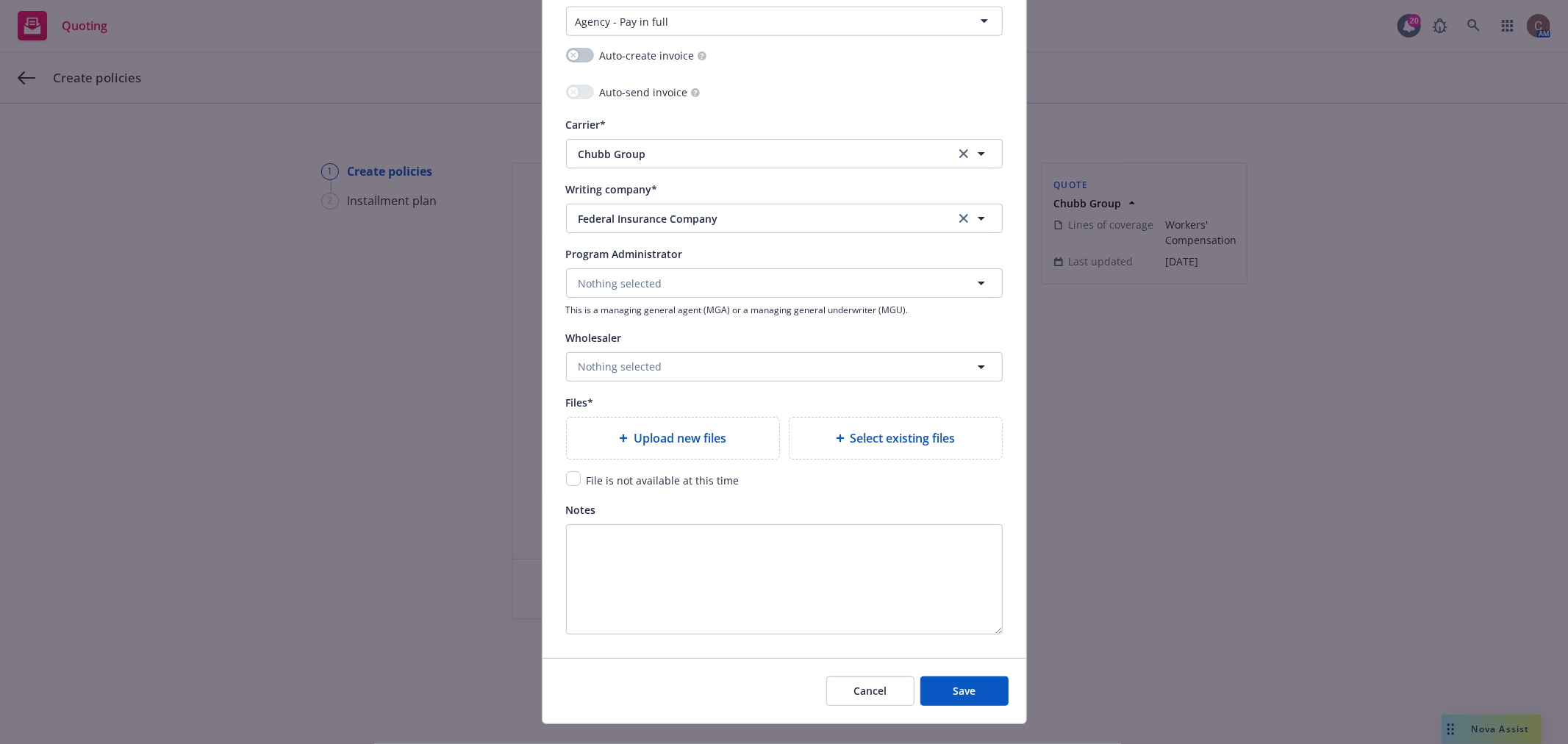
scroll to position [1520, 0]
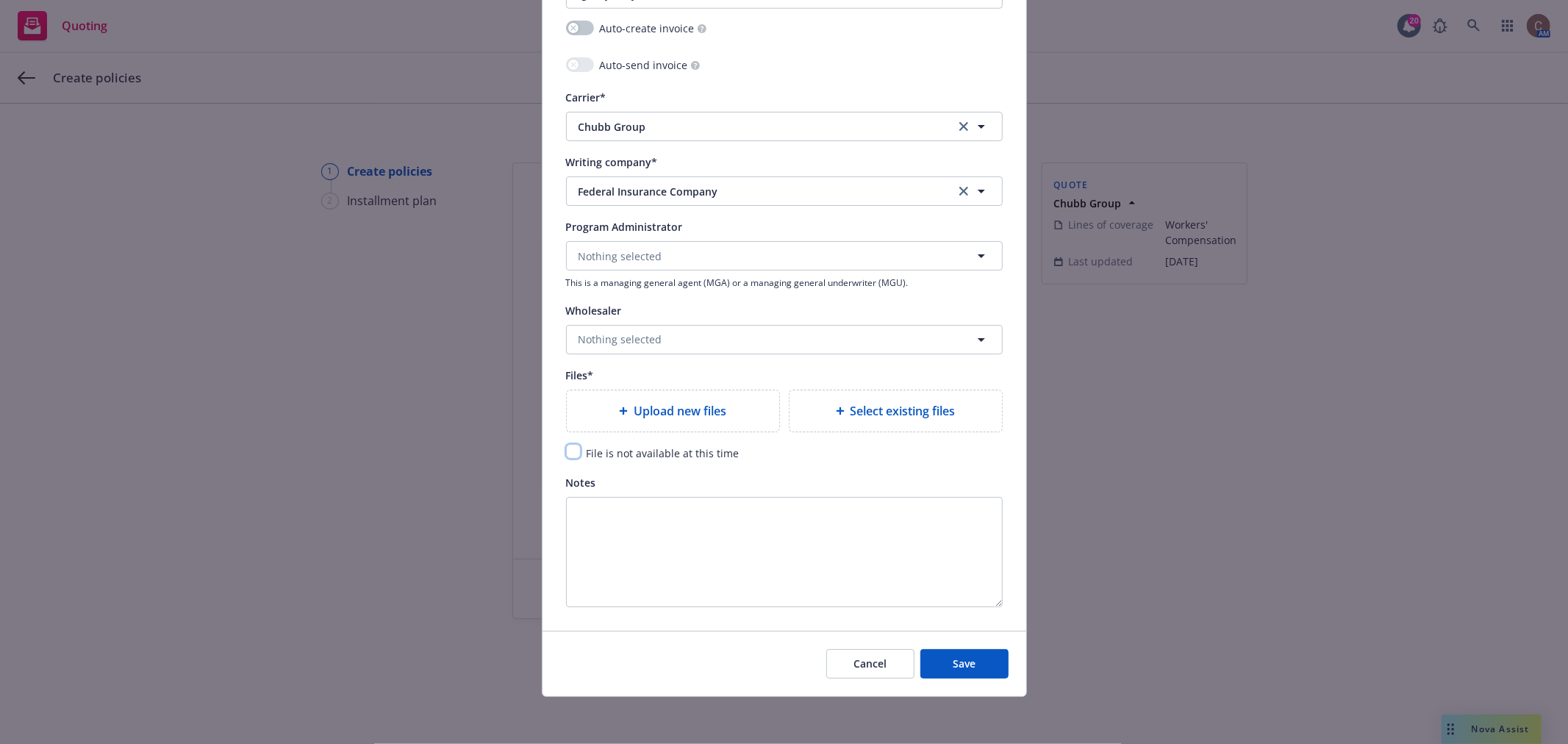
click at [566, 452] on input "checkbox" at bounding box center [573, 451] width 15 height 15
checkbox input "true"
click at [942, 663] on button "Save" at bounding box center [964, 664] width 88 height 29
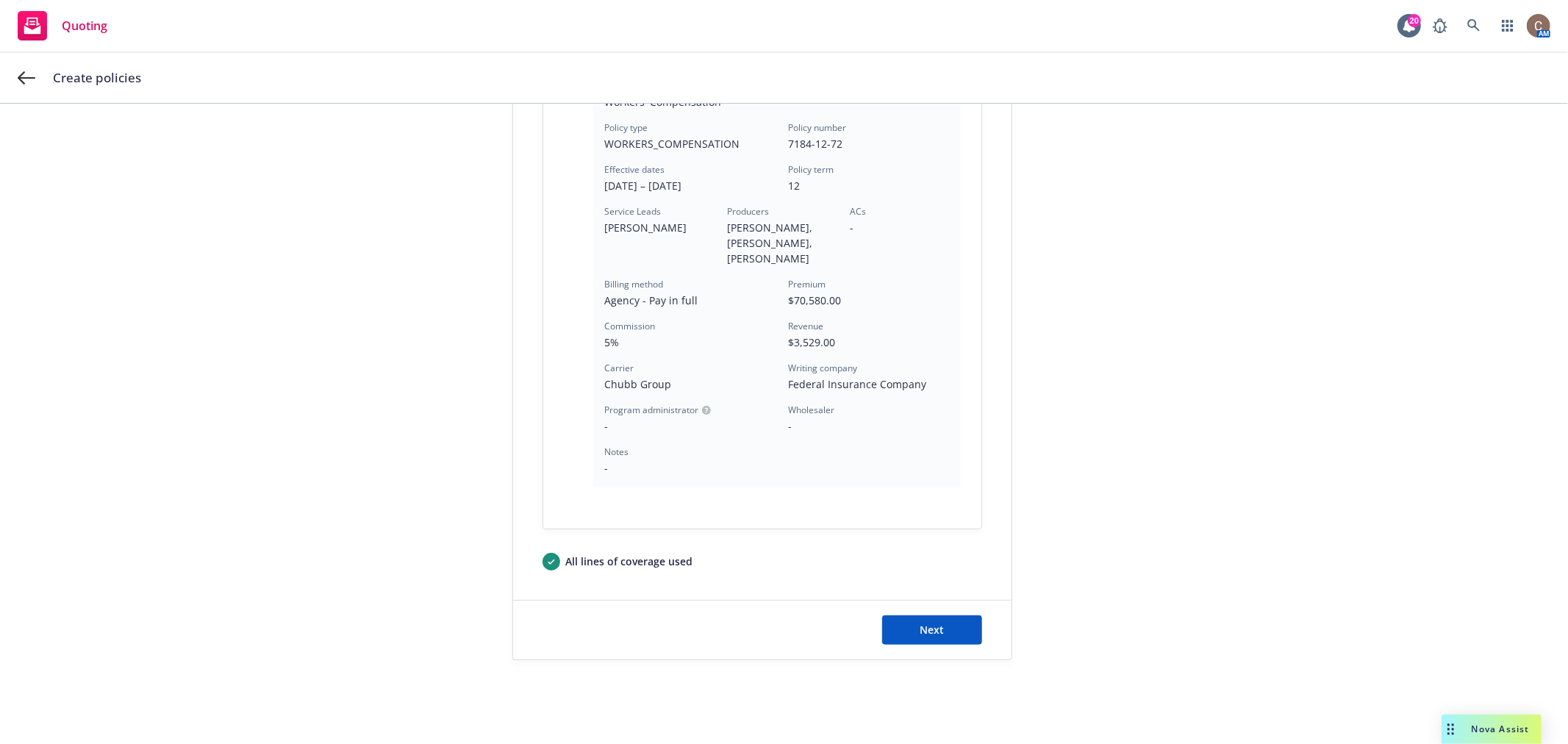
scroll to position [398, 0]
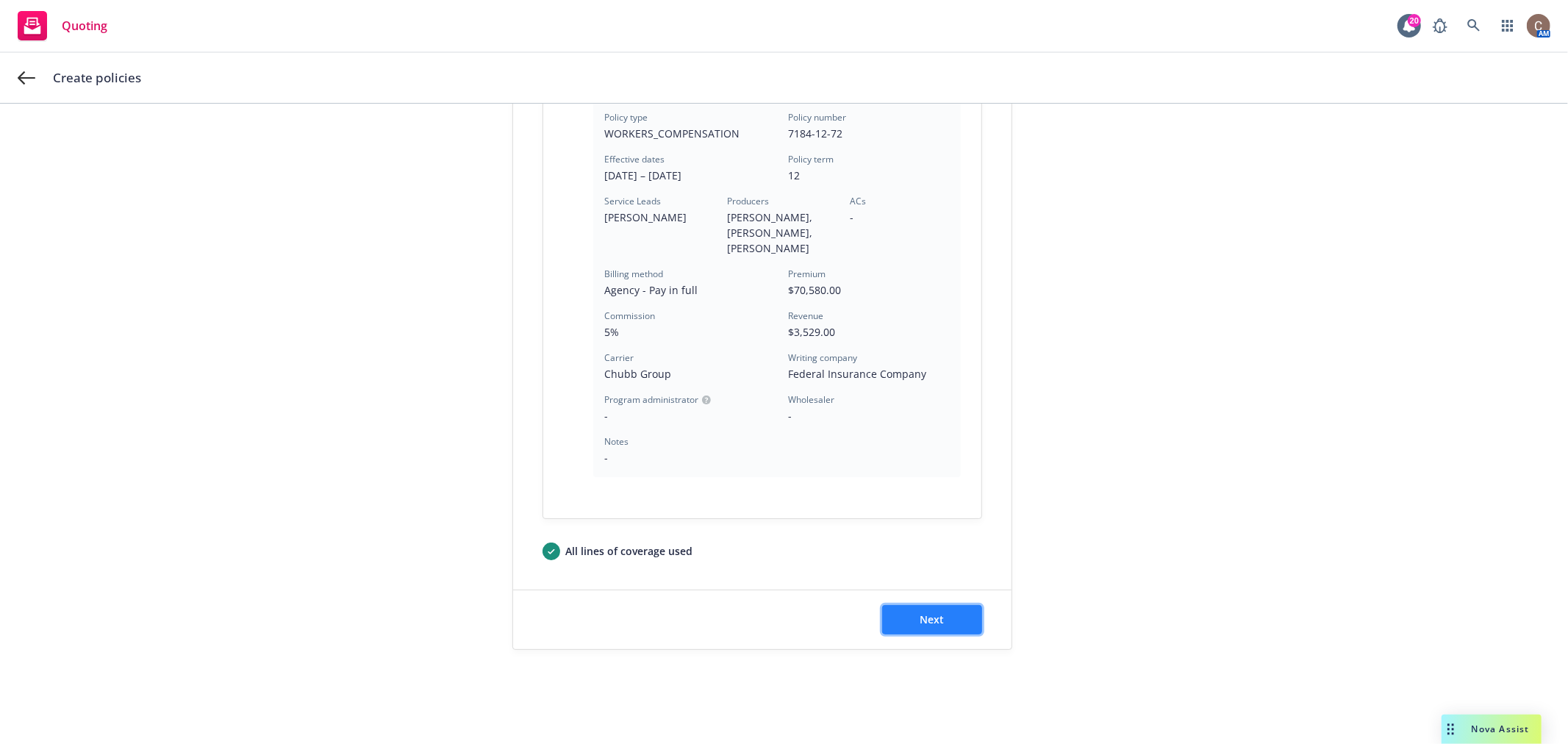
click at [925, 614] on span "Next" at bounding box center [932, 619] width 24 height 14
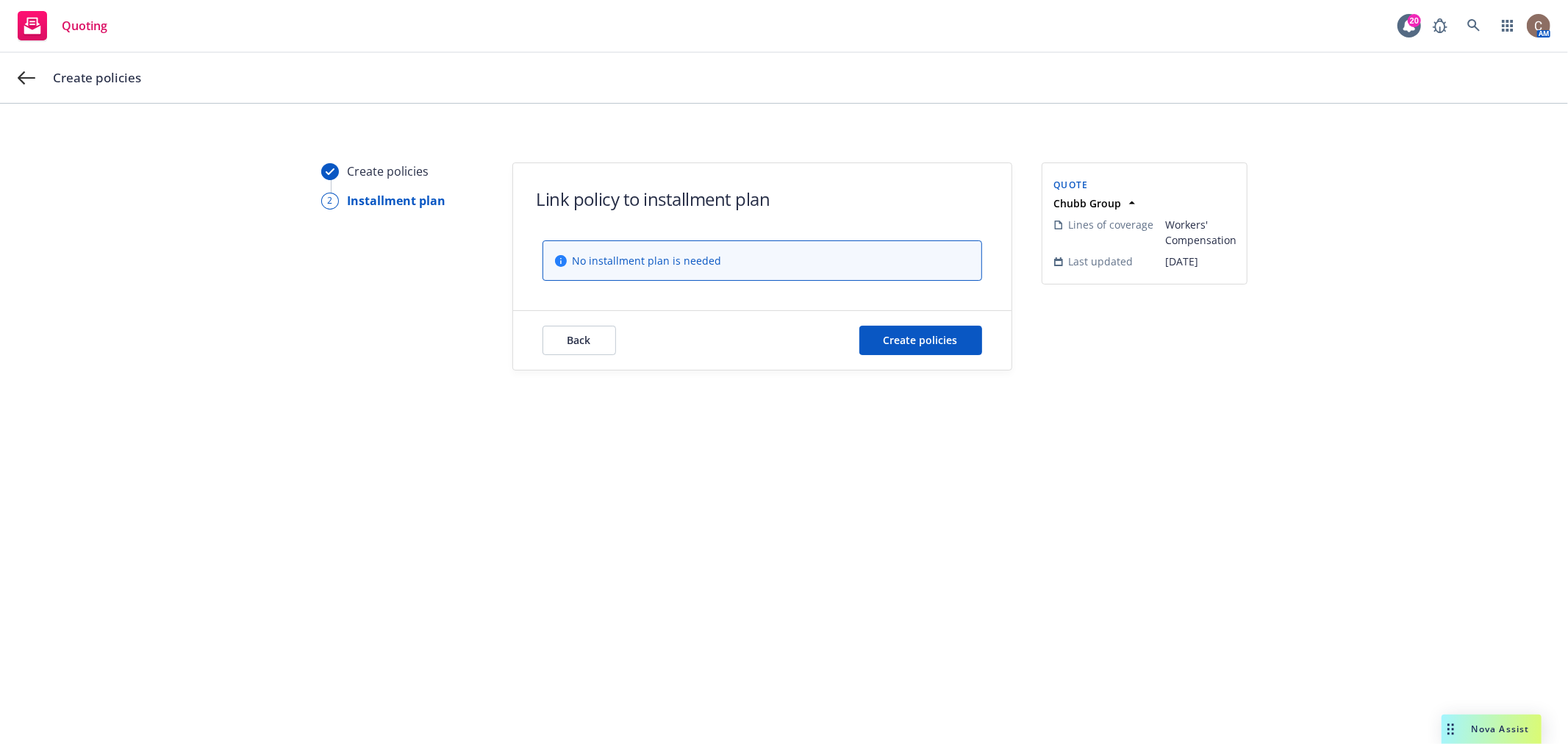
scroll to position [0, 0]
click at [902, 340] on span "Create policies" at bounding box center [921, 340] width 74 height 14
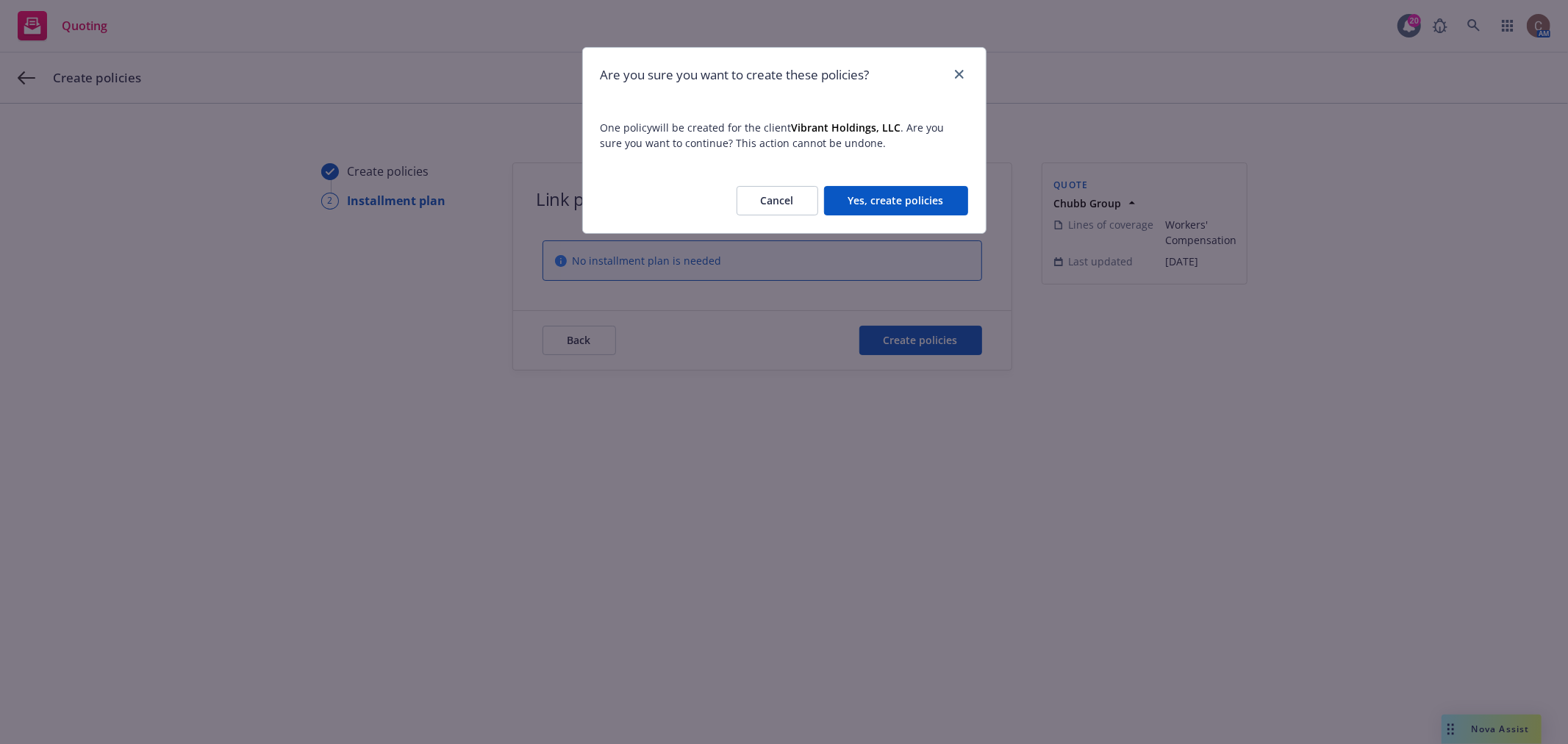
click at [911, 198] on button "Yes, create policies" at bounding box center [896, 201] width 144 height 29
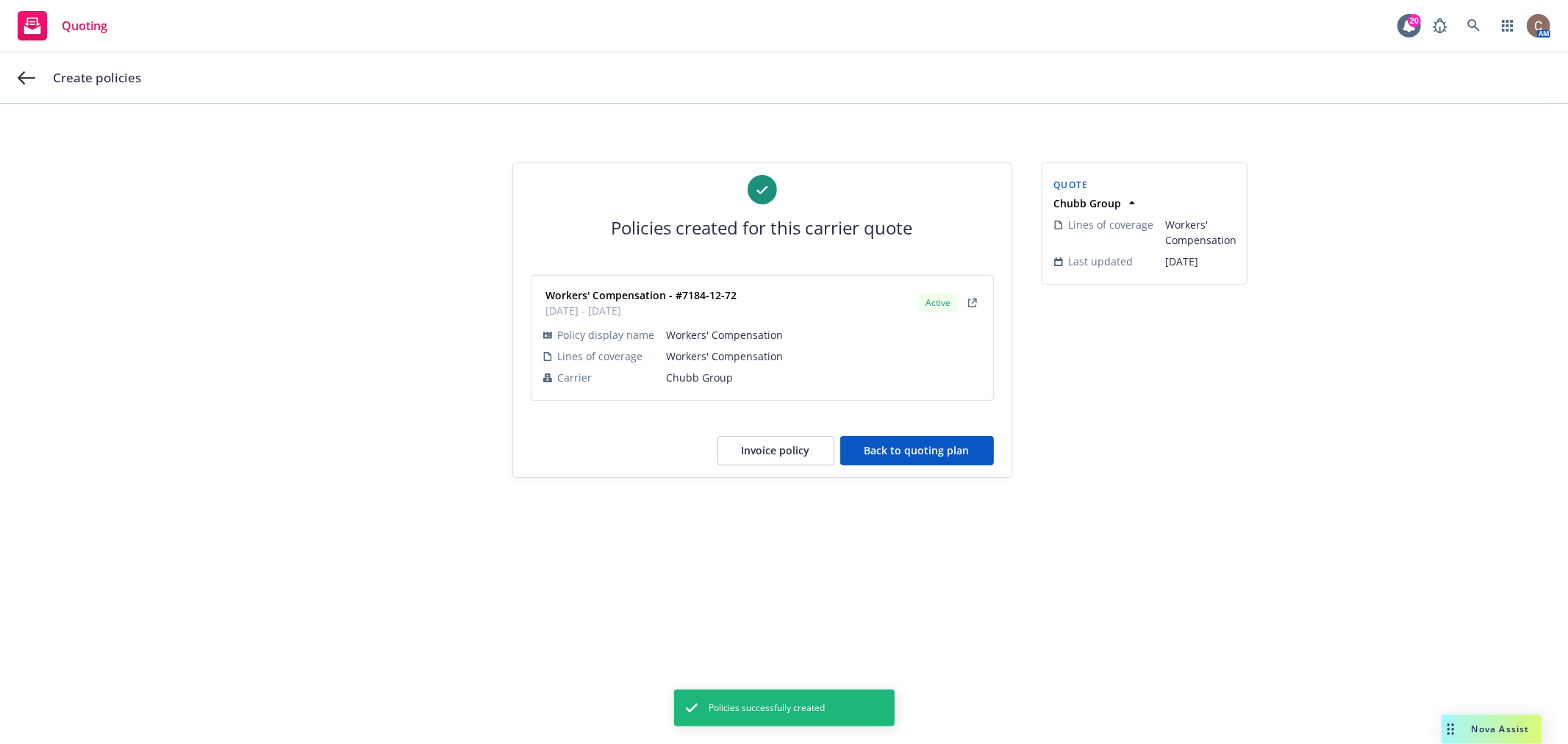
click at [915, 450] on button "Back to quoting plan" at bounding box center [917, 450] width 154 height 29
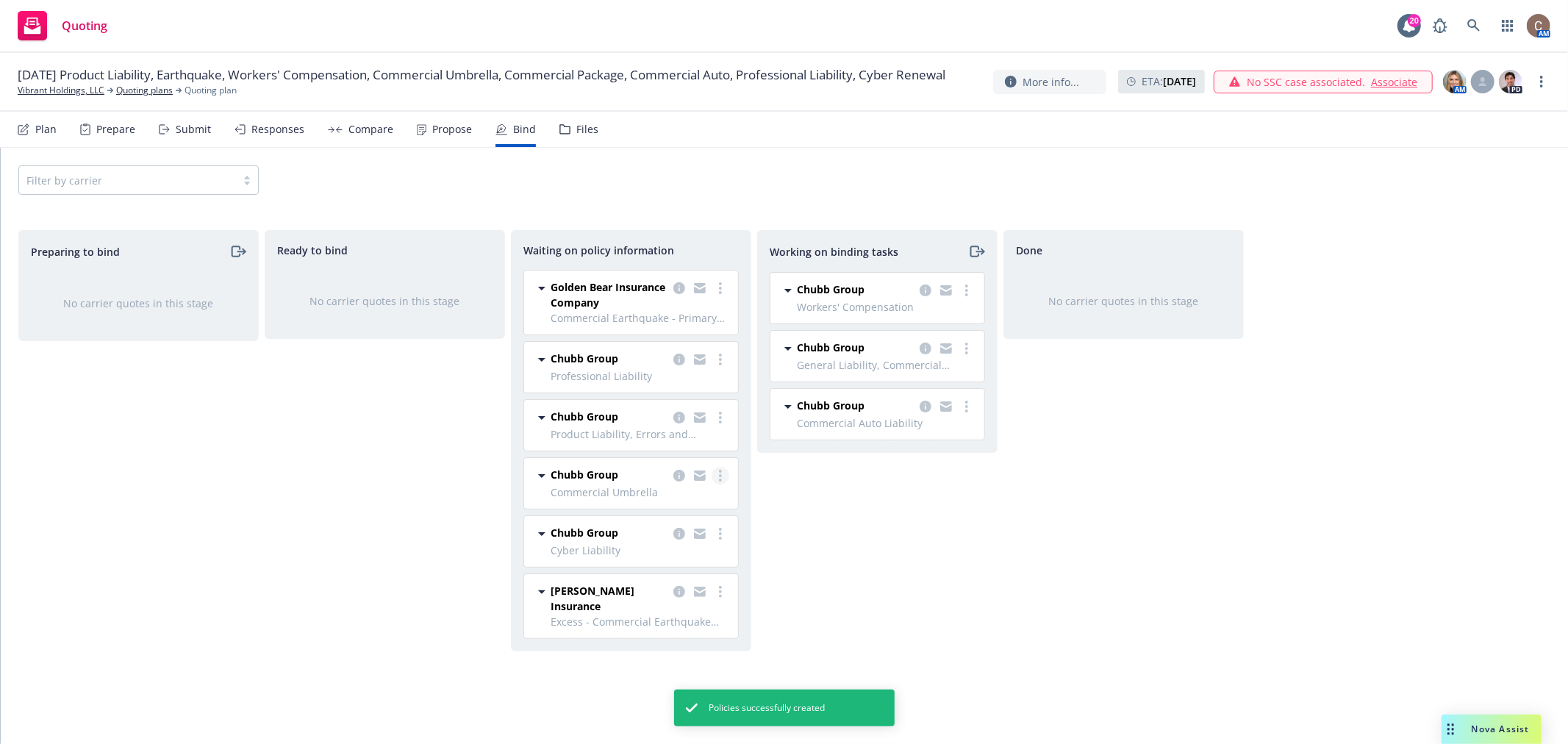
click at [722, 475] on link "more" at bounding box center [721, 476] width 18 height 18
click at [678, 498] on link "Create policies" at bounding box center [661, 506] width 133 height 29
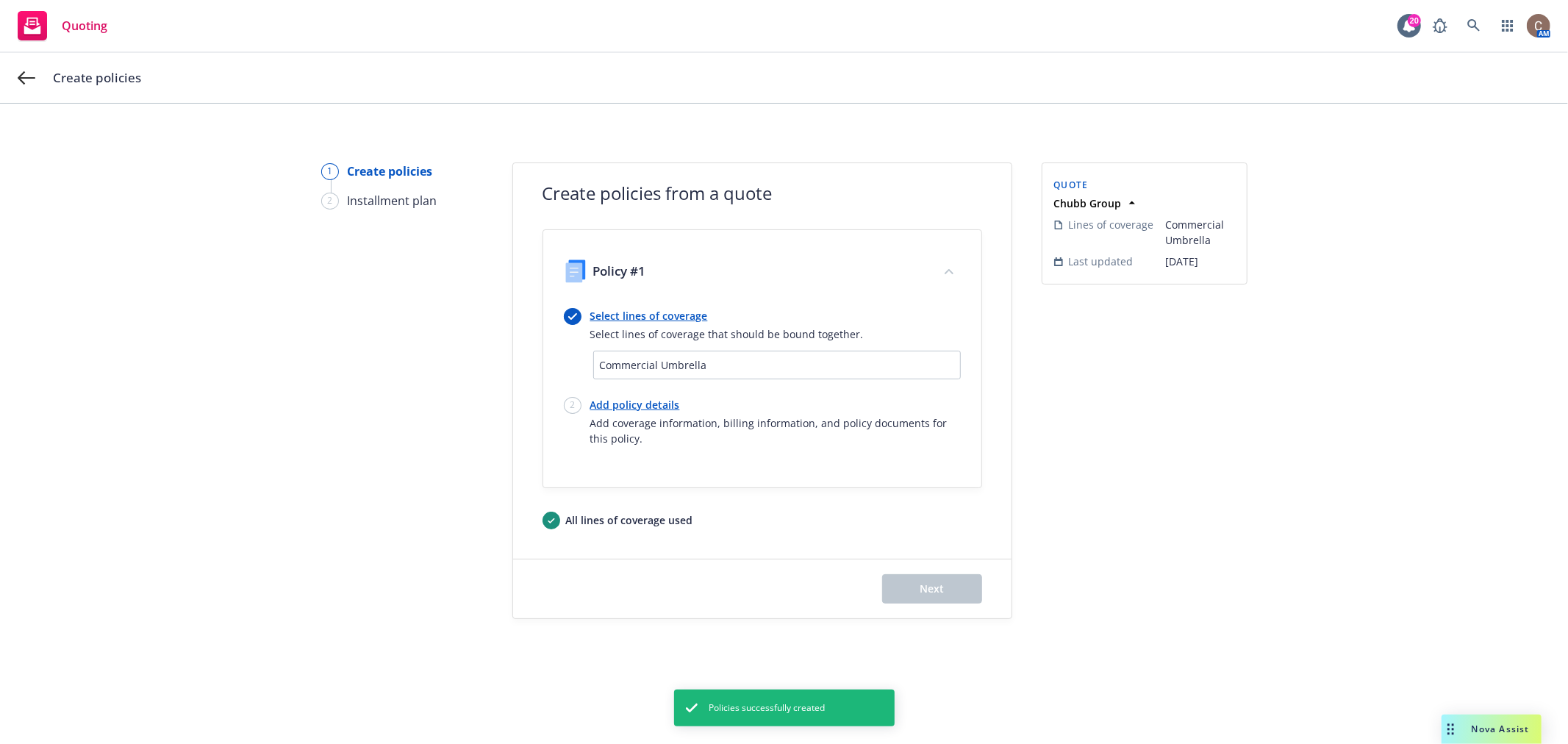
click at [656, 395] on div "Select lines of coverage Select lines of coverage that should be bound together…" at bounding box center [762, 377] width 397 height 138
click at [648, 401] on link "Add policy details" at bounding box center [776, 404] width 370 height 15
select select "12"
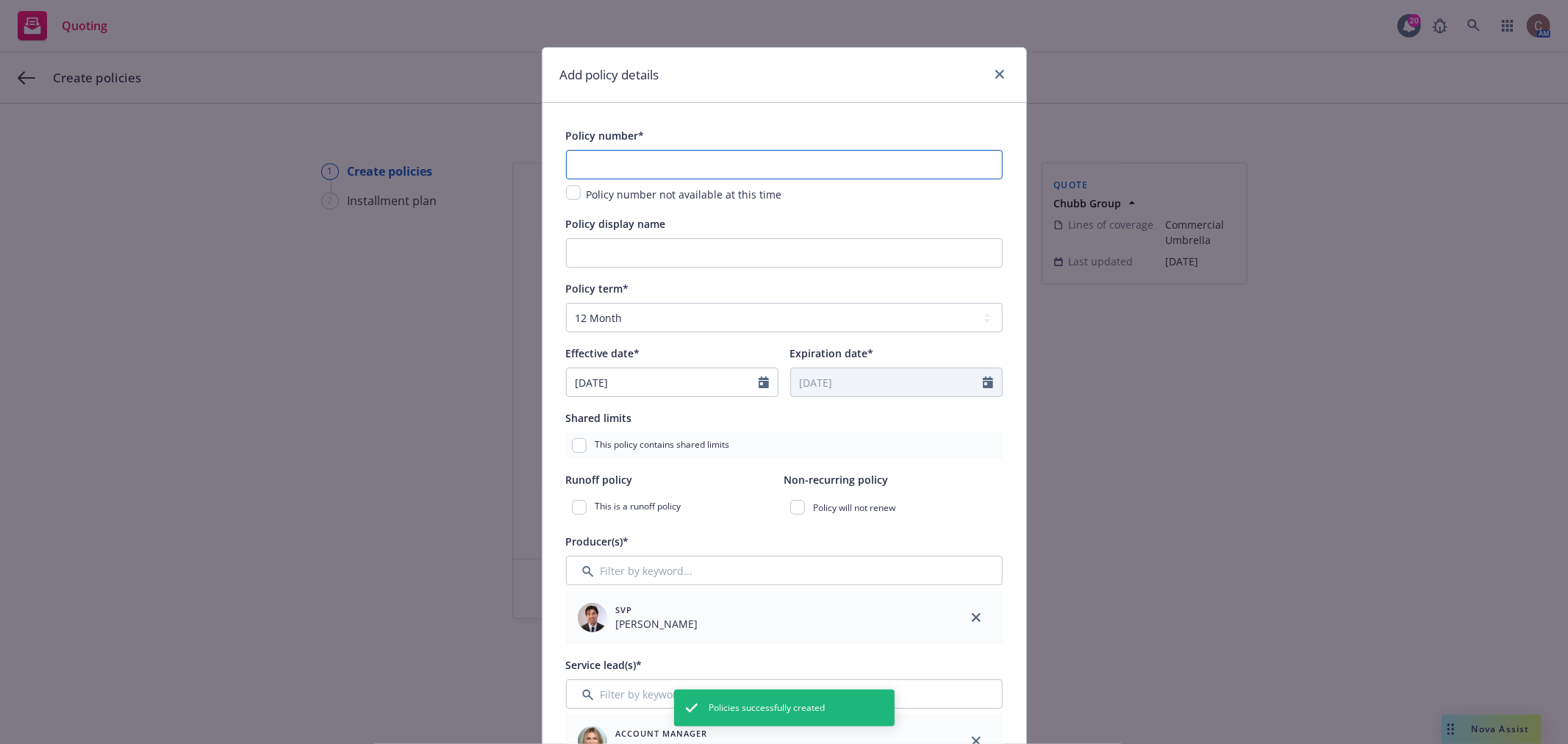
click at [647, 167] on input "text" at bounding box center [784, 164] width 437 height 29
click at [782, 178] on input "text" at bounding box center [784, 164] width 437 height 29
paste input "56725349"
click at [605, 167] on input "56725349" at bounding box center [784, 164] width 437 height 29
click at [594, 166] on input "567253-49" at bounding box center [784, 164] width 437 height 29
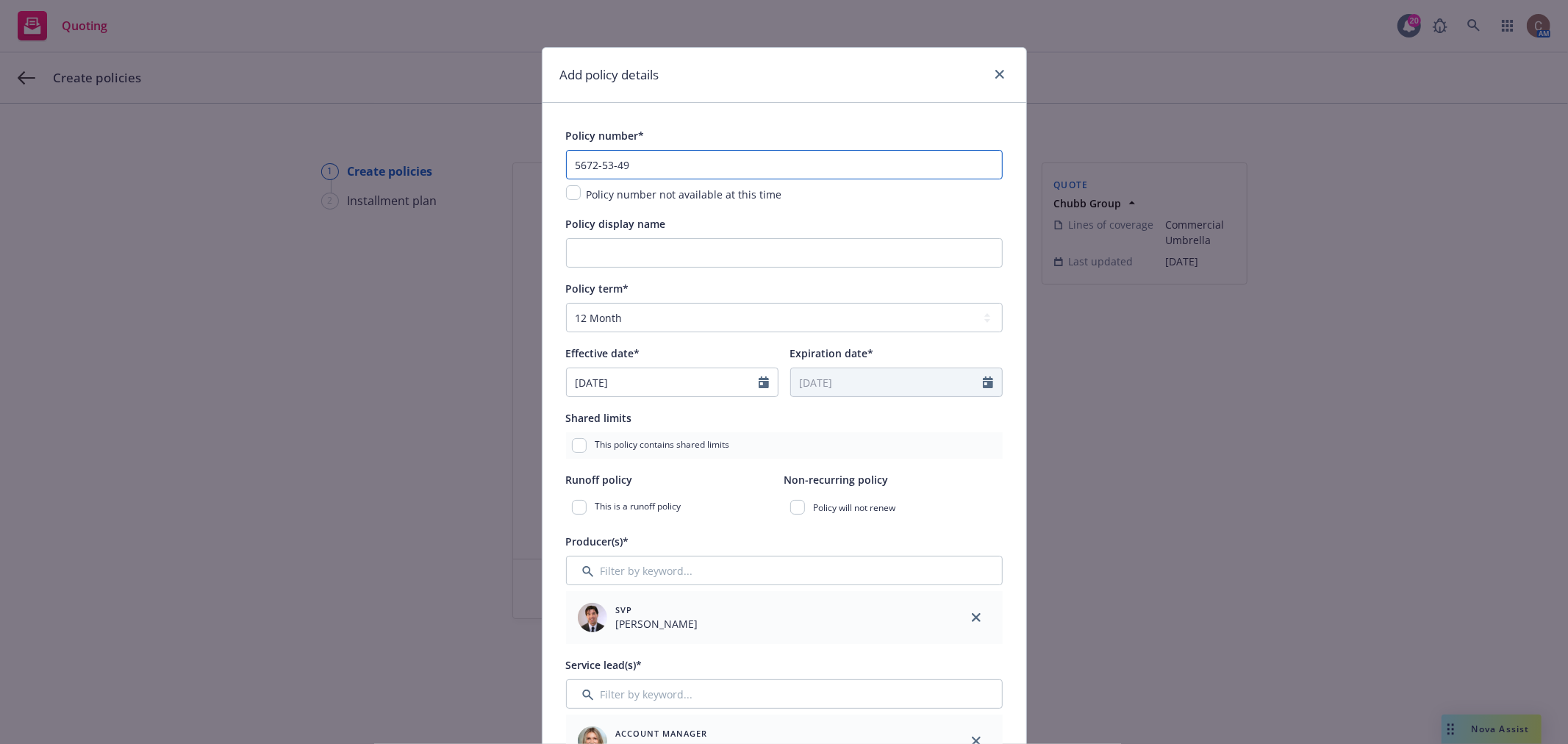
type input "5672-53-49"
click at [628, 568] on input "Filter by keyword..." at bounding box center [784, 570] width 437 height 29
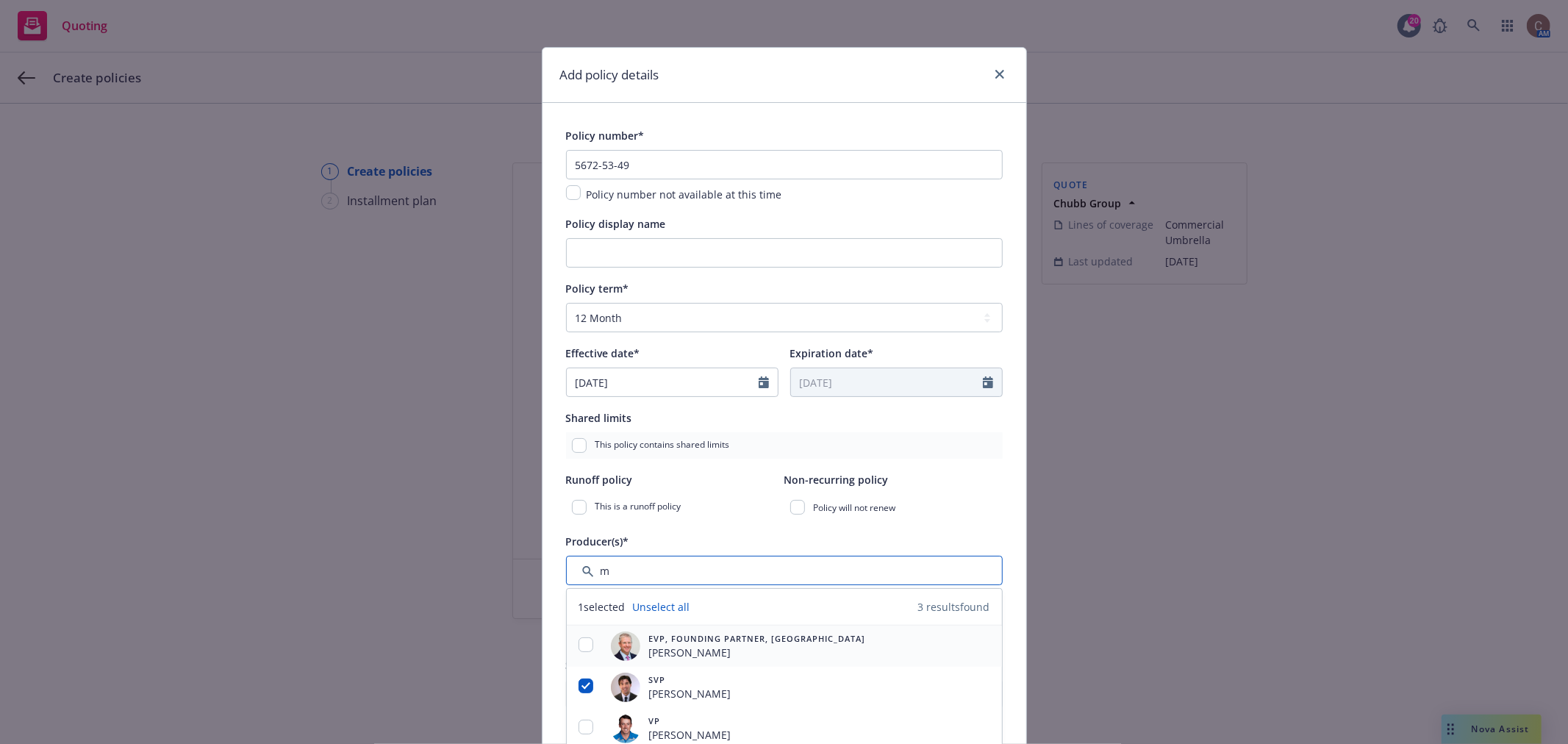
type input "m"
click at [581, 643] on input "checkbox" at bounding box center [586, 645] width 15 height 15
checkbox input "true"
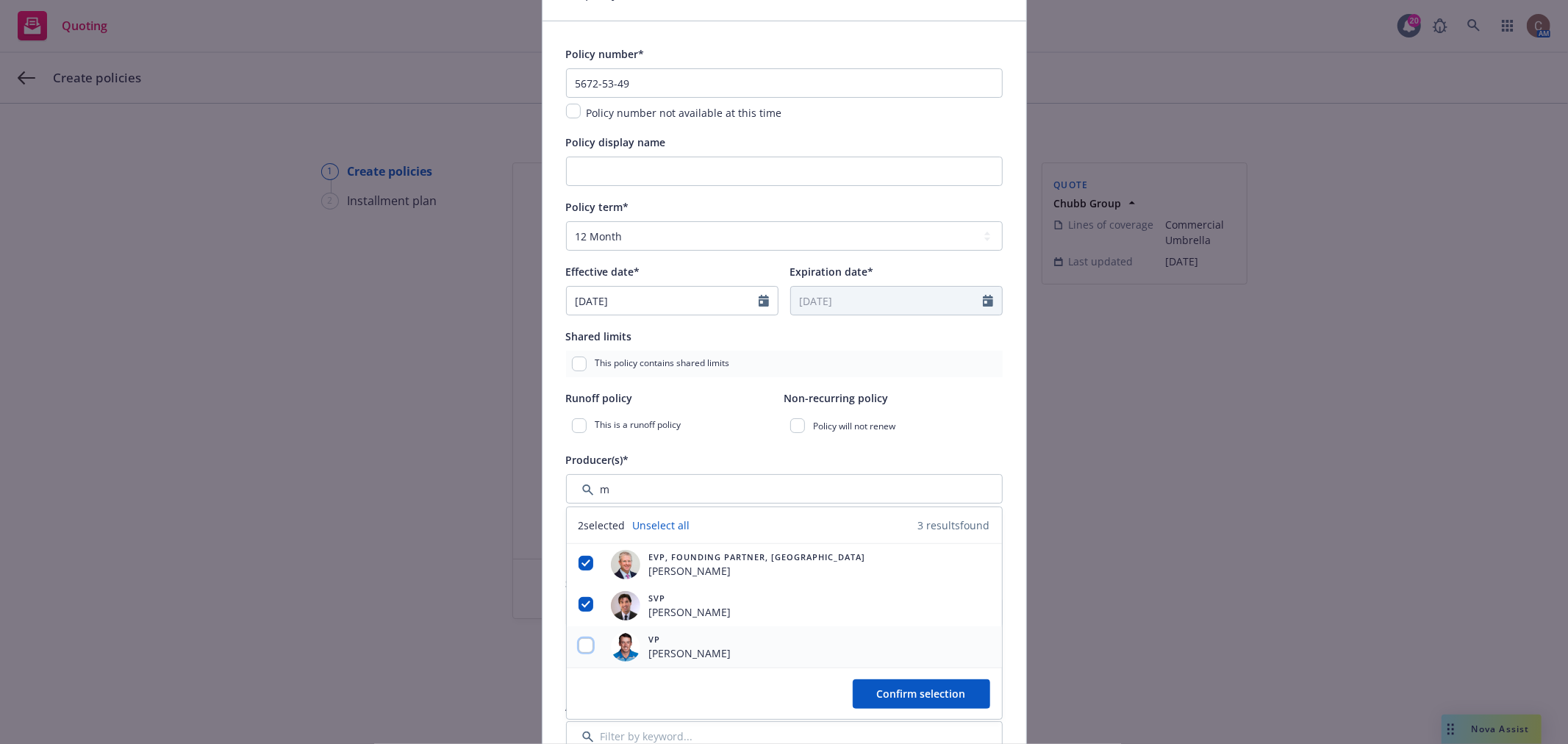
click at [579, 649] on input "checkbox" at bounding box center [586, 645] width 15 height 15
checkbox input "true"
click at [944, 691] on span "Confirm selection" at bounding box center [922, 693] width 89 height 14
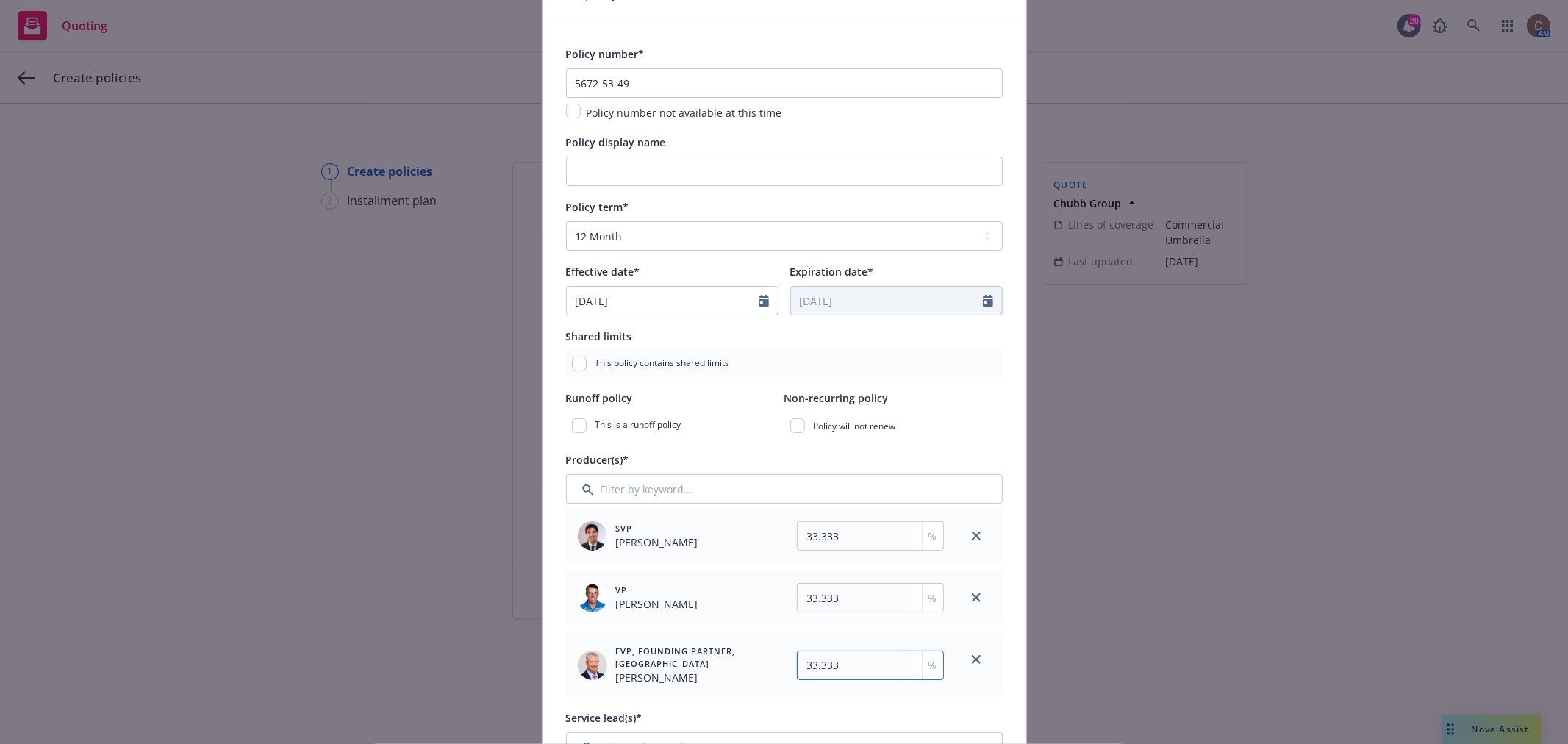
click at [846, 665] on input "33.333" at bounding box center [871, 666] width 147 height 29
type input "33.334"
click at [814, 160] on input "Policy display name" at bounding box center [784, 171] width 437 height 29
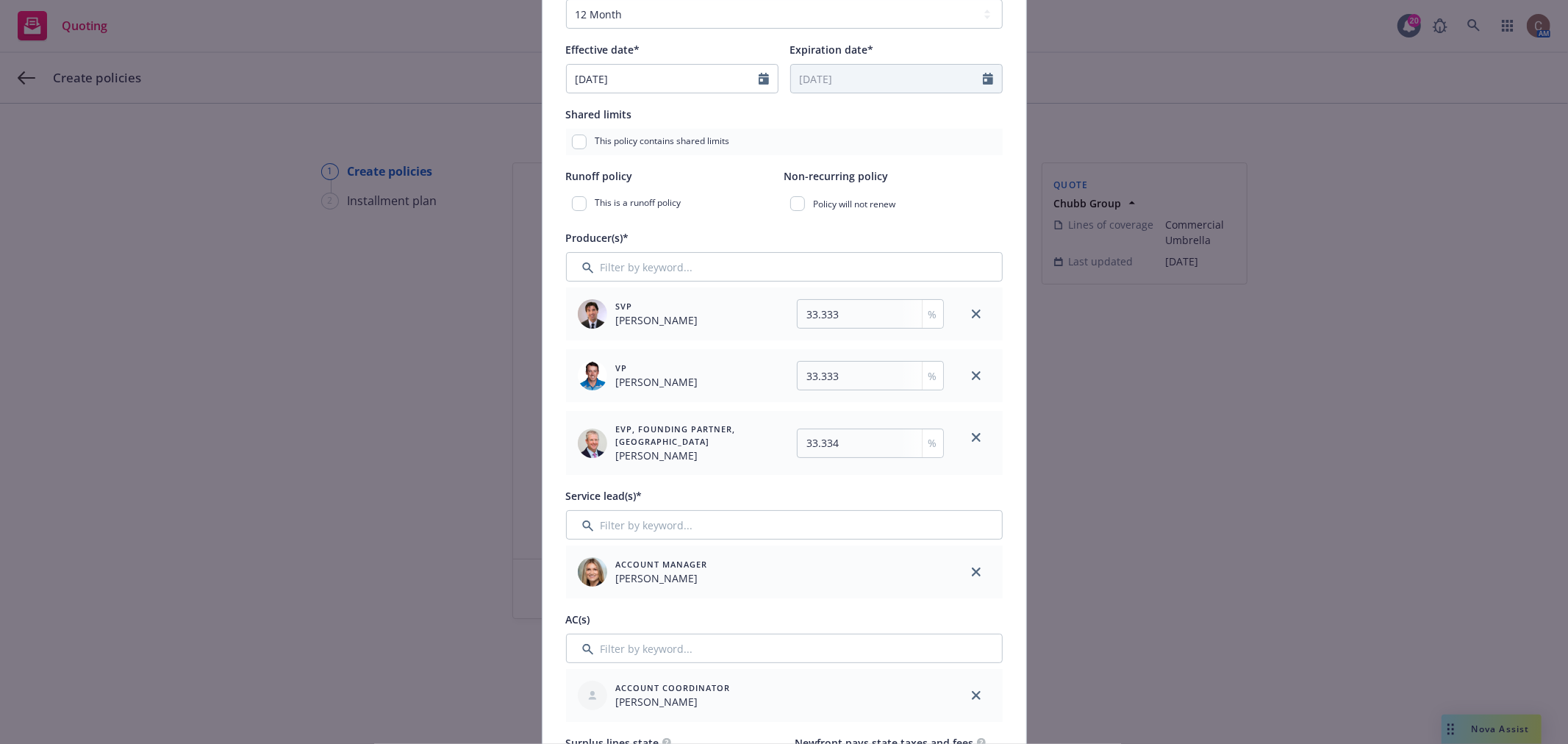
scroll to position [571, 0]
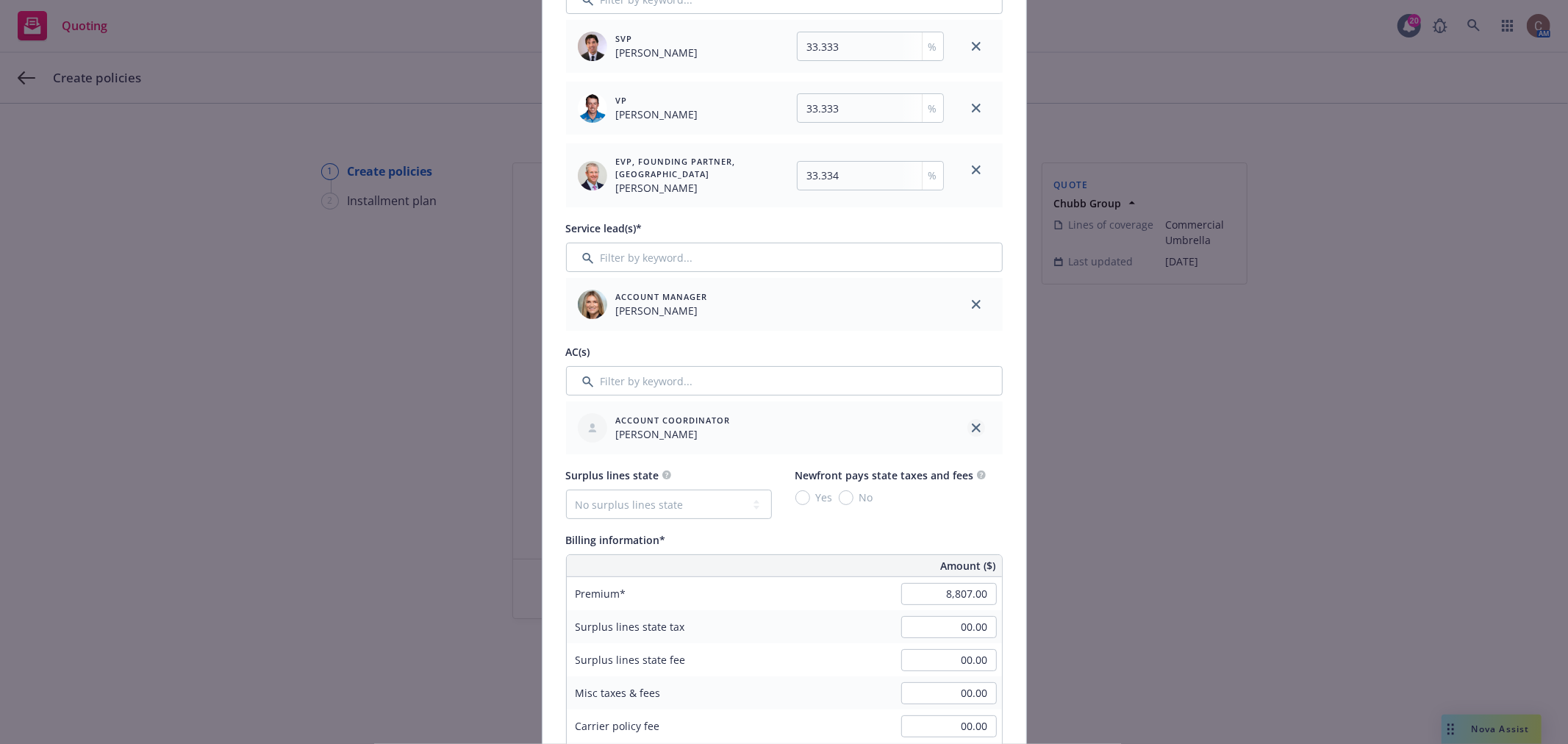
type input "Umbrella Liability - $5M Limit"
click at [974, 429] on link "close" at bounding box center [977, 428] width 18 height 18
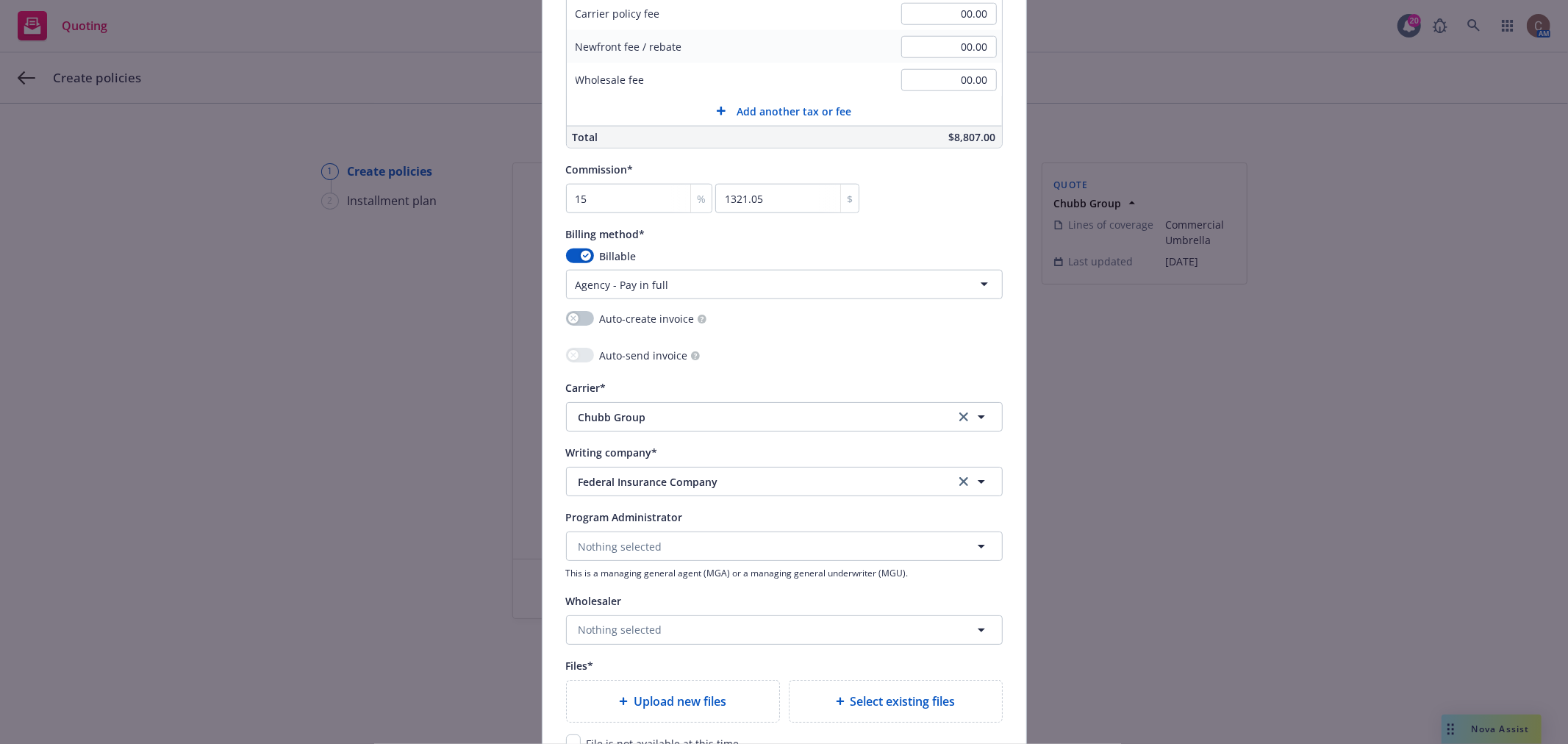
scroll to position [1470, 0]
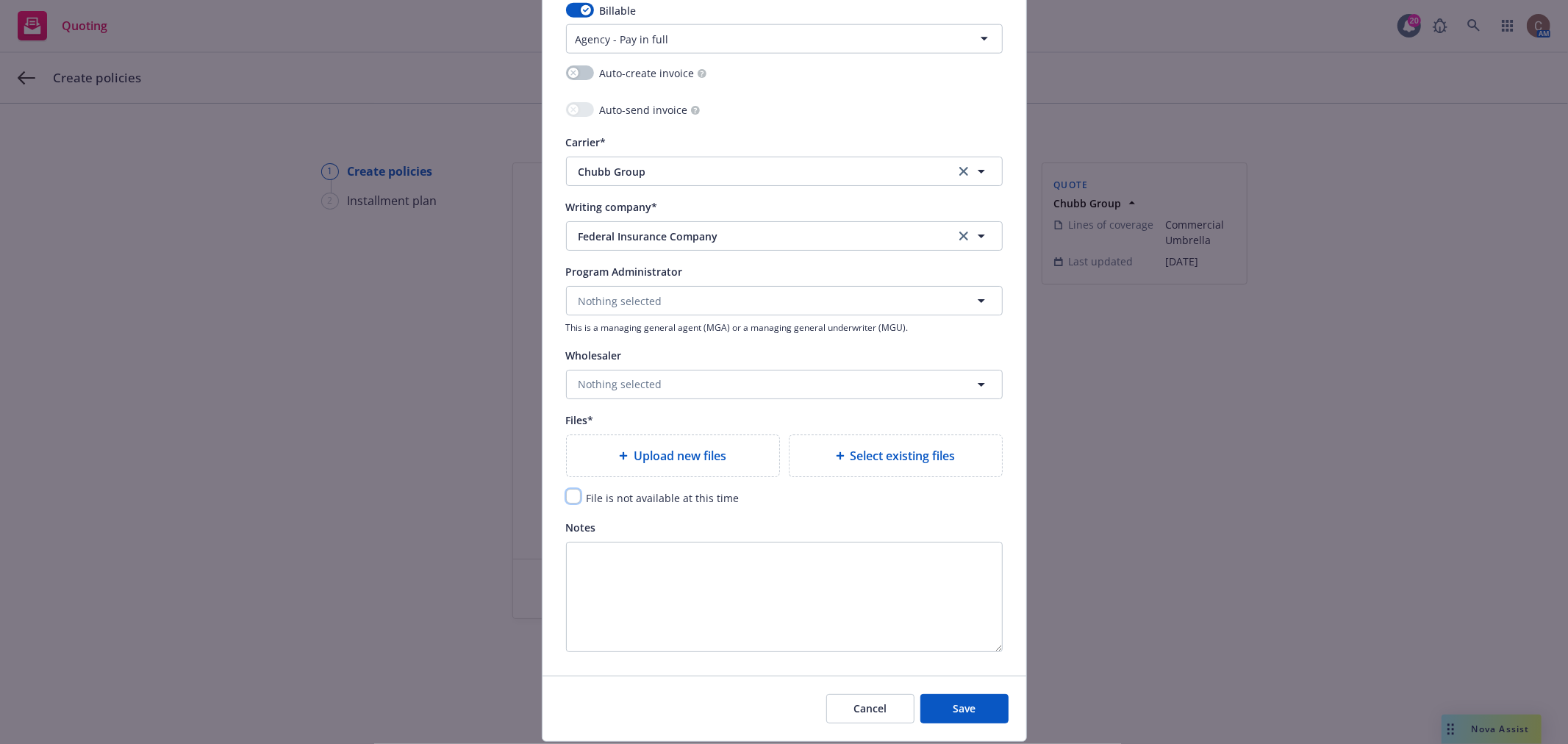
click at [568, 500] on input "checkbox" at bounding box center [573, 497] width 15 height 15
click at [969, 711] on span "Save" at bounding box center [964, 708] width 23 height 14
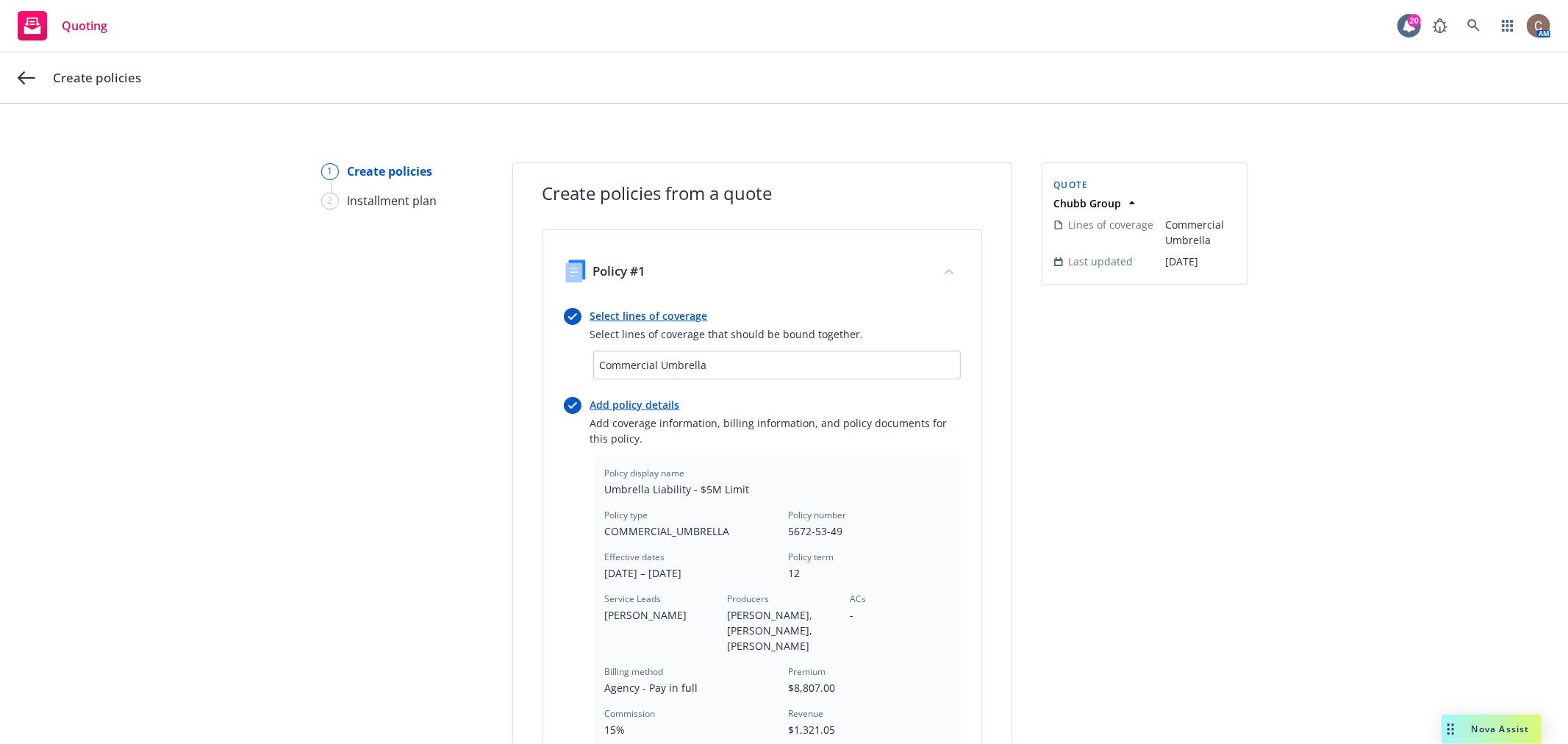
scroll to position [398, 0]
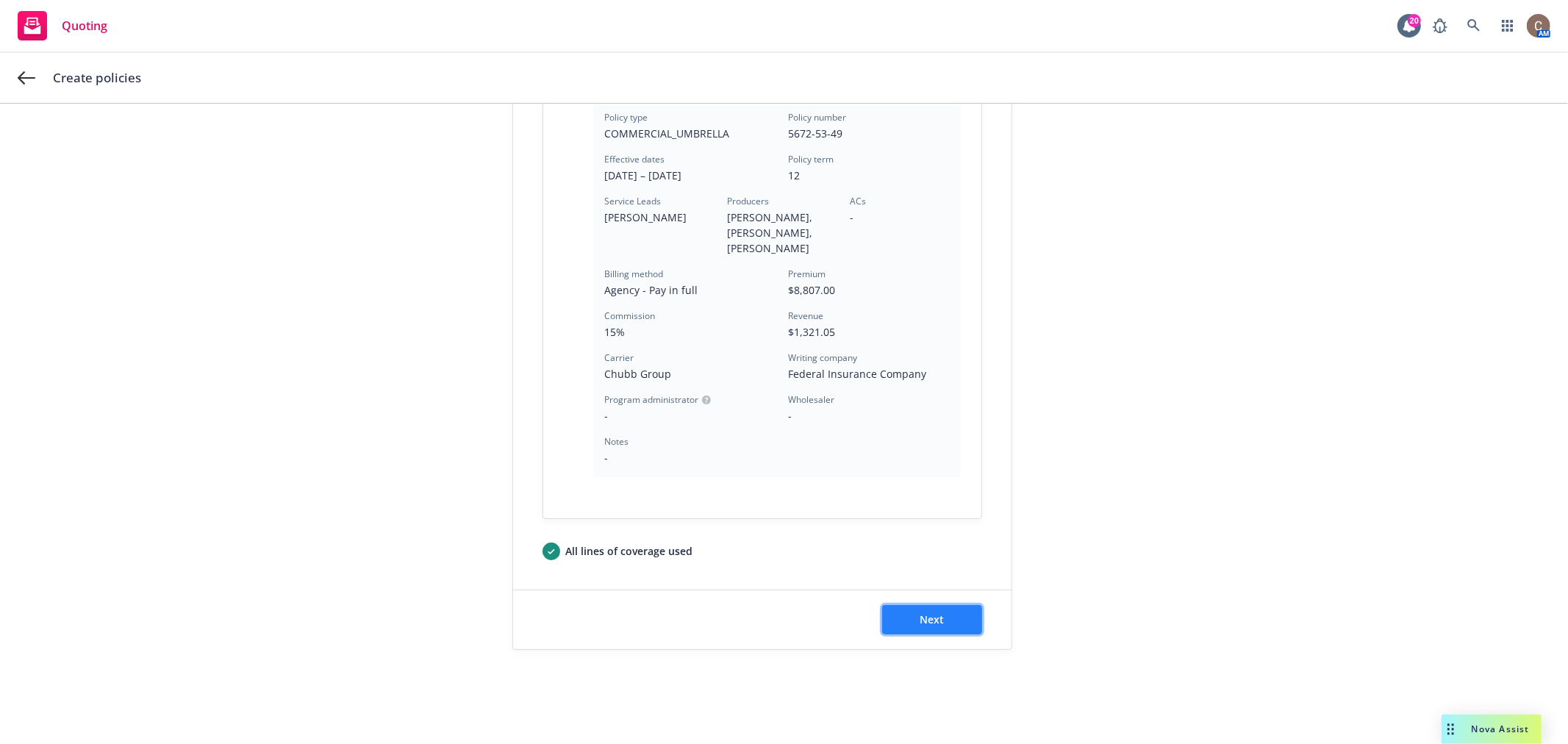
click at [936, 629] on button "Next" at bounding box center [932, 619] width 100 height 29
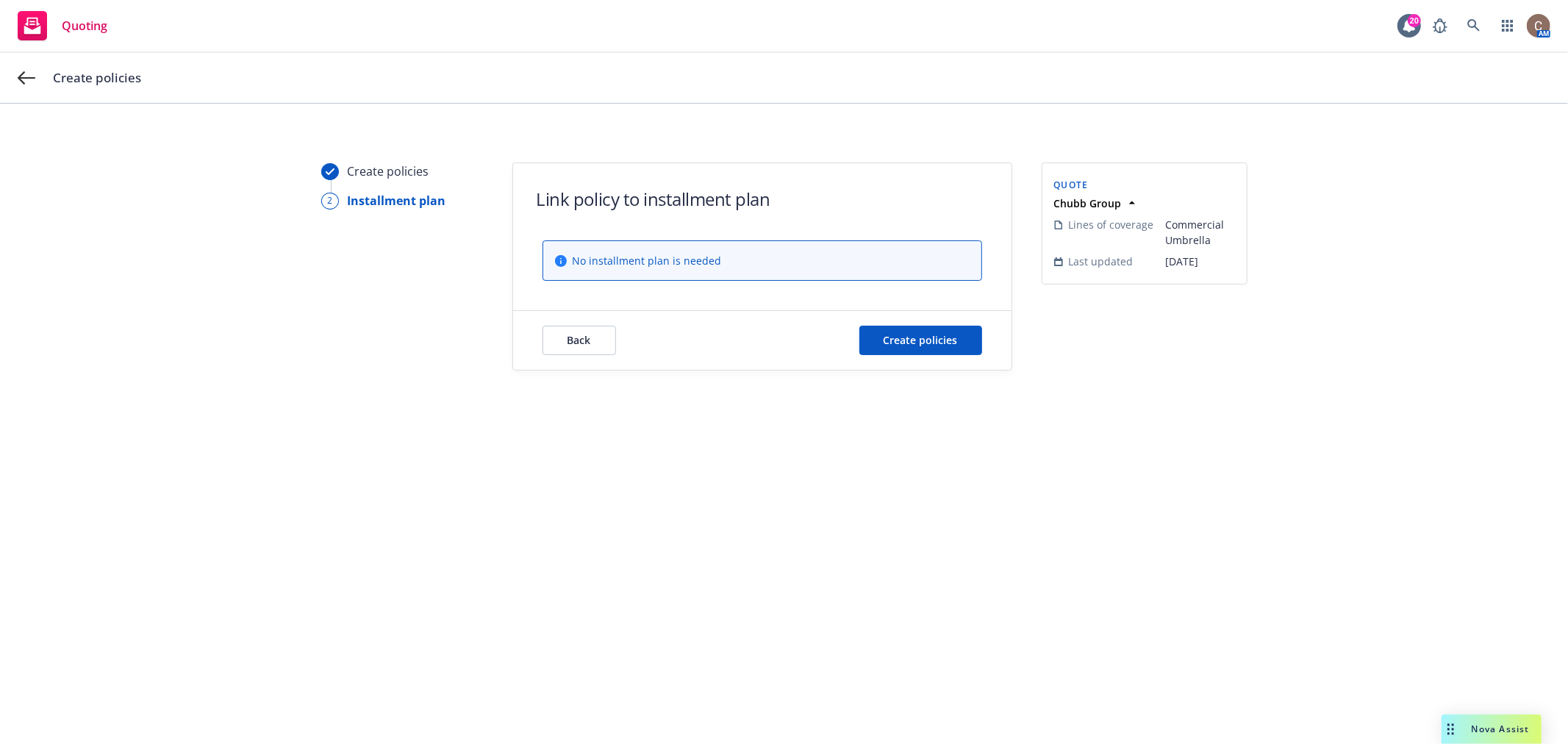
scroll to position [0, 0]
click at [956, 335] on span "Create policies" at bounding box center [921, 340] width 74 height 14
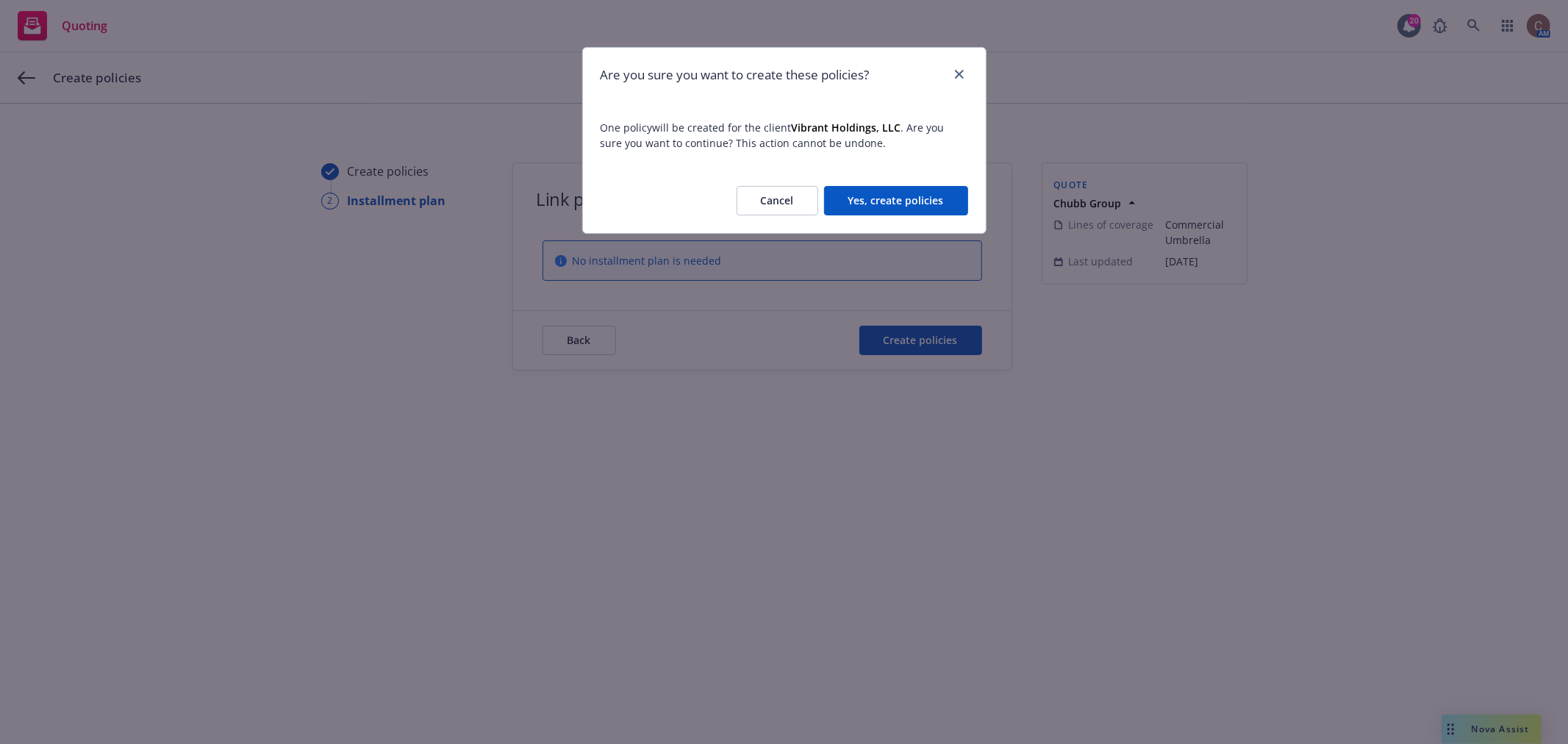
click at [907, 202] on button "Yes, create policies" at bounding box center [896, 201] width 144 height 29
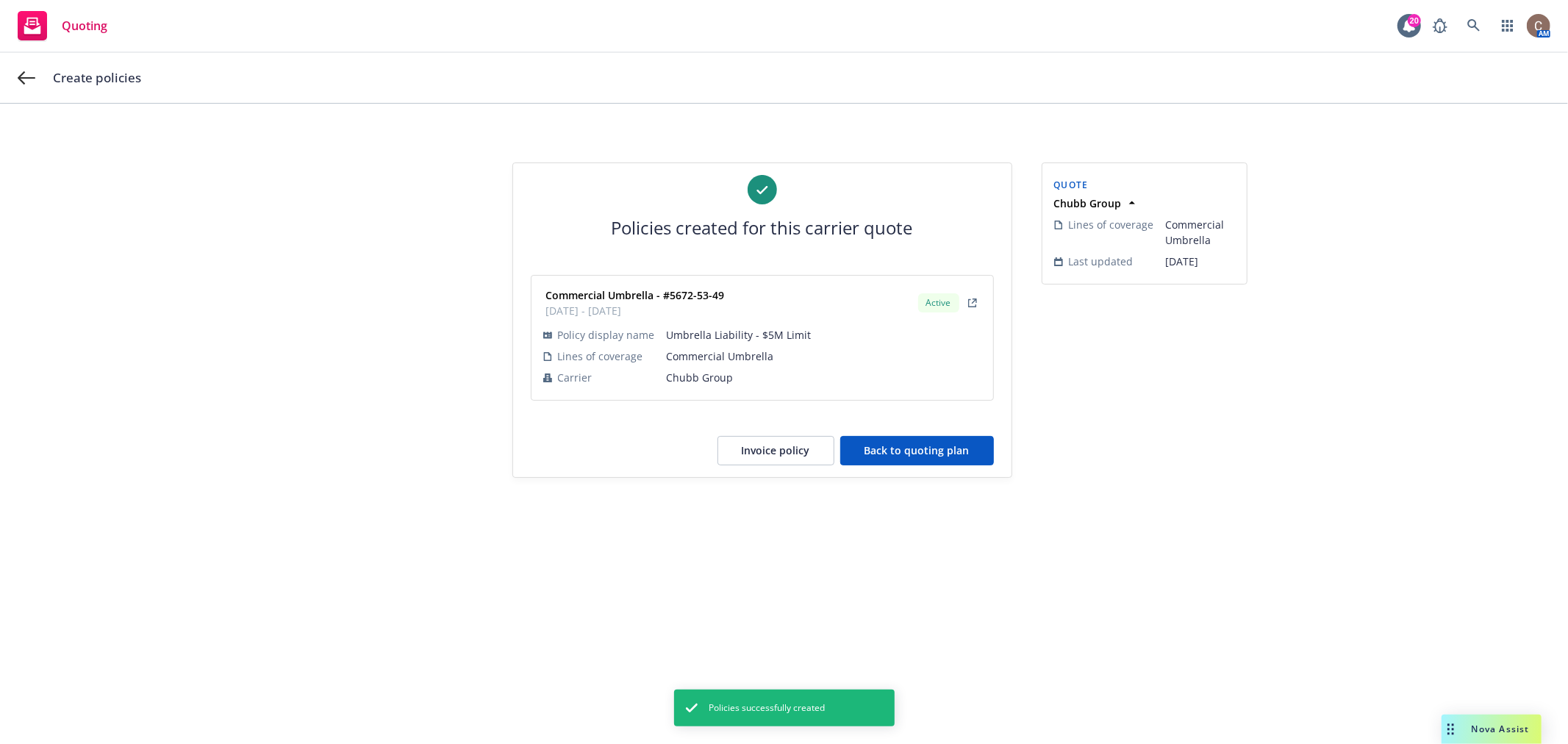
click at [887, 452] on button "Back to quoting plan" at bounding box center [917, 450] width 154 height 29
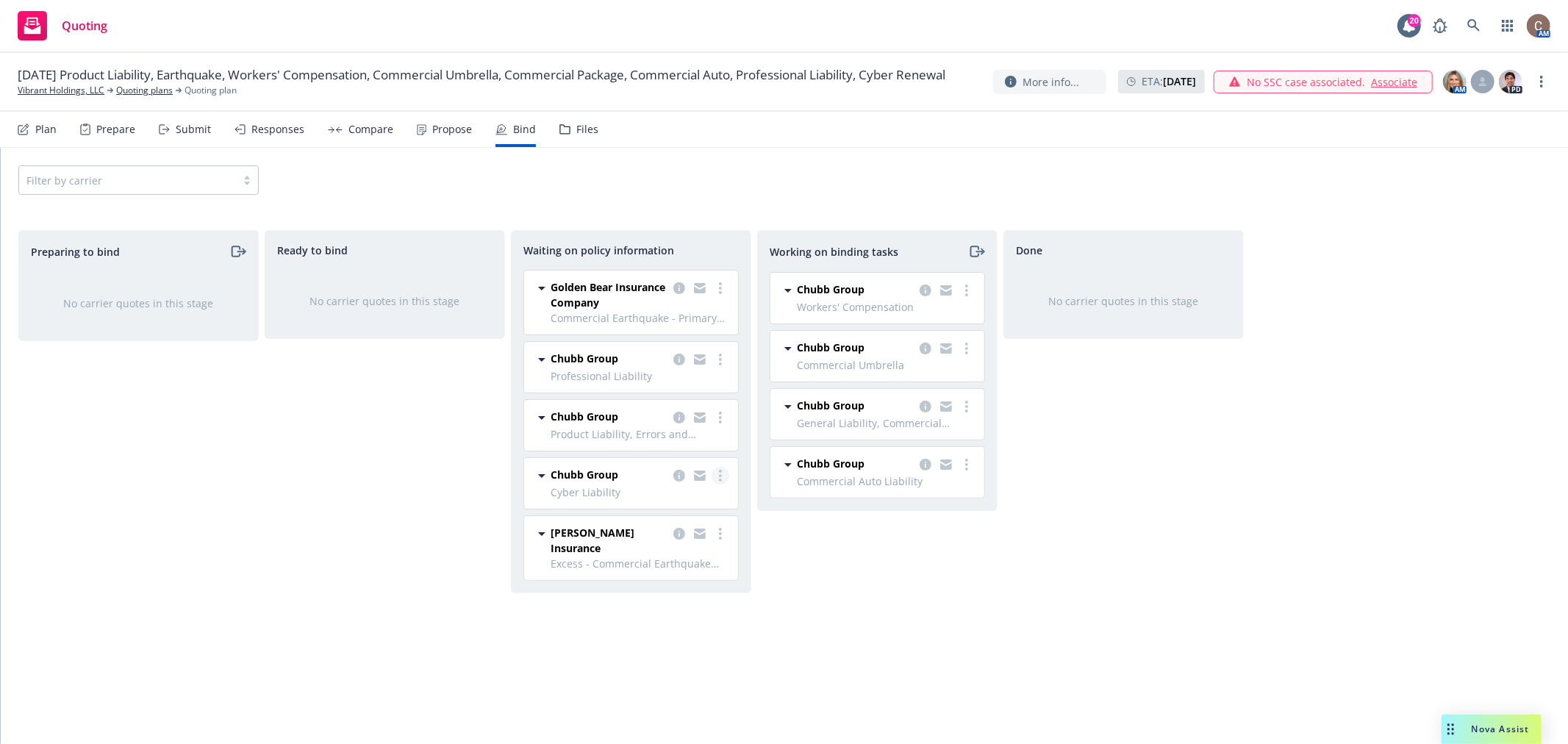
click at [721, 474] on icon "more" at bounding box center [721, 476] width 3 height 12
click at [693, 505] on span "Create policies" at bounding box center [649, 505] width 108 height 14
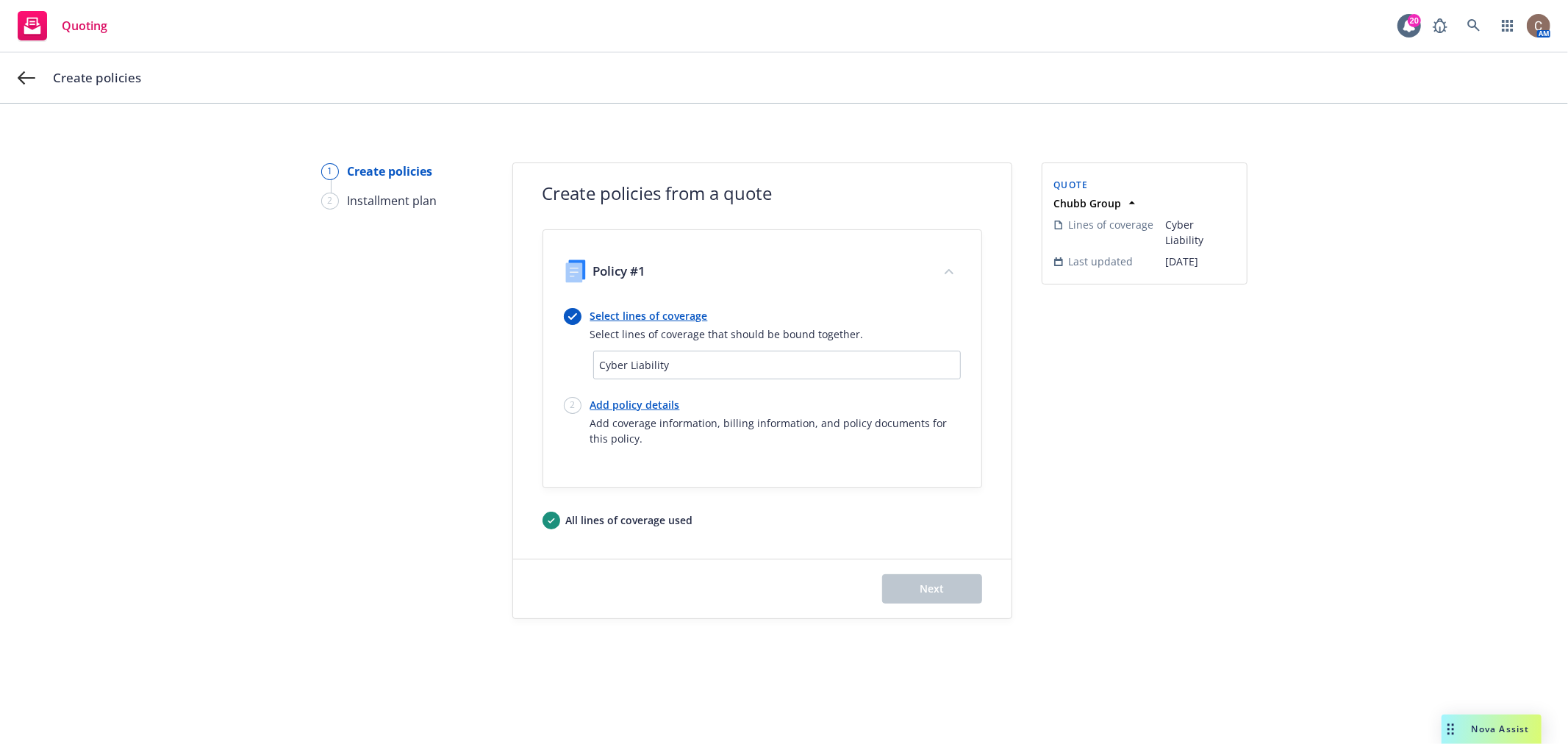
click at [651, 403] on link "Add policy details" at bounding box center [776, 404] width 370 height 15
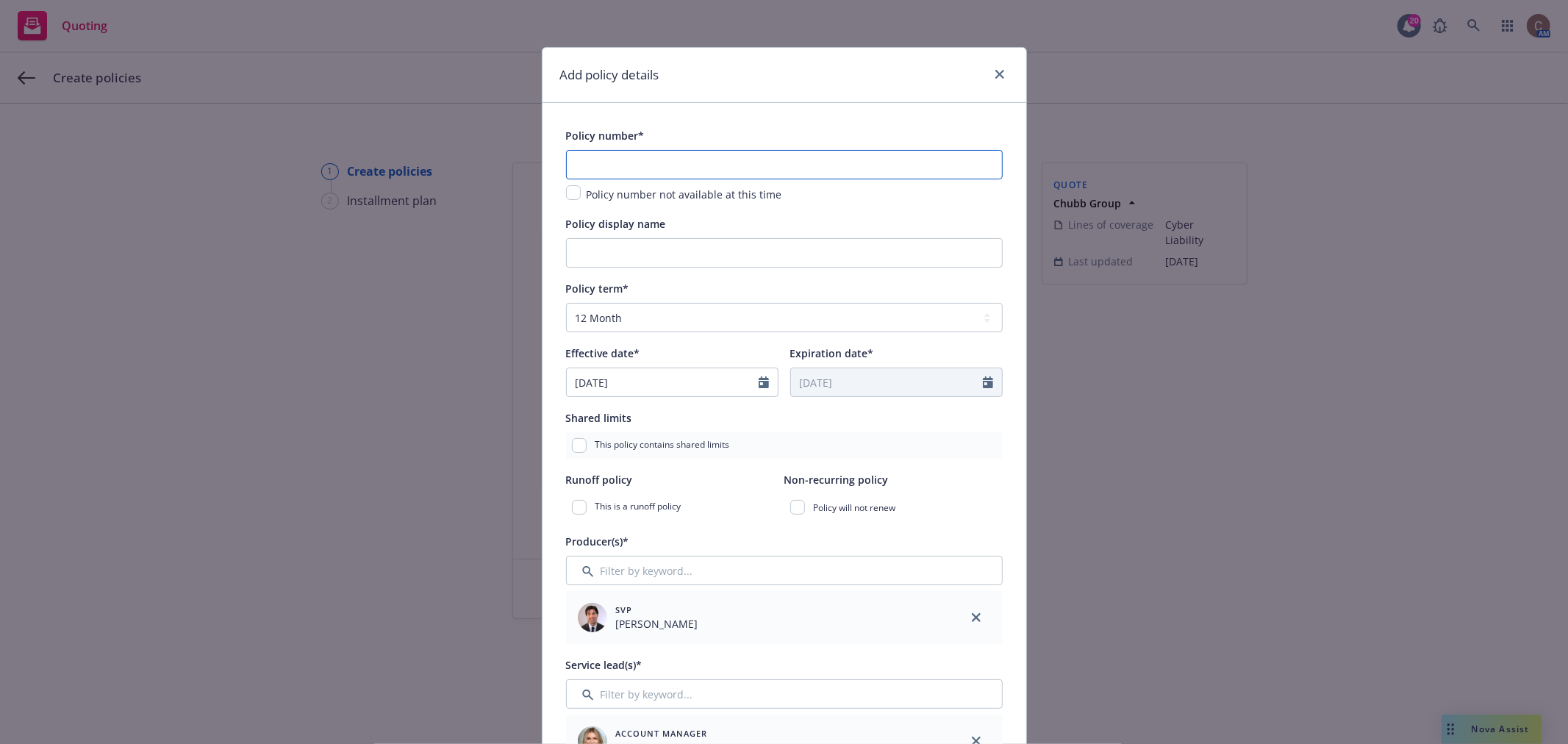
click at [643, 160] on input "text" at bounding box center [784, 164] width 437 height 29
click at [694, 165] on input "text" at bounding box center [784, 164] width 437 height 29
click at [839, 247] on input "Policy display name" at bounding box center [784, 253] width 437 height 29
click at [657, 259] on input "Cyber Liability - $M Limit" at bounding box center [784, 253] width 437 height 29
click at [652, 255] on input "Cyber Liability - $M Limit" at bounding box center [784, 253] width 437 height 29
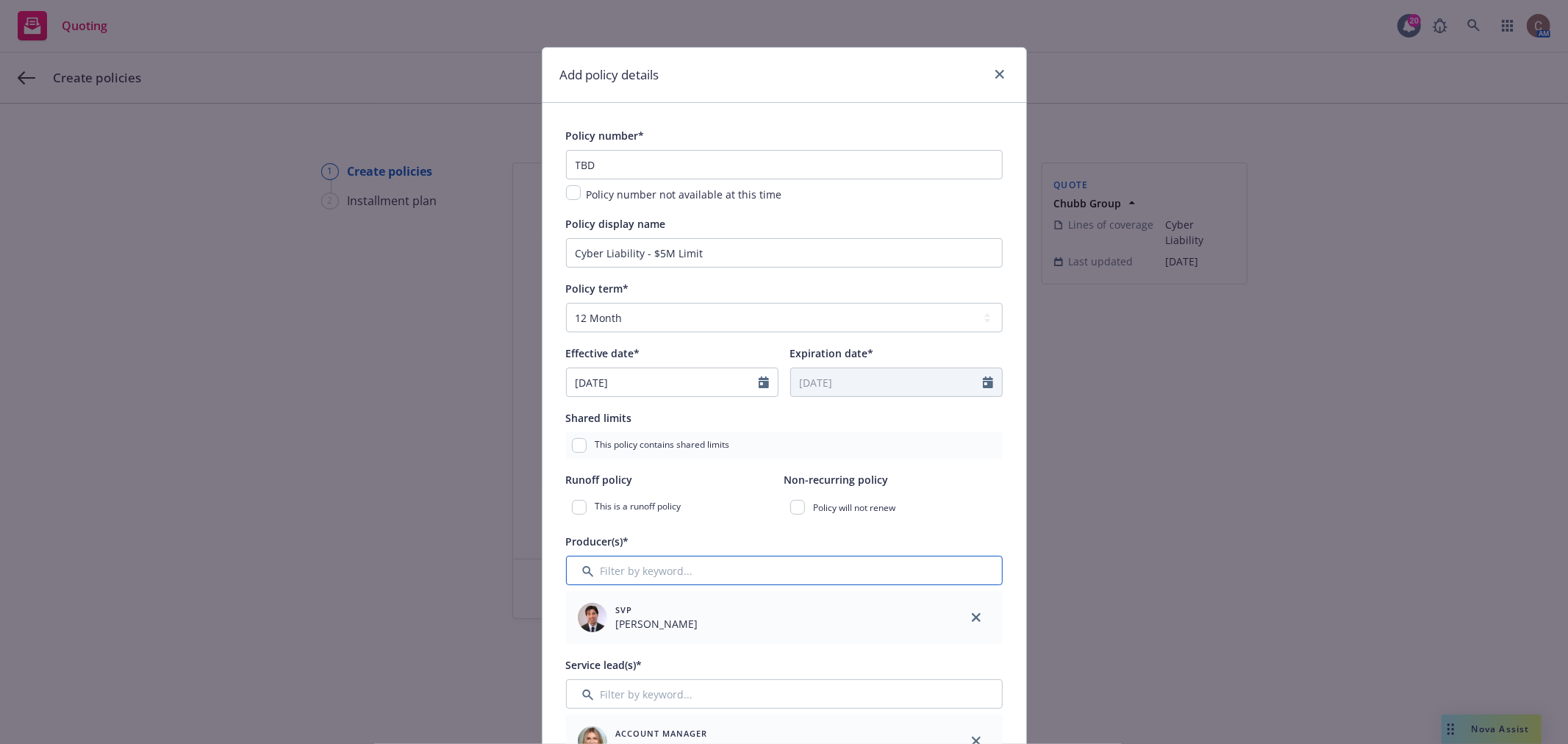
click at [651, 569] on input "Filter by keyword..." at bounding box center [784, 570] width 437 height 29
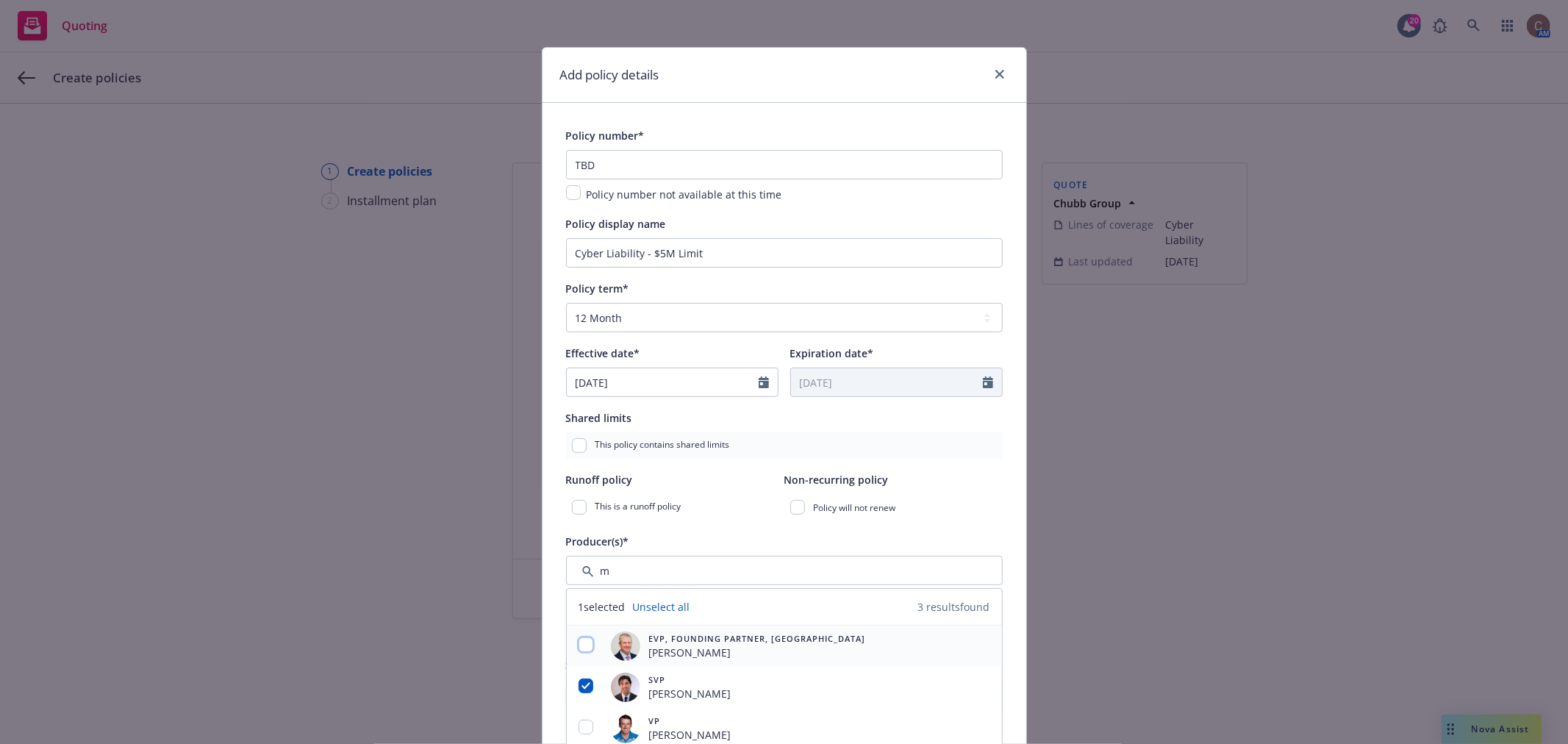
click at [579, 647] on input "checkbox" at bounding box center [586, 645] width 15 height 15
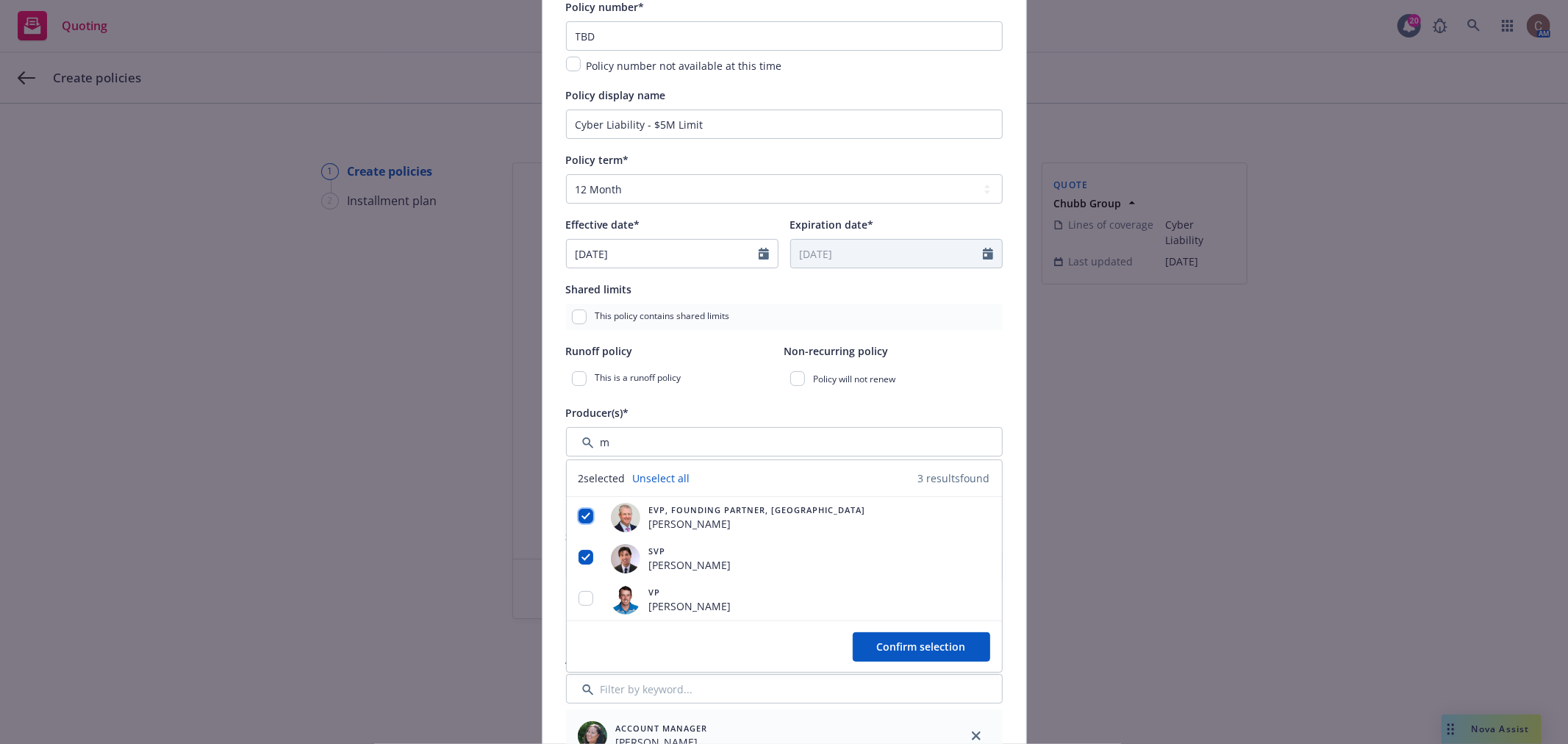
scroll to position [245, 0]
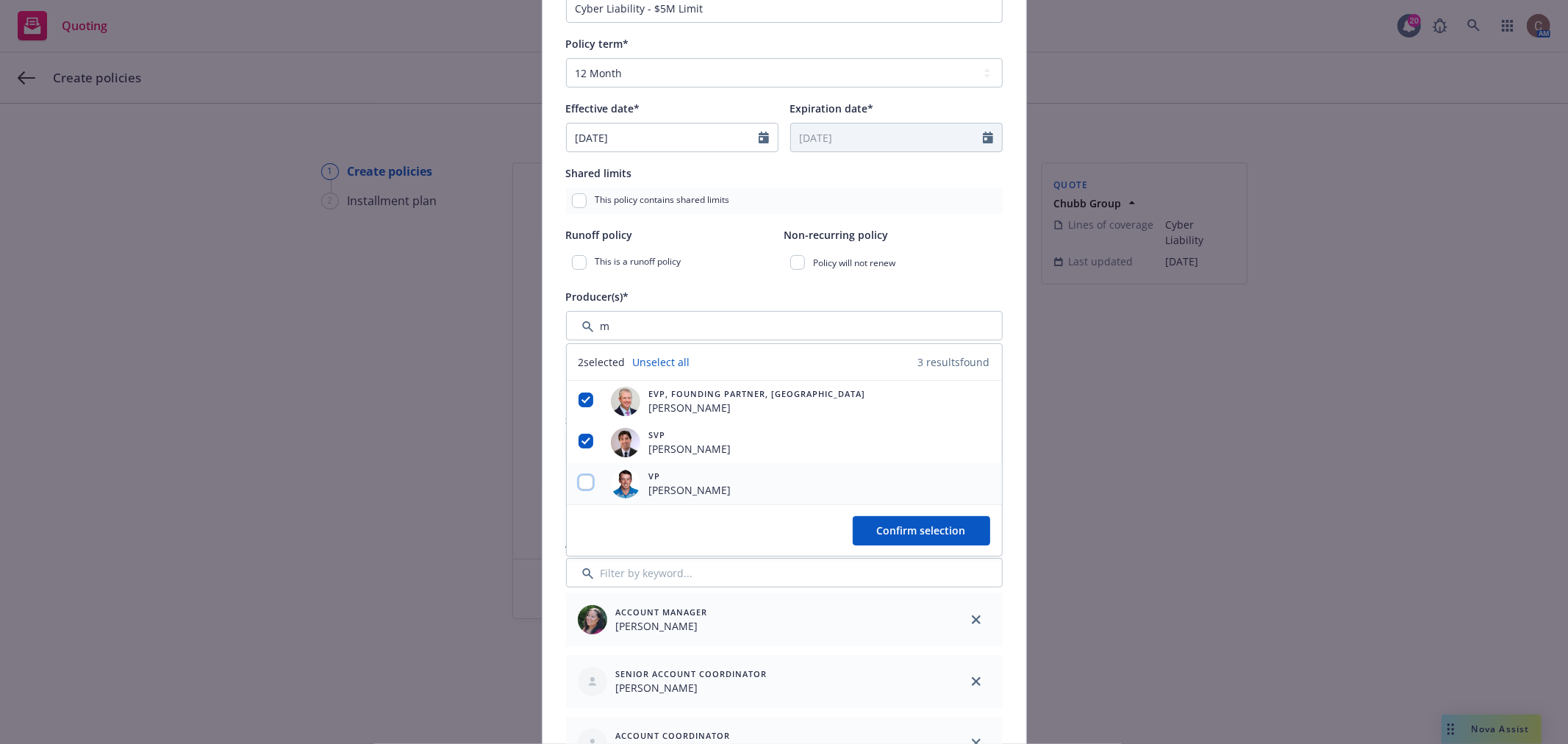
click at [581, 483] on input "checkbox" at bounding box center [586, 482] width 15 height 15
click at [897, 538] on span "Confirm selection" at bounding box center [922, 530] width 89 height 14
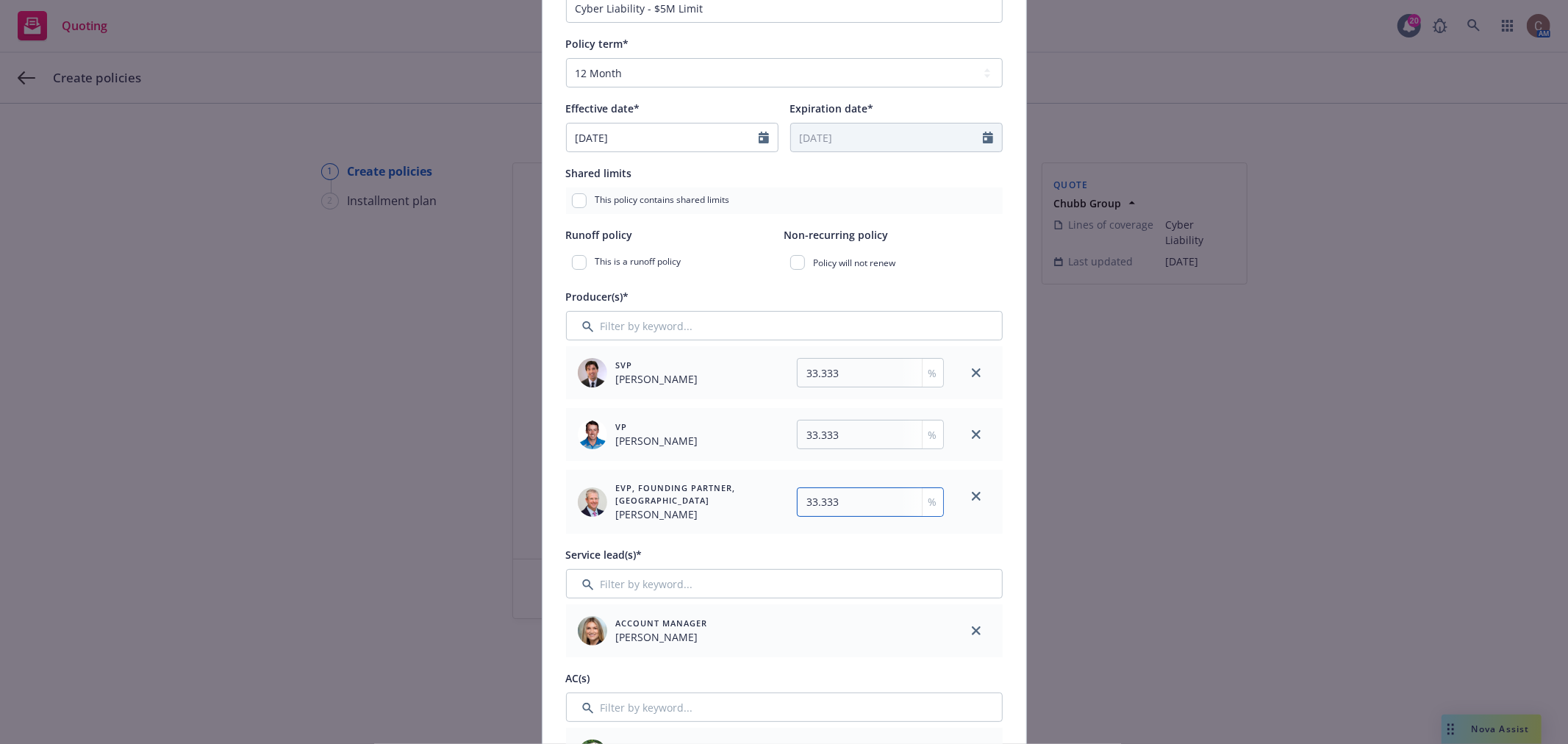
click at [856, 508] on input "33.333" at bounding box center [871, 502] width 147 height 29
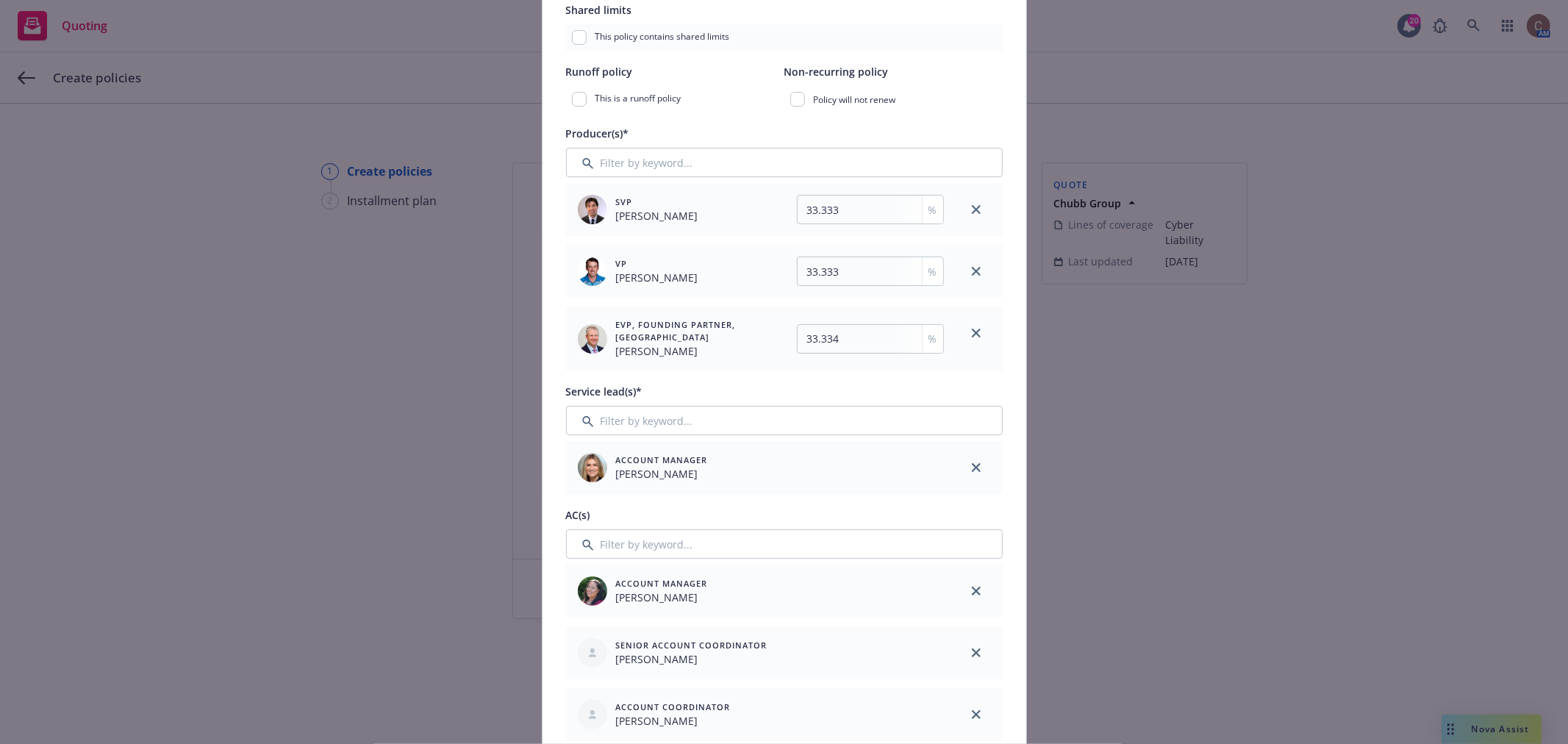
scroll to position [490, 0]
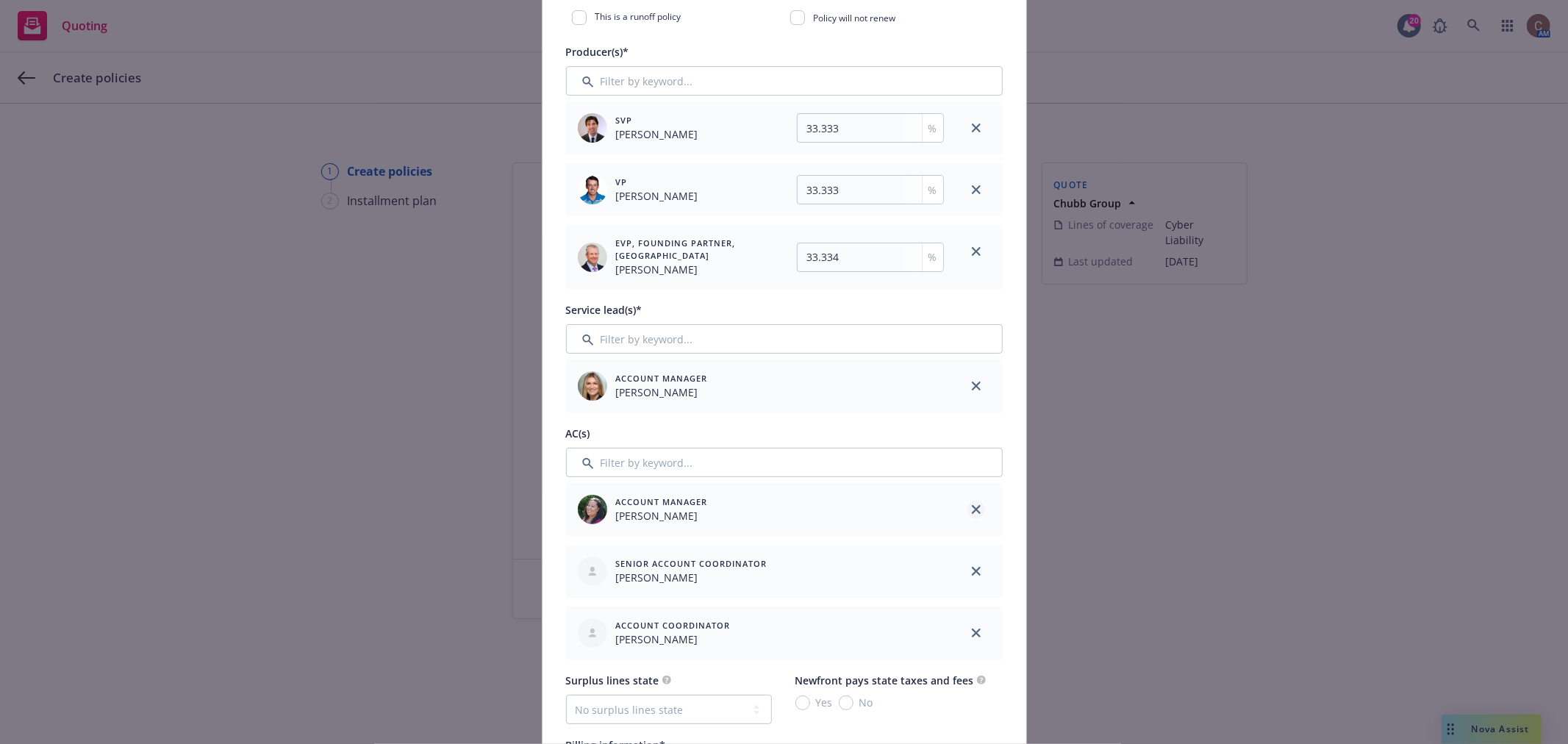
click at [972, 513] on icon "close" at bounding box center [976, 509] width 9 height 9
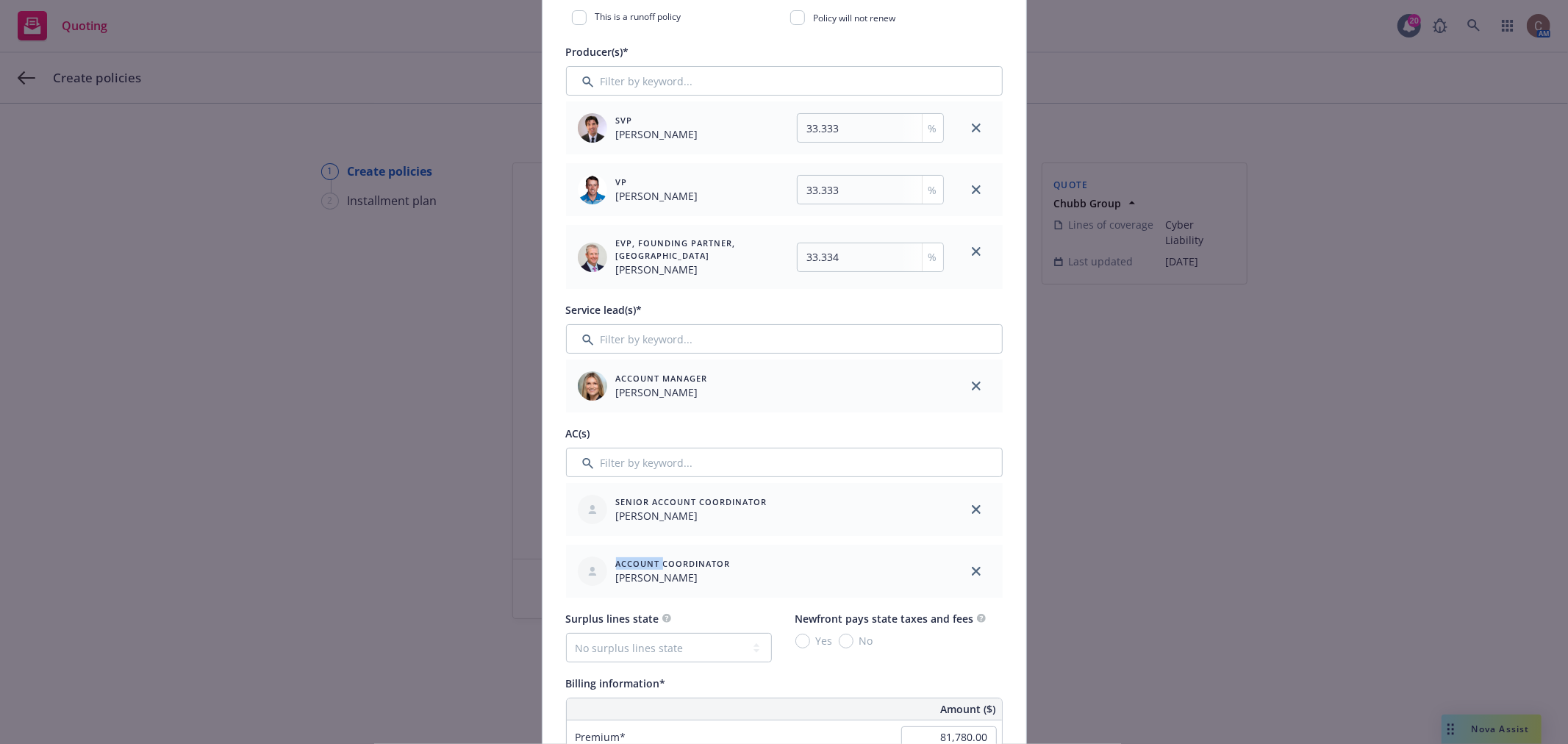
click at [972, 513] on icon "close" at bounding box center [976, 509] width 9 height 9
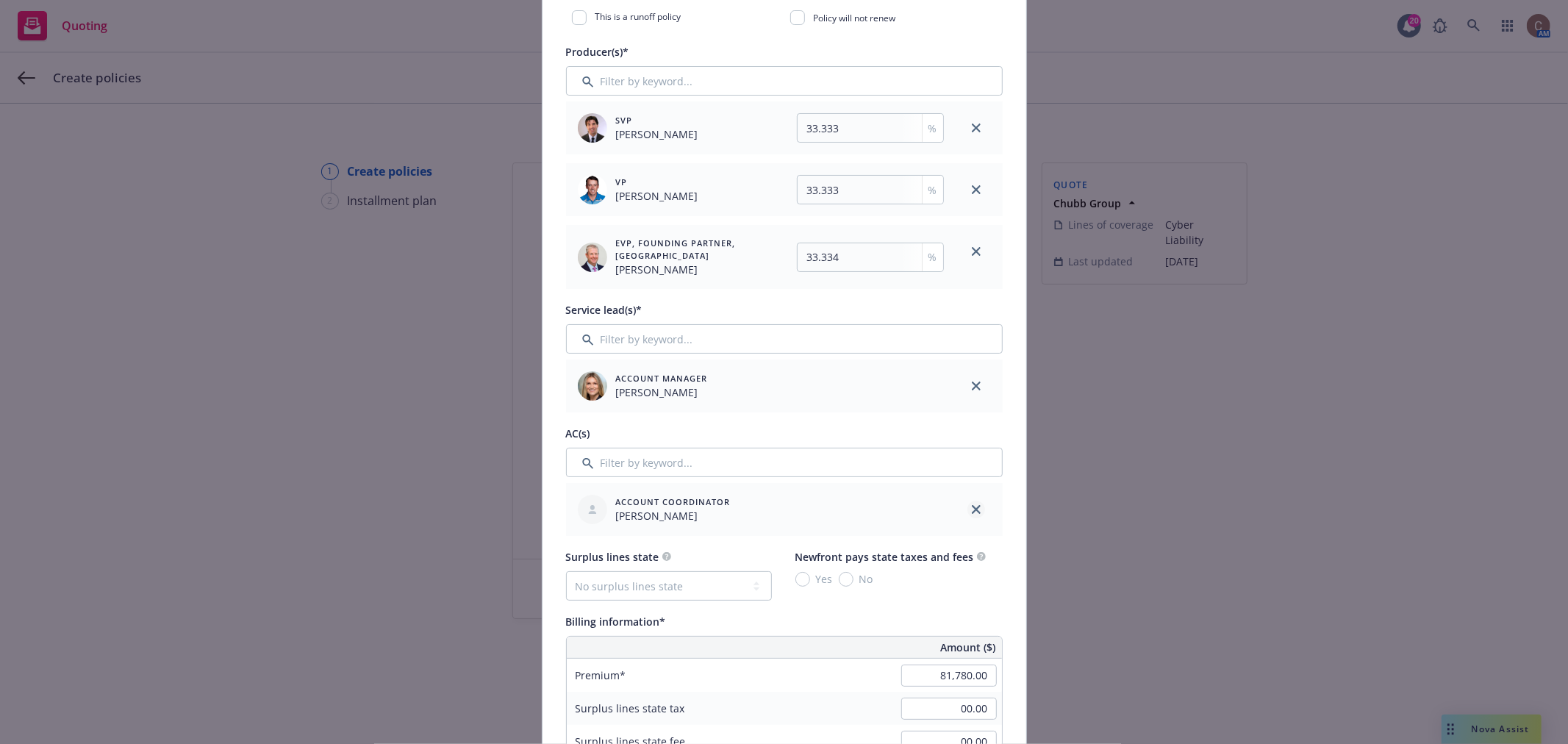
click at [972, 510] on icon "close" at bounding box center [976, 509] width 9 height 9
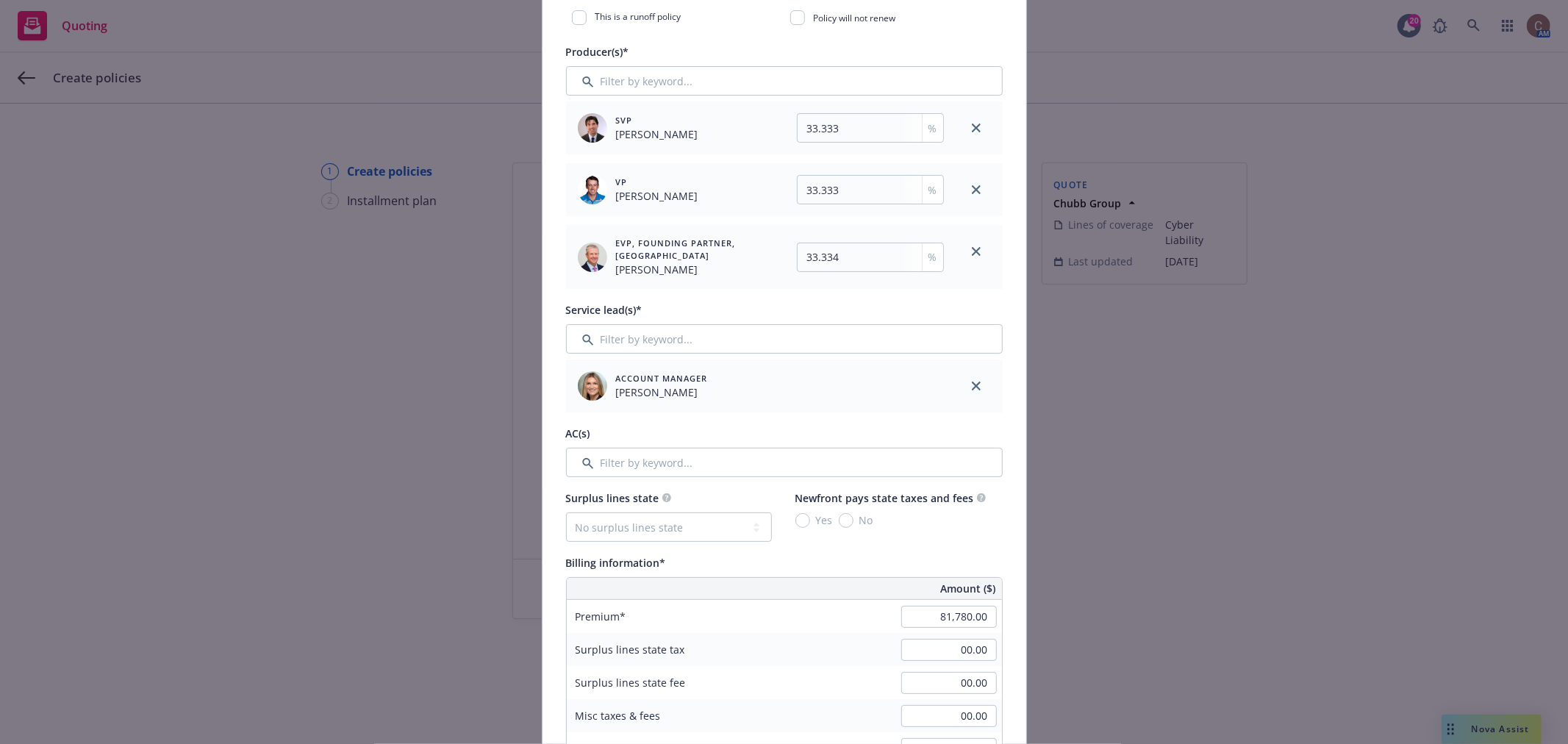
click at [767, 422] on div "Producer(s)* SVP Brian Kelleher 33.333 % VP Jon Curran 33.333 % EVP, Founding P…" at bounding box center [784, 260] width 437 height 434
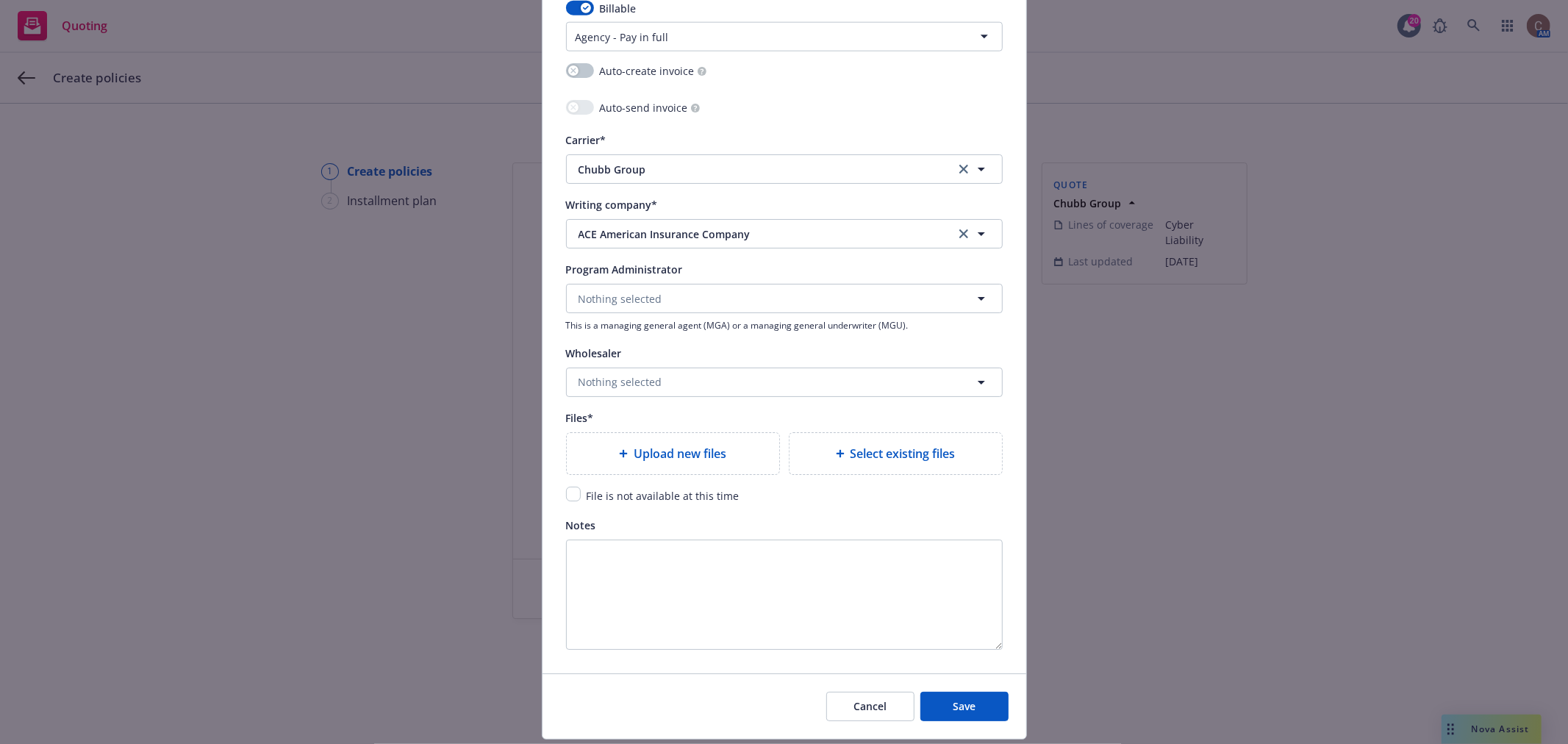
scroll to position [1520, 0]
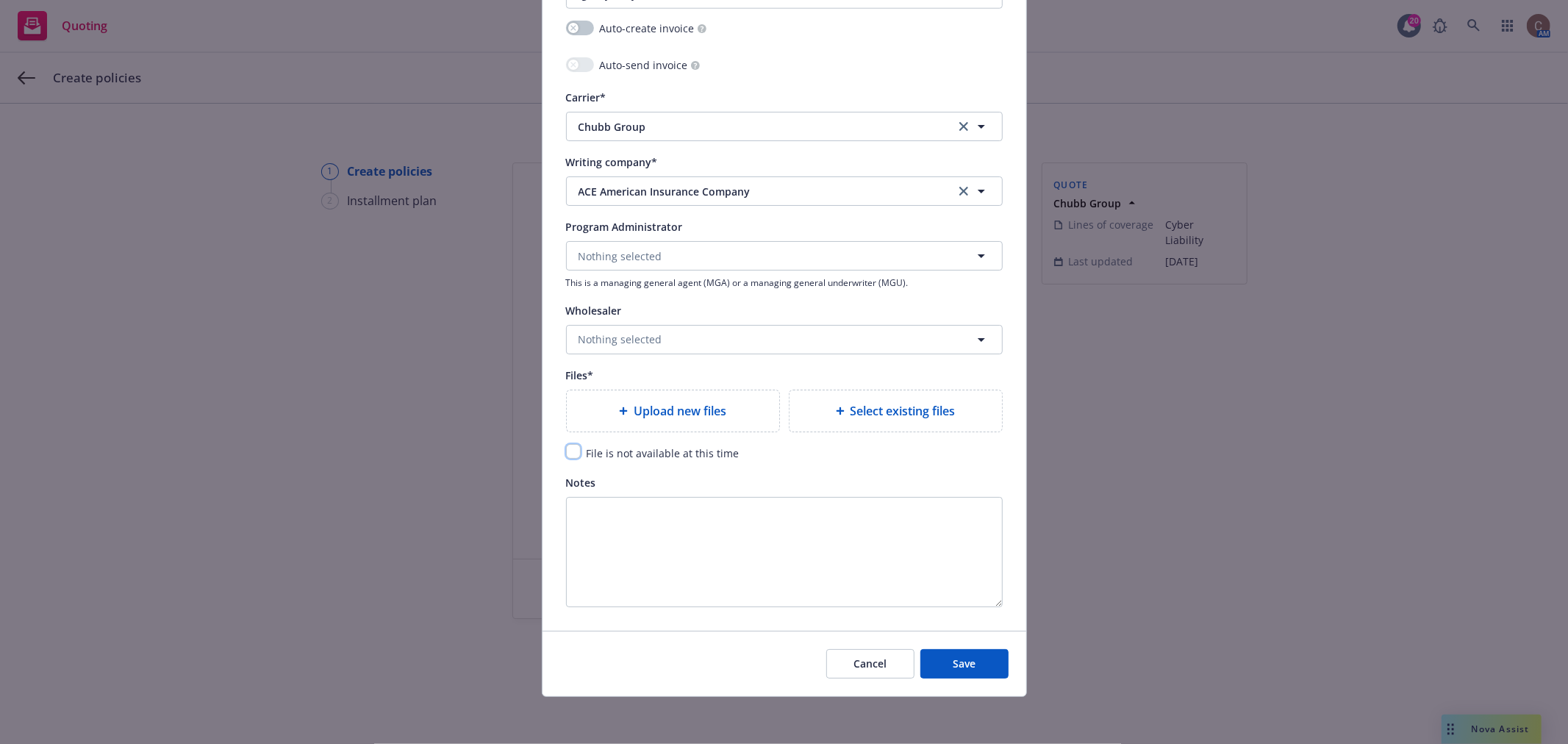
click at [567, 446] on input "checkbox" at bounding box center [573, 451] width 15 height 15
click at [959, 663] on span "Save" at bounding box center [964, 663] width 23 height 14
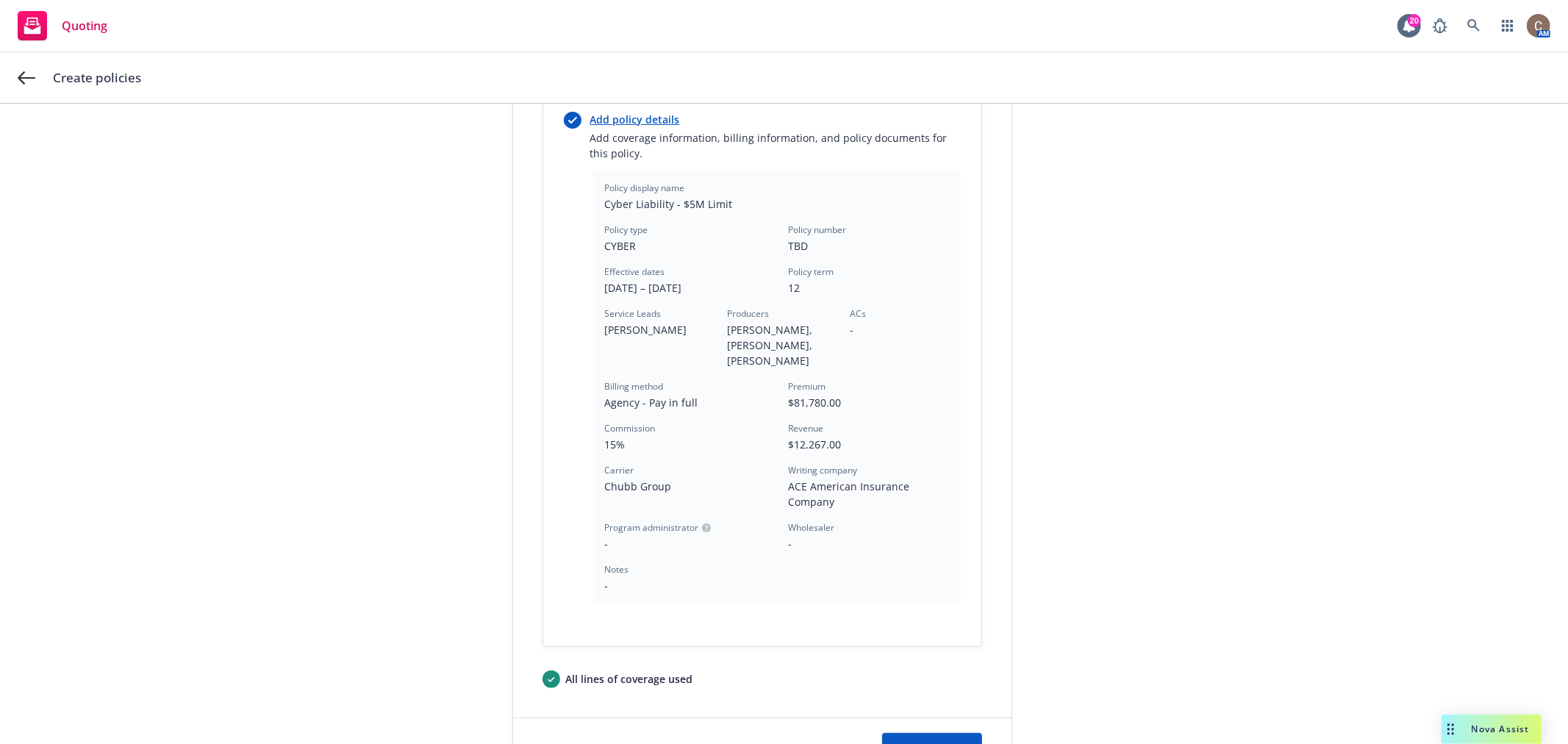
scroll to position [413, 0]
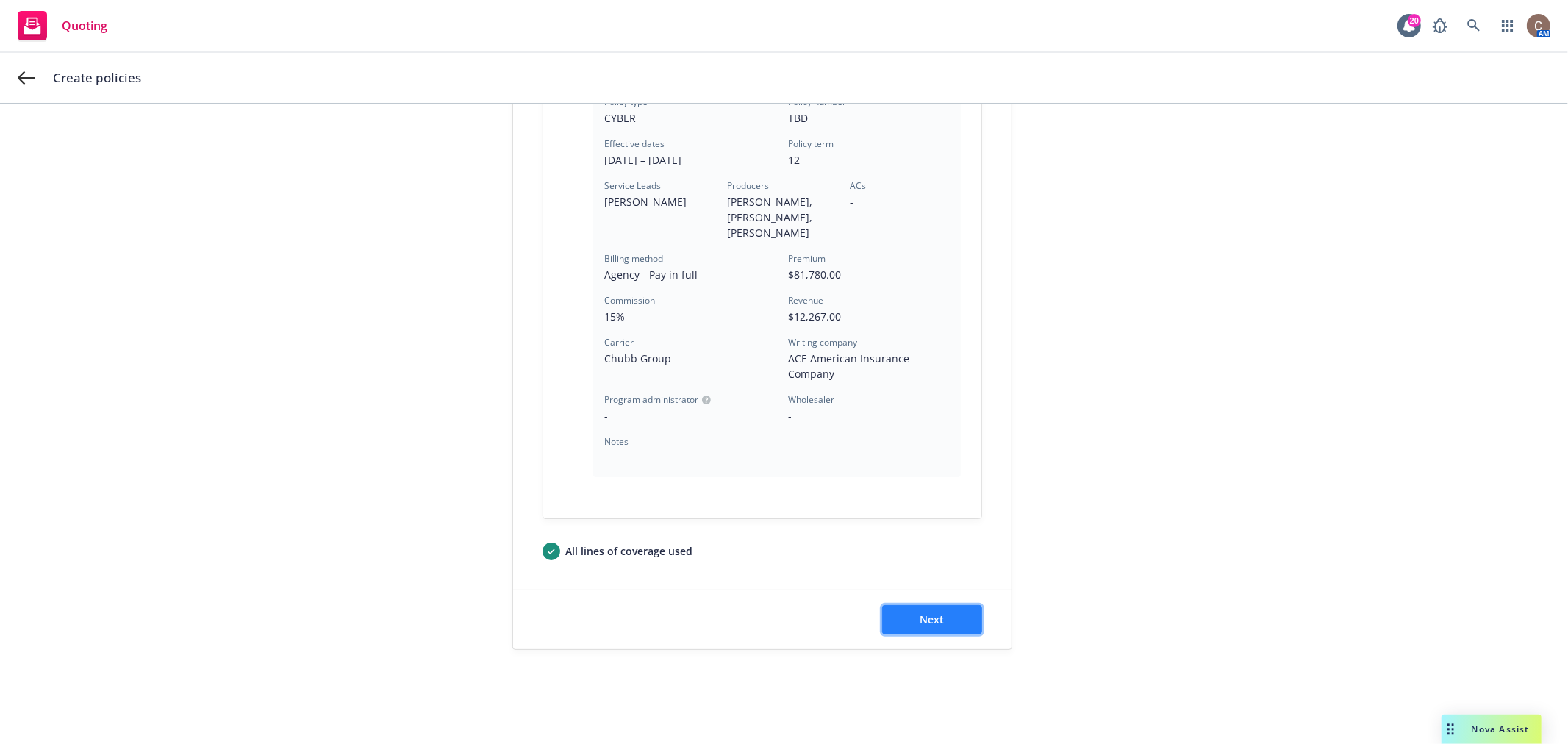
click at [919, 619] on span "Next" at bounding box center [932, 619] width 24 height 14
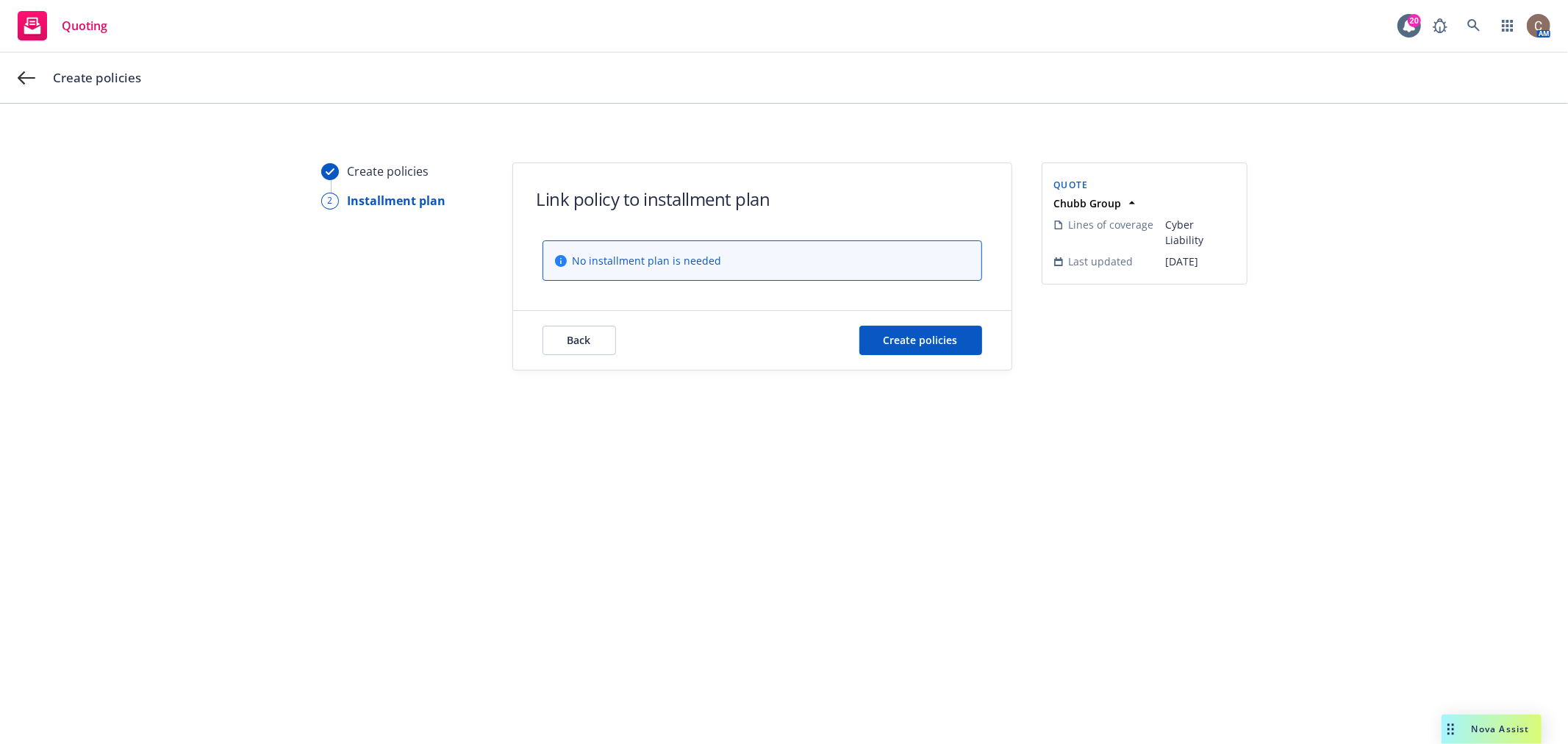
scroll to position [0, 0]
click at [944, 331] on button "Create policies" at bounding box center [921, 340] width 123 height 29
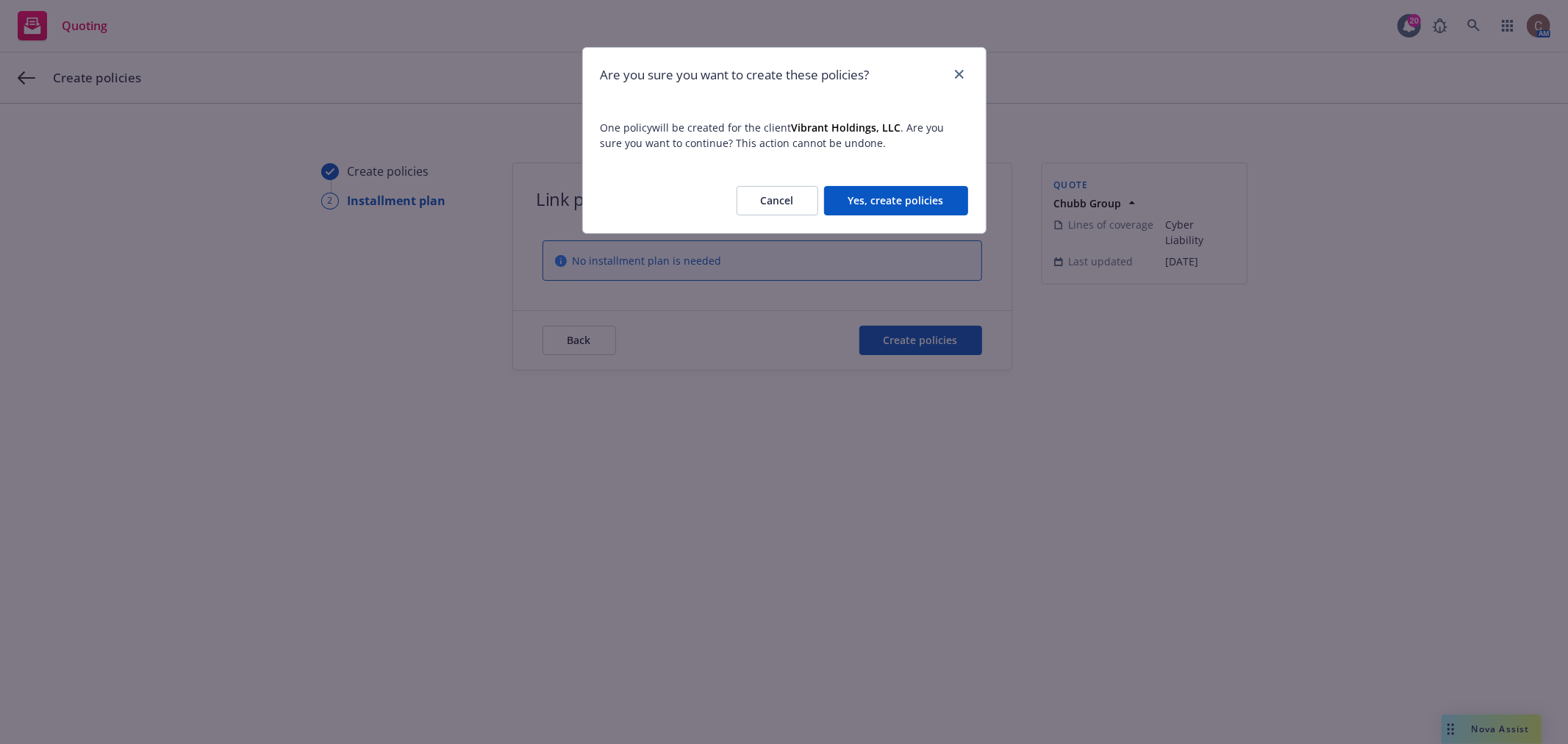
click at [919, 194] on button "Yes, create policies" at bounding box center [896, 201] width 144 height 29
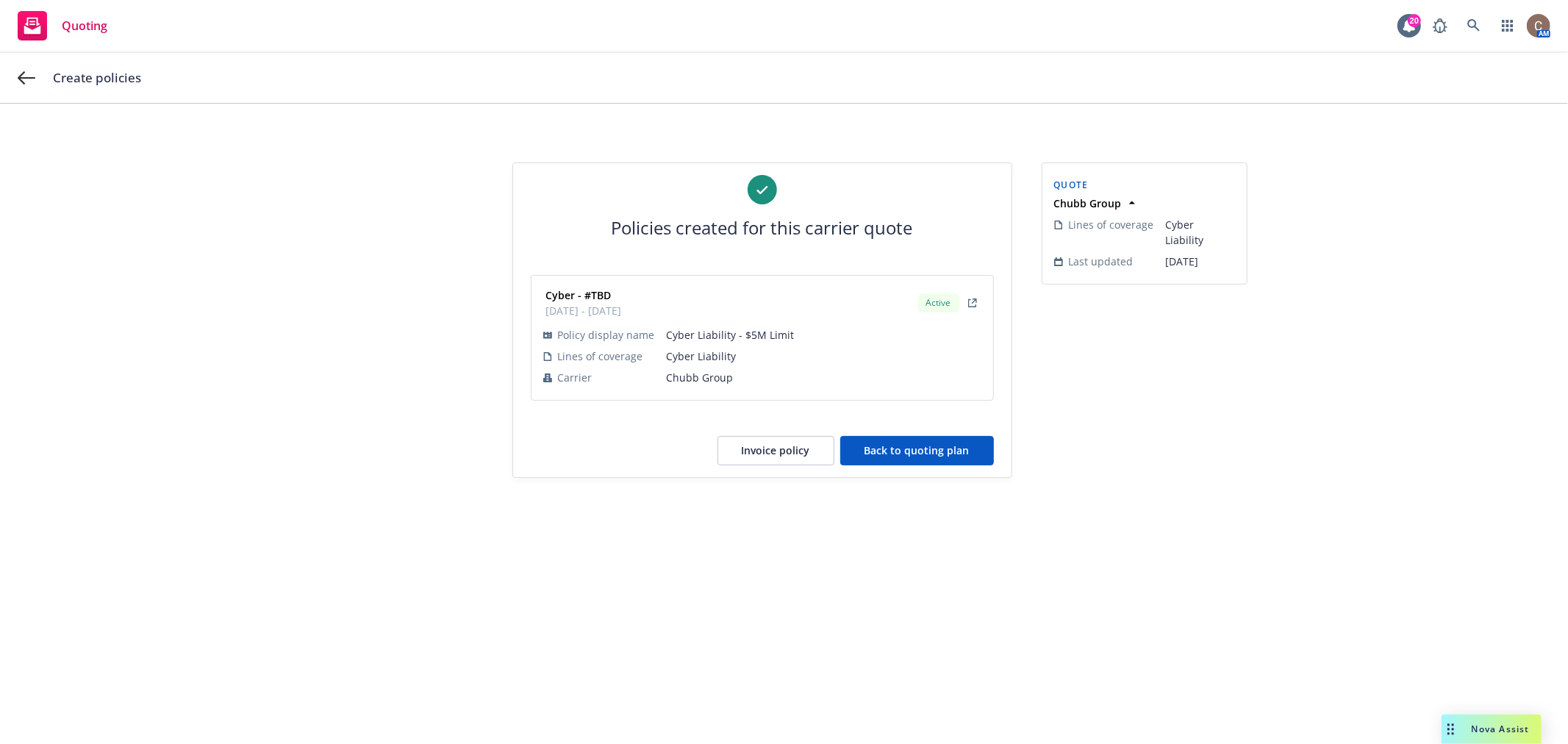
click at [918, 459] on button "Back to quoting plan" at bounding box center [917, 450] width 154 height 29
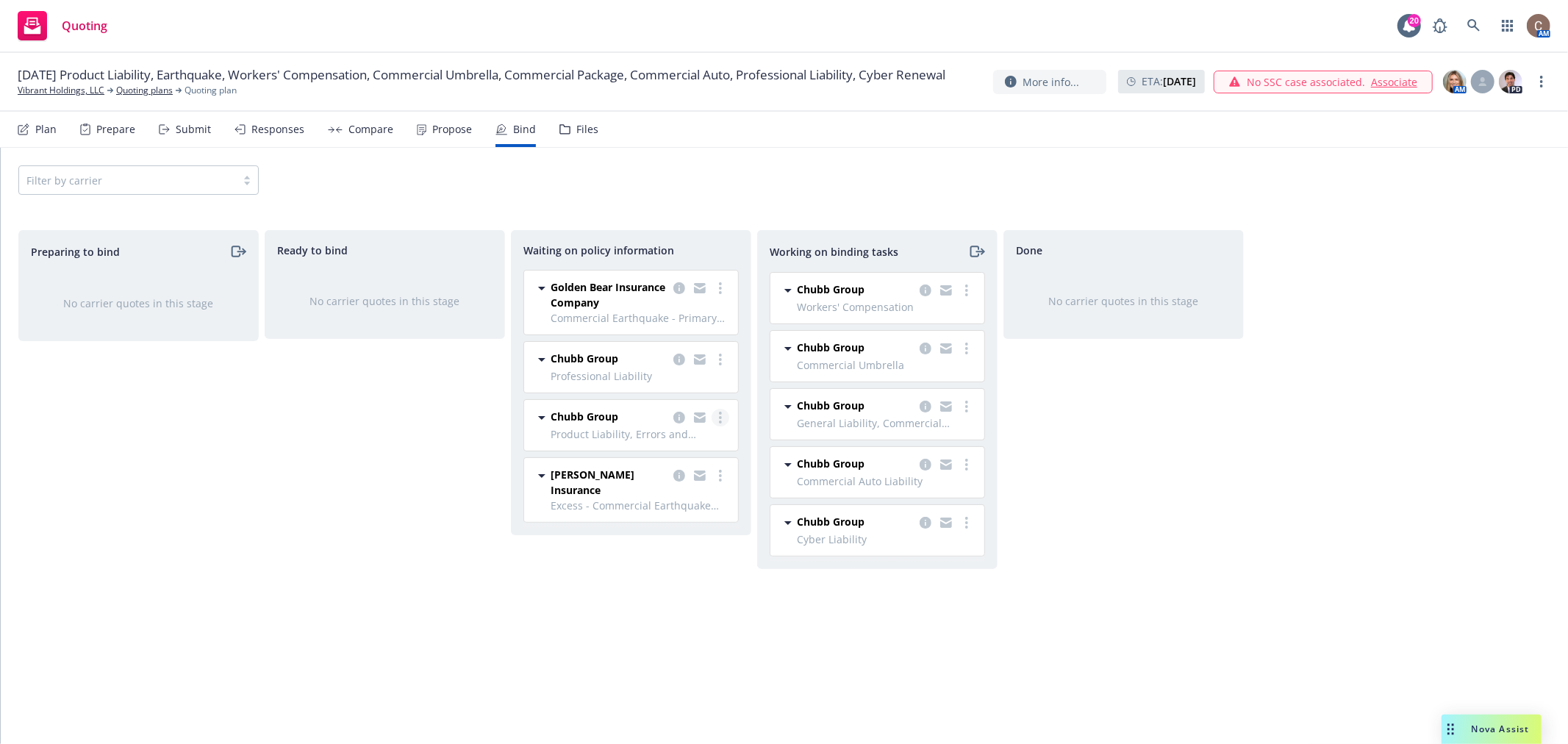
click at [721, 421] on circle "more" at bounding box center [721, 422] width 3 height 3
click at [699, 440] on link "Create policies" at bounding box center [661, 448] width 133 height 29
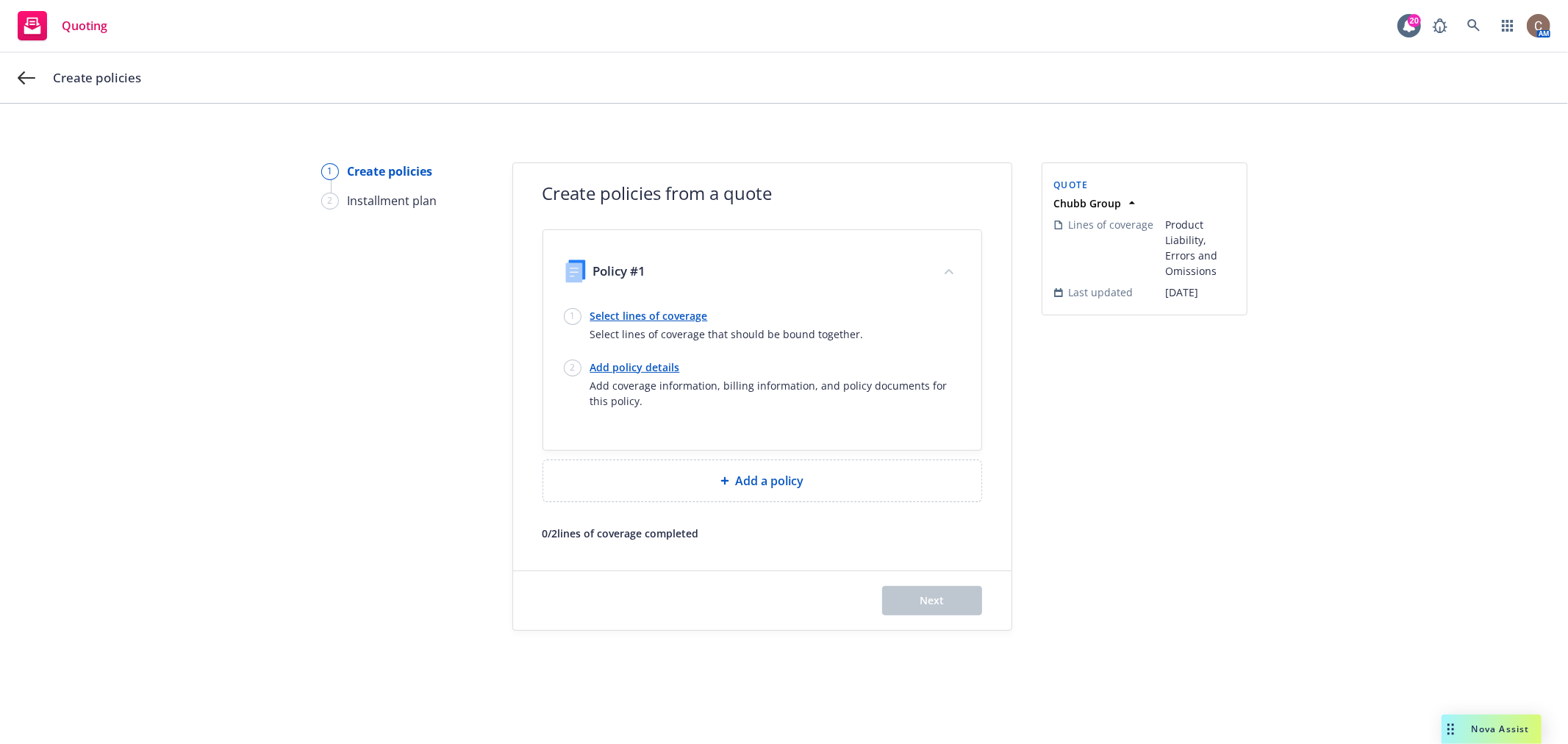
click at [676, 318] on link "Select lines of coverage" at bounding box center [727, 315] width 273 height 15
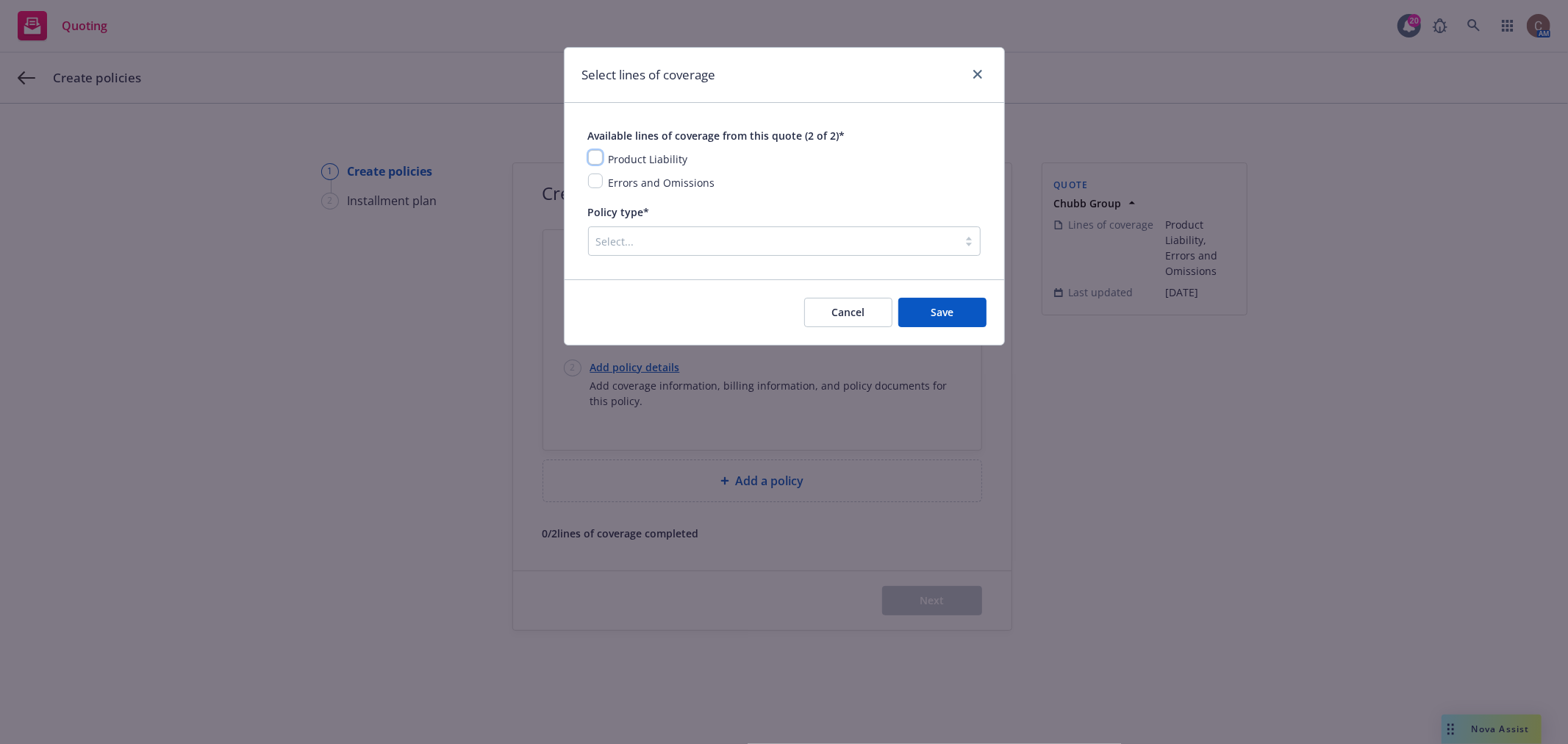
click at [596, 154] on input "checkbox" at bounding box center [595, 157] width 15 height 15
click at [588, 186] on div "Errors and Omissions" at bounding box center [784, 183] width 393 height 18
click at [594, 182] on input "checkbox" at bounding box center [595, 181] width 15 height 15
click at [663, 240] on div at bounding box center [773, 241] width 354 height 18
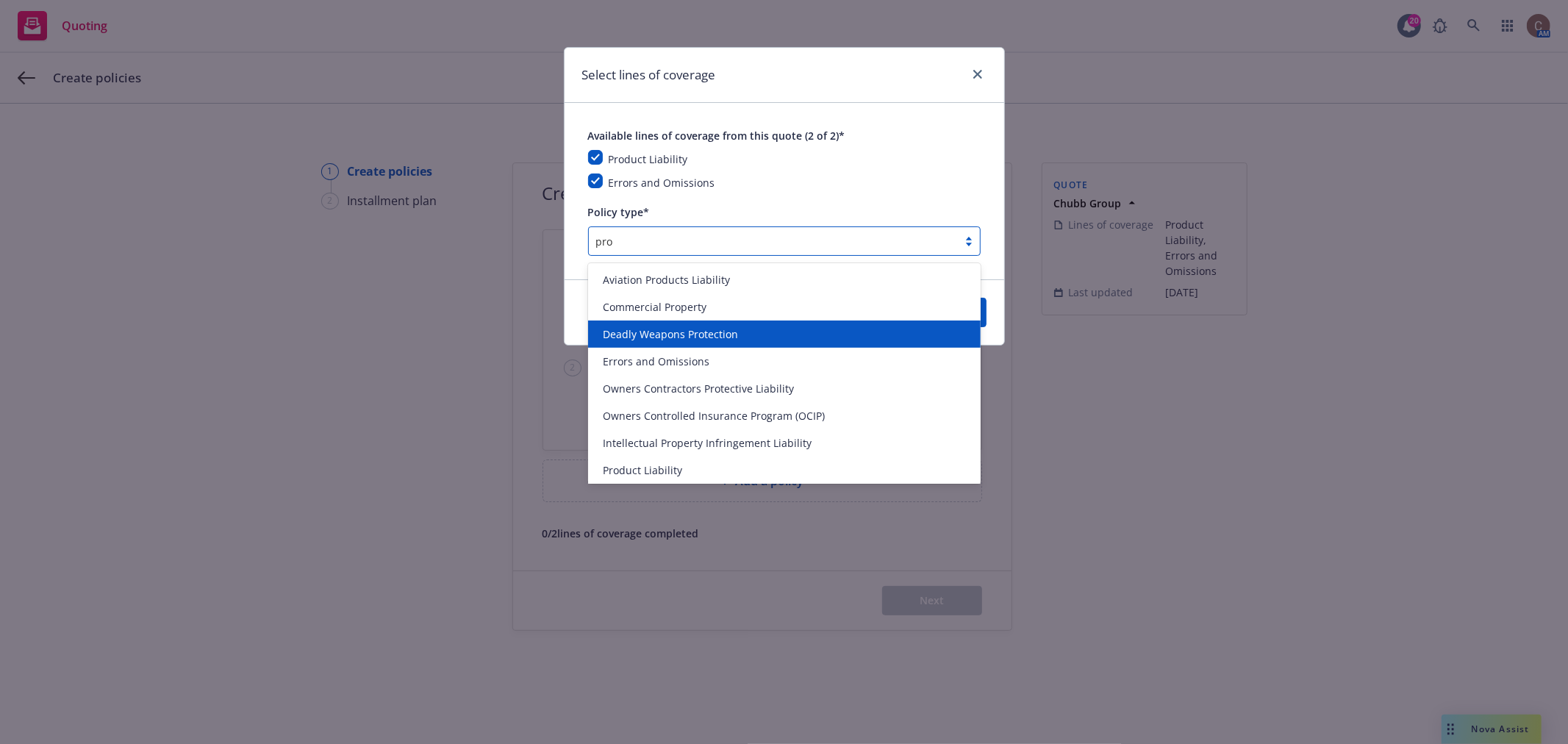
scroll to position [82, 0]
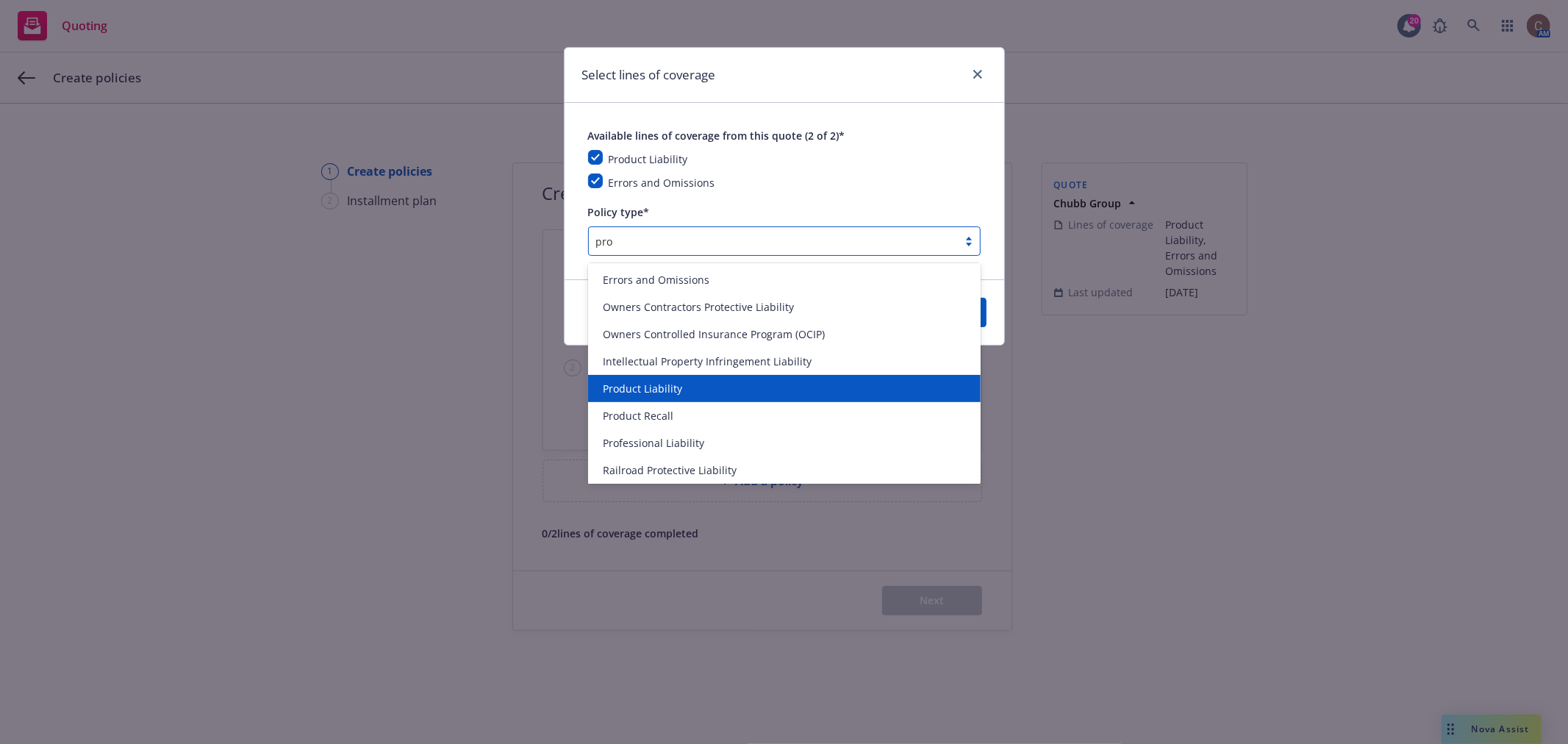
click at [681, 381] on div "Product Liability" at bounding box center [784, 388] width 375 height 15
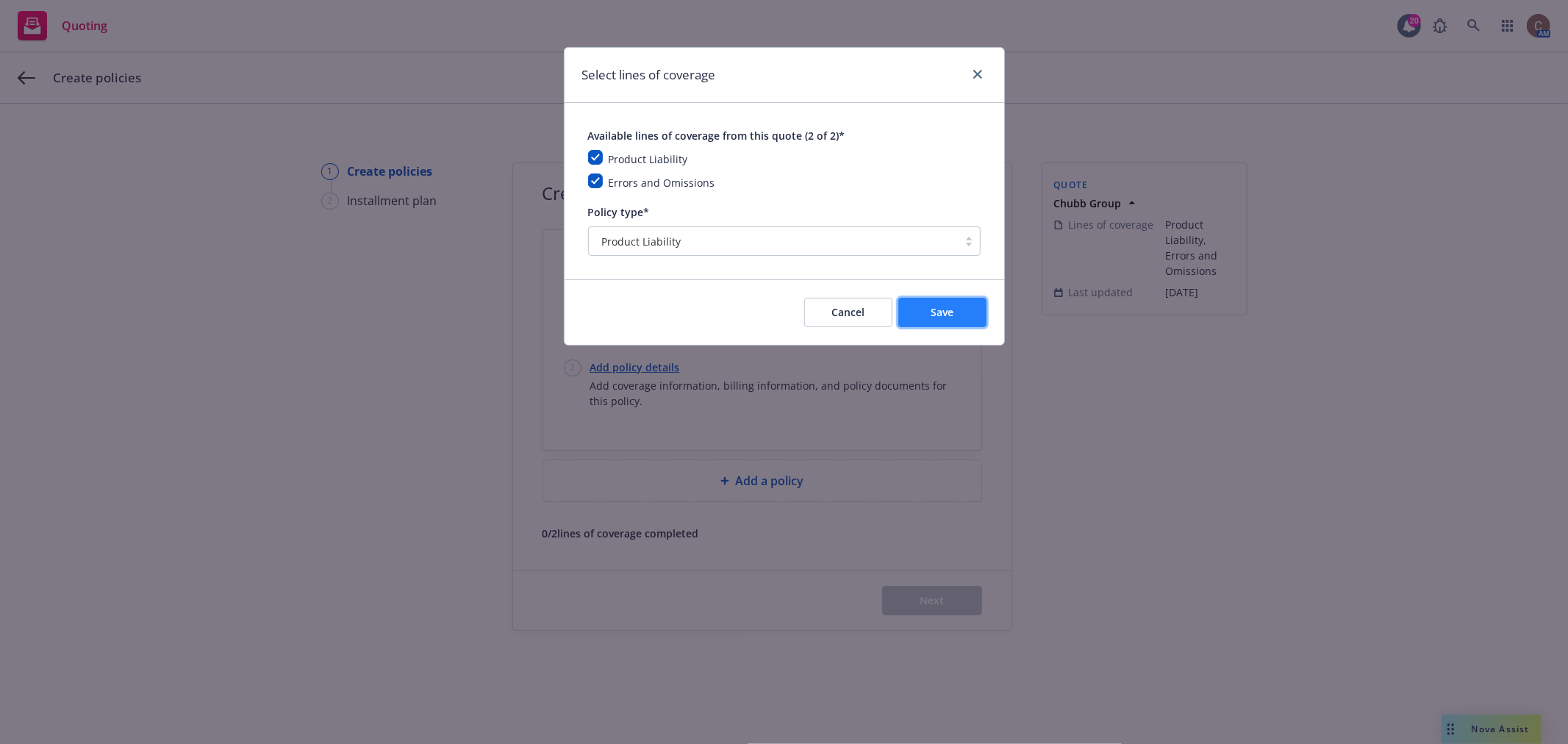
click at [927, 320] on button "Save" at bounding box center [942, 312] width 88 height 29
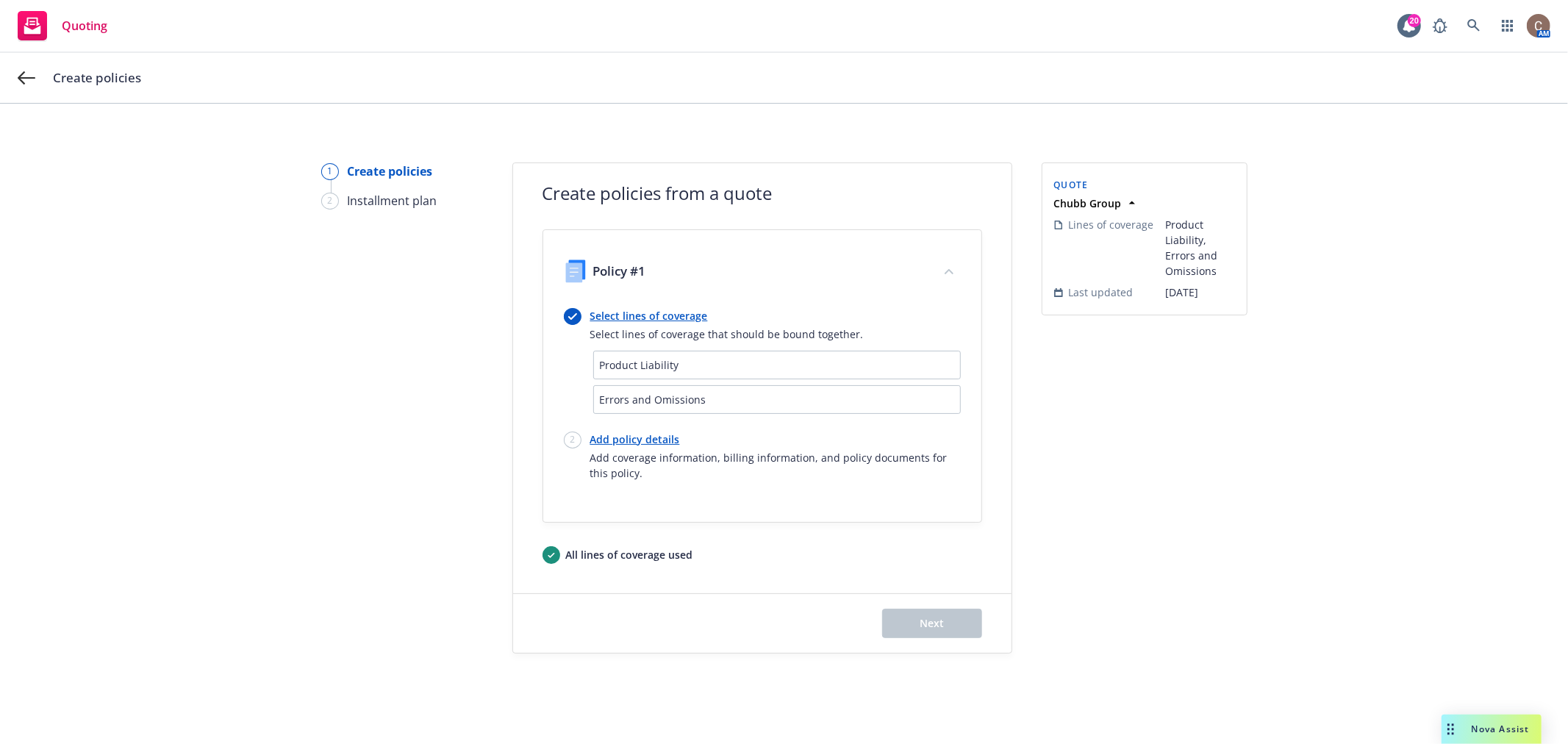
click at [642, 440] on link "Add policy details" at bounding box center [776, 439] width 370 height 15
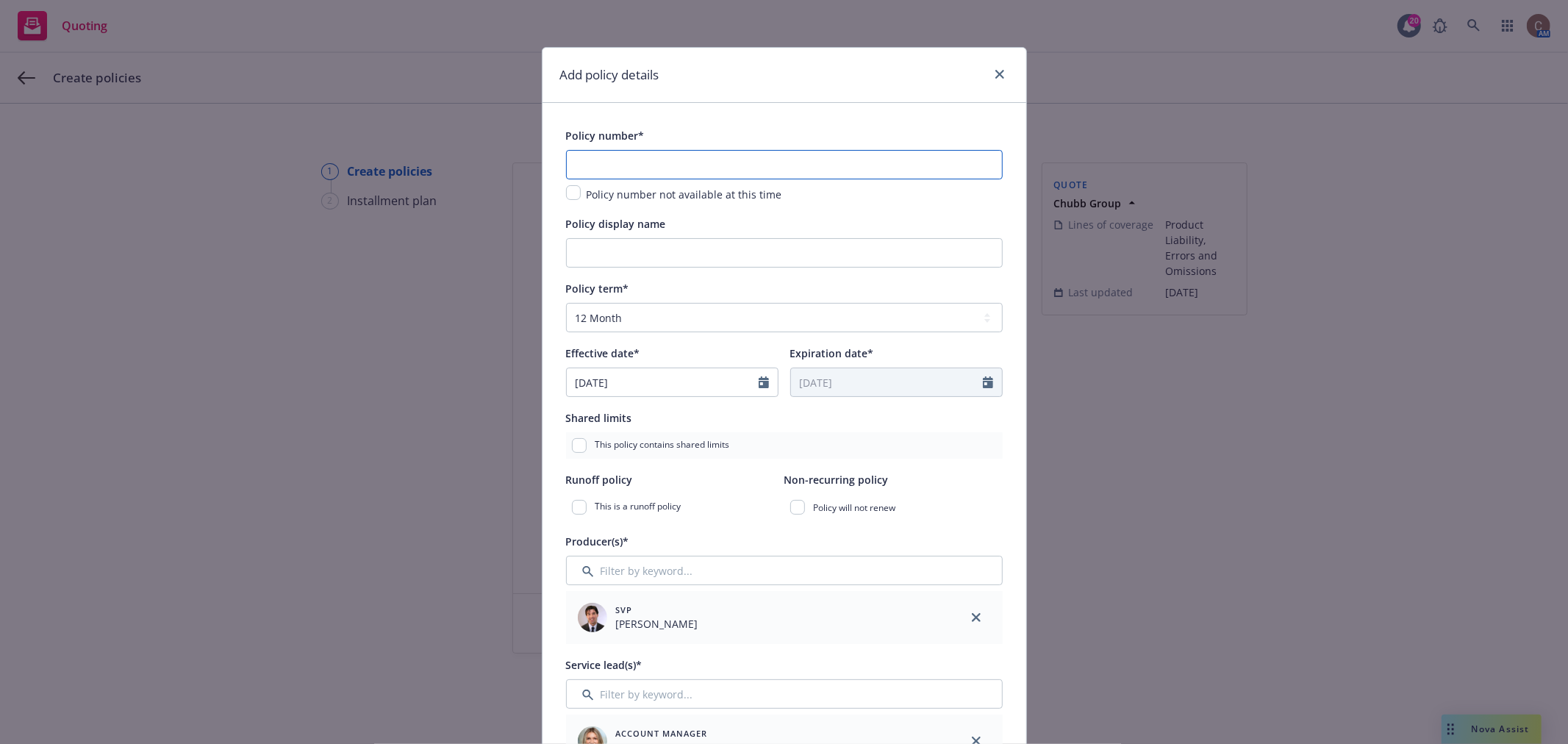
click at [661, 163] on input "text" at bounding box center [784, 164] width 437 height 29
paste input "3608-93-92"
click at [637, 258] on input "Policy display name" at bounding box center [784, 253] width 437 height 29
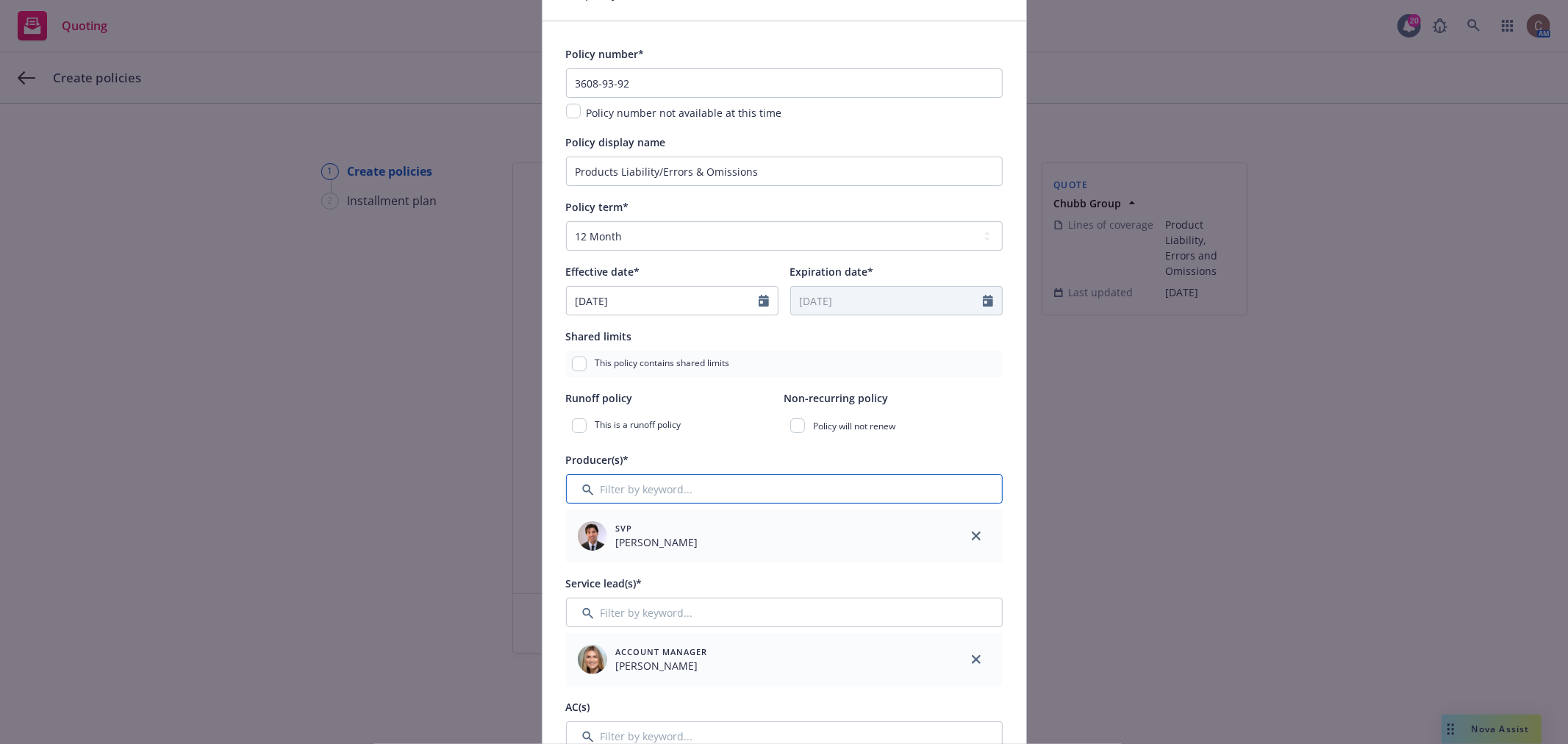
click at [666, 494] on input "Filter by keyword..." at bounding box center [784, 488] width 437 height 29
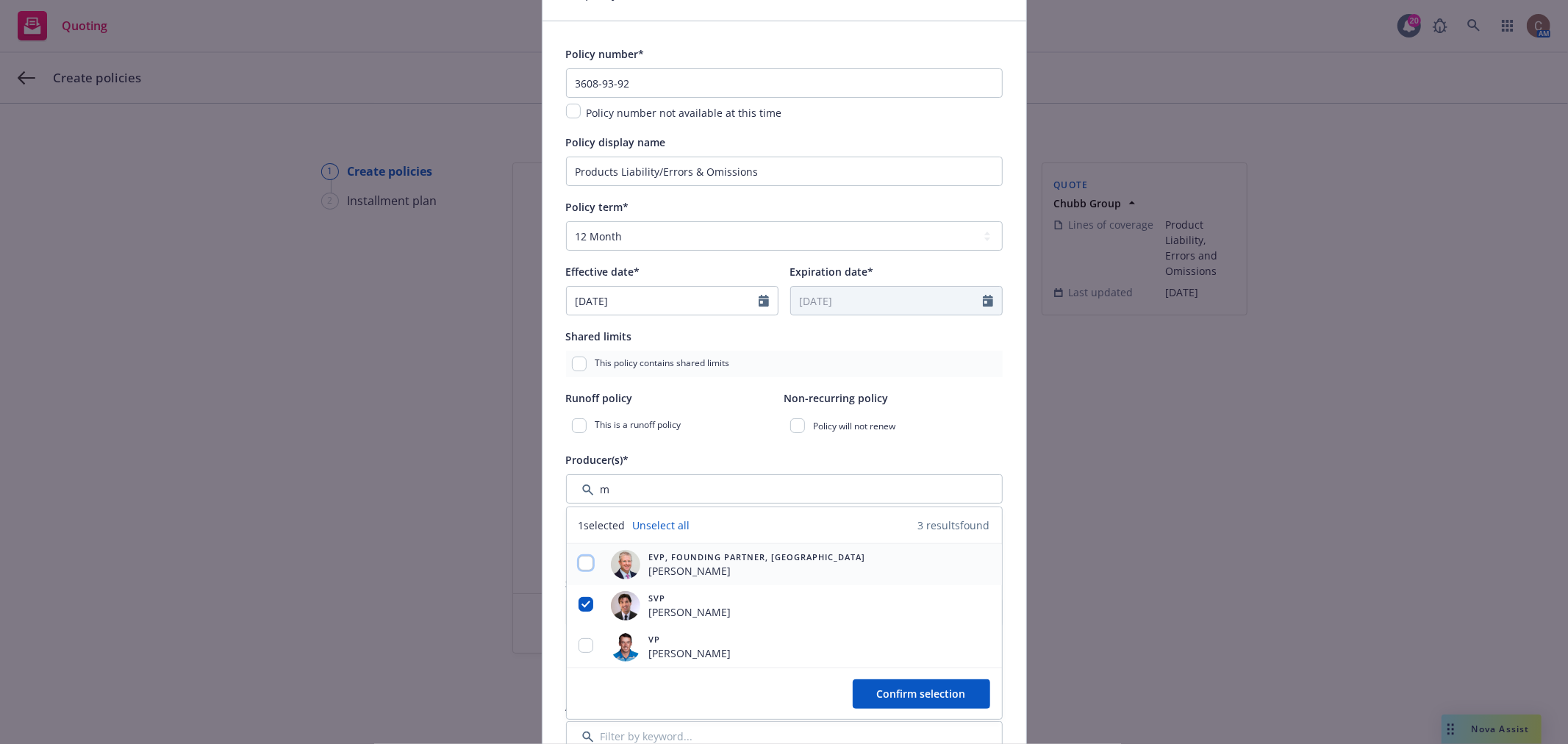
click at [579, 571] on input "checkbox" at bounding box center [586, 563] width 15 height 15
click at [581, 645] on input "checkbox" at bounding box center [586, 645] width 15 height 15
click at [880, 695] on span "Confirm selection" at bounding box center [922, 693] width 89 height 14
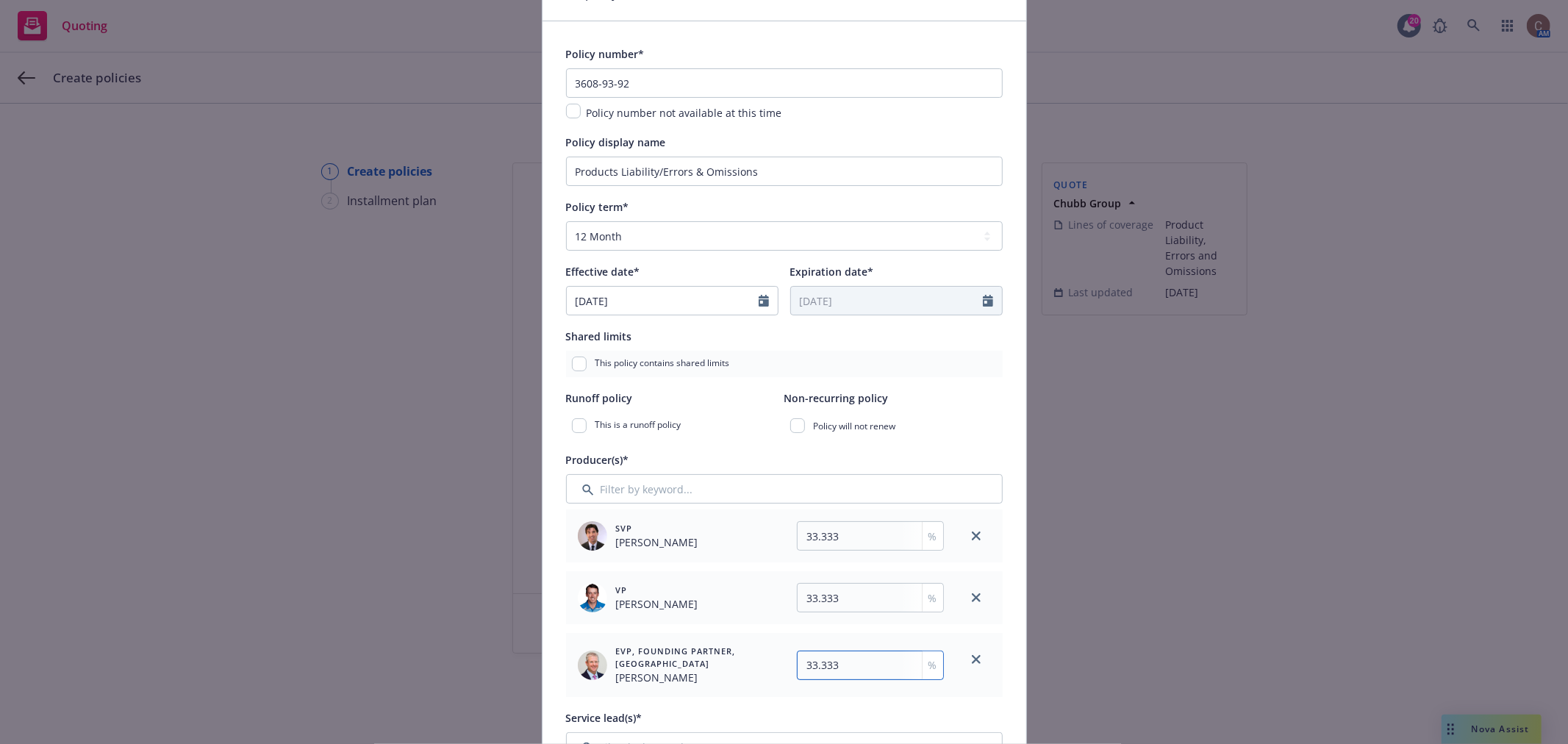
drag, startPoint x: 856, startPoint y: 671, endPoint x: 870, endPoint y: 658, distance: 19.1
click at [856, 670] on input "33.333" at bounding box center [871, 666] width 147 height 29
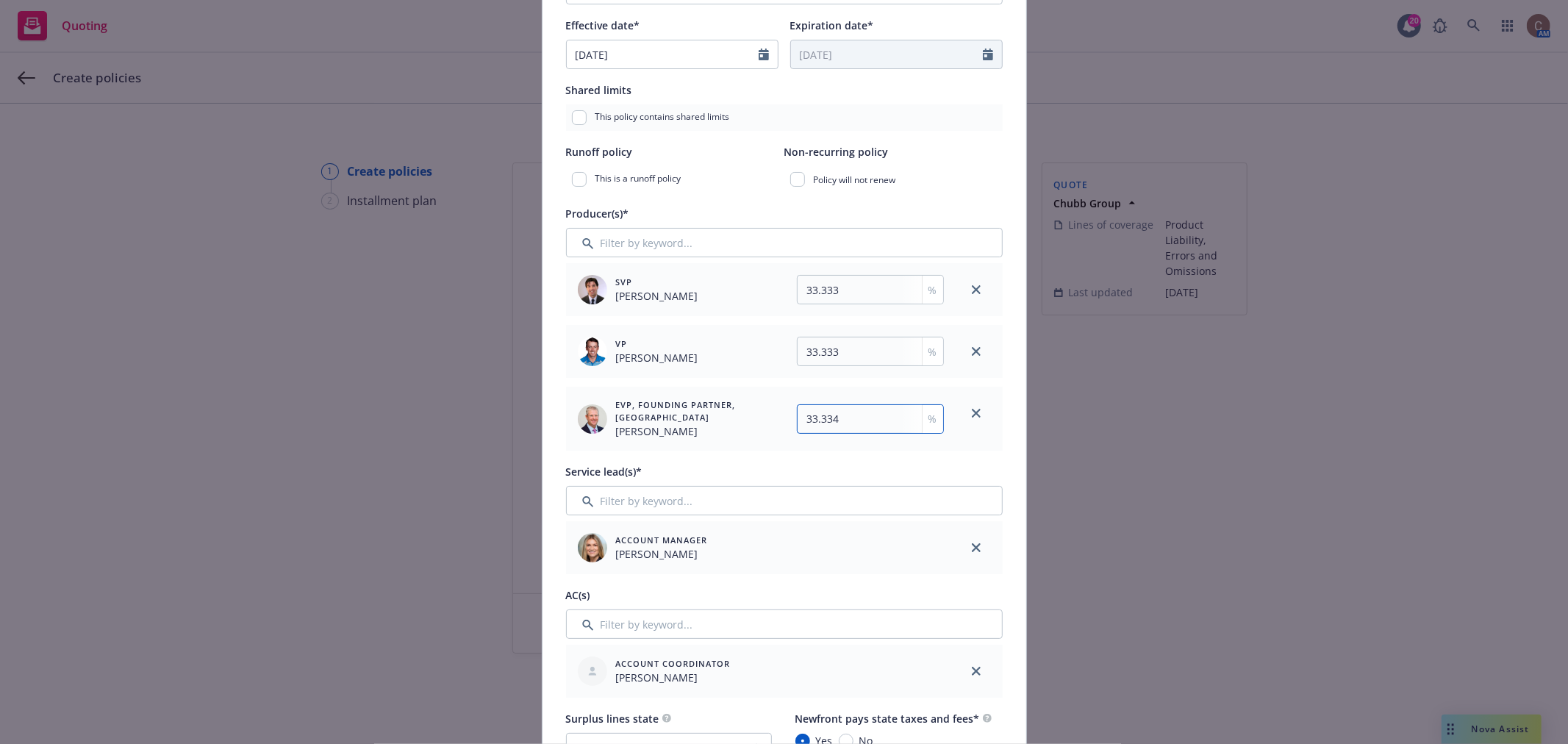
scroll to position [408, 0]
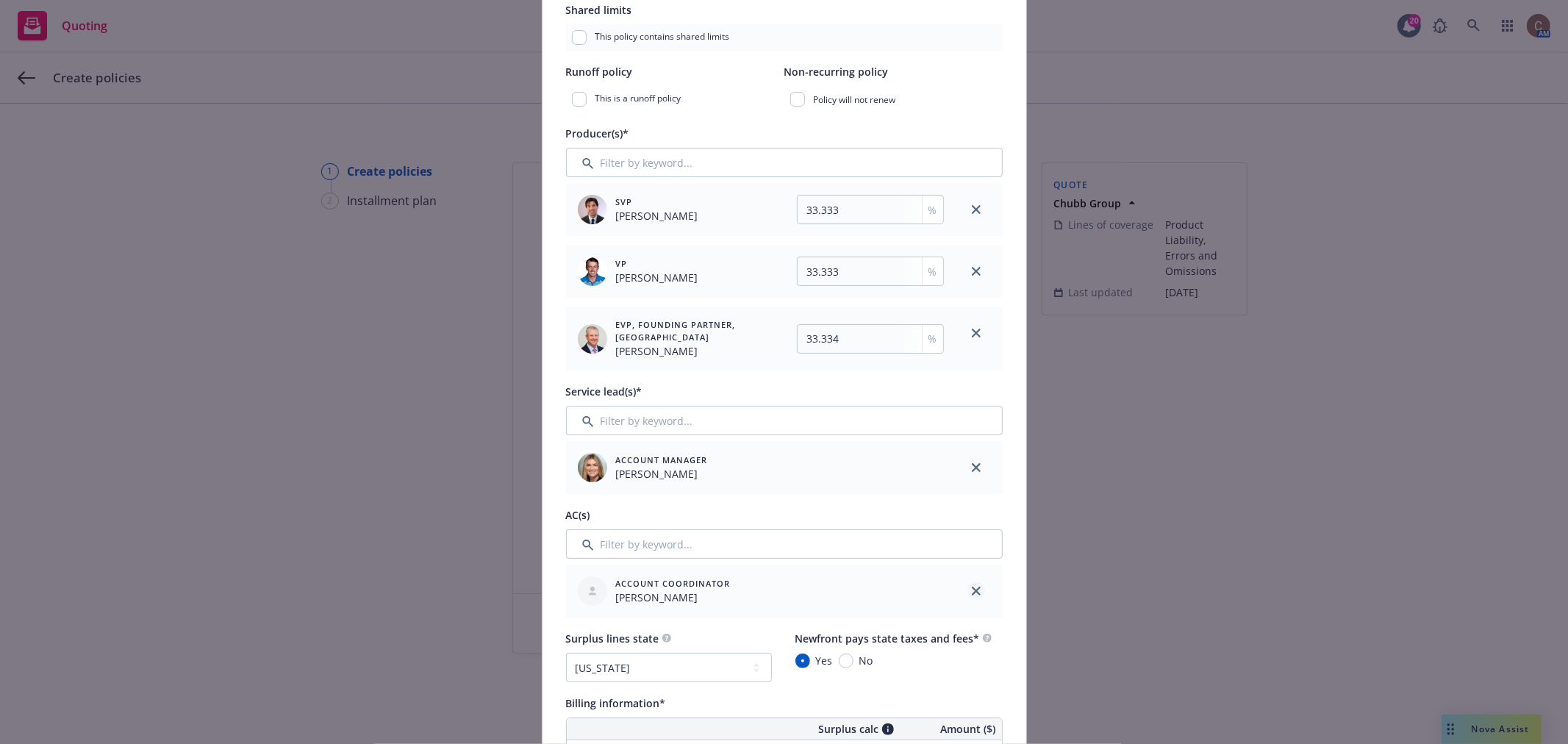
click at [972, 595] on icon "close" at bounding box center [976, 591] width 9 height 9
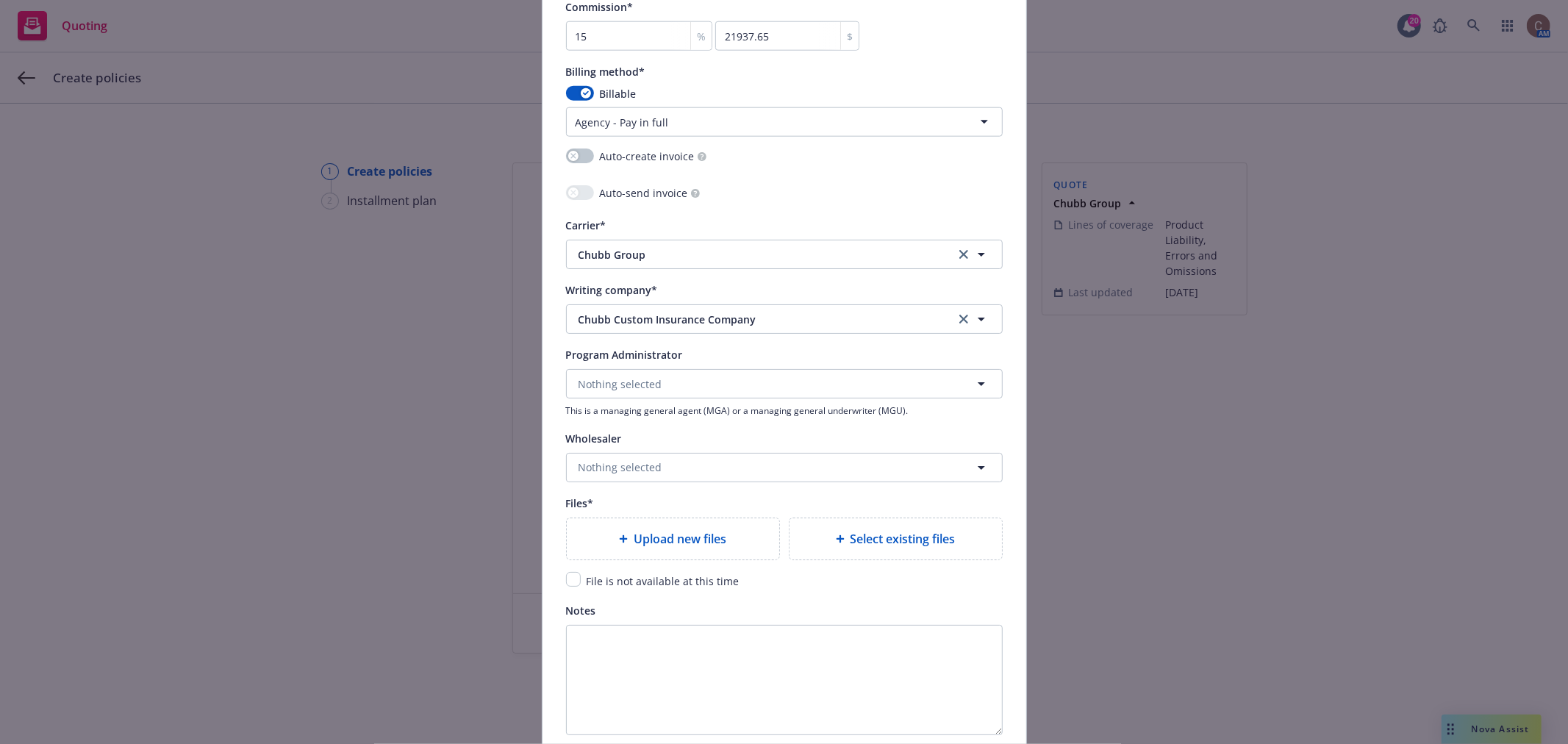
scroll to position [1389, 0]
click at [567, 581] on input "checkbox" at bounding box center [573, 578] width 15 height 15
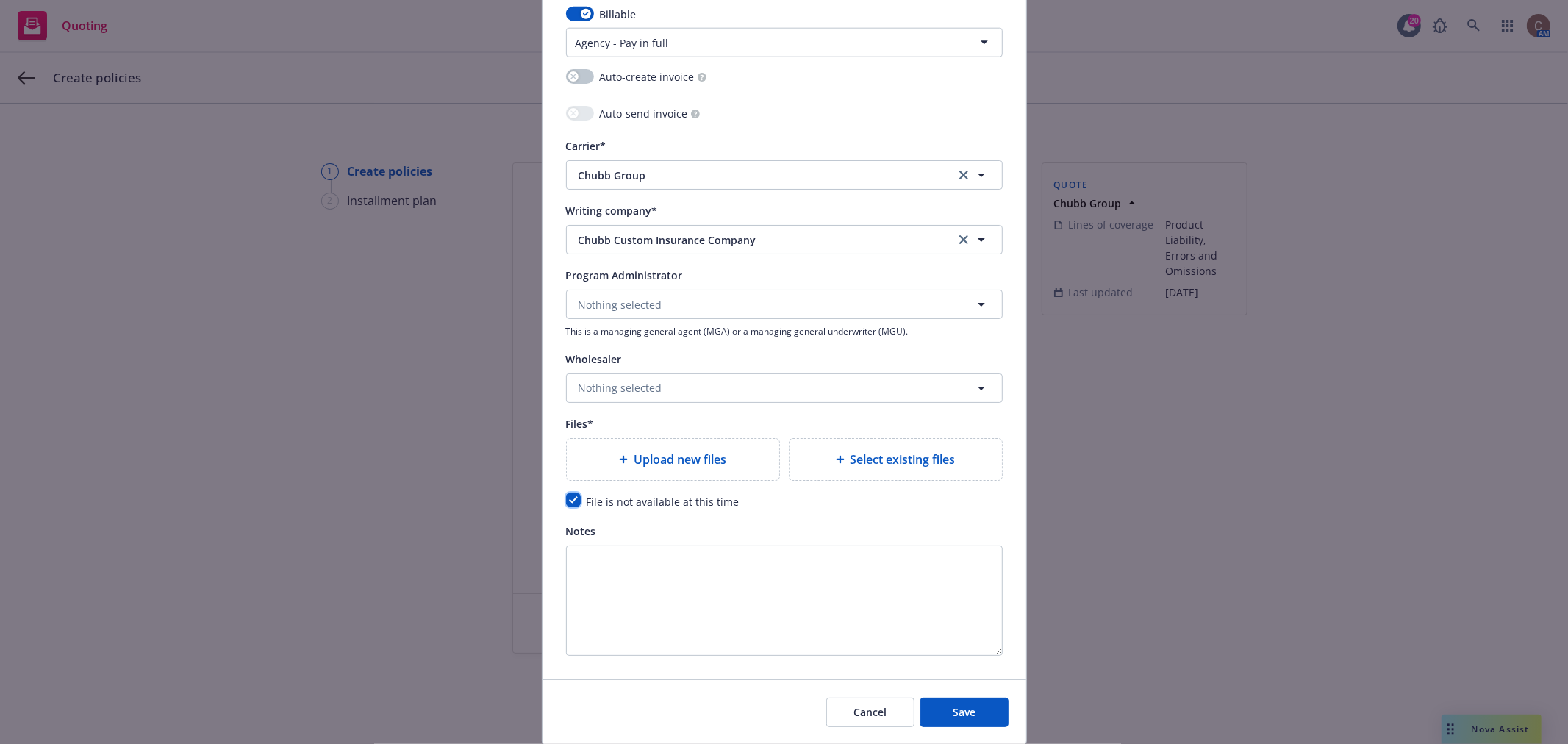
scroll to position [1520, 0]
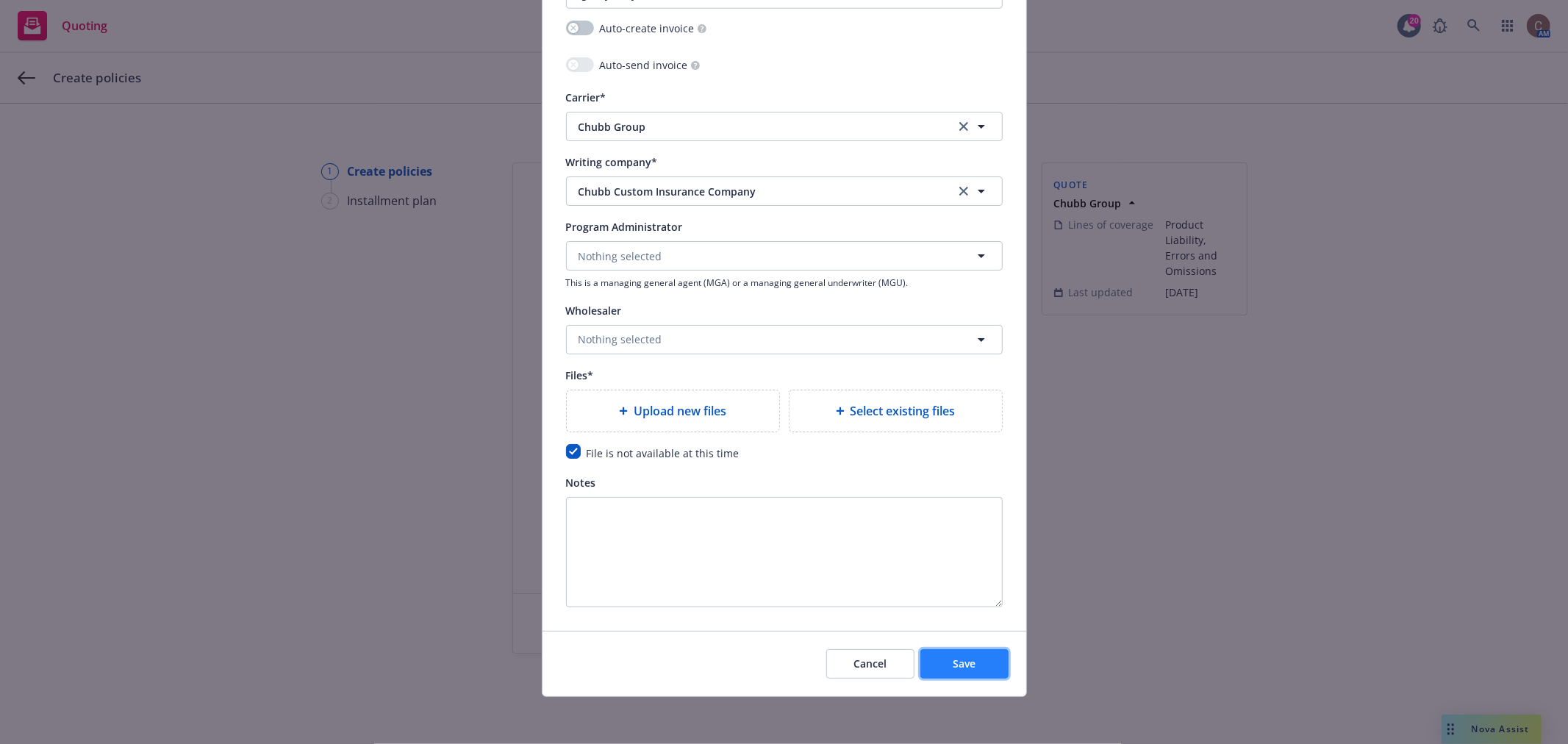
click at [954, 657] on span "Save" at bounding box center [964, 663] width 23 height 14
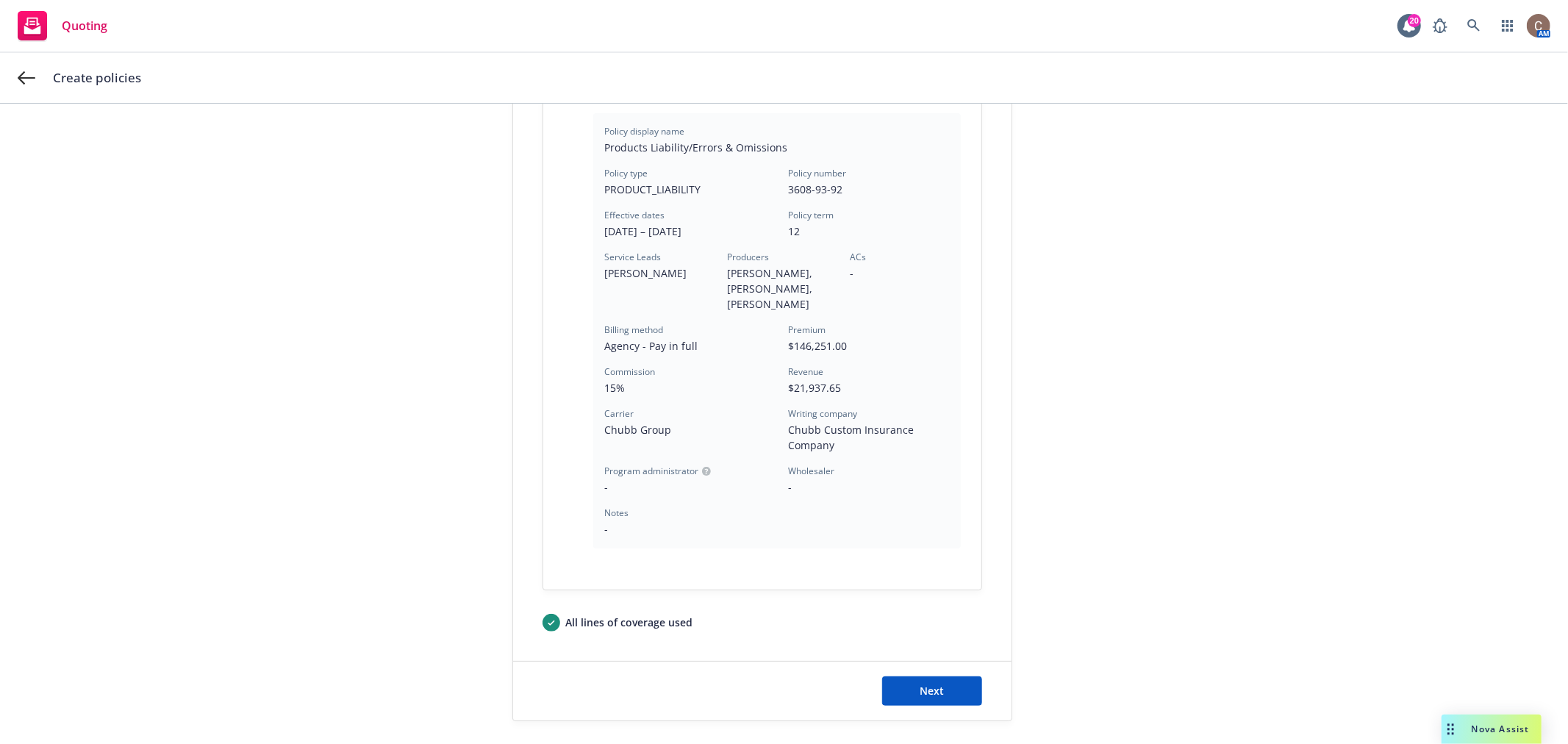
scroll to position [447, 0]
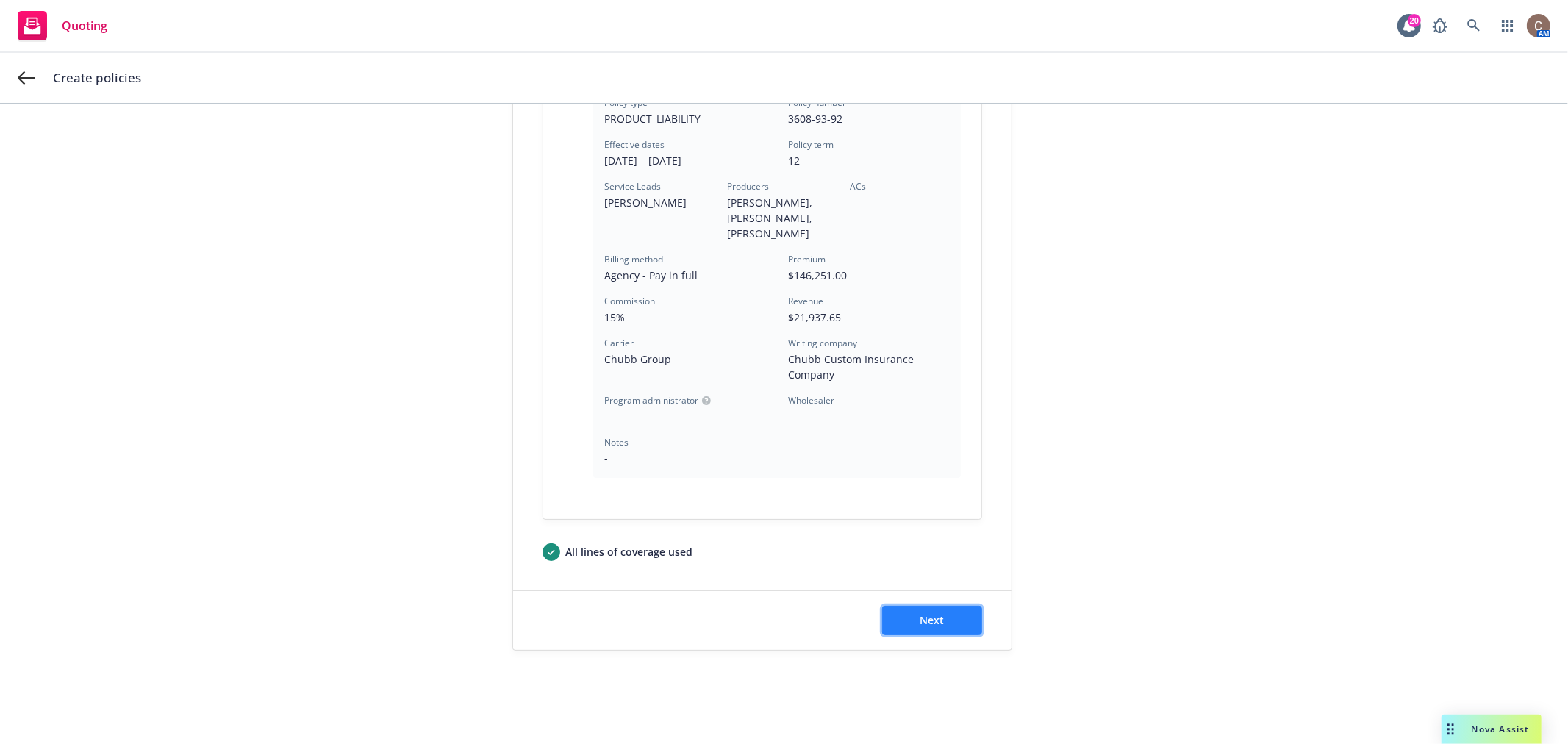
click at [946, 611] on button "Next" at bounding box center [932, 620] width 100 height 29
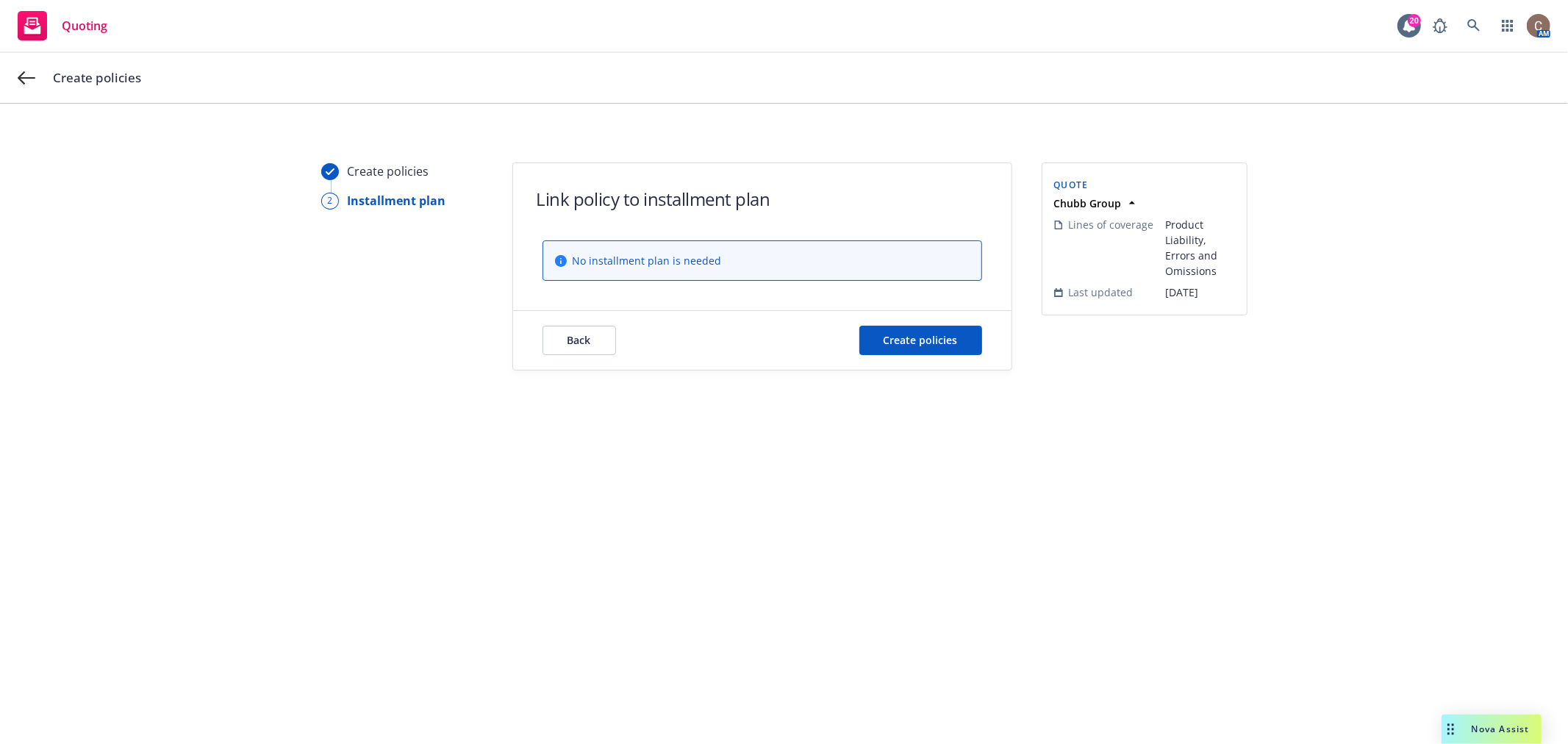
scroll to position [0, 0]
click at [936, 339] on span "Create policies" at bounding box center [921, 340] width 74 height 14
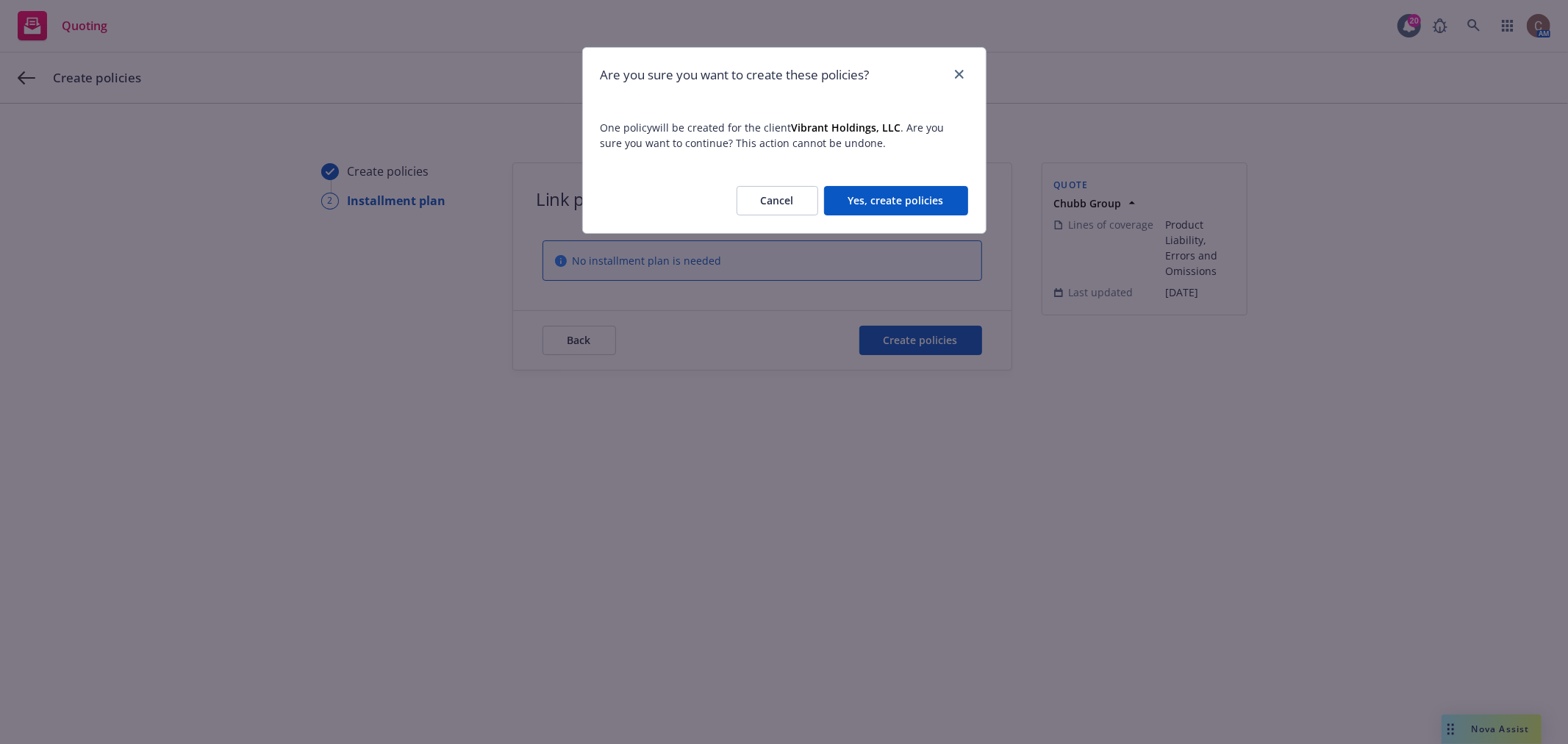
click at [891, 202] on button "Yes, create policies" at bounding box center [896, 201] width 144 height 29
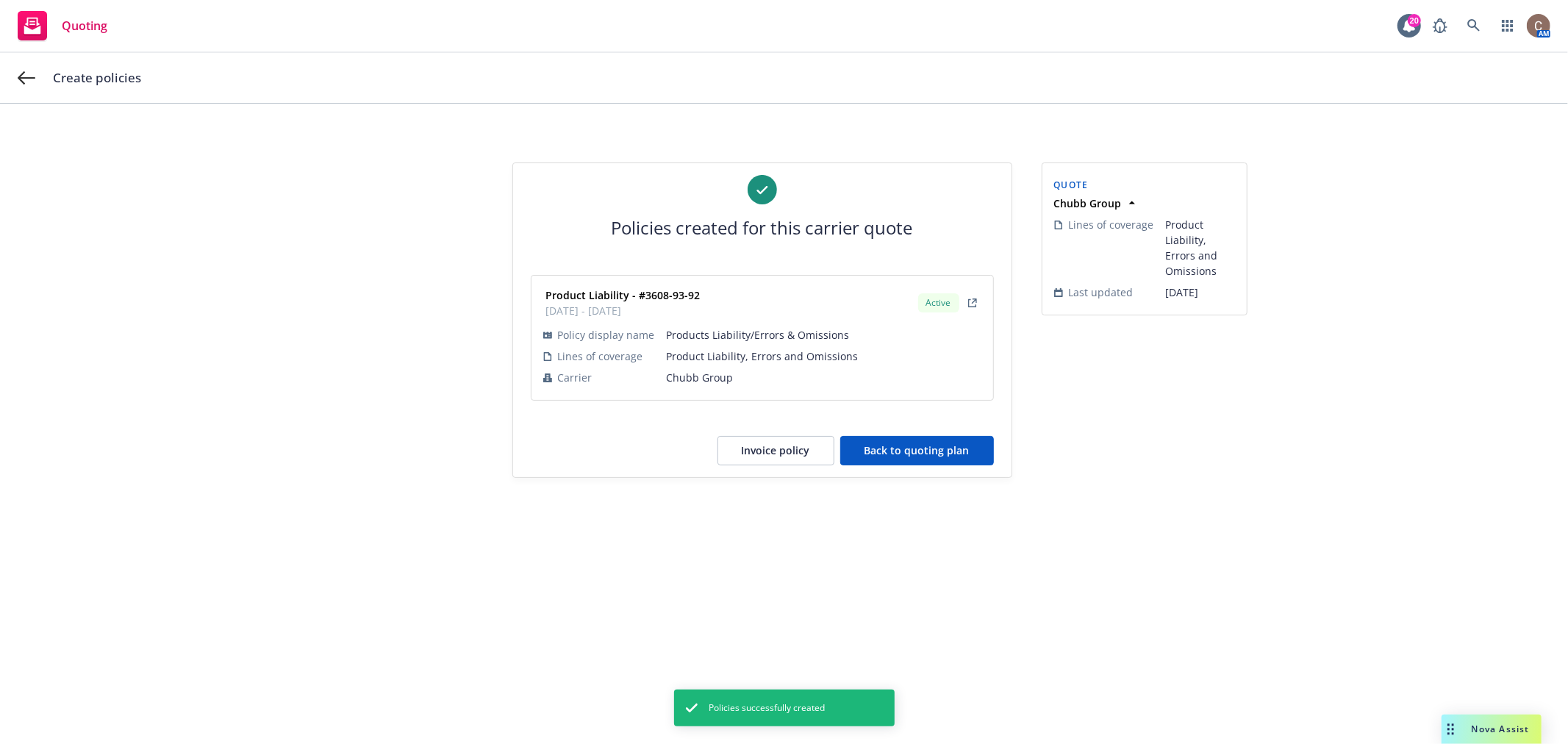
click at [920, 450] on button "Back to quoting plan" at bounding box center [917, 450] width 154 height 29
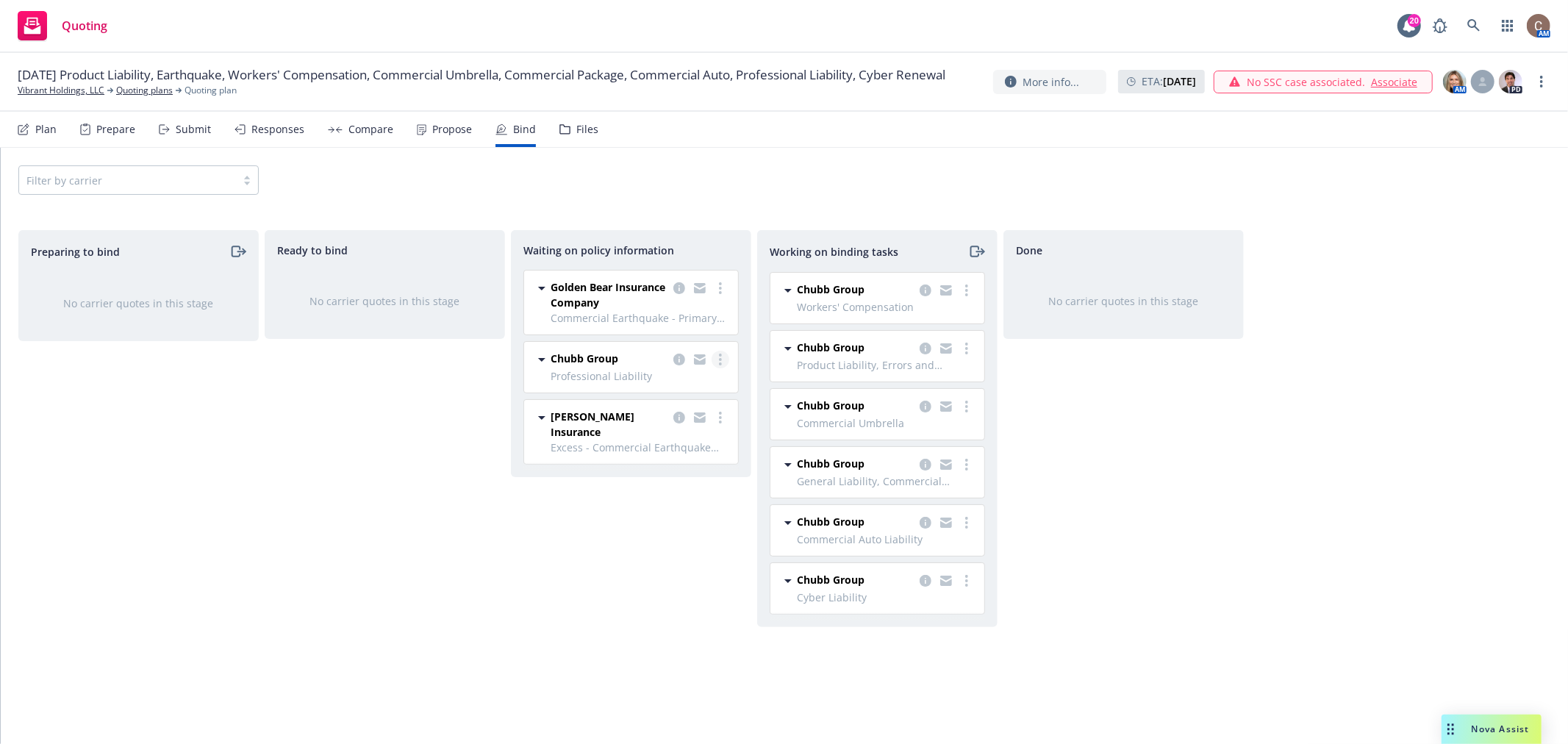
click at [719, 359] on circle "more" at bounding box center [721, 360] width 3 height 3
click at [704, 386] on link "Create policies" at bounding box center [661, 391] width 133 height 29
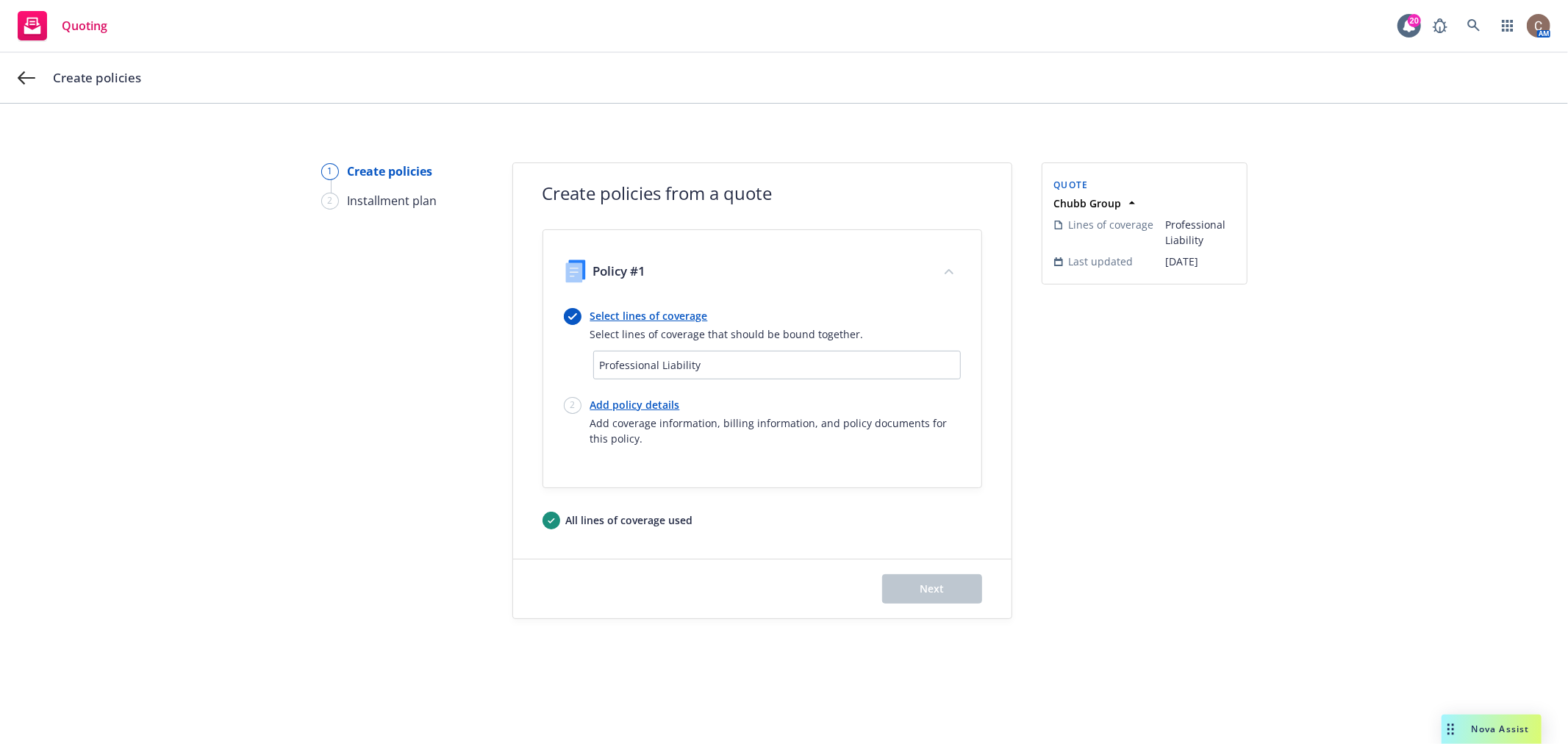
click at [663, 402] on link "Add policy details" at bounding box center [776, 404] width 370 height 15
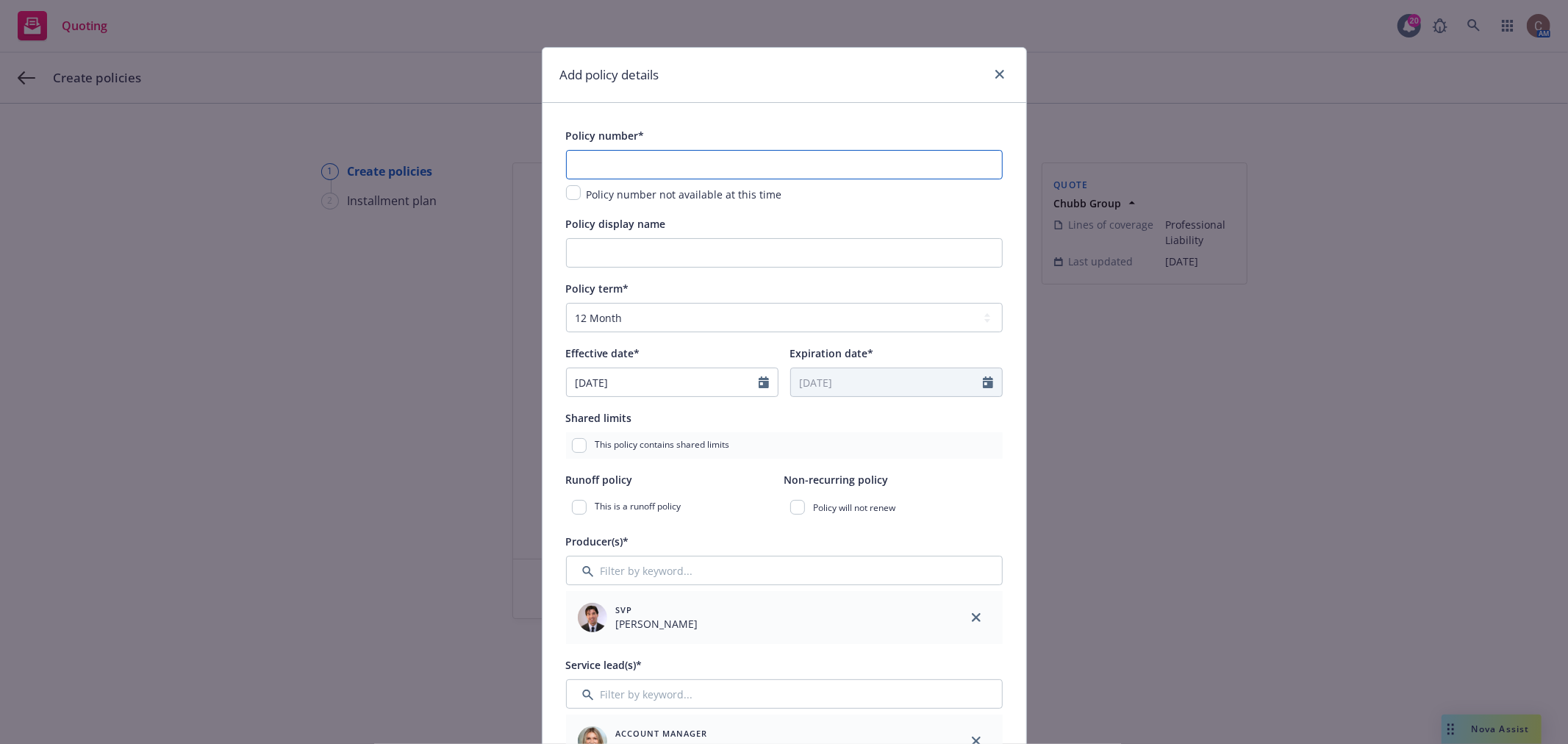
click at [611, 153] on input "text" at bounding box center [784, 164] width 437 height 29
paste input "36089395"
click at [596, 166] on input "36089395" at bounding box center [784, 164] width 437 height 29
click at [591, 166] on input "36089395" at bounding box center [784, 164] width 437 height 29
click at [611, 162] on input "360809395" at bounding box center [784, 164] width 437 height 29
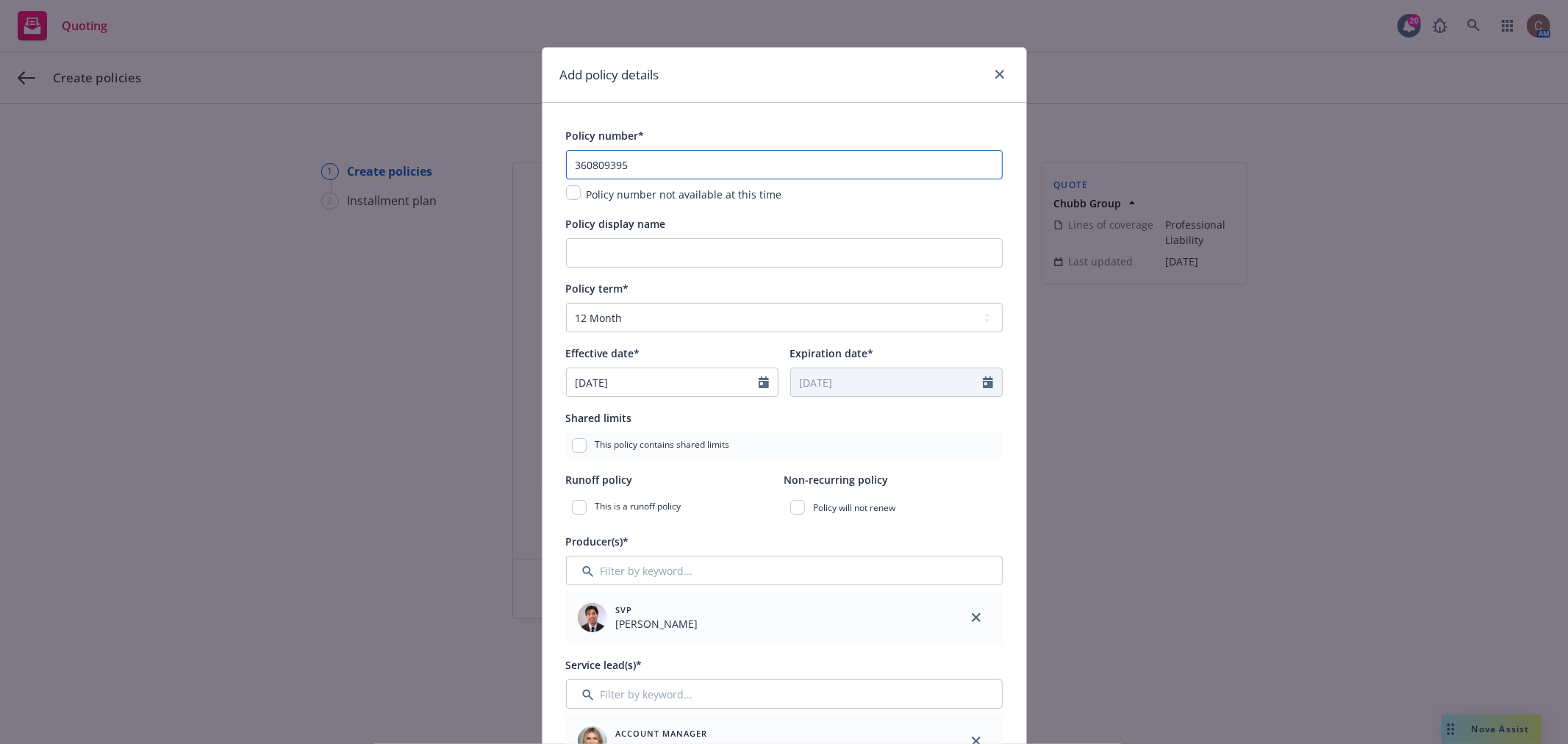
click at [599, 162] on input "360809395" at bounding box center [784, 164] width 437 height 29
click at [611, 167] on input "3608-9395" at bounding box center [784, 164] width 437 height 29
click at [636, 250] on input "Policy display name" at bounding box center [784, 253] width 437 height 29
click at [693, 255] on input "Policy display name" at bounding box center [784, 253] width 437 height 29
paste input "Healthcare Professional Liability"
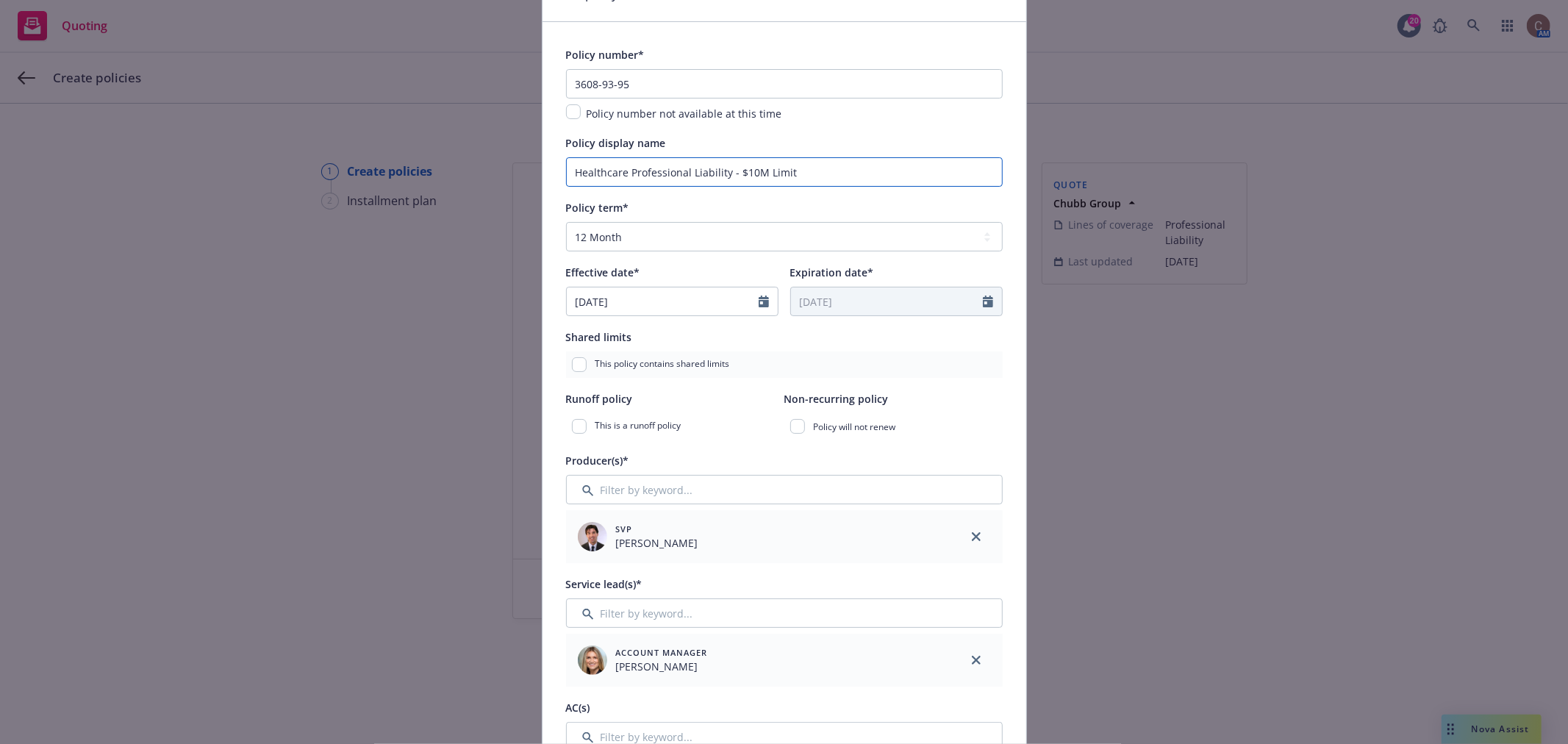
scroll to position [82, 0]
click at [884, 495] on input "Filter by keyword..." at bounding box center [784, 488] width 437 height 29
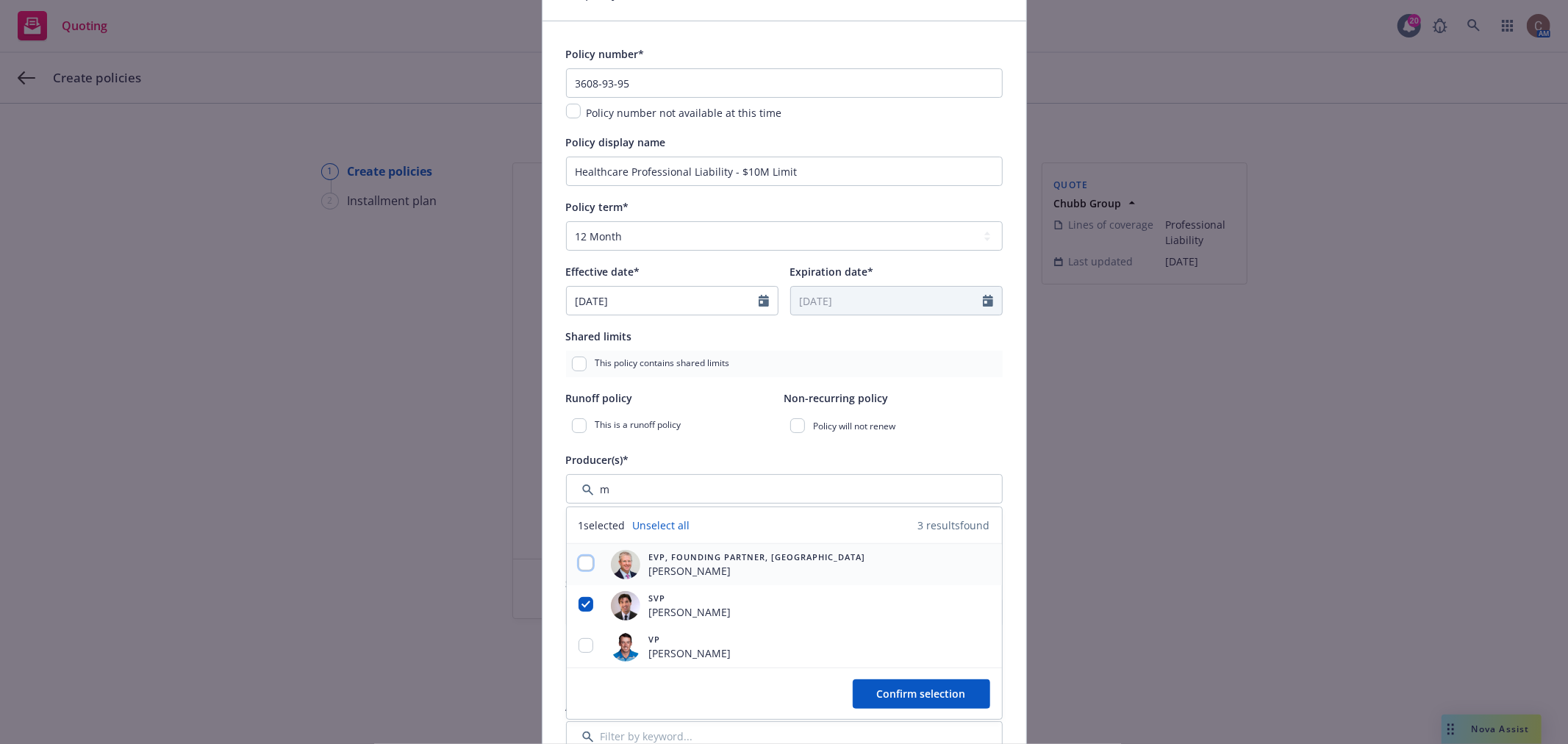
click at [583, 562] on input "checkbox" at bounding box center [586, 563] width 15 height 15
click at [579, 650] on input "checkbox" at bounding box center [586, 645] width 15 height 15
click at [908, 695] on span "Confirm selection" at bounding box center [922, 693] width 89 height 14
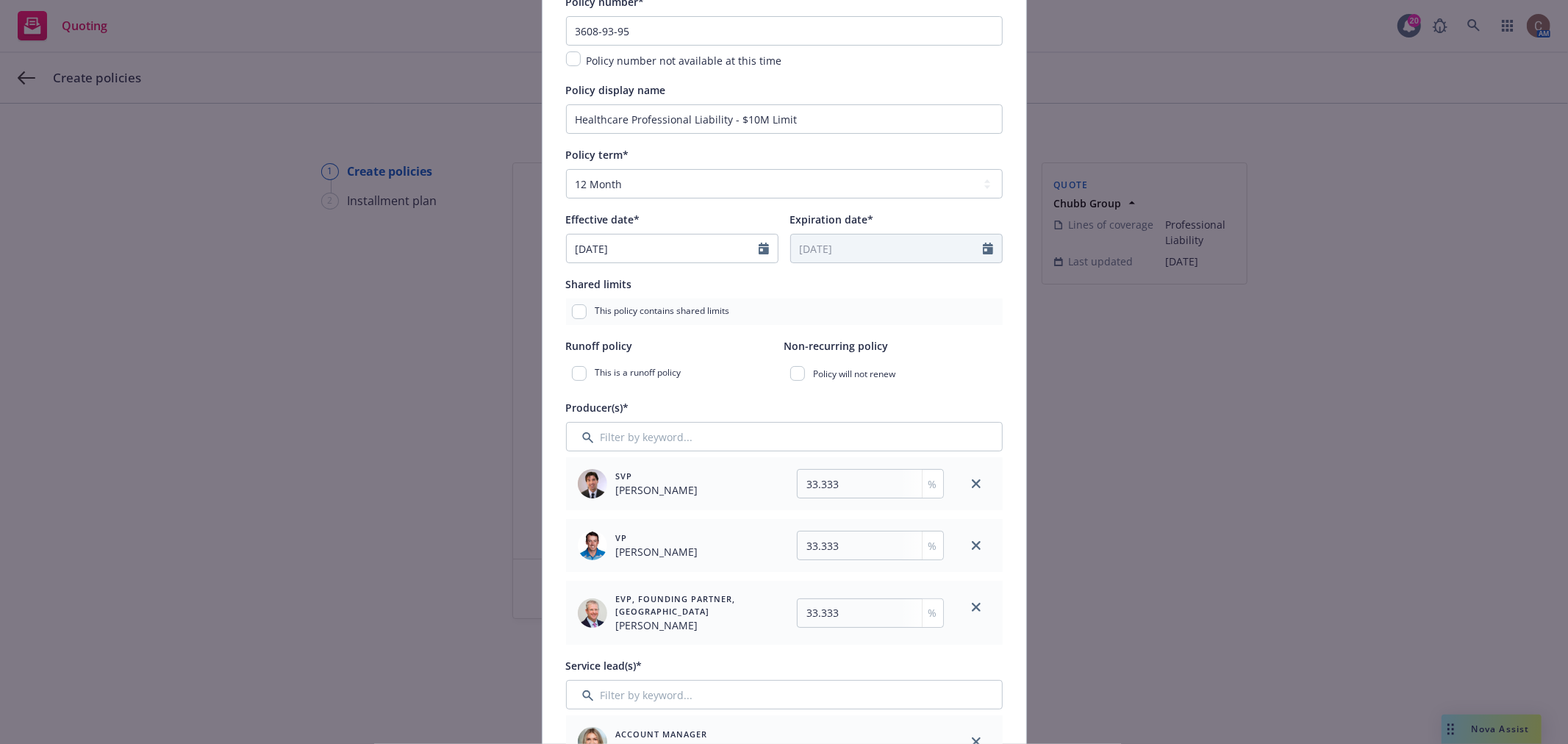
scroll to position [163, 0]
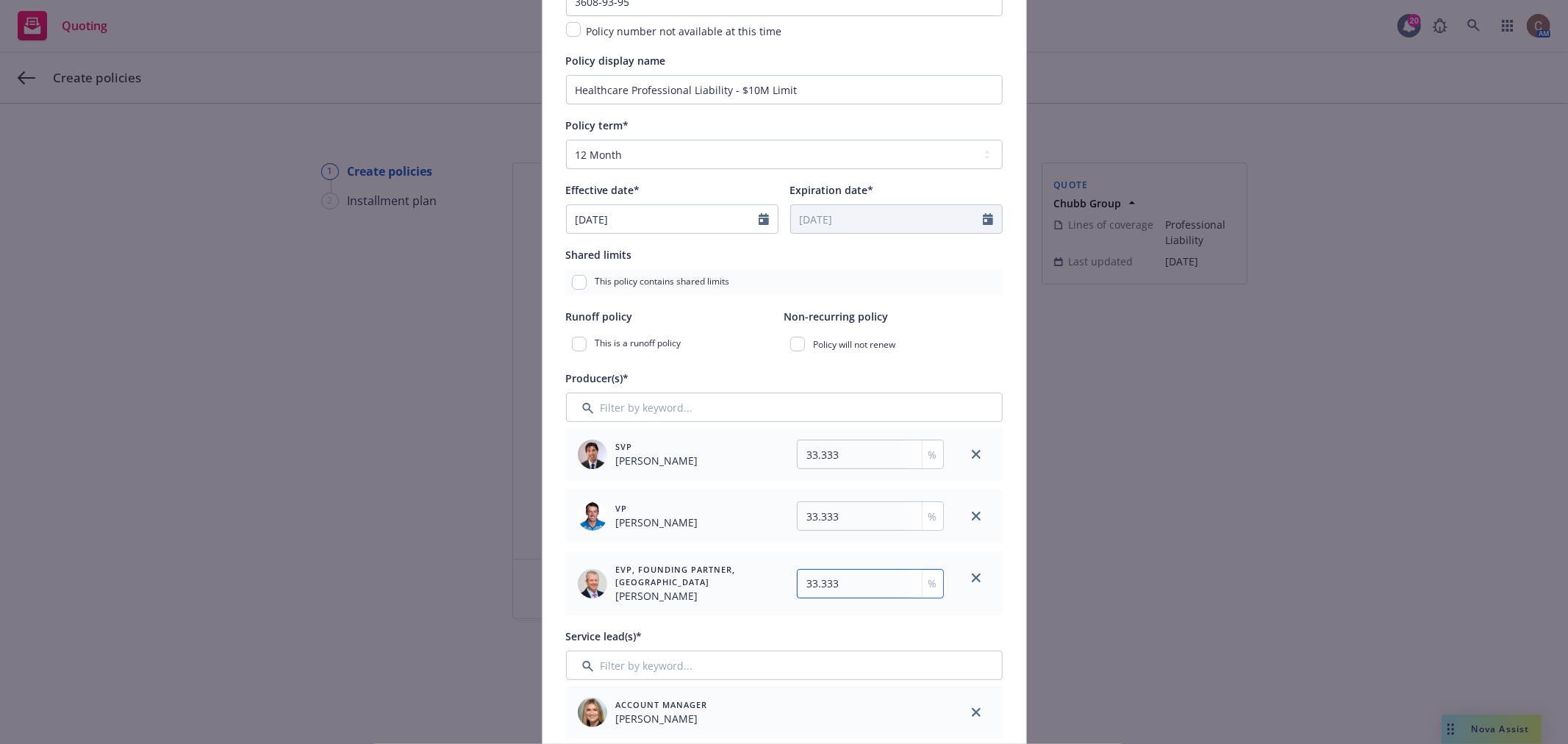
click at [870, 590] on input "33.333" at bounding box center [871, 584] width 147 height 29
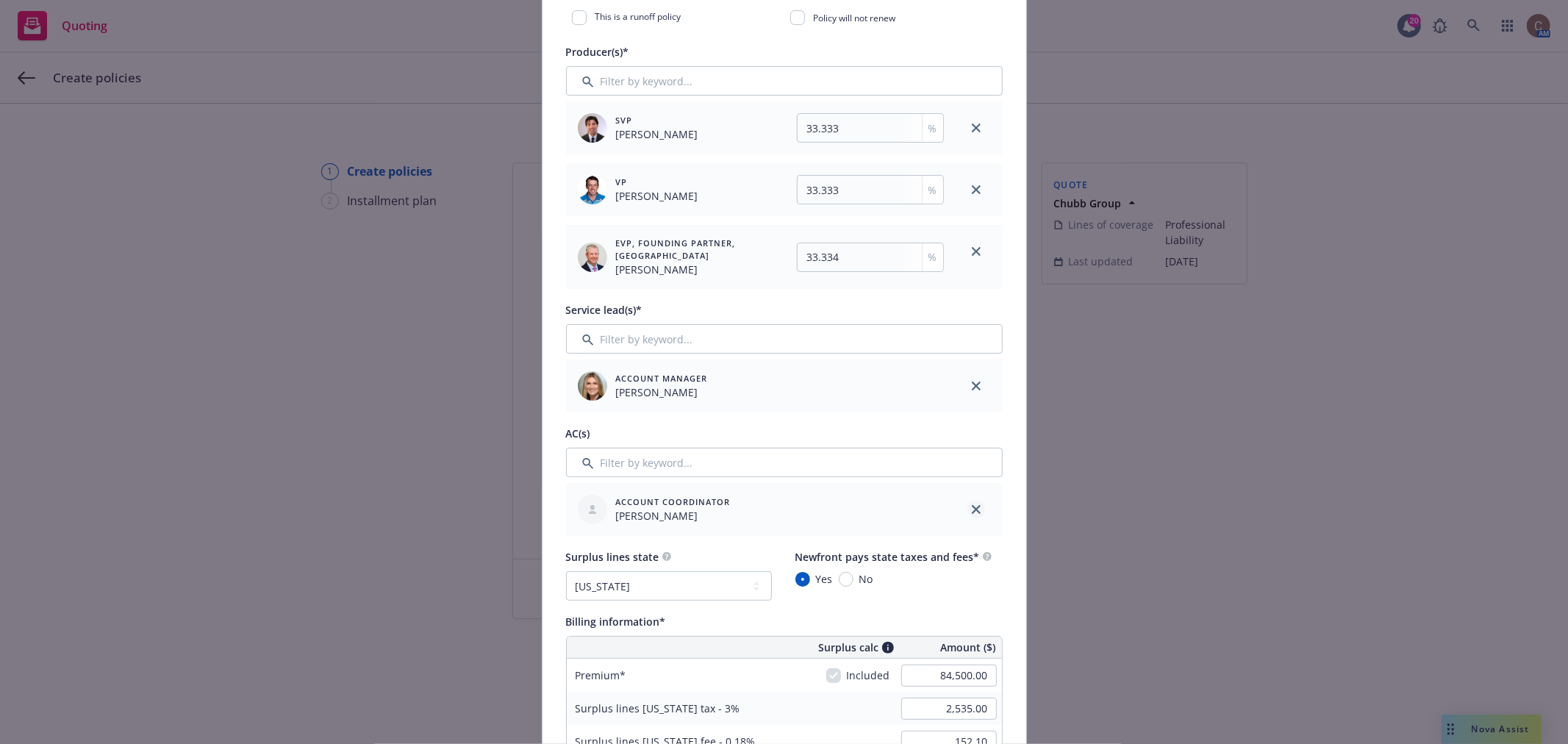
click at [978, 508] on link "close" at bounding box center [977, 509] width 18 height 18
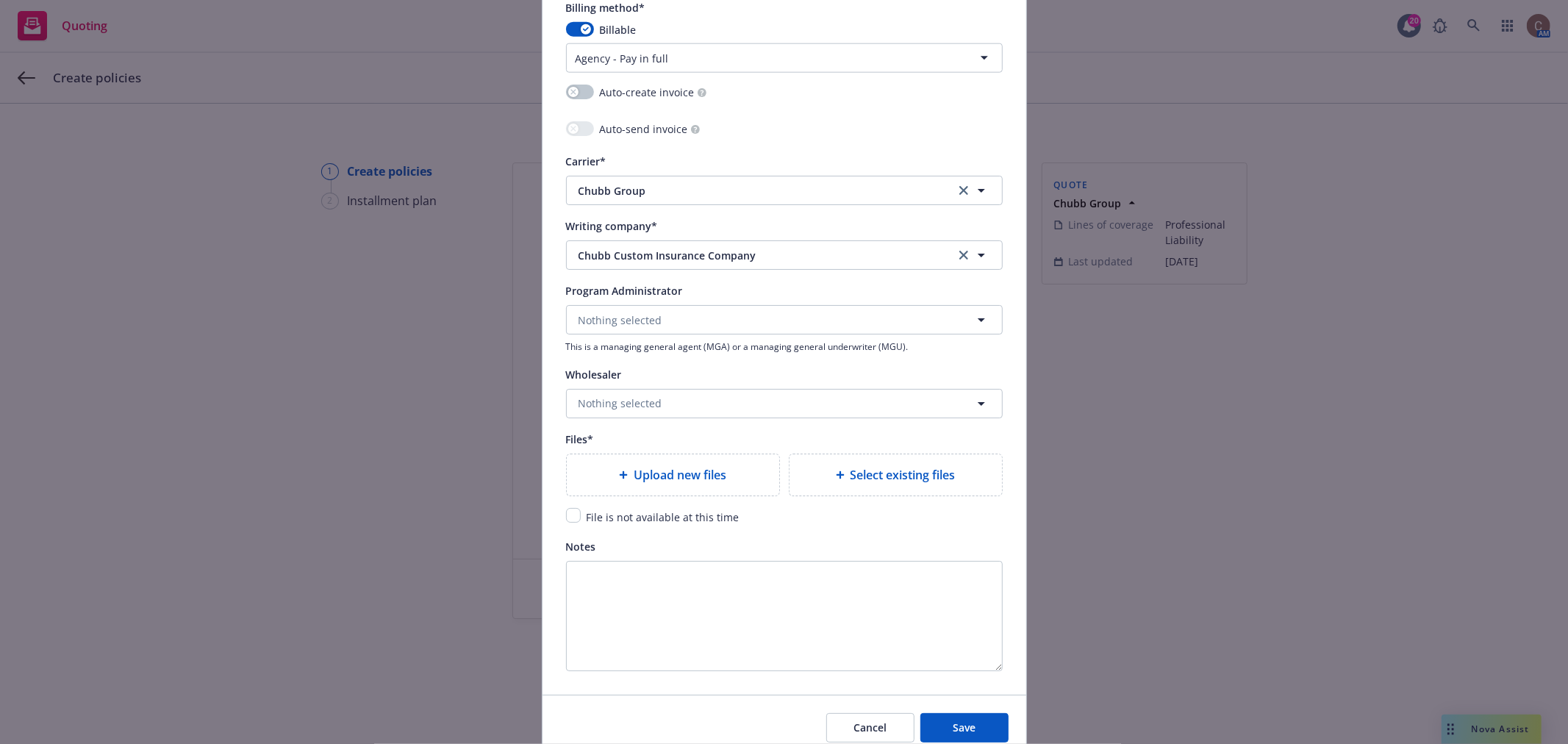
scroll to position [1520, 0]
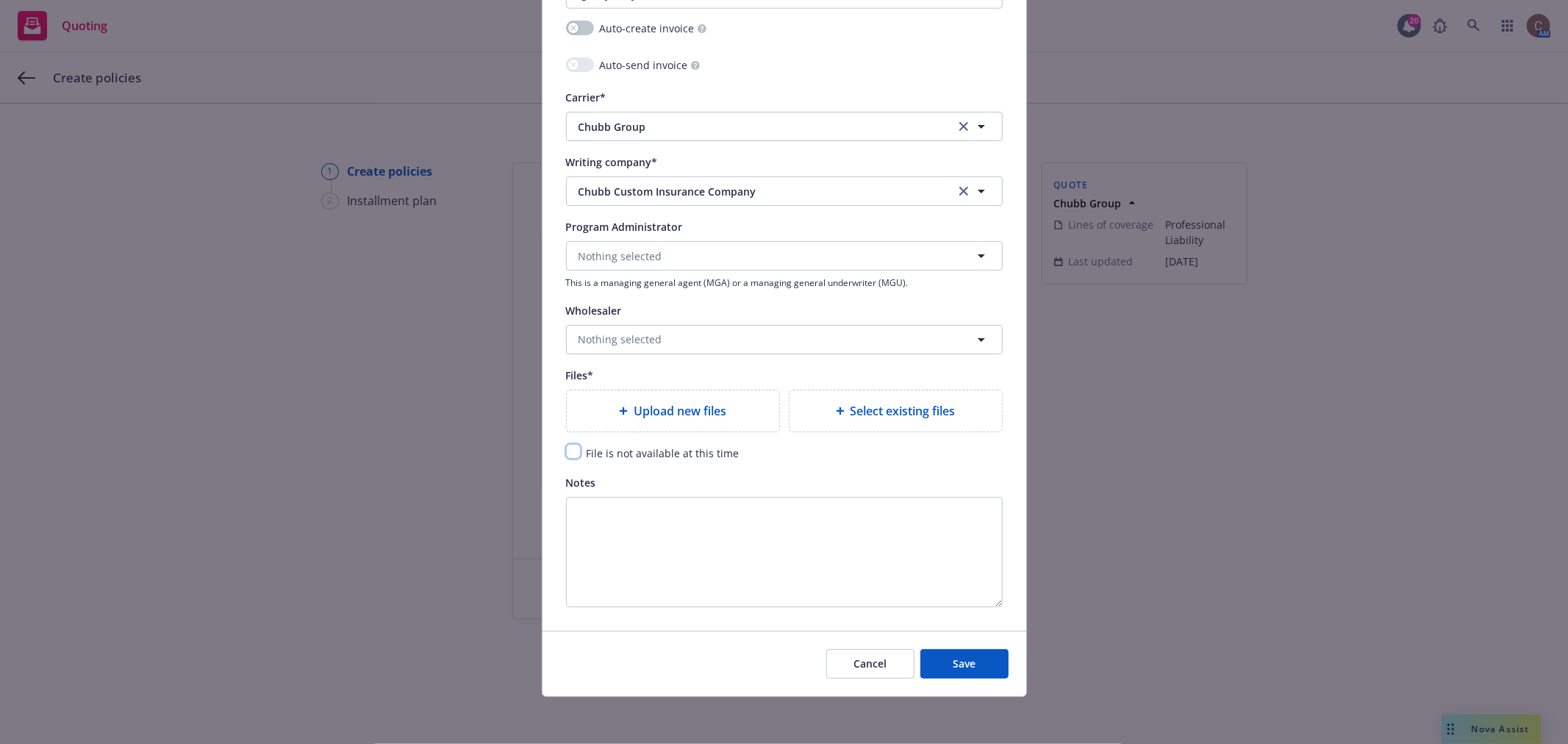
click at [567, 450] on input "checkbox" at bounding box center [573, 451] width 15 height 15
click at [974, 672] on button "Save" at bounding box center [964, 664] width 88 height 29
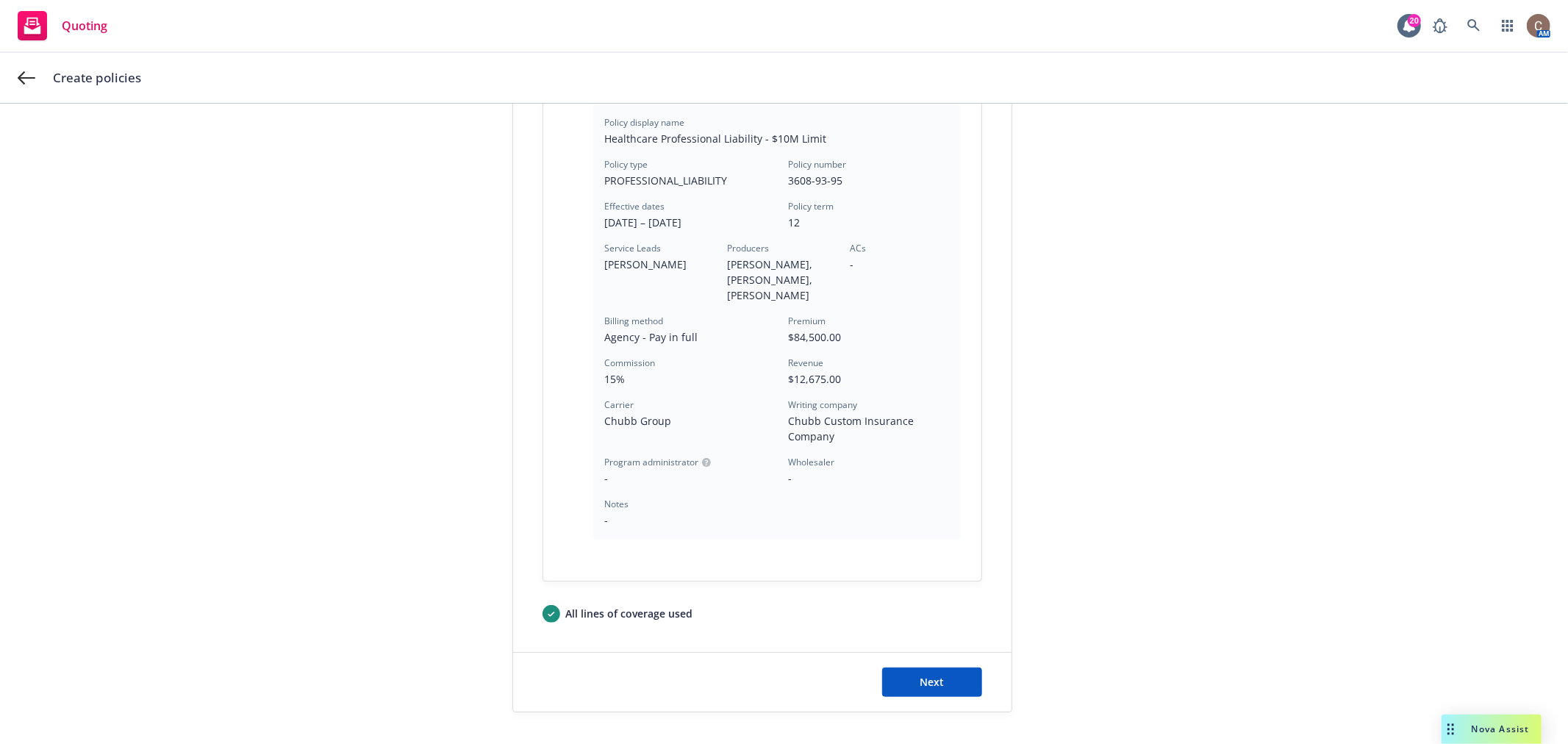
scroll to position [413, 0]
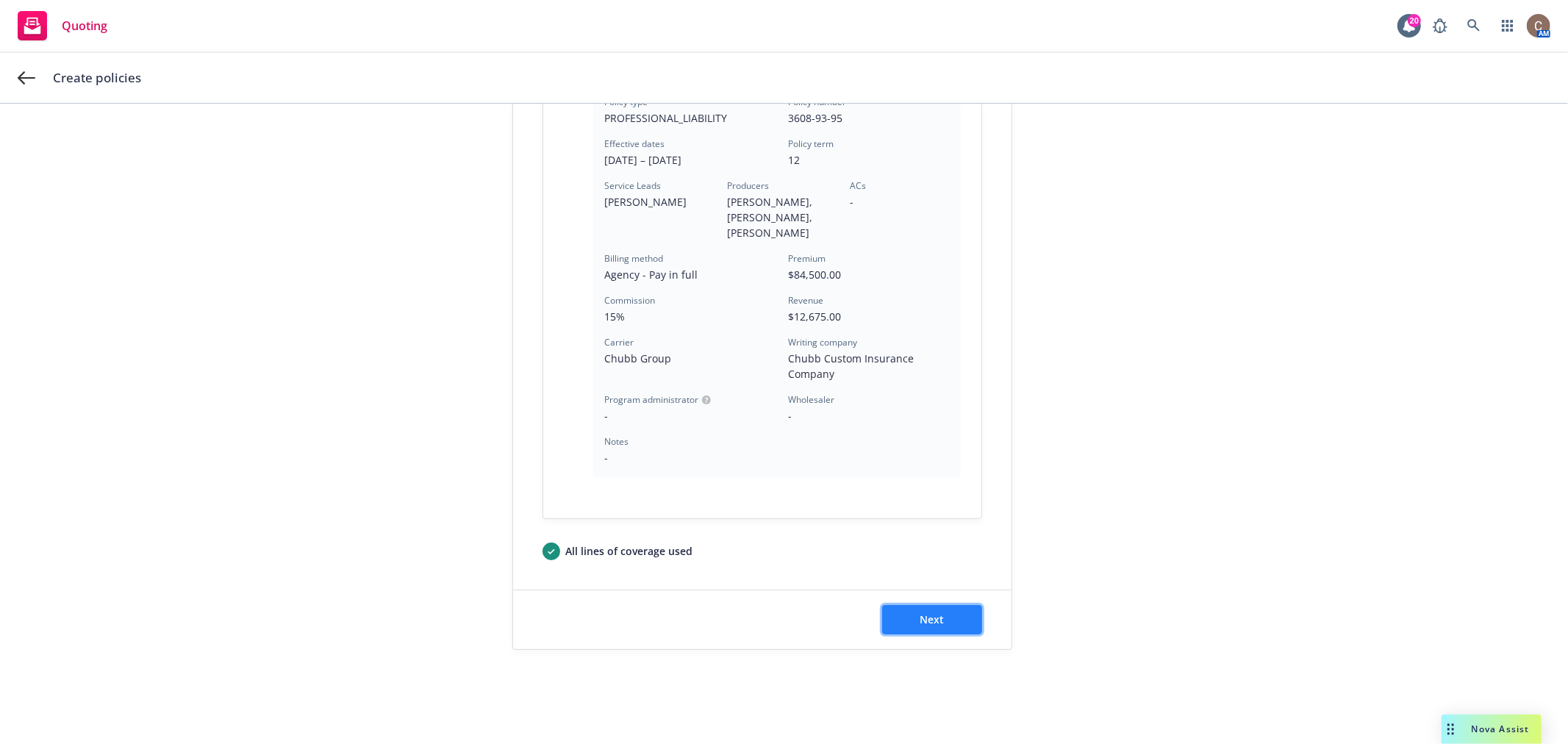
click at [957, 627] on button "Next" at bounding box center [932, 619] width 100 height 29
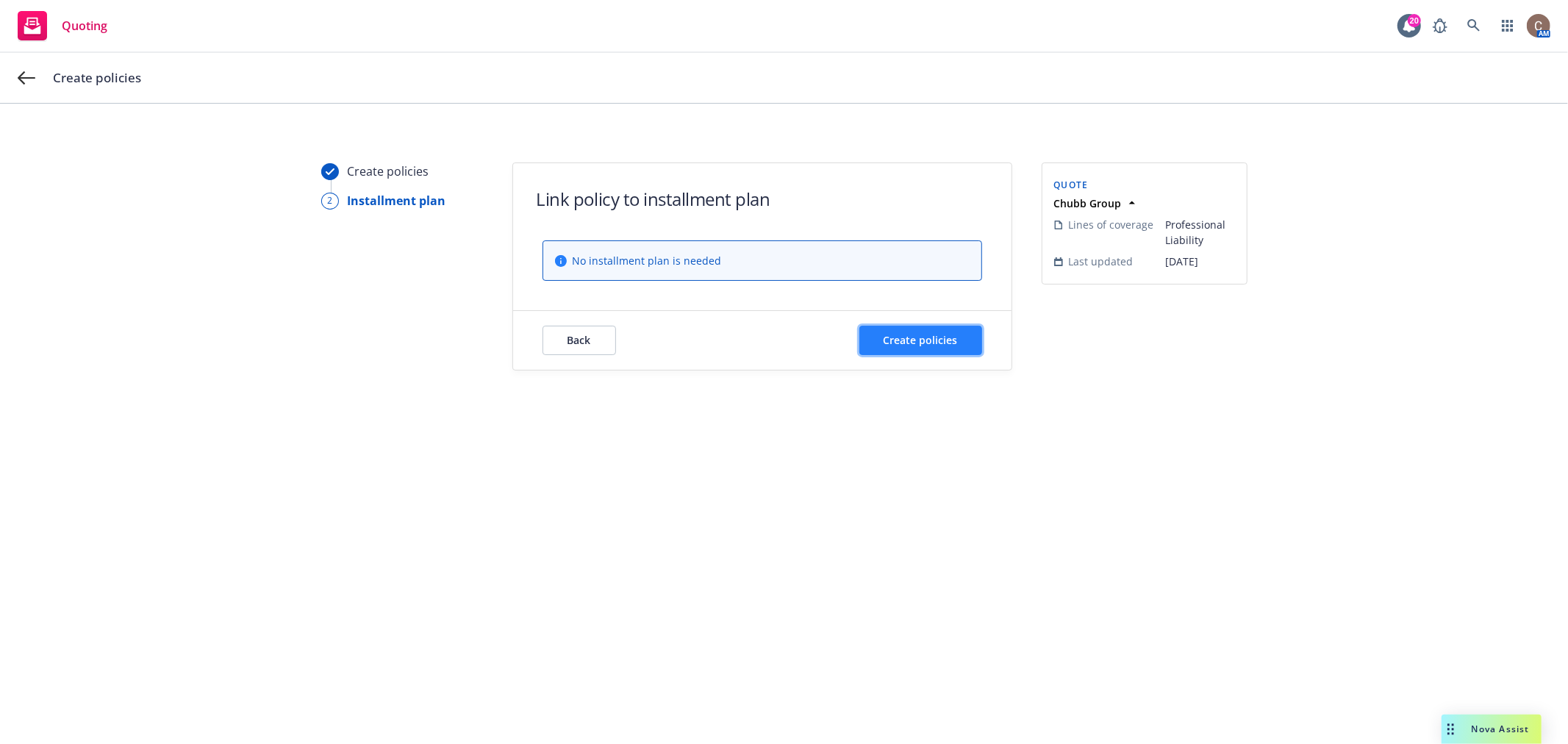
click at [944, 343] on span "Create policies" at bounding box center [921, 340] width 74 height 14
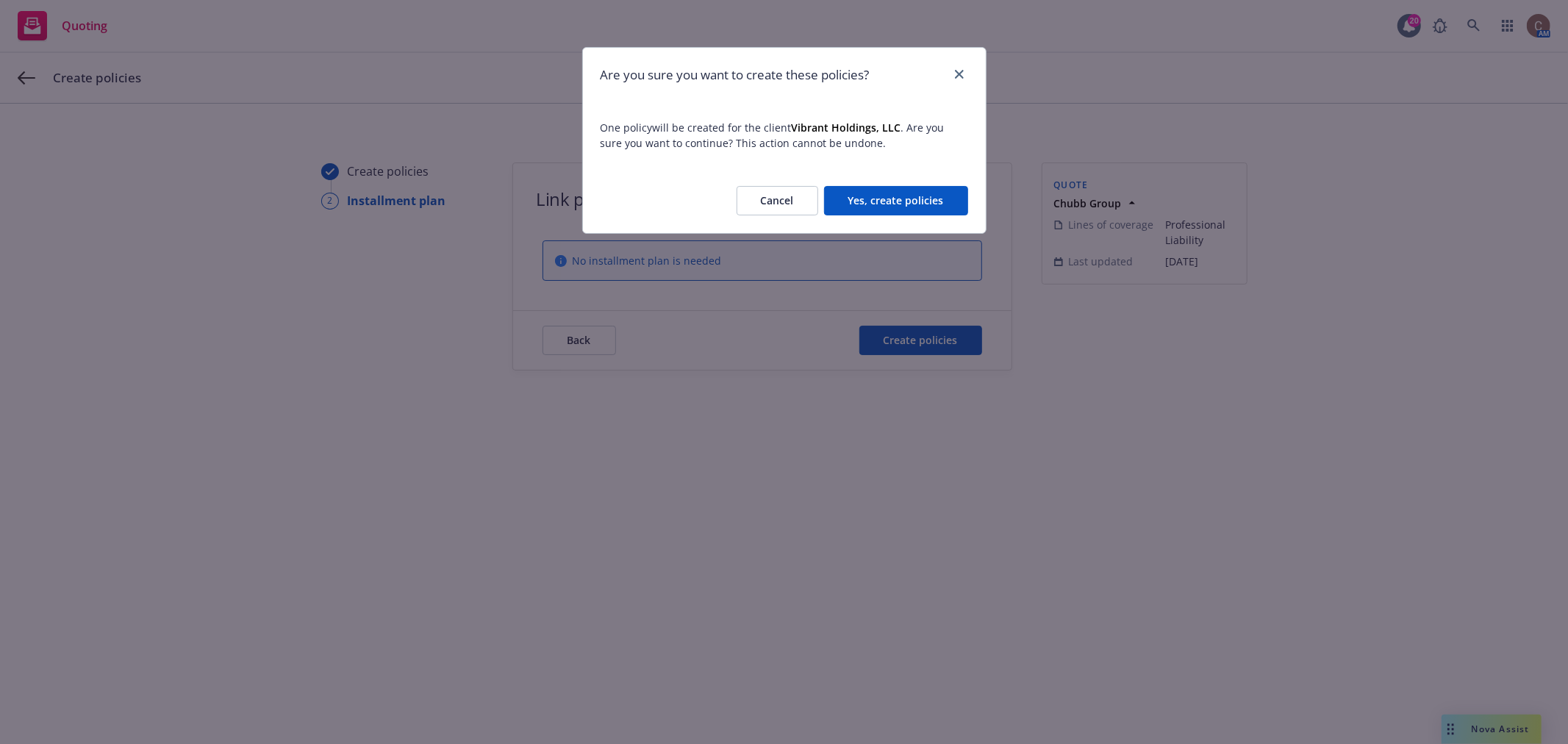
click at [888, 196] on button "Yes, create policies" at bounding box center [896, 201] width 144 height 29
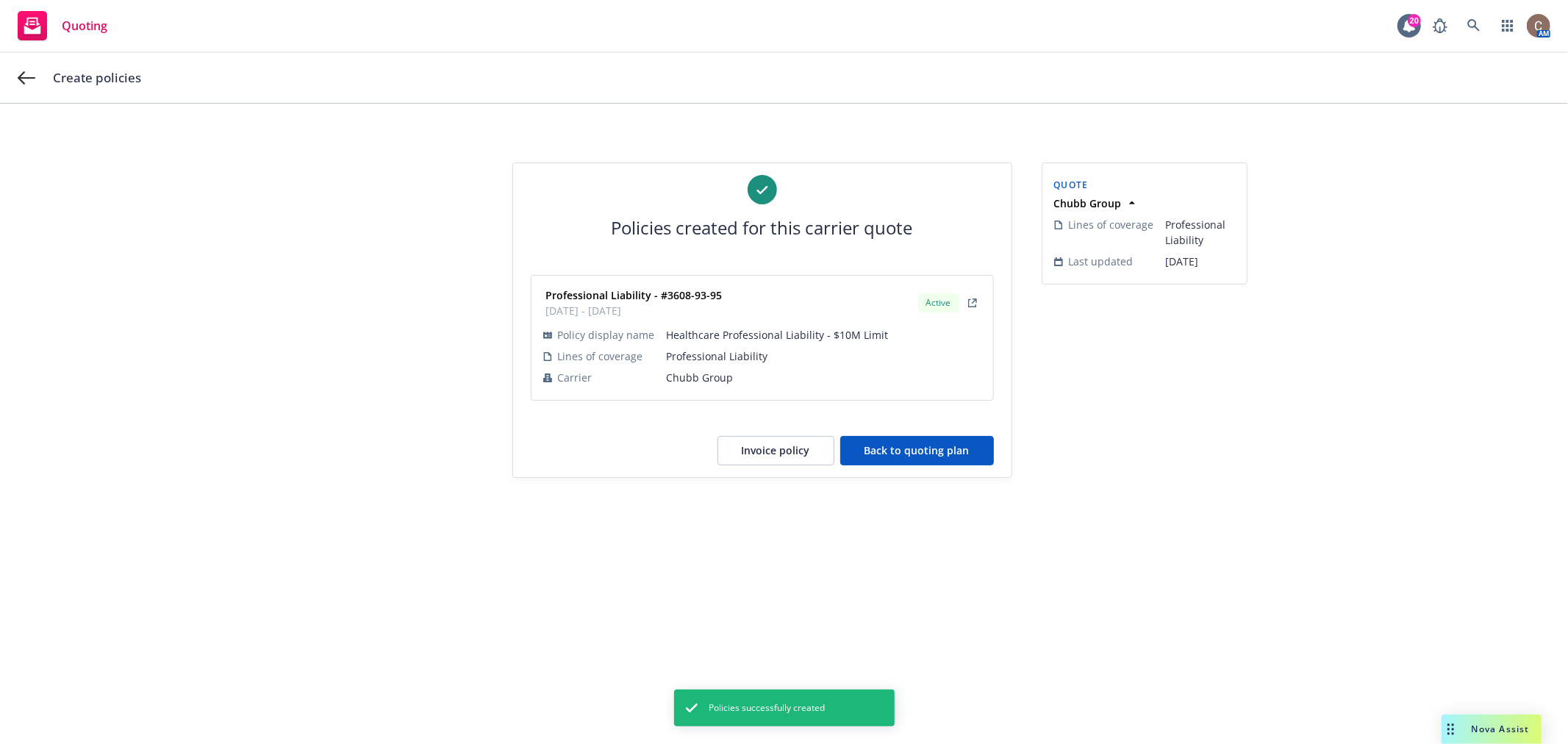
click at [893, 450] on button "Back to quoting plan" at bounding box center [917, 450] width 154 height 29
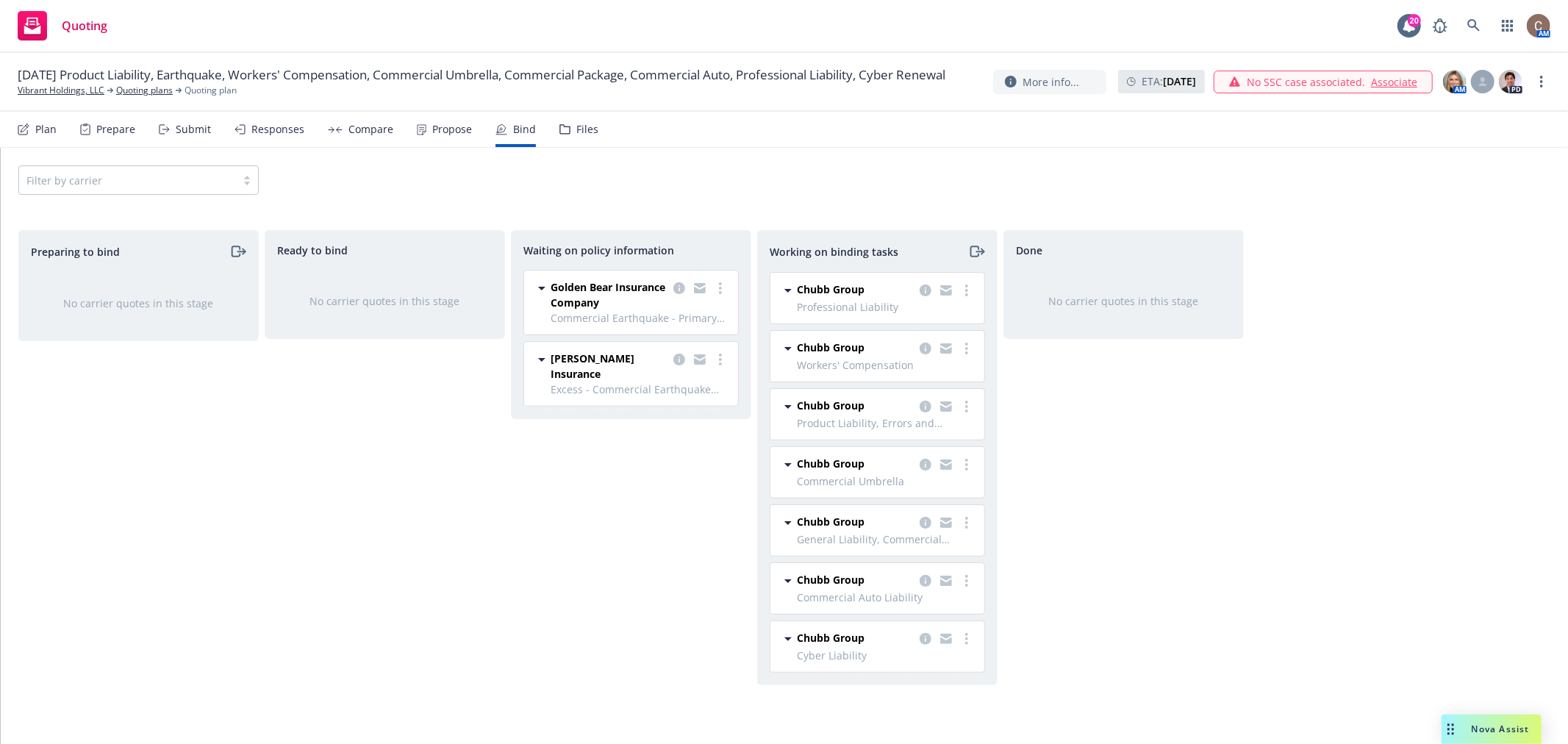
click at [281, 482] on div "Ready to bind No carrier quotes in this stage" at bounding box center [384, 471] width 240 height 483
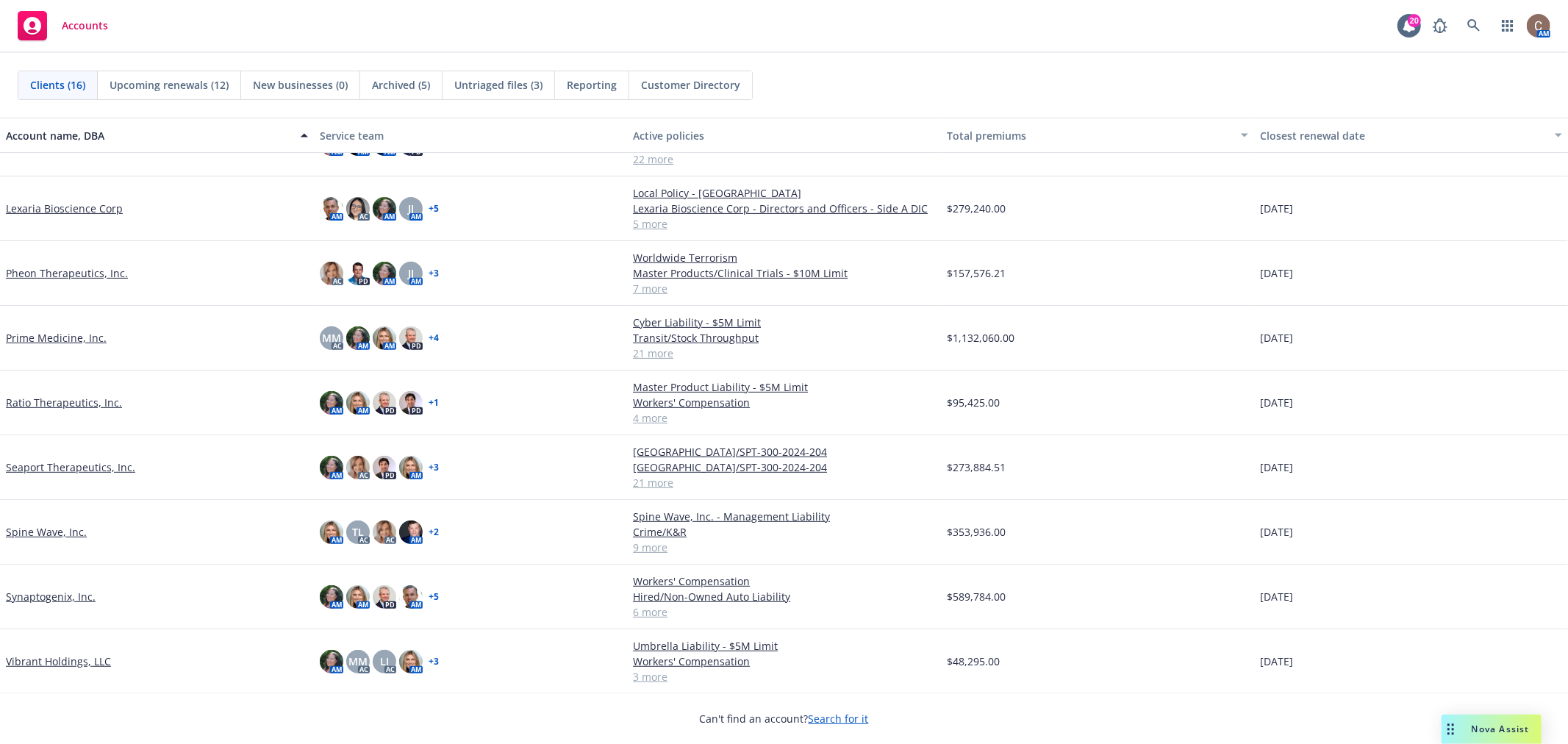
scroll to position [460, 0]
click at [76, 663] on link "Vibrant Holdings, LLC" at bounding box center [58, 659] width 105 height 15
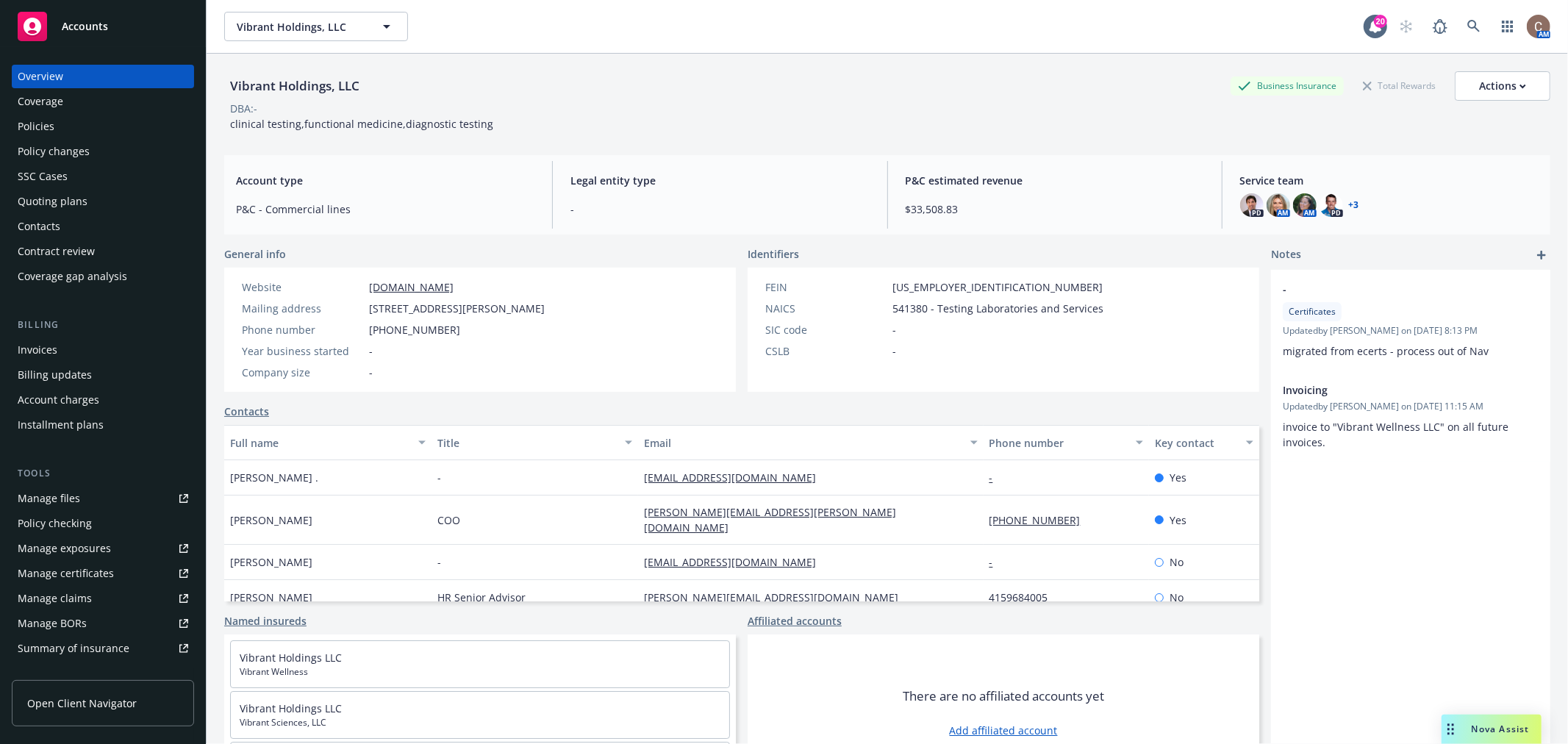
click at [71, 124] on div "Policies" at bounding box center [103, 126] width 171 height 23
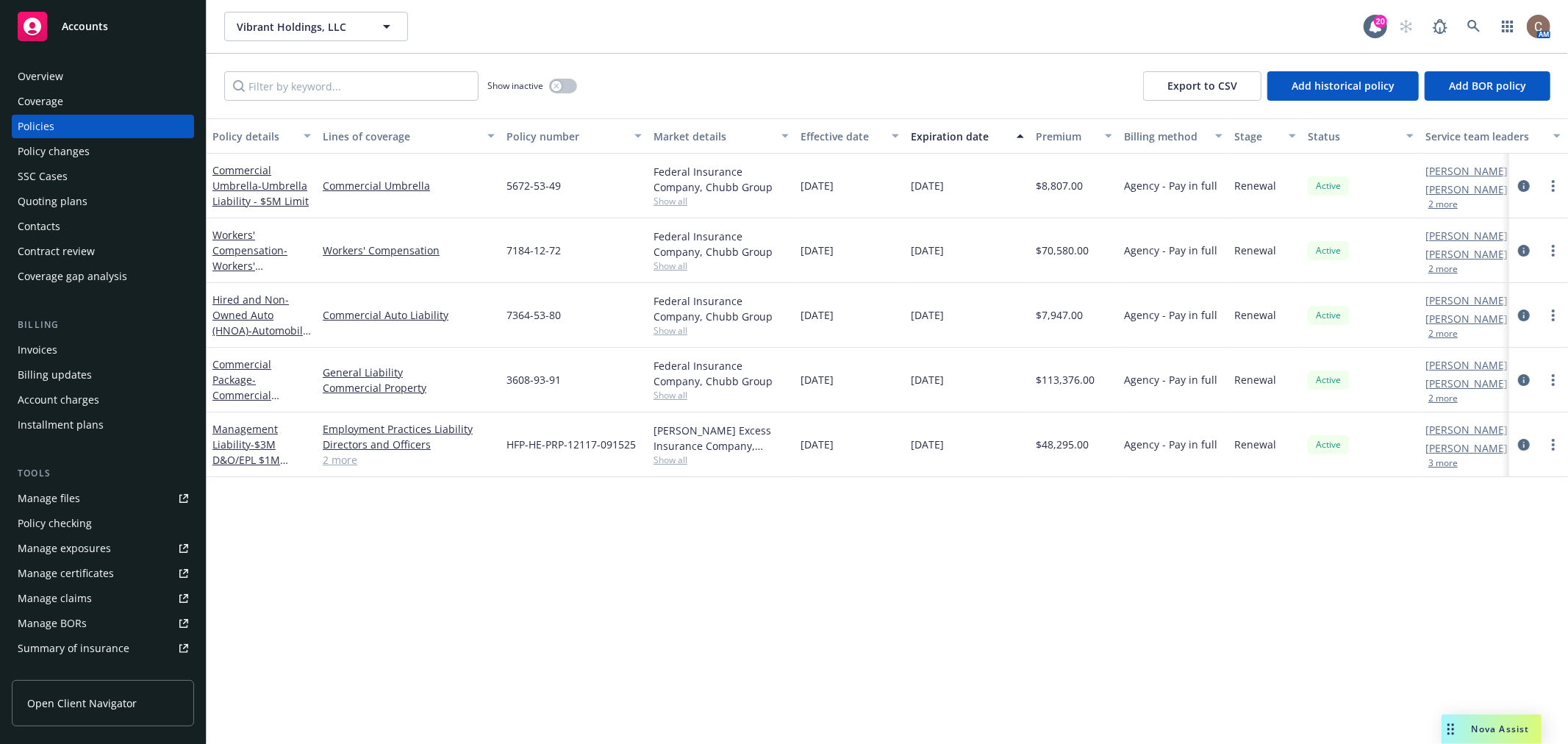
click at [251, 257] on div "Workers' Compensation - Workers' Compensation" at bounding box center [262, 250] width 99 height 46
click at [245, 252] on link "Workers' Compensation - Workers' Compensation" at bounding box center [250, 258] width 75 height 61
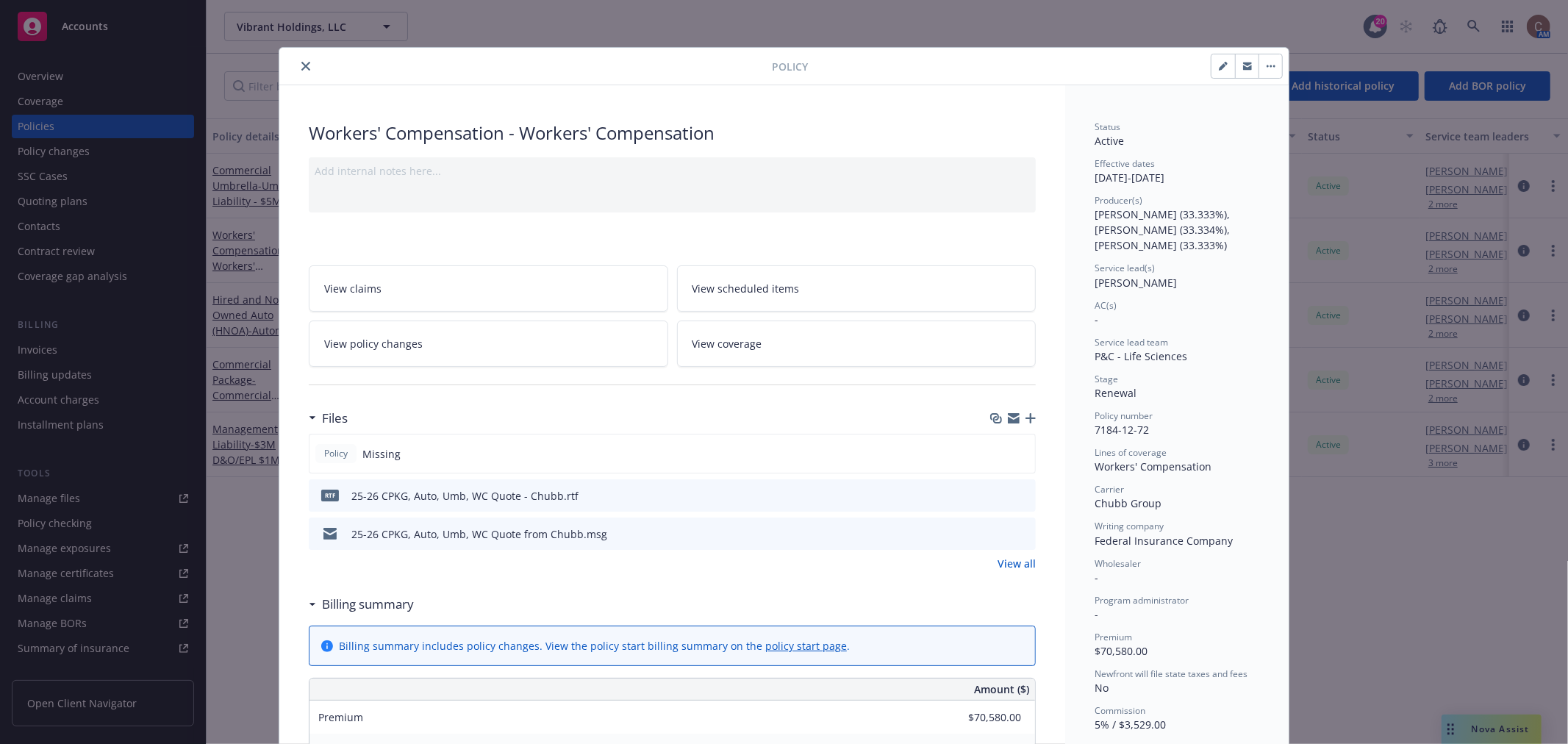
click at [1220, 77] on button "button" at bounding box center [1223, 66] width 23 height 23
select select "RENEWAL"
select select "12"
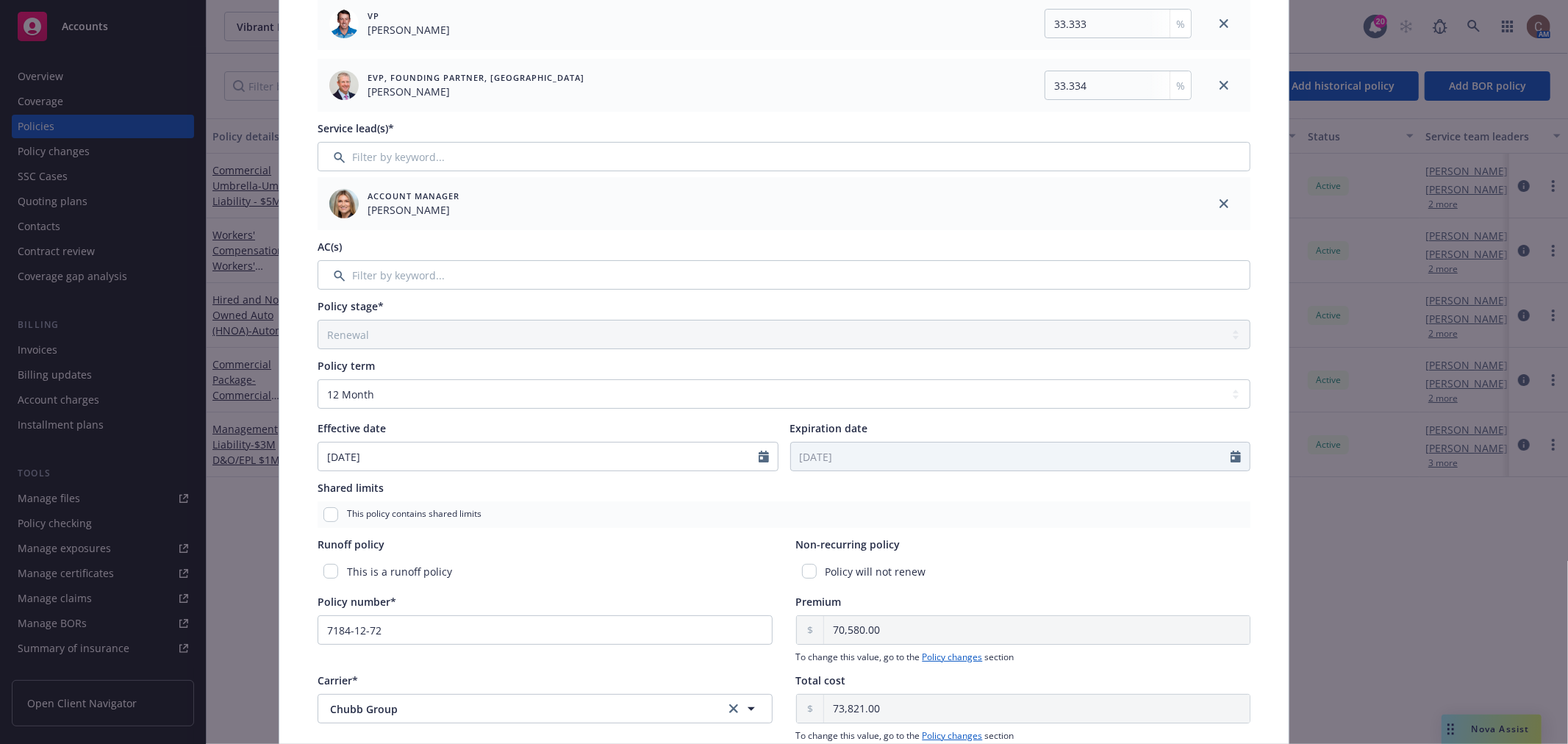
scroll to position [490, 0]
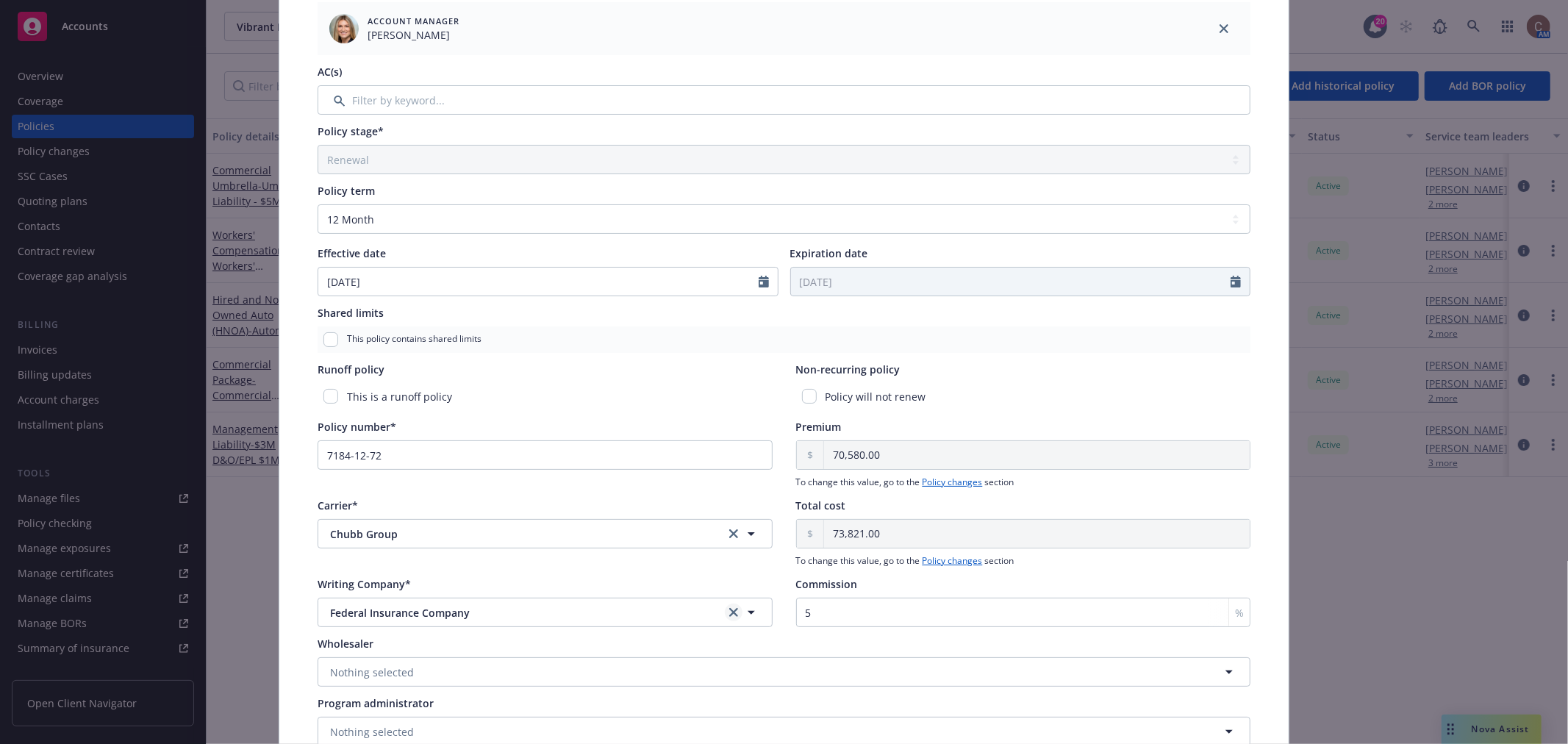
click at [725, 615] on link "clear selection" at bounding box center [733, 612] width 18 height 18
click at [721, 611] on button "Nothing selected" at bounding box center [545, 612] width 455 height 29
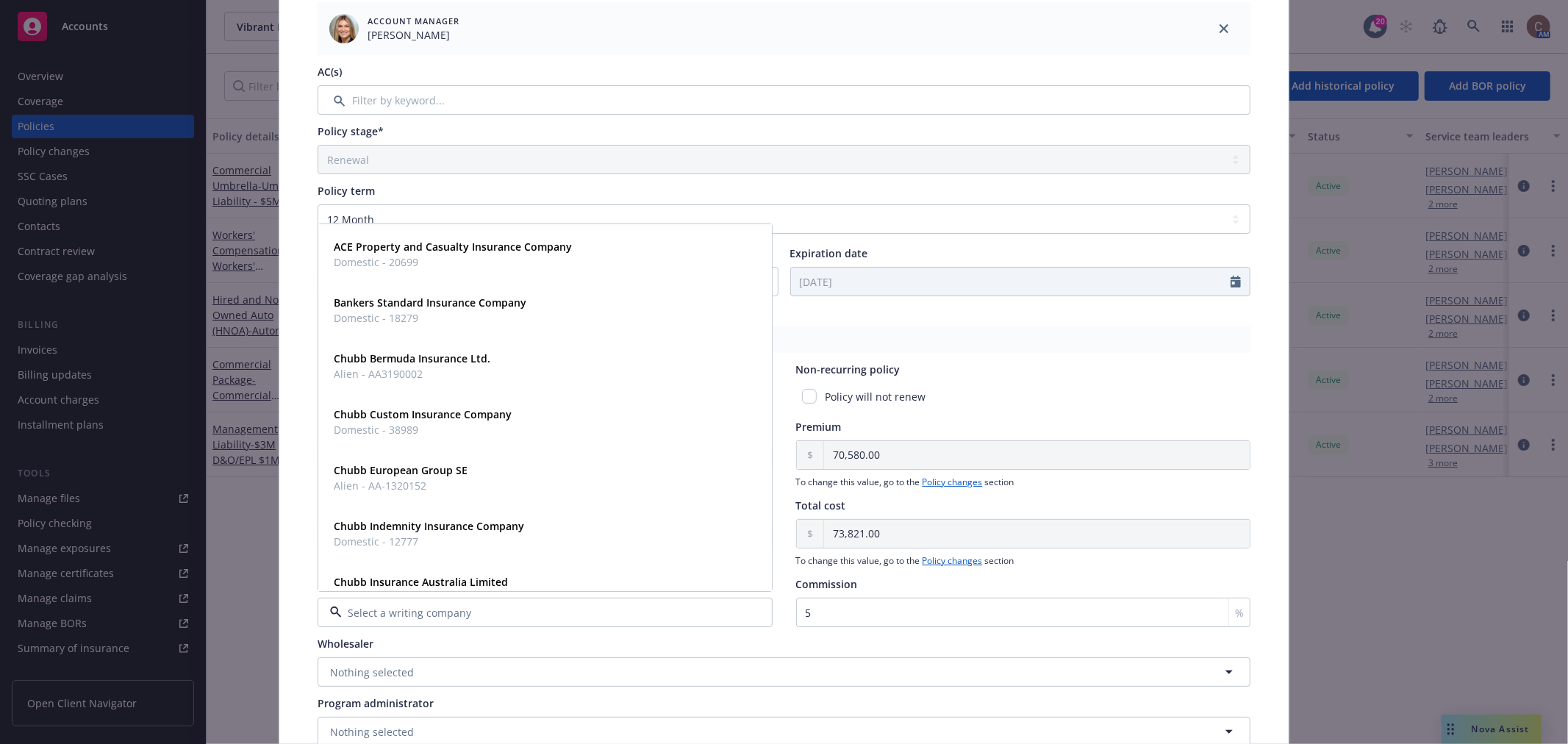
scroll to position [245, 0]
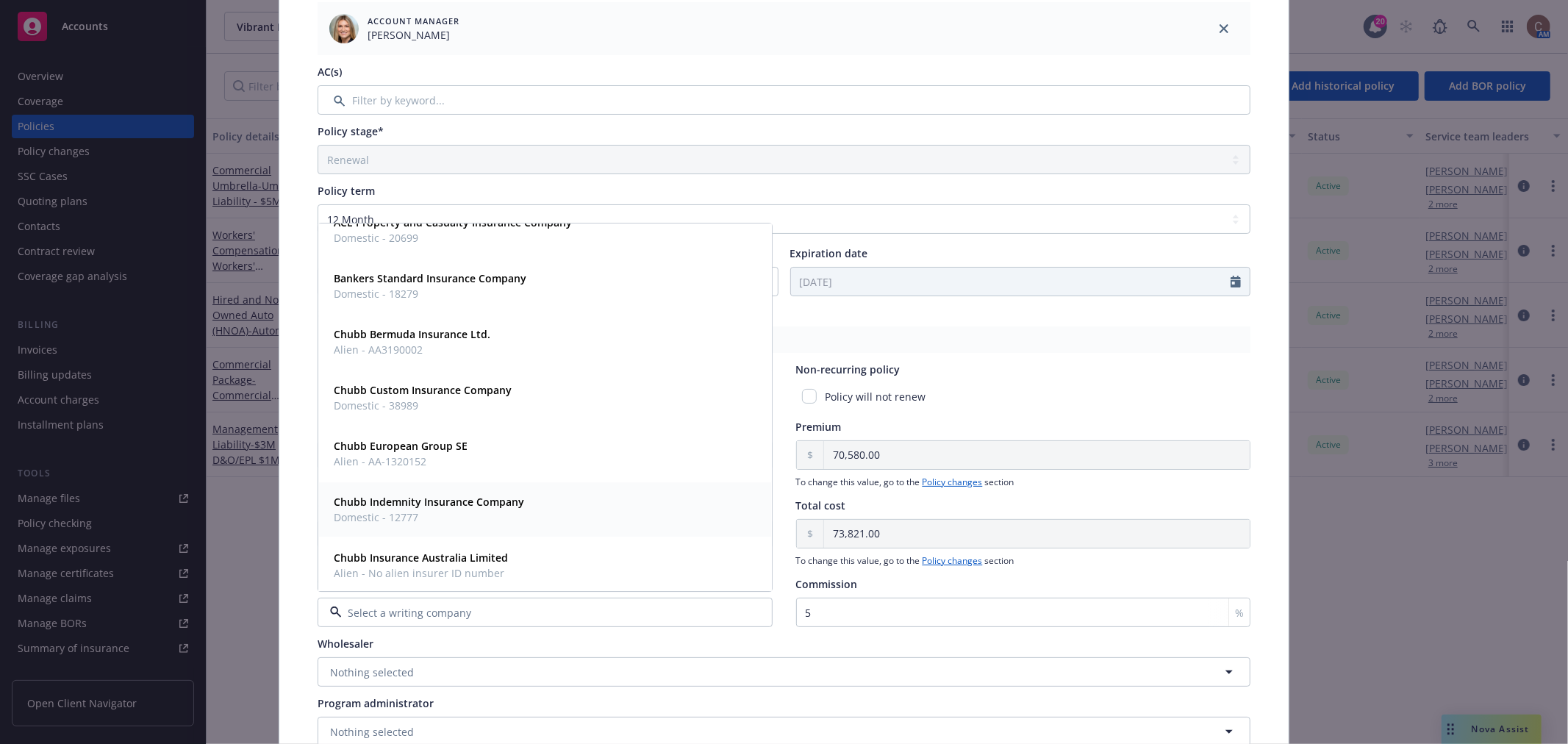
click at [500, 513] on span "Domestic - 12777" at bounding box center [429, 517] width 190 height 15
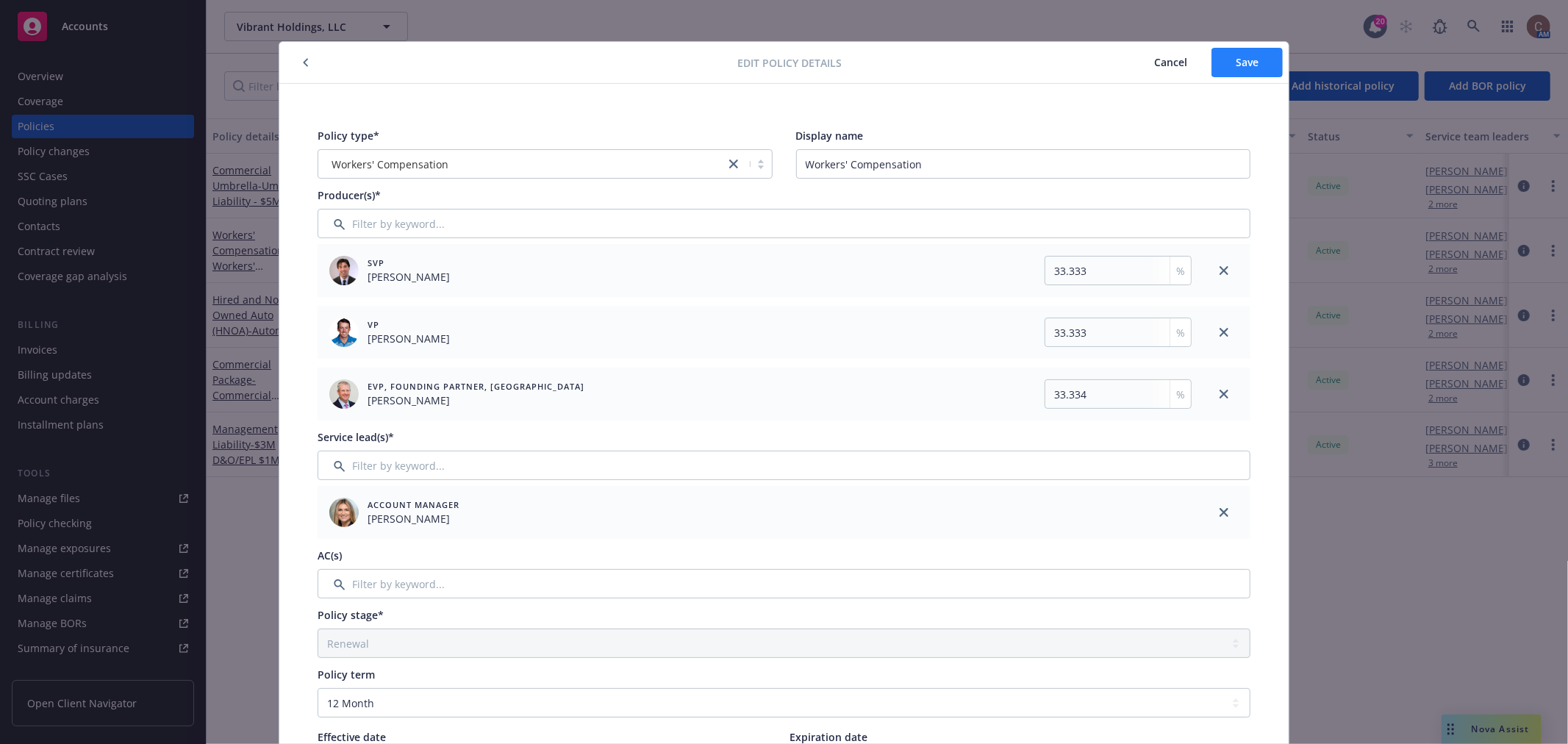
scroll to position [0, 0]
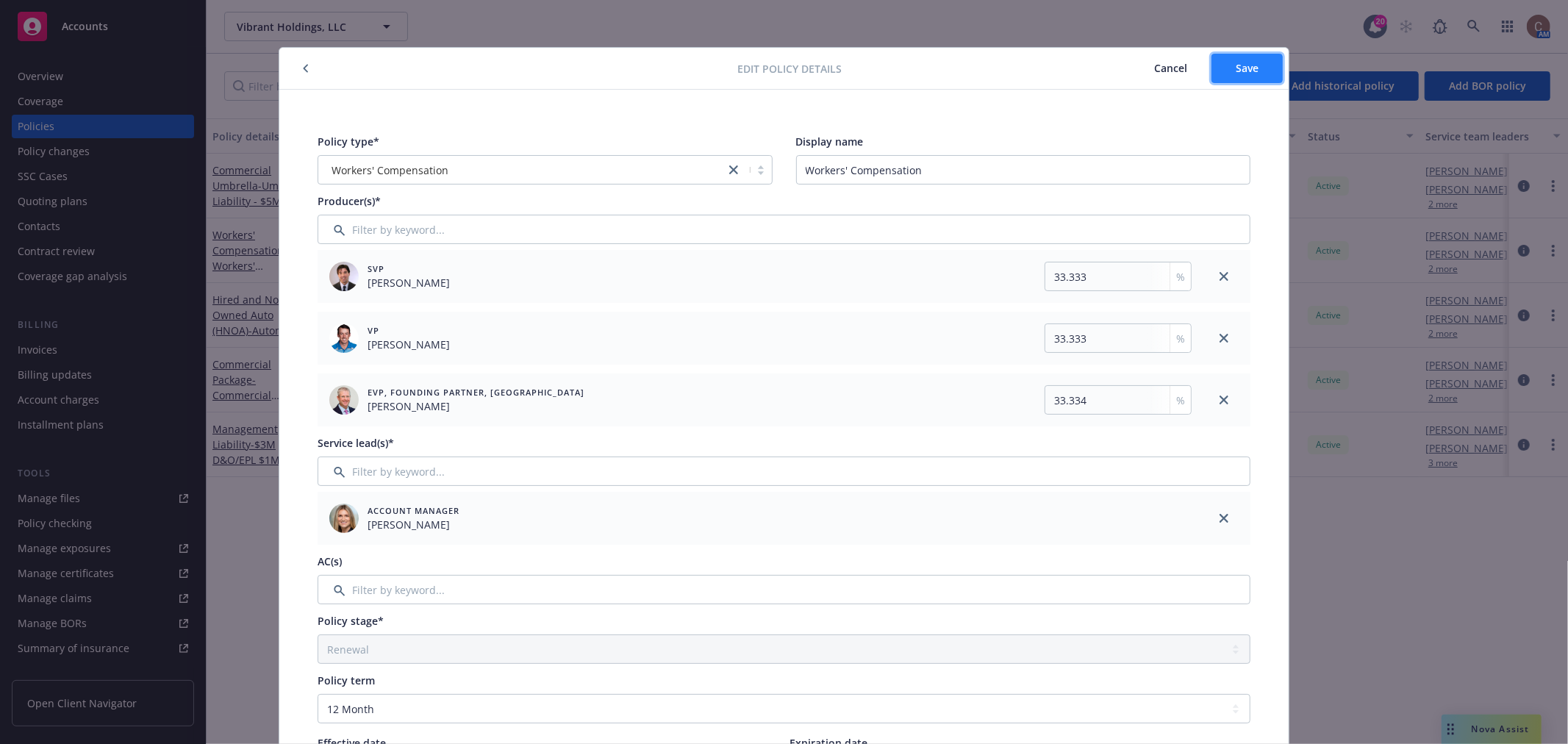
click at [1223, 71] on button "Save" at bounding box center [1247, 68] width 71 height 29
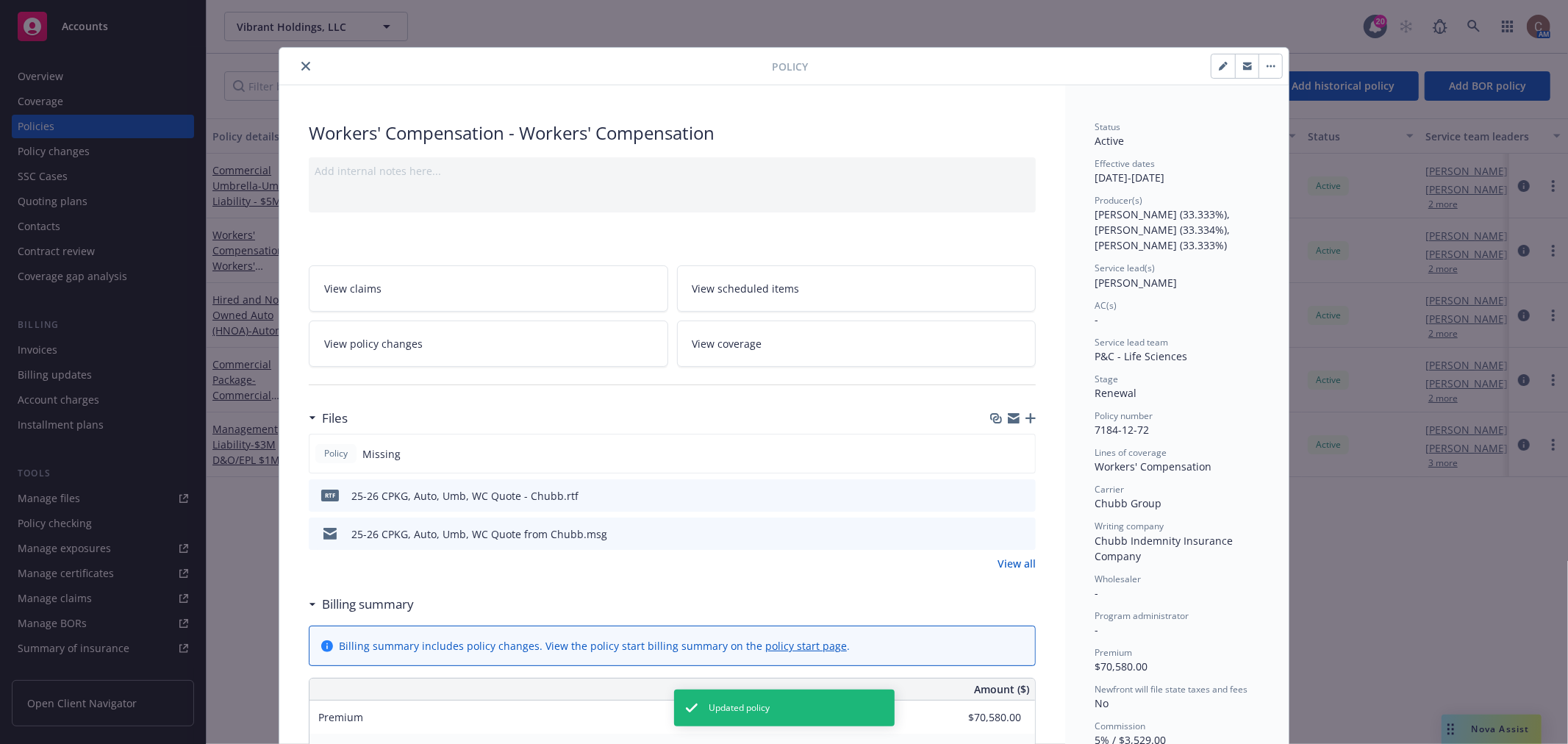
click at [297, 60] on button "close" at bounding box center [306, 66] width 18 height 18
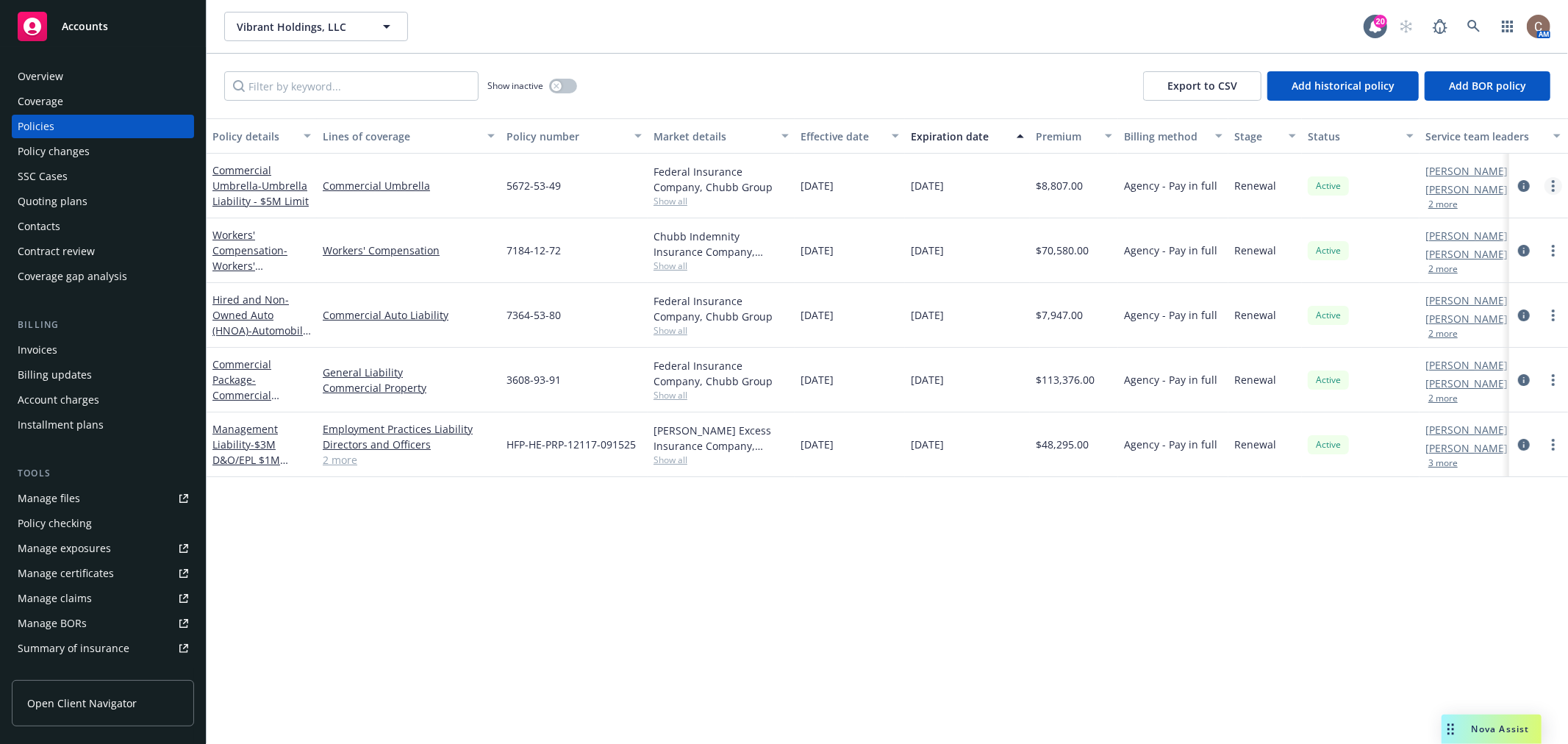
click at [1551, 182] on link "more" at bounding box center [1553, 186] width 18 height 18
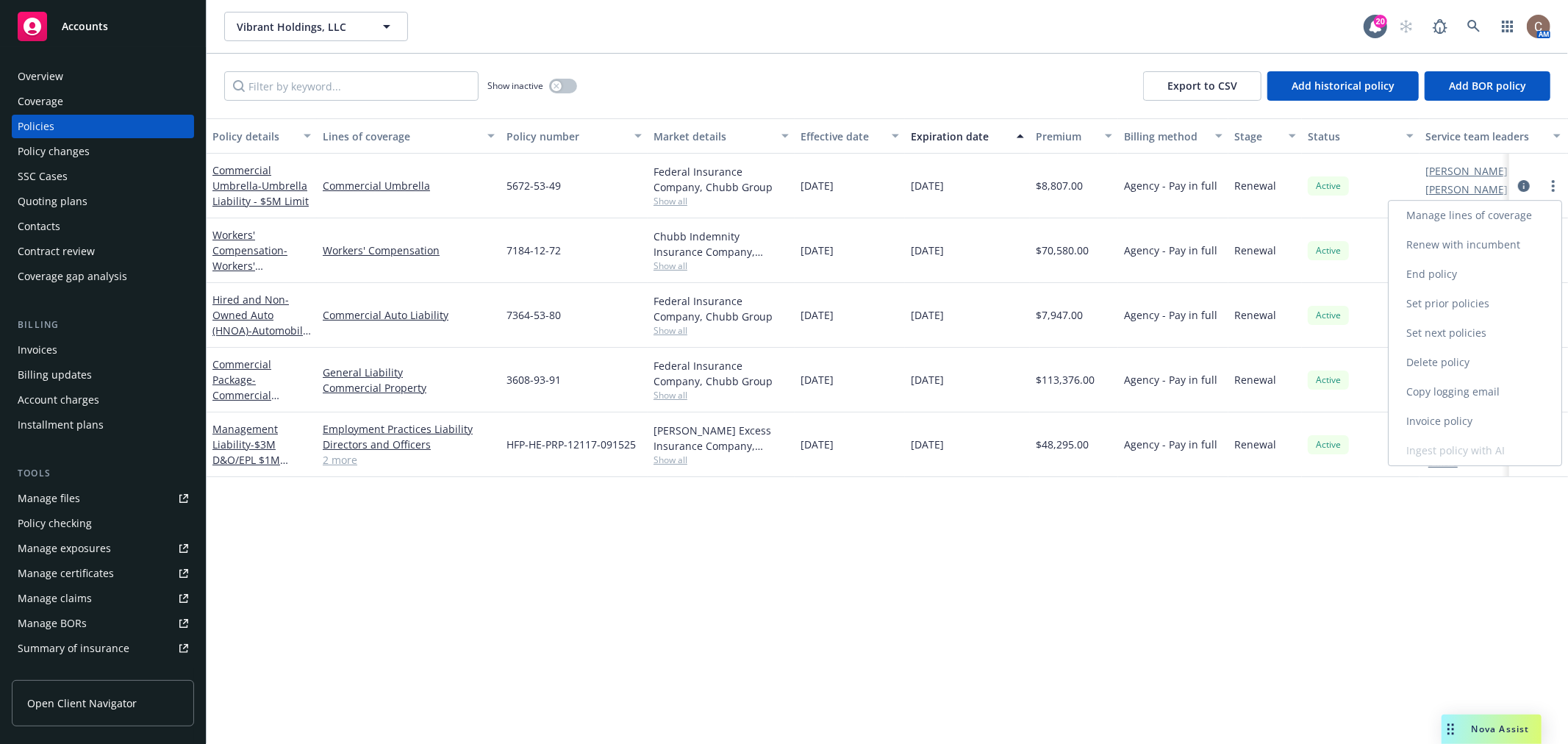
click at [1468, 218] on link "Manage lines of coverage" at bounding box center [1475, 215] width 173 height 29
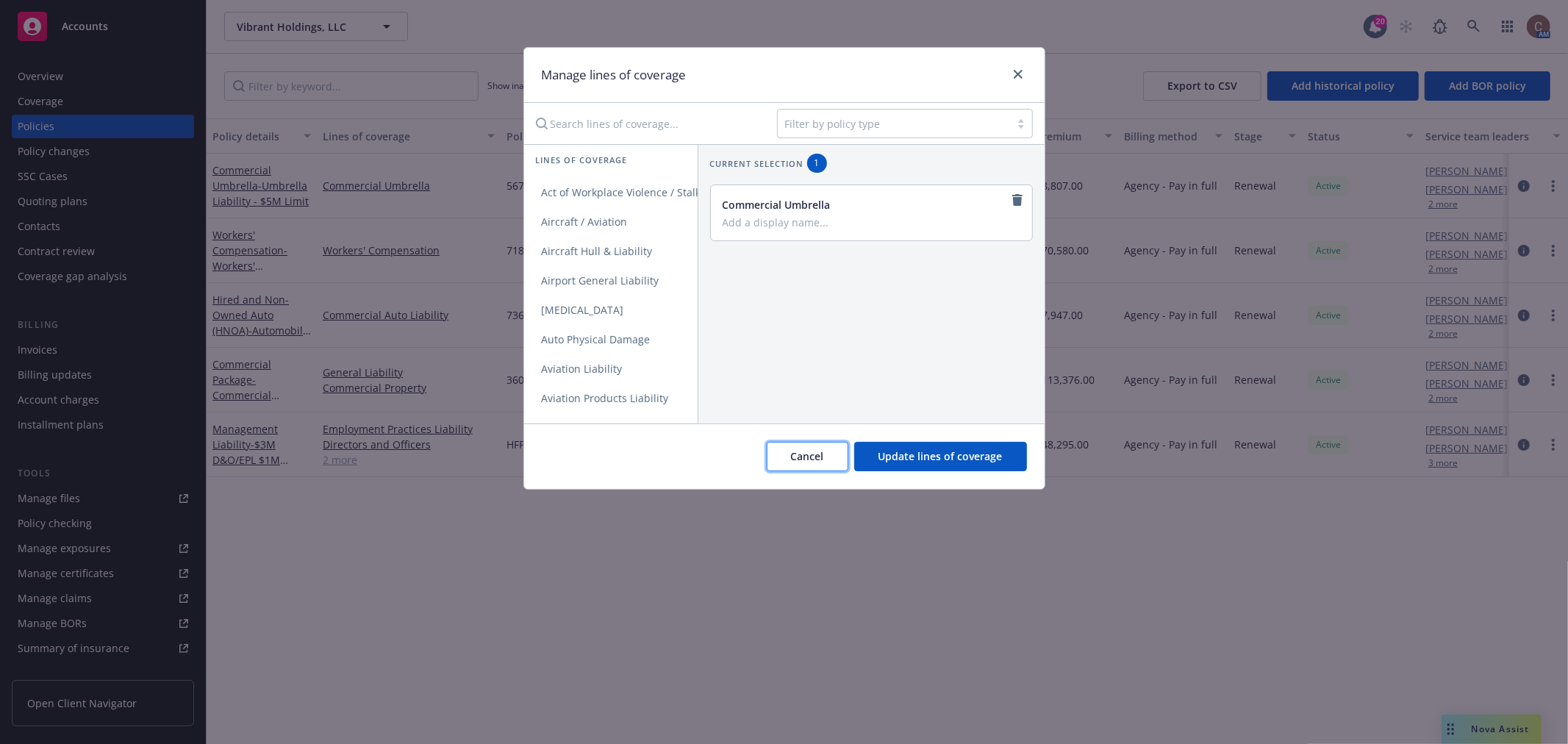
click at [794, 462] on span "Cancel" at bounding box center [807, 456] width 33 height 14
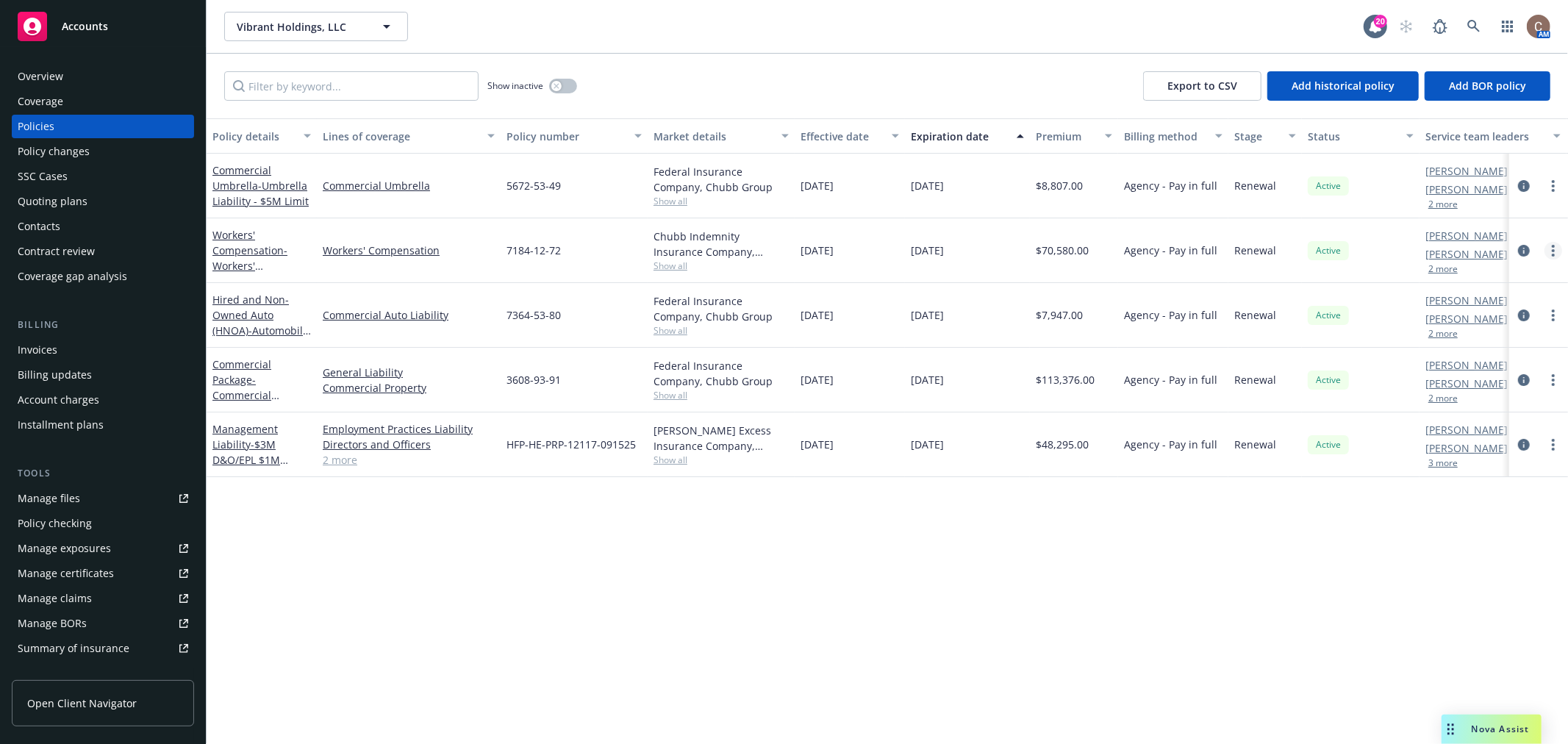
click at [1547, 252] on link "more" at bounding box center [1553, 251] width 18 height 18
click at [1478, 283] on link "Manage lines of coverage" at bounding box center [1475, 281] width 173 height 29
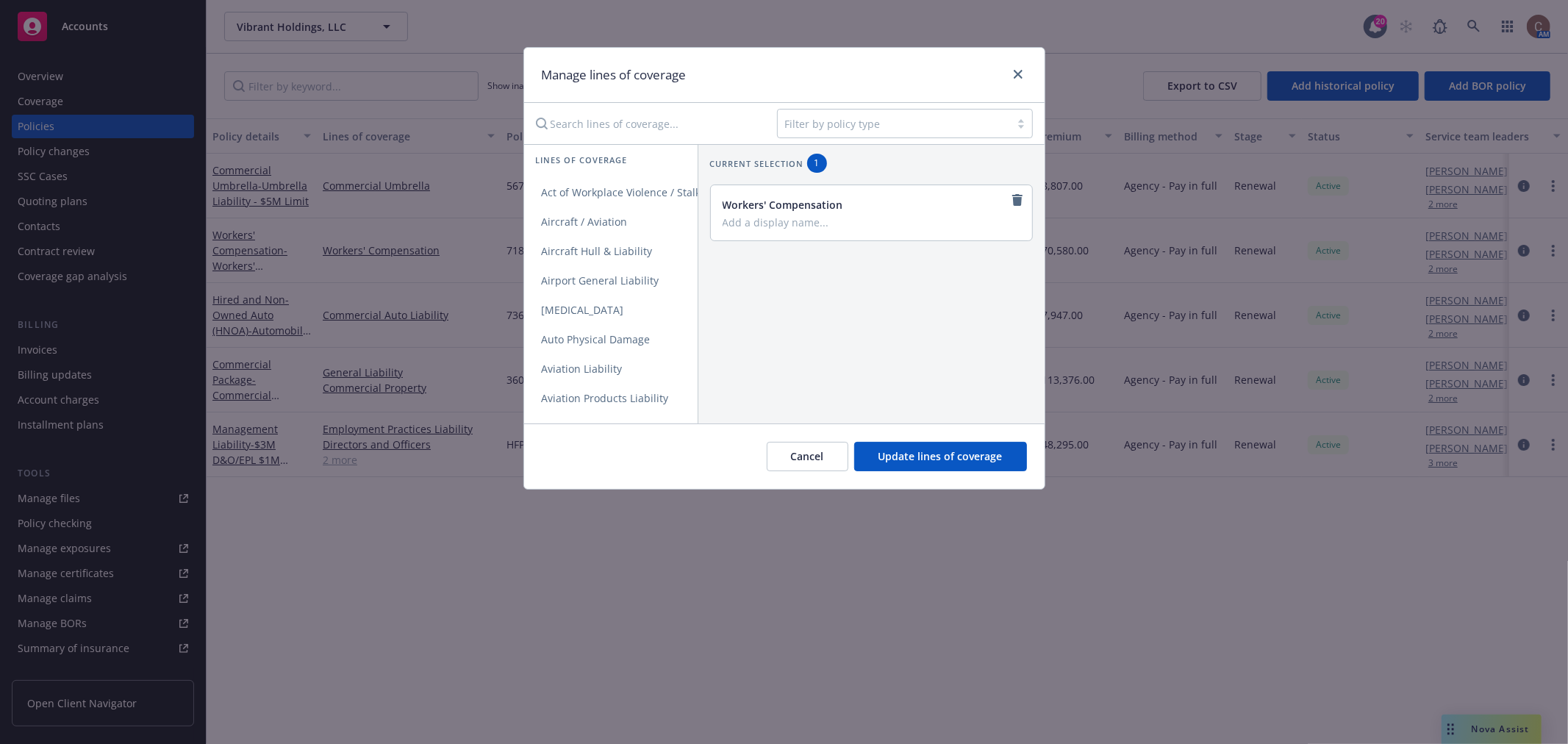
click at [578, 130] on input "Search lines of coverage..." at bounding box center [646, 124] width 239 height 29
type input "empl"
click at [621, 195] on span "Employers Liability" at bounding box center [588, 192] width 128 height 14
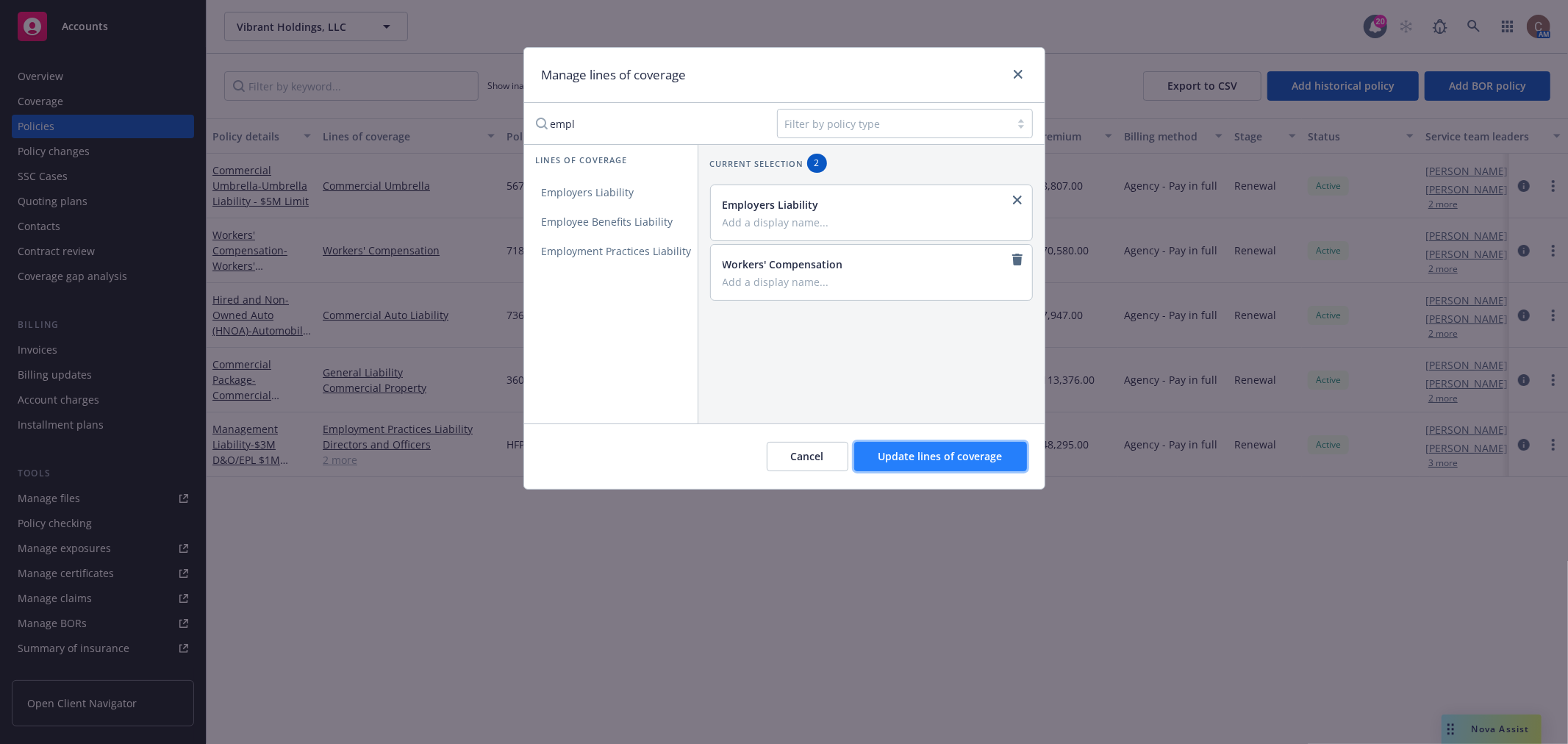
click at [987, 453] on span "Update lines of coverage" at bounding box center [940, 456] width 125 height 14
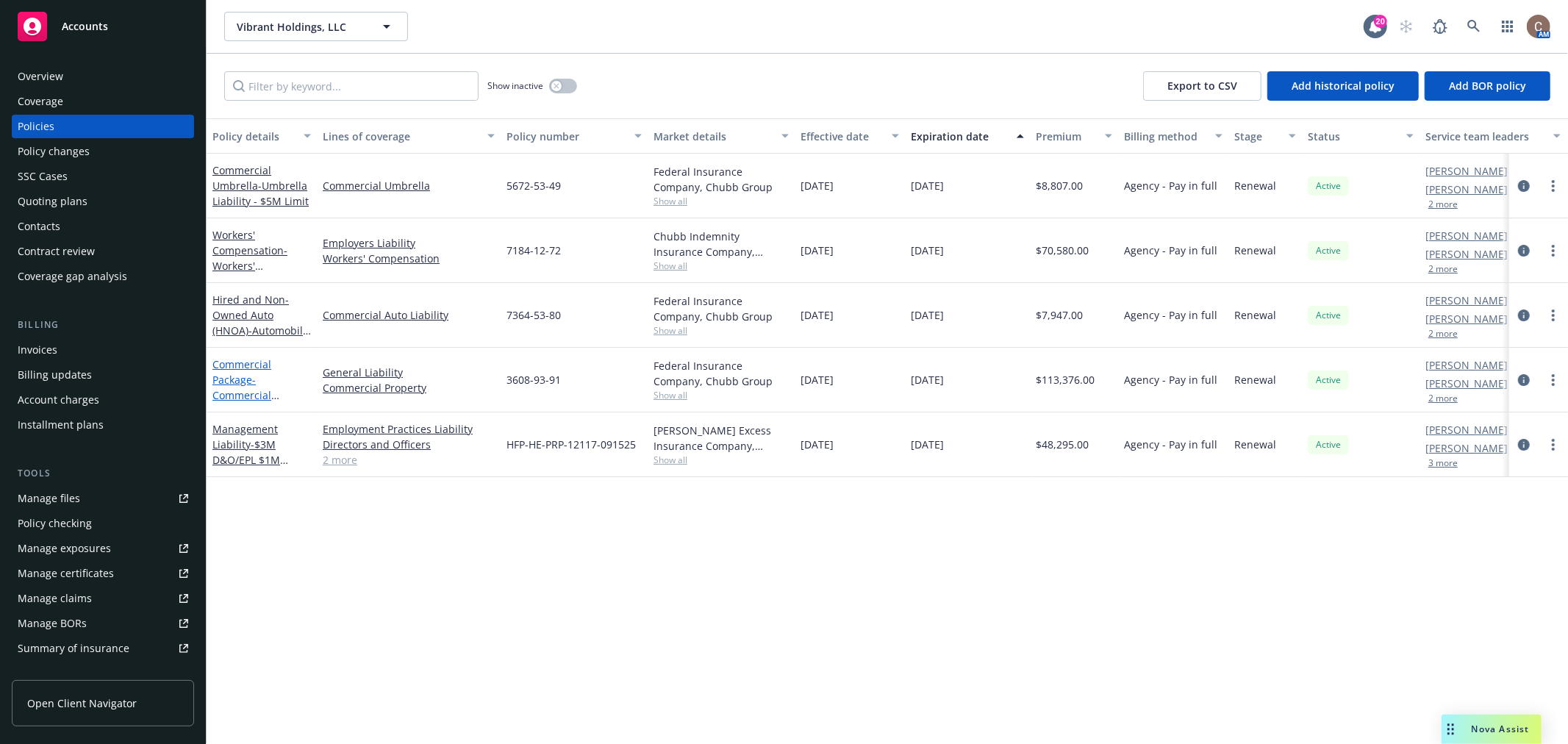
click at [237, 377] on link "Commercial Package - Commercial Package" at bounding box center [242, 387] width 59 height 61
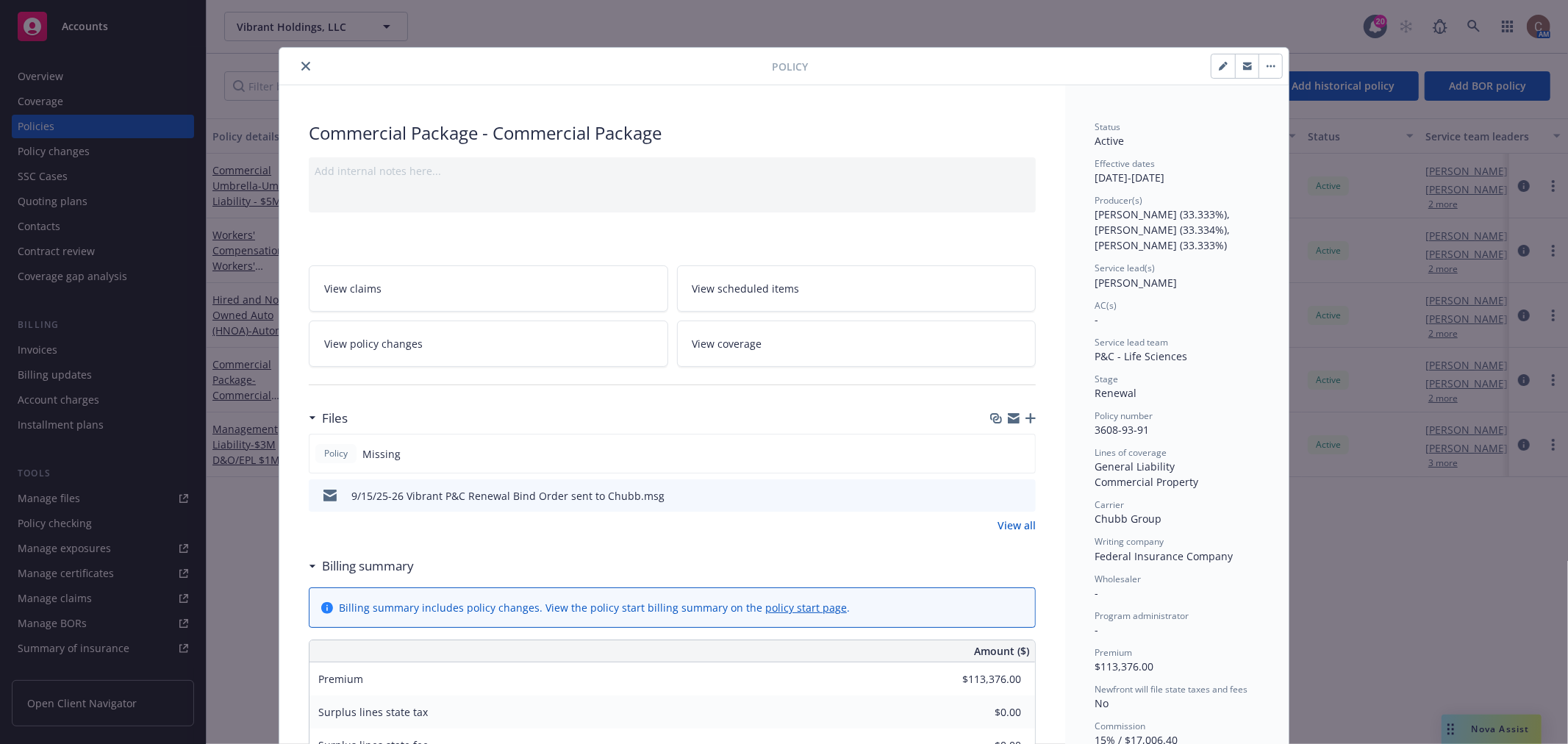
click at [1267, 70] on button "button" at bounding box center [1270, 66] width 23 height 23
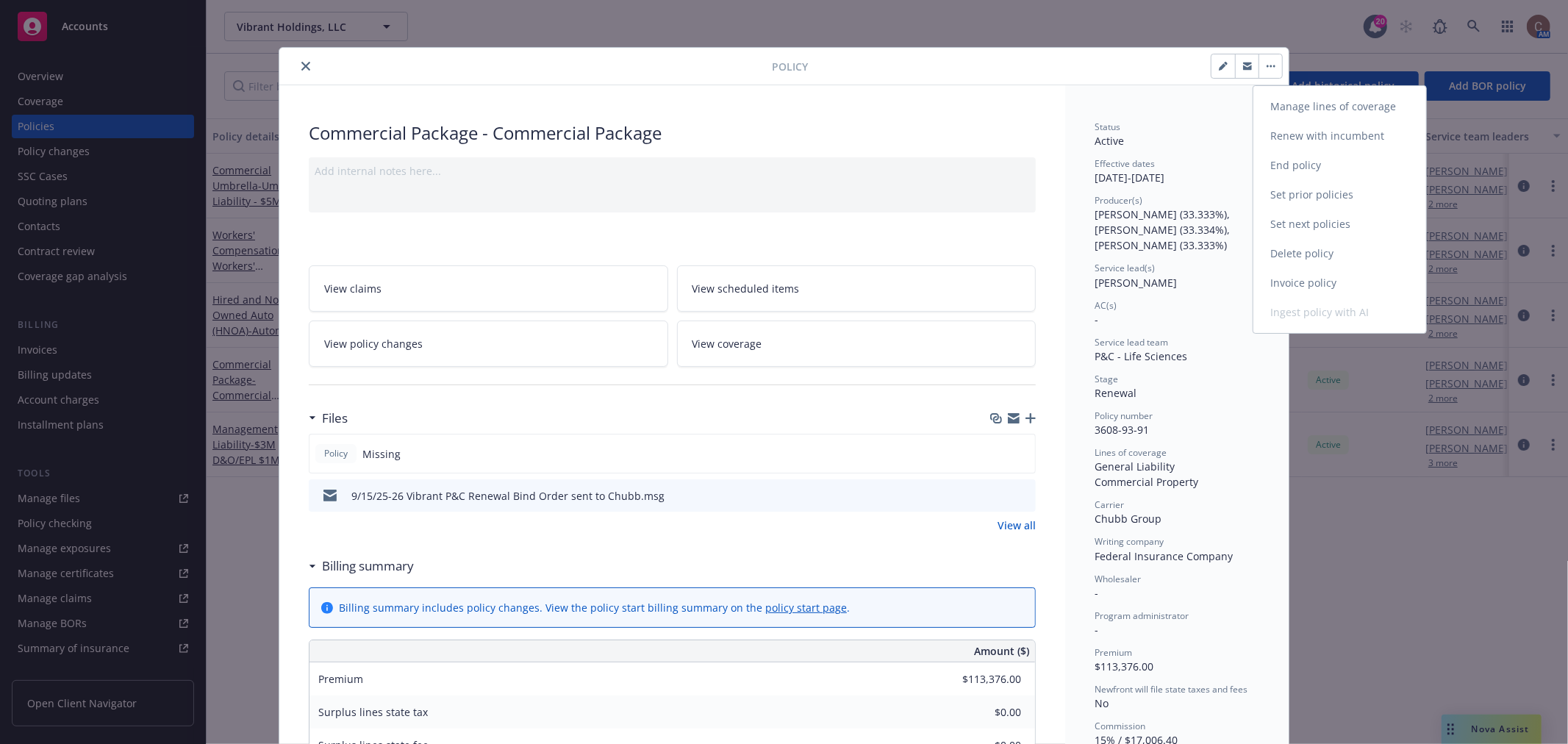
click at [1312, 111] on link "Manage lines of coverage" at bounding box center [1340, 107] width 173 height 29
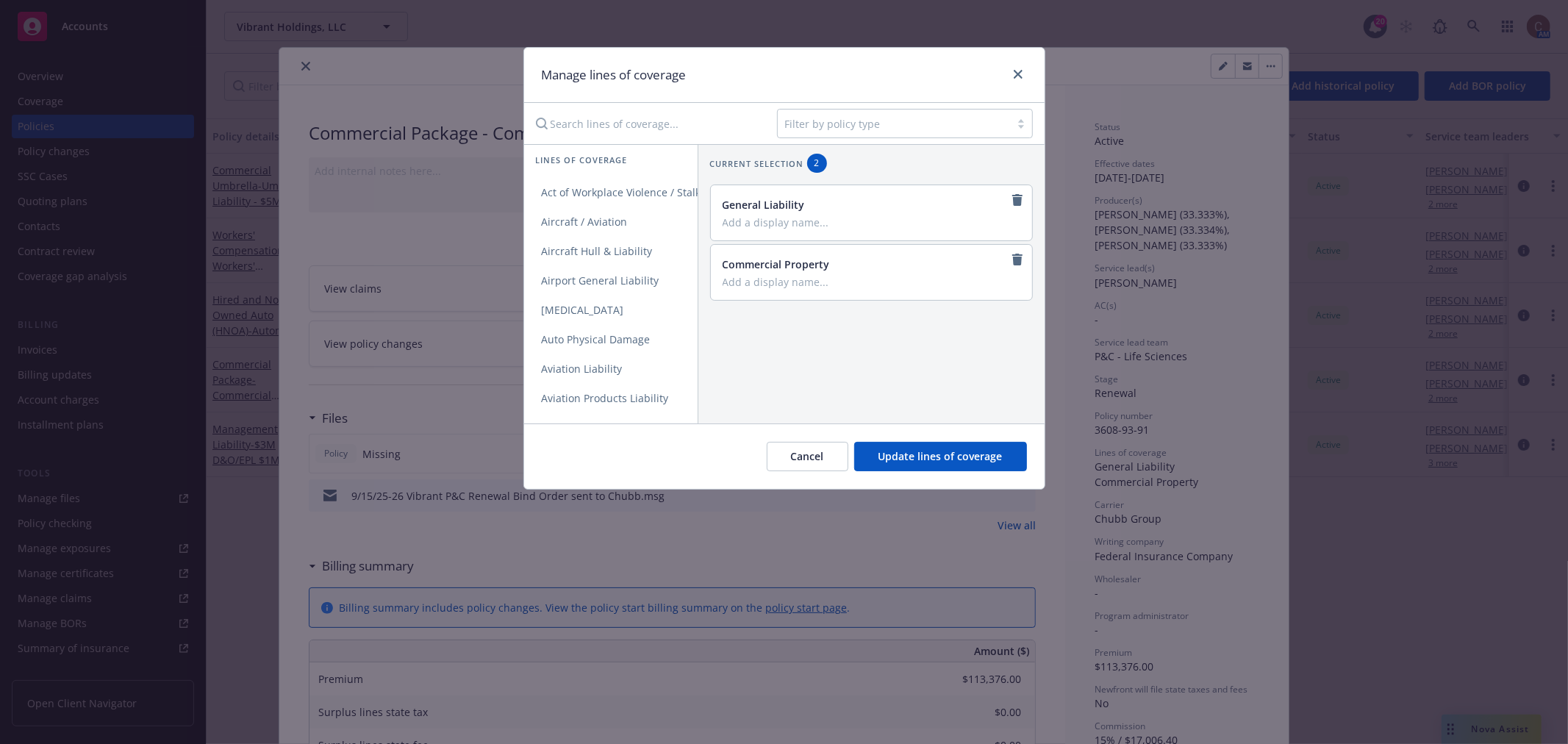
click at [636, 125] on input "Search lines of coverage..." at bounding box center [646, 124] width 239 height 29
type input "emplo"
click at [644, 221] on span "Employee Benefits Liability" at bounding box center [607, 221] width 167 height 14
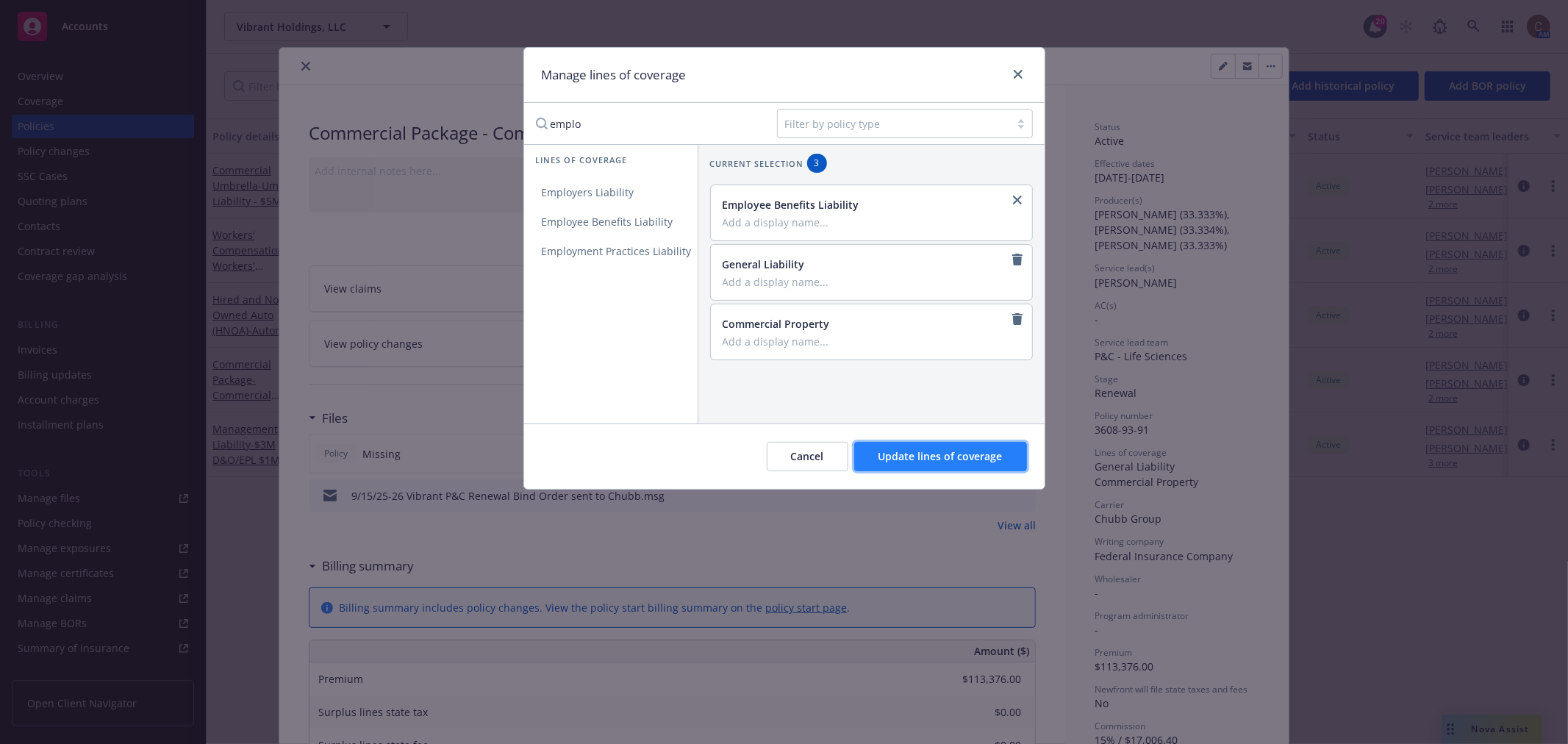
click at [898, 453] on span "Update lines of coverage" at bounding box center [940, 456] width 125 height 14
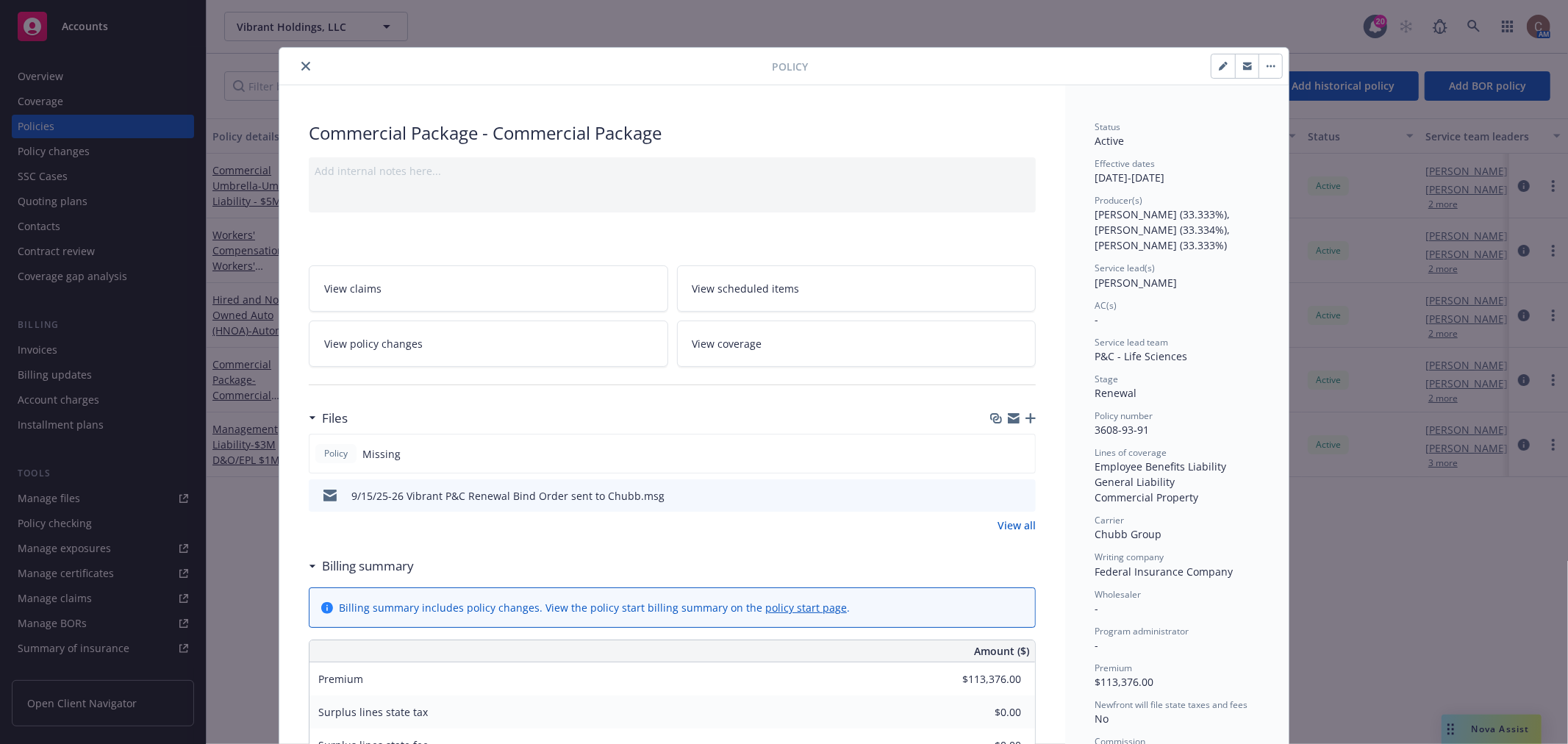
click at [297, 63] on button "close" at bounding box center [306, 66] width 18 height 18
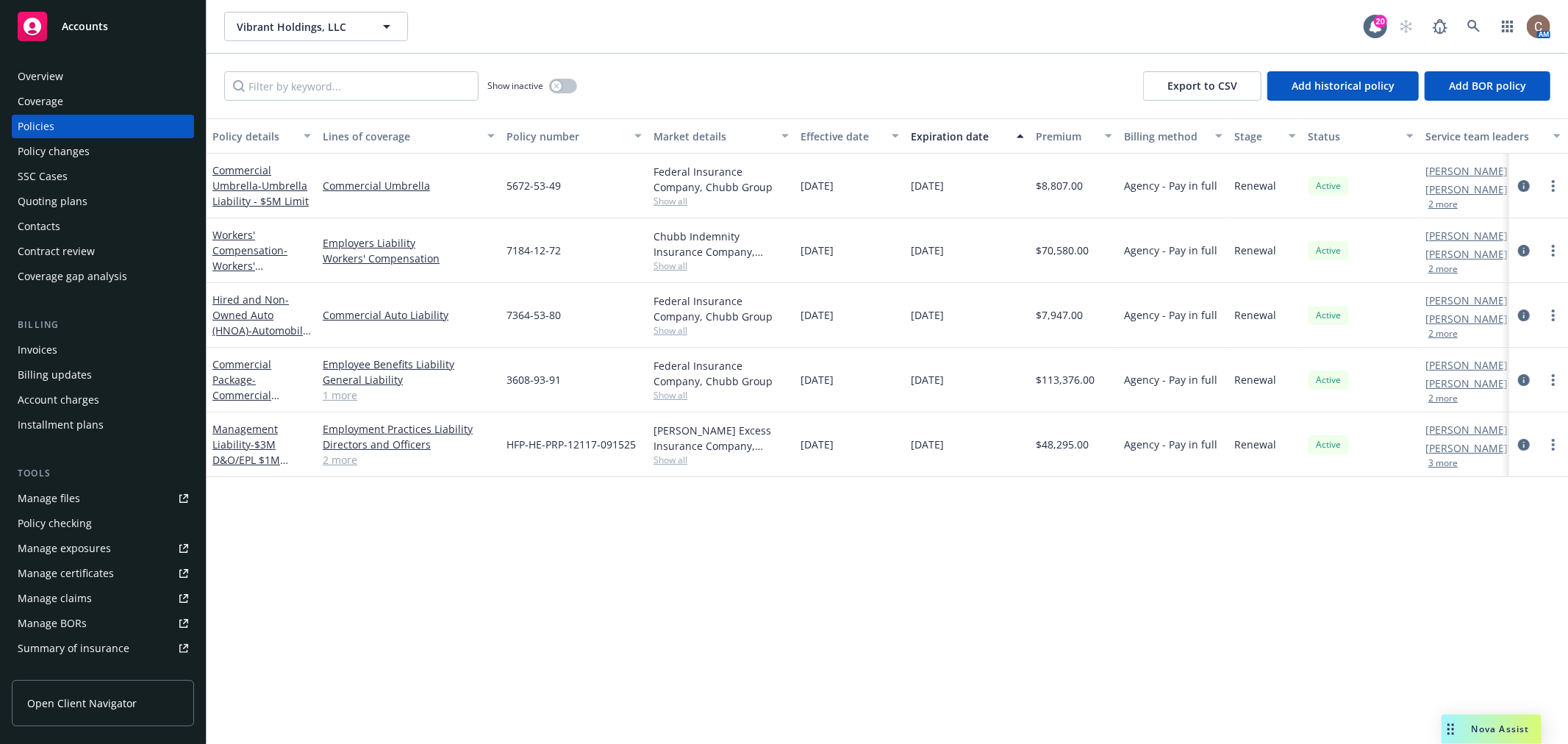
click at [560, 616] on div "Policy details Lines of coverage Policy number Market details Effective date Ex…" at bounding box center [887, 431] width 1362 height 626
click at [116, 70] on div "Overview" at bounding box center [103, 76] width 171 height 23
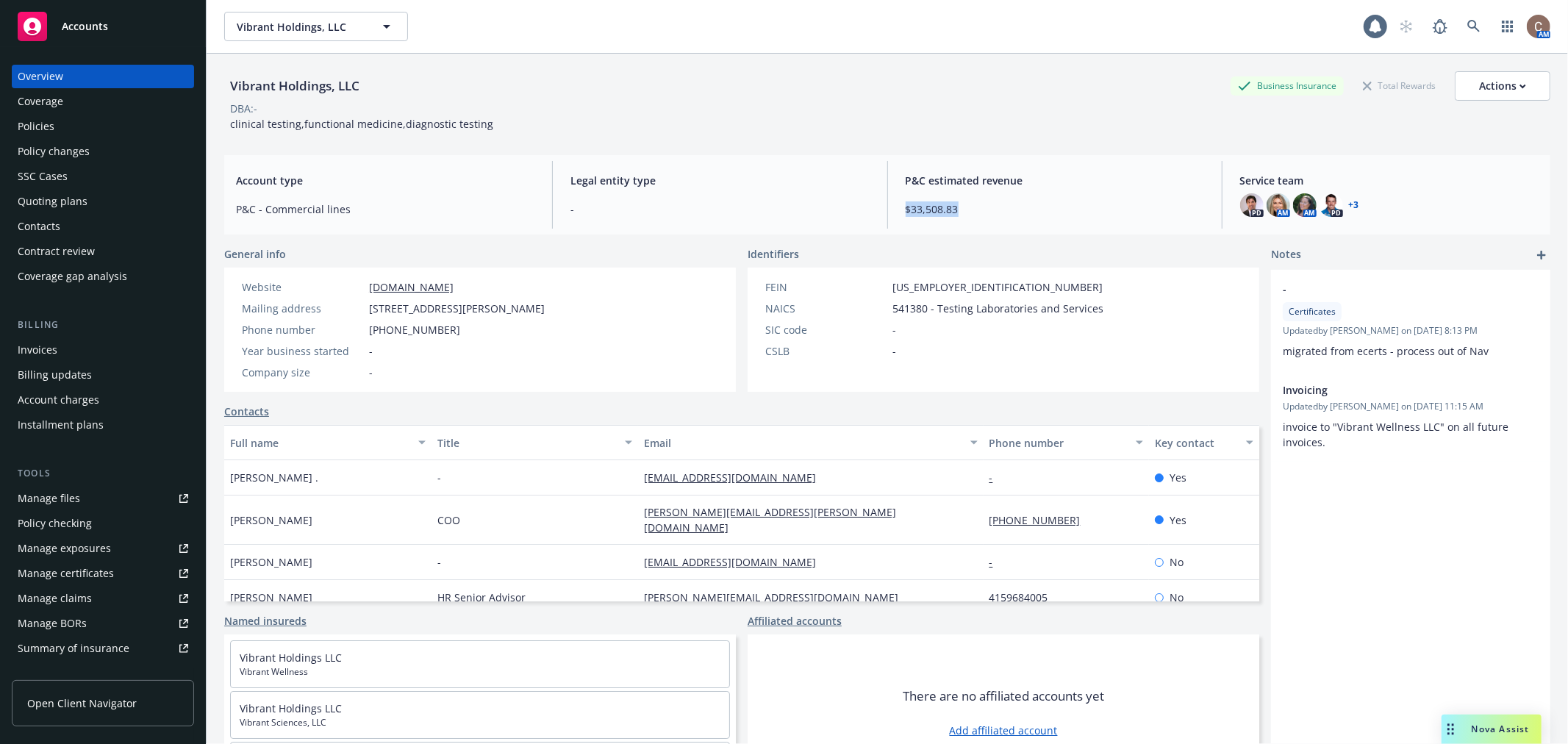
drag, startPoint x: 957, startPoint y: 211, endPoint x: 897, endPoint y: 211, distance: 60.0
click at [897, 211] on div "P&C estimated revenue $33,508.83" at bounding box center [1055, 195] width 322 height 68
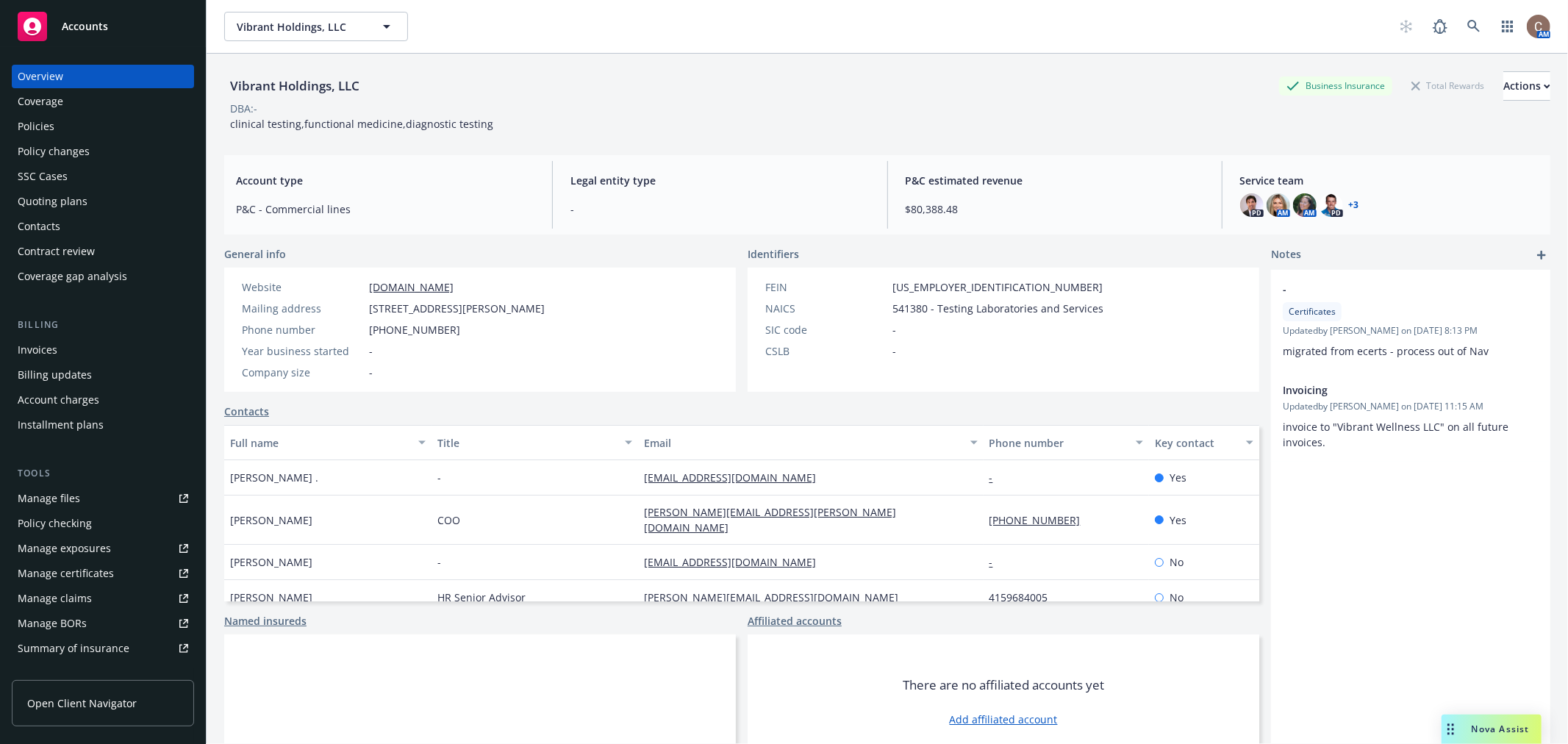
click at [41, 124] on div "Policies" at bounding box center [36, 126] width 36 height 23
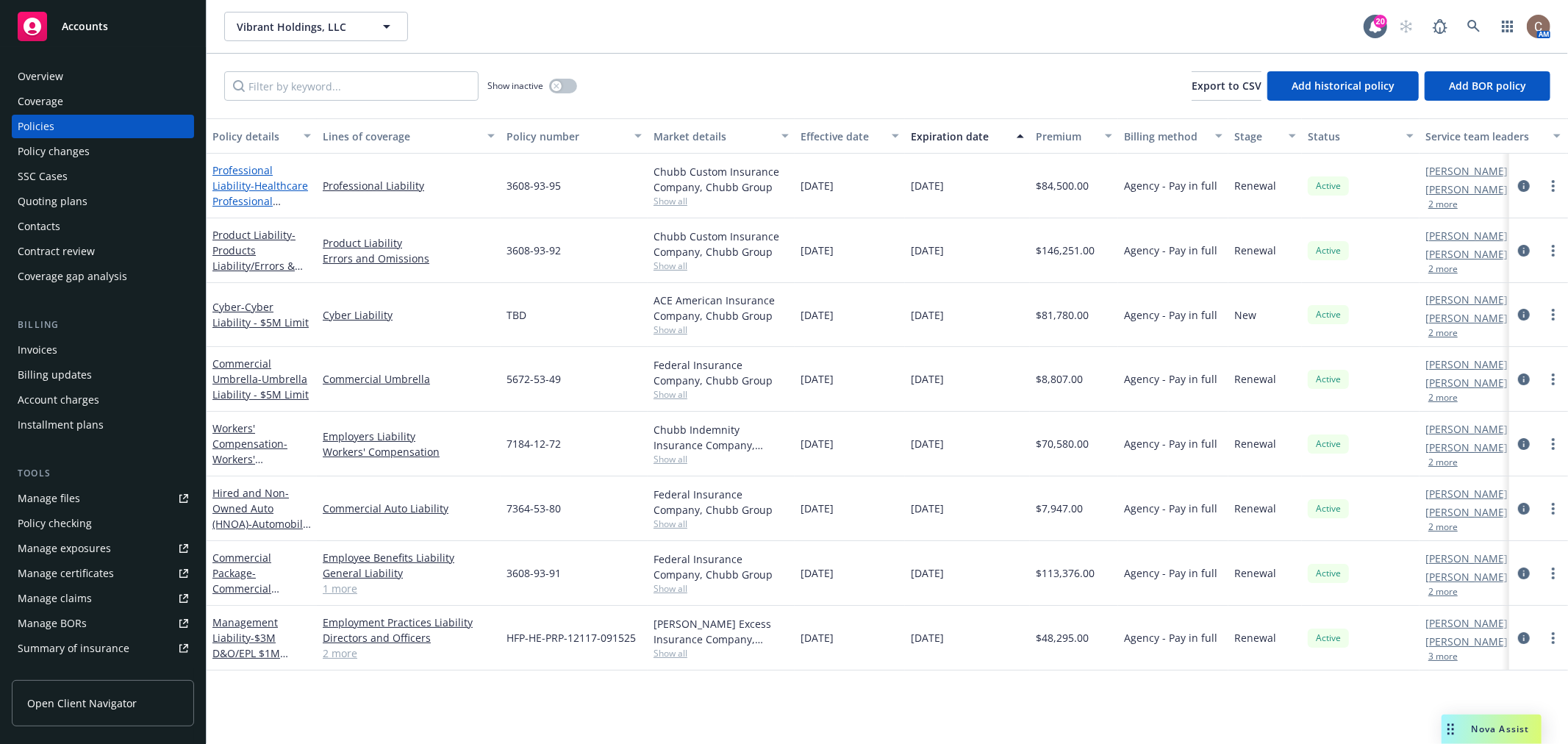
click at [251, 193] on span "- Healthcare Professional Liability - $10M Limit" at bounding box center [260, 209] width 95 height 61
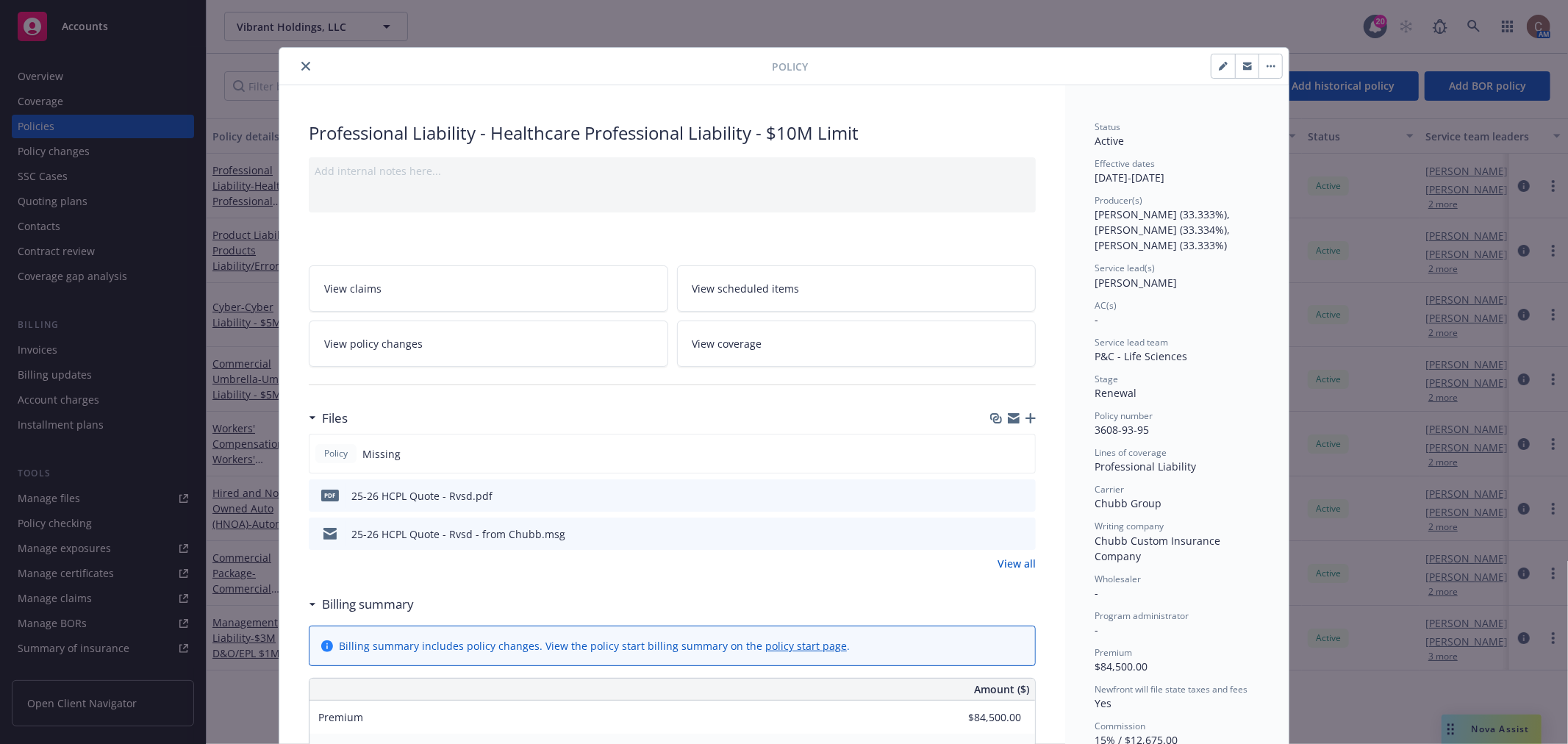
click at [302, 70] on icon "close" at bounding box center [306, 66] width 9 height 9
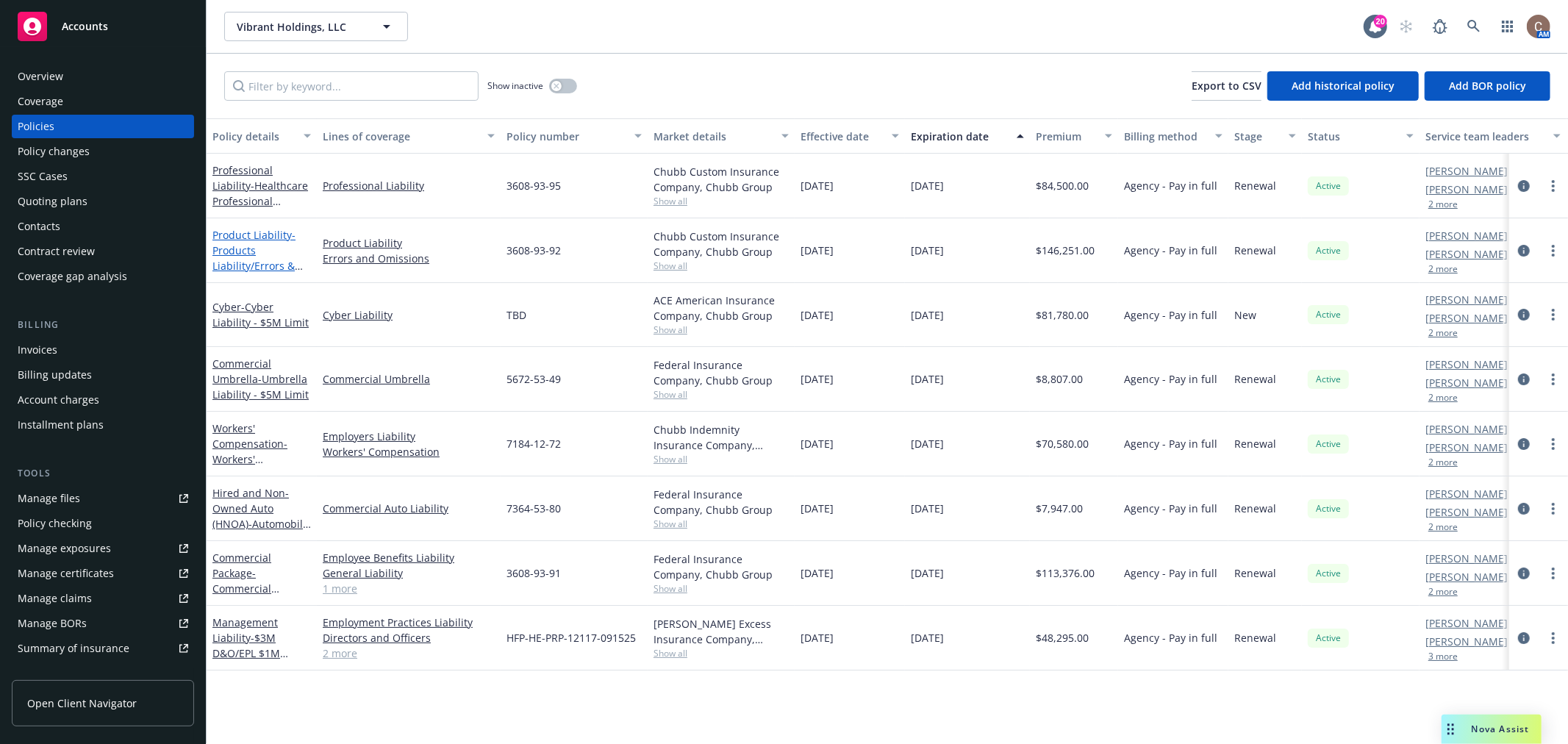
click at [234, 246] on span "- Products Liability/Errors & Omissions" at bounding box center [258, 258] width 91 height 61
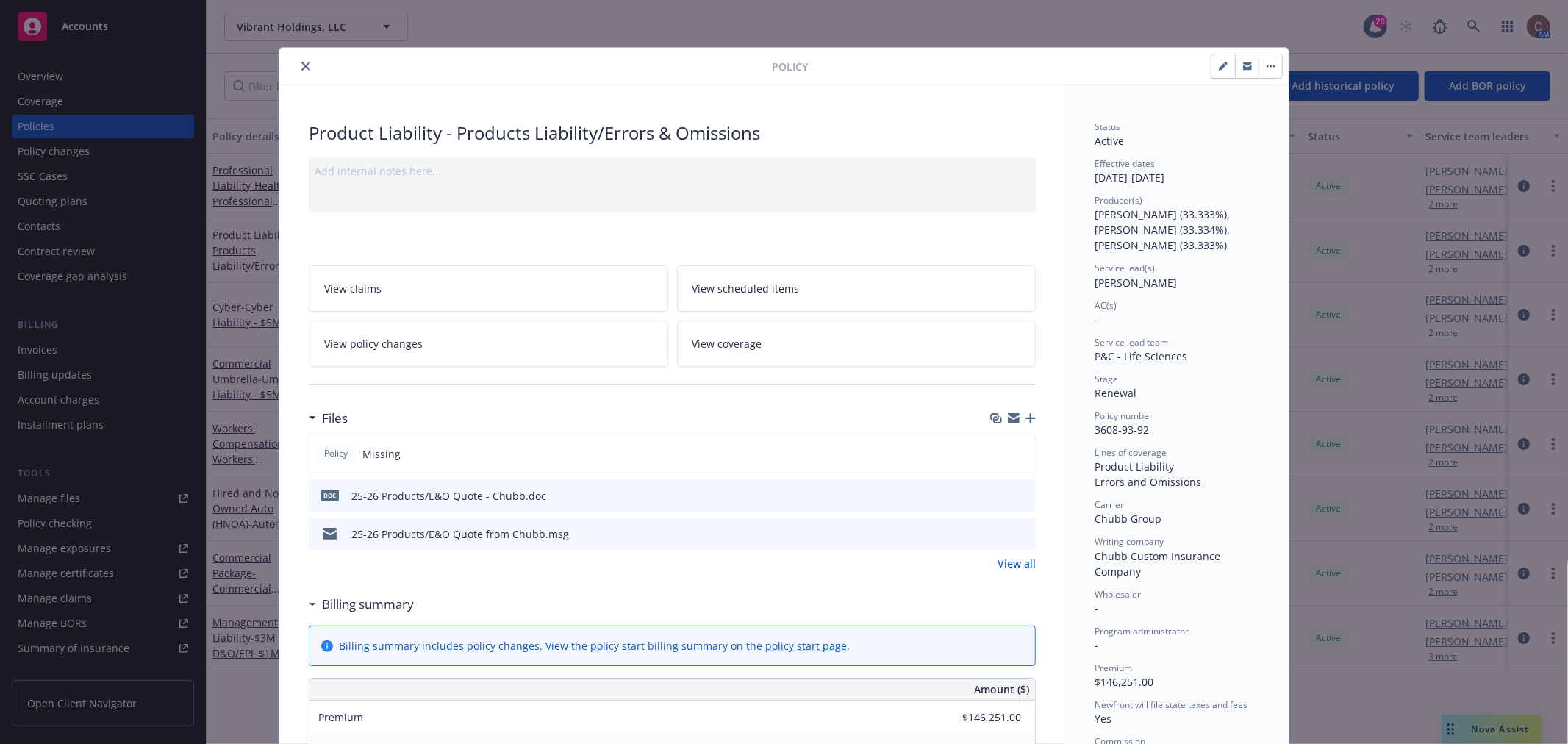
click at [1219, 66] on icon "button" at bounding box center [1222, 66] width 7 height 7
select select "RENEWAL"
select select "12"
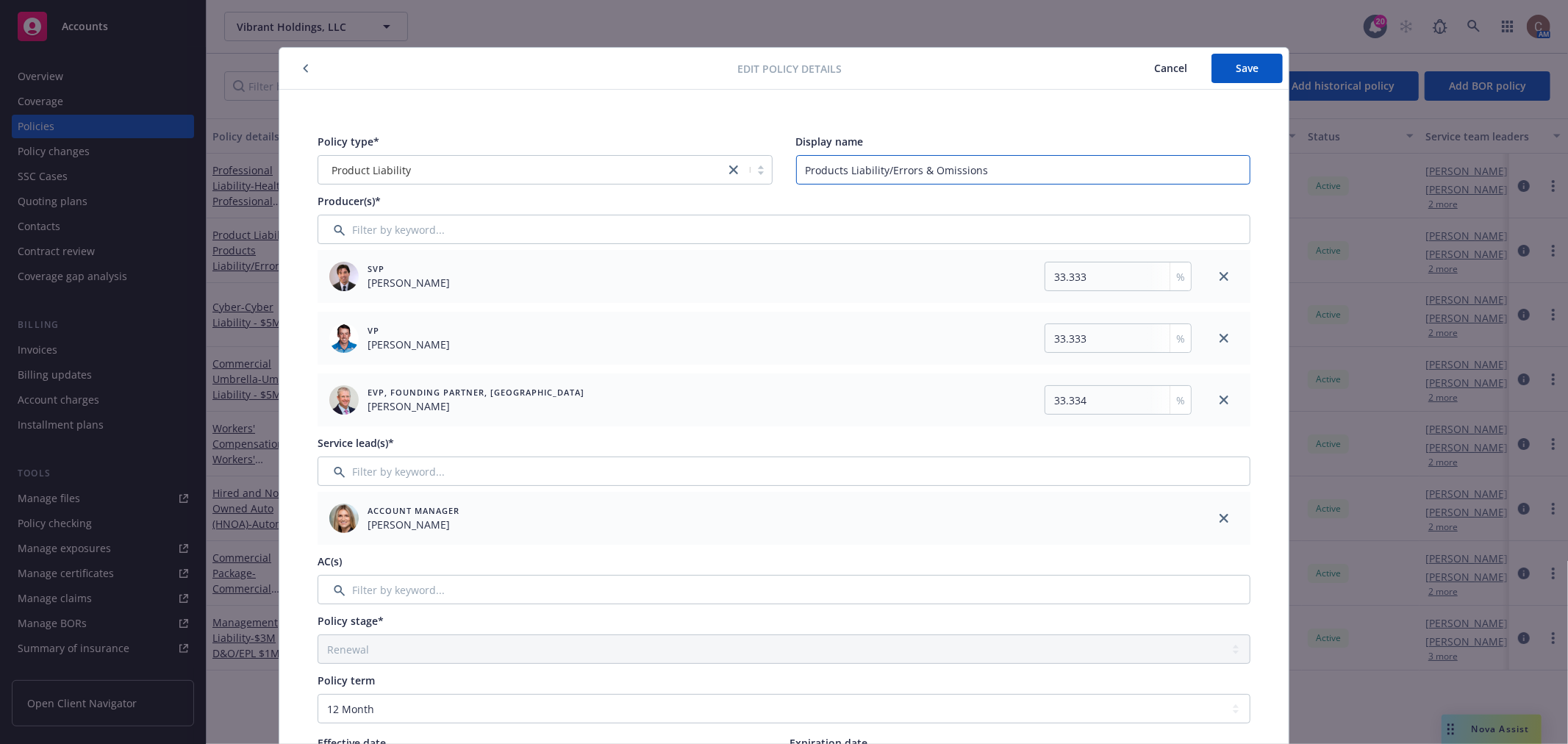
click at [1034, 163] on input "Products Liability/Errors & Omissions" at bounding box center [1024, 170] width 455 height 29
type input "Products Liability/Errors & Omissions - $10M Limit"
click at [1258, 69] on button "Save" at bounding box center [1247, 68] width 71 height 29
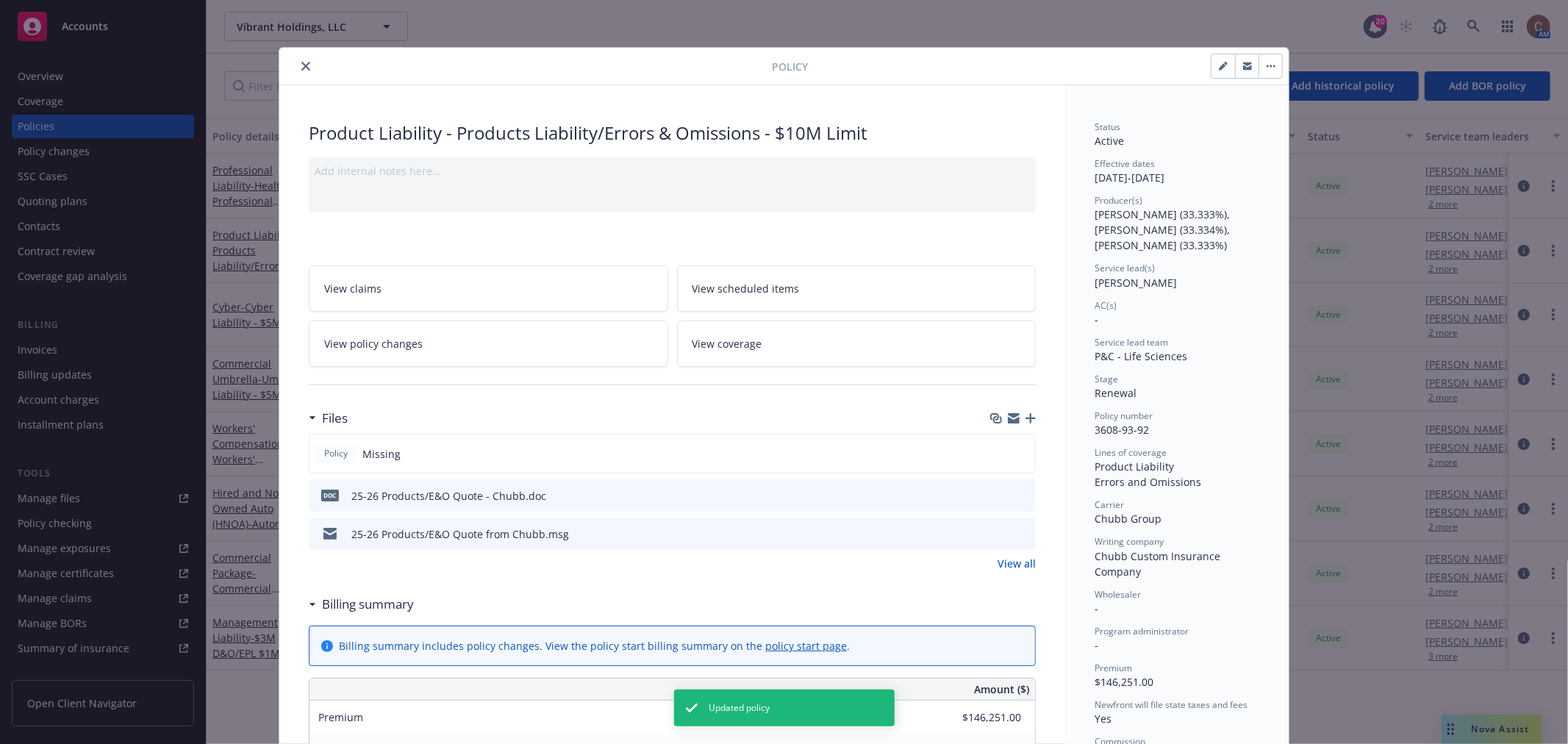
click at [302, 63] on icon "close" at bounding box center [306, 66] width 9 height 9
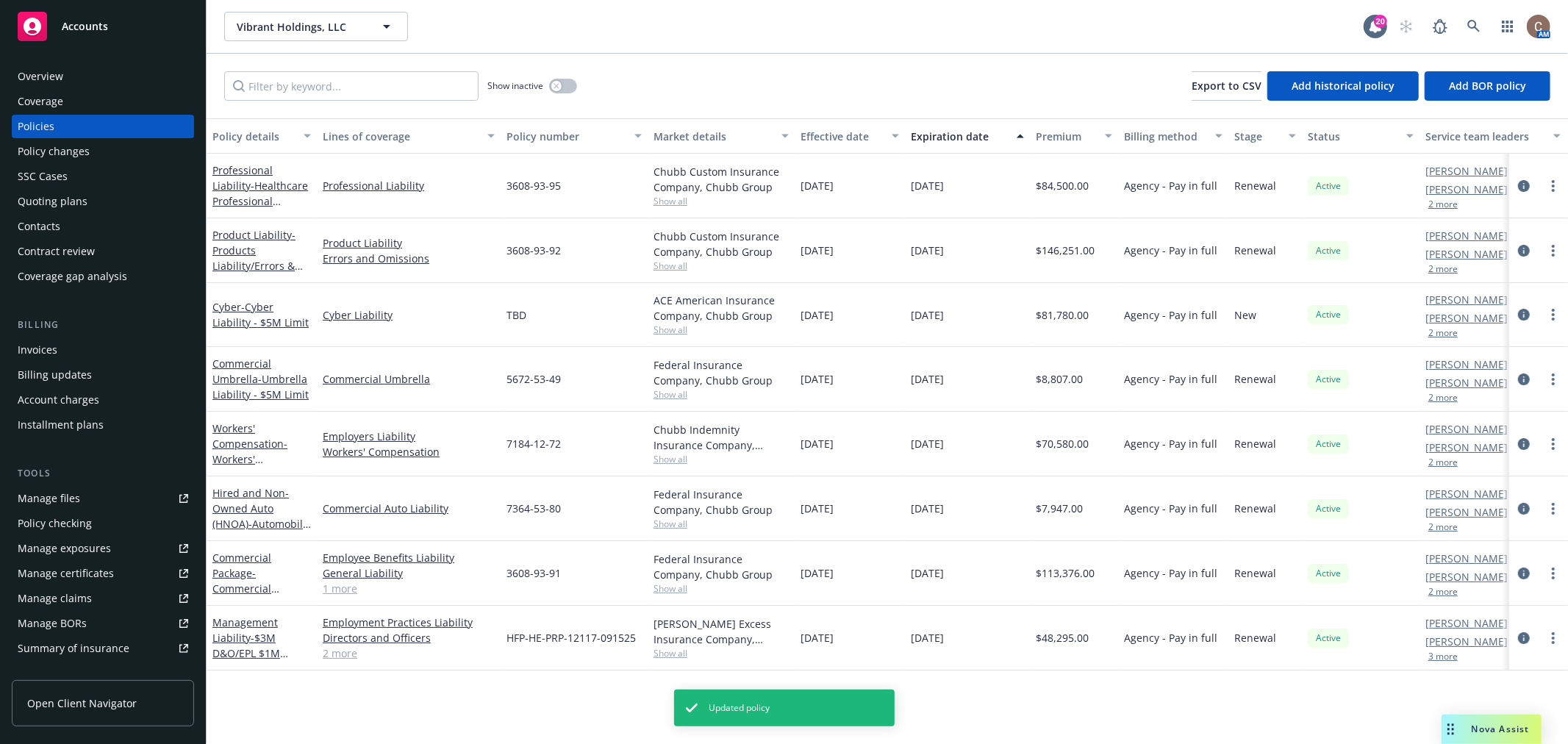
click at [77, 69] on div "Overview" at bounding box center [103, 76] width 171 height 23
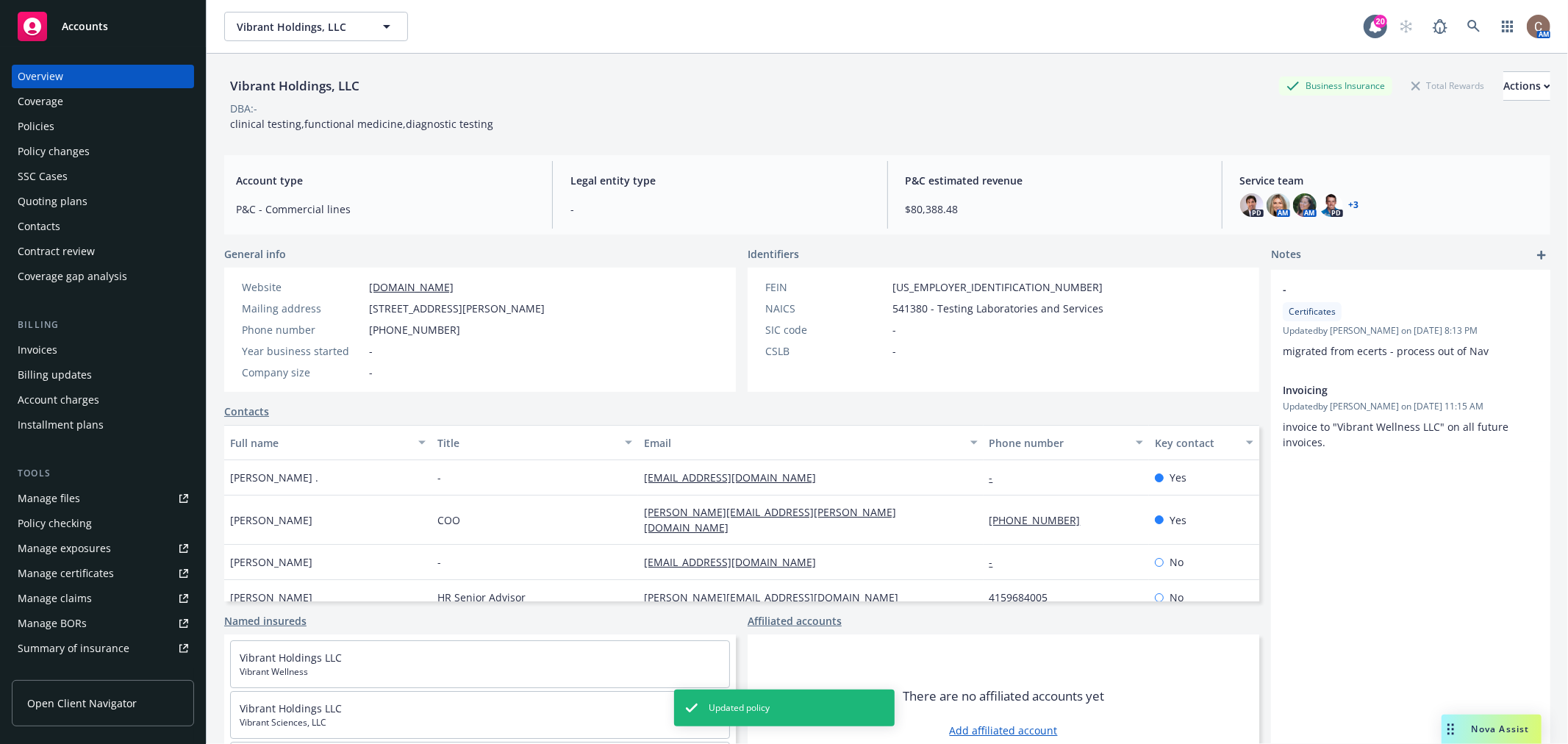
click at [57, 127] on div "Policies" at bounding box center [103, 126] width 171 height 23
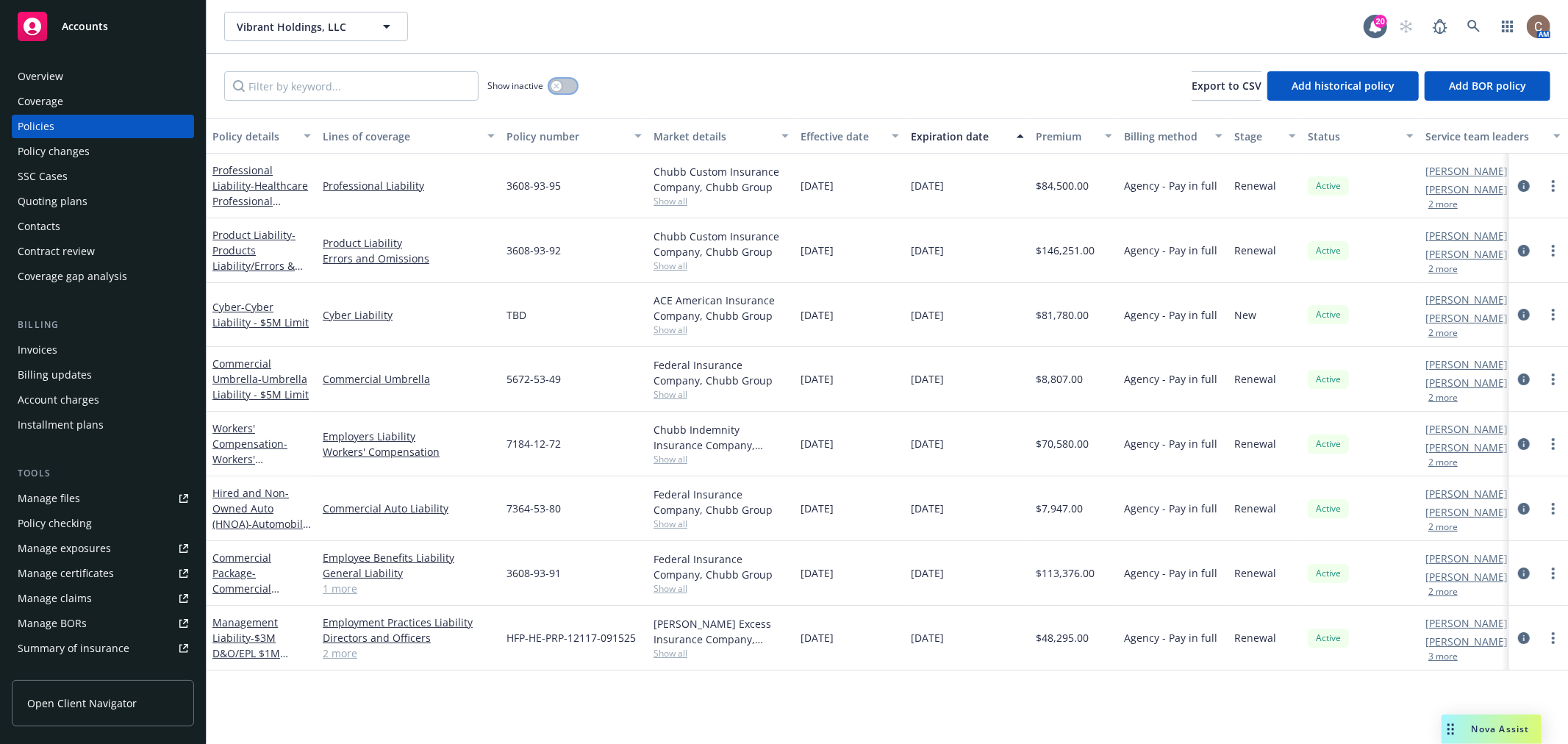
click at [559, 91] on div "button" at bounding box center [556, 86] width 11 height 11
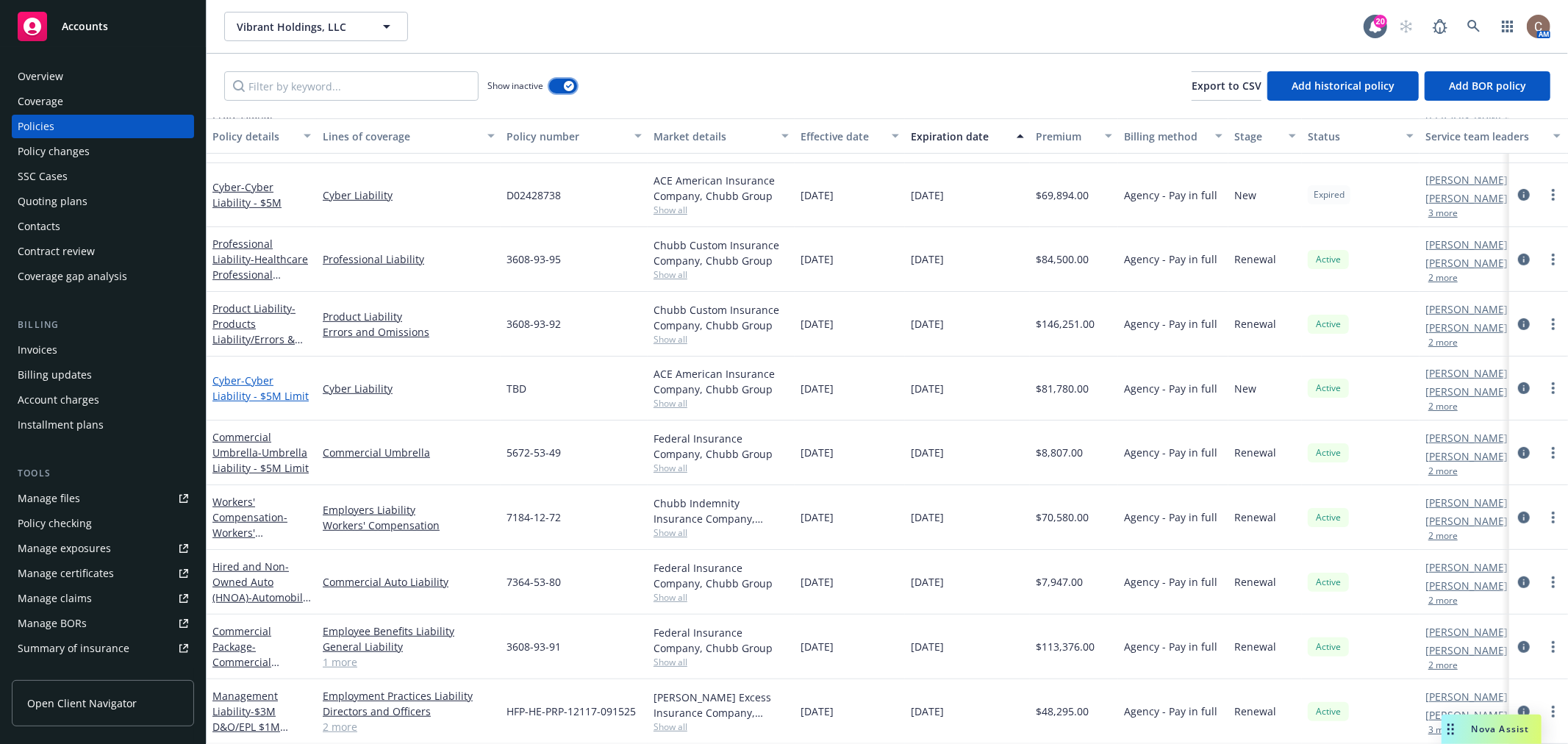
scroll to position [457, 0]
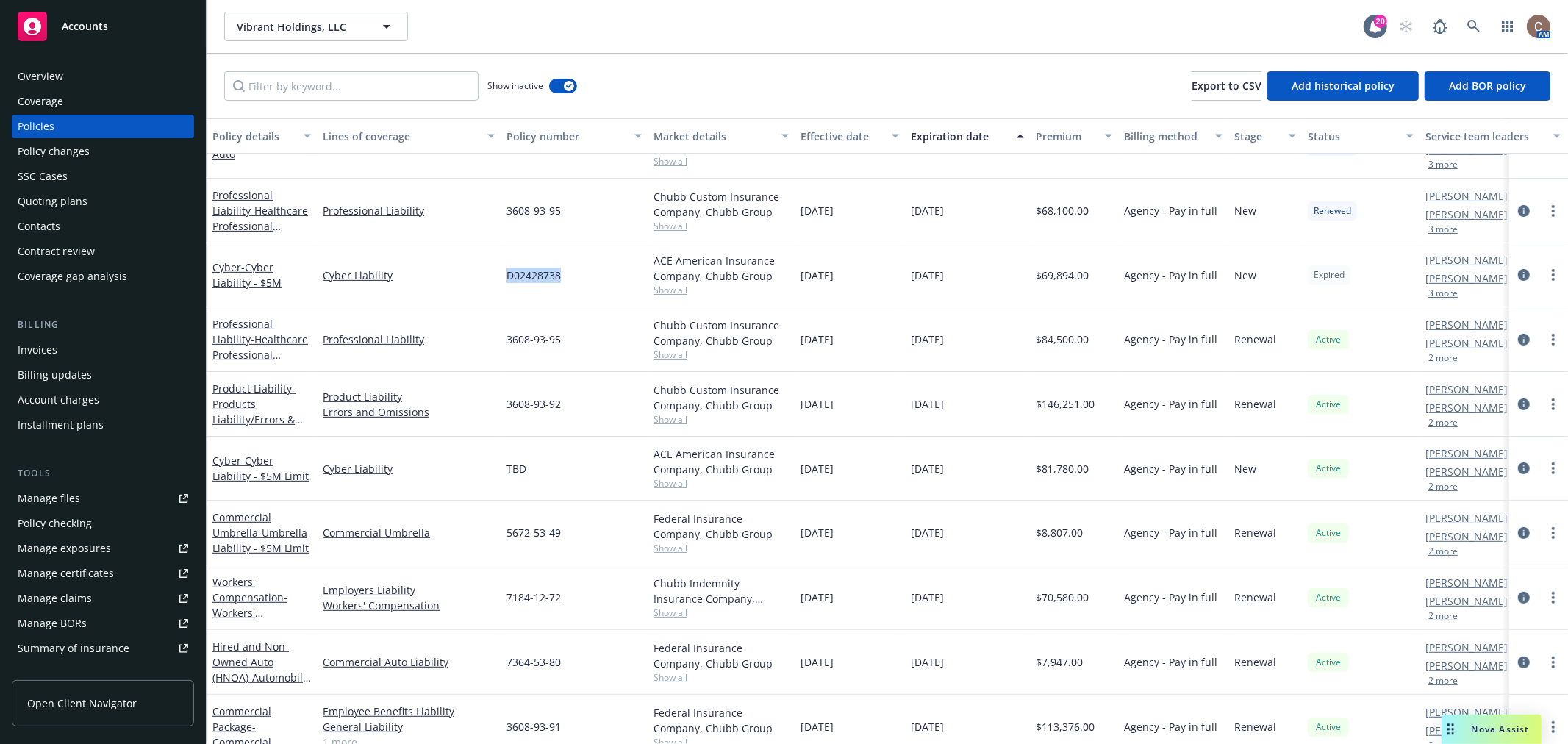
drag, startPoint x: 561, startPoint y: 277, endPoint x: 505, endPoint y: 274, distance: 56.1
click at [505, 274] on div "D02428738" at bounding box center [574, 275] width 147 height 64
copy span "D02428738"
click at [92, 77] on div "Overview" at bounding box center [103, 76] width 171 height 23
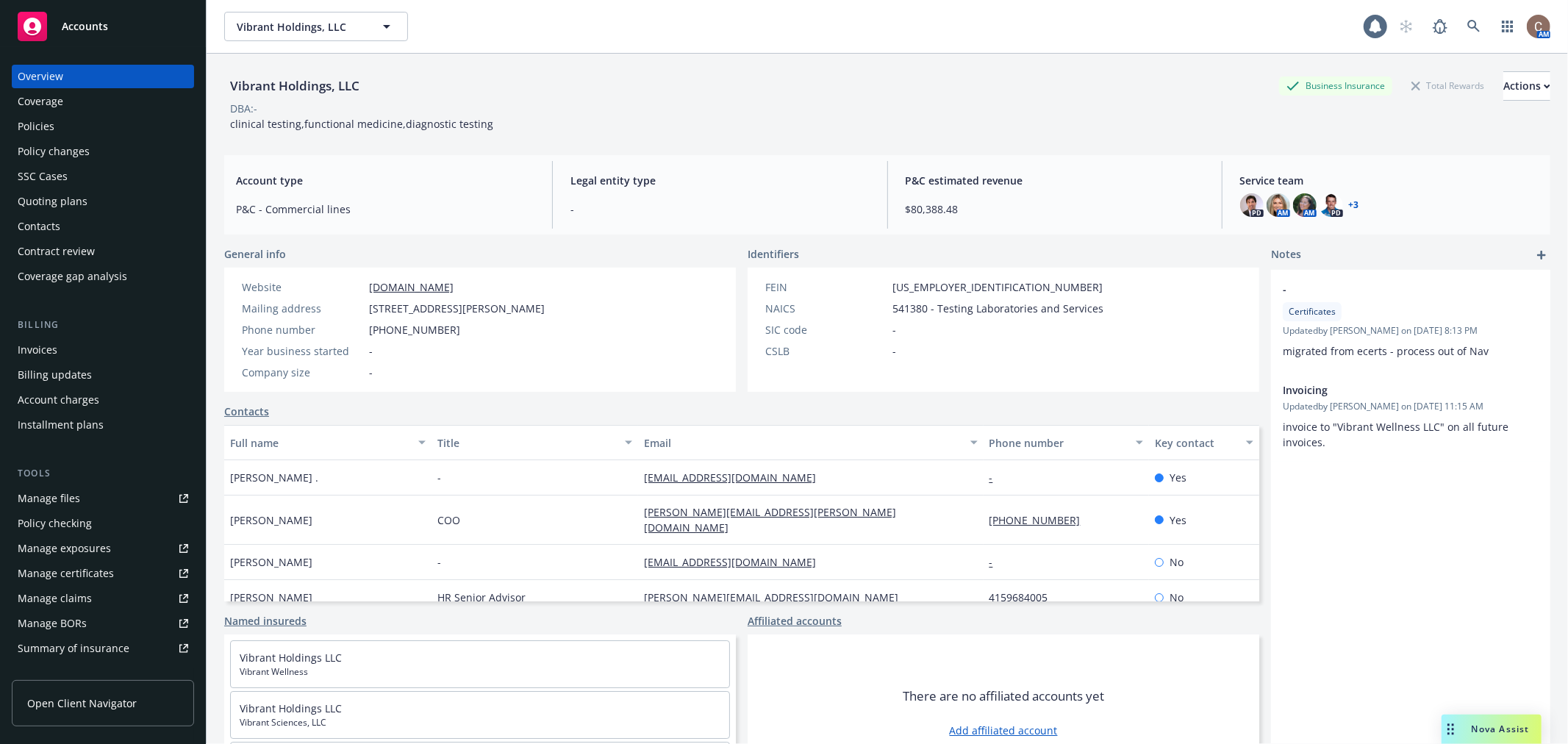
click at [55, 119] on div "Policies" at bounding box center [103, 126] width 171 height 23
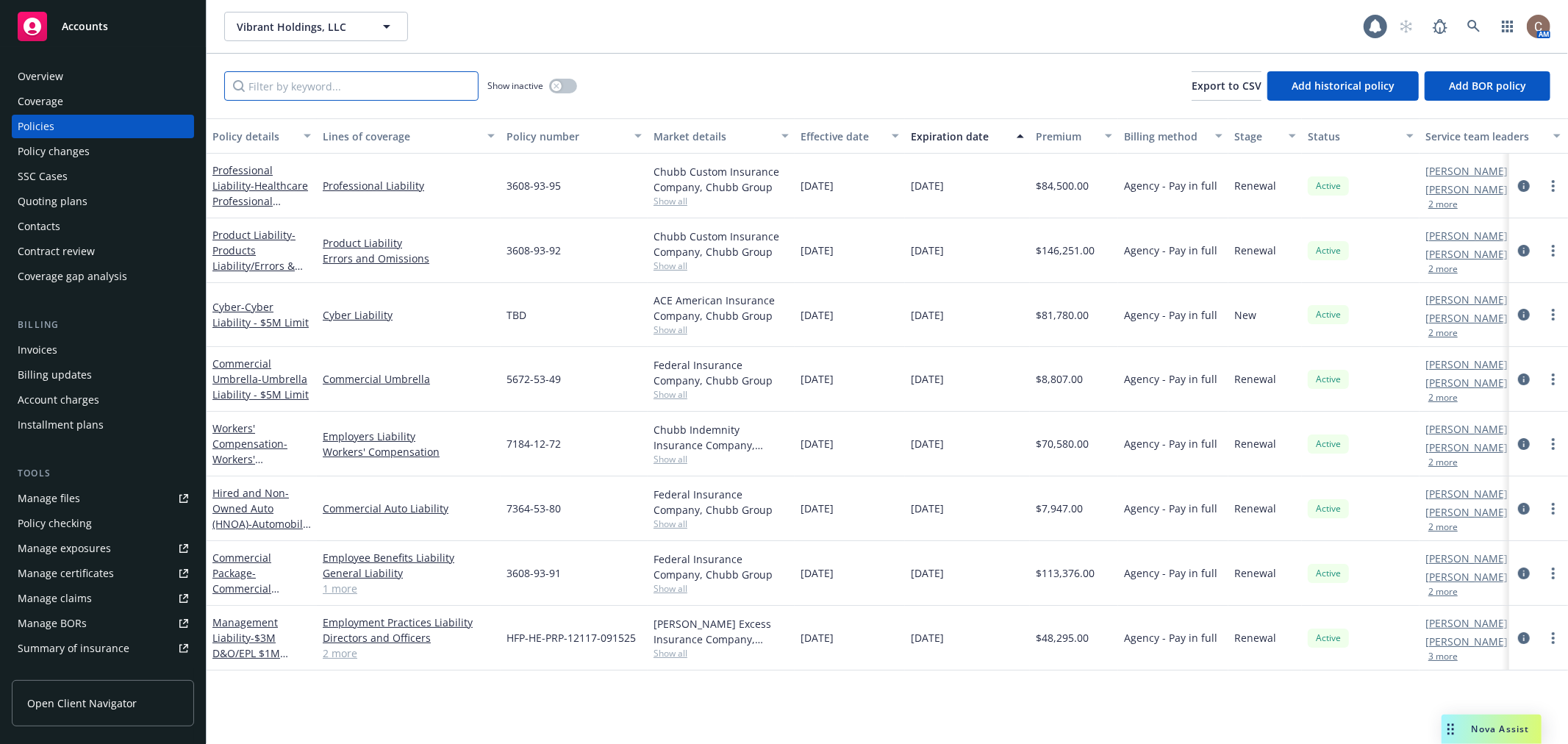
click at [368, 75] on input "Filter by keyword..." at bounding box center [351, 86] width 255 height 29
click at [261, 302] on span "- Cyber Liability - $5M Limit" at bounding box center [260, 315] width 96 height 29
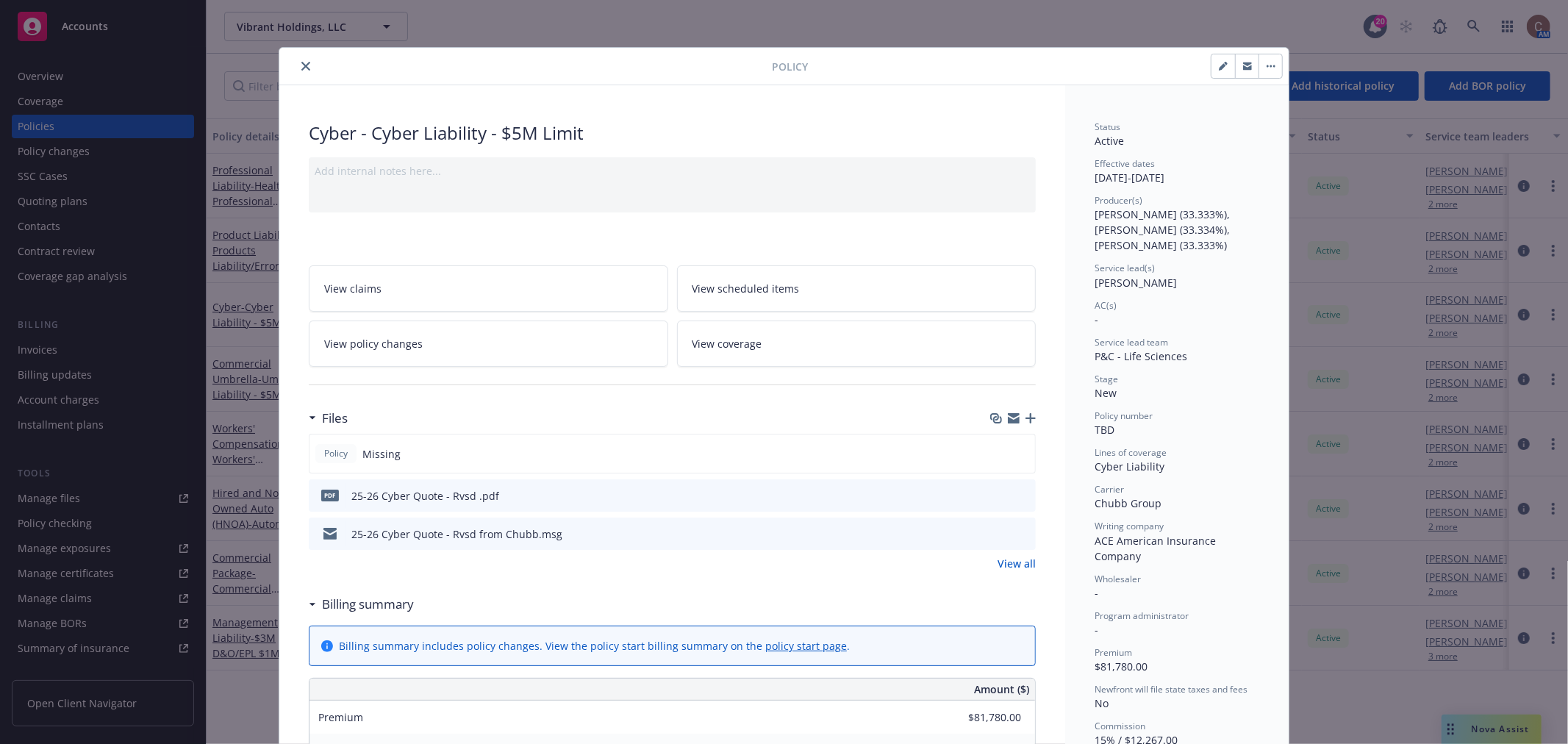
click at [1224, 57] on button "button" at bounding box center [1223, 66] width 23 height 23
select select "NEW"
select select "12"
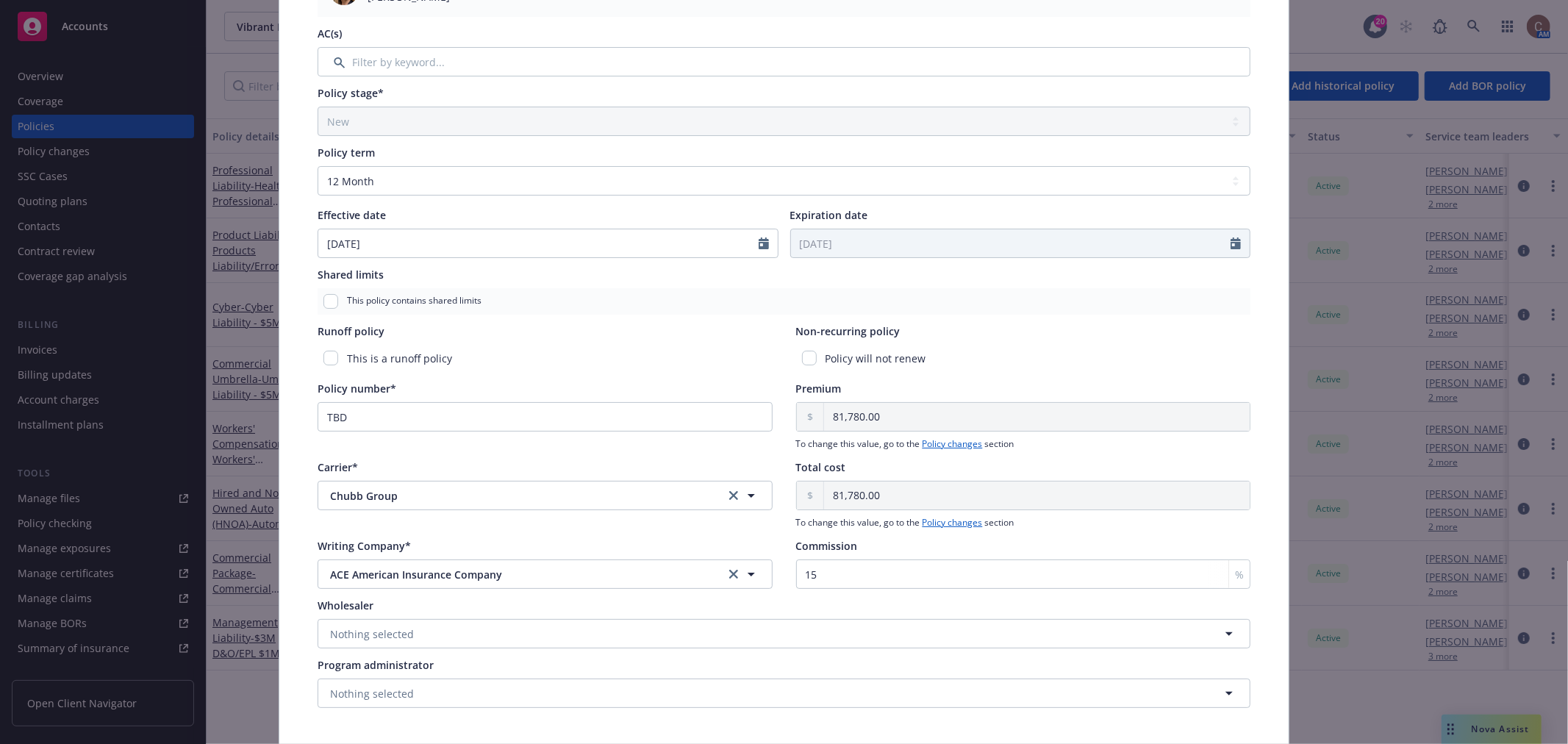
scroll to position [571, 0]
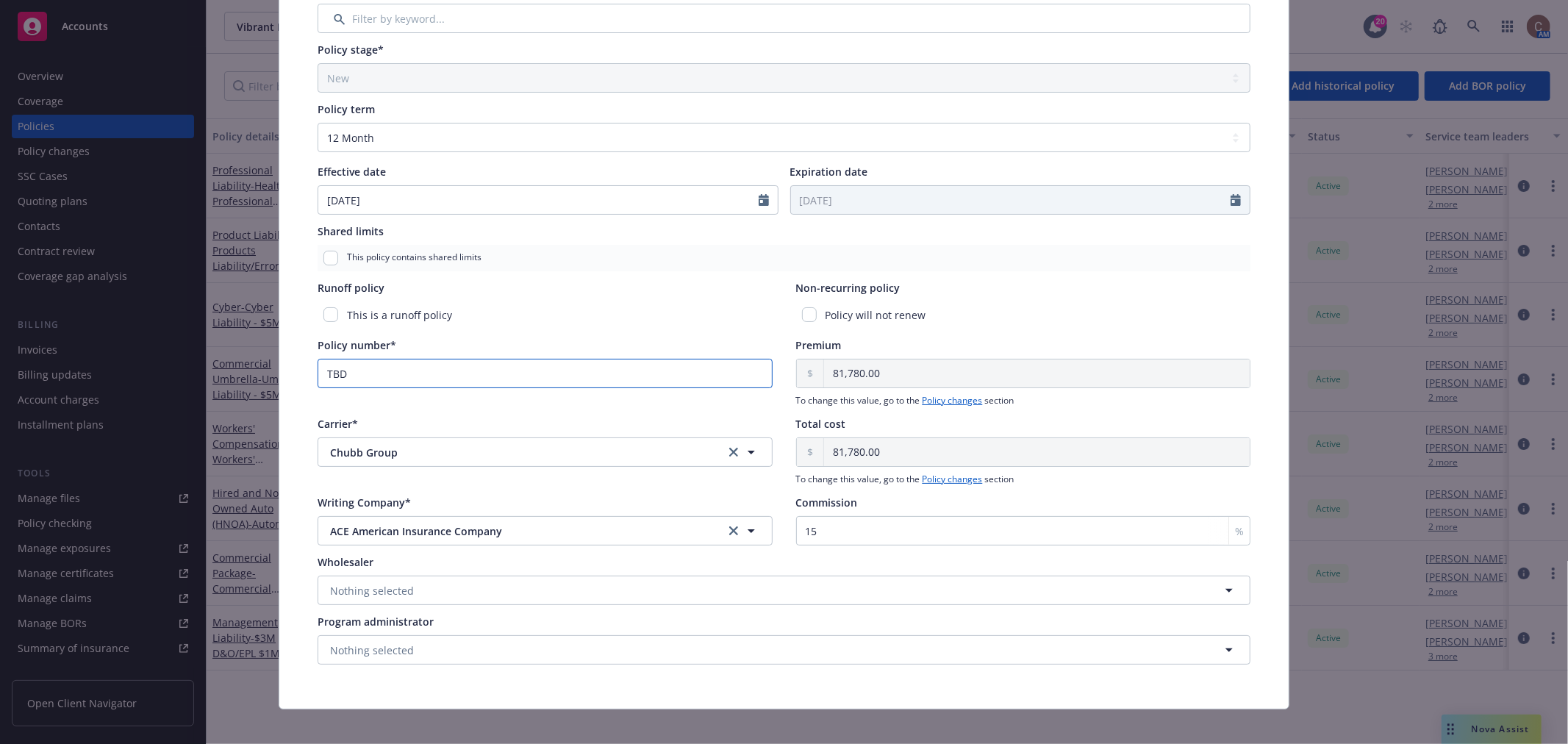
click at [505, 366] on input "TBD" at bounding box center [545, 374] width 455 height 29
drag, startPoint x: 491, startPoint y: 371, endPoint x: 252, endPoint y: 342, distance: 240.8
click at [255, 342] on div "Edit policy details Cancel Save Policy type* Cyber Display name Cyber Liability…" at bounding box center [784, 372] width 1568 height 744
paste input "D02428738"
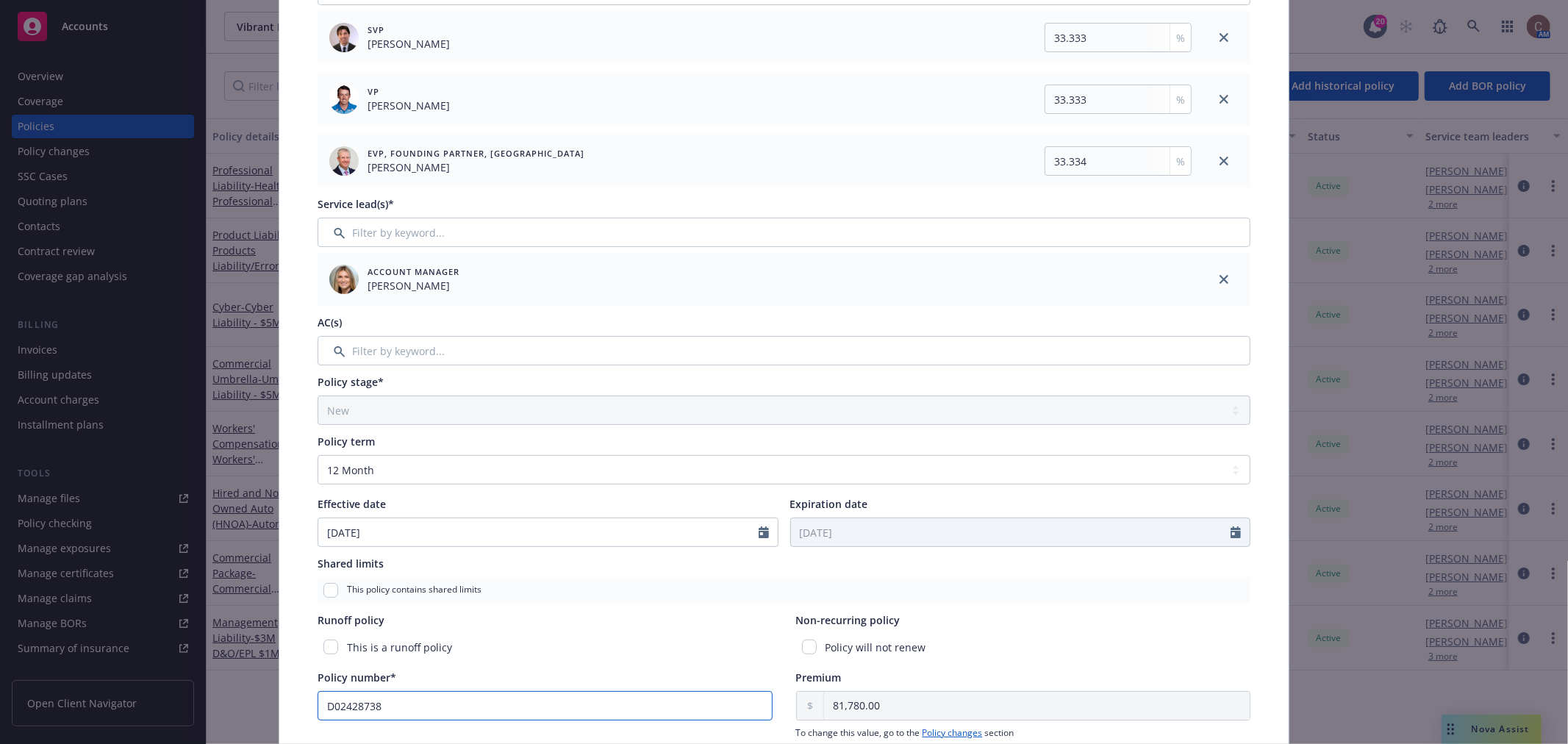
scroll to position [0, 0]
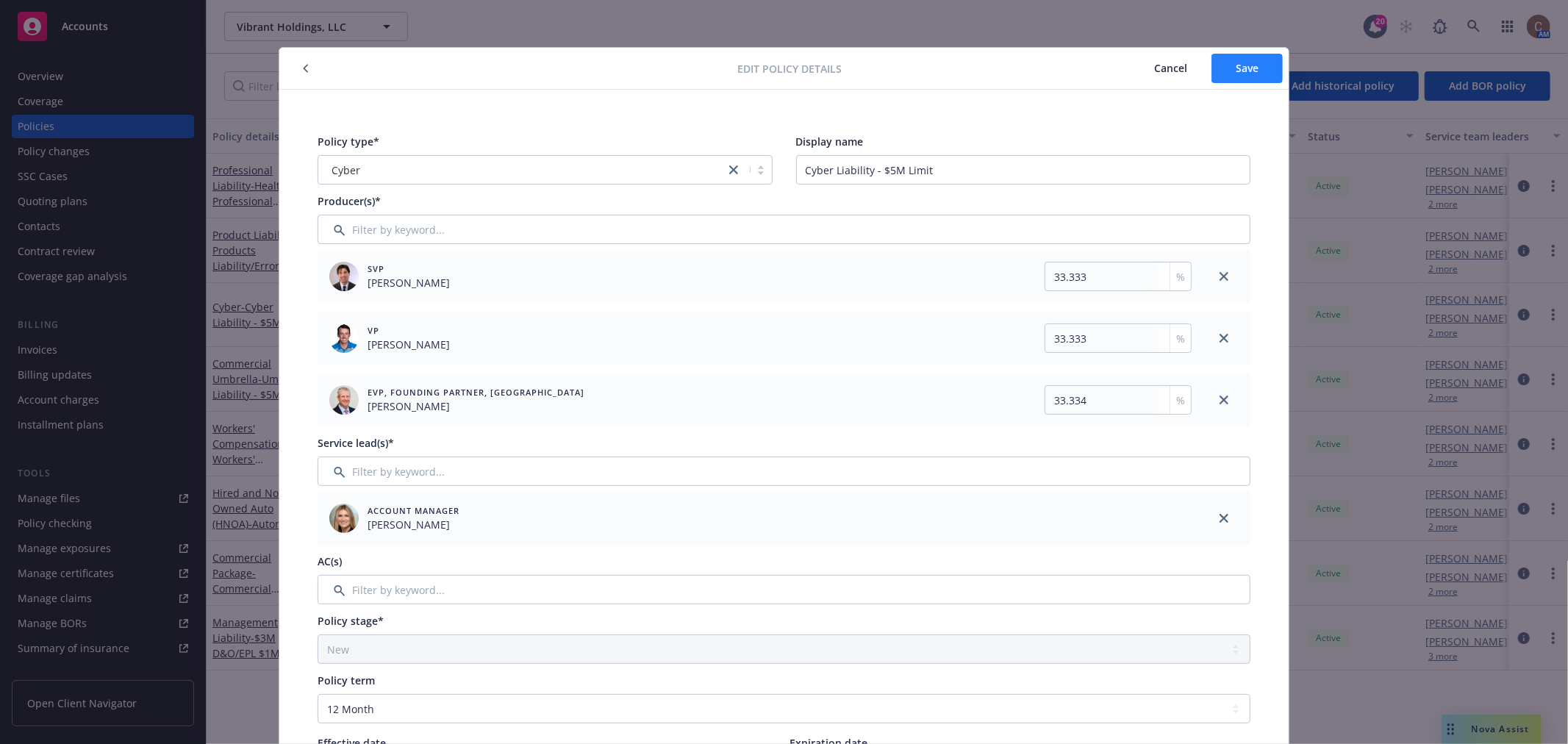
type input "D02428738"
click at [1219, 67] on button "Save" at bounding box center [1247, 68] width 71 height 29
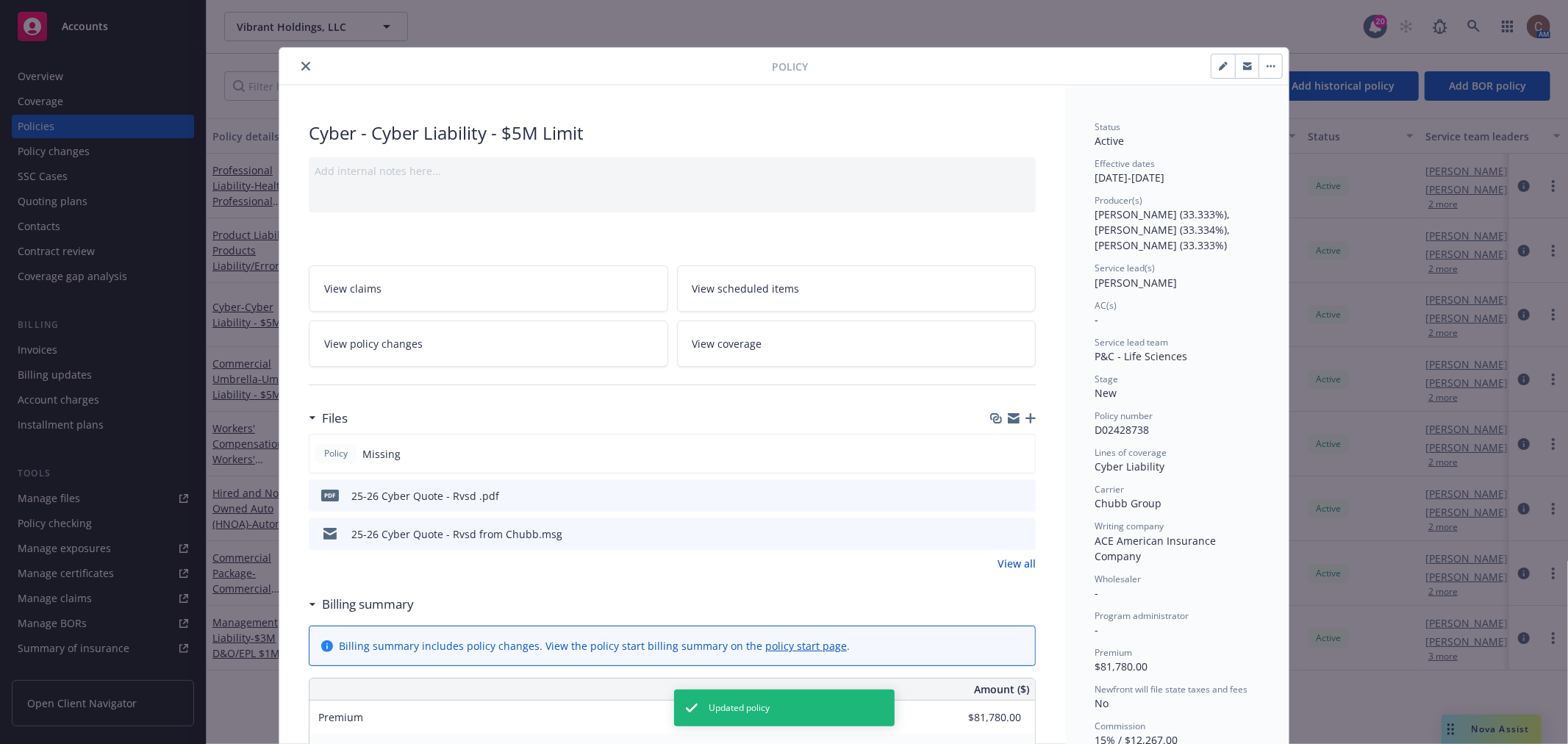
click at [302, 68] on icon "close" at bounding box center [306, 66] width 9 height 9
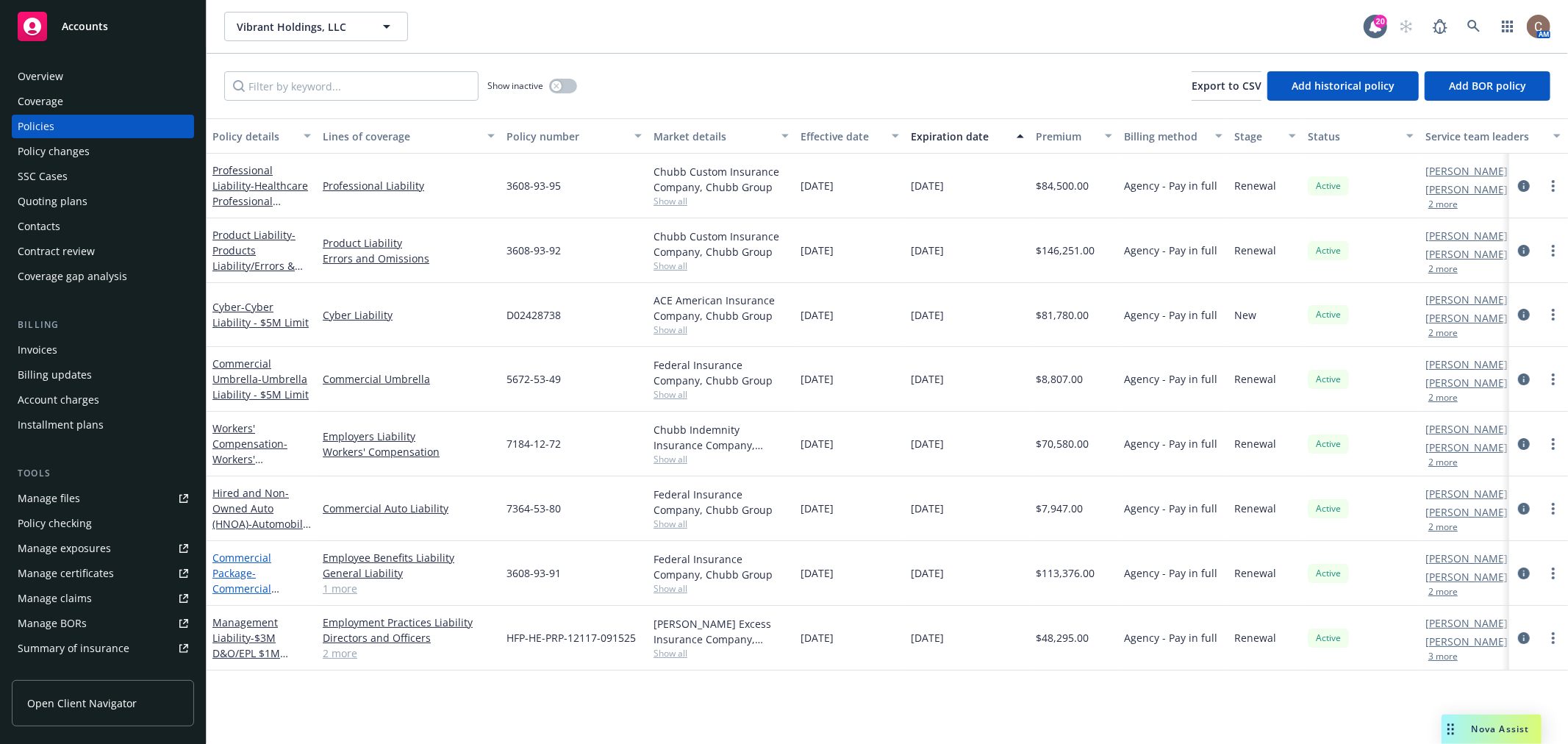
click at [221, 560] on link "Commercial Package - Commercial Package" at bounding box center [242, 581] width 59 height 61
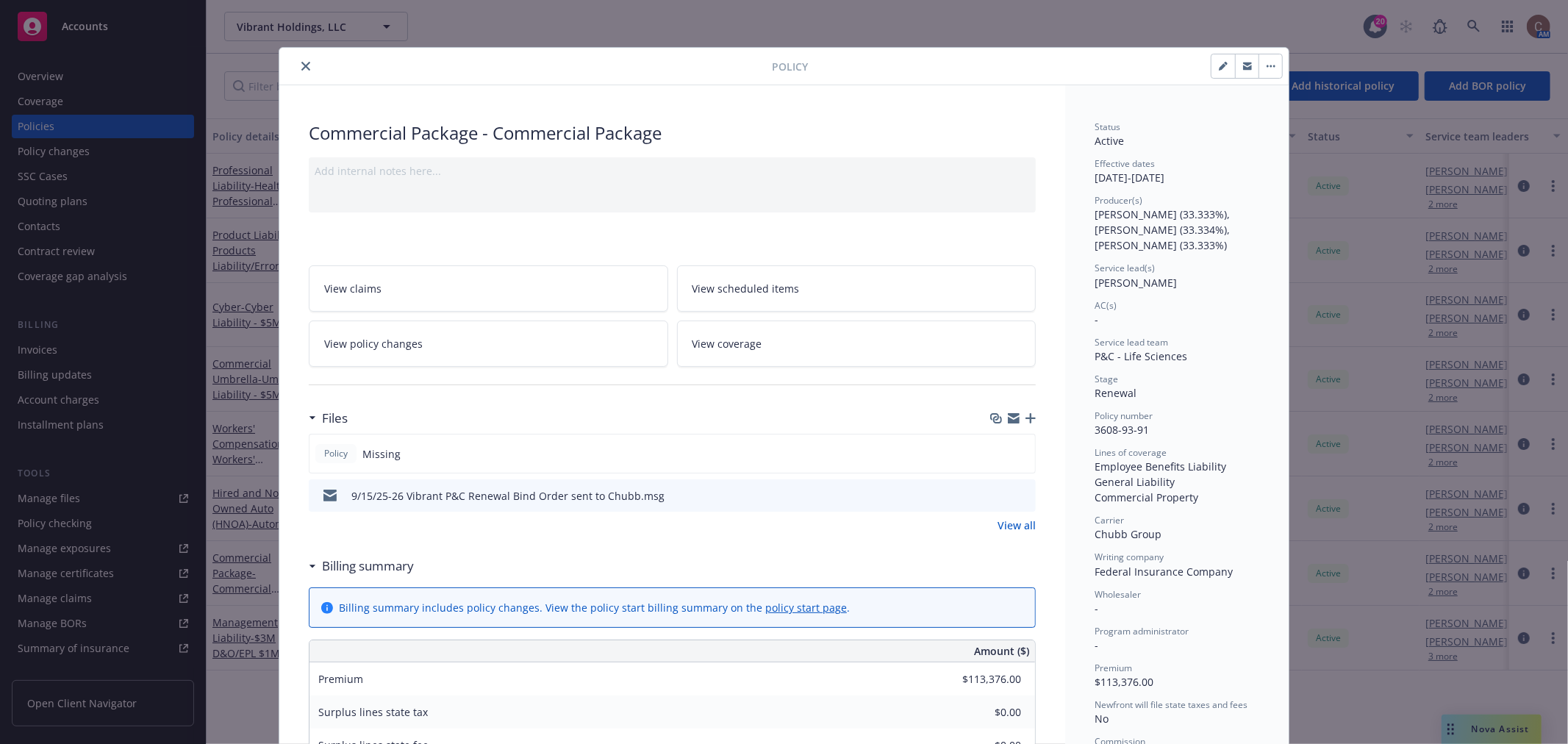
click at [1026, 417] on icon "button" at bounding box center [1030, 418] width 11 height 11
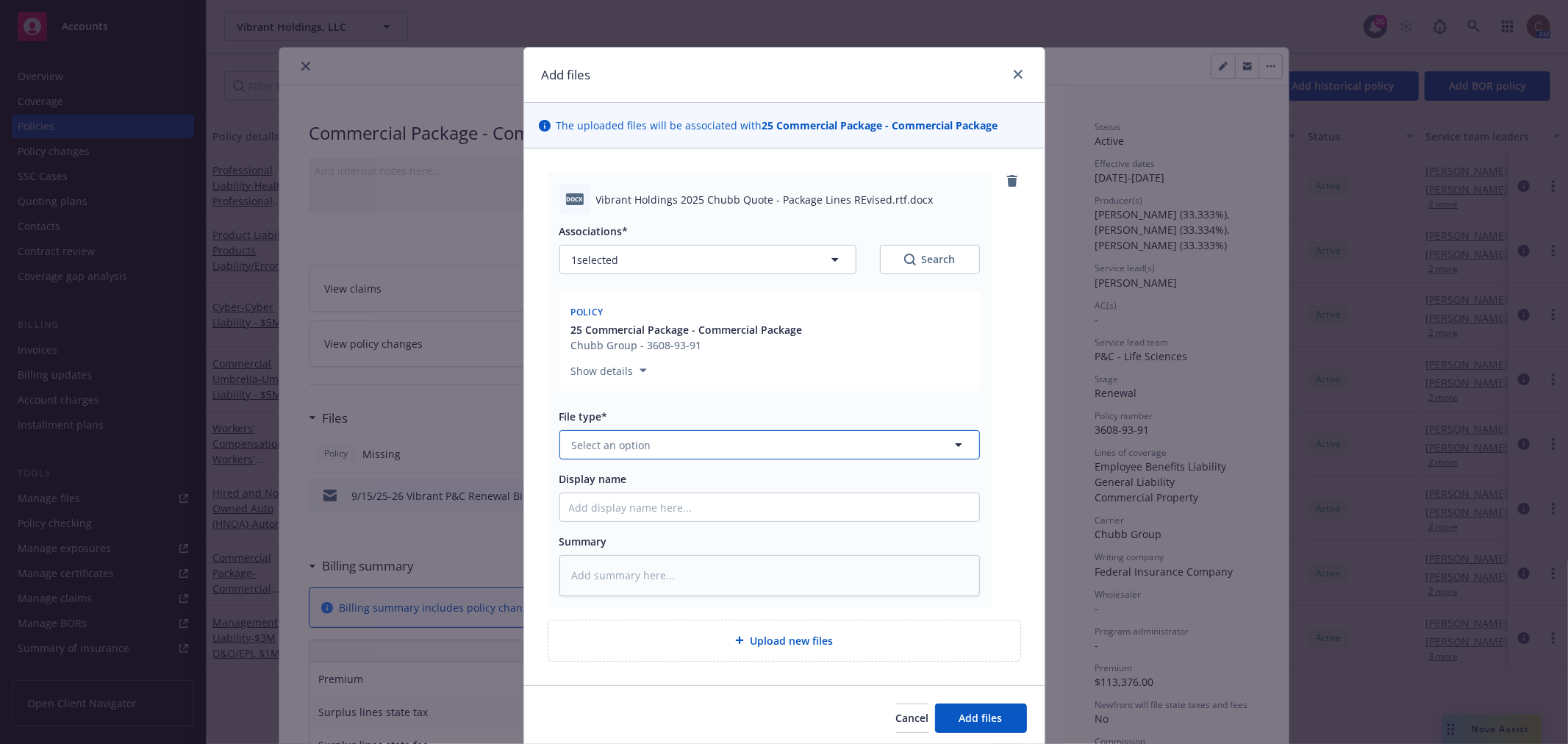
click at [699, 456] on button "Select an option" at bounding box center [770, 445] width 421 height 29
type input "quote"
click at [668, 492] on div "Quote" at bounding box center [770, 485] width 401 height 21
click at [678, 505] on input "Display name" at bounding box center [770, 507] width 419 height 28
paste input "D02428738"
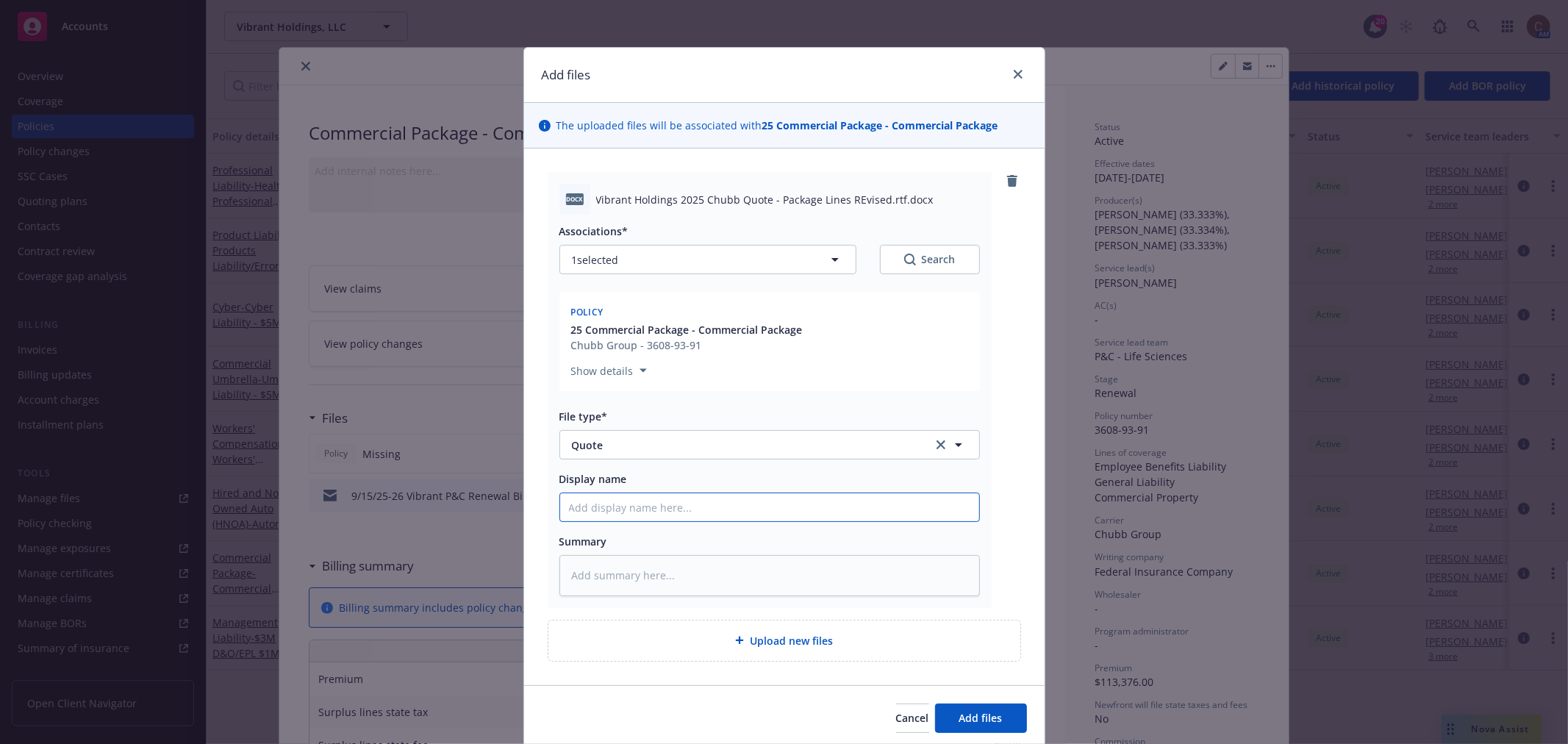
type textarea "x"
type input "D02428738"
drag, startPoint x: 544, startPoint y: 497, endPoint x: 526, endPoint y: 496, distance: 18.0
click at [526, 496] on div "docx Vibrant Holdings 2025 Chubb Quote - Package Lines REvised.rtf.docx Associa…" at bounding box center [784, 416] width 521 height 536
type textarea "x"
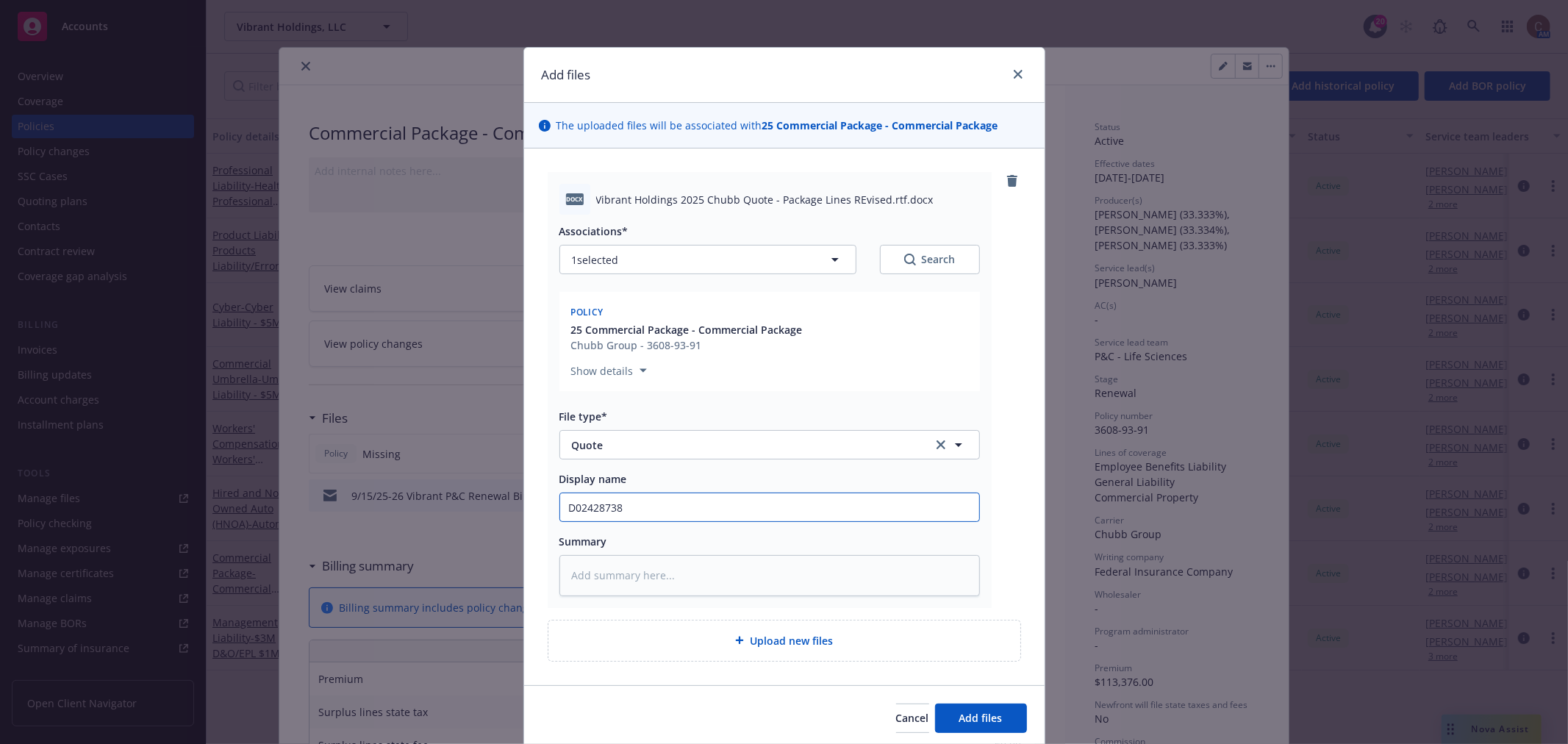
type input "9"
type textarea "x"
type input "9/"
type textarea "x"
type input "9"
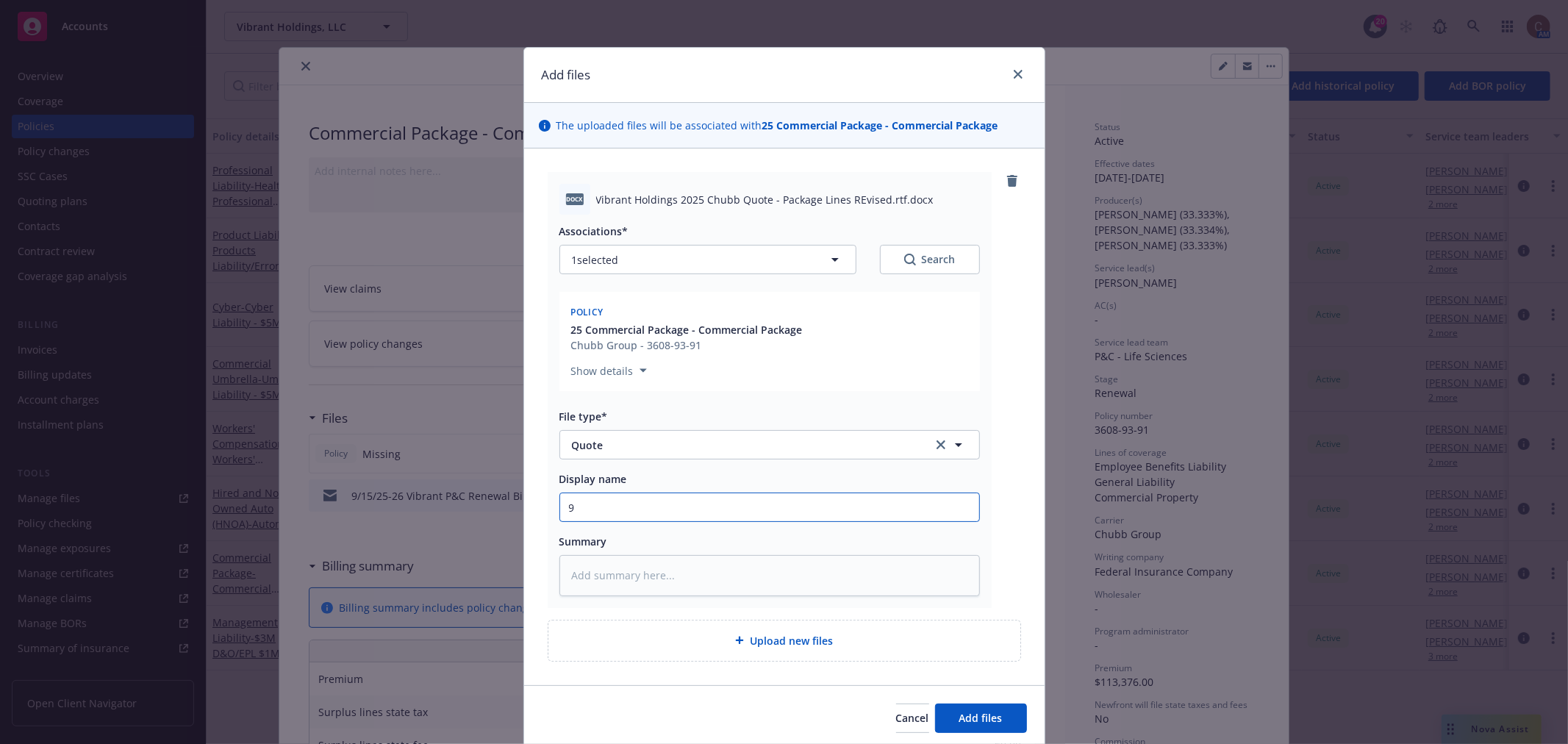
type textarea "x"
type input "2"
type textarea "x"
type input "25"
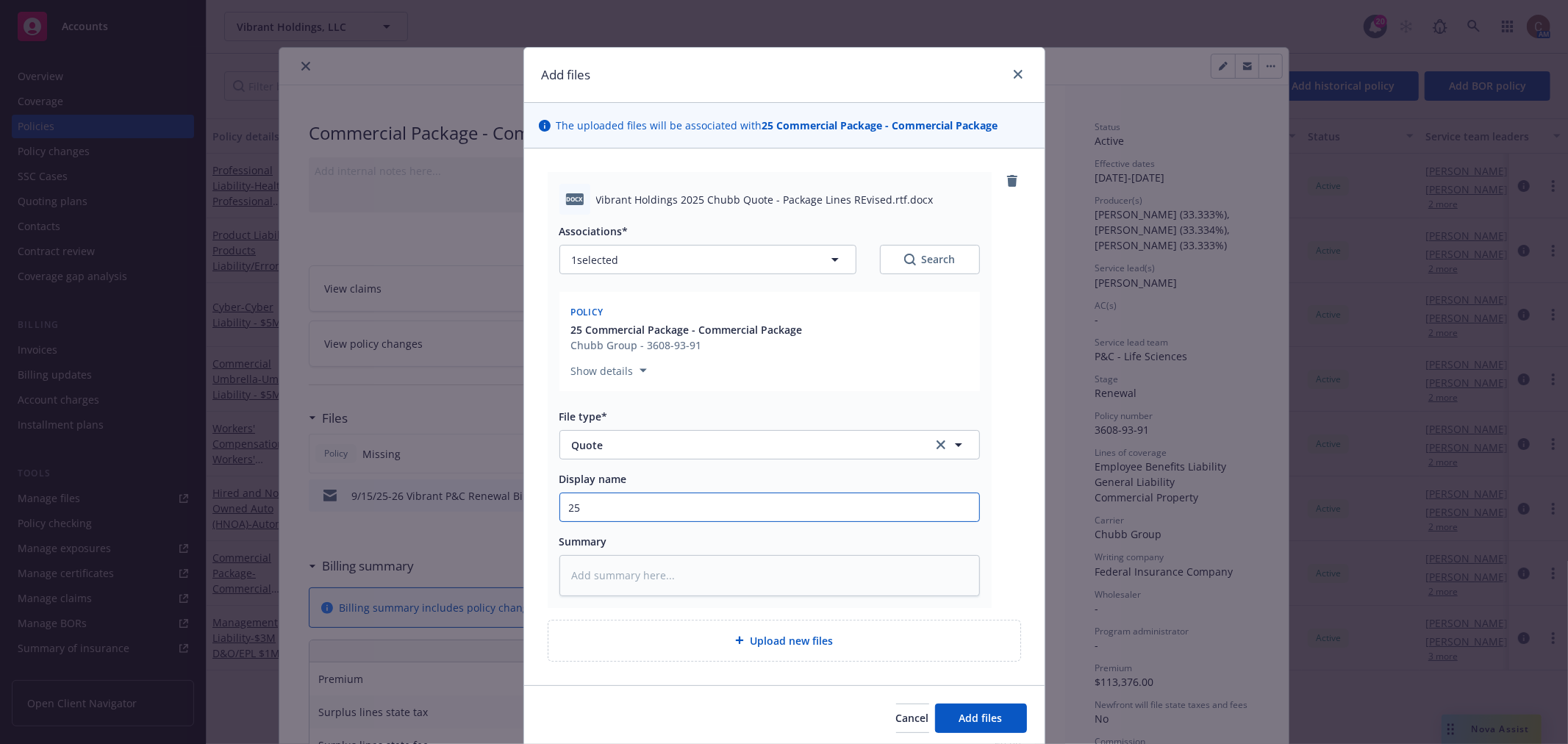
type textarea "x"
type input "25-2"
type textarea "x"
type input "25-26"
type textarea "x"
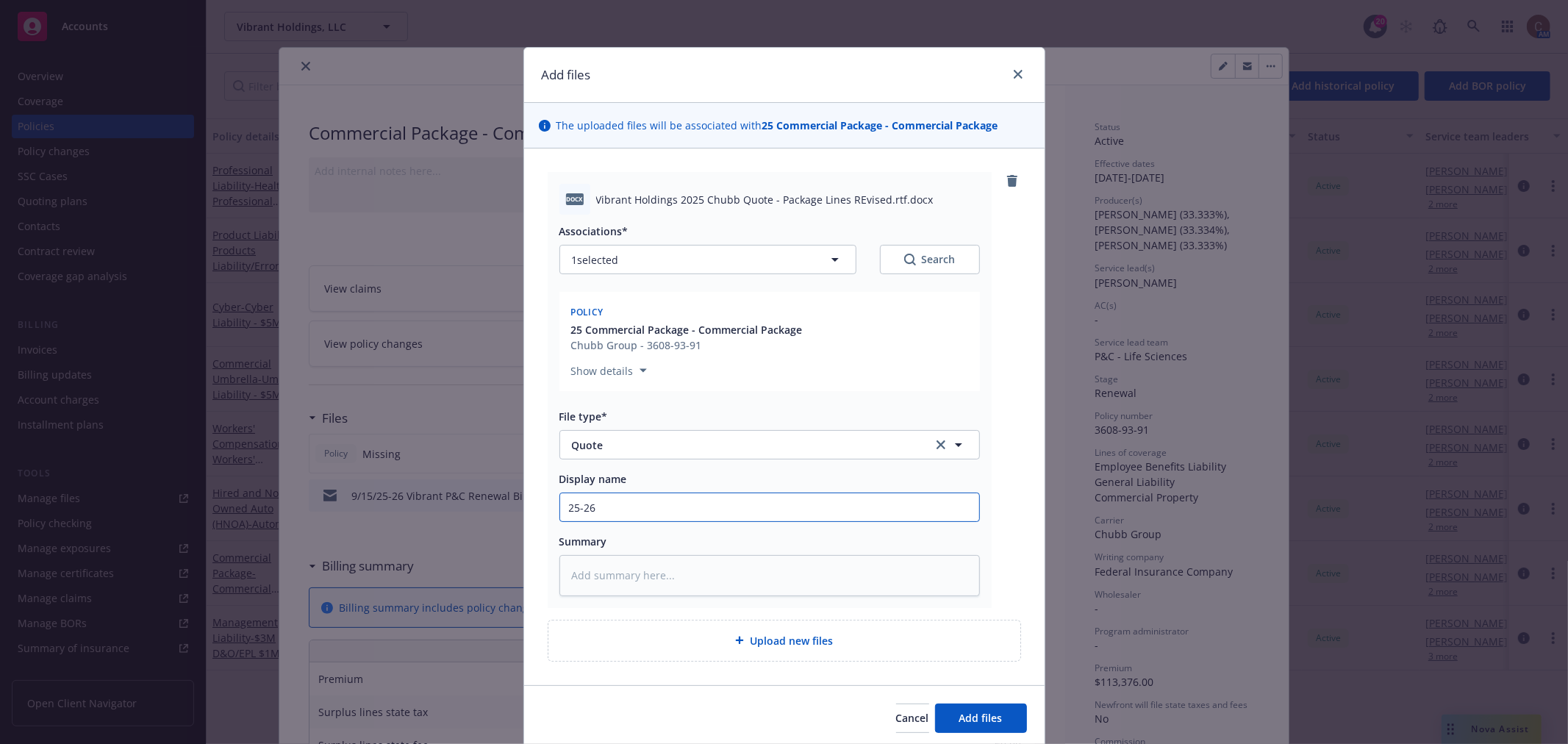
type input "25-26"
type textarea "x"
type input "25-26 C"
type textarea "x"
type input "25-26 CP"
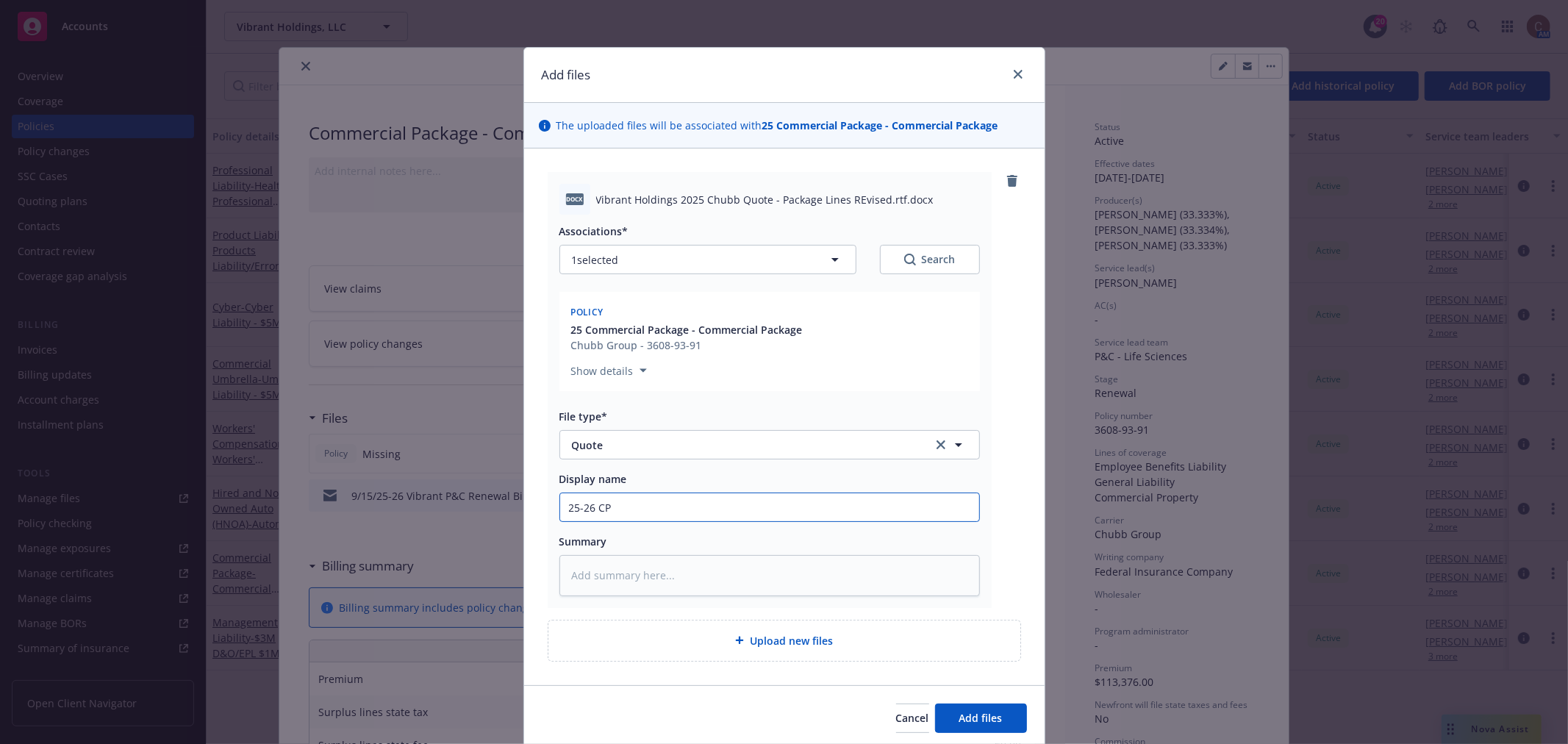
type textarea "x"
type input "25-26 CPK"
type textarea "x"
type input "25-26 CPKG"
type textarea "x"
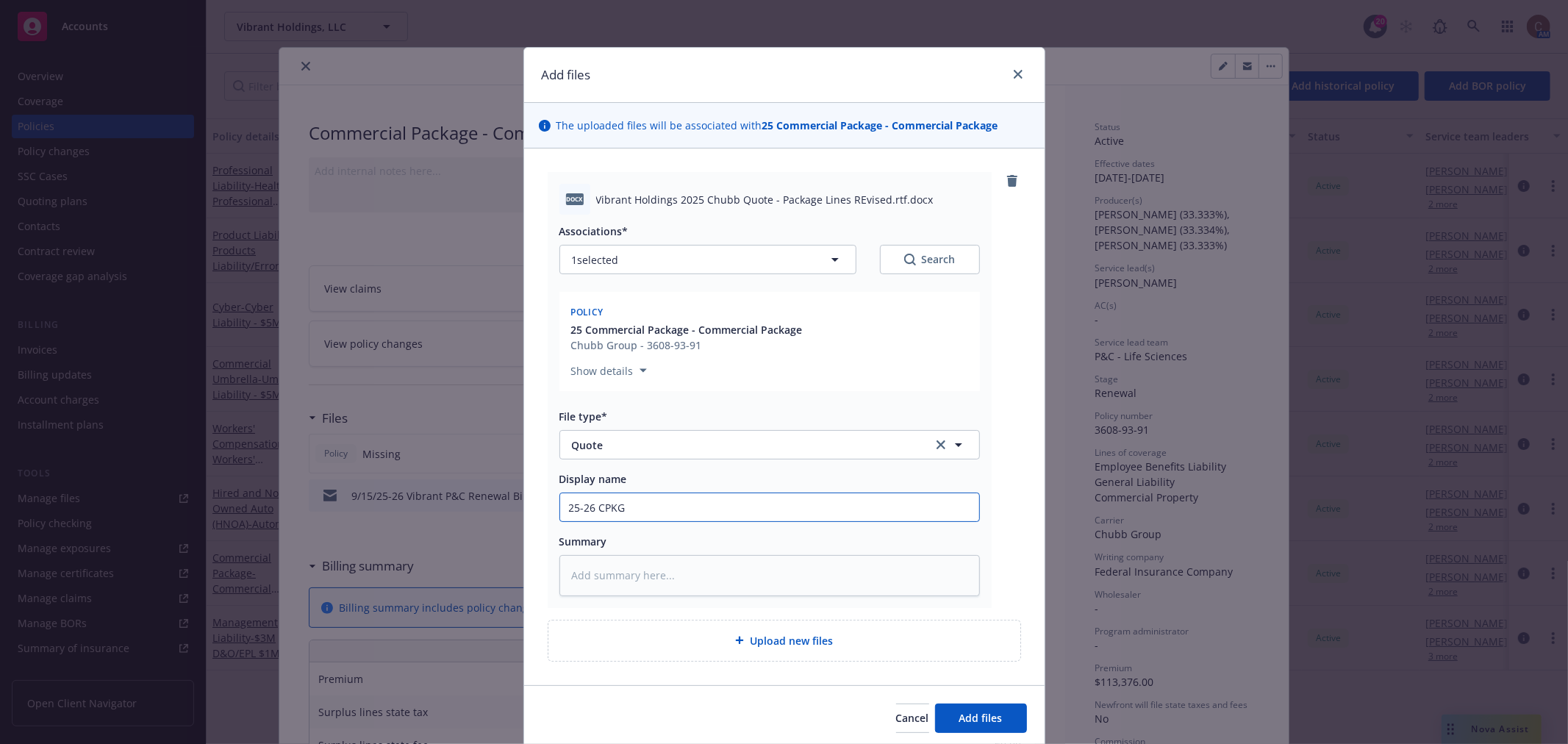
type input "25-26 CPKG"
type textarea "x"
type input "25-26 CPKG Q"
type textarea "x"
type input "25-26 CPKG Qu"
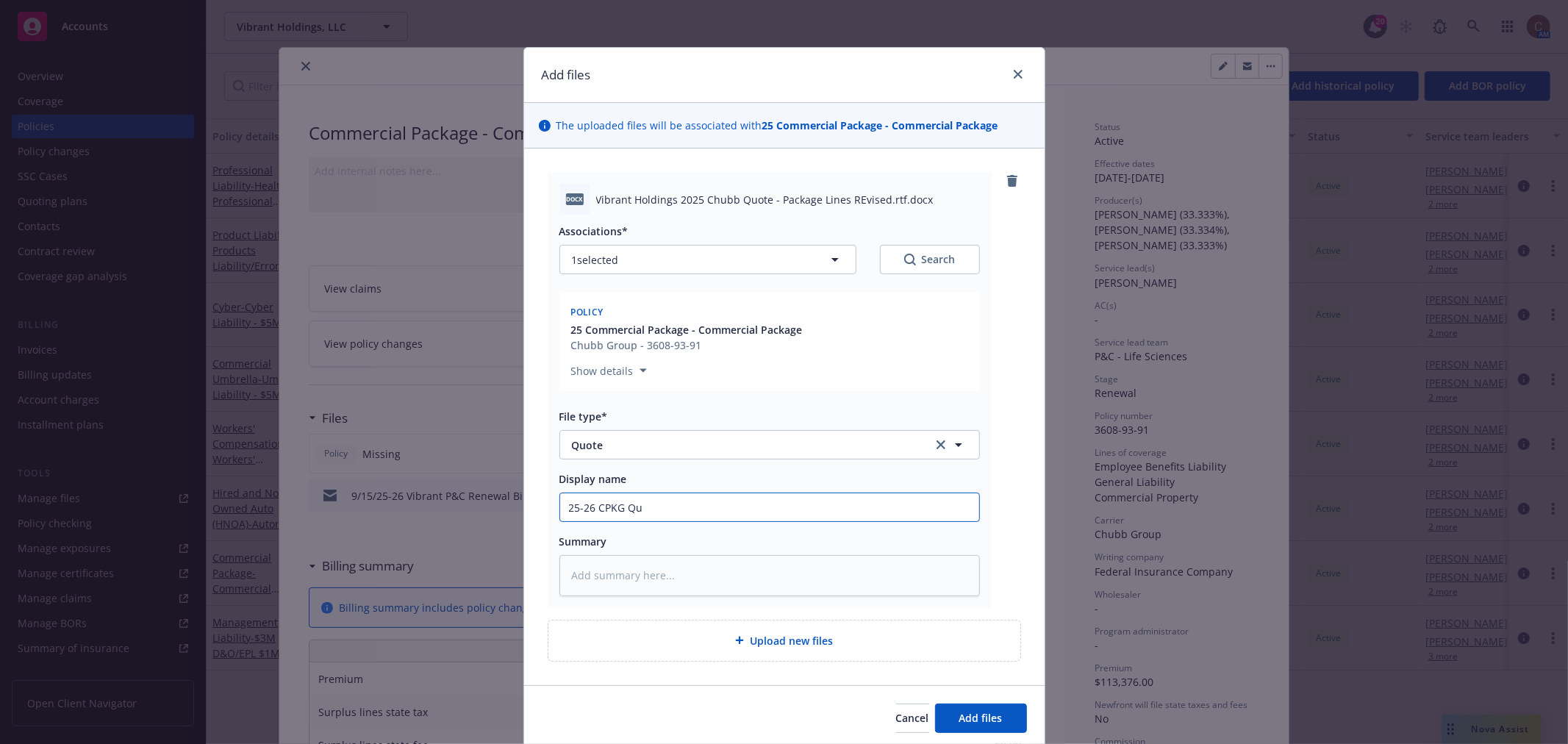
type textarea "x"
type input "25-26 CPKG Qut"
type textarea "x"
type input "25-26 CPKG Quto"
type textarea "x"
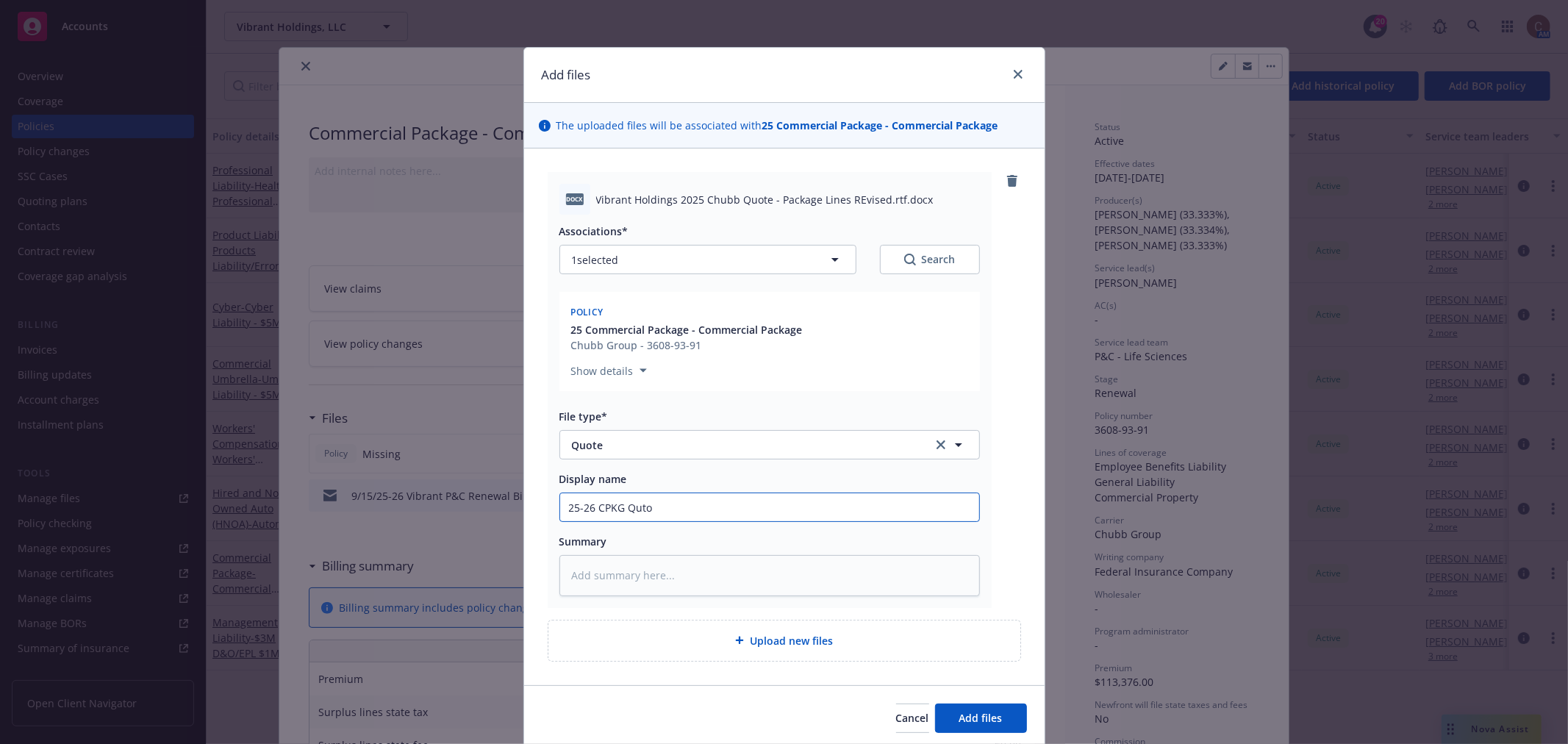
type input "25-26 CPKG Qutoe"
type textarea "x"
type input "25-26 CPKG Qutoe-"
type textarea "x"
type input "25-26 CPKG Qutoe"
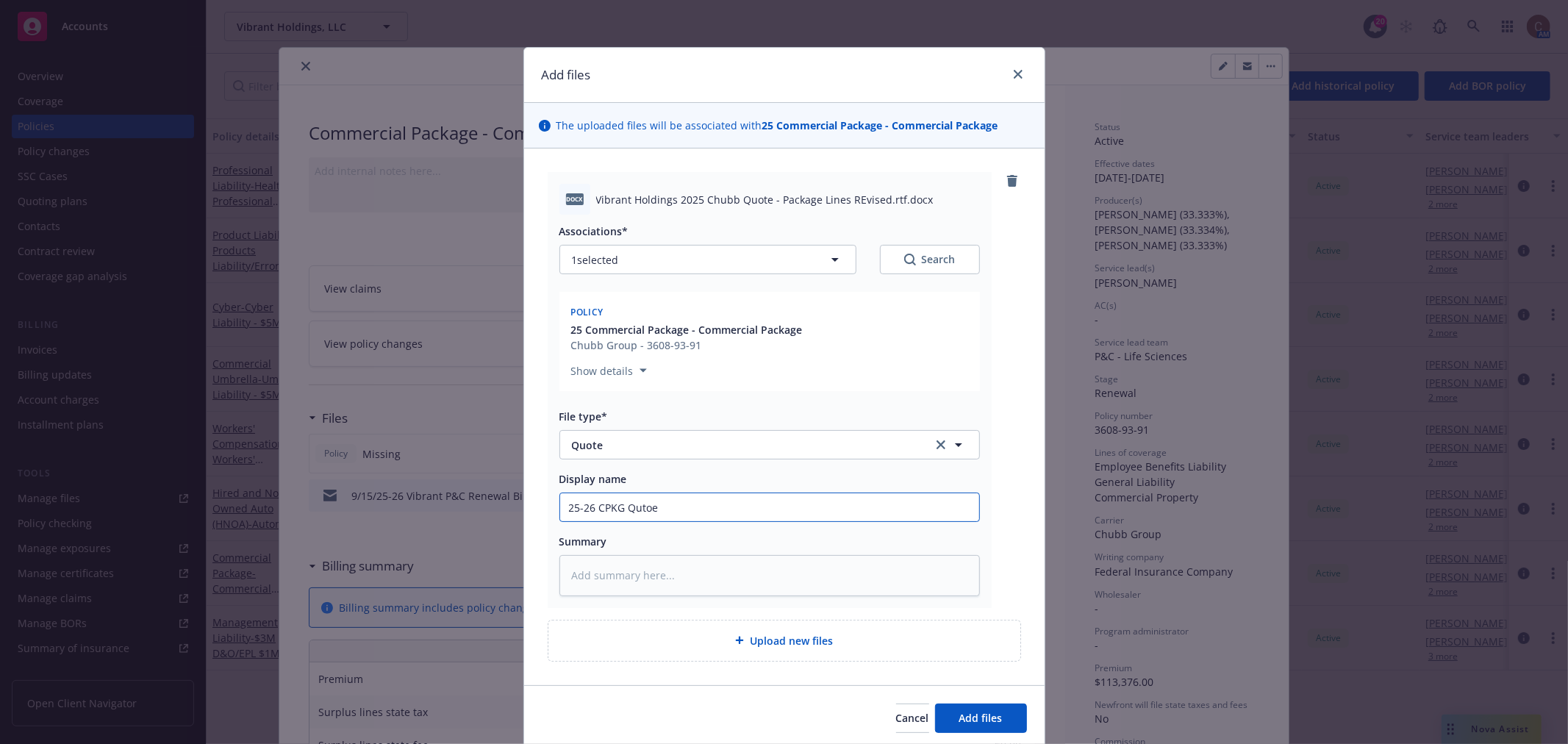
type textarea "x"
type input "25-26 CPKG Quto"
type textarea "x"
type input "25-26 CPKG Qut"
type textarea "x"
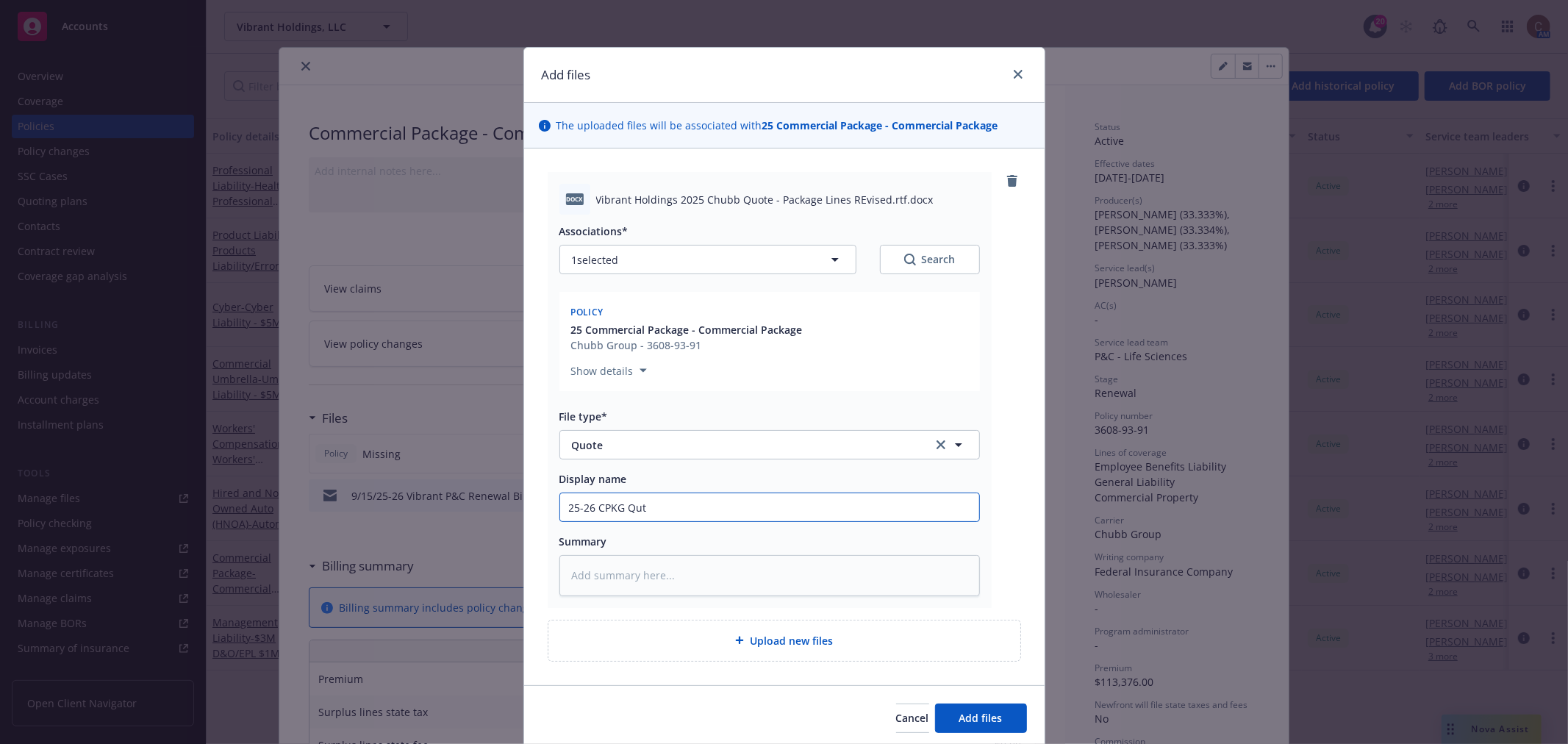
type input "25-26 CPKG Qu"
type textarea "x"
type input "25-26 CPKG Quo"
type textarea "x"
type input "25-26 CPKG Quot"
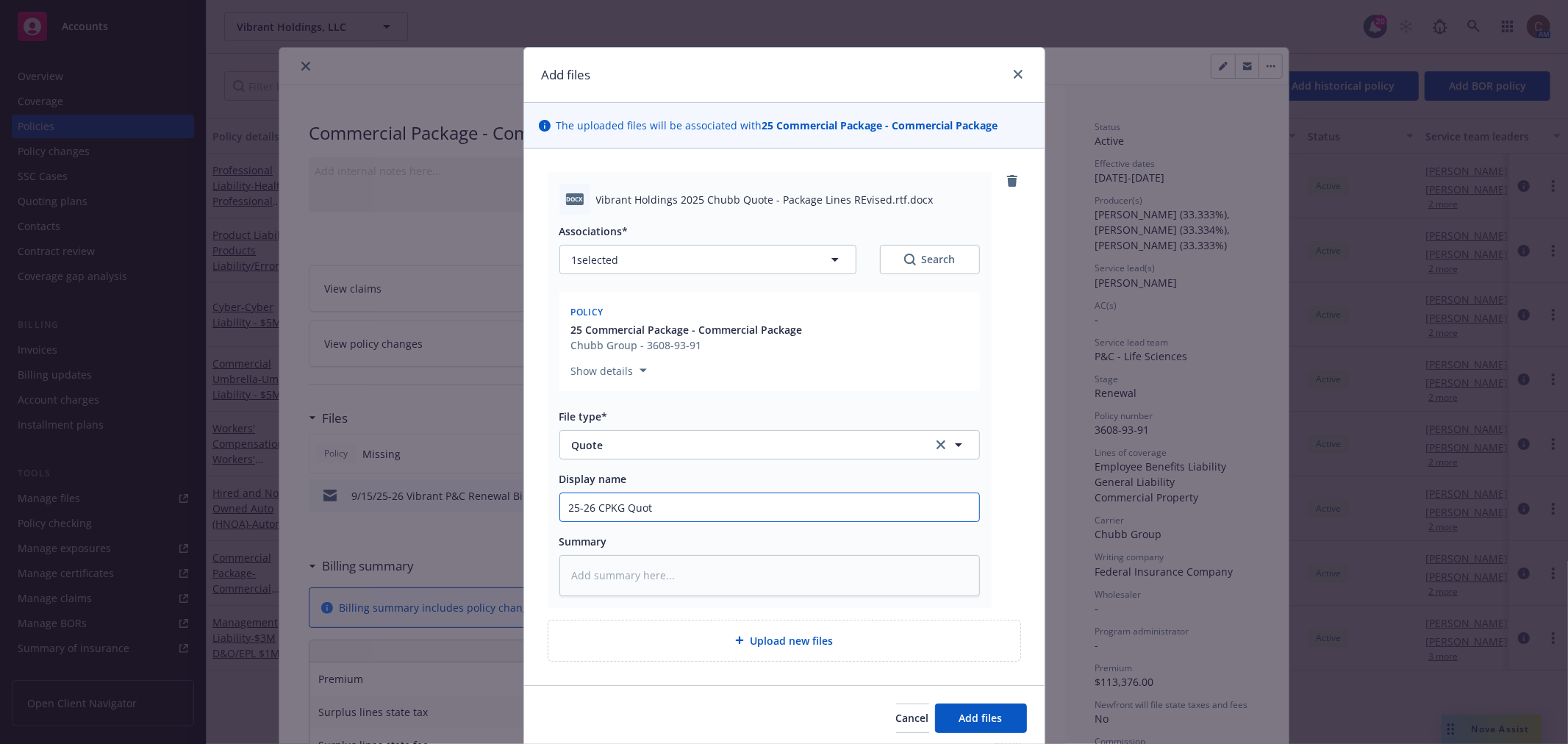
type textarea "x"
type input "25-26 CPKG Quote"
type textarea "x"
type input "25-26 CPKG Quote"
type textarea "x"
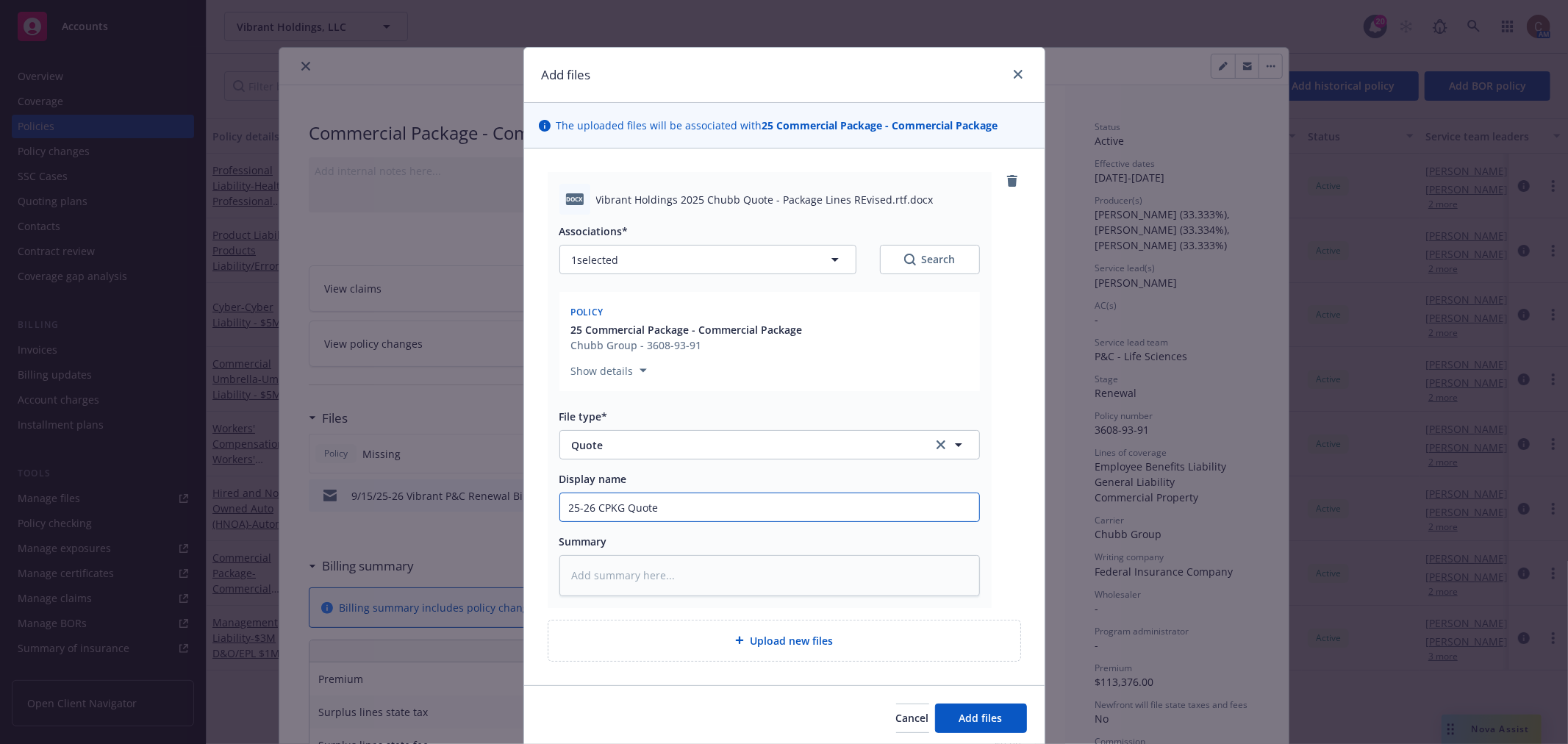
type input "25-26 CPKG Quote -"
type textarea "x"
type input "25-26 CPKG Quote -"
type textarea "x"
type input "25-26 CPKG Quote - R"
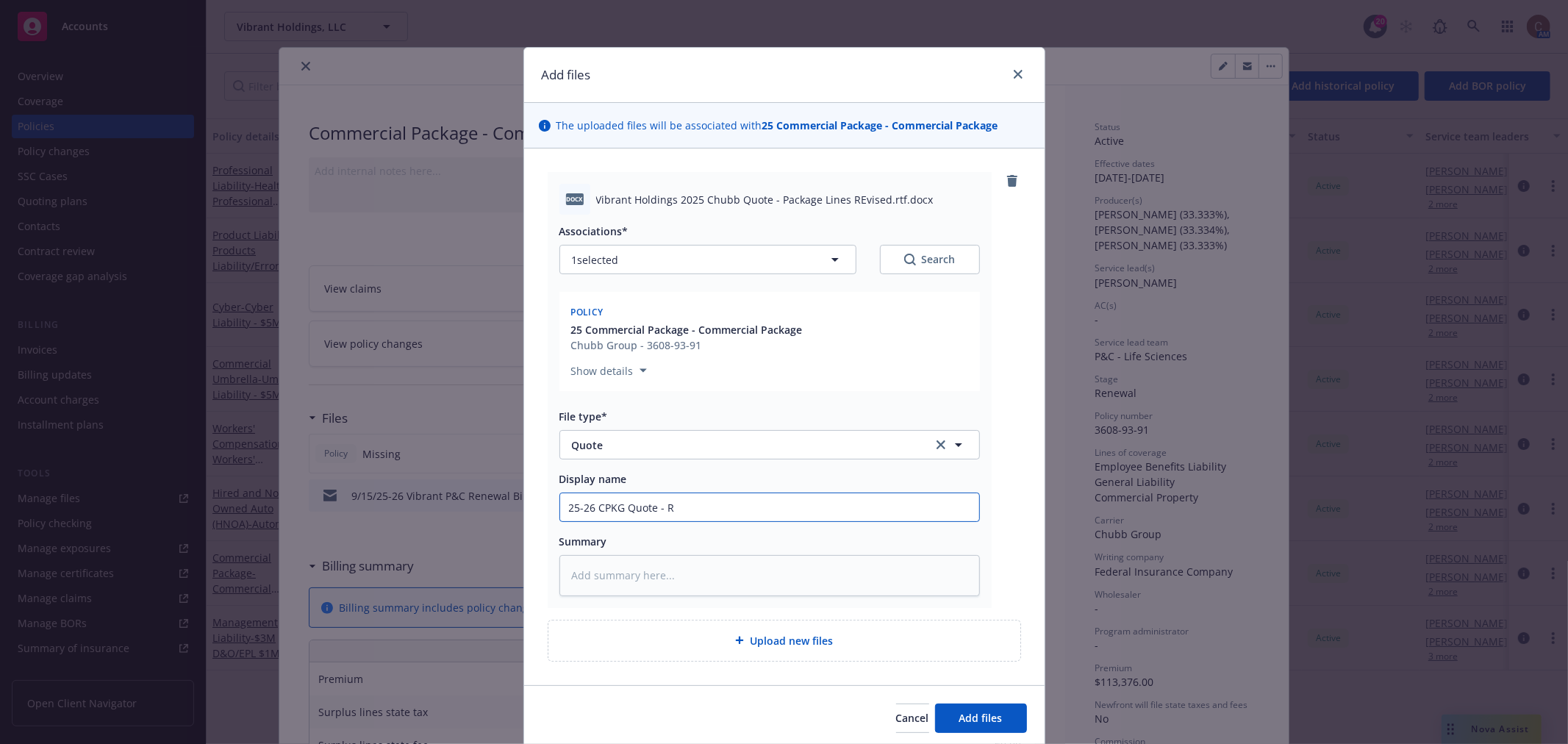
type textarea "x"
type input "25-26 CPKG Quote - Re"
type textarea "x"
type input "25-26 CPKG Quote - Rev"
type textarea "x"
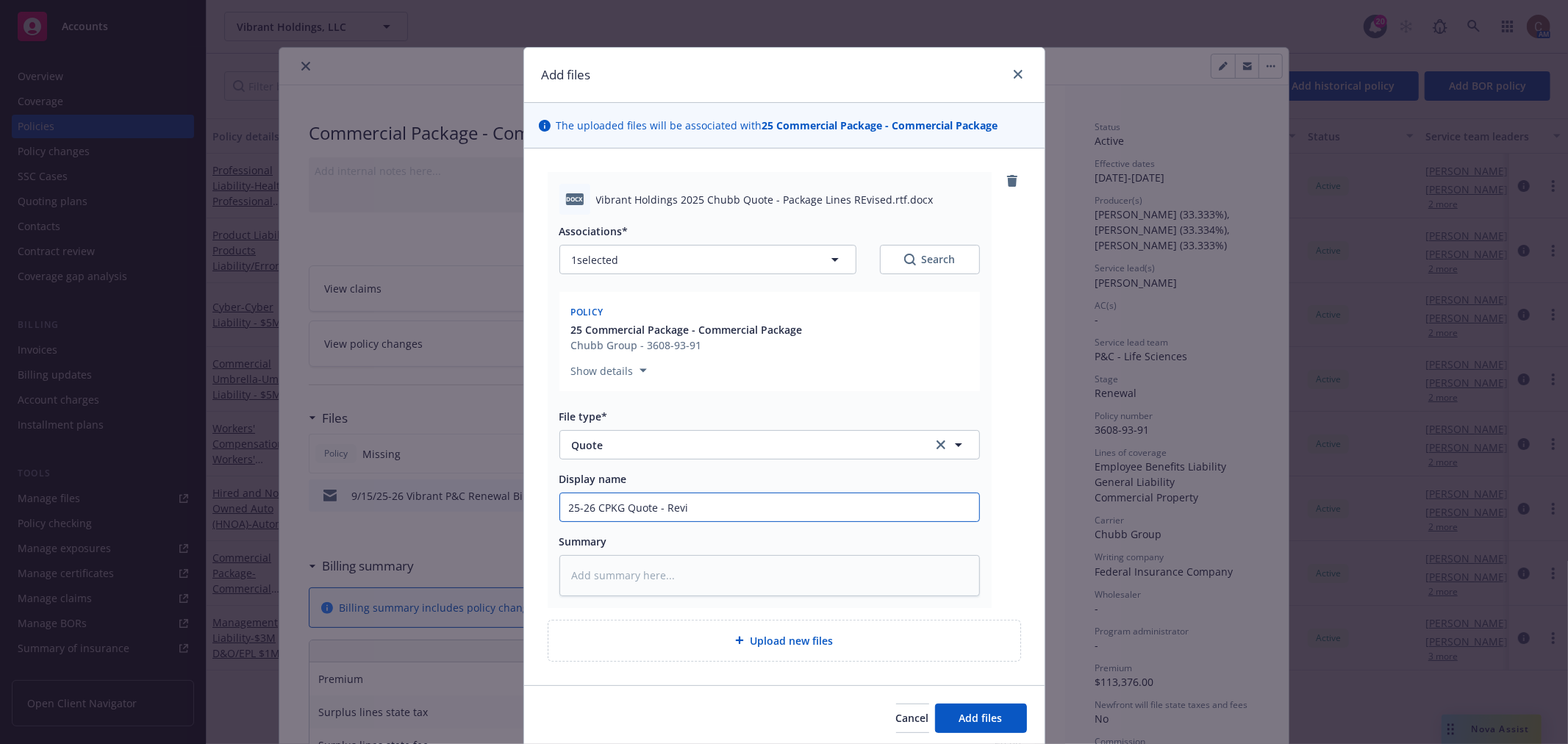
type input "25-26 CPKG Quote - Revis"
type textarea "x"
type input "25-26 CPKG Quote - Revise"
type textarea "x"
type input "25-26 CPKG Quote - Revised"
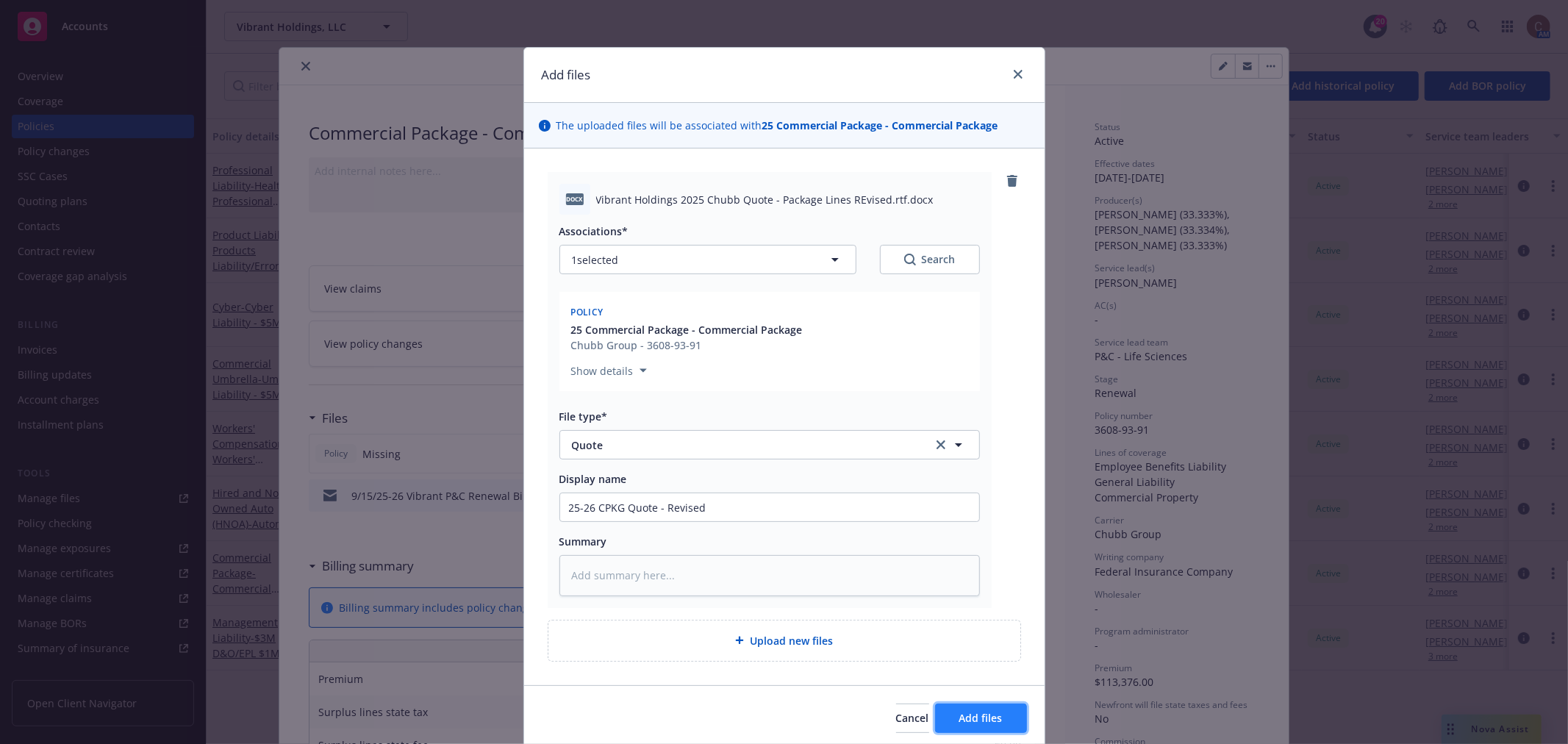
click at [979, 717] on span "Add files" at bounding box center [982, 717] width 44 height 14
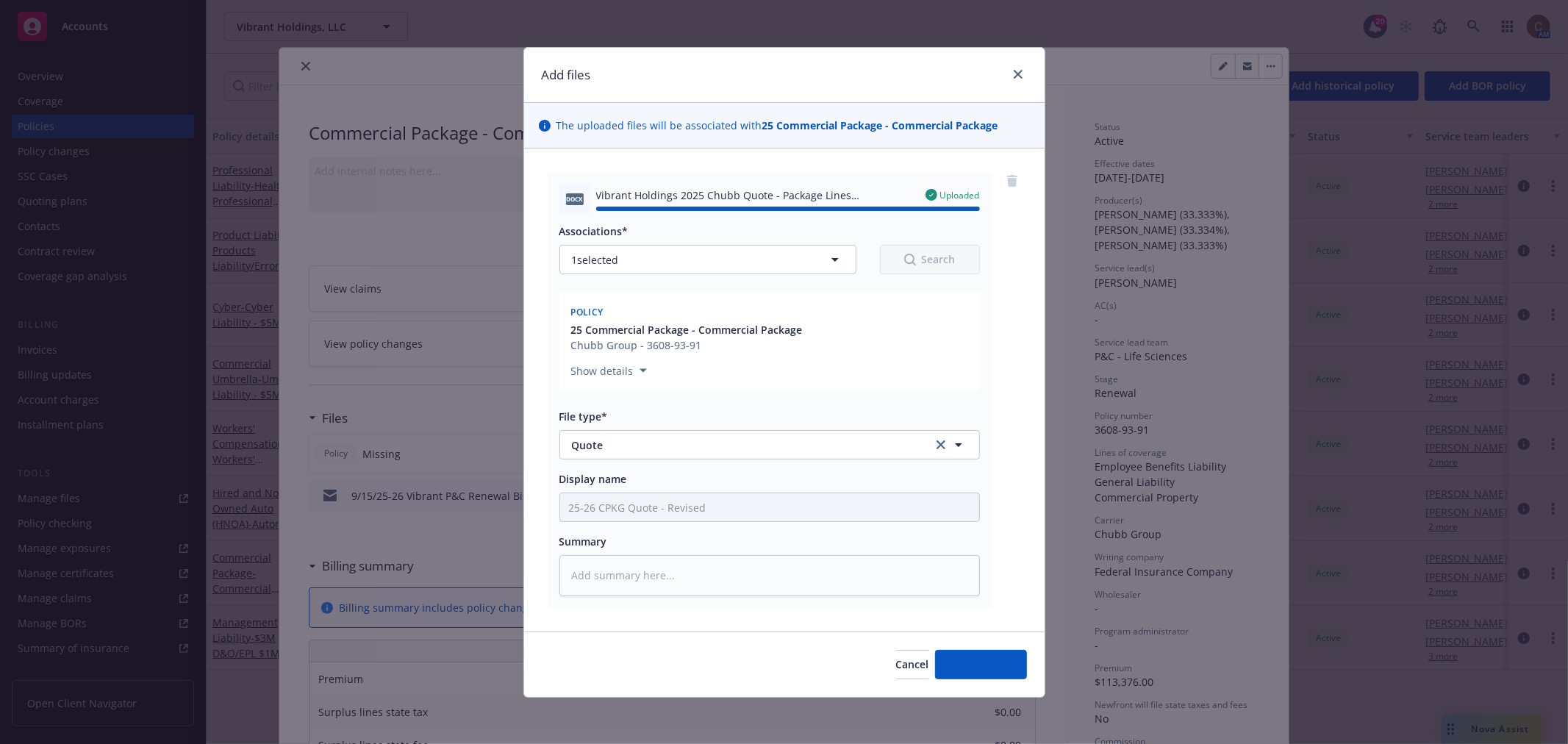
type textarea "x"
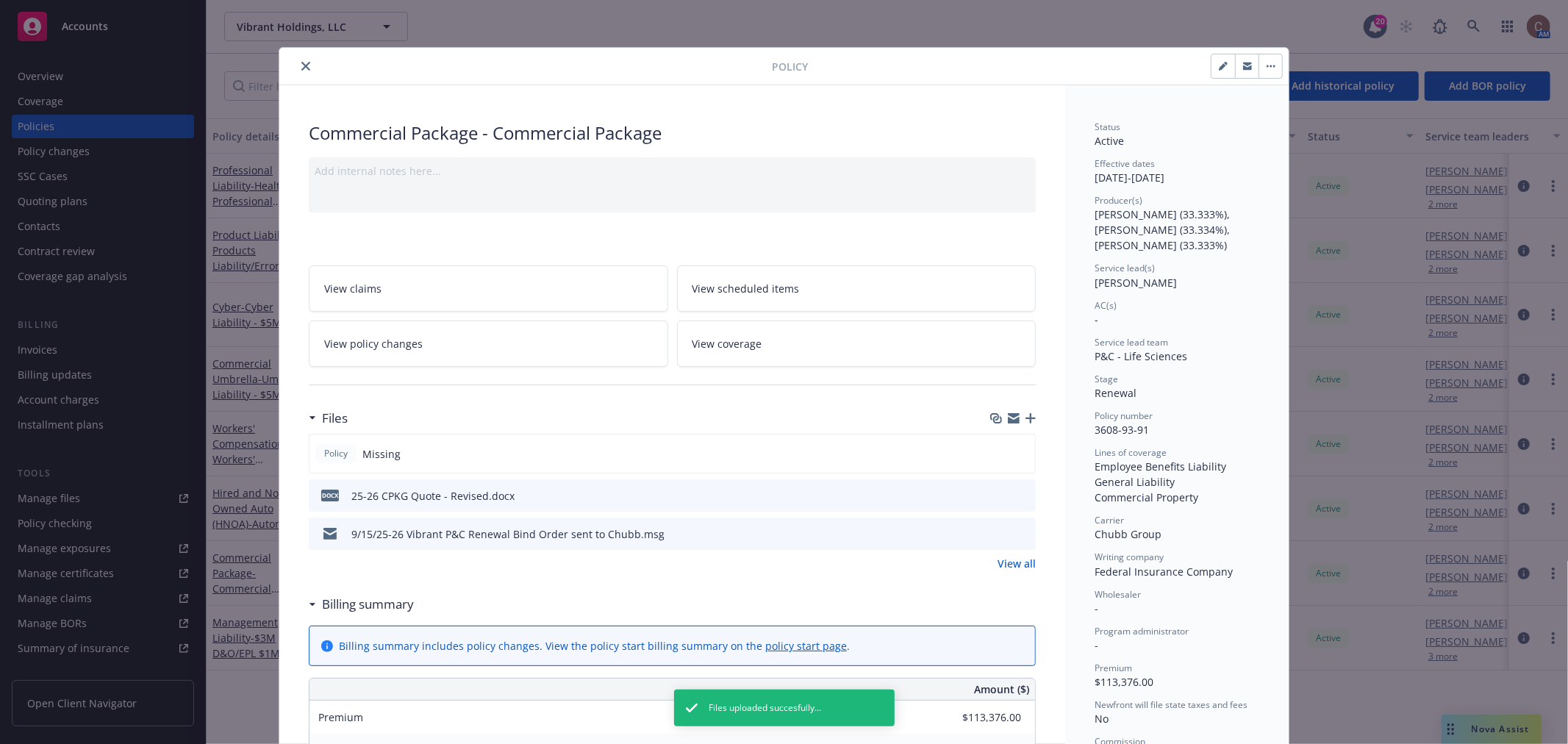
click at [302, 63] on icon "close" at bounding box center [306, 66] width 9 height 9
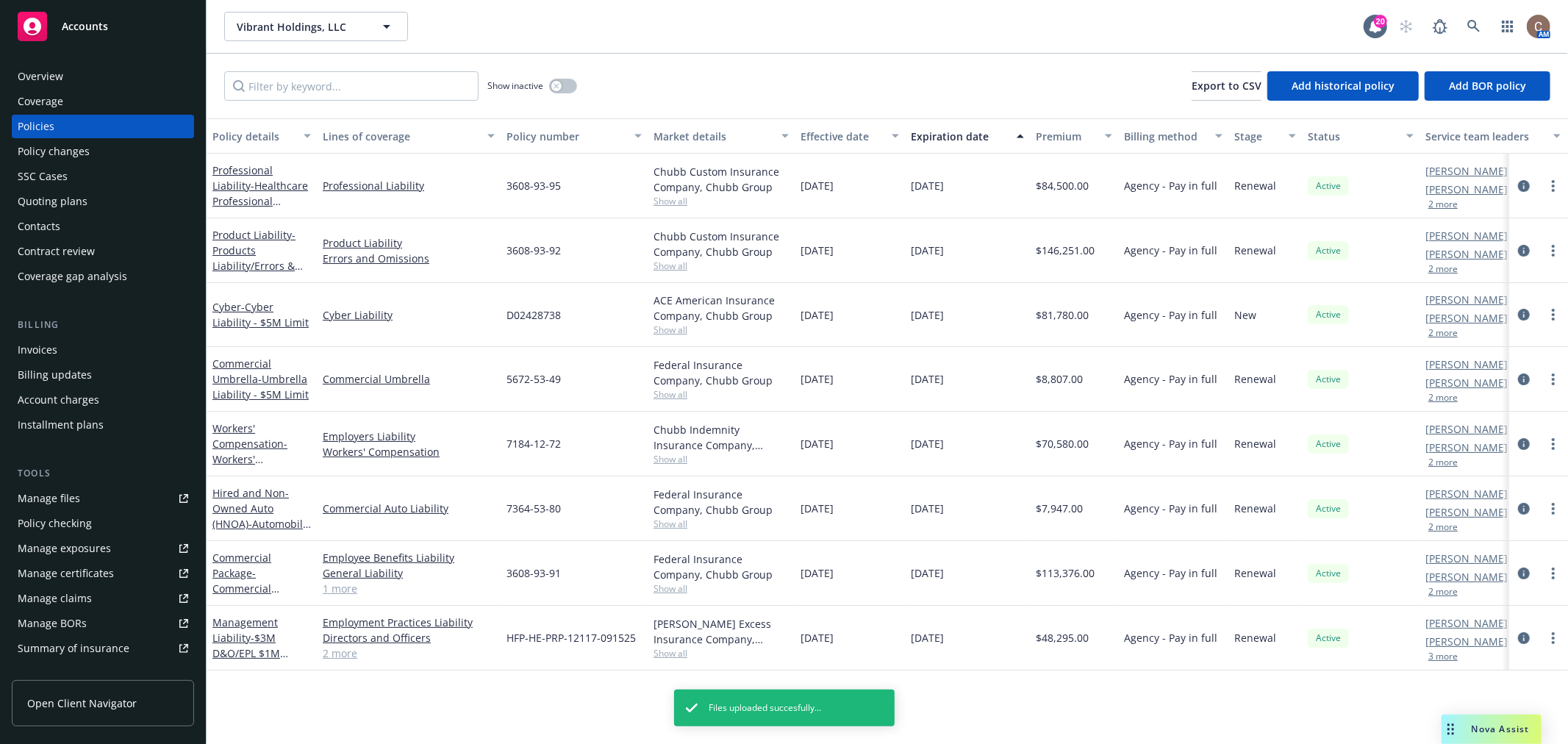
click at [460, 39] on div "Vibrant Holdings, LLC Vibrant Holdings, LLC" at bounding box center [793, 27] width 1139 height 29
click at [120, 71] on div "Overview" at bounding box center [103, 76] width 171 height 23
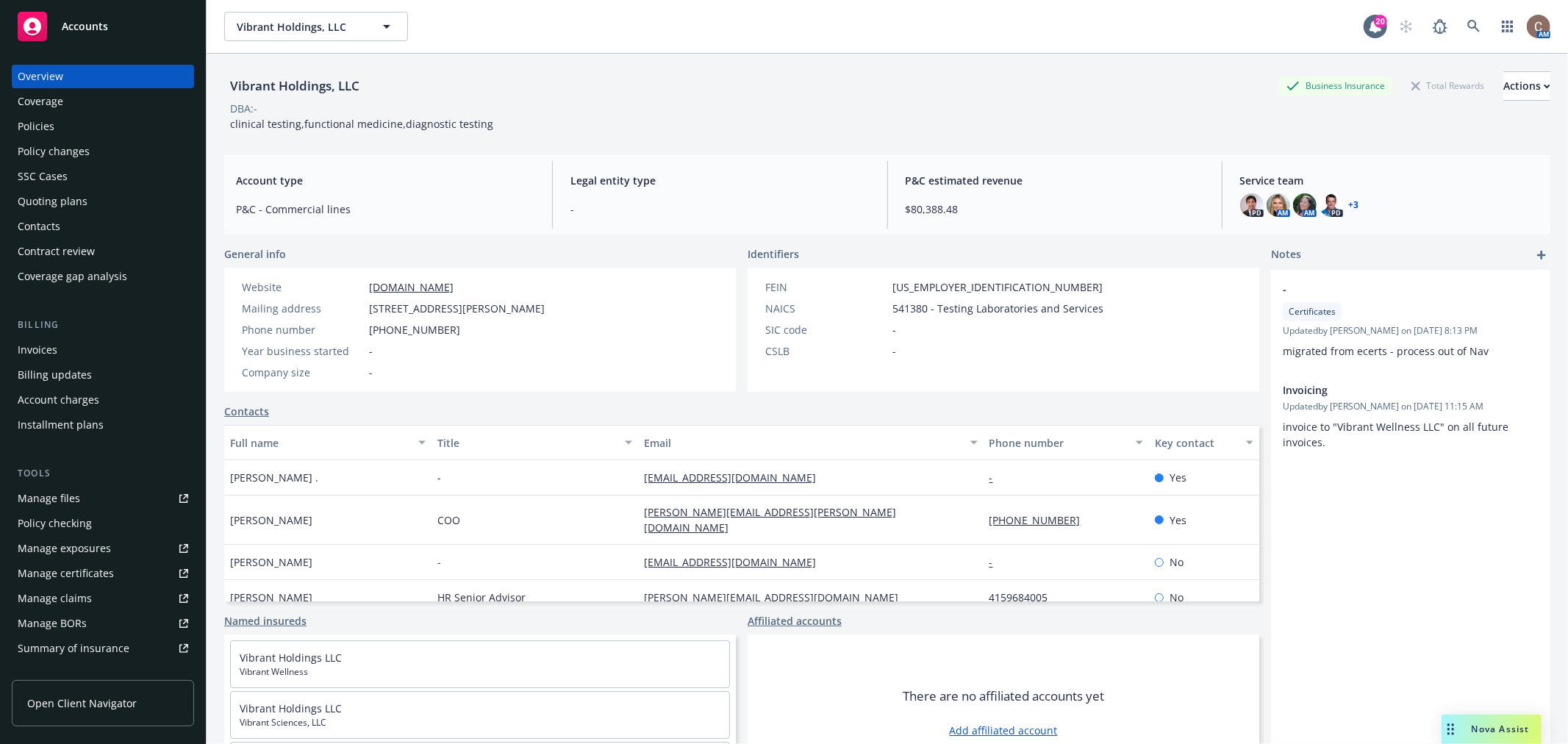
click at [611, 235] on div "Vibrant Holdings, LLC Business Insurance Total Rewards Actions DBA: - clinical …" at bounding box center [887, 416] width 1326 height 726
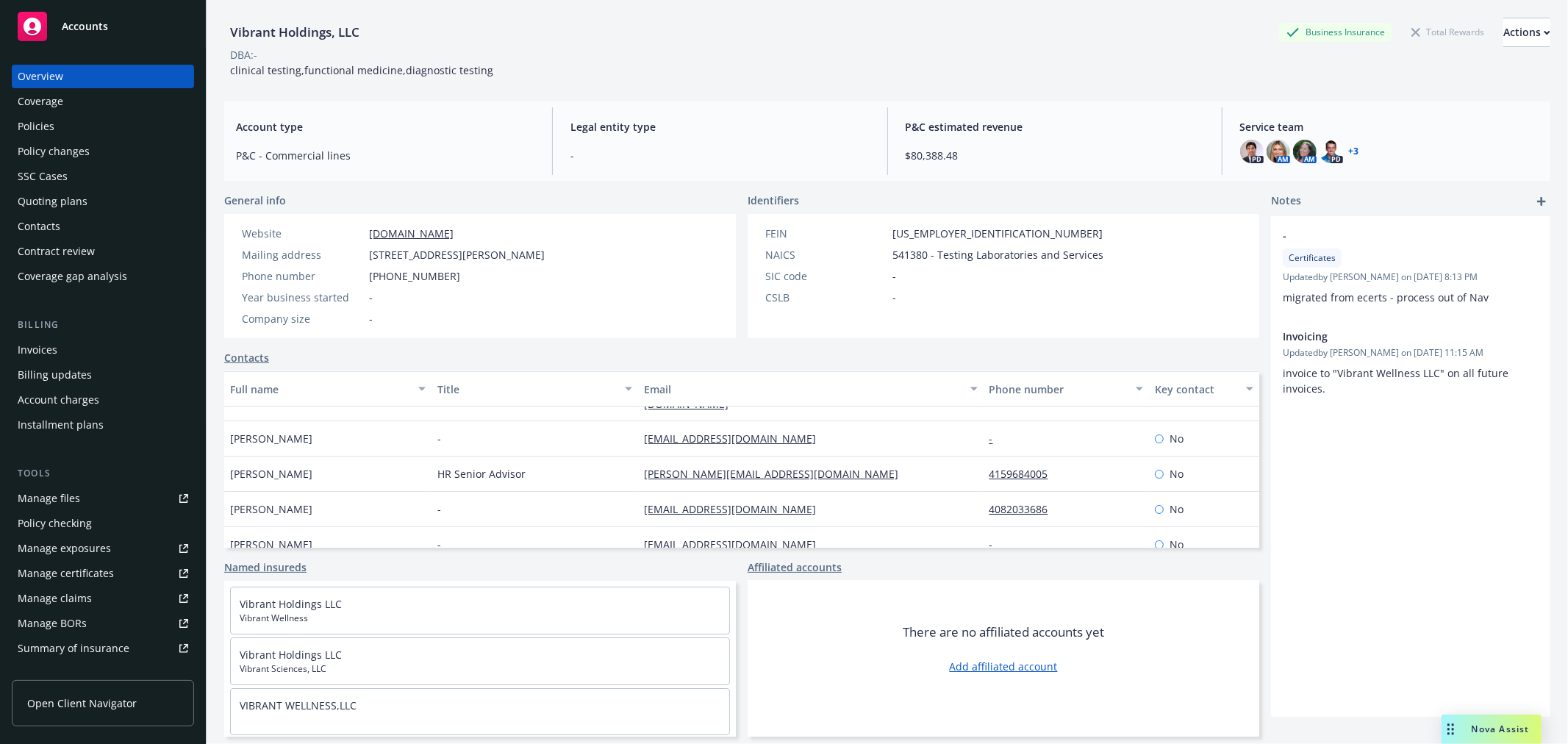
scroll to position [11, 0]
click at [48, 126] on div "Policies" at bounding box center [36, 126] width 36 height 23
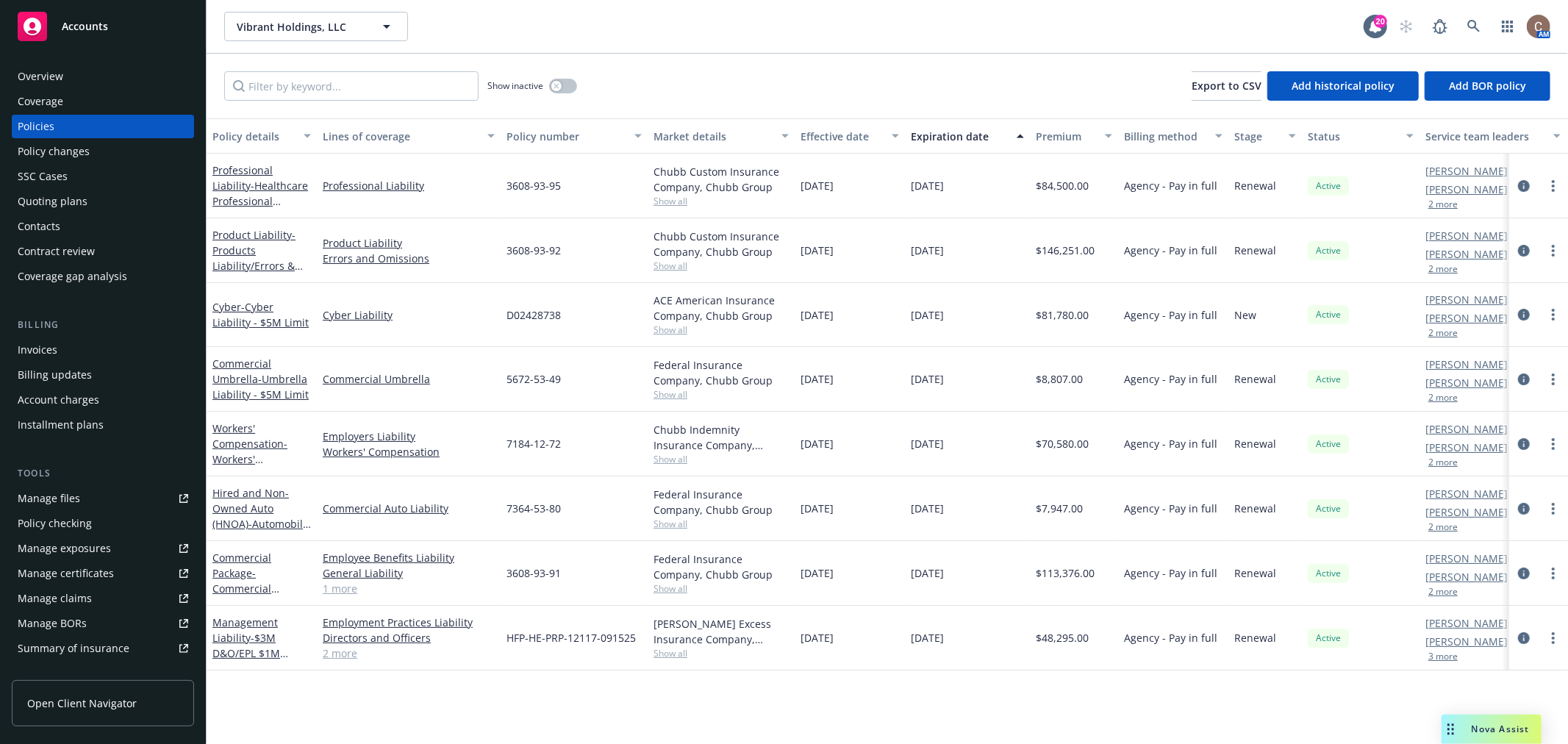
click at [773, 95] on div "Show inactive Export to CSV Add historical policy Add BOR policy" at bounding box center [887, 86] width 1362 height 65
click at [91, 29] on span "Accounts" at bounding box center [84, 26] width 46 height 12
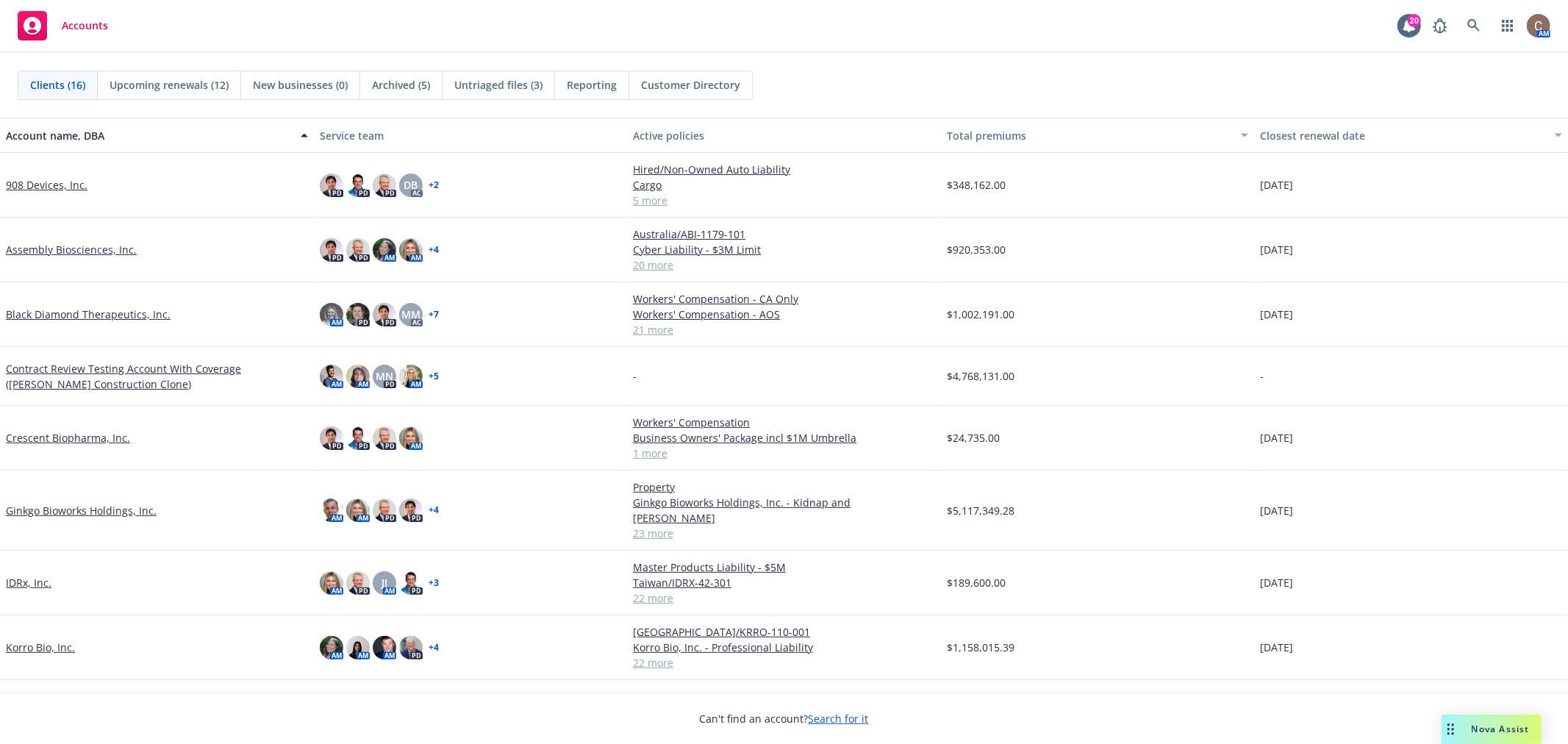
click at [590, 86] on span "Reporting" at bounding box center [592, 84] width 50 height 15
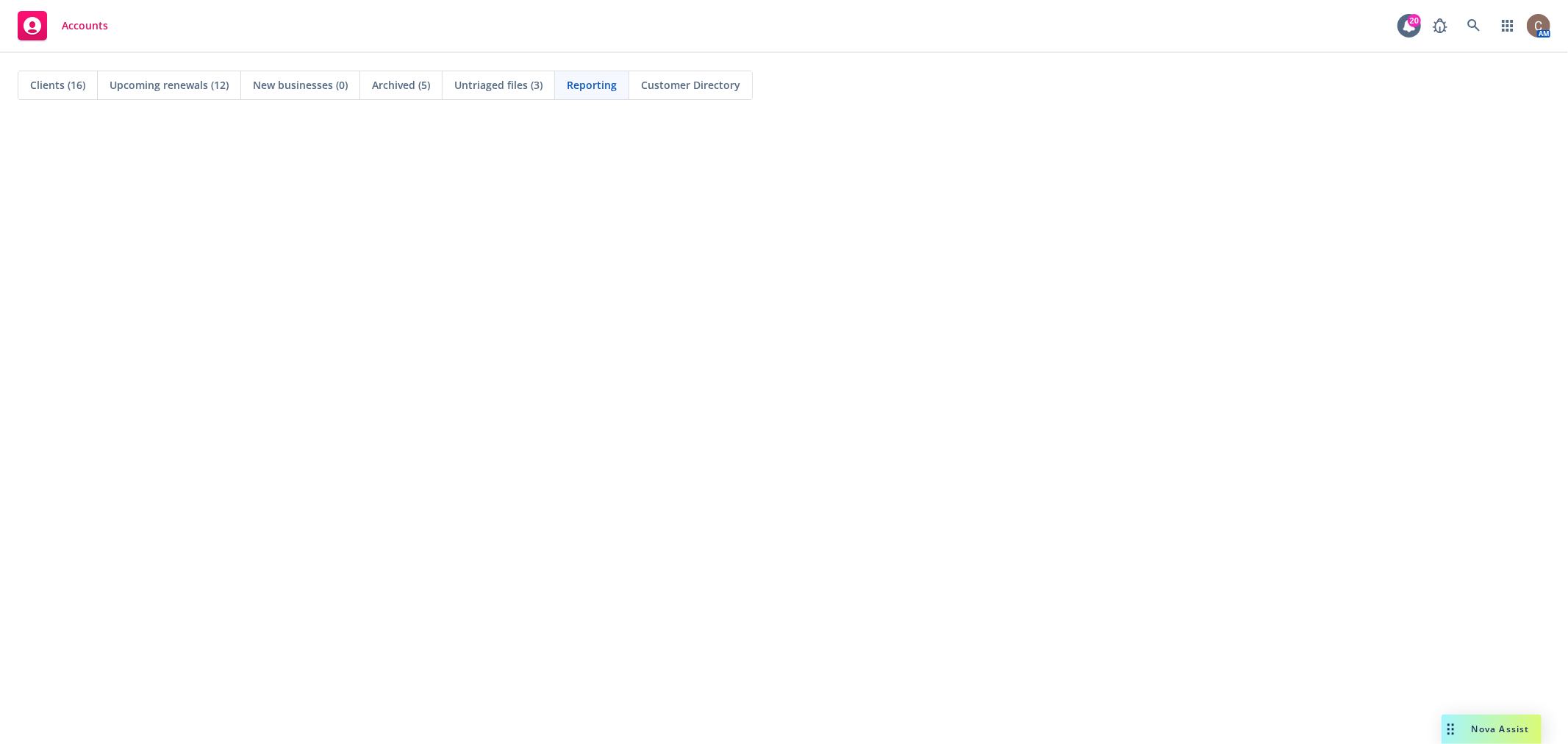
click at [68, 87] on span "Clients (16)" at bounding box center [57, 84] width 55 height 15
